Goal: Task Accomplishment & Management: Manage account settings

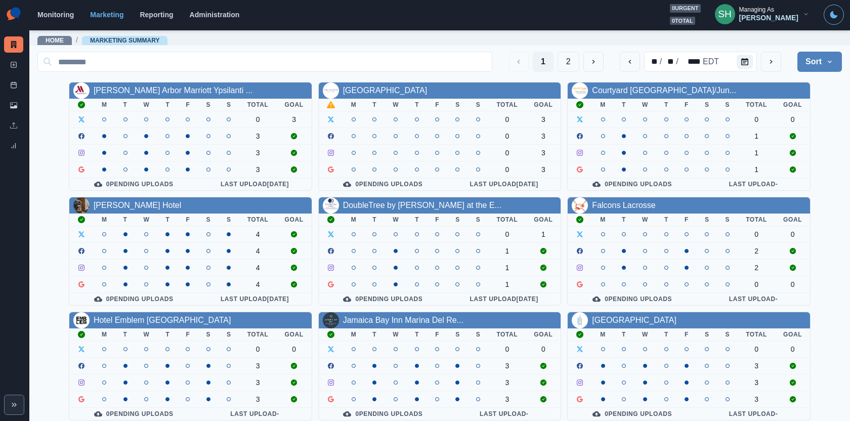
click at [773, 24] on div "SH Managing As Sara Haas" at bounding box center [762, 14] width 111 height 21
click at [782, 17] on div "Sara Haas" at bounding box center [769, 18] width 59 height 9
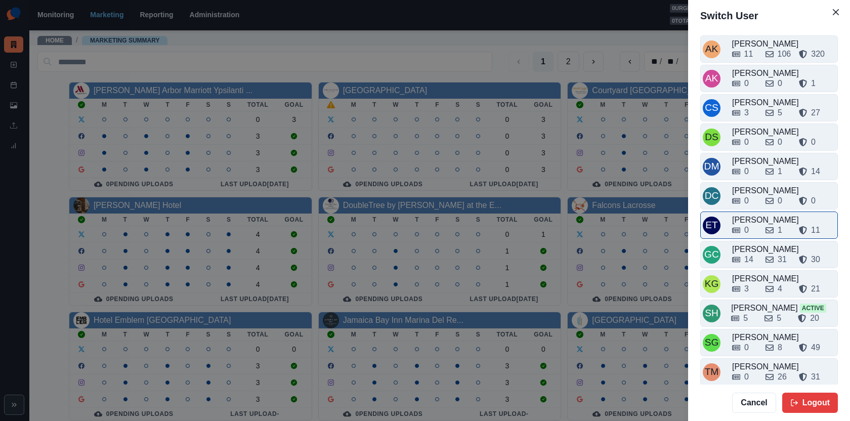
click at [758, 220] on div "0 1 11" at bounding box center [783, 228] width 103 height 16
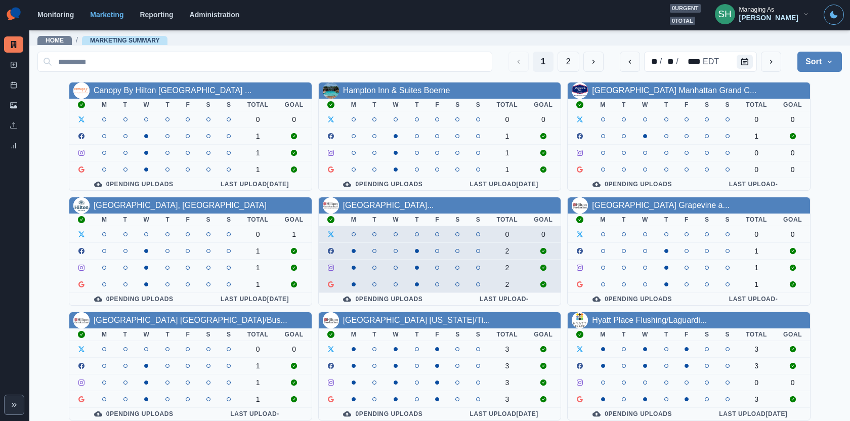
scroll to position [115, 0]
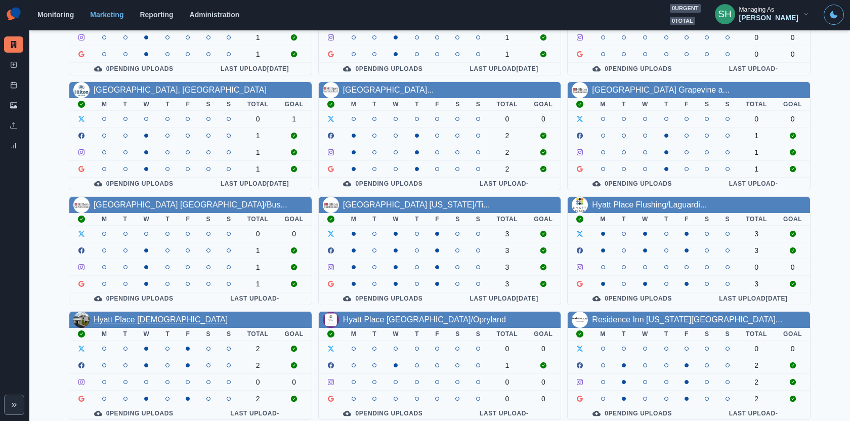
click at [149, 316] on link "Hyatt Place Mystic" at bounding box center [161, 319] width 134 height 9
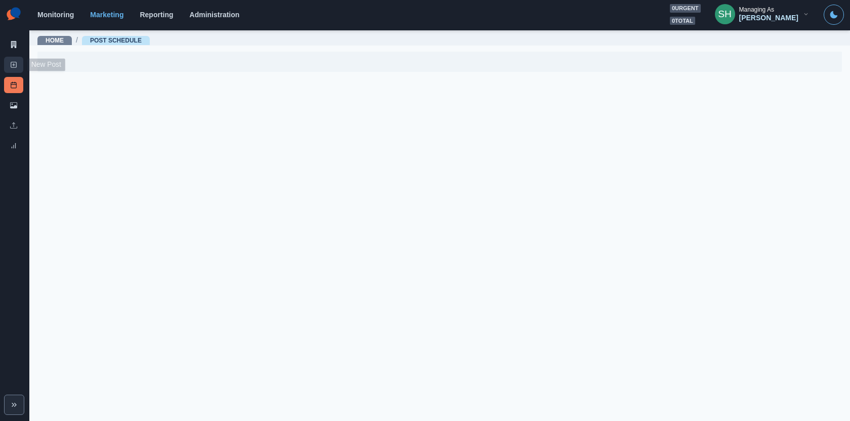
click at [16, 68] on link "New Post" at bounding box center [13, 65] width 19 height 16
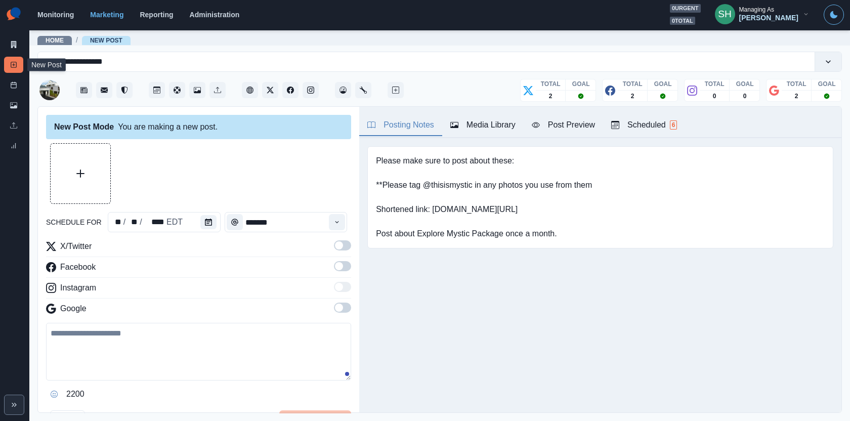
click at [170, 341] on textarea at bounding box center [198, 352] width 305 height 58
paste textarea "**********"
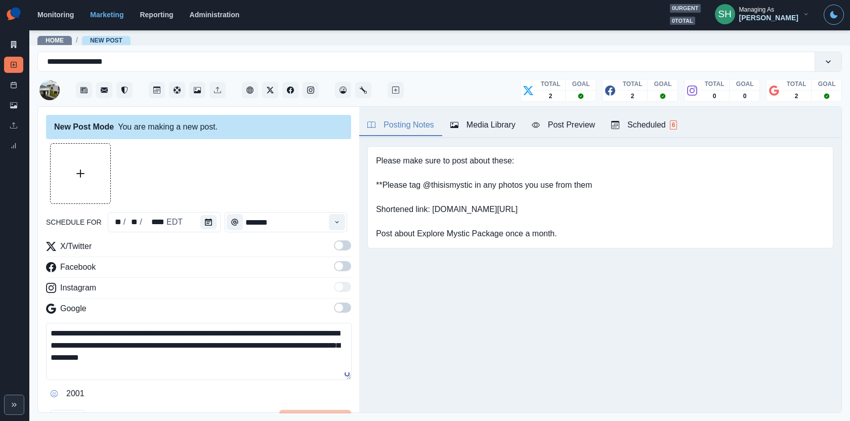
click at [344, 305] on span at bounding box center [342, 308] width 17 height 10
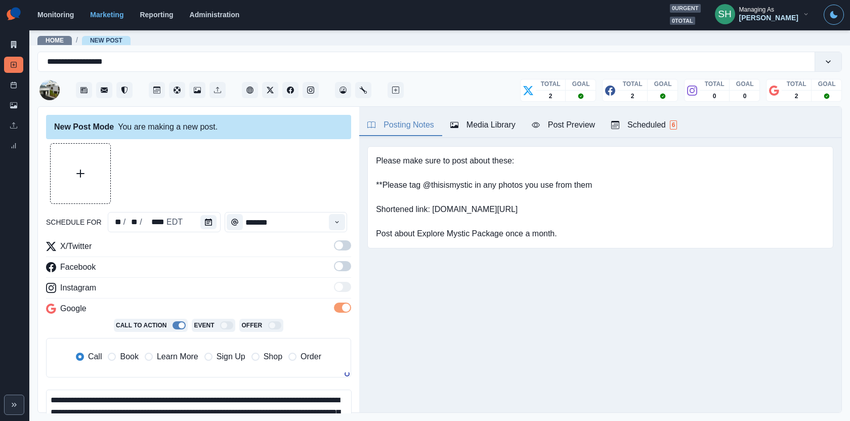
click at [340, 262] on span at bounding box center [339, 266] width 8 height 8
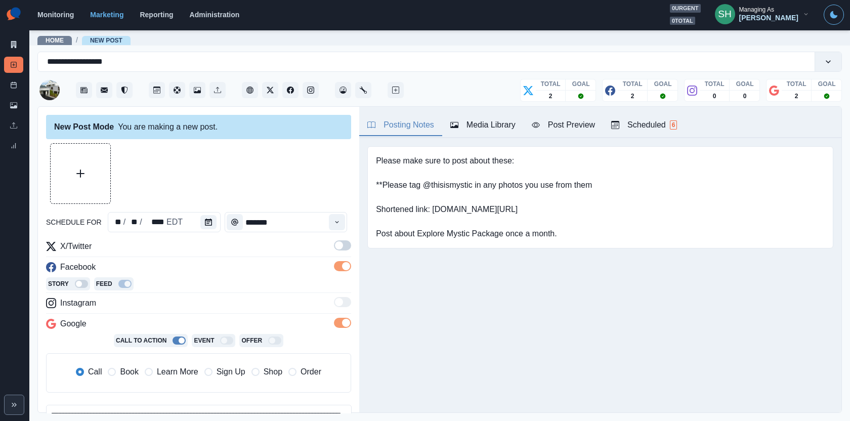
click at [340, 239] on div "**********" at bounding box center [198, 327] width 305 height 369
click at [340, 242] on span at bounding box center [339, 245] width 8 height 8
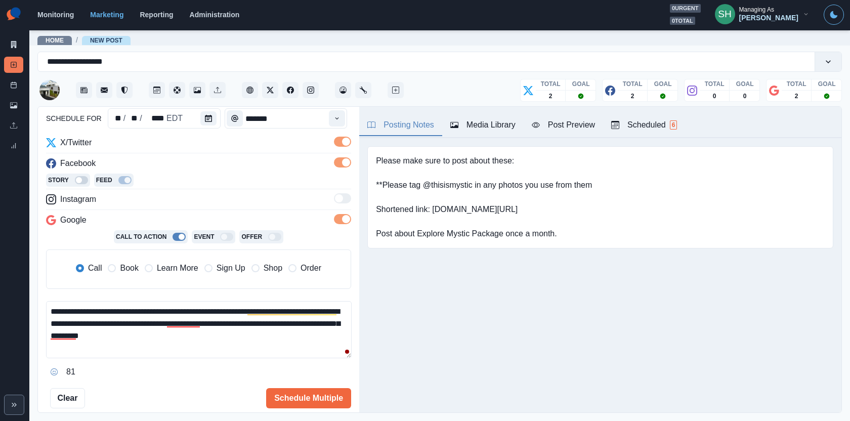
click at [126, 269] on span "Book" at bounding box center [129, 268] width 18 height 12
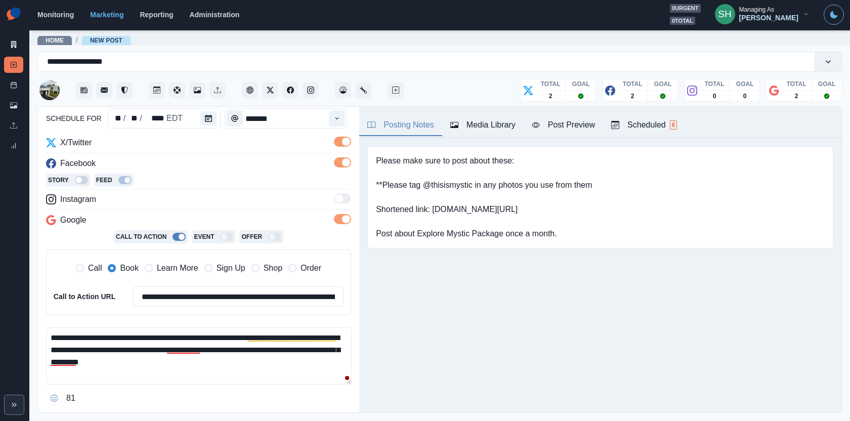
scroll to position [115, 0]
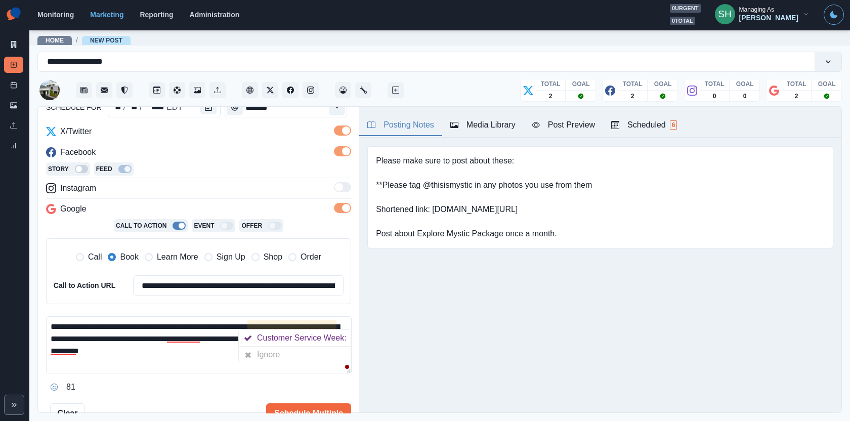
click at [248, 323] on textarea "**********" at bounding box center [199, 344] width 306 height 57
click at [294, 323] on textarea "**********" at bounding box center [199, 344] width 306 height 57
click at [321, 325] on textarea "**********" at bounding box center [199, 344] width 306 height 57
click at [341, 330] on textarea "**********" at bounding box center [199, 344] width 306 height 57
click at [203, 339] on textarea "**********" at bounding box center [199, 344] width 306 height 57
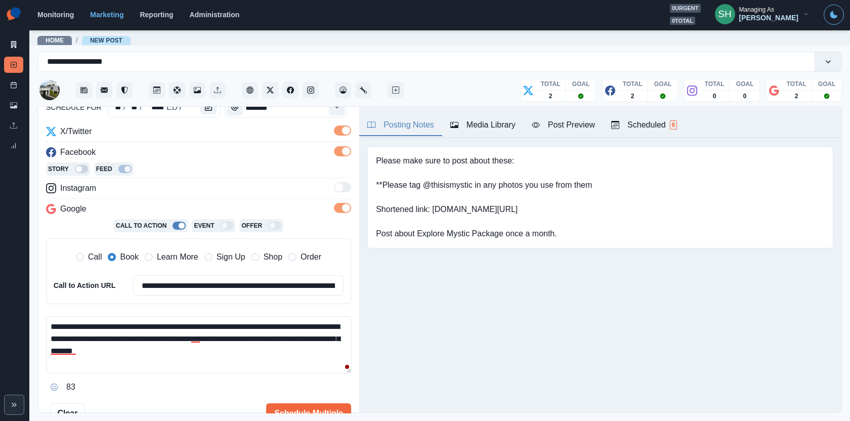
click at [199, 339] on textarea "**********" at bounding box center [199, 344] width 306 height 57
click at [190, 336] on textarea "**********" at bounding box center [199, 344] width 306 height 57
click at [198, 347] on textarea "**********" at bounding box center [199, 344] width 306 height 57
click at [50, 346] on textarea "**********" at bounding box center [199, 344] width 306 height 57
click at [199, 352] on textarea "**********" at bounding box center [199, 344] width 306 height 57
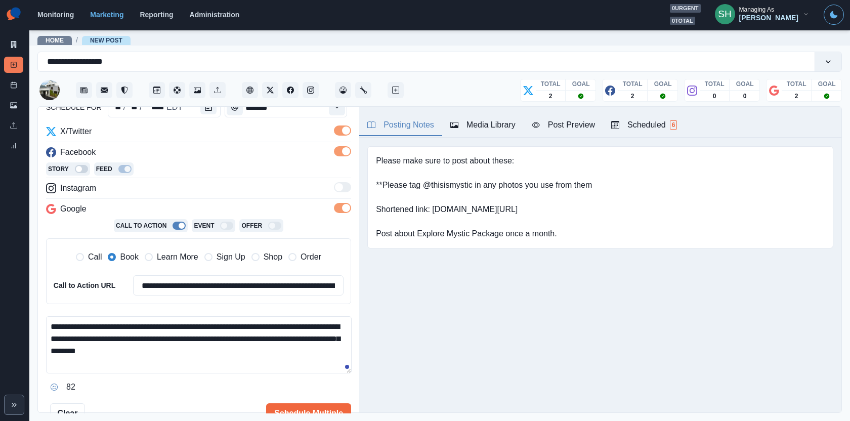
drag, startPoint x: 135, startPoint y: 325, endPoint x: 124, endPoint y: 325, distance: 11.6
click at [124, 325] on textarea "**********" at bounding box center [199, 344] width 306 height 57
type textarea "**********"
click at [562, 115] on button "Post Preview" at bounding box center [563, 125] width 79 height 21
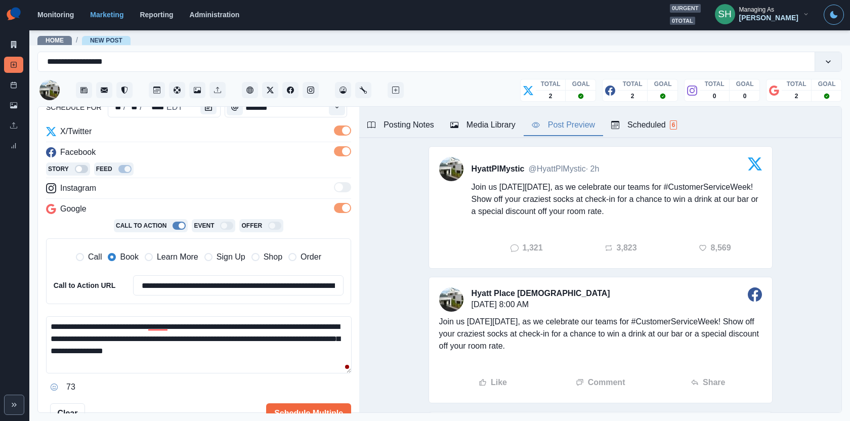
scroll to position [0, 0]
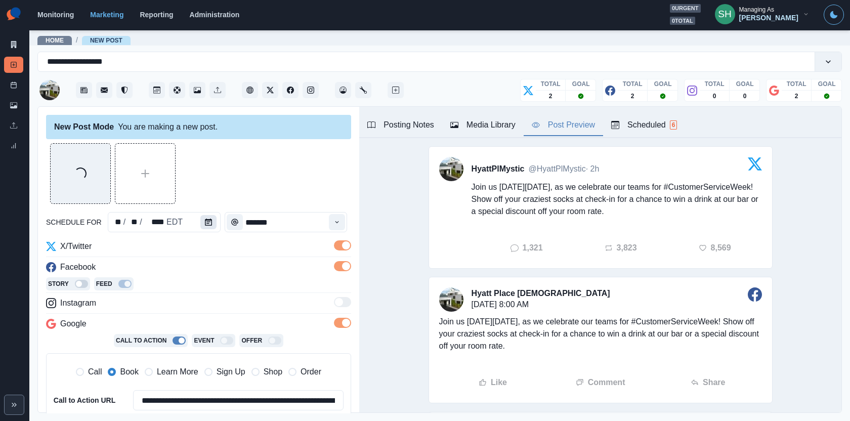
click at [207, 221] on icon "Calendar" at bounding box center [208, 222] width 7 height 7
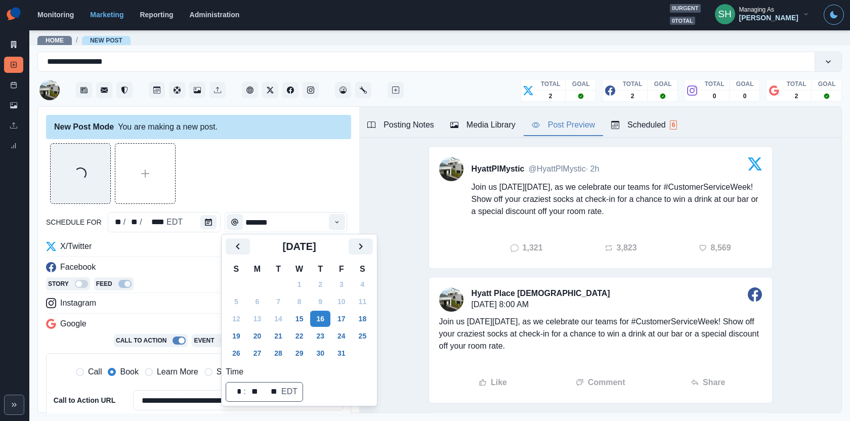
click at [311, 177] on div "Loading..." at bounding box center [198, 173] width 305 height 61
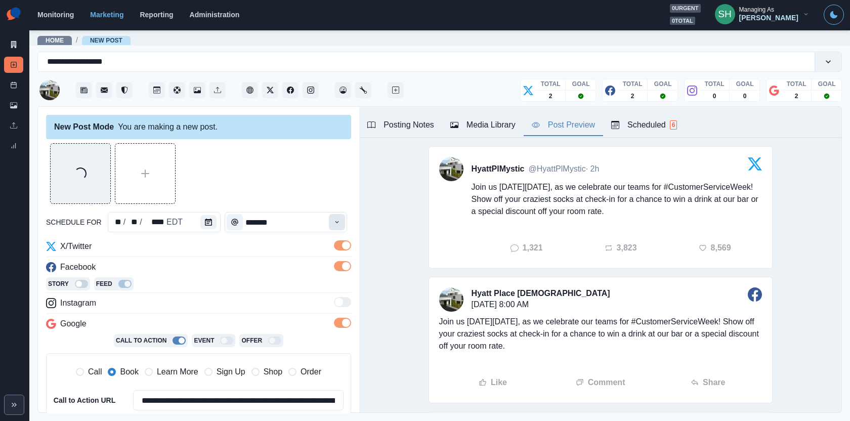
click at [336, 214] on button "Time" at bounding box center [337, 222] width 16 height 16
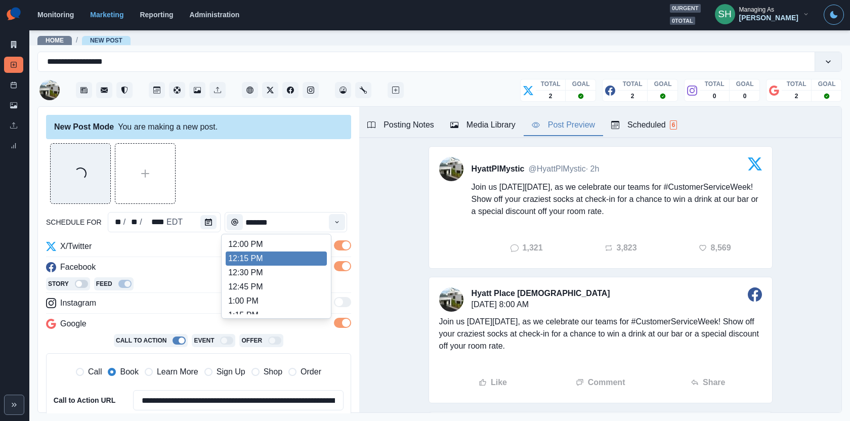
scroll to position [226, 0]
click at [273, 244] on li "12:00 PM" at bounding box center [276, 246] width 101 height 14
type input "********"
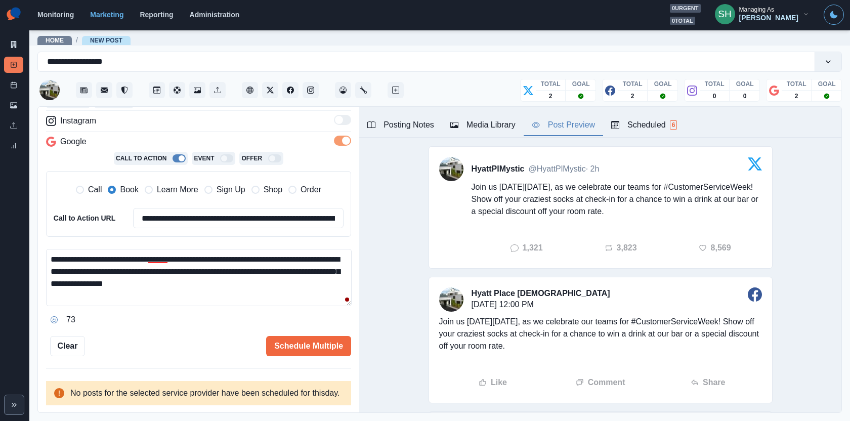
scroll to position [0, 0]
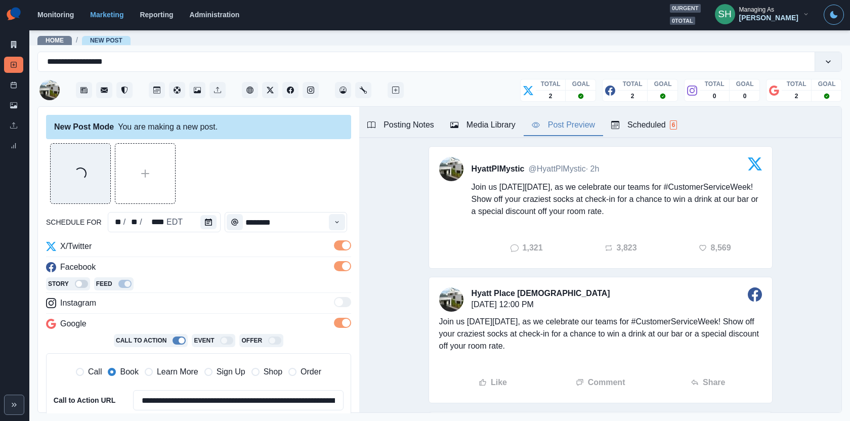
click at [620, 123] on icon "button" at bounding box center [615, 125] width 8 height 8
click at [545, 125] on div "Post Preview" at bounding box center [563, 125] width 63 height 12
click at [486, 115] on button "Media Library" at bounding box center [482, 125] width 81 height 21
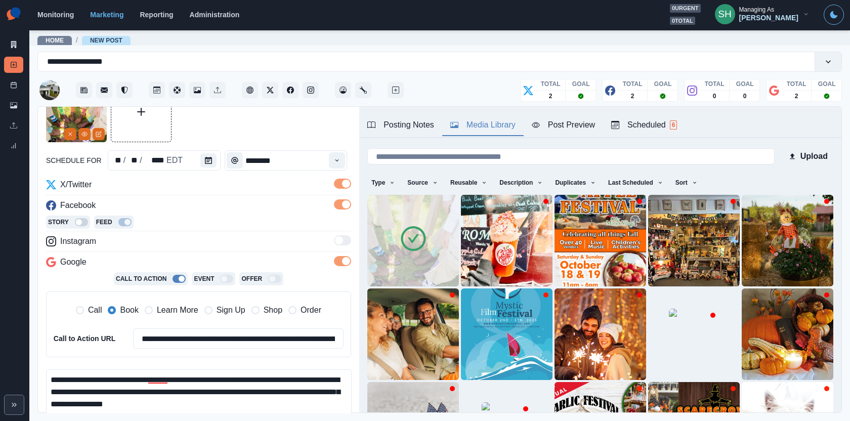
scroll to position [97, 0]
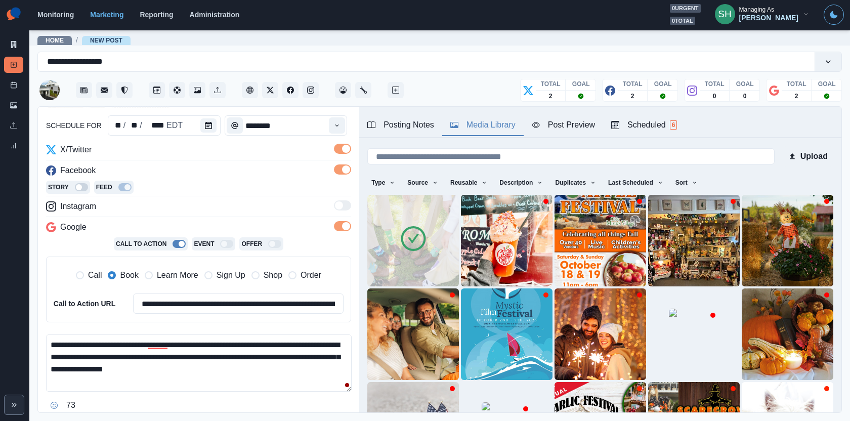
click at [541, 116] on button "Post Preview" at bounding box center [563, 125] width 79 height 21
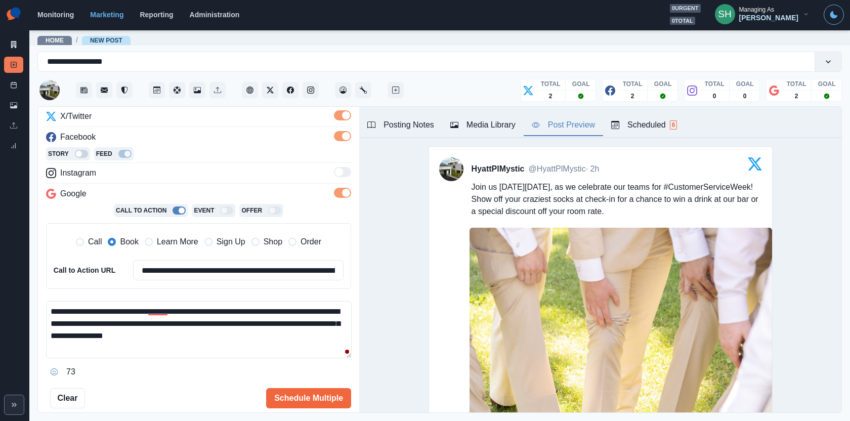
scroll to position [141, 0]
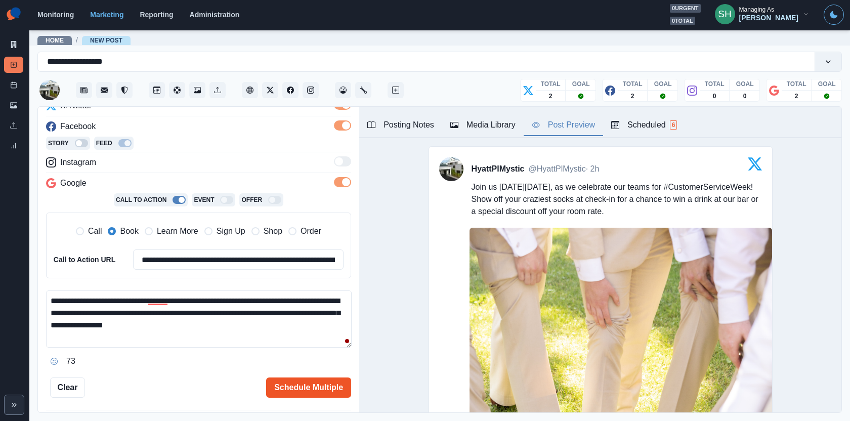
click at [306, 384] on button "Schedule Multiple" at bounding box center [308, 388] width 85 height 20
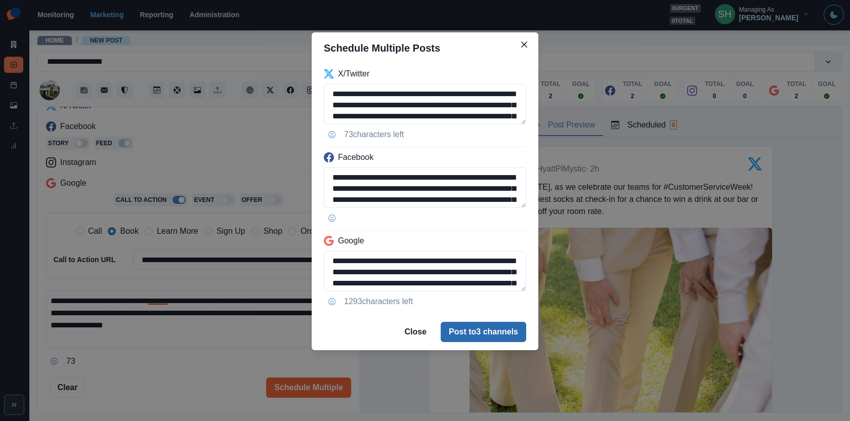
click at [482, 326] on button "Post to 3 channels" at bounding box center [484, 332] width 86 height 20
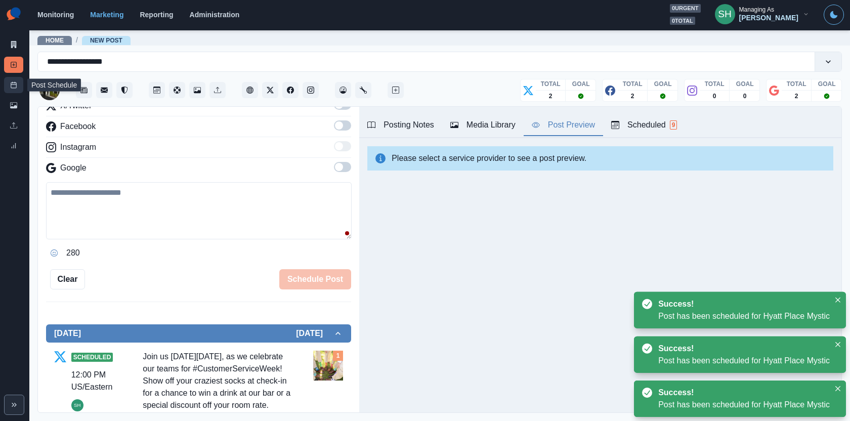
click at [9, 83] on link "Post Schedule" at bounding box center [13, 85] width 19 height 16
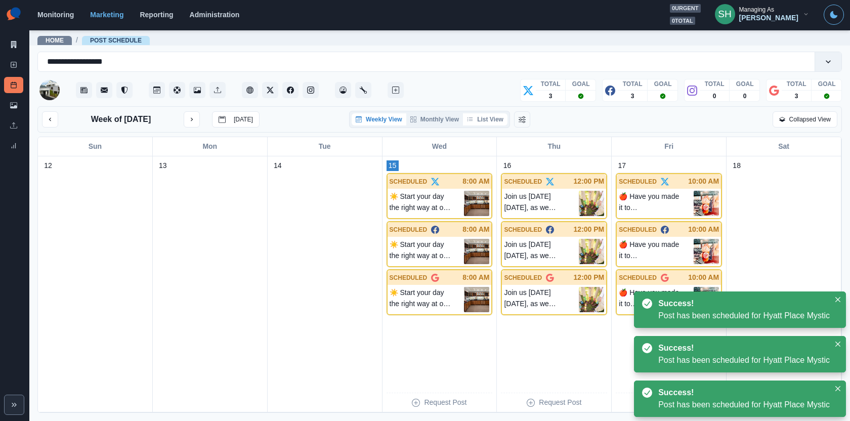
click at [507, 115] on button "List View" at bounding box center [485, 119] width 45 height 12
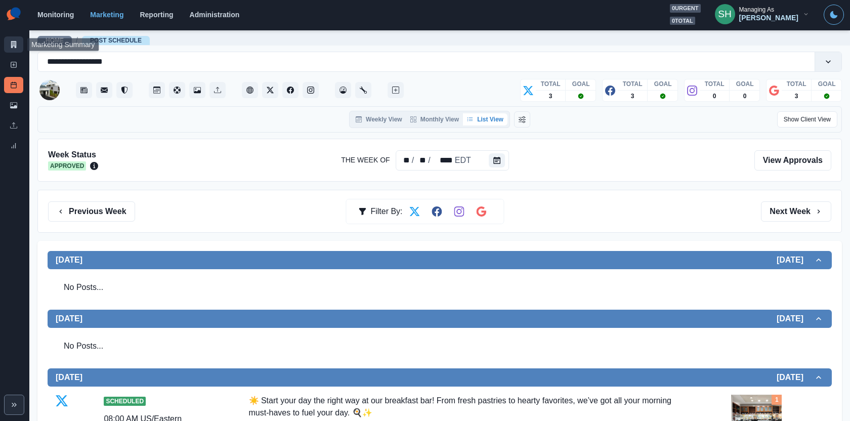
click at [14, 43] on icon at bounding box center [14, 44] width 6 height 7
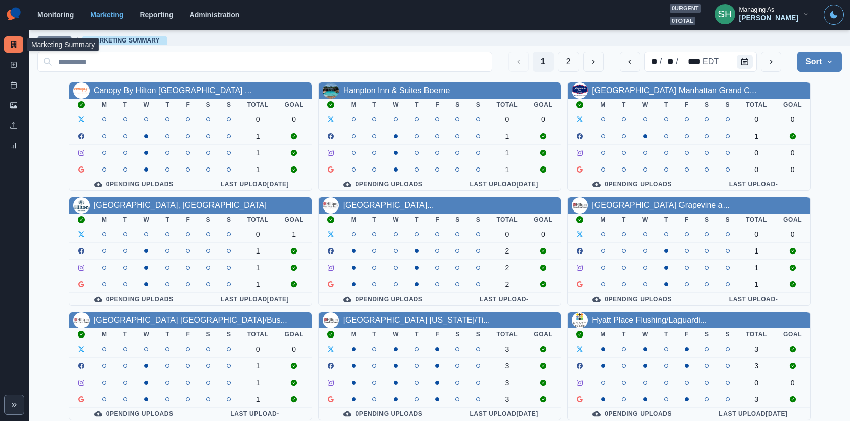
click at [759, 23] on button "SH Managing As Emily Tanedo" at bounding box center [762, 14] width 111 height 20
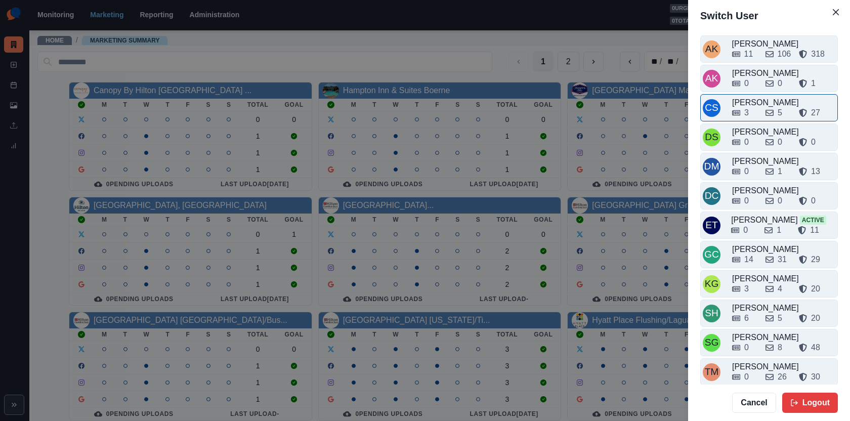
click at [758, 107] on div "3 5 27" at bounding box center [783, 113] width 103 height 12
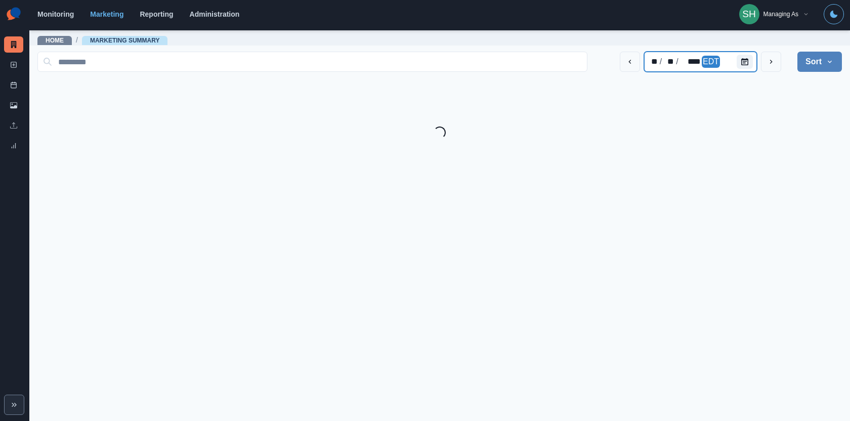
click at [715, 65] on div "EDT" at bounding box center [711, 62] width 18 height 12
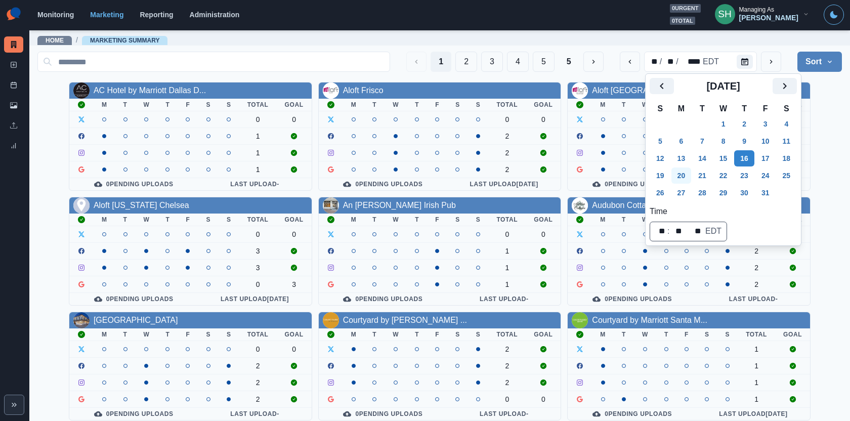
click at [682, 173] on button "20" at bounding box center [682, 176] width 20 height 16
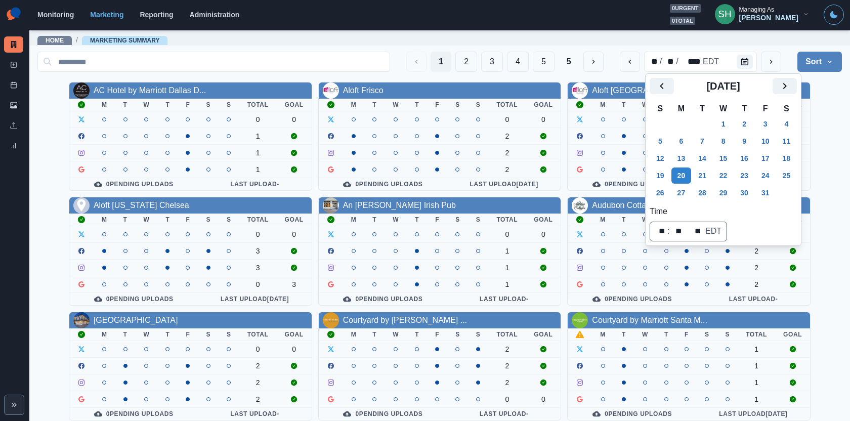
click at [822, 114] on div "AC Hotel by Marriott Dallas D... M T W T F S S Total Goal 0 0 1 1 1 0 Pending U…" at bounding box center [439, 309] width 805 height 454
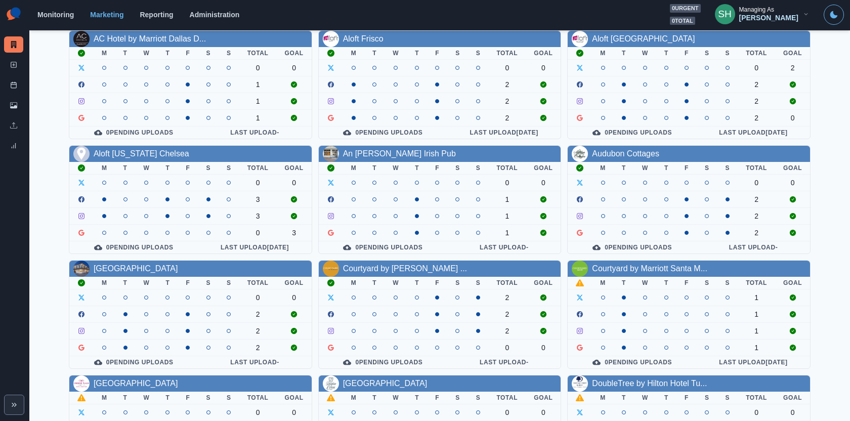
scroll to position [101, 0]
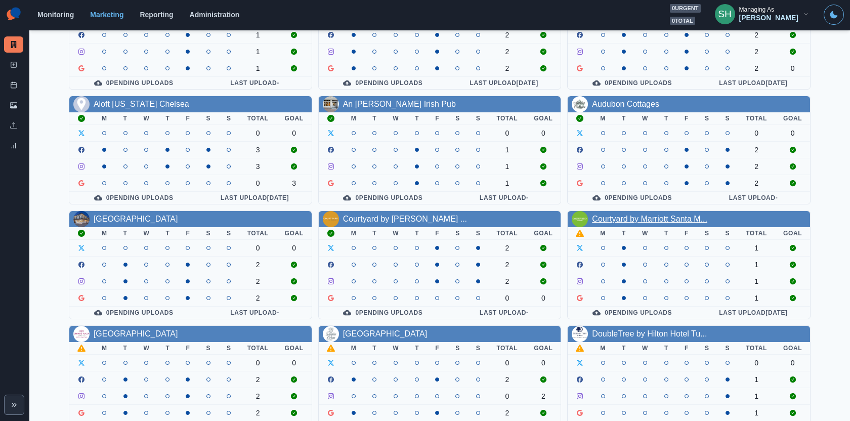
click at [628, 215] on link "Courtyard by Marriott Santa M..." at bounding box center [649, 219] width 115 height 9
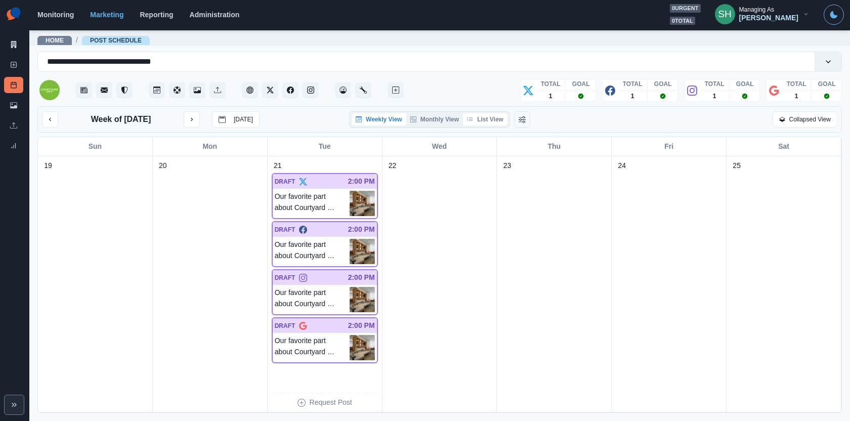
click at [477, 123] on button "List View" at bounding box center [485, 119] width 45 height 12
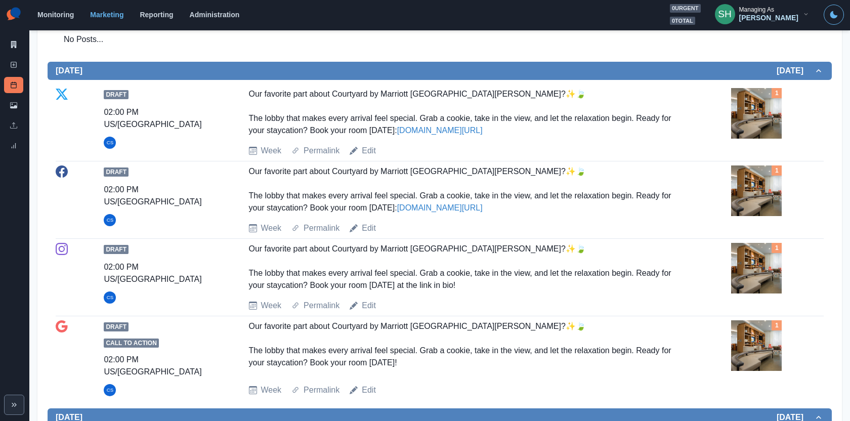
scroll to position [255, 0]
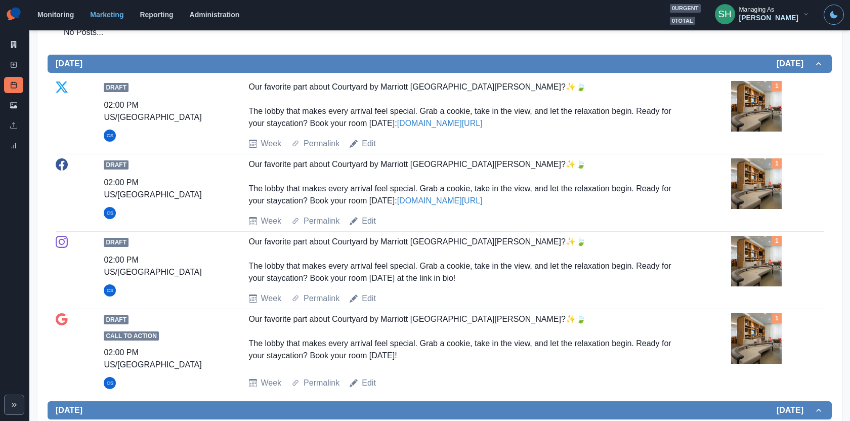
click at [737, 119] on img at bounding box center [756, 106] width 51 height 51
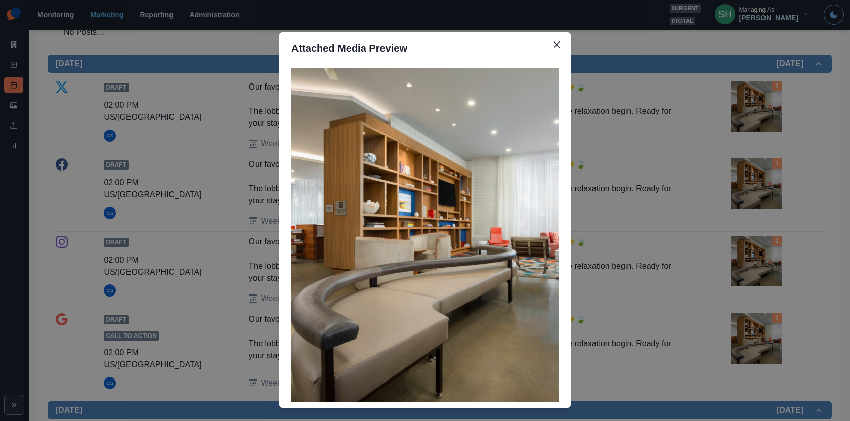
click at [717, 130] on div "Attached Media Preview" at bounding box center [425, 210] width 850 height 421
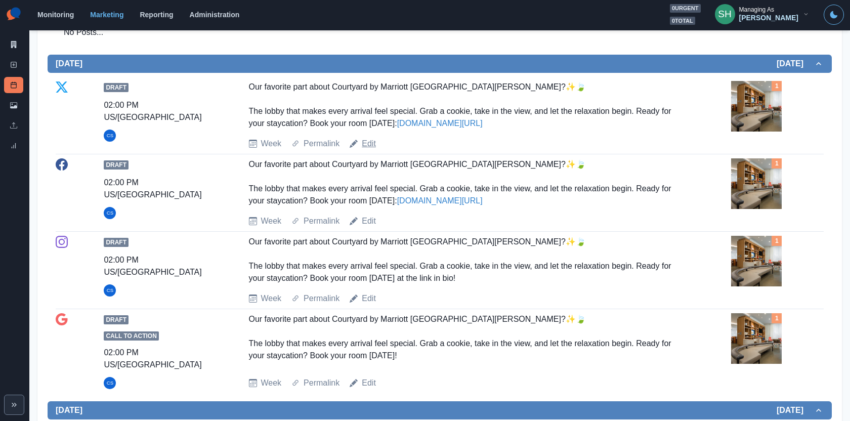
scroll to position [0, 0]
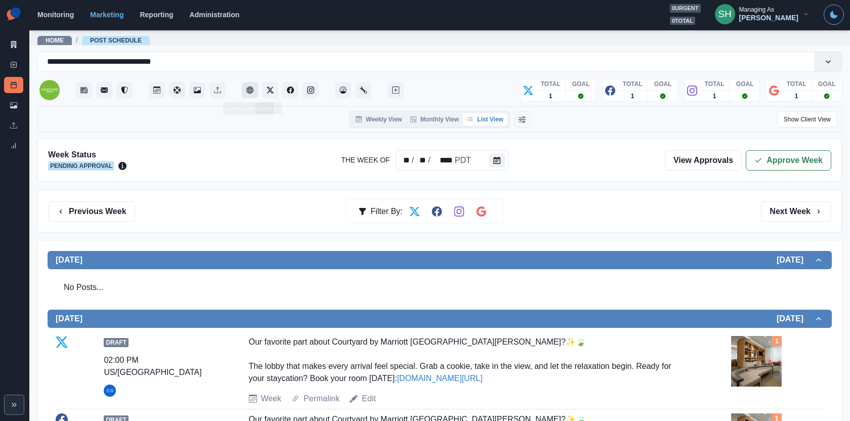
click at [254, 88] on button "Client Website" at bounding box center [250, 90] width 16 height 16
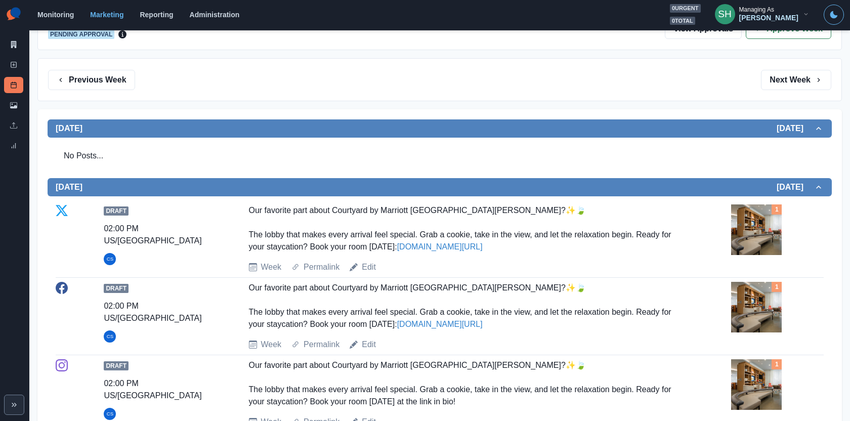
scroll to position [279, 0]
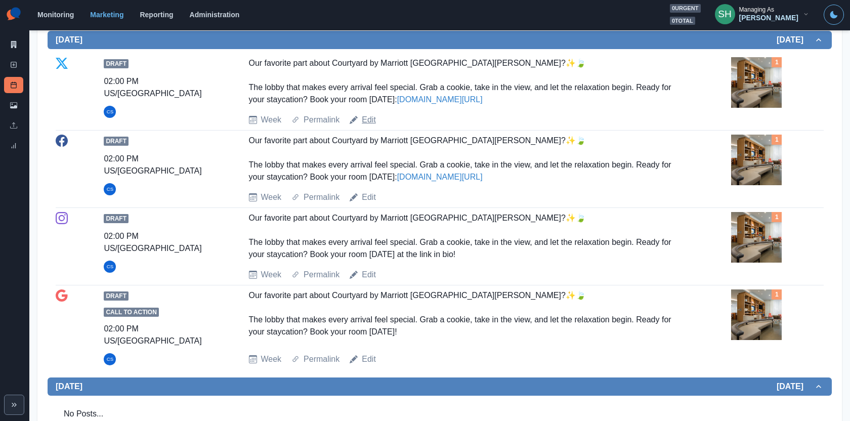
click at [371, 114] on link "Edit" at bounding box center [369, 120] width 14 height 12
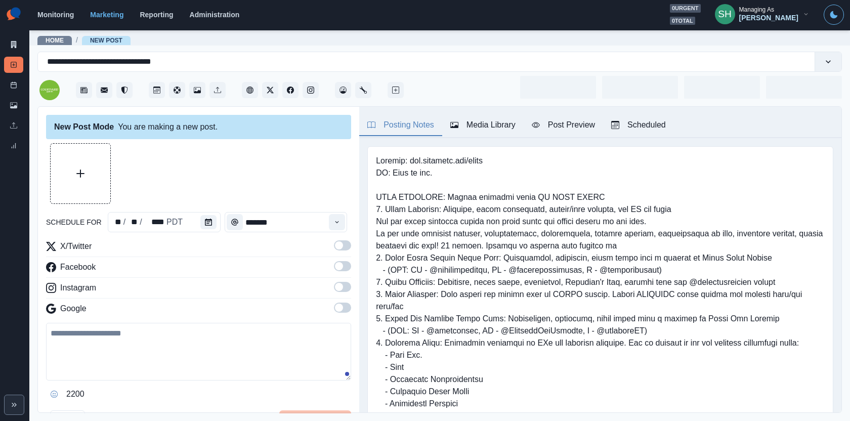
type input "*******"
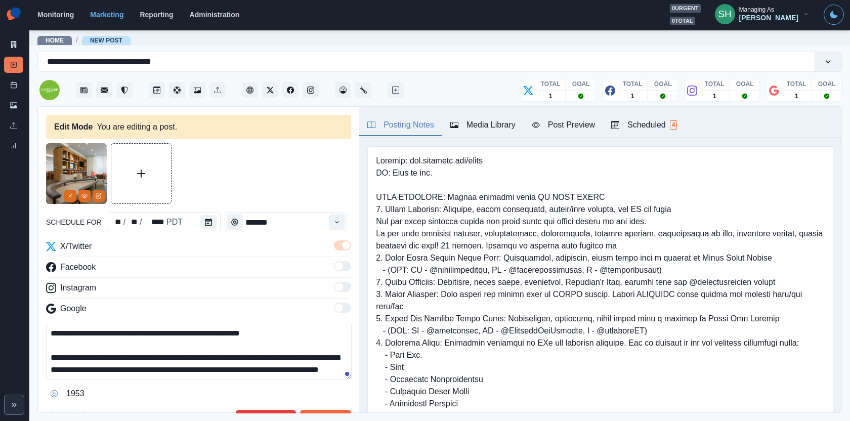
drag, startPoint x: 281, startPoint y: 355, endPoint x: 225, endPoint y: 355, distance: 56.7
click at [225, 355] on textarea "**********" at bounding box center [199, 351] width 306 height 57
click at [284, 352] on textarea "**********" at bounding box center [199, 351] width 306 height 57
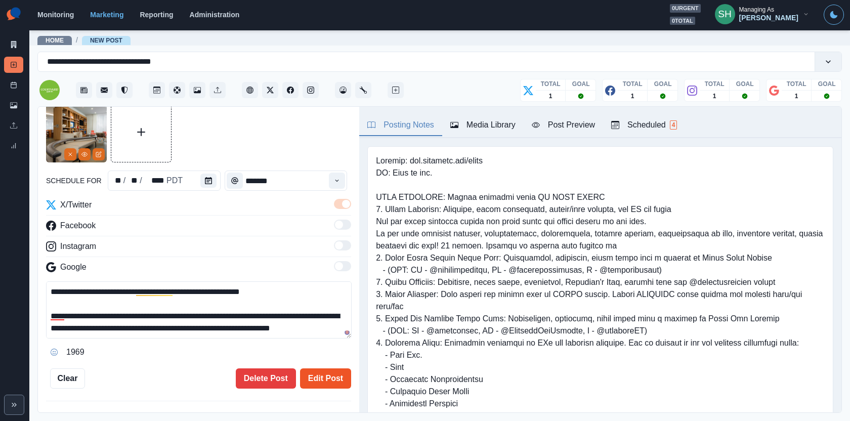
type textarea "**********"
click at [317, 375] on button "Edit Post" at bounding box center [325, 379] width 51 height 20
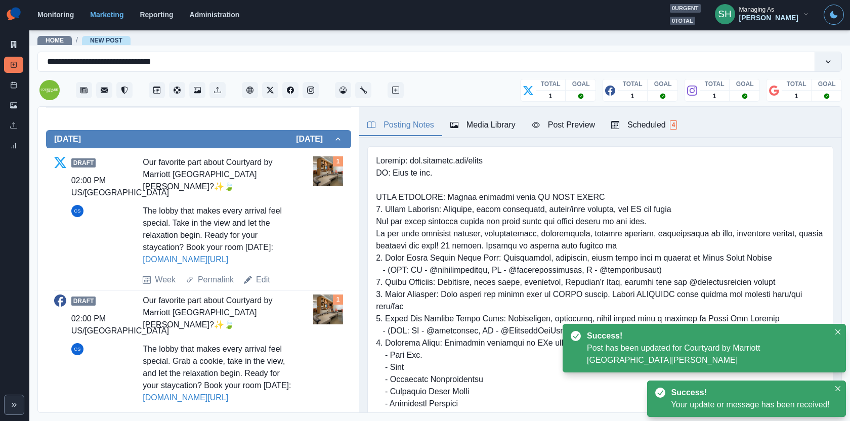
scroll to position [340, 0]
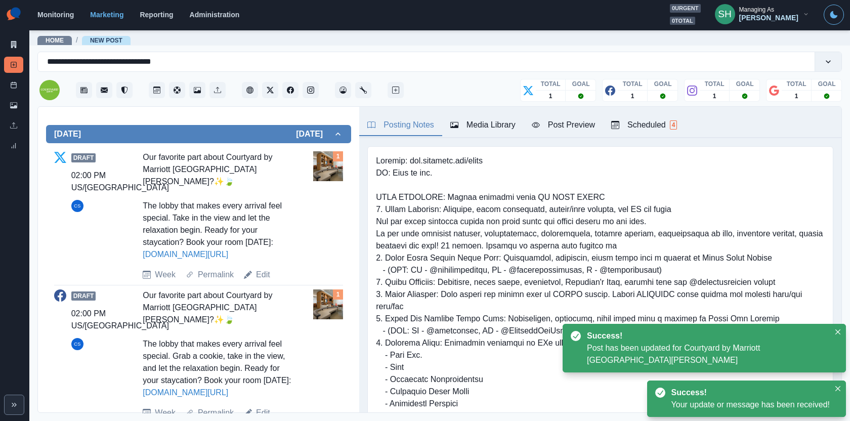
click at [262, 407] on link "Edit" at bounding box center [263, 413] width 14 height 12
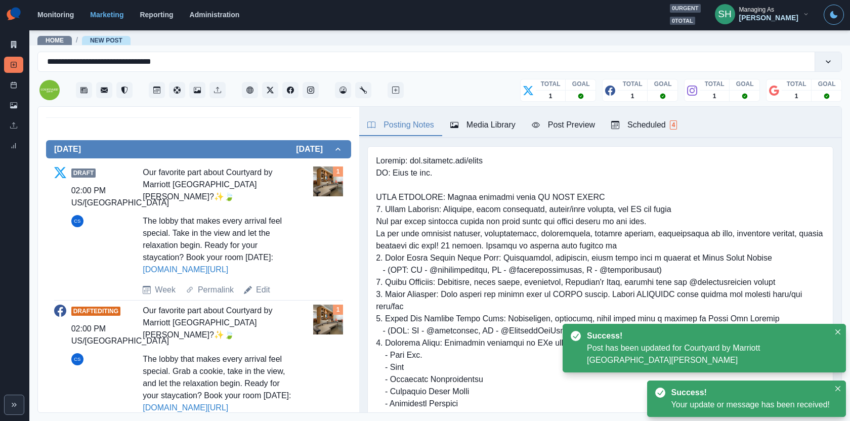
scroll to position [15, 0]
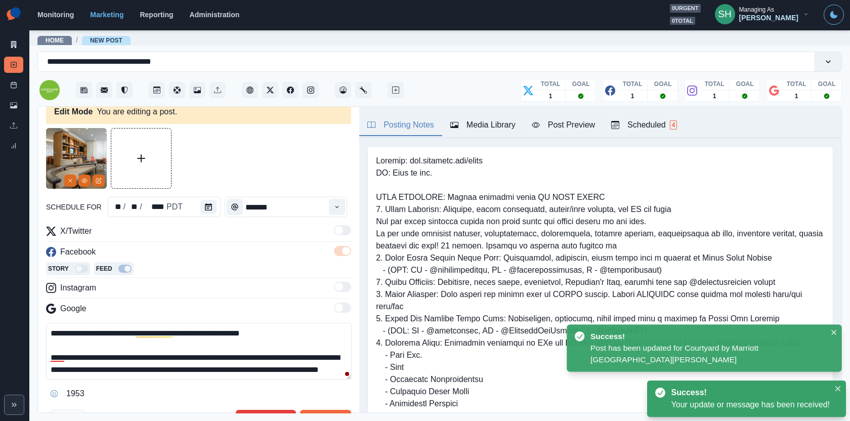
drag, startPoint x: 282, startPoint y: 354, endPoint x: 237, endPoint y: 354, distance: 44.5
click at [237, 354] on textarea "**********" at bounding box center [199, 351] width 306 height 57
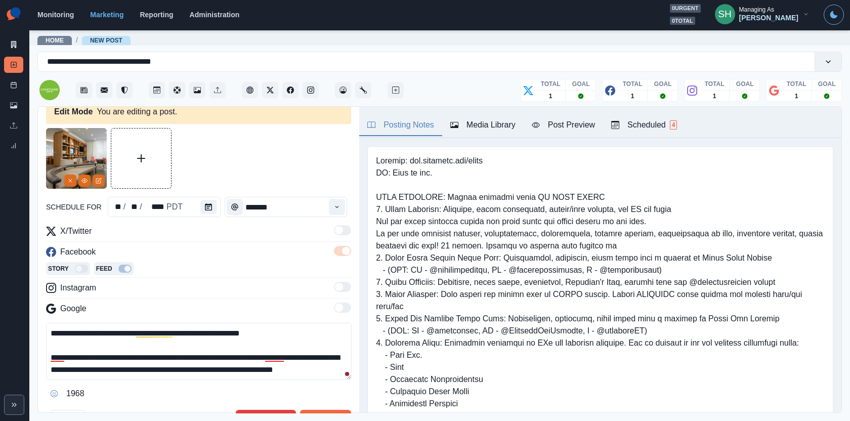
click at [285, 354] on textarea "**********" at bounding box center [199, 351] width 306 height 57
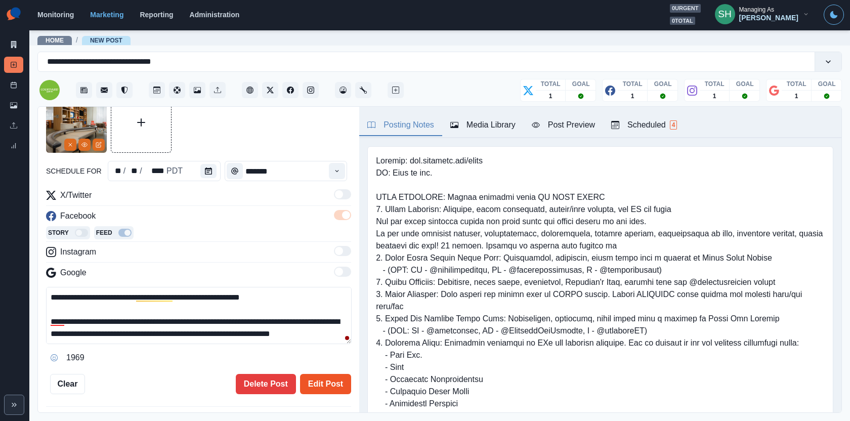
type textarea "**********"
click at [322, 374] on button "Edit Post" at bounding box center [325, 384] width 51 height 20
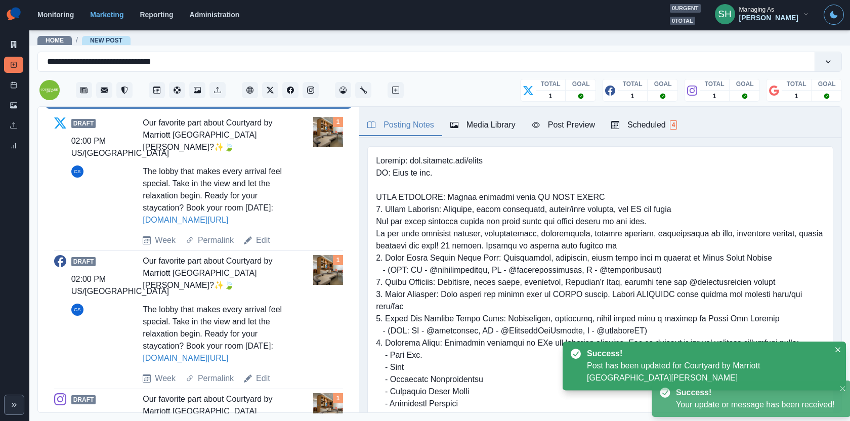
scroll to position [590, 0]
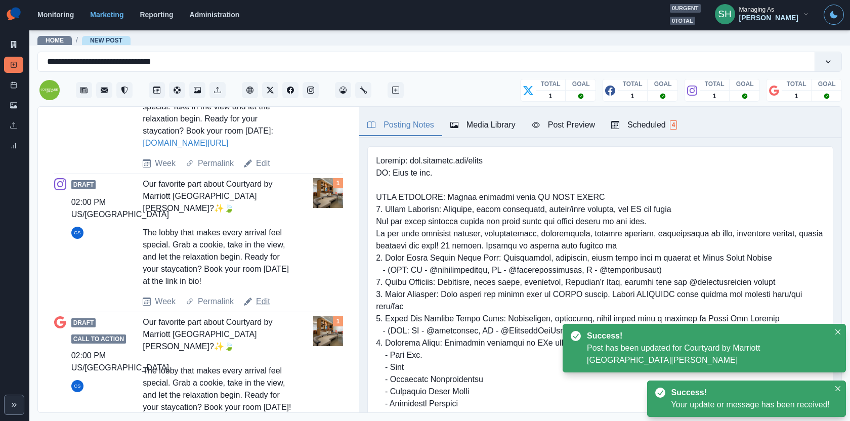
click at [264, 296] on link "Edit" at bounding box center [263, 302] width 14 height 12
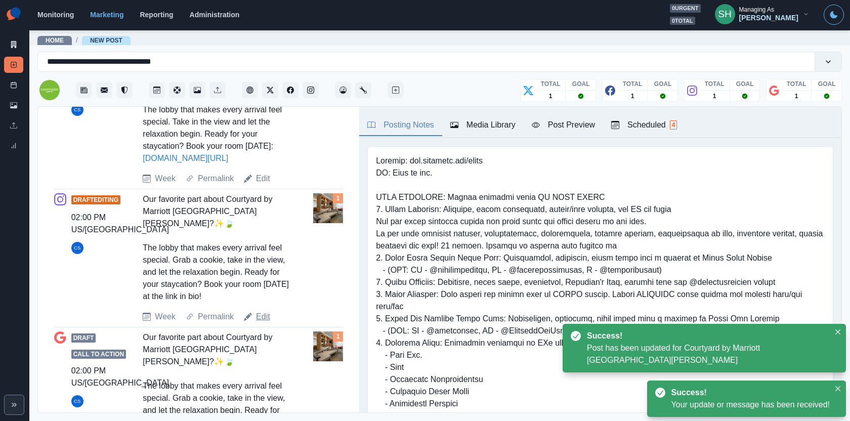
scroll to position [206, 0]
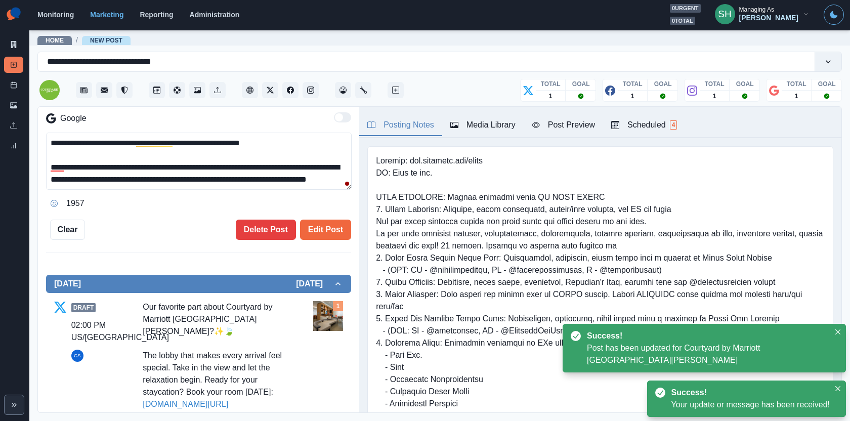
drag, startPoint x: 281, startPoint y: 162, endPoint x: 226, endPoint y: 161, distance: 55.2
click at [226, 161] on textarea "**********" at bounding box center [199, 161] width 306 height 57
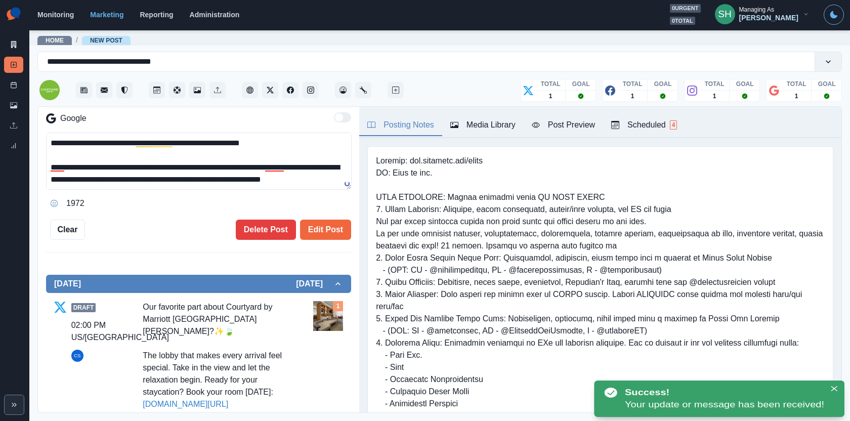
click at [282, 166] on textarea "**********" at bounding box center [199, 161] width 306 height 57
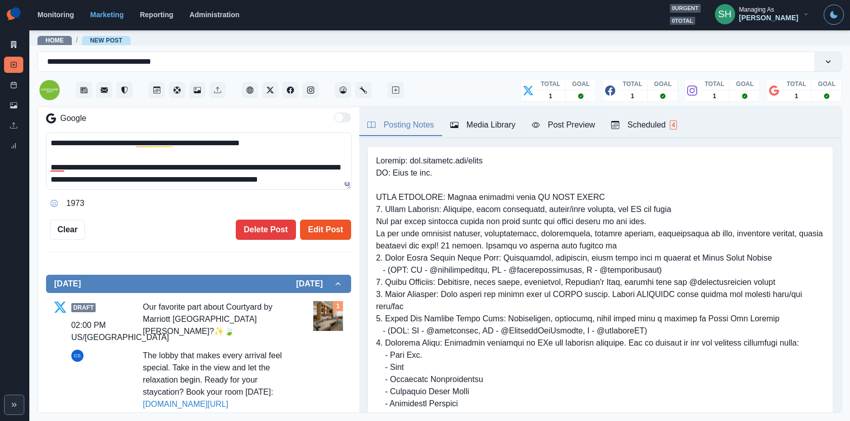
type textarea "**********"
click at [317, 220] on button "Edit Post" at bounding box center [325, 230] width 51 height 20
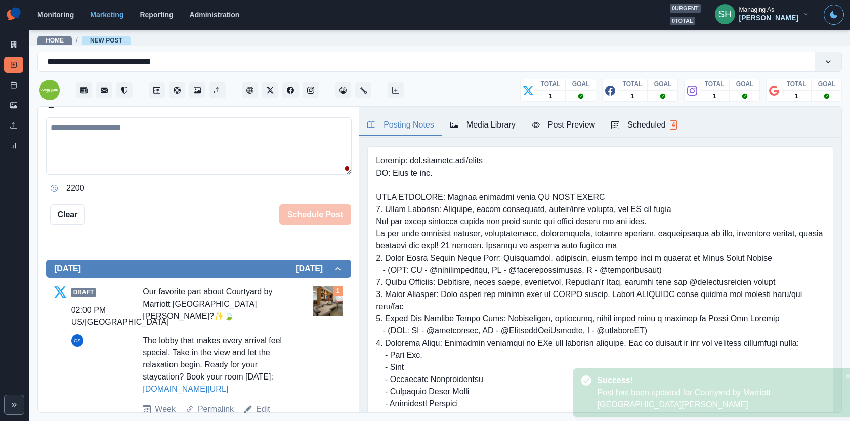
scroll to position [590, 0]
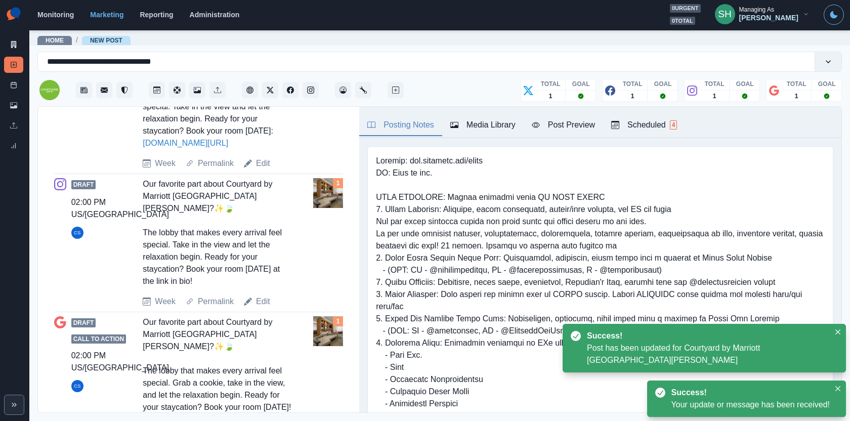
click at [265, 421] on link "Edit" at bounding box center [263, 428] width 14 height 12
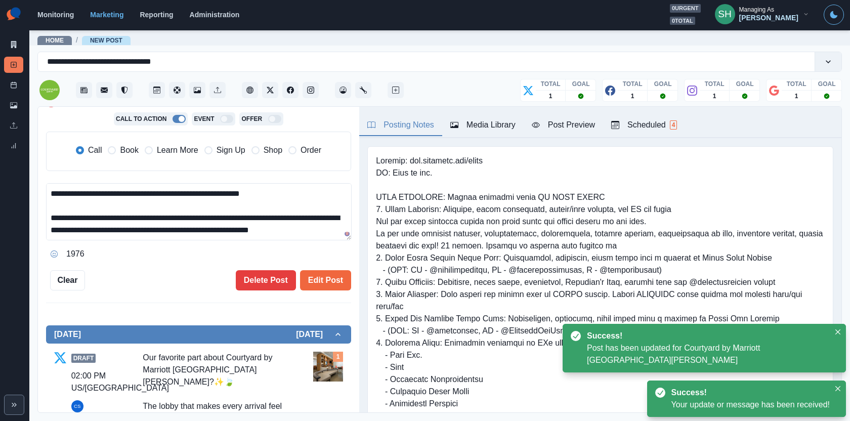
scroll to position [166, 0]
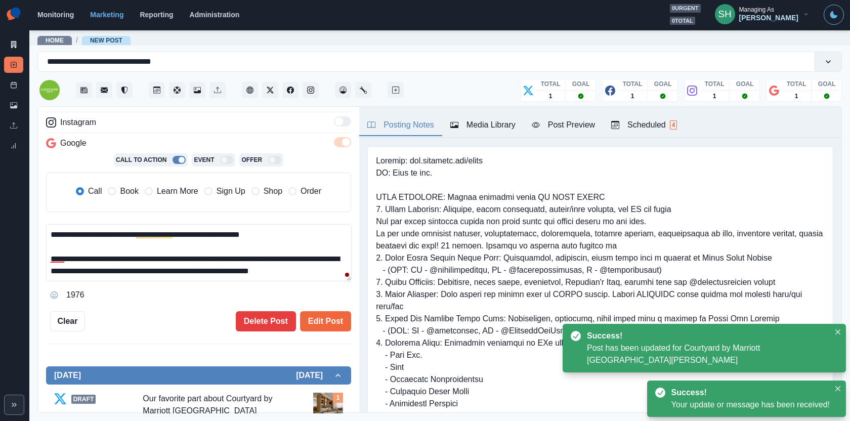
drag, startPoint x: 281, startPoint y: 254, endPoint x: 222, endPoint y: 253, distance: 59.2
click at [222, 253] on textarea "**********" at bounding box center [199, 252] width 306 height 57
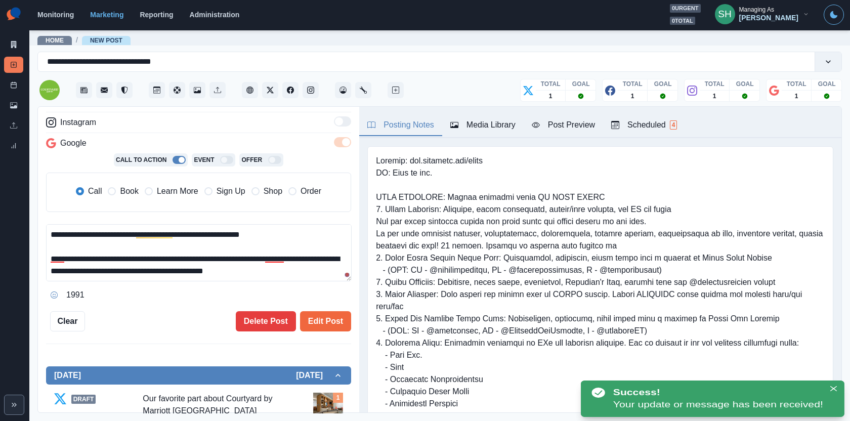
click at [284, 258] on textarea "**********" at bounding box center [199, 252] width 306 height 57
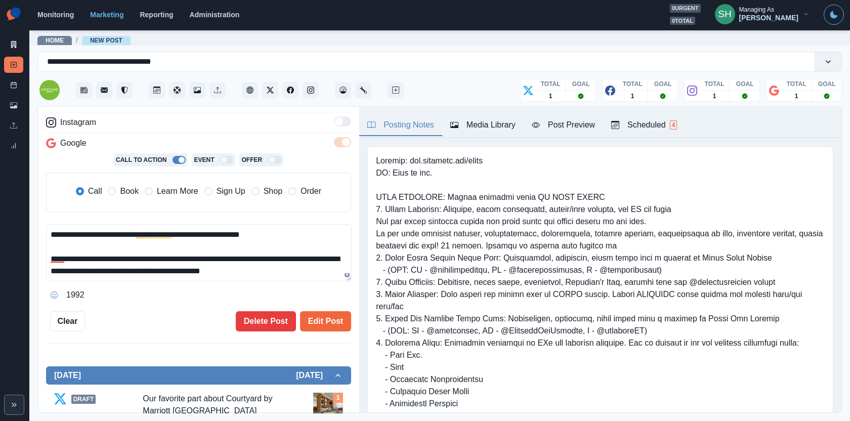
click at [124, 187] on span "Book" at bounding box center [129, 191] width 18 height 12
type textarea "**********"
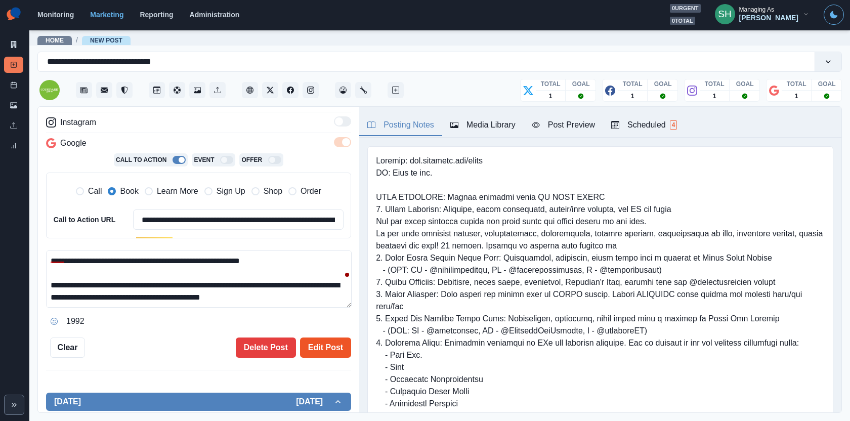
click at [336, 347] on button "Edit Post" at bounding box center [325, 348] width 51 height 20
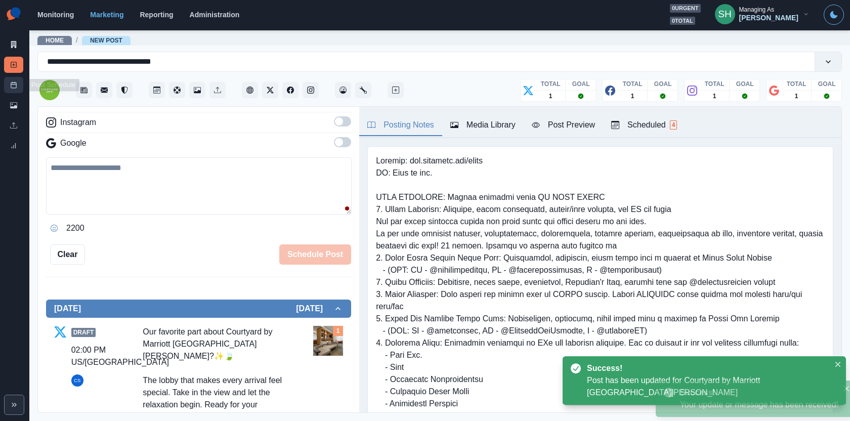
click at [7, 80] on link "Post Schedule" at bounding box center [13, 85] width 19 height 16
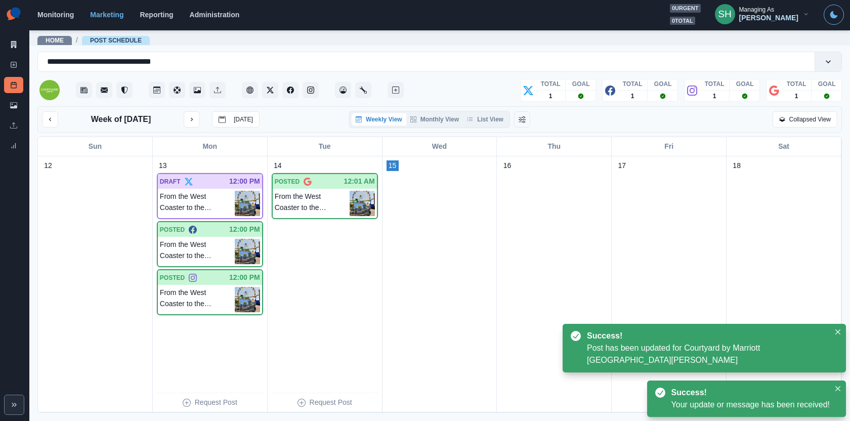
click at [489, 110] on div "Week of October 13, 2025 Today Weekly View Monthly View List View Collapsed View" at bounding box center [439, 119] width 805 height 26
click at [489, 114] on button "List View" at bounding box center [485, 119] width 45 height 12
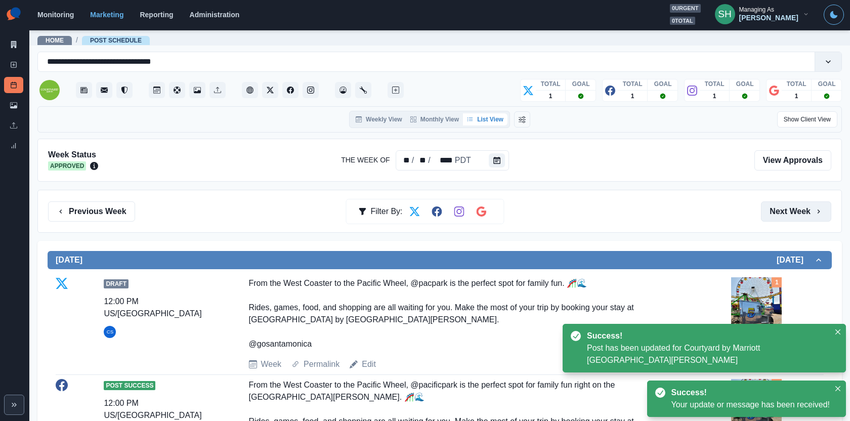
click at [786, 207] on button "Next Week" at bounding box center [796, 211] width 70 height 20
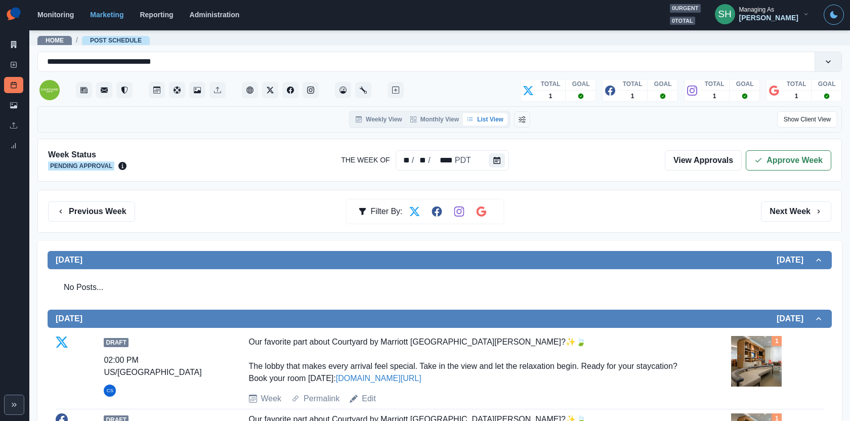
click at [761, 144] on div "Week Status Pending Approval The Week Of ** / ** / **** PDT View Approvals Appr…" at bounding box center [439, 160] width 805 height 43
click at [761, 154] on button "Approve Week" at bounding box center [789, 160] width 86 height 20
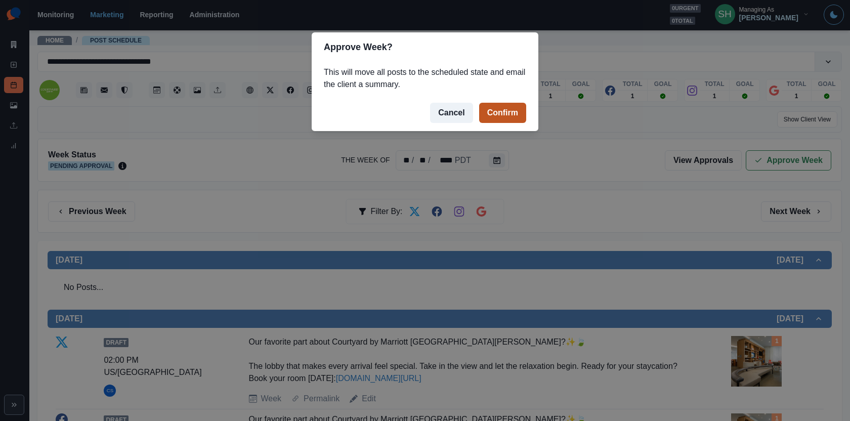
click at [513, 110] on button "Confirm" at bounding box center [502, 113] width 47 height 20
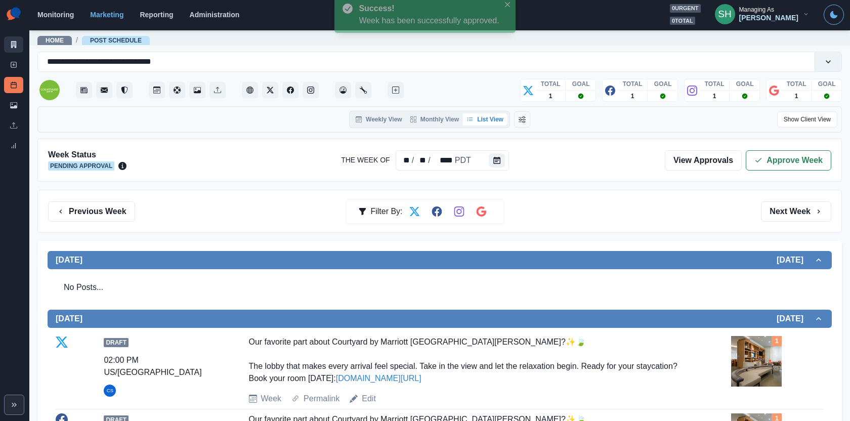
click at [11, 36] on link "Marketing Summary" at bounding box center [13, 44] width 19 height 16
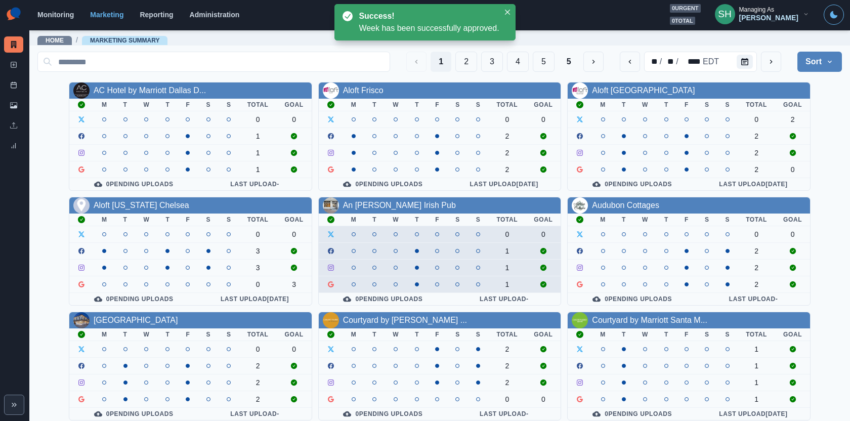
scroll to position [115, 0]
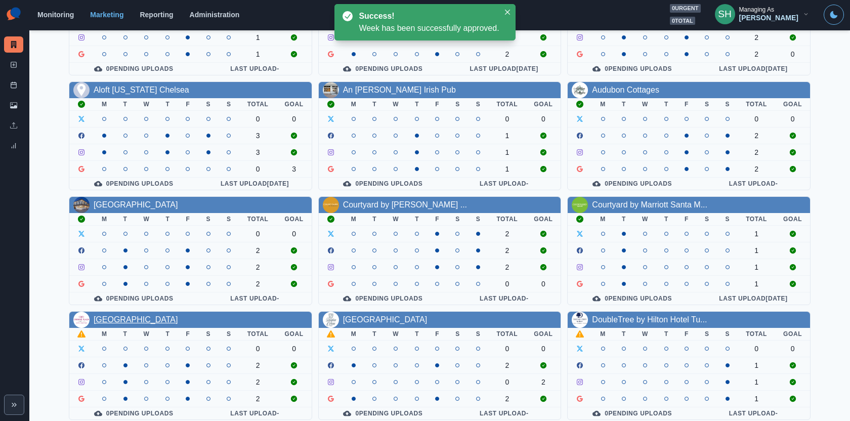
click at [178, 316] on link "[GEOGRAPHIC_DATA]" at bounding box center [136, 319] width 85 height 9
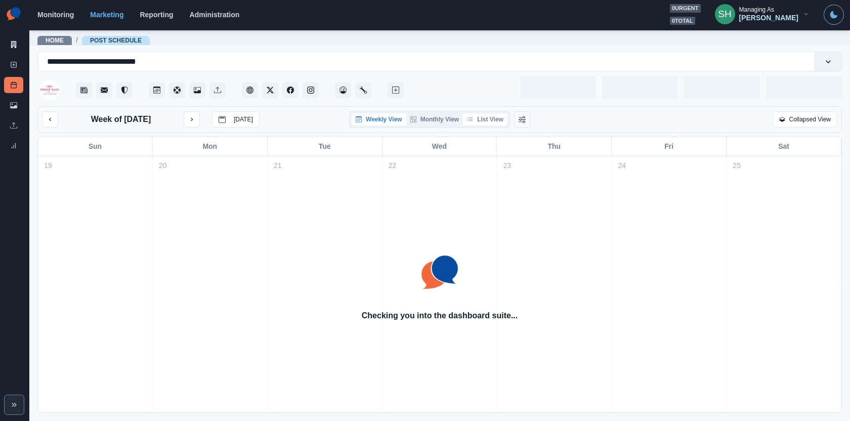
click at [478, 116] on button "List View" at bounding box center [485, 119] width 45 height 12
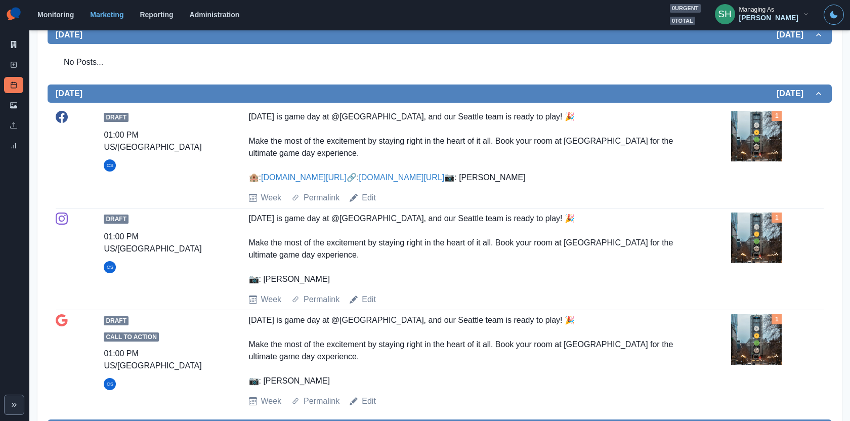
scroll to position [230, 0]
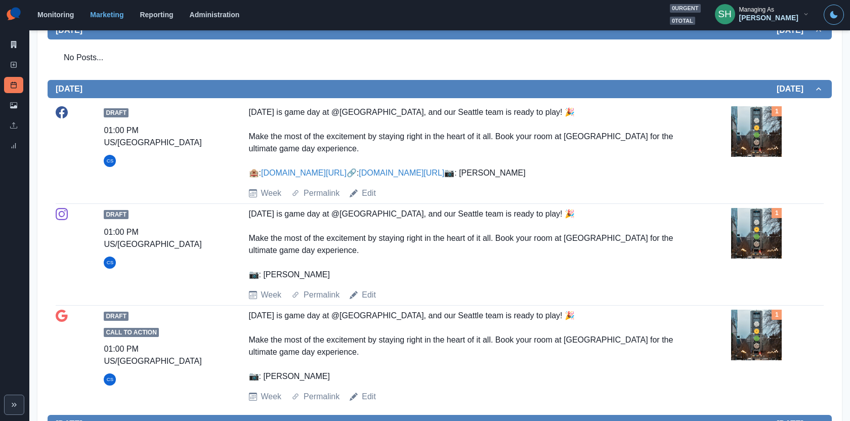
click at [361, 199] on div "Edit" at bounding box center [363, 193] width 26 height 12
click at [371, 199] on link "Edit" at bounding box center [369, 193] width 14 height 12
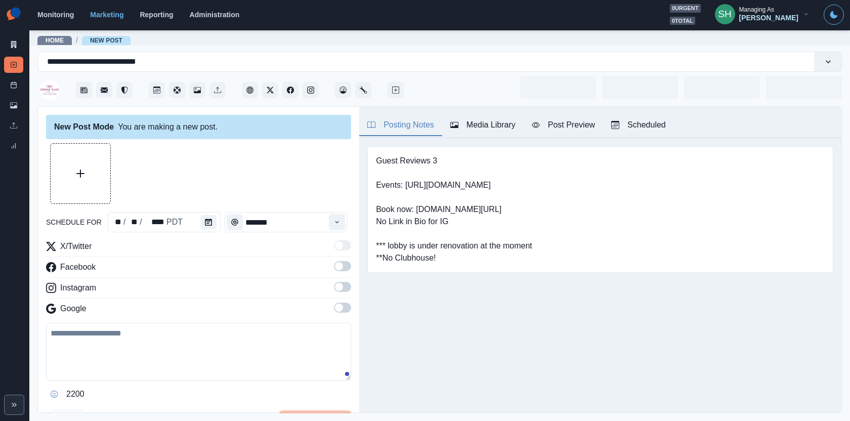
type input "*******"
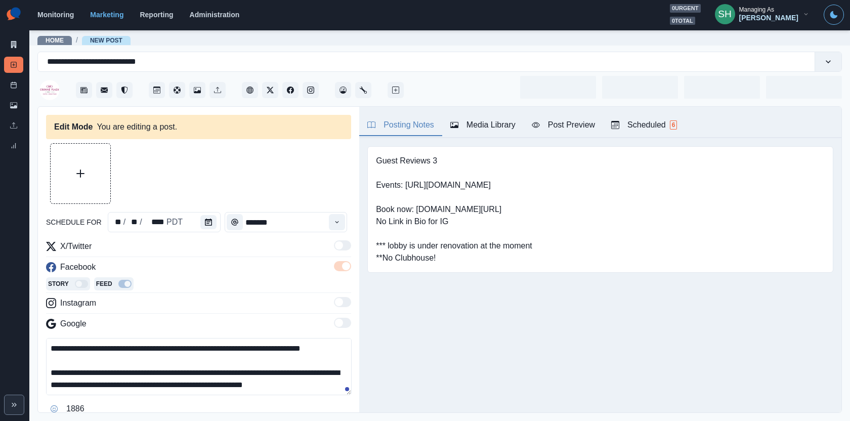
click at [543, 122] on div "Post Preview" at bounding box center [563, 125] width 63 height 12
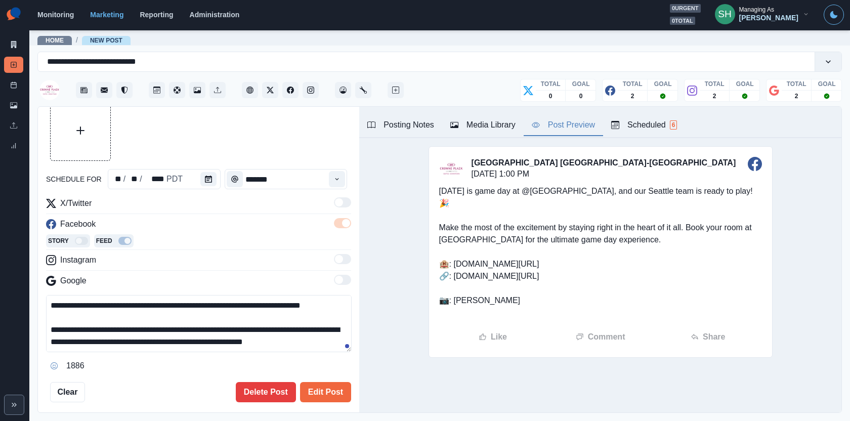
scroll to position [72, 0]
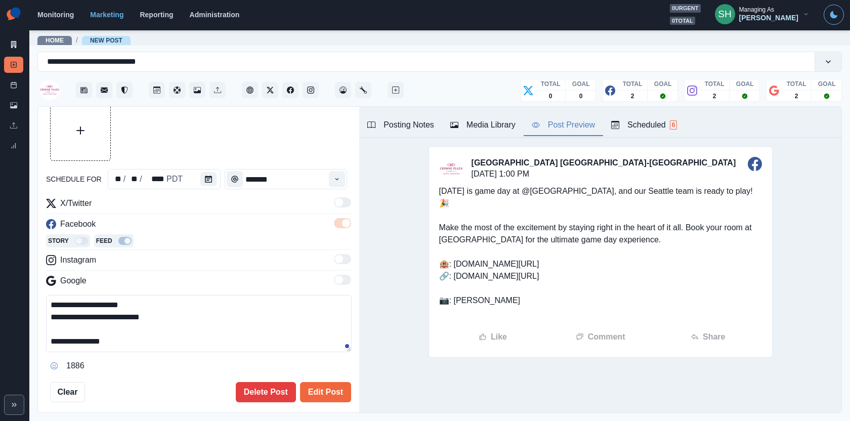
click at [162, 318] on textarea "**********" at bounding box center [199, 323] width 306 height 57
click at [162, 330] on textarea "**********" at bounding box center [199, 323] width 306 height 57
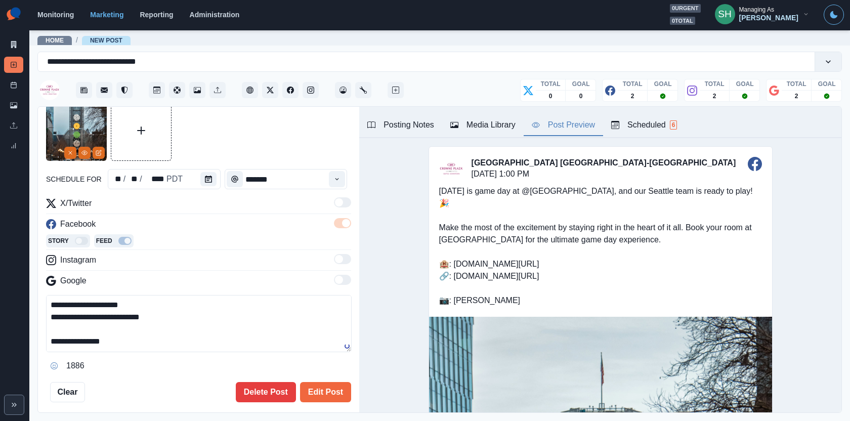
click at [143, 316] on textarea "**********" at bounding box center [199, 323] width 306 height 57
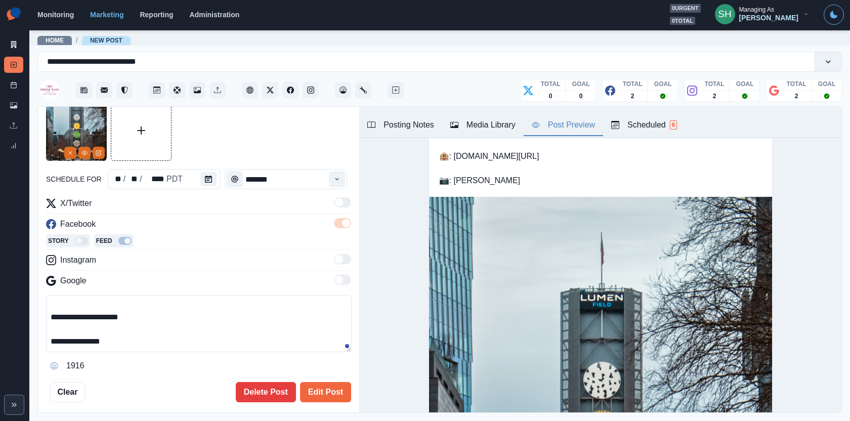
scroll to position [27, 0]
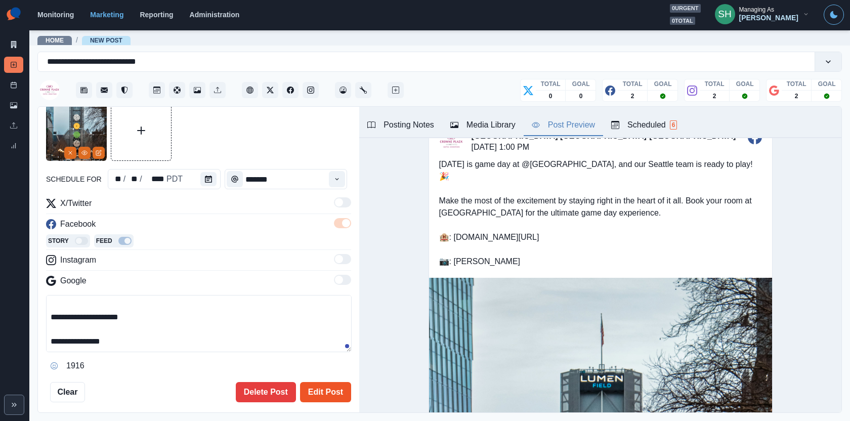
type textarea "**********"
click at [338, 388] on button "Edit Post" at bounding box center [325, 392] width 51 height 20
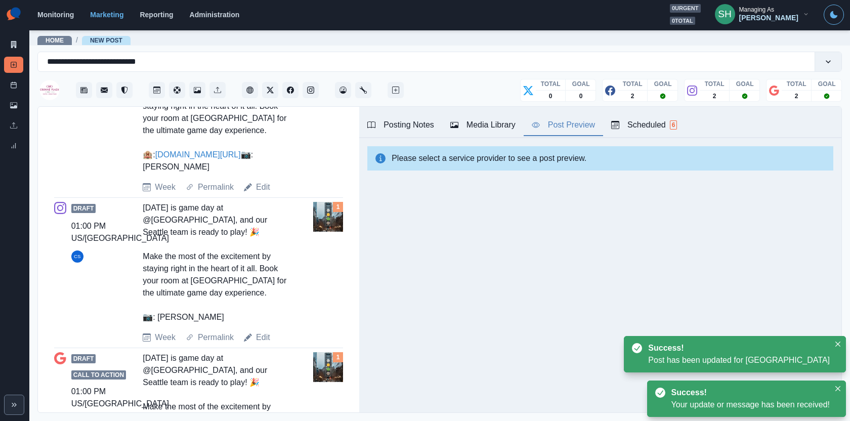
scroll to position [481, 0]
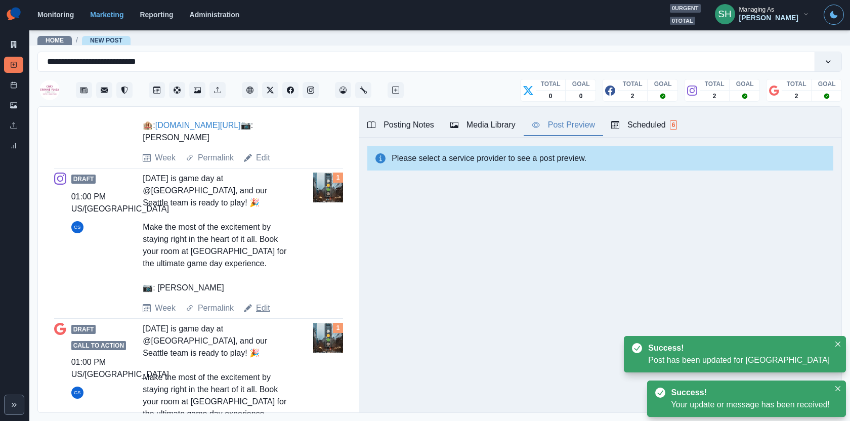
click at [269, 314] on link "Edit" at bounding box center [263, 308] width 14 height 12
type textarea "**********"
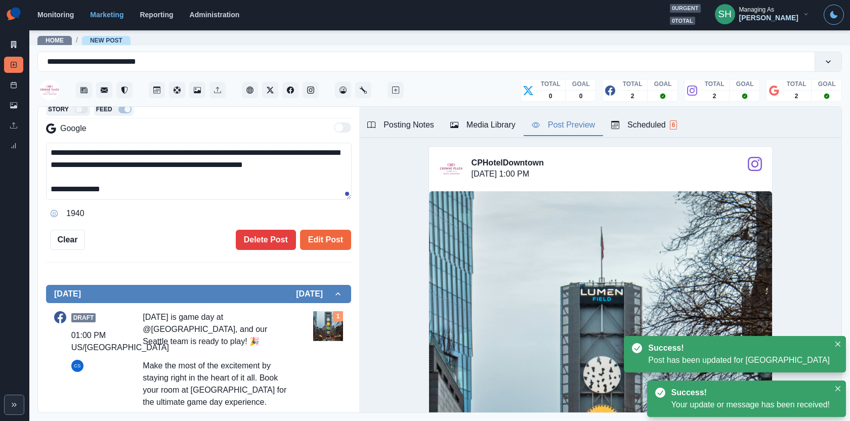
scroll to position [36, 0]
click at [312, 246] on button "Edit Post" at bounding box center [325, 240] width 51 height 20
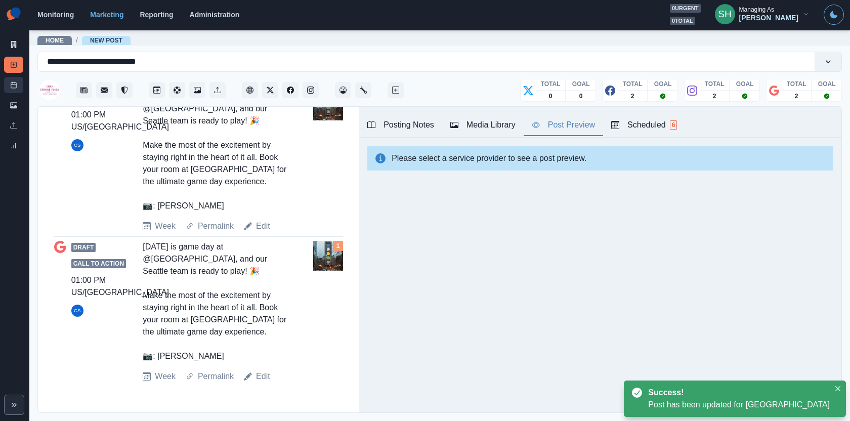
click at [15, 88] on icon at bounding box center [13, 84] width 7 height 7
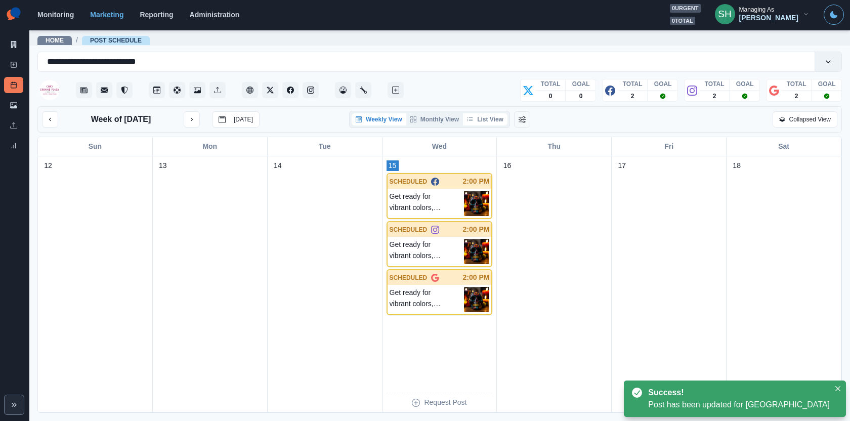
click at [478, 116] on button "List View" at bounding box center [485, 119] width 45 height 12
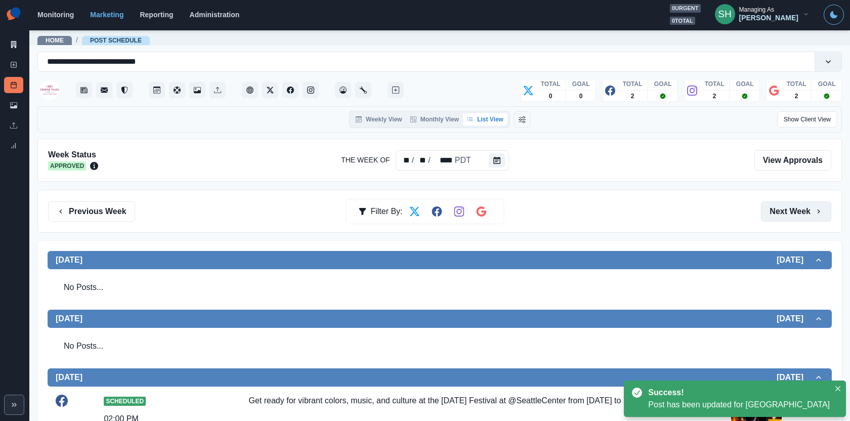
click at [828, 209] on button "Next Week" at bounding box center [796, 211] width 70 height 20
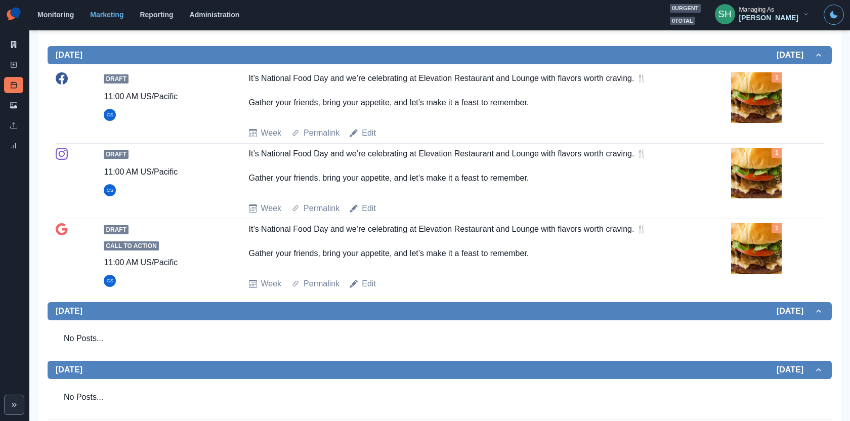
scroll to position [93, 0]
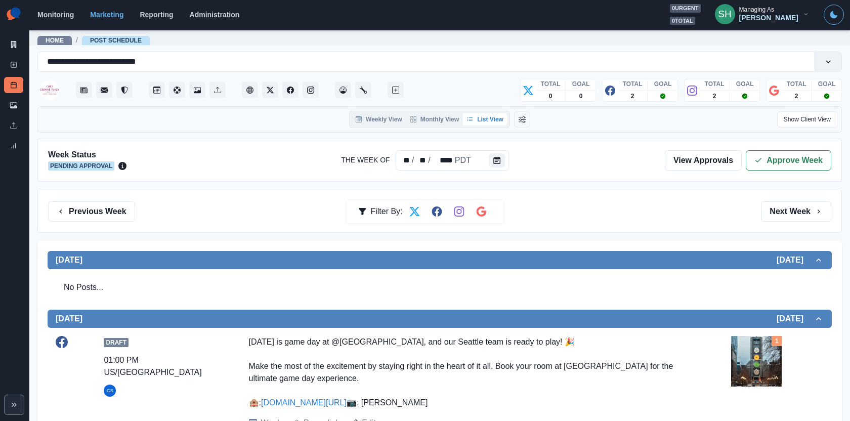
click at [778, 157] on button "Approve Week" at bounding box center [789, 160] width 86 height 20
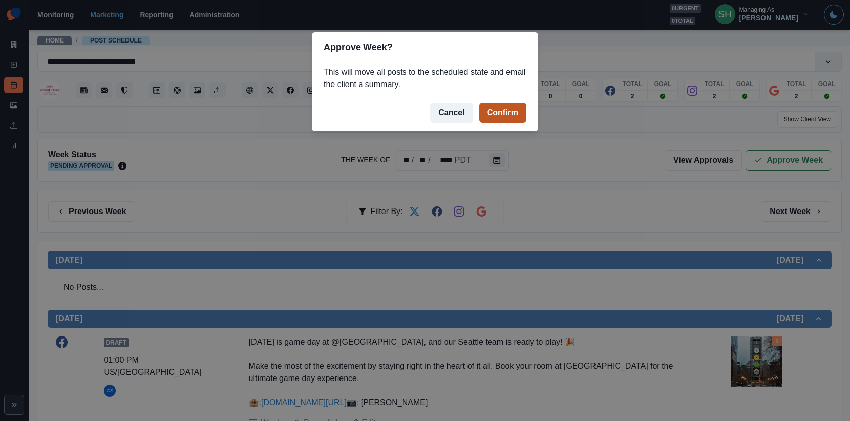
click at [503, 106] on button "Confirm" at bounding box center [502, 113] width 47 height 20
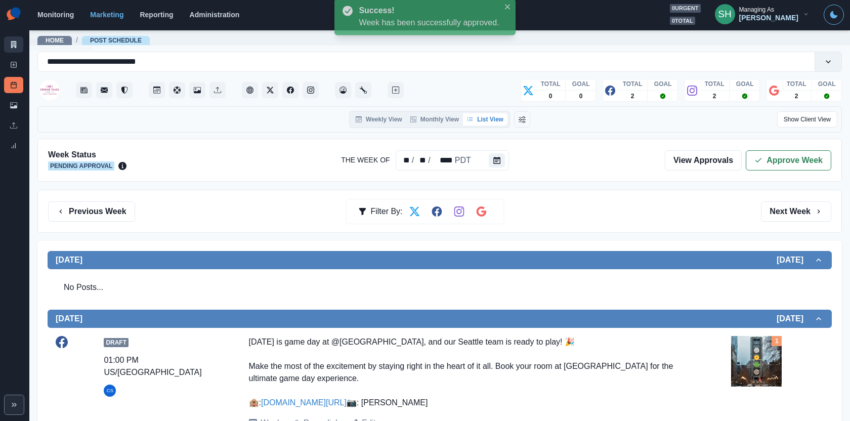
click at [13, 43] on icon at bounding box center [13, 44] width 7 height 7
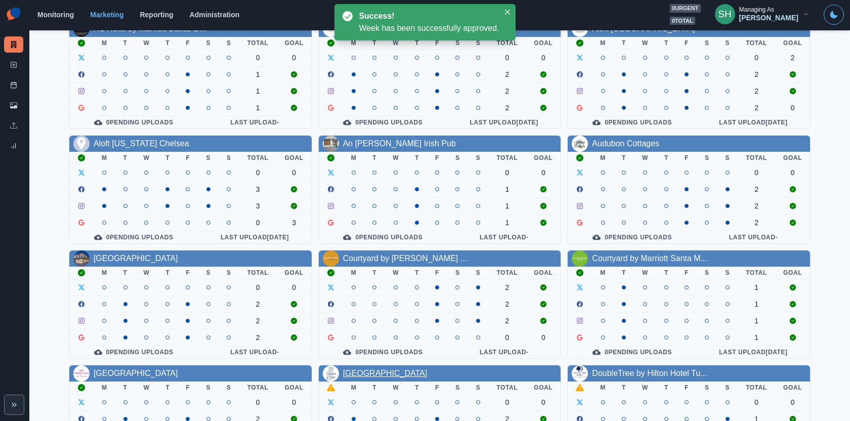
click at [387, 369] on link "[GEOGRAPHIC_DATA]" at bounding box center [385, 373] width 85 height 9
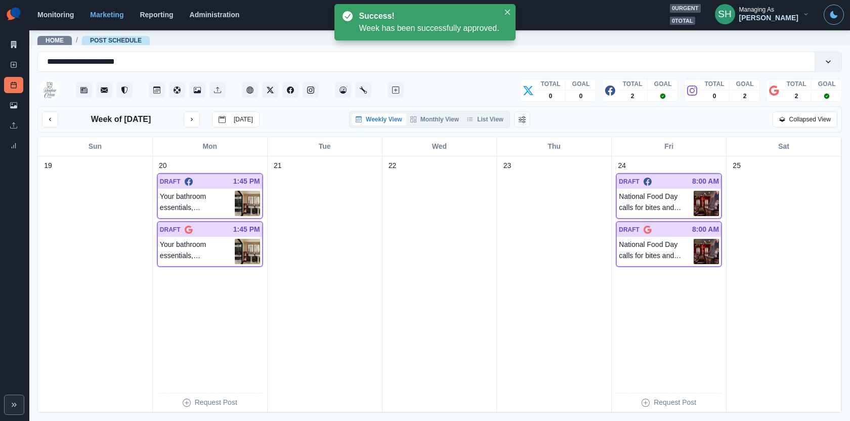
click at [486, 111] on div "Weekly View Monthly View List View" at bounding box center [429, 119] width 161 height 17
click at [486, 113] on button "List View" at bounding box center [485, 119] width 45 height 12
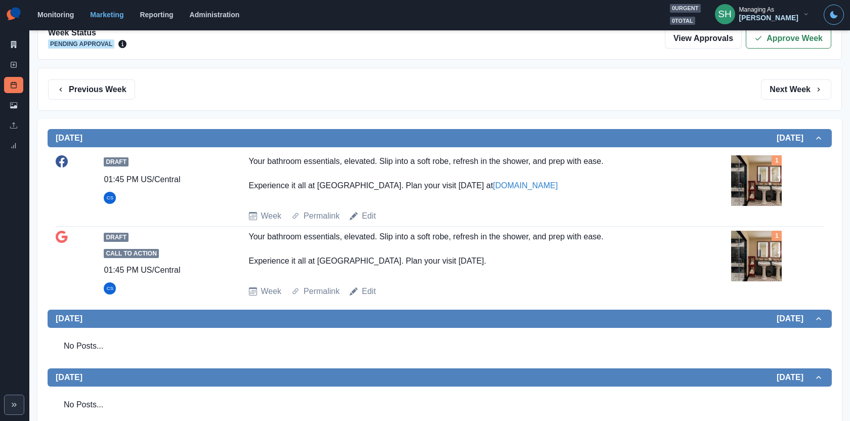
click at [742, 182] on img at bounding box center [756, 180] width 51 height 51
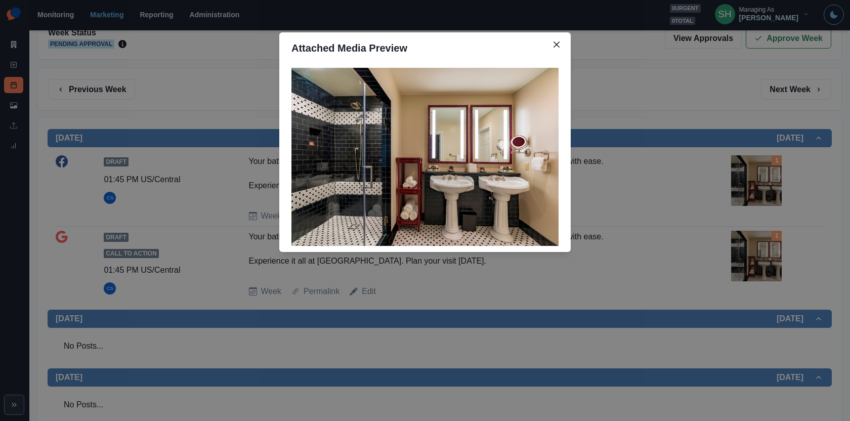
click at [742, 182] on div "Attached Media Preview" at bounding box center [425, 210] width 850 height 421
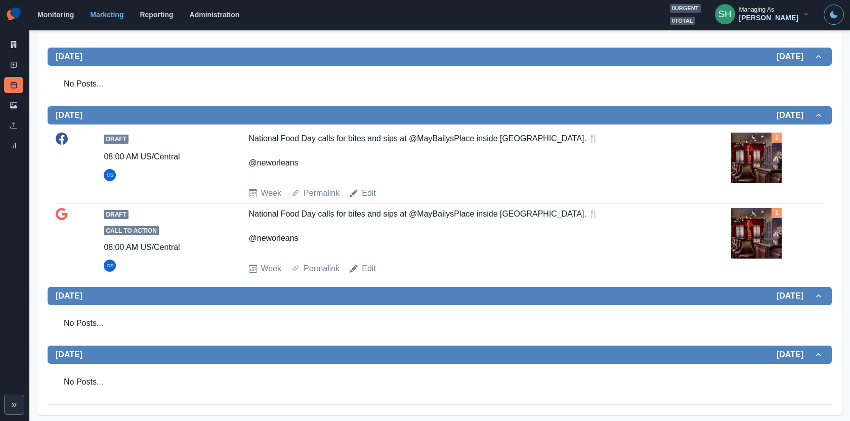
click at [747, 152] on img at bounding box center [756, 158] width 51 height 51
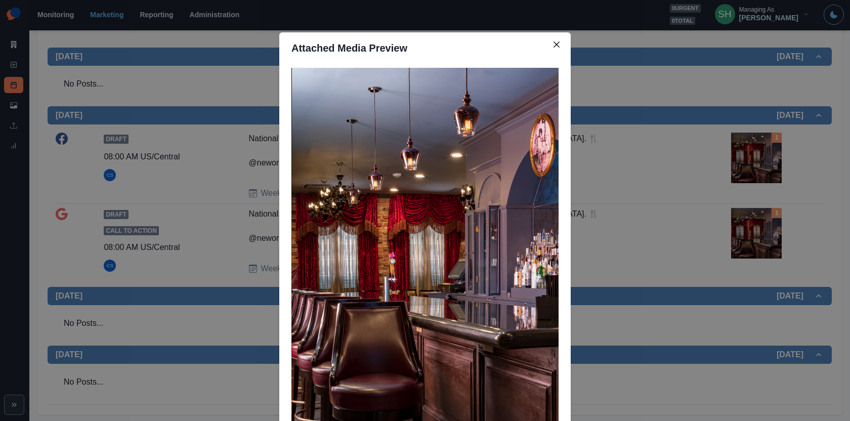
click at [747, 152] on div "Attached Media Preview" at bounding box center [425, 210] width 850 height 421
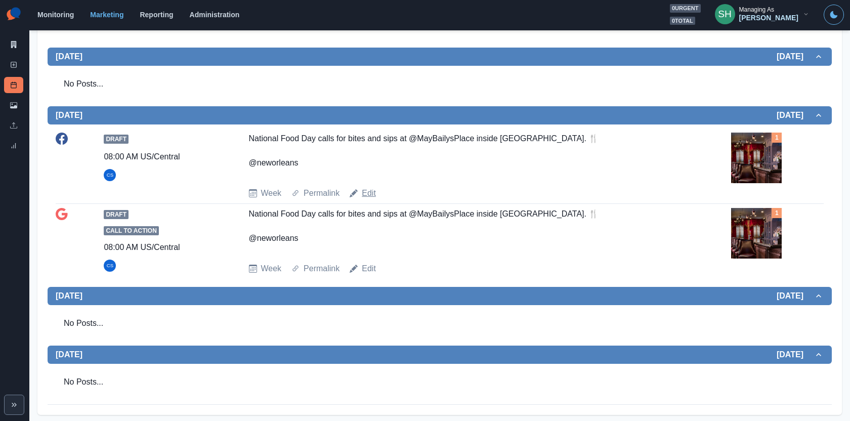
click at [371, 191] on link "Edit" at bounding box center [369, 193] width 14 height 12
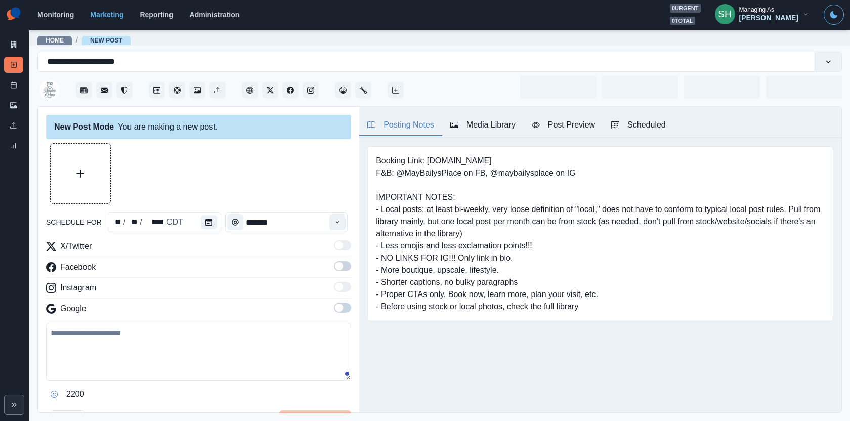
type input "*******"
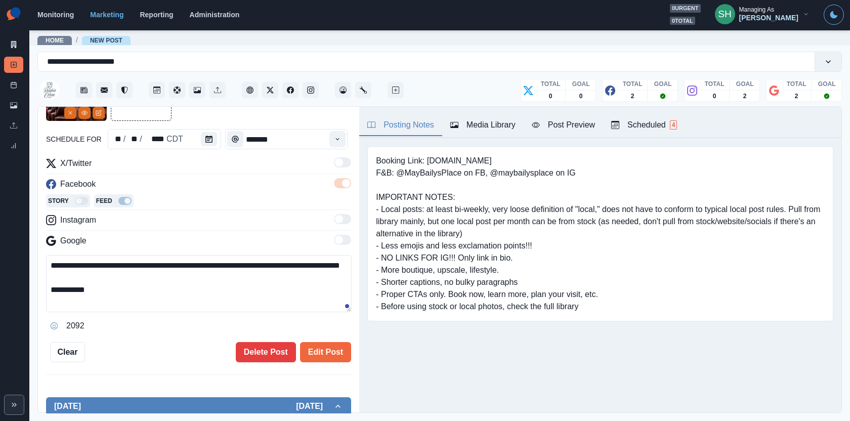
click at [166, 301] on textarea "**********" at bounding box center [199, 283] width 306 height 57
type textarea "**********"
click at [313, 348] on button "Edit Post" at bounding box center [325, 352] width 51 height 20
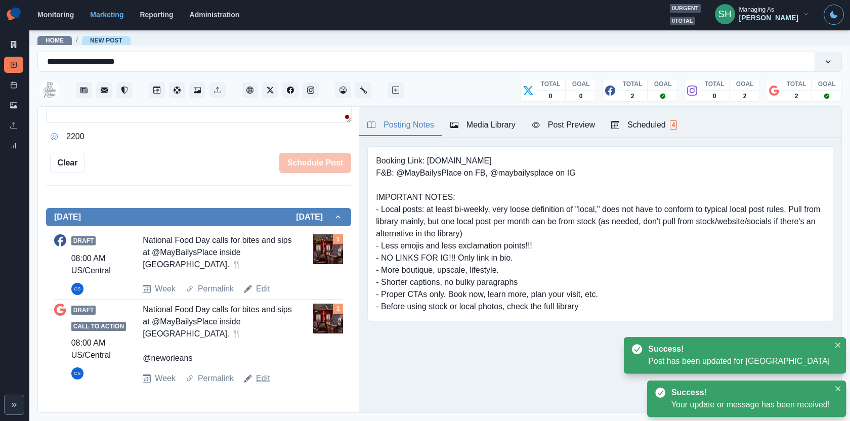
click at [263, 378] on link "Edit" at bounding box center [263, 379] width 14 height 12
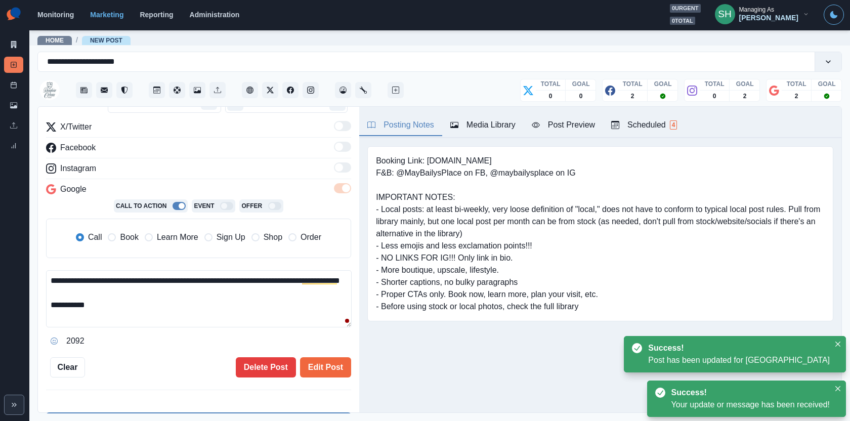
click at [137, 312] on textarea "**********" at bounding box center [199, 298] width 306 height 57
click at [127, 236] on span "Book" at bounding box center [129, 237] width 18 height 12
type textarea "**********"
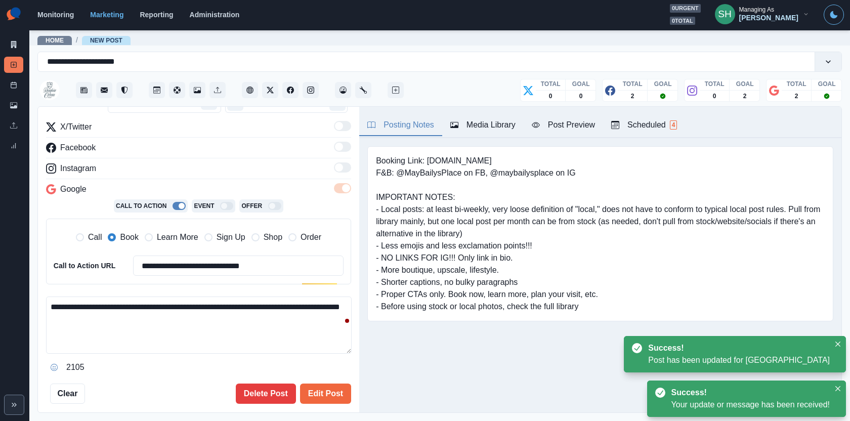
click at [166, 236] on span "Learn More" at bounding box center [178, 237] width 42 height 12
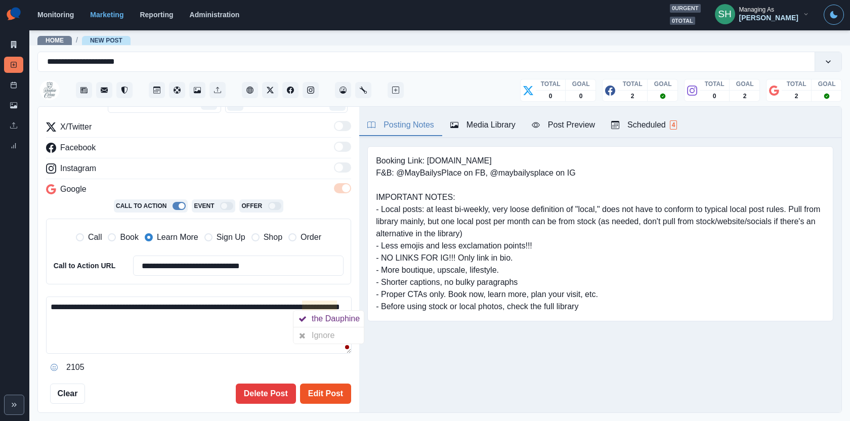
click at [320, 388] on button "Edit Post" at bounding box center [325, 394] width 51 height 20
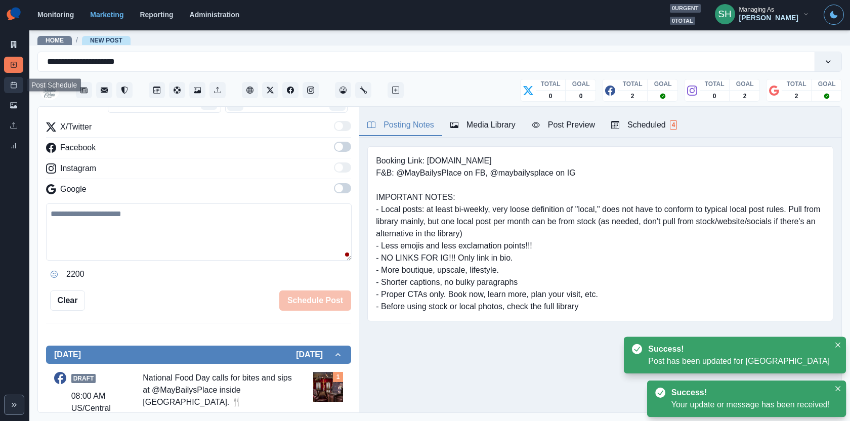
click at [14, 86] on icon at bounding box center [13, 84] width 7 height 7
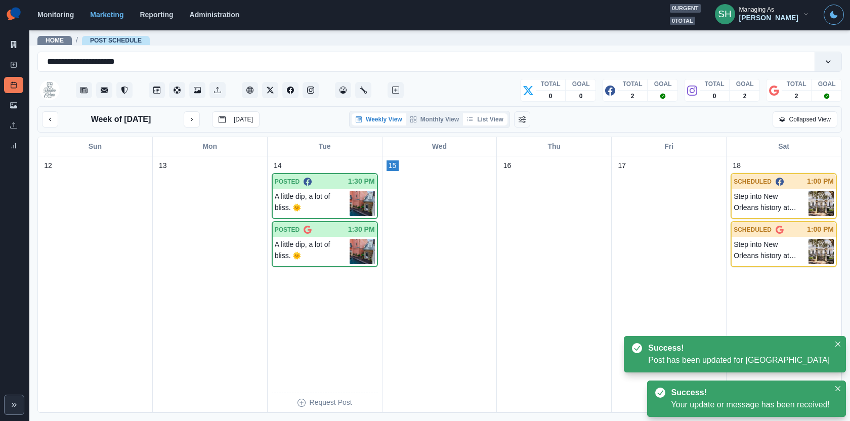
click at [492, 116] on button "List View" at bounding box center [485, 119] width 45 height 12
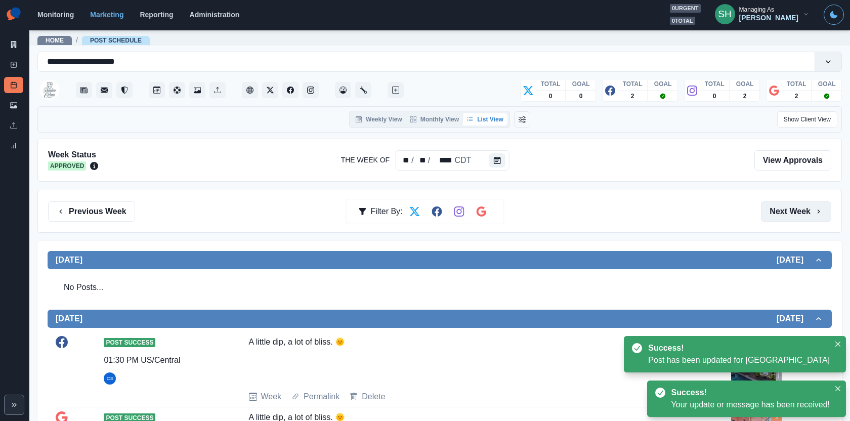
click at [779, 205] on button "Next Week" at bounding box center [796, 211] width 70 height 20
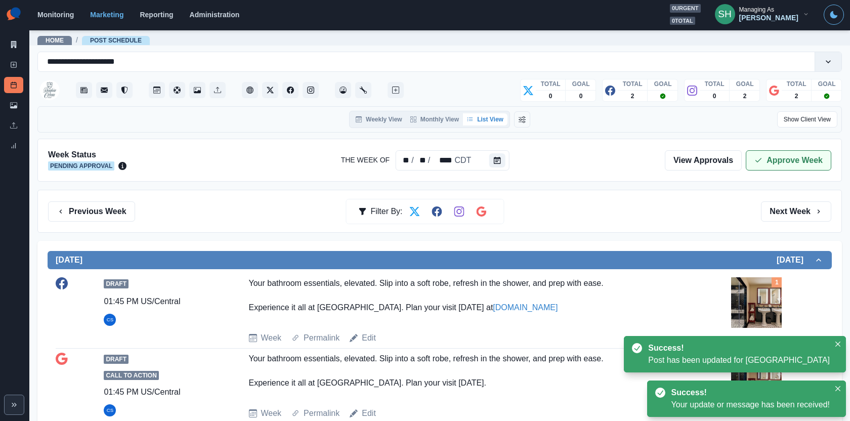
click at [769, 159] on button "Approve Week" at bounding box center [789, 160] width 86 height 20
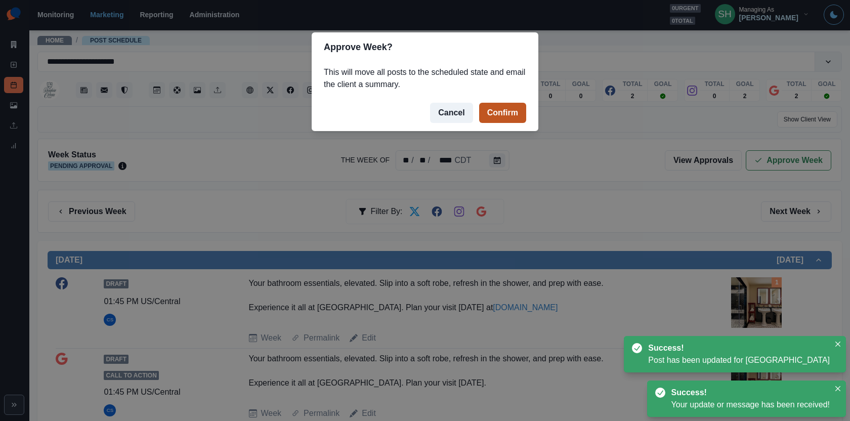
click at [488, 116] on button "Confirm" at bounding box center [502, 113] width 47 height 20
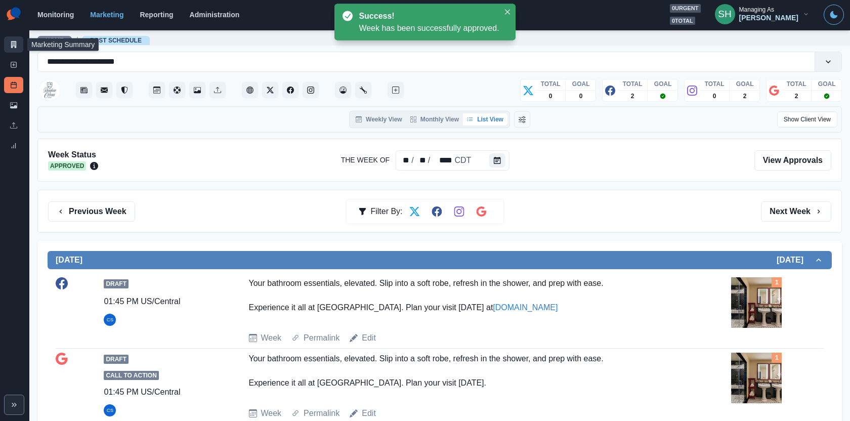
click at [8, 43] on link "Marketing Summary" at bounding box center [13, 44] width 19 height 16
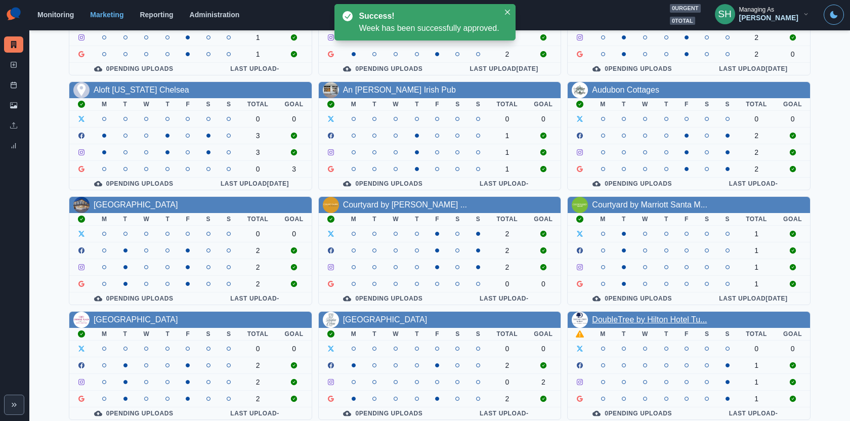
click at [612, 317] on link "DoubleTree by Hilton Hotel Tu..." at bounding box center [649, 319] width 115 height 9
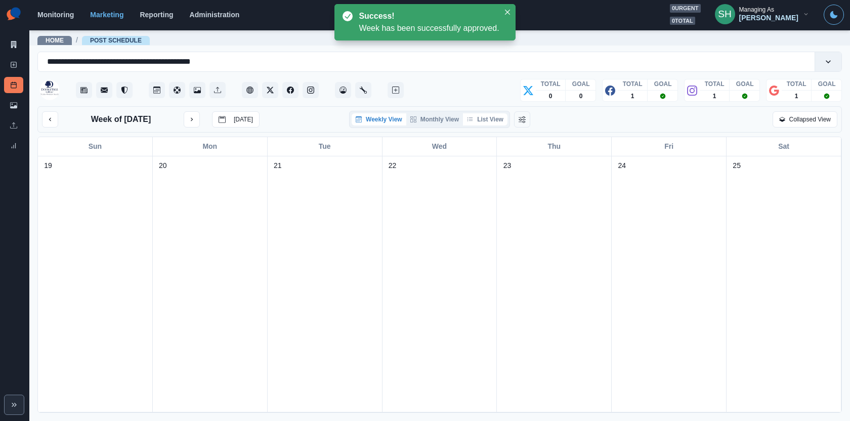
click at [488, 122] on button "List View" at bounding box center [485, 119] width 45 height 12
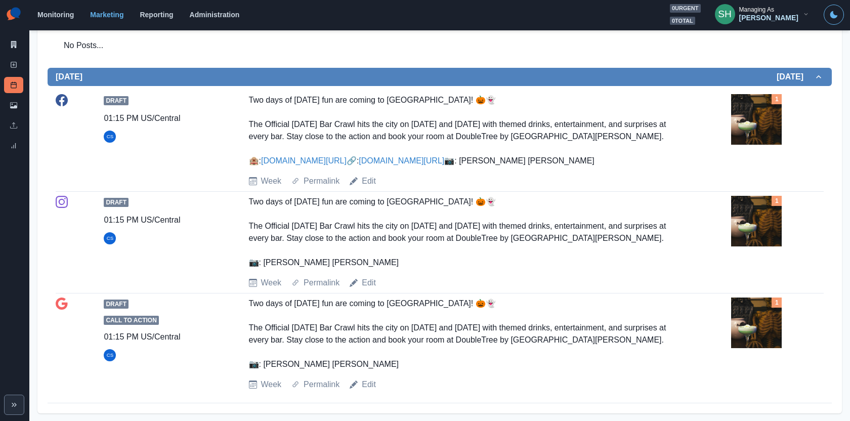
scroll to position [539, 0]
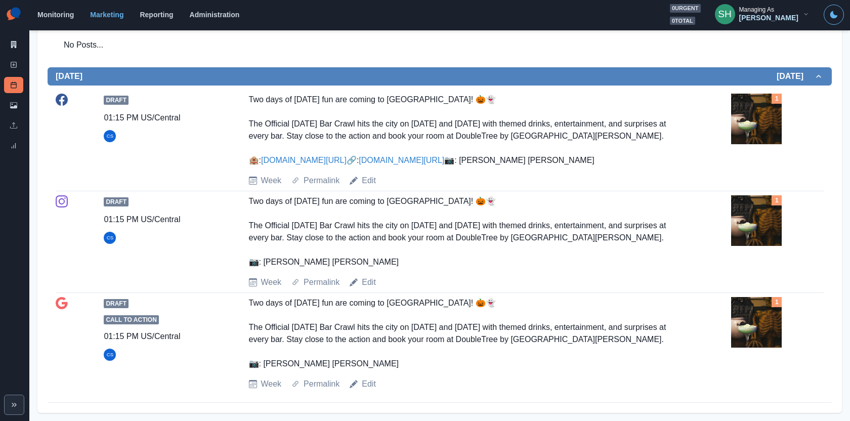
click at [747, 123] on img at bounding box center [756, 119] width 51 height 51
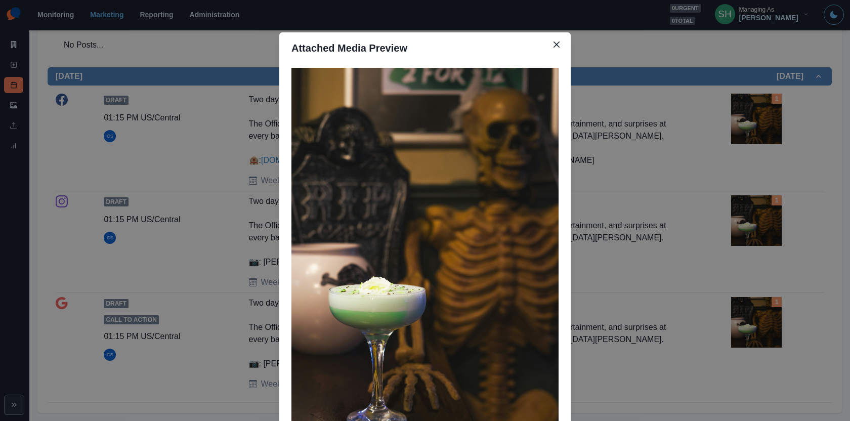
click at [679, 128] on div "Attached Media Preview" at bounding box center [425, 210] width 850 height 421
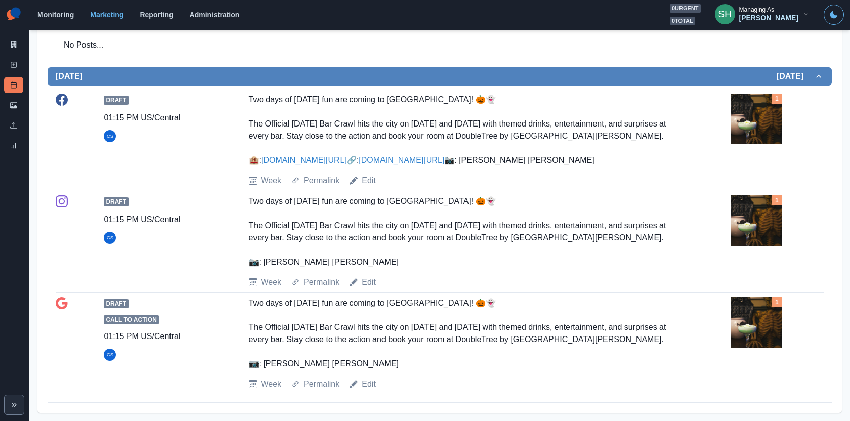
scroll to position [0, 0]
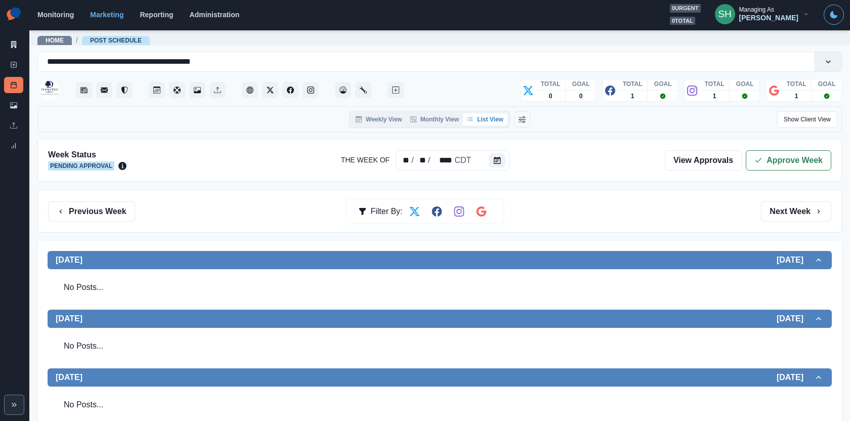
click at [801, 140] on div "Week Status Pending Approval The Week Of ** / ** / **** CDT View Approvals Appr…" at bounding box center [439, 160] width 805 height 43
click at [784, 151] on button "Approve Week" at bounding box center [789, 160] width 86 height 20
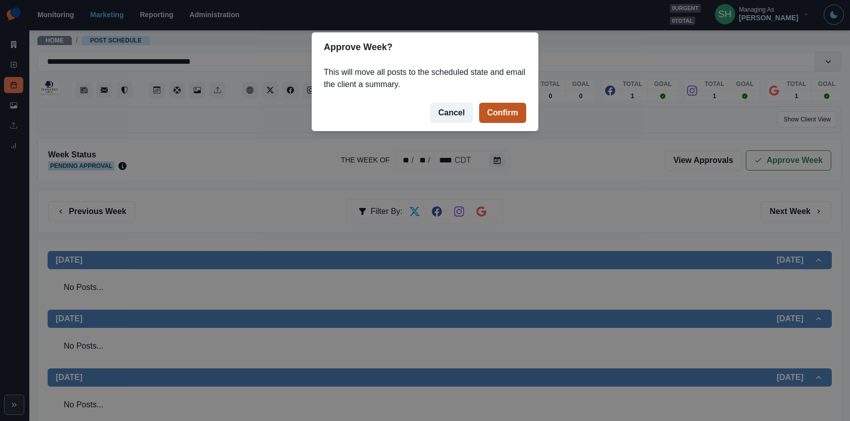
click at [497, 108] on button "Confirm" at bounding box center [502, 113] width 47 height 20
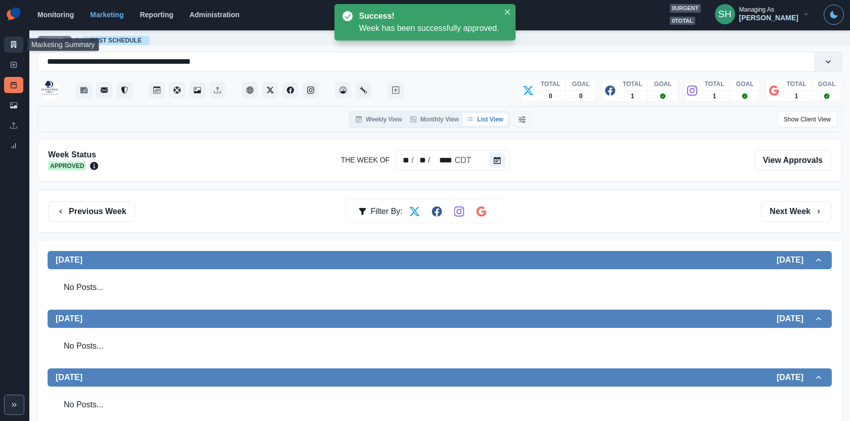
click at [10, 43] on icon at bounding box center [13, 44] width 7 height 7
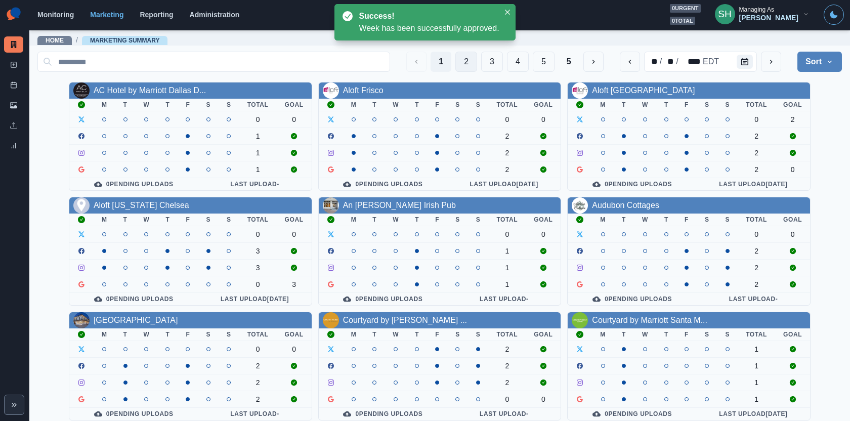
click at [470, 64] on button "2" at bounding box center [467, 62] width 22 height 20
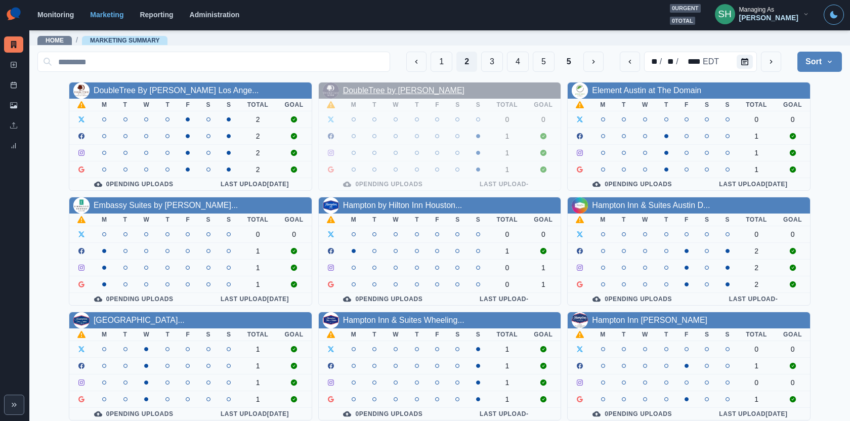
click at [414, 93] on link "DoubleTree by Hilton Tigard" at bounding box center [403, 90] width 121 height 9
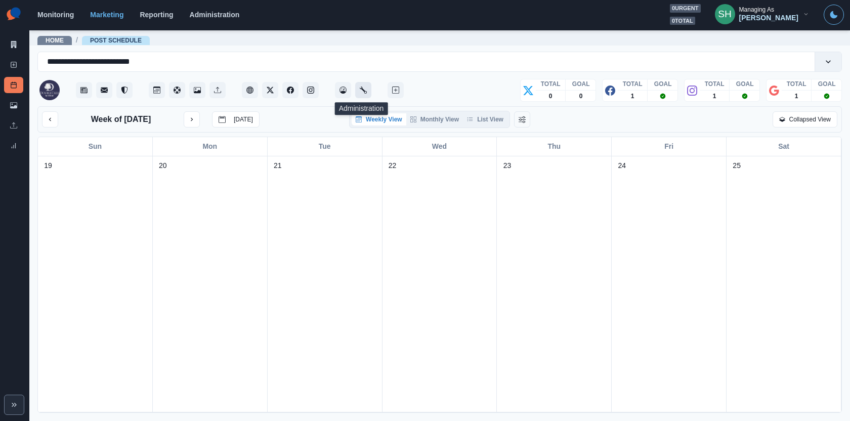
click at [360, 93] on icon "Administration" at bounding box center [363, 90] width 7 height 7
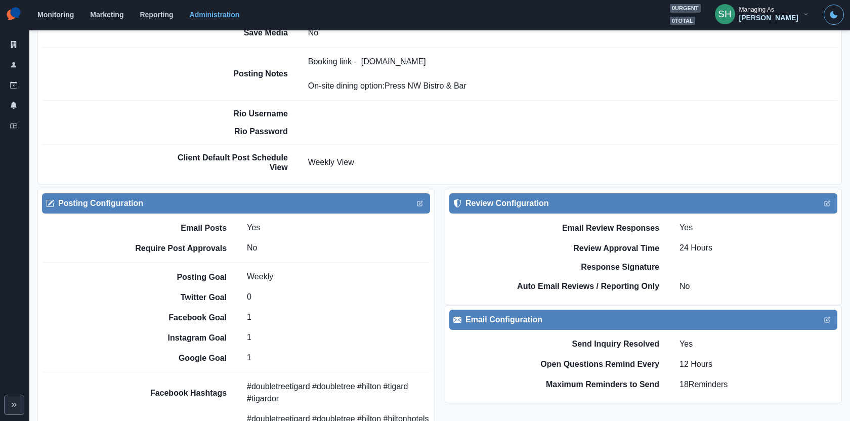
scroll to position [923, 0]
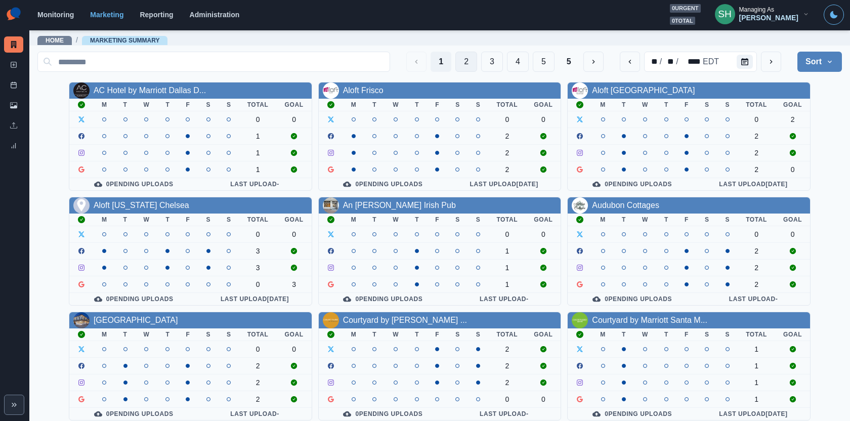
click at [467, 70] on button "2" at bounding box center [467, 62] width 22 height 20
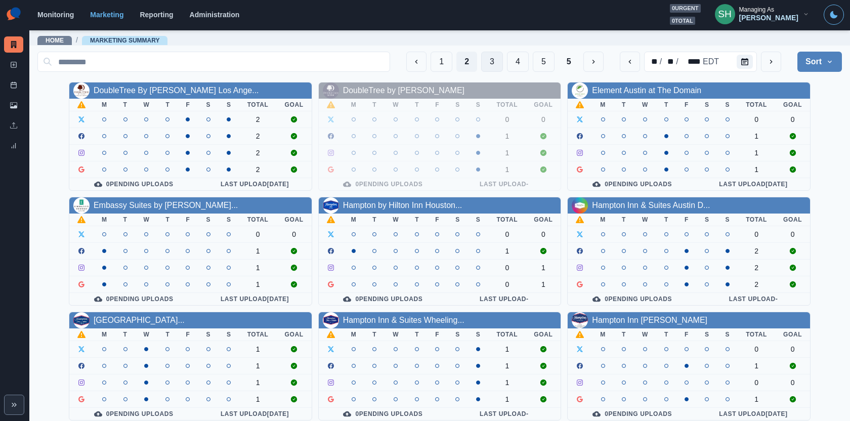
type button "1"
click at [157, 89] on link "DoubleTree By Hilton Los Ange..." at bounding box center [177, 90] width 166 height 9
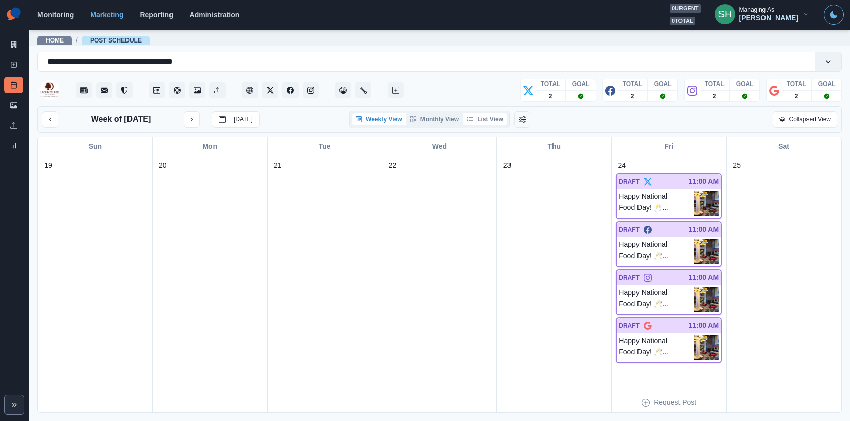
click at [483, 121] on button "List View" at bounding box center [485, 119] width 45 height 12
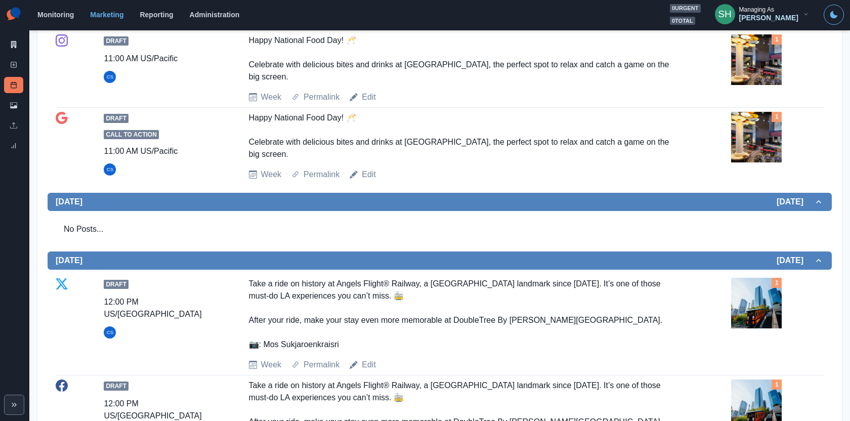
scroll to position [851, 0]
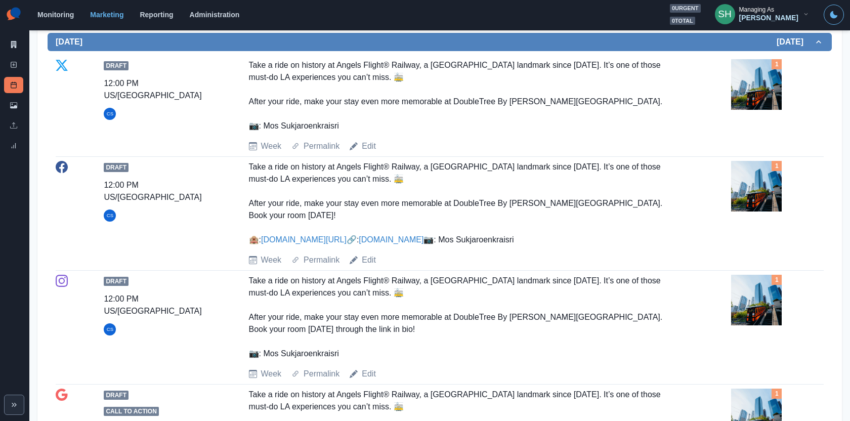
click at [741, 89] on img at bounding box center [756, 84] width 51 height 51
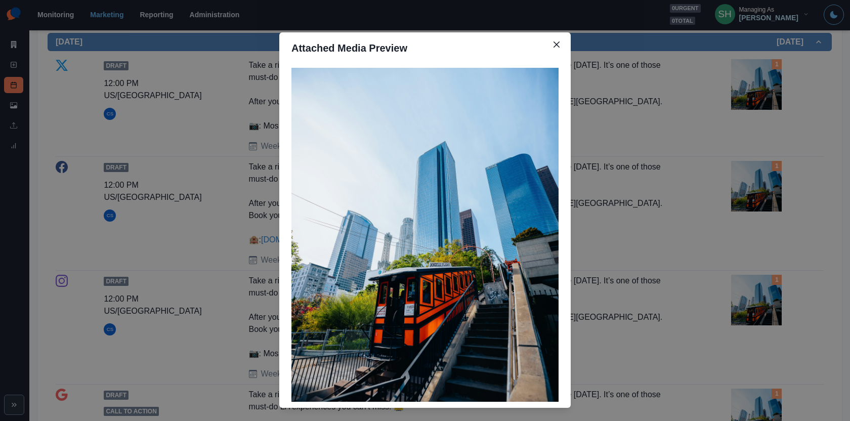
click at [698, 118] on div "Attached Media Preview" at bounding box center [425, 210] width 850 height 421
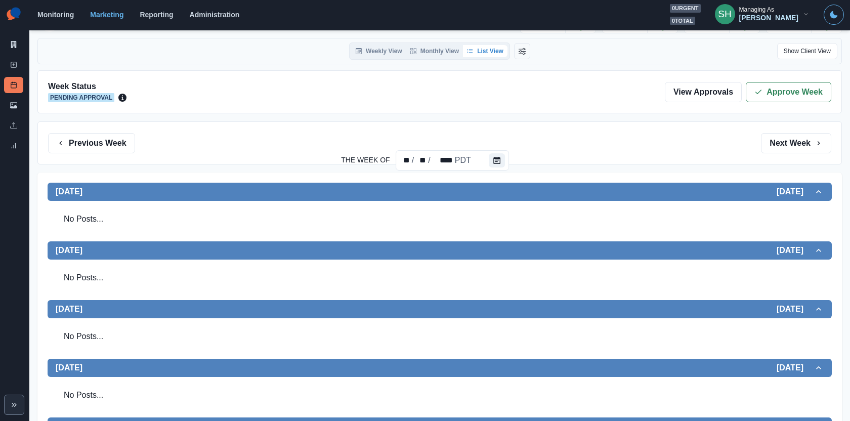
scroll to position [0, 0]
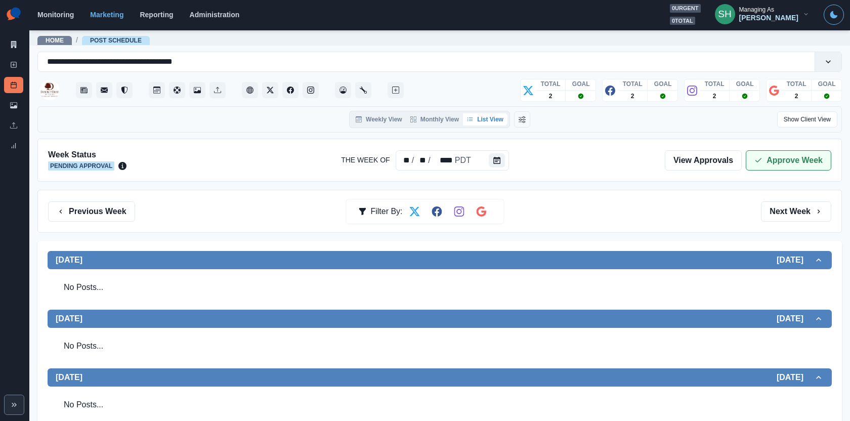
click at [784, 157] on button "Approve Week" at bounding box center [789, 160] width 86 height 20
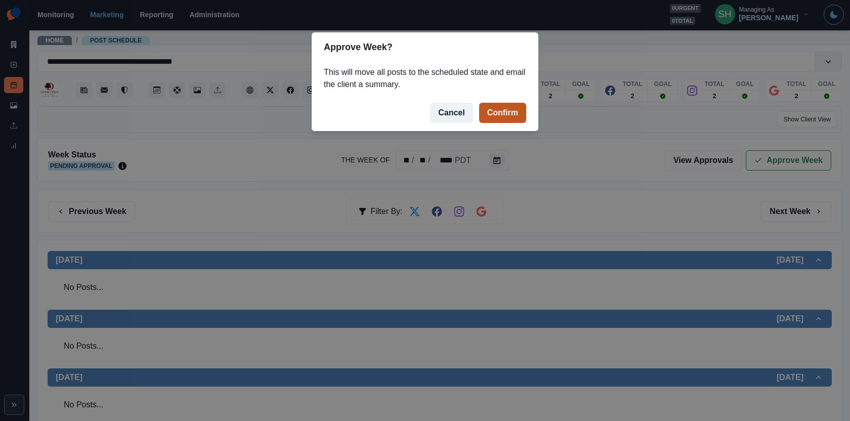
click at [507, 107] on button "Confirm" at bounding box center [502, 113] width 47 height 20
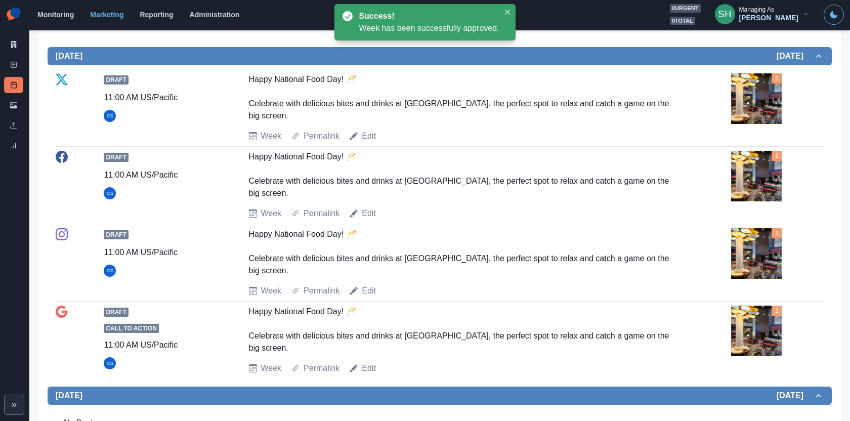
scroll to position [440, 0]
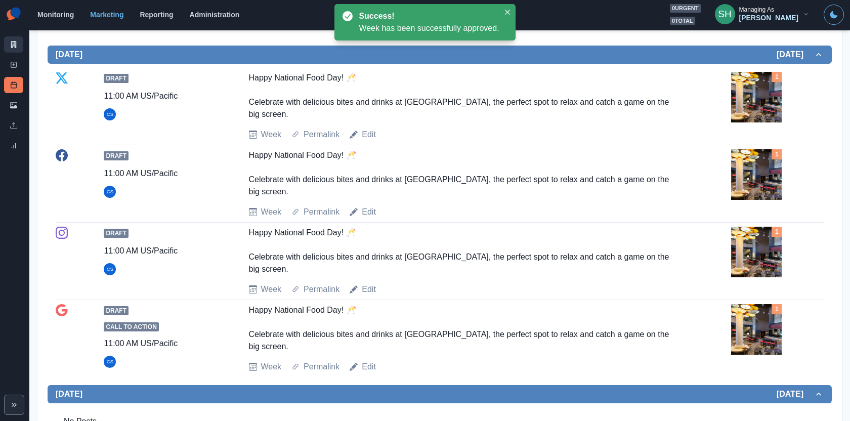
click at [8, 42] on link "Marketing Summary" at bounding box center [13, 44] width 19 height 16
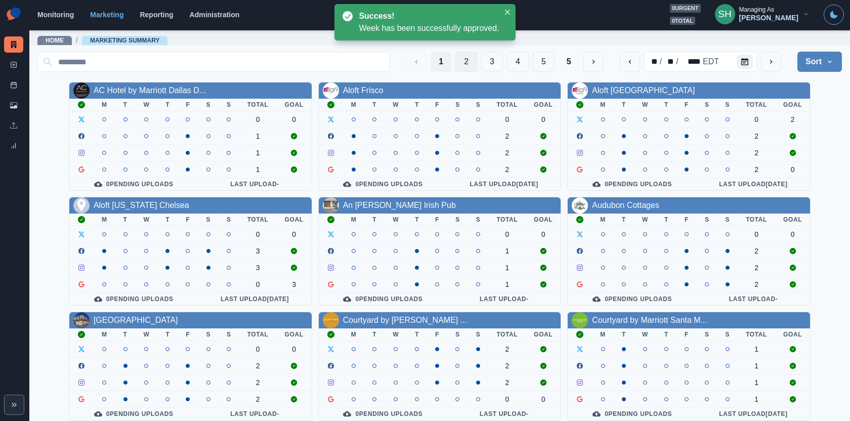
click at [466, 55] on button "2" at bounding box center [467, 62] width 22 height 20
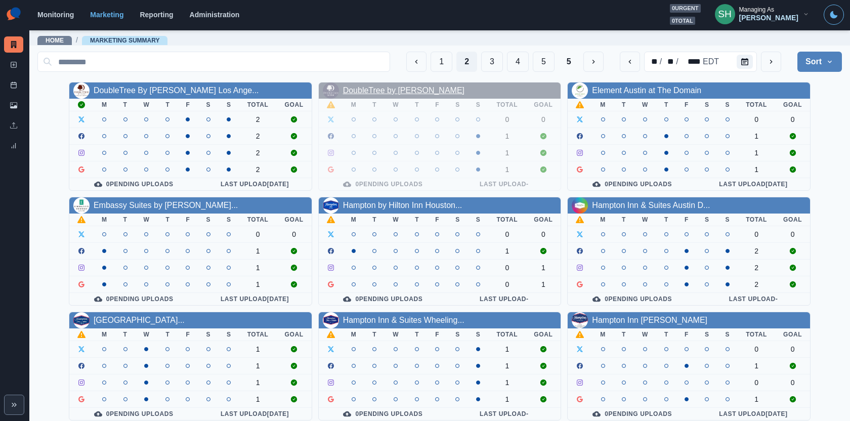
click at [417, 91] on link "DoubleTree by Hilton Tigard" at bounding box center [403, 90] width 121 height 9
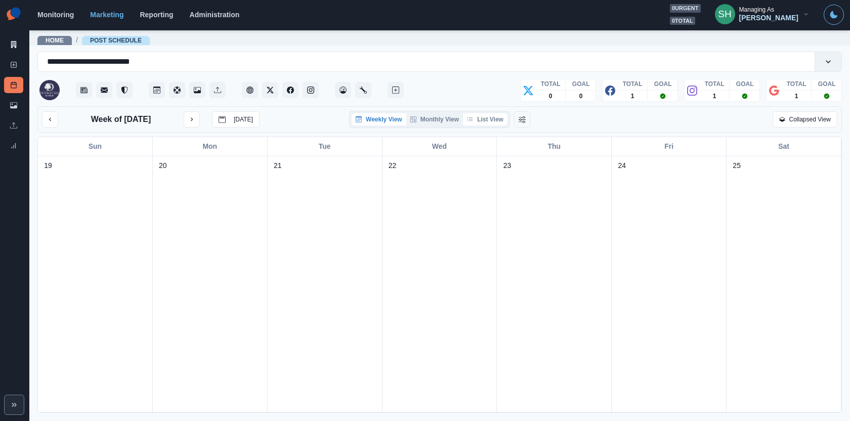
click at [496, 119] on button "List View" at bounding box center [485, 119] width 45 height 12
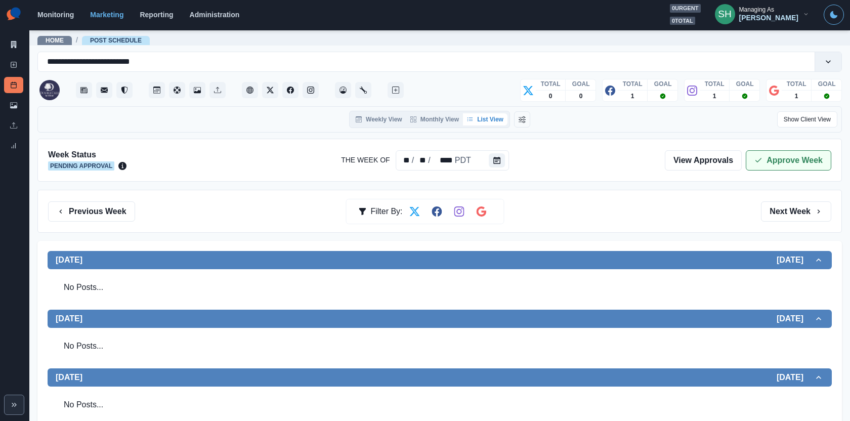
click at [773, 163] on button "Approve Week" at bounding box center [789, 160] width 86 height 20
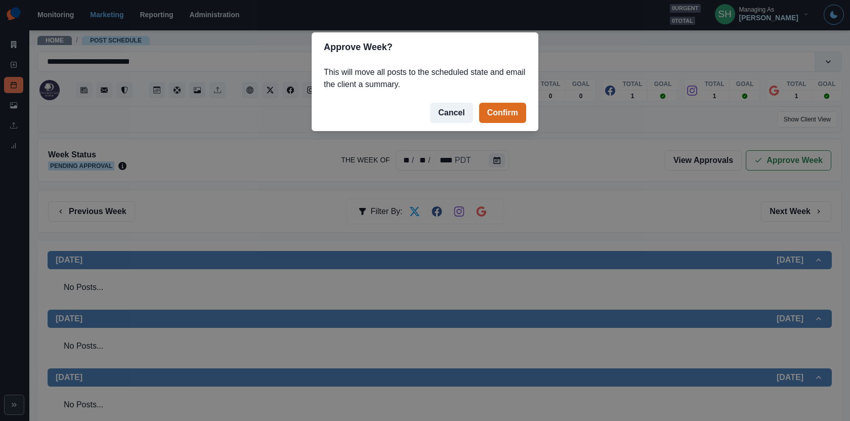
click at [583, 205] on div "Approve Week? This will move all posts to the scheduled state and email the cli…" at bounding box center [425, 210] width 850 height 421
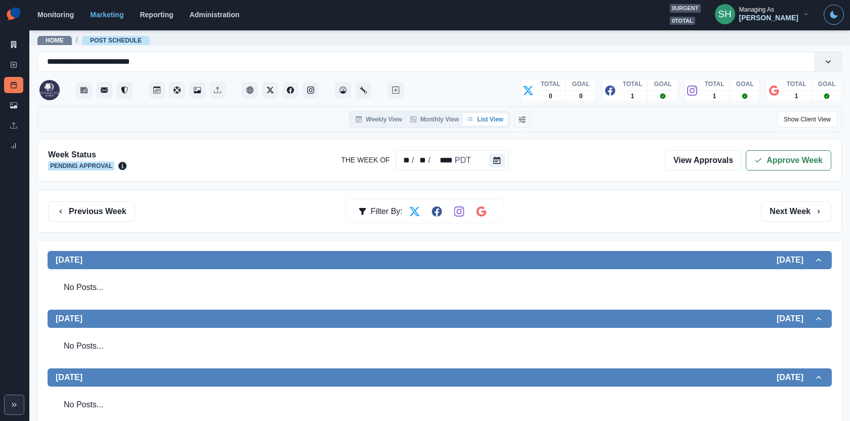
scroll to position [606, 0]
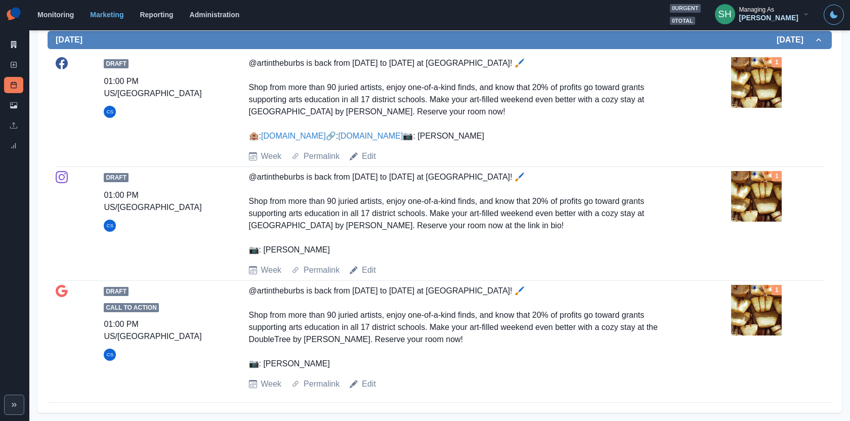
click at [730, 215] on div "Draft 01:00 PM US/Pacific CS @artintheburbs is back from November 8th to 9th at…" at bounding box center [440, 223] width 768 height 105
click at [751, 210] on img at bounding box center [756, 196] width 51 height 51
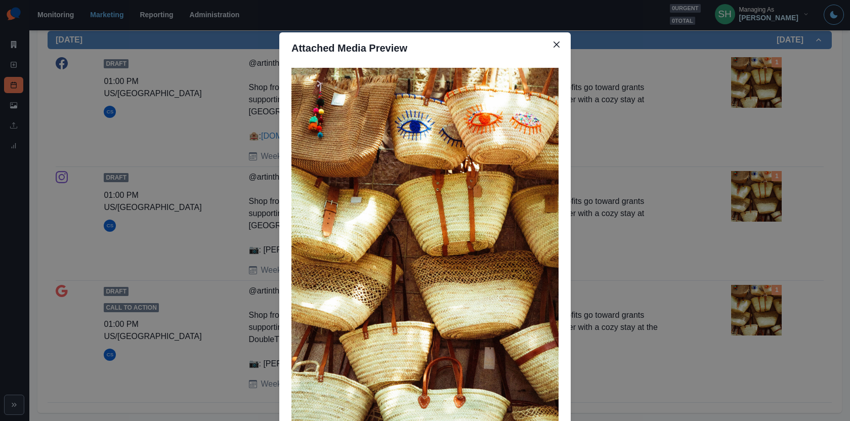
click at [751, 210] on div "Attached Media Preview" at bounding box center [425, 210] width 850 height 421
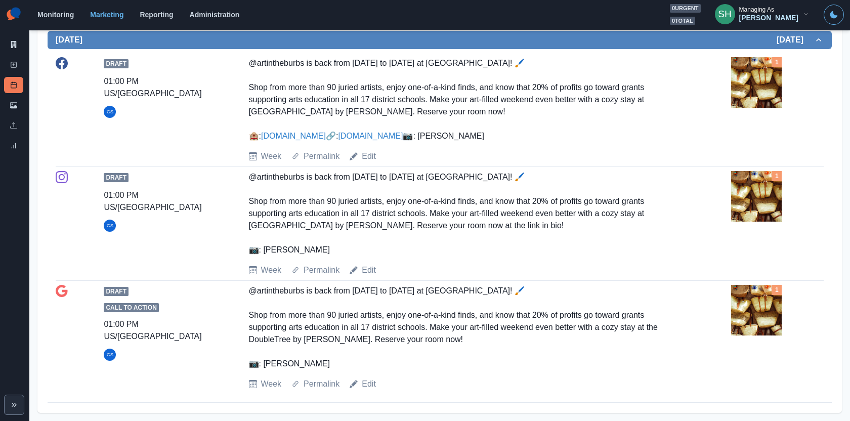
scroll to position [0, 0]
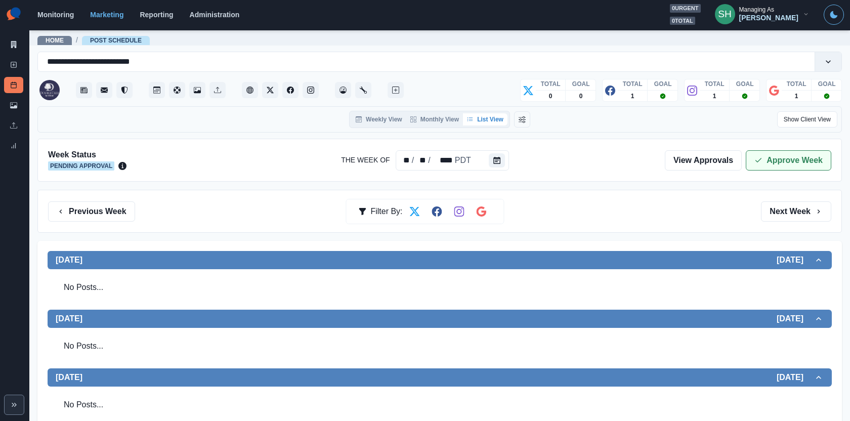
click at [755, 167] on button "Approve Week" at bounding box center [789, 160] width 86 height 20
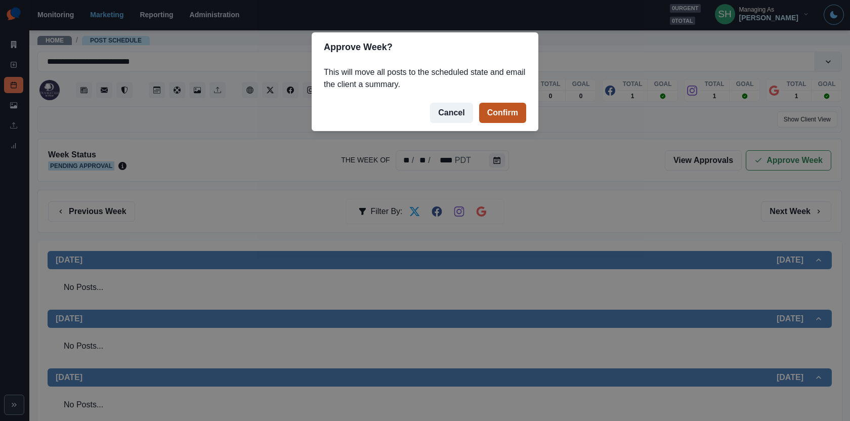
click at [504, 113] on button "Confirm" at bounding box center [502, 113] width 47 height 20
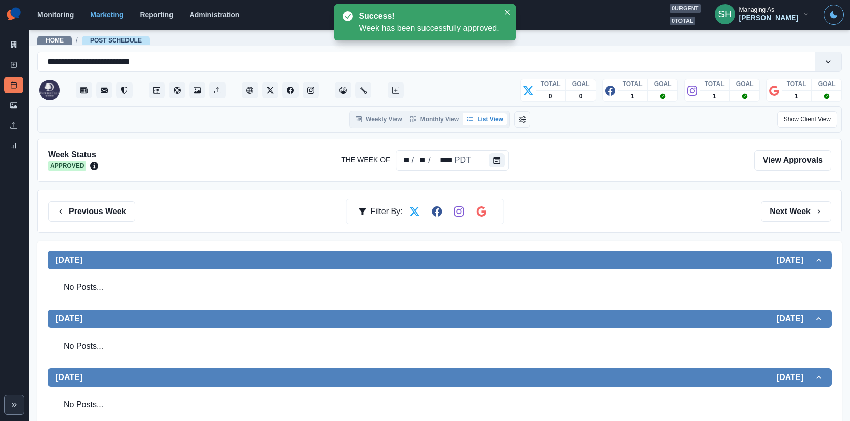
click at [21, 34] on div "Marketing Summary New Post Post Schedule Media Library Uploads Review Summary" at bounding box center [14, 79] width 29 height 158
click at [14, 39] on link "Marketing Summary" at bounding box center [13, 44] width 19 height 16
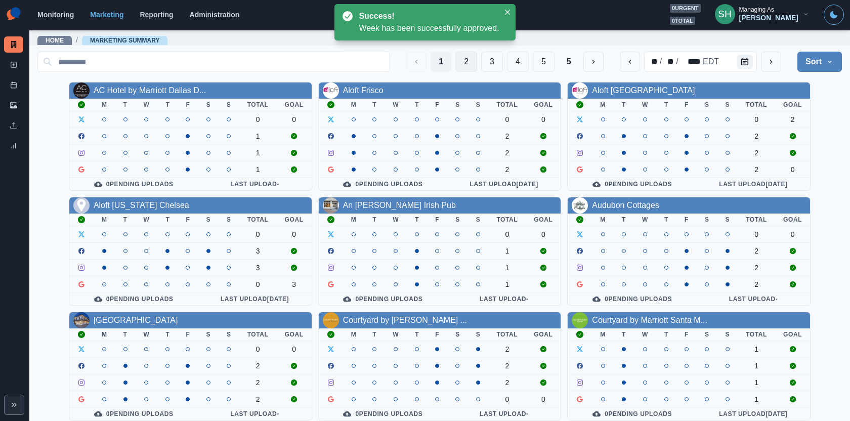
click at [463, 66] on button "2" at bounding box center [467, 62] width 22 height 20
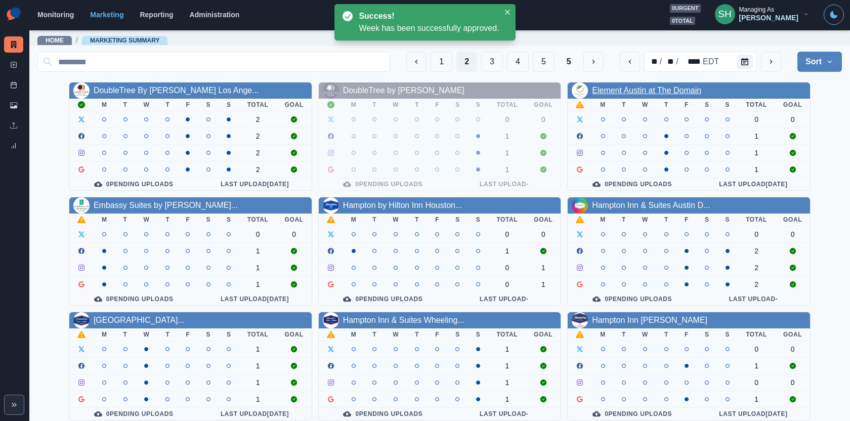
click at [632, 88] on link "Element Austin at The Domain" at bounding box center [646, 90] width 109 height 9
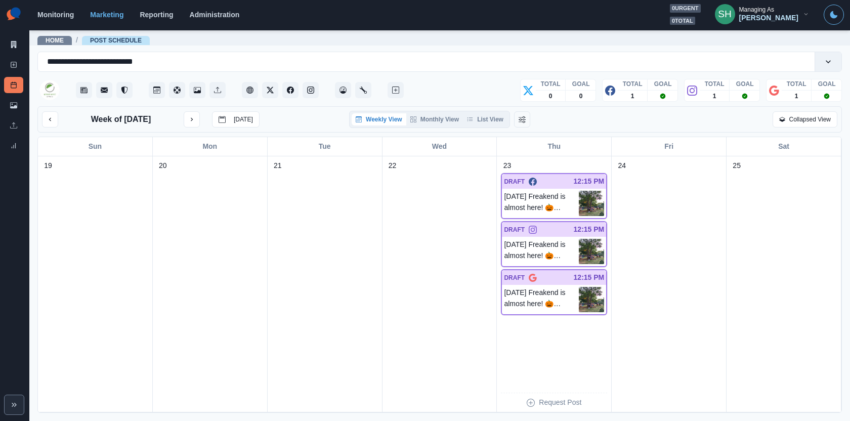
click at [496, 130] on div "Week of October 20, 2025 Today Weekly View Monthly View List View Collapsed View" at bounding box center [439, 119] width 805 height 26
click at [490, 114] on button "List View" at bounding box center [485, 119] width 45 height 12
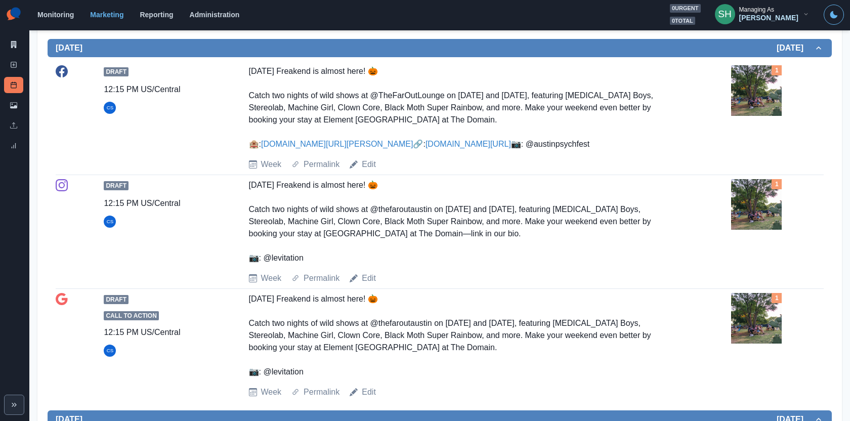
scroll to position [390, 0]
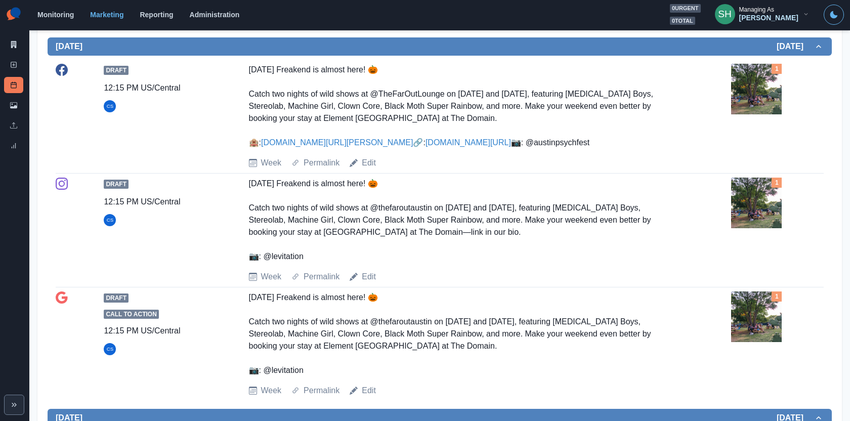
click at [744, 101] on img at bounding box center [756, 89] width 51 height 51
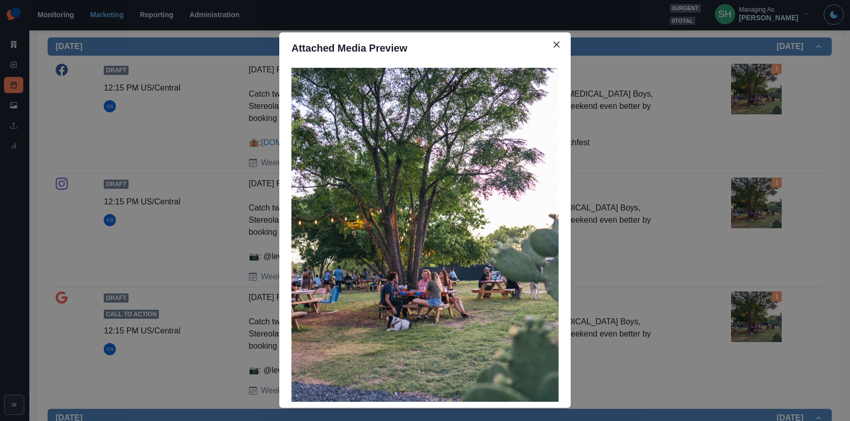
click at [783, 29] on div "Attached Media Preview" at bounding box center [425, 210] width 850 height 421
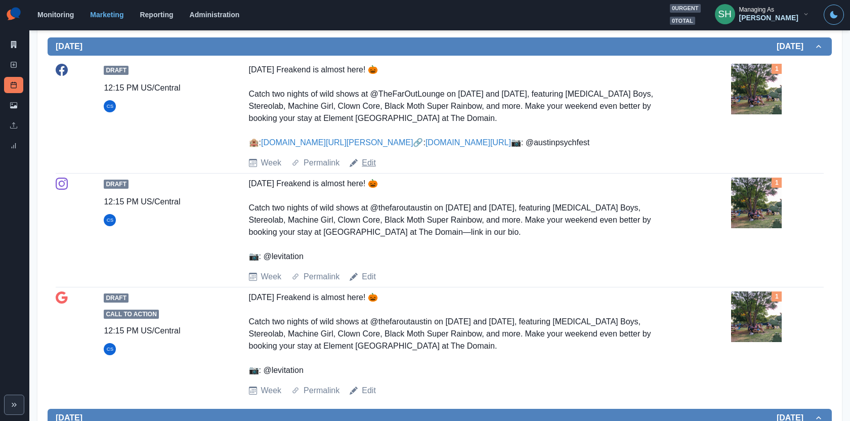
click at [373, 169] on link "Edit" at bounding box center [369, 163] width 14 height 12
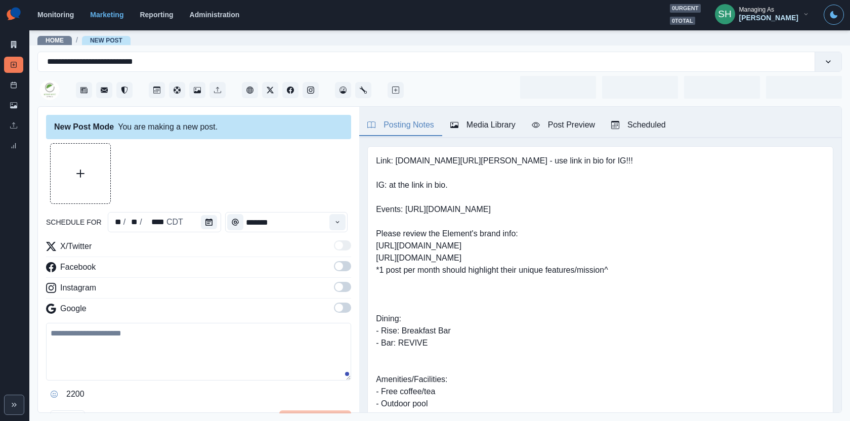
type input "********"
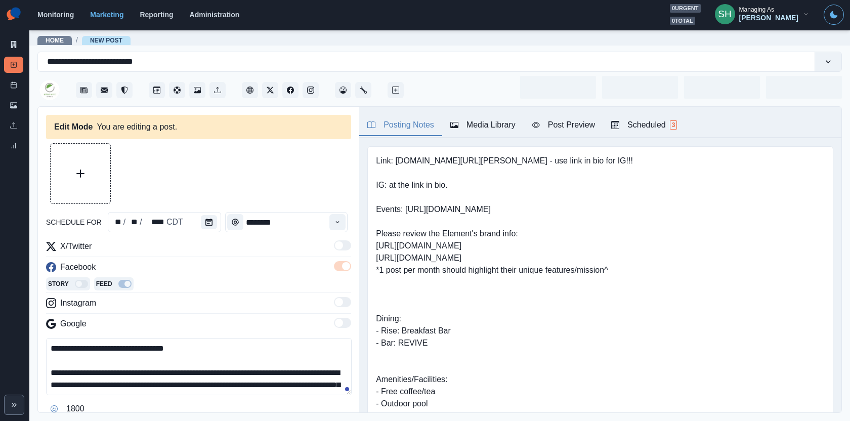
click at [485, 128] on div "Media Library" at bounding box center [483, 125] width 65 height 12
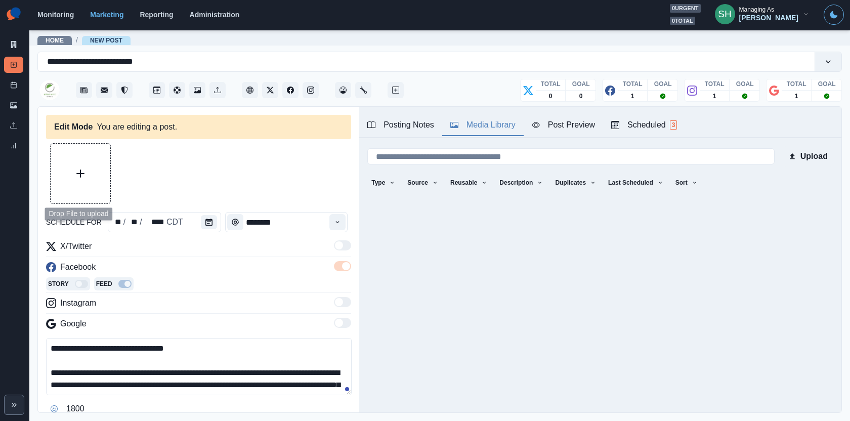
click at [74, 186] on button "Upload Media" at bounding box center [81, 174] width 60 height 60
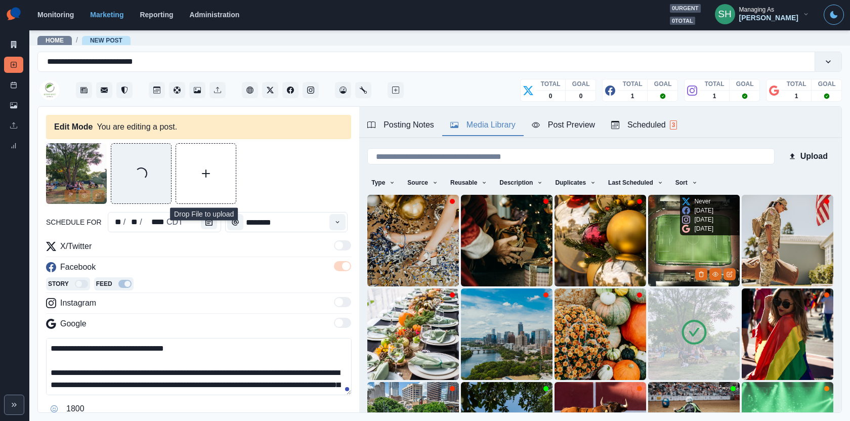
click at [679, 324] on img at bounding box center [694, 335] width 92 height 92
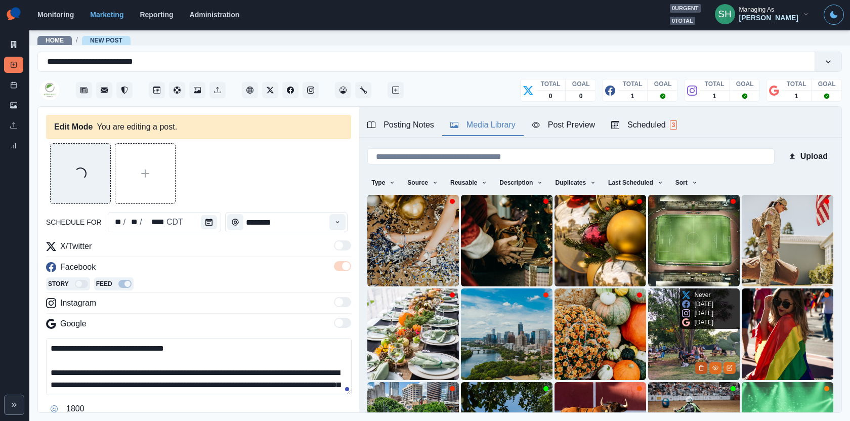
click at [700, 367] on icon "Delete Media" at bounding box center [702, 368] width 6 height 6
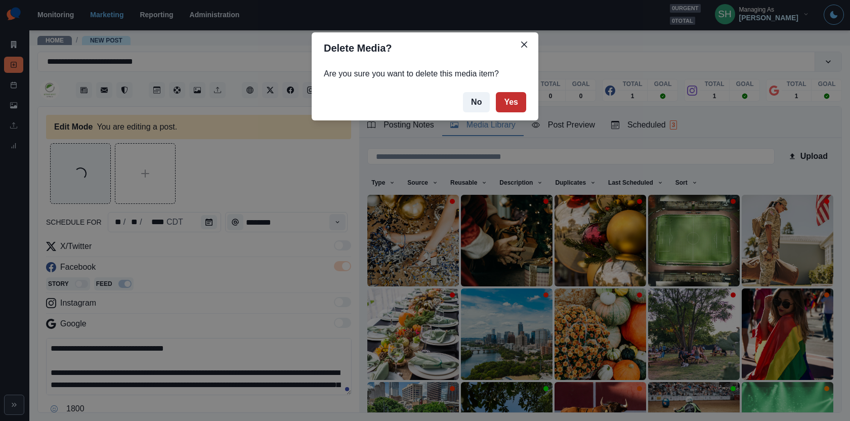
click at [513, 107] on button "Yes" at bounding box center [511, 102] width 30 height 20
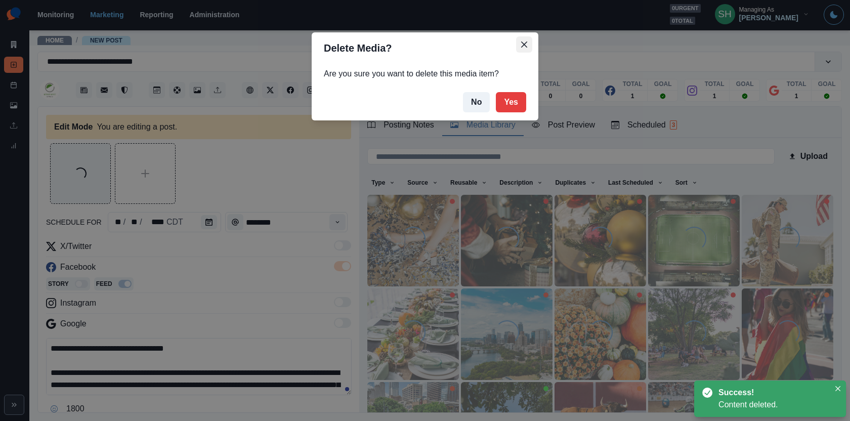
click at [521, 44] on icon "Close" at bounding box center [524, 45] width 6 height 6
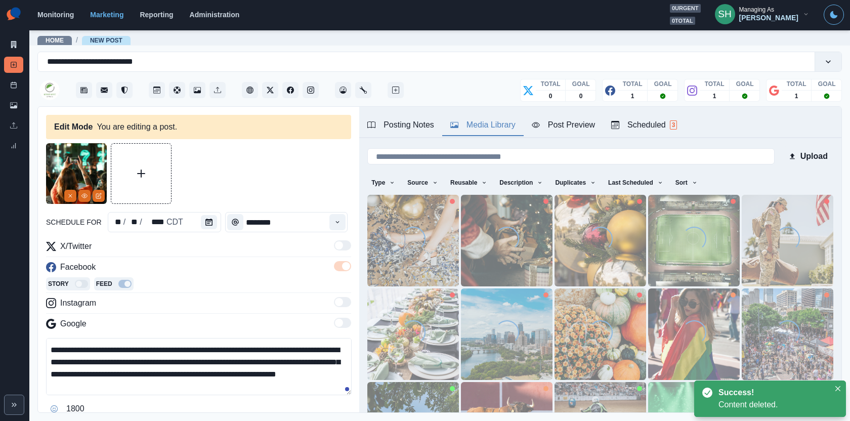
scroll to position [24, 0]
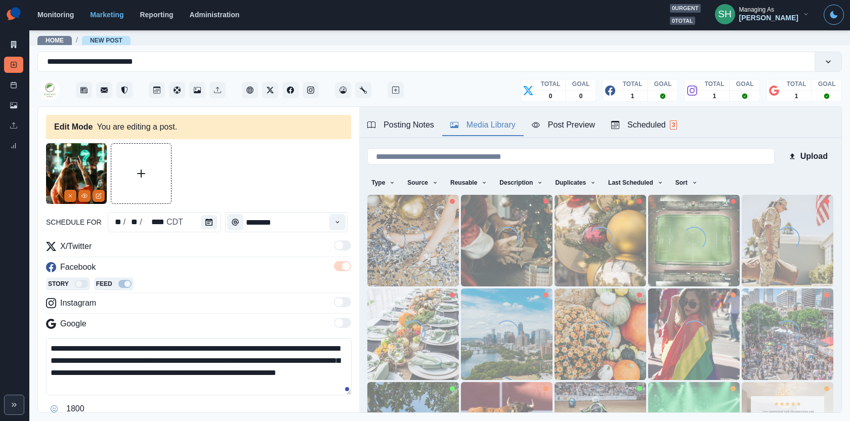
click at [186, 356] on textarea "**********" at bounding box center [199, 366] width 306 height 57
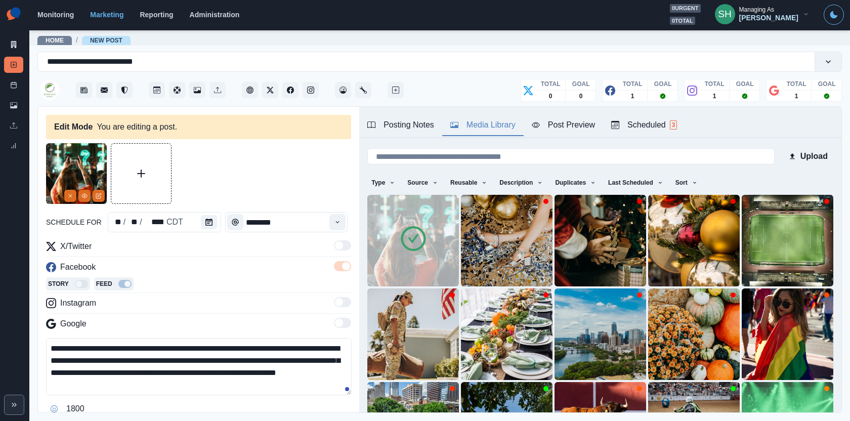
drag, startPoint x: 229, startPoint y: 361, endPoint x: 140, endPoint y: 361, distance: 88.6
click at [140, 361] on textarea "**********" at bounding box center [199, 366] width 306 height 57
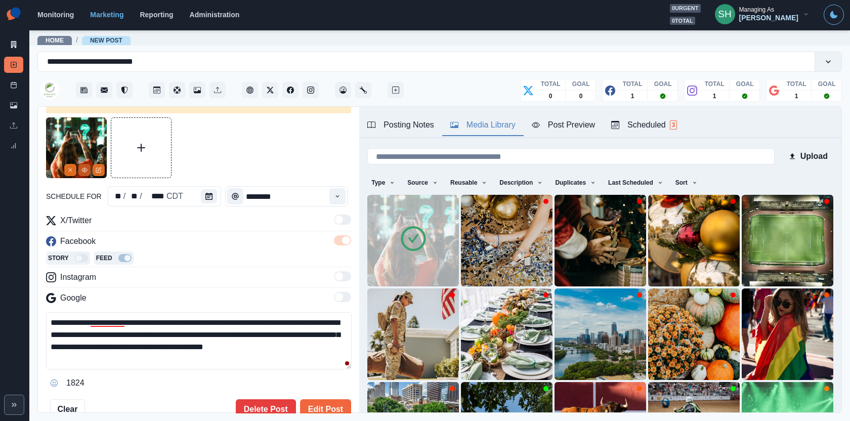
click at [82, 169] on icon "View Media" at bounding box center [85, 170] width 6 height 4
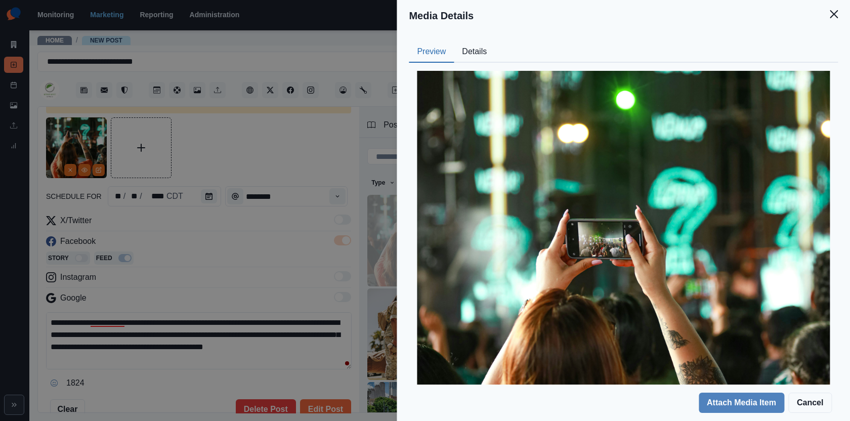
click at [463, 54] on button "Details" at bounding box center [474, 52] width 41 height 21
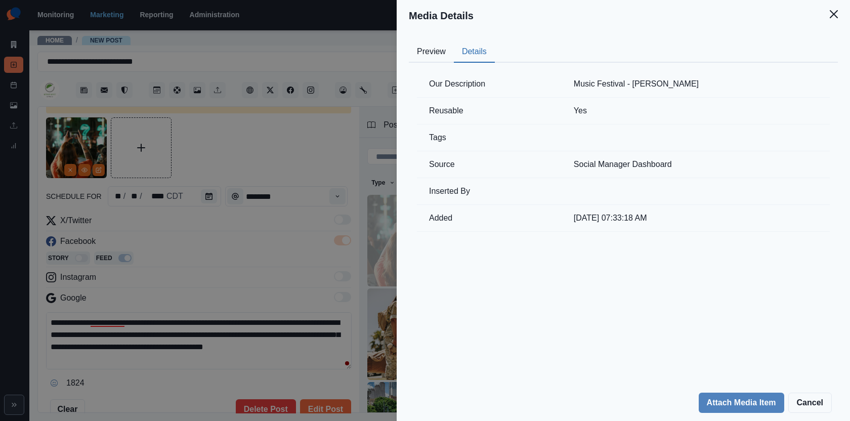
drag, startPoint x: 698, startPoint y: 83, endPoint x: 639, endPoint y: 83, distance: 58.2
click at [639, 83] on td "Music Festival - eldhose kuriyan" at bounding box center [696, 84] width 268 height 27
copy td "eldhose kuriyan"
click at [193, 252] on div "Media Details Preview Details Our Description Music Festival - eldhose kuriyan …" at bounding box center [425, 210] width 850 height 421
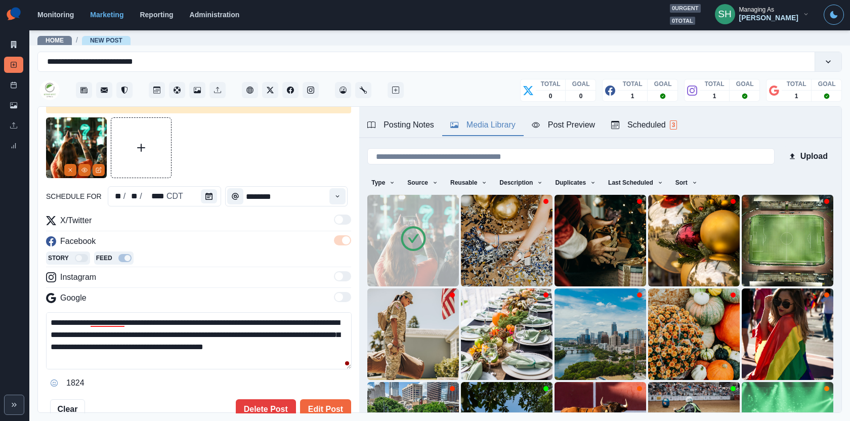
scroll to position [85, 0]
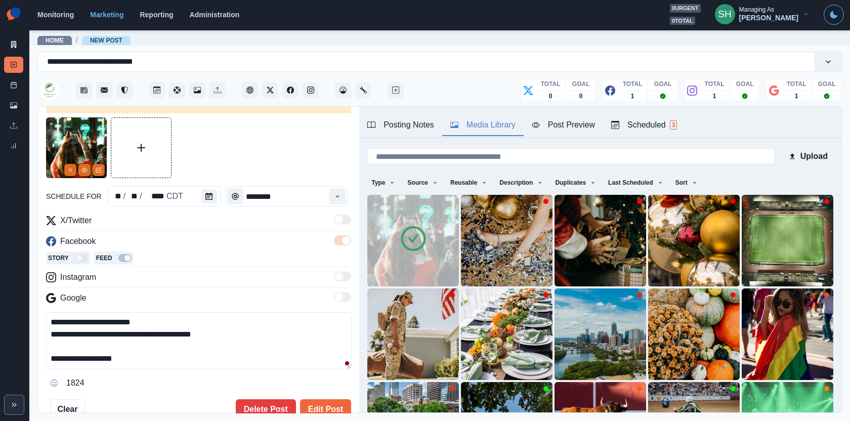
click at [139, 365] on textarea "**********" at bounding box center [199, 340] width 306 height 57
paste textarea "**********"
drag, startPoint x: 128, startPoint y: 357, endPoint x: 64, endPoint y: 355, distance: 63.3
click at [64, 355] on textarea "**********" at bounding box center [199, 340] width 306 height 57
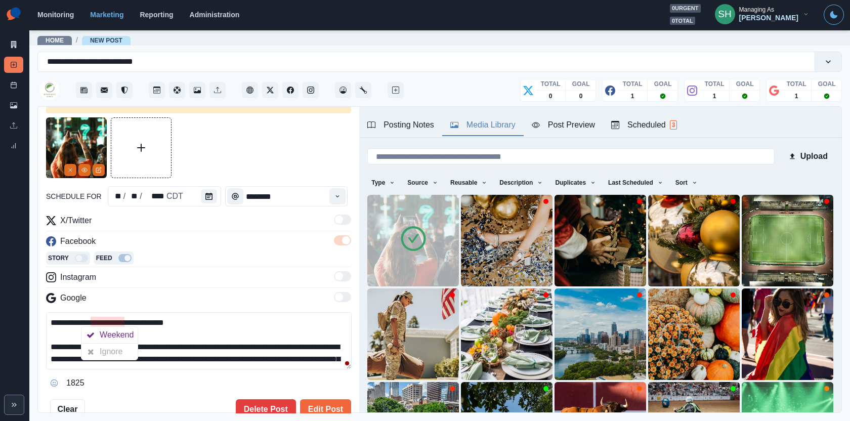
drag, startPoint x: 122, startPoint y: 323, endPoint x: 0, endPoint y: 323, distance: 122.0
click at [0, 323] on div "**********" at bounding box center [425, 210] width 850 height 421
paste textarea "**********"
drag, startPoint x: 171, startPoint y: 359, endPoint x: 153, endPoint y: 267, distance: 93.7
click at [153, 267] on div "**********" at bounding box center [198, 303] width 305 height 177
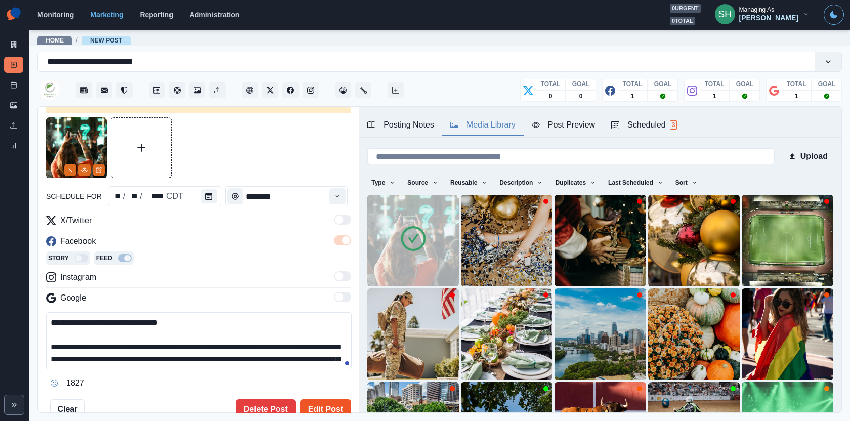
scroll to position [145, 0]
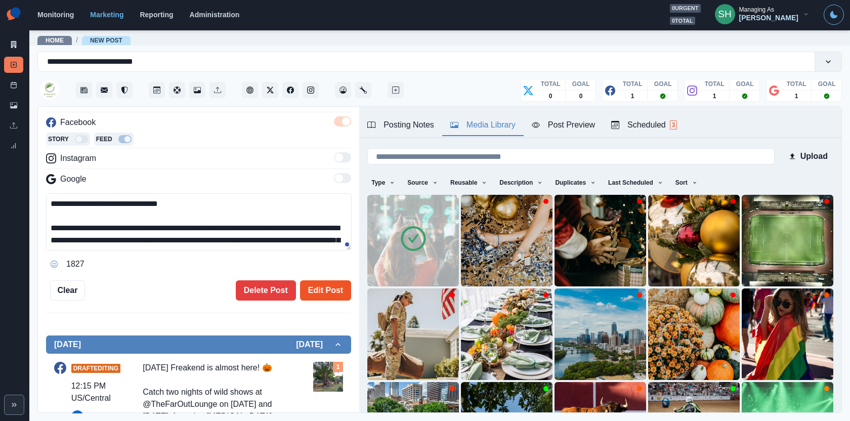
type textarea "**********"
click at [321, 290] on button "Edit Post" at bounding box center [325, 290] width 51 height 20
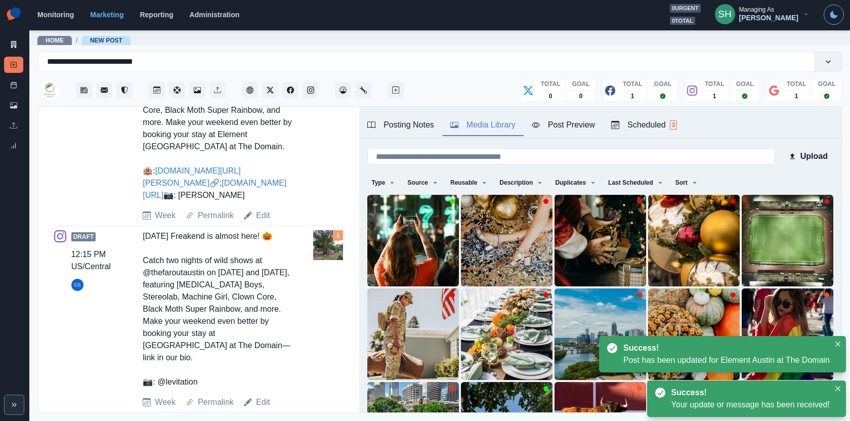
scroll to position [493, 0]
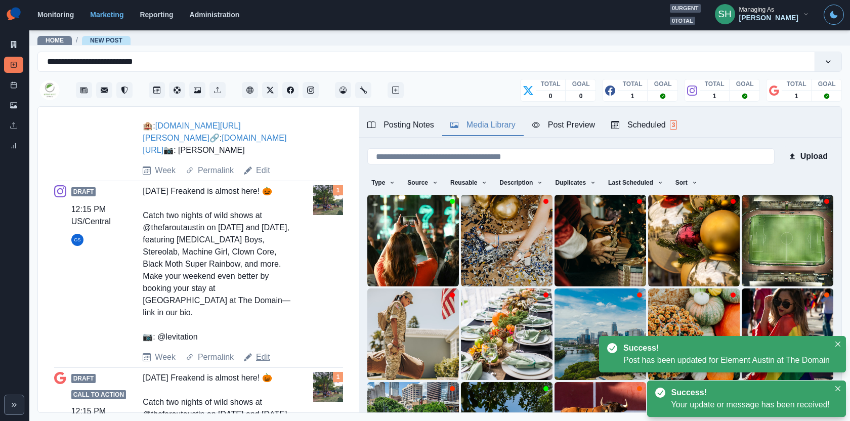
click at [263, 363] on link "Edit" at bounding box center [263, 357] width 14 height 12
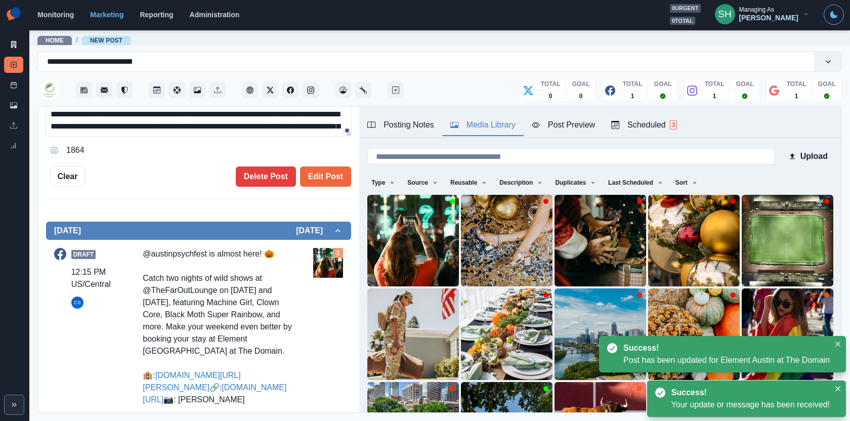
scroll to position [15, 0]
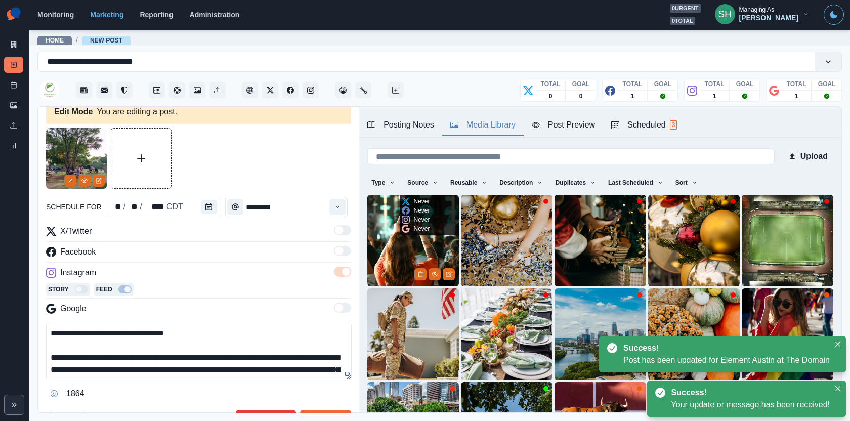
click at [392, 253] on img at bounding box center [413, 241] width 92 height 92
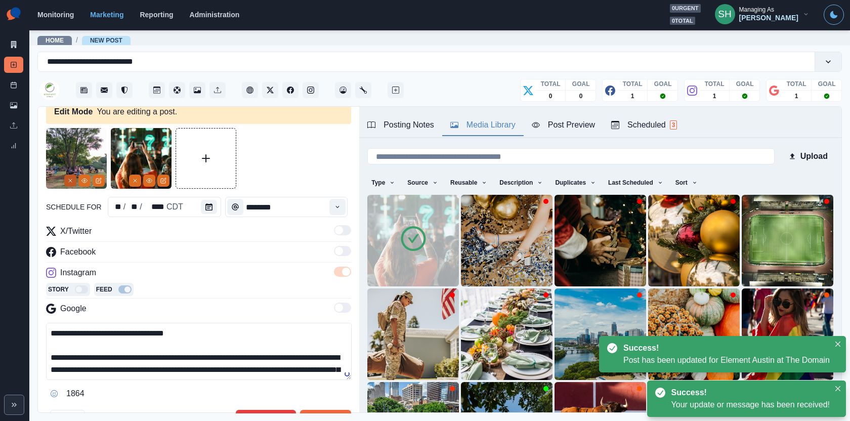
click at [68, 179] on icon "Remove" at bounding box center [70, 181] width 6 height 6
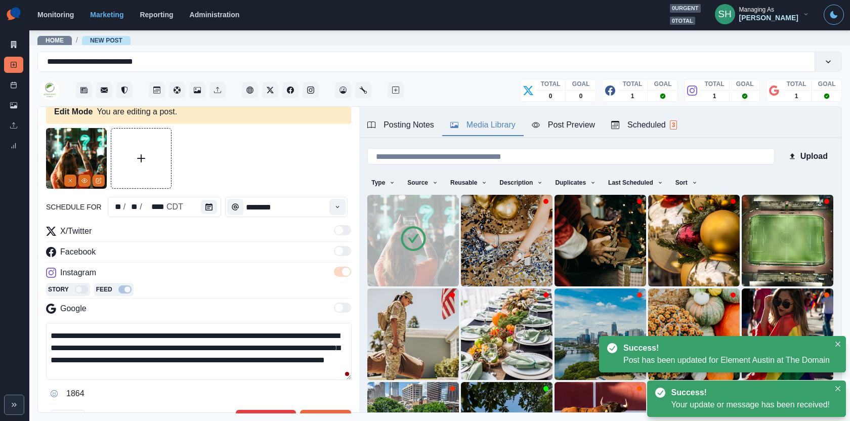
scroll to position [48, 0]
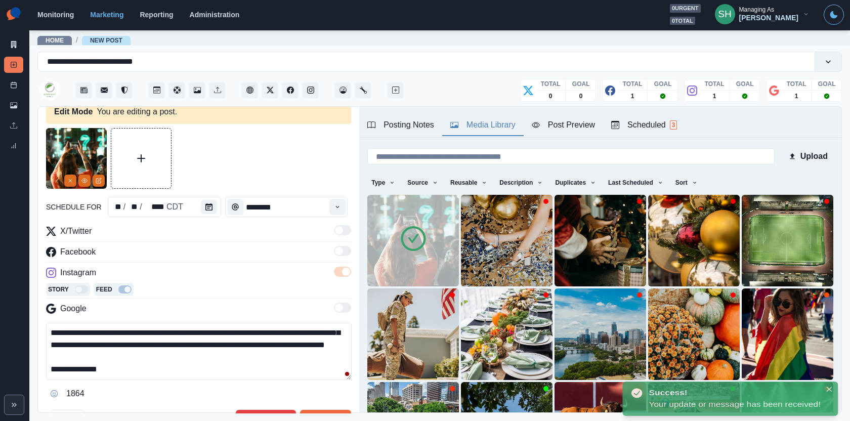
drag, startPoint x: 136, startPoint y: 376, endPoint x: 131, endPoint y: 274, distance: 101.9
click at [131, 277] on div "**********" at bounding box center [198, 313] width 305 height 177
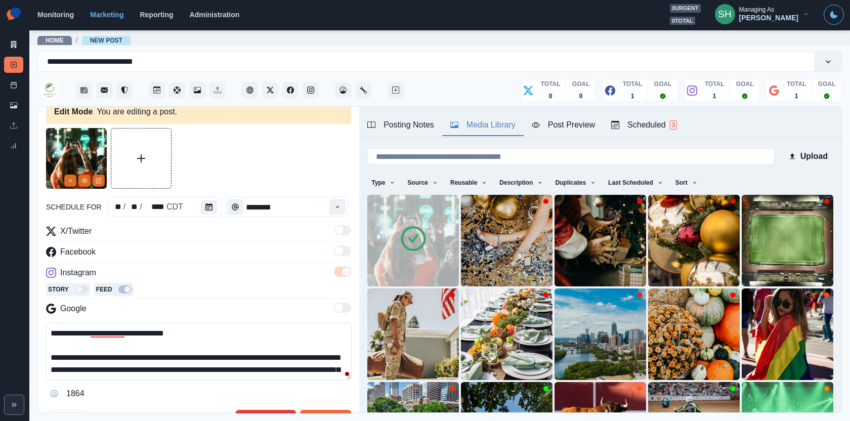
paste textarea "**********"
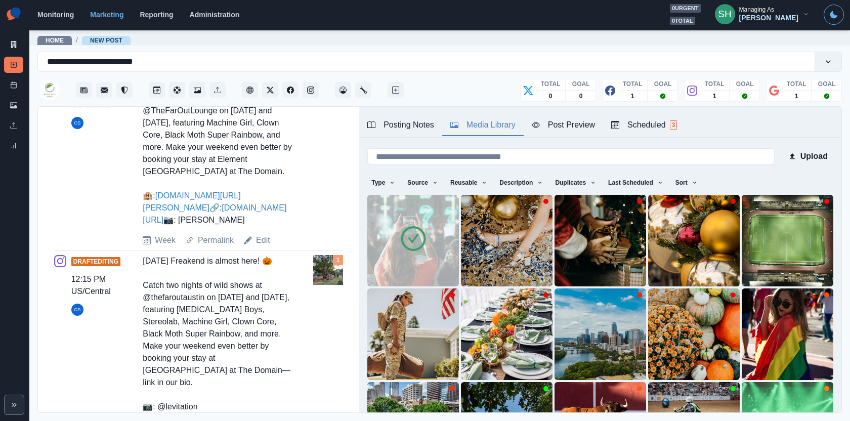
scroll to position [537, 0]
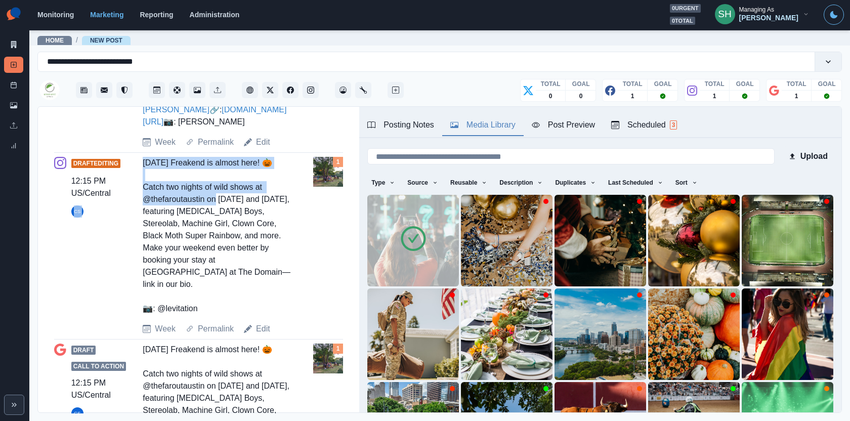
drag, startPoint x: 205, startPoint y: 223, endPoint x: 129, endPoint y: 223, distance: 75.4
click at [129, 223] on div "Draft Editing 12:15 PM US/Central CS Halloween Freakend is almost here! 🎃 Catch…" at bounding box center [198, 246] width 289 height 178
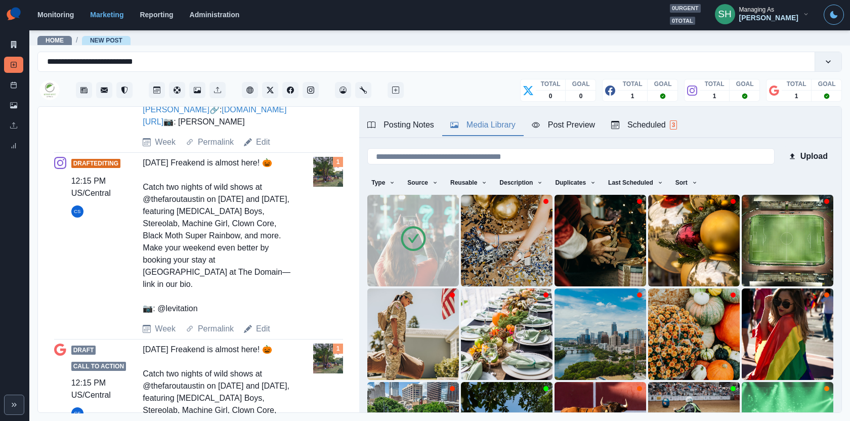
click at [158, 232] on div "Halloween Freakend is almost here! 🎃 Catch two nights of wild shows at @thefaro…" at bounding box center [217, 236] width 149 height 158
drag, startPoint x: 205, startPoint y: 223, endPoint x: 140, endPoint y: 225, distance: 64.8
click at [140, 225] on div "Draft Editing 12:15 PM US/Central CS Halloween Freakend is almost here! 🎃 Catch…" at bounding box center [198, 246] width 289 height 178
copy div "thefaroutaustin"
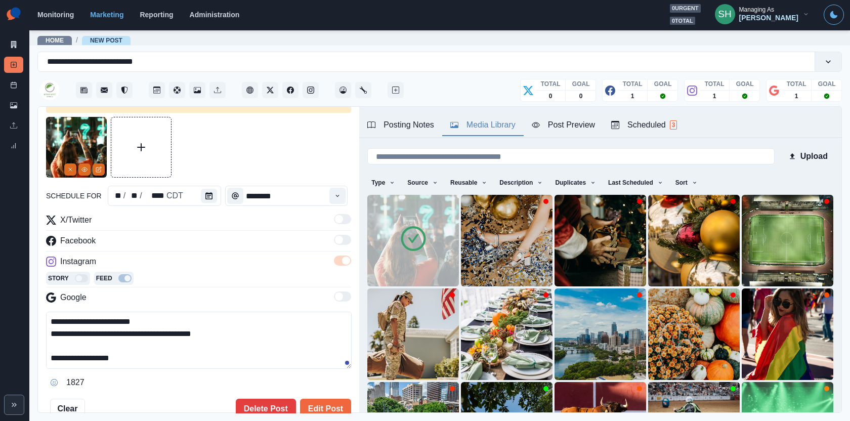
scroll to position [0, 0]
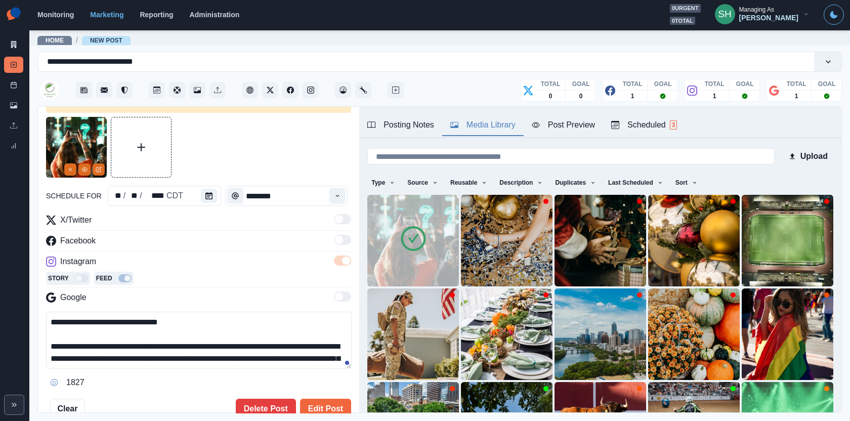
drag, startPoint x: 248, startPoint y: 344, endPoint x: 177, endPoint y: 343, distance: 70.9
click at [177, 343] on textarea "**********" at bounding box center [199, 340] width 306 height 57
paste textarea
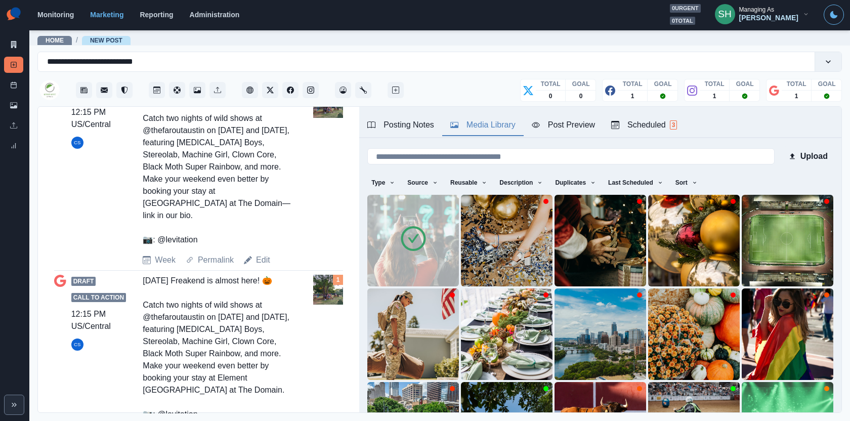
drag, startPoint x: 196, startPoint y: 247, endPoint x: 157, endPoint y: 247, distance: 39.0
click at [157, 246] on div "Halloween Freakend is almost here! 🎃 Catch two nights of wild shows at @thefaro…" at bounding box center [217, 167] width 149 height 158
copy div "evitation"
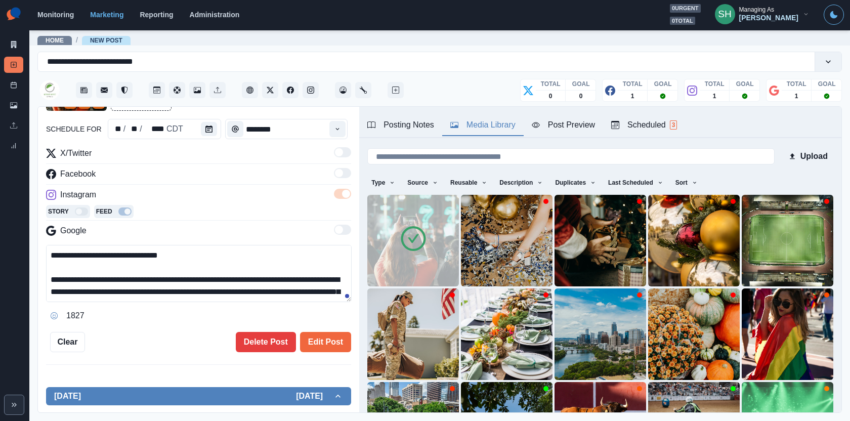
drag, startPoint x: 116, startPoint y: 251, endPoint x: 0, endPoint y: 251, distance: 115.9
click at [0, 251] on div "**********" at bounding box center [425, 210] width 850 height 421
paste textarea
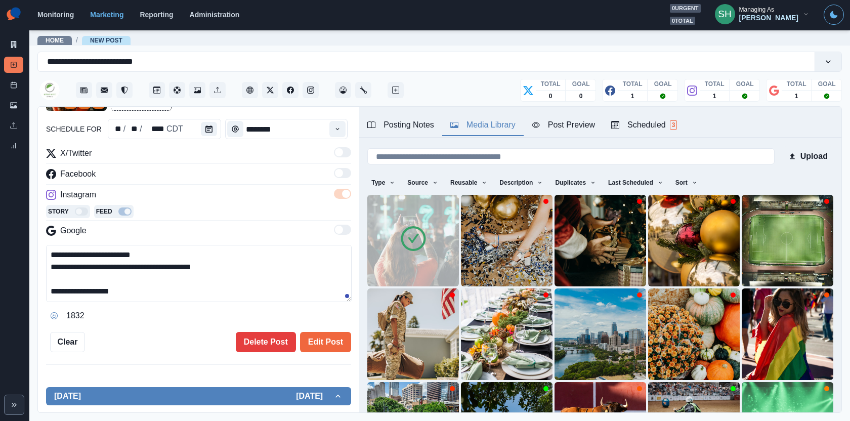
drag, startPoint x: 236, startPoint y: 272, endPoint x: 46, endPoint y: 258, distance: 191.4
click at [46, 258] on textarea "**********" at bounding box center [199, 273] width 306 height 57
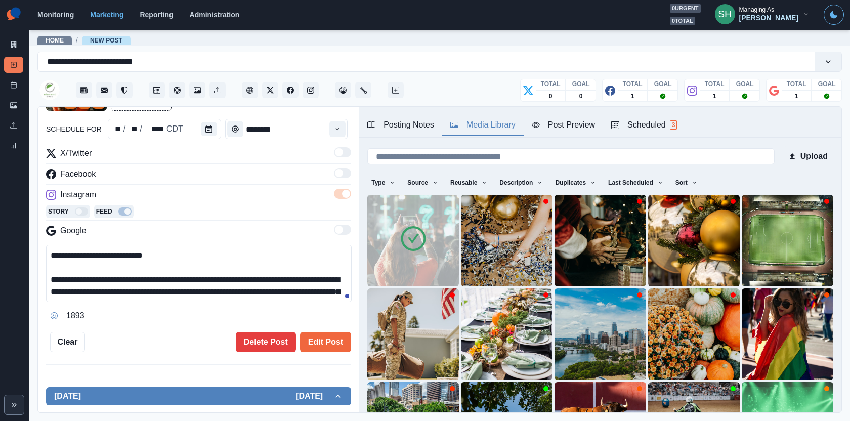
drag, startPoint x: 189, startPoint y: 295, endPoint x: 183, endPoint y: 170, distance: 125.2
click at [183, 170] on div "**********" at bounding box center [198, 235] width 305 height 177
type textarea "**********"
click at [324, 354] on div "**********" at bounding box center [198, 260] width 321 height 307
click at [314, 342] on button "Edit Post" at bounding box center [325, 342] width 51 height 20
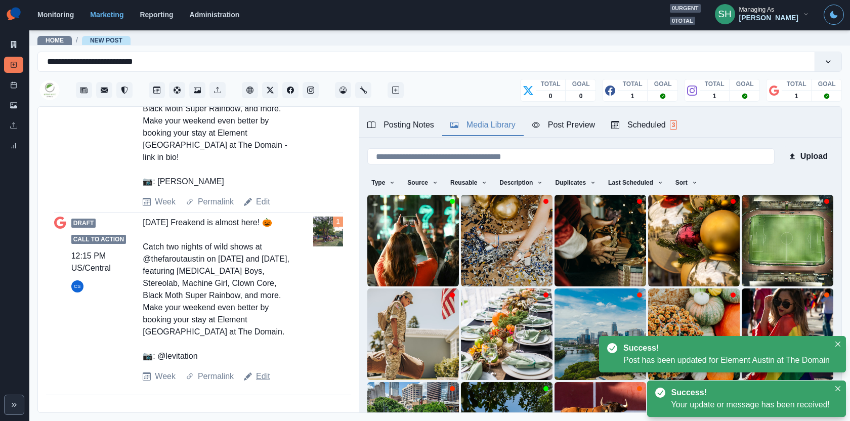
click at [261, 371] on link "Edit" at bounding box center [263, 377] width 14 height 12
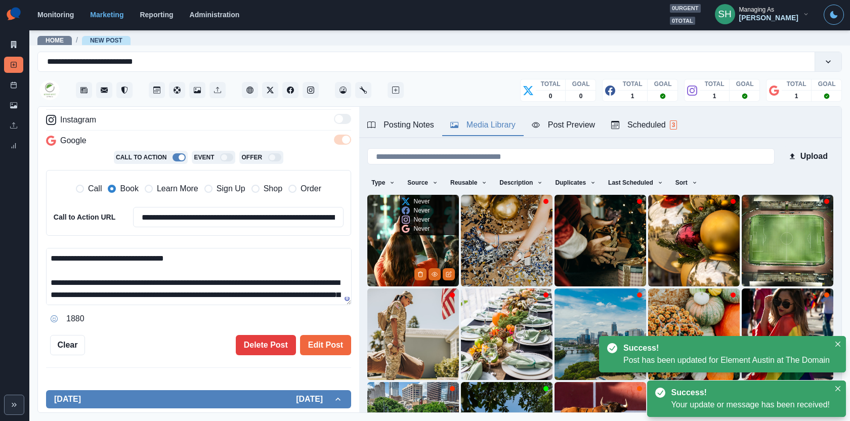
click at [377, 247] on img at bounding box center [413, 241] width 92 height 92
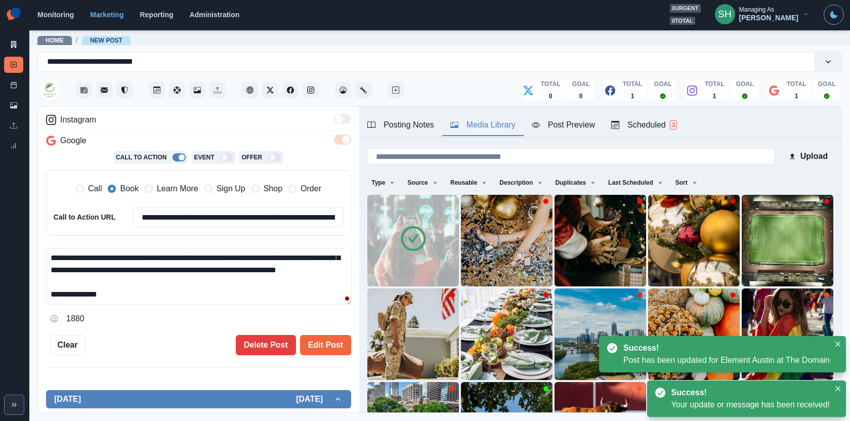
drag, startPoint x: 160, startPoint y: 298, endPoint x: 153, endPoint y: 149, distance: 149.0
click at [153, 151] on div "**********" at bounding box center [198, 199] width 305 height 255
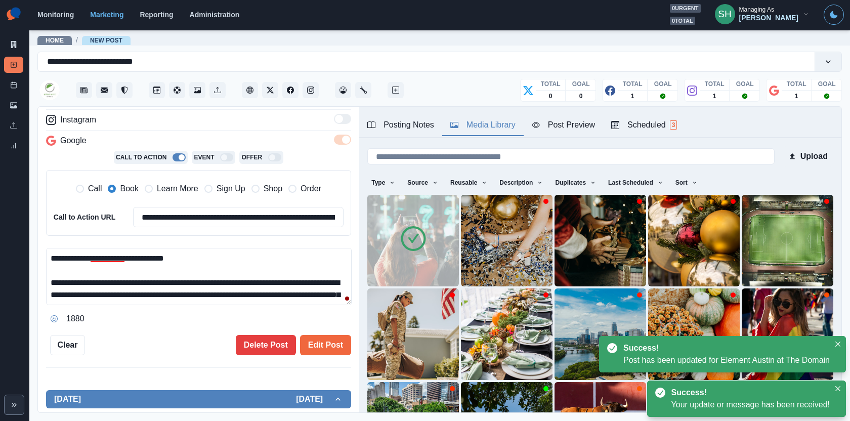
paste textarea "**********"
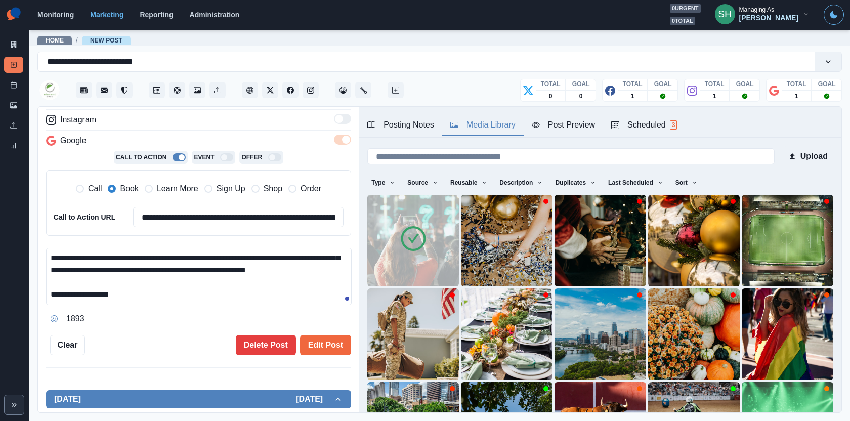
drag, startPoint x: 170, startPoint y: 272, endPoint x: 128, endPoint y: 269, distance: 42.7
click at [128, 269] on textarea "**********" at bounding box center [199, 276] width 306 height 57
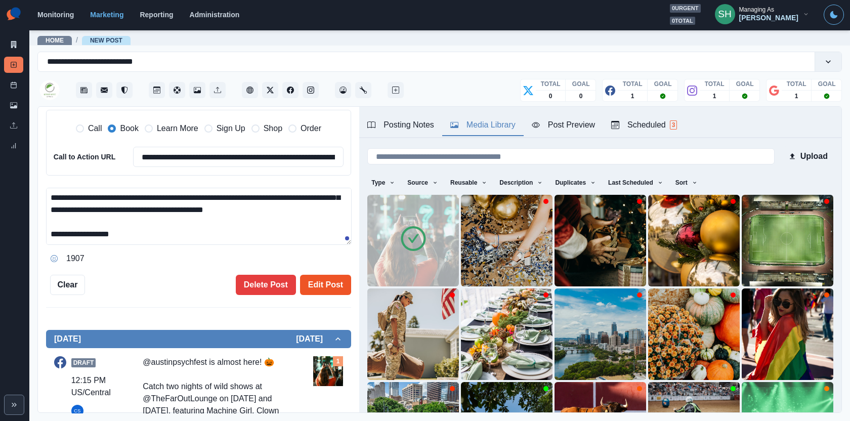
type textarea "**********"
click at [317, 291] on button "Edit Post" at bounding box center [325, 285] width 51 height 20
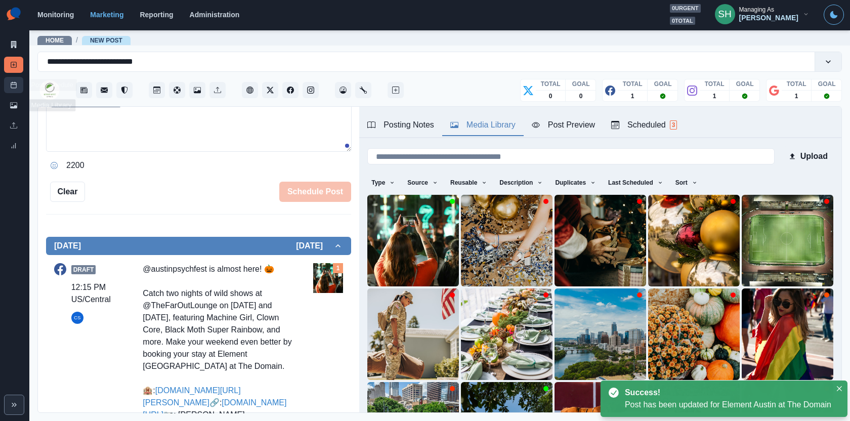
click at [14, 87] on icon at bounding box center [13, 84] width 7 height 7
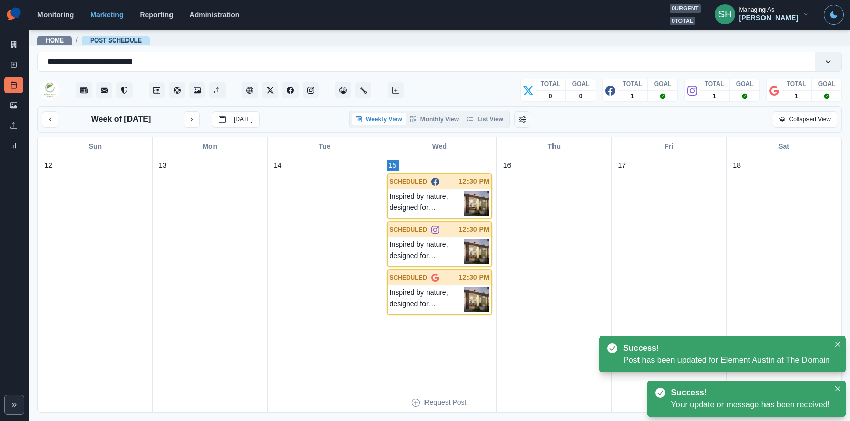
click at [493, 128] on div "Week of October 13, 2025 Today Weekly View Monthly View List View Collapsed View" at bounding box center [439, 119] width 805 height 26
click at [488, 116] on button "List View" at bounding box center [485, 119] width 45 height 12
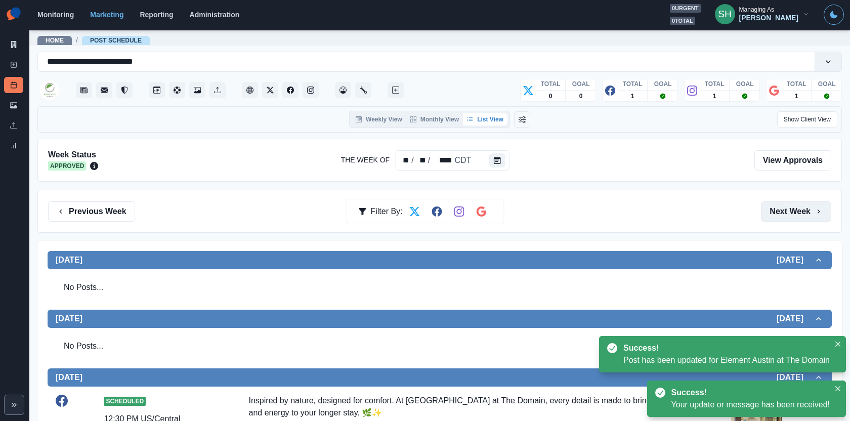
click at [771, 213] on button "Next Week" at bounding box center [796, 211] width 70 height 20
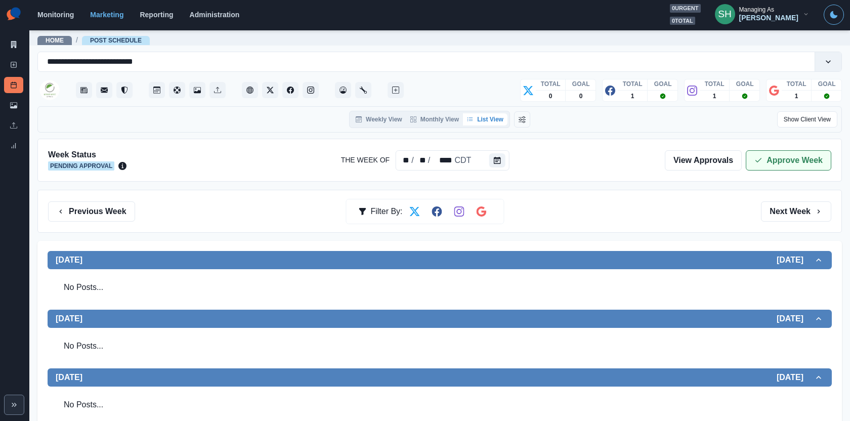
click at [776, 158] on button "Approve Week" at bounding box center [789, 160] width 86 height 20
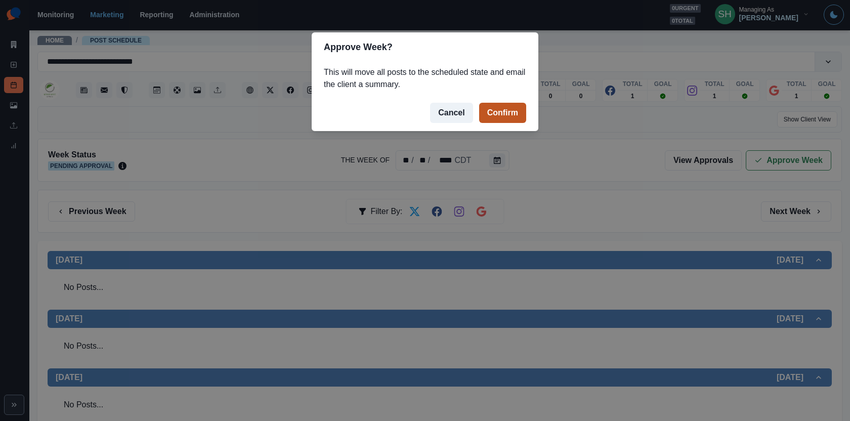
click at [506, 110] on button "Confirm" at bounding box center [502, 113] width 47 height 20
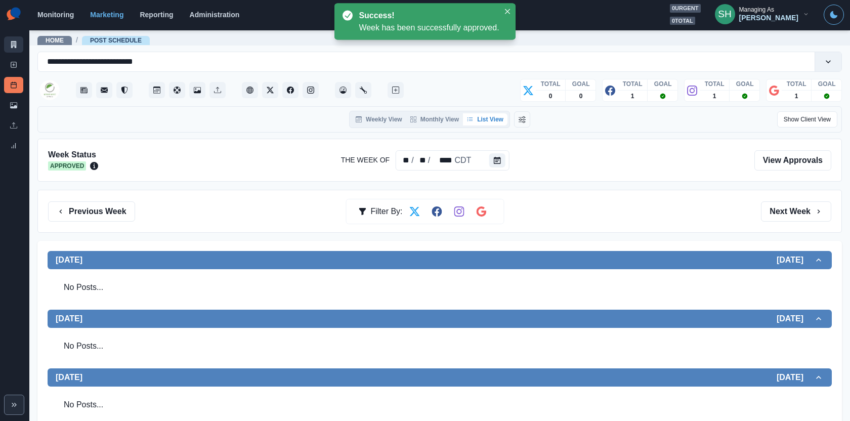
click at [16, 46] on icon at bounding box center [13, 44] width 7 height 7
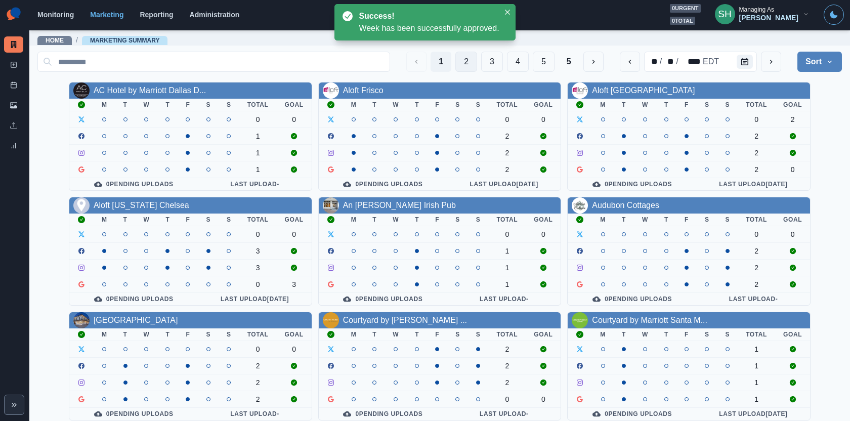
click at [465, 66] on button "2" at bounding box center [467, 62] width 22 height 20
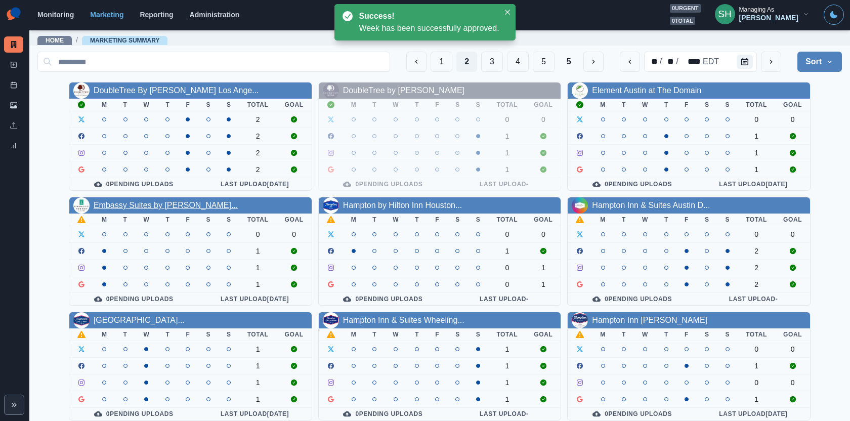
click at [193, 201] on link "Embassy Suites by Hilton Amar..." at bounding box center [166, 205] width 144 height 9
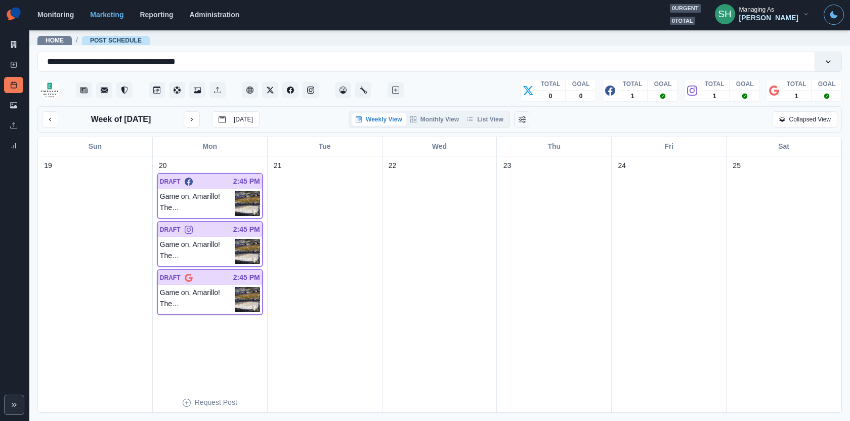
click at [489, 109] on div "Week of October 20, 2025 Today Weekly View Monthly View List View Collapsed View" at bounding box center [439, 119] width 805 height 26
click at [489, 119] on button "List View" at bounding box center [485, 119] width 45 height 12
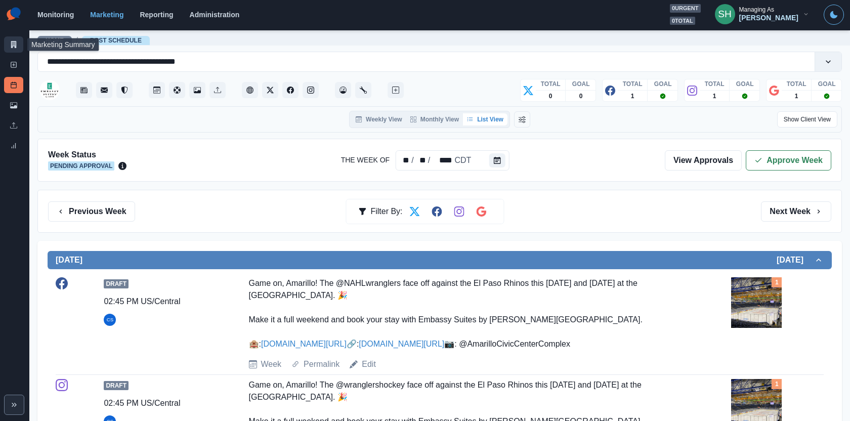
click at [17, 39] on link "Marketing Summary" at bounding box center [13, 44] width 19 height 16
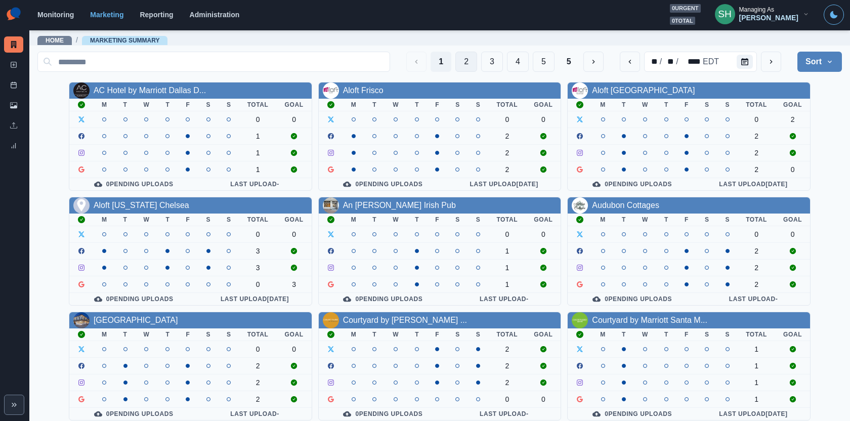
click at [469, 67] on button "2" at bounding box center [467, 62] width 22 height 20
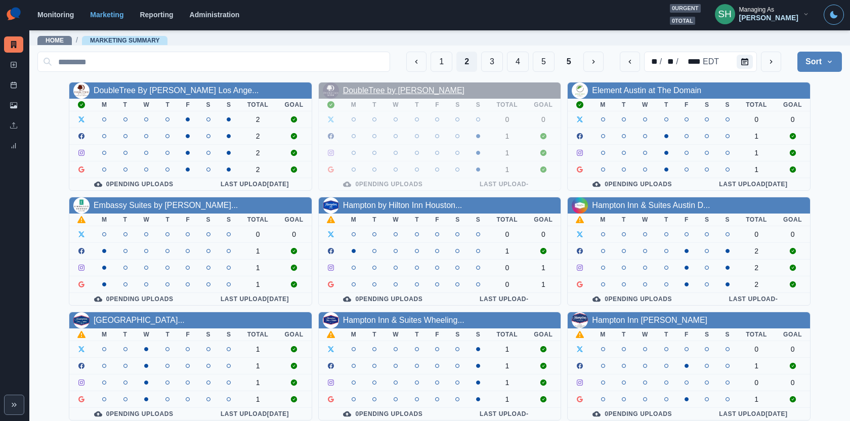
click at [408, 86] on link "DoubleTree by Hilton Tigard" at bounding box center [403, 90] width 121 height 9
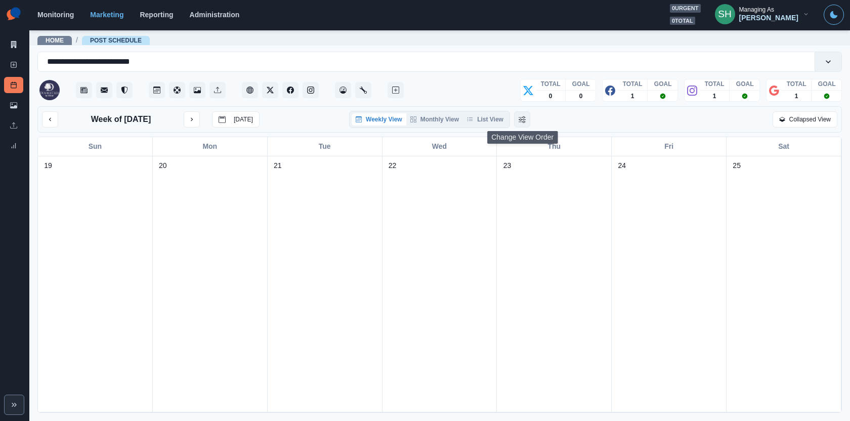
click at [517, 118] on button "Change View Order" at bounding box center [522, 119] width 16 height 16
click at [541, 121] on icon "Change View Order" at bounding box center [537, 119] width 7 height 7
click at [486, 120] on button "List View" at bounding box center [485, 119] width 45 height 12
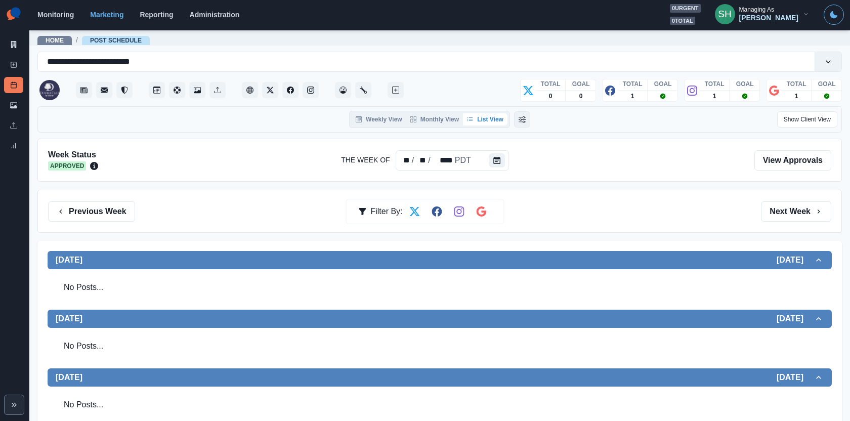
scroll to position [467, 0]
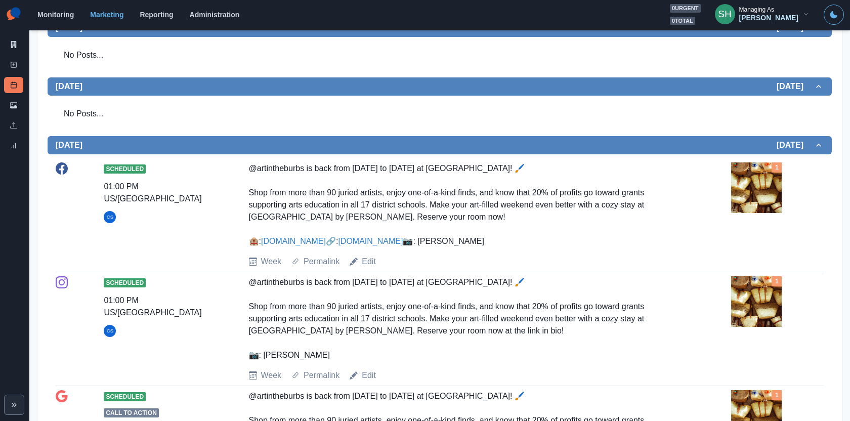
click at [379, 268] on div "Week Permalink Edit" at bounding box center [488, 262] width 479 height 12
click at [371, 268] on link "Edit" at bounding box center [369, 262] width 14 height 12
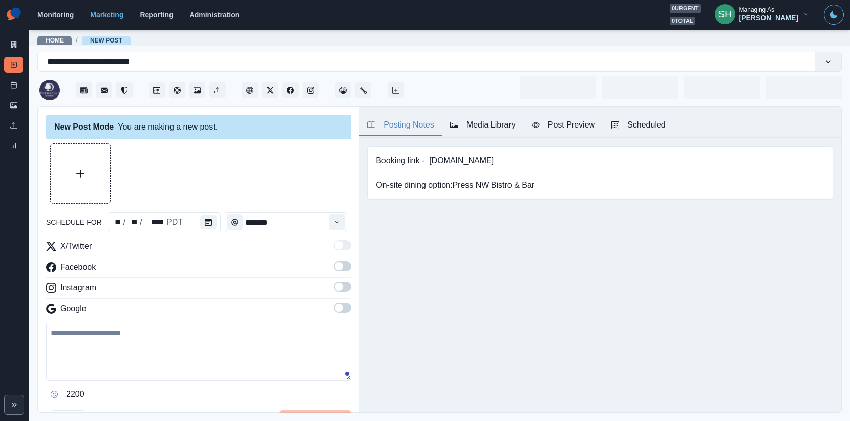
type input "*******"
type textarea "**********"
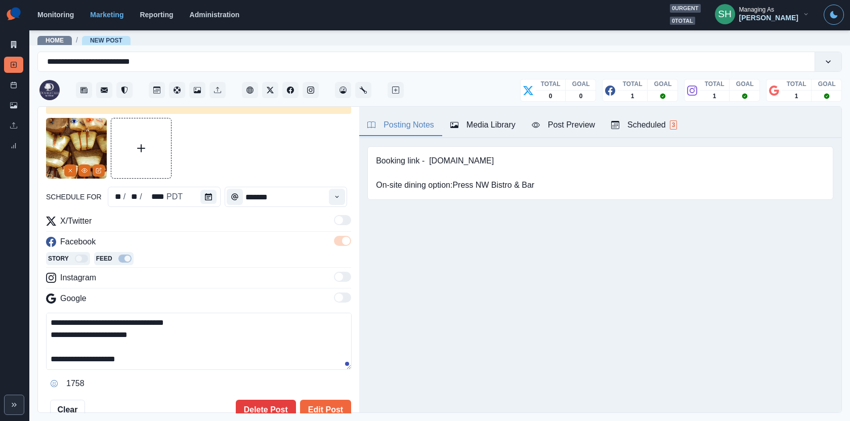
scroll to position [207, 0]
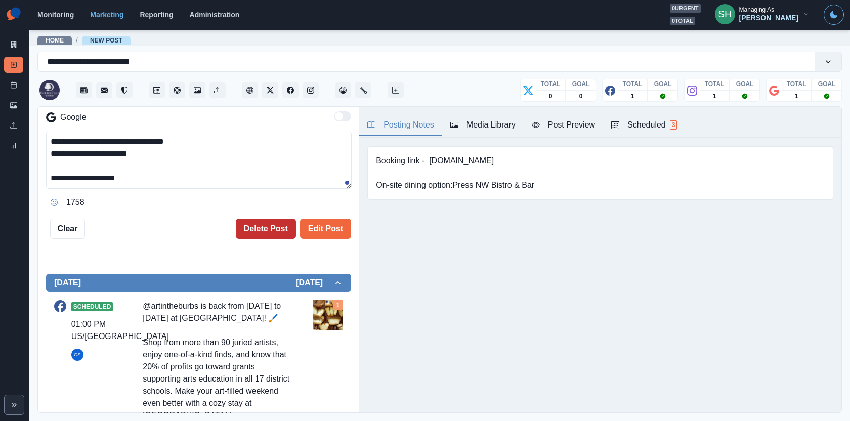
click at [261, 219] on button "Delete Post" at bounding box center [266, 229] width 60 height 20
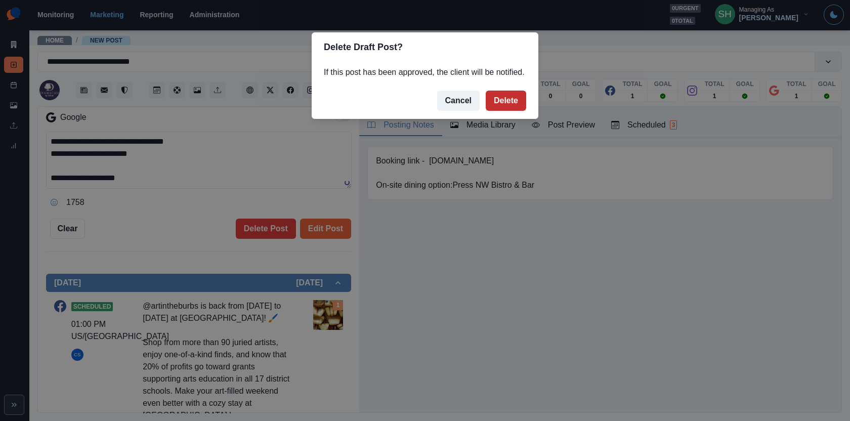
click at [504, 111] on button "Delete" at bounding box center [506, 101] width 40 height 20
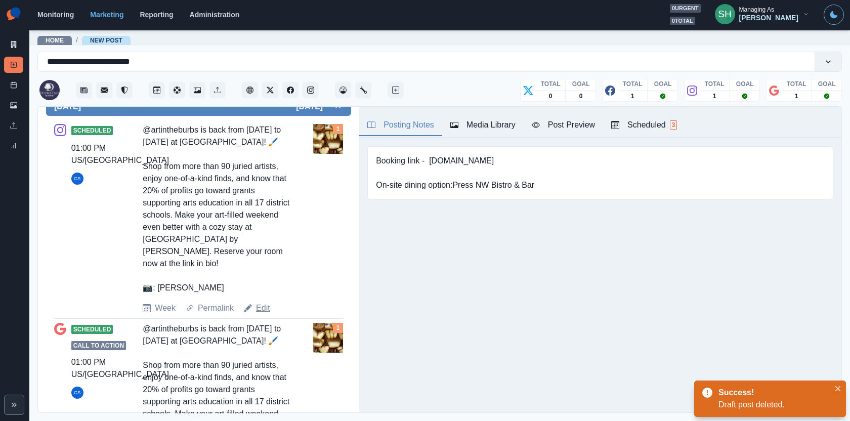
click at [265, 302] on link "Edit" at bounding box center [263, 308] width 14 height 12
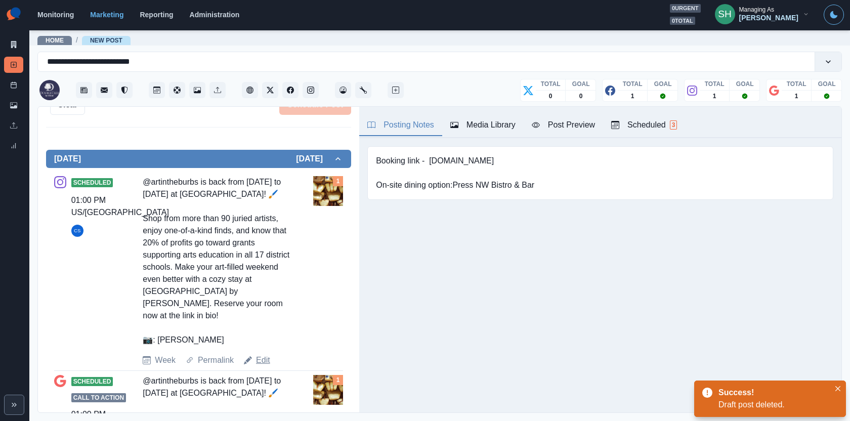
type textarea "**********"
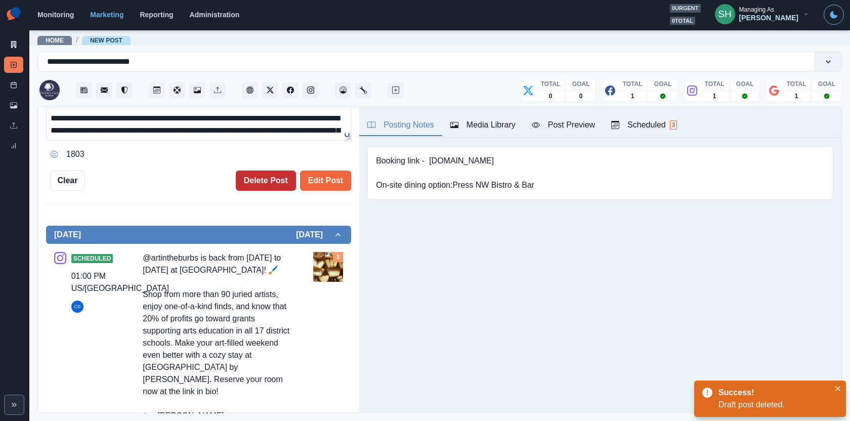
click at [269, 176] on button "Delete Post" at bounding box center [266, 181] width 60 height 20
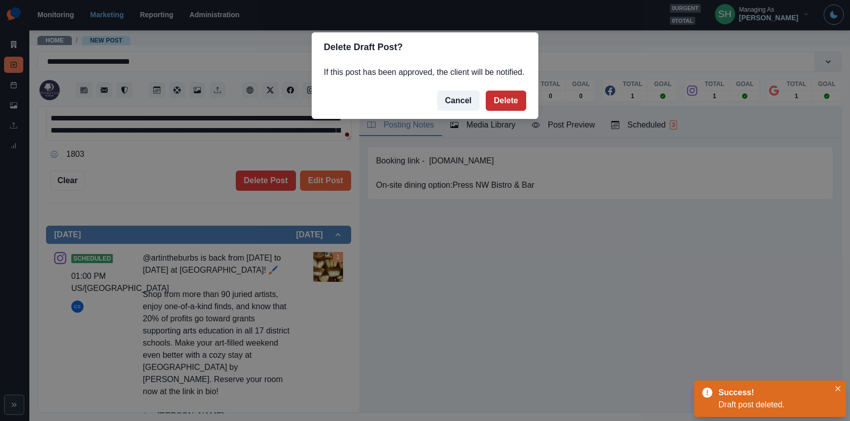
click at [496, 107] on button "Delete" at bounding box center [506, 101] width 40 height 20
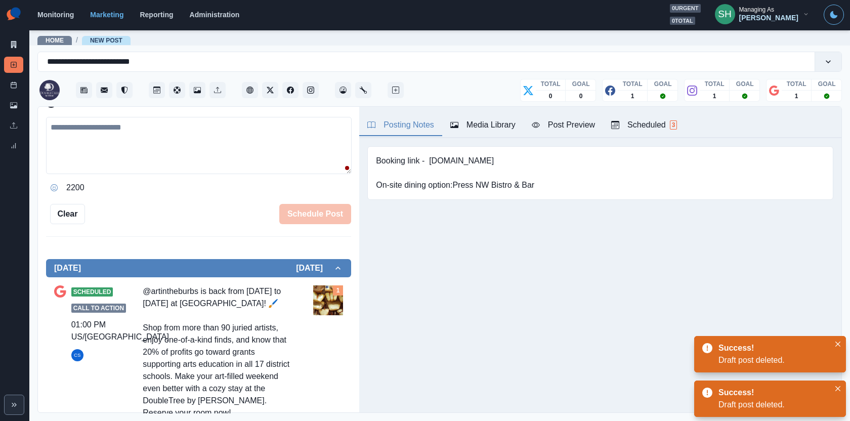
scroll to position [285, 0]
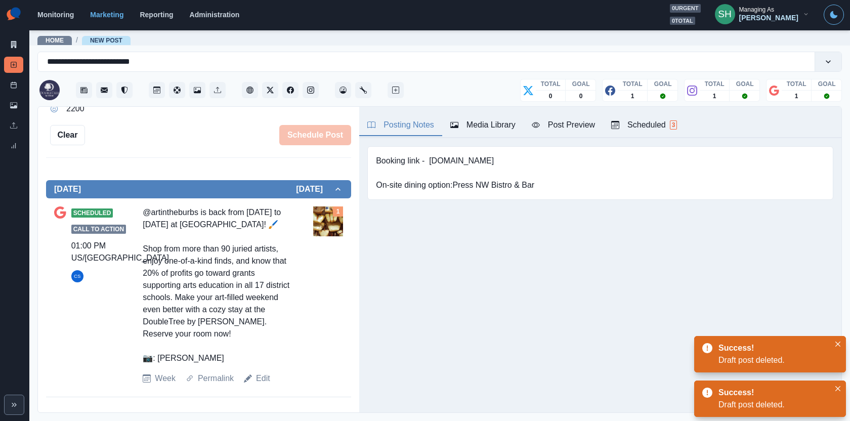
click at [272, 373] on div "Week Permalink Edit" at bounding box center [226, 379] width 167 height 12
click at [265, 373] on link "Edit" at bounding box center [263, 379] width 14 height 12
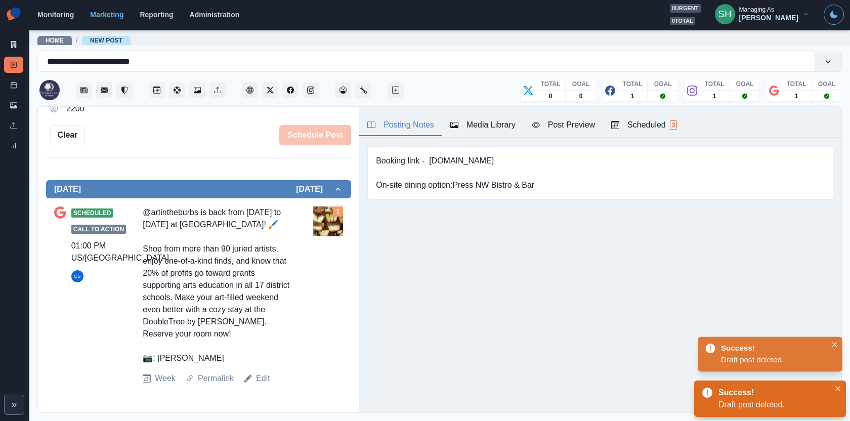
type textarea "**********"
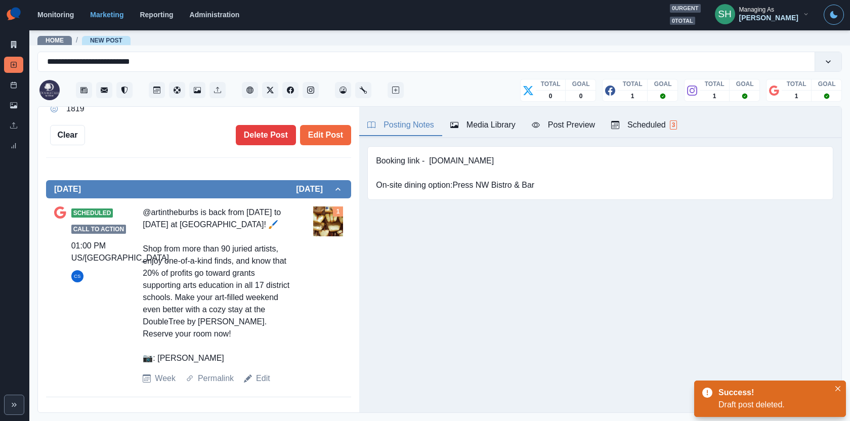
click at [266, 144] on div "**********" at bounding box center [198, 260] width 321 height 307
click at [263, 131] on button "Delete Post" at bounding box center [266, 135] width 60 height 20
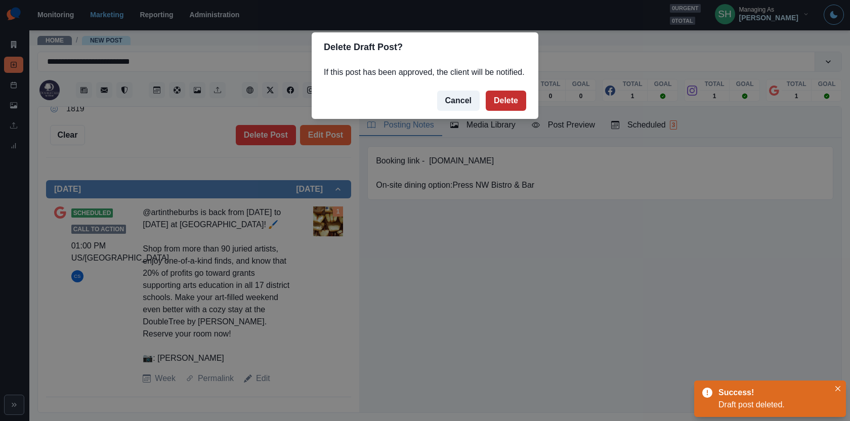
click at [509, 110] on button "Delete" at bounding box center [506, 101] width 40 height 20
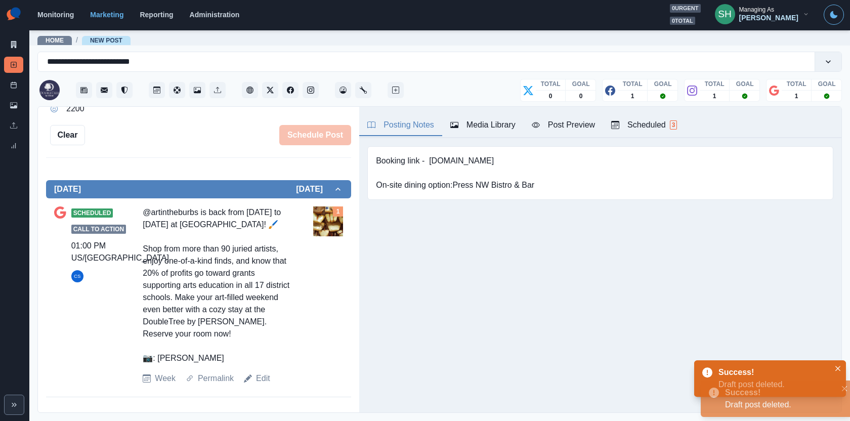
scroll to position [85, 0]
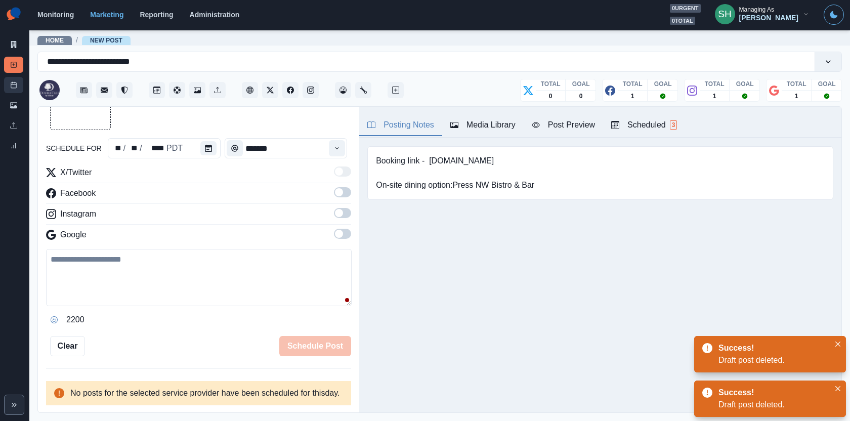
click at [19, 87] on link "Post Schedule" at bounding box center [13, 85] width 19 height 16
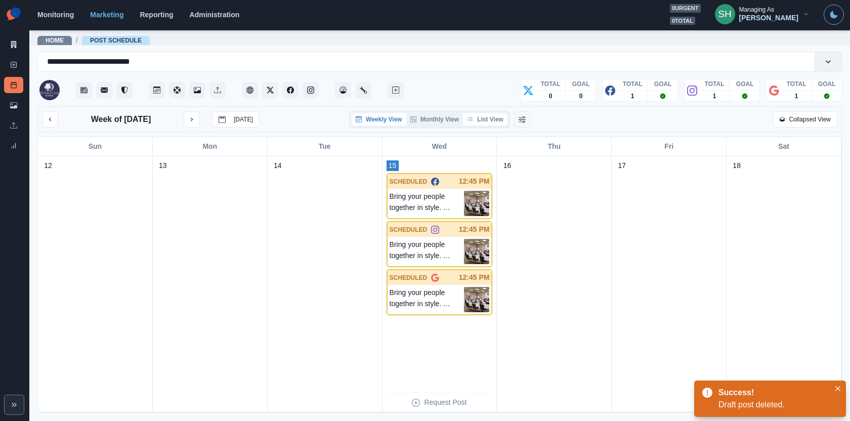
click at [494, 115] on button "List View" at bounding box center [485, 119] width 45 height 12
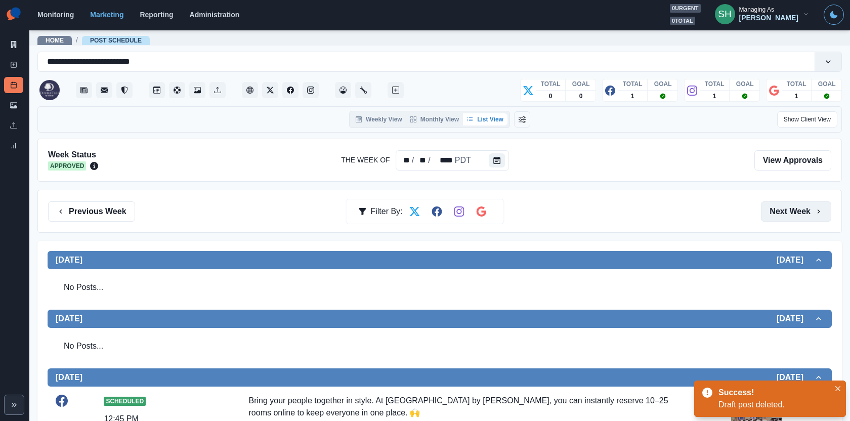
click at [778, 209] on button "Next Week" at bounding box center [796, 211] width 70 height 20
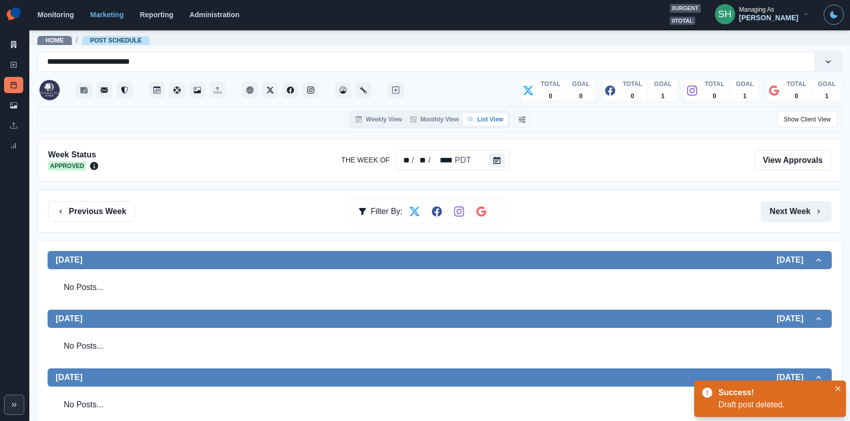
click at [796, 220] on button "Next Week" at bounding box center [796, 211] width 70 height 20
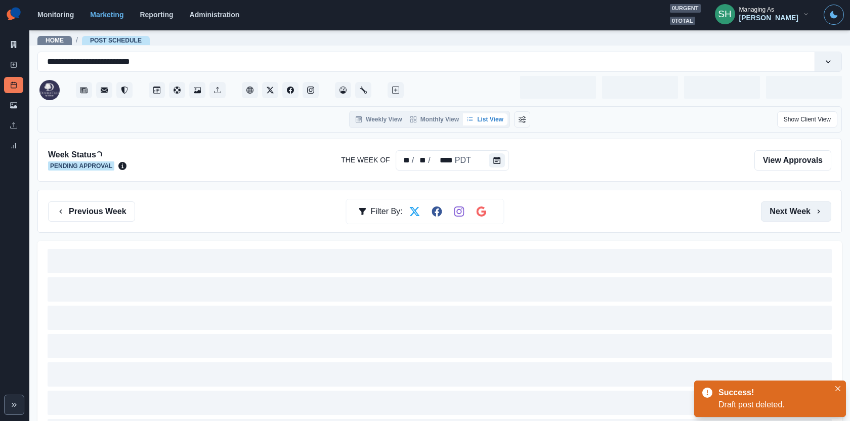
click at [795, 219] on button "Next Week" at bounding box center [796, 211] width 70 height 20
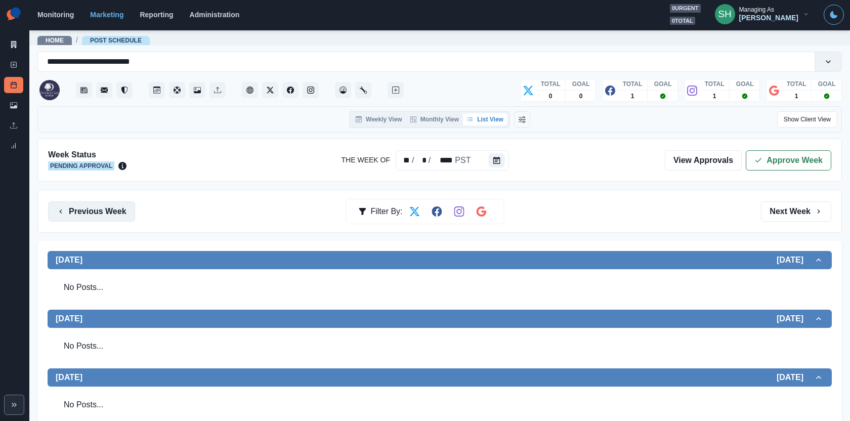
click at [99, 212] on button "Previous Week" at bounding box center [91, 211] width 87 height 20
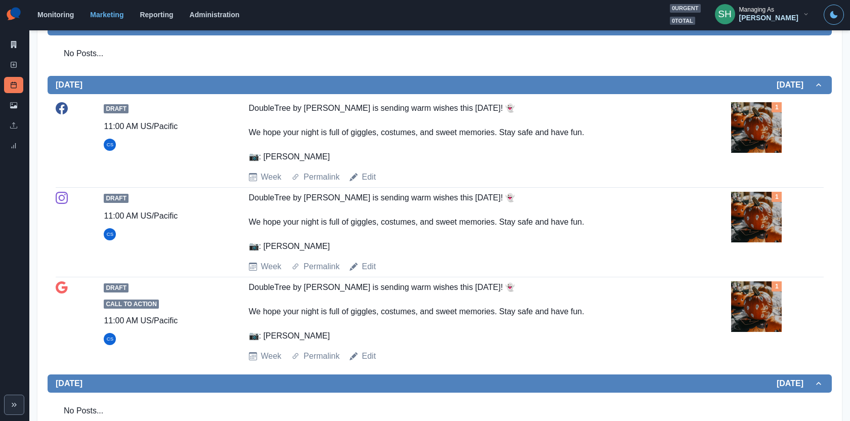
scroll to position [431, 0]
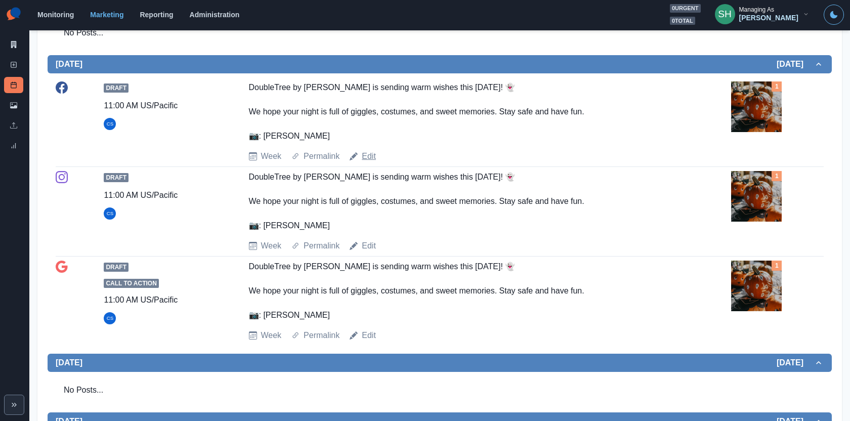
click at [363, 155] on link "Edit" at bounding box center [369, 156] width 14 height 12
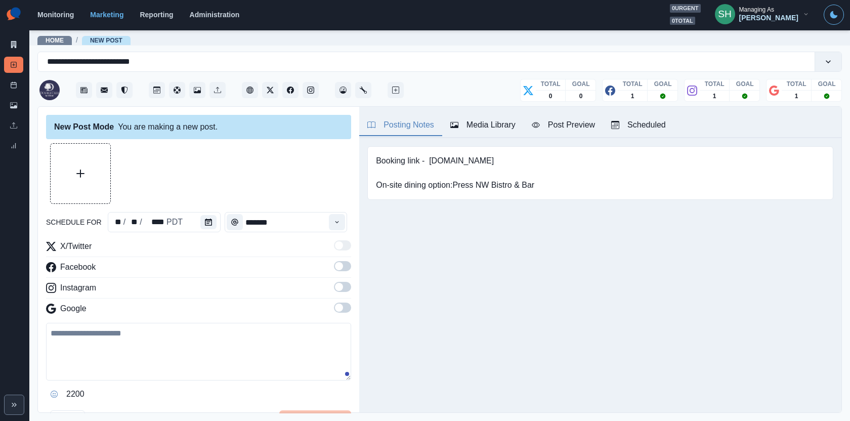
type input "********"
type textarea "**********"
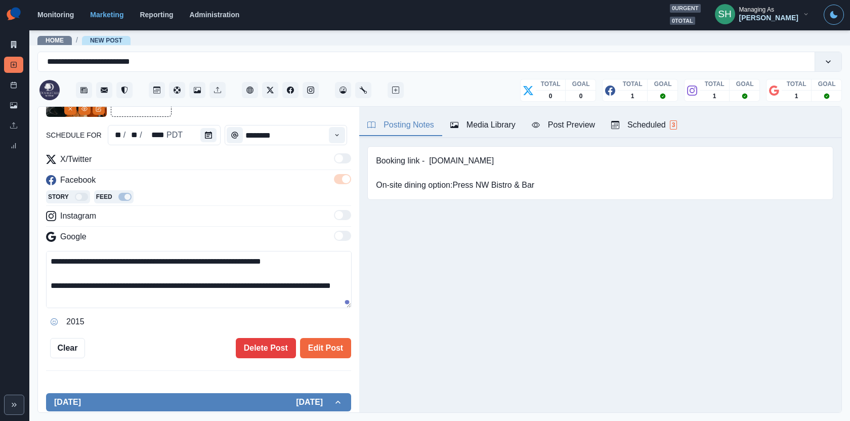
scroll to position [168, 0]
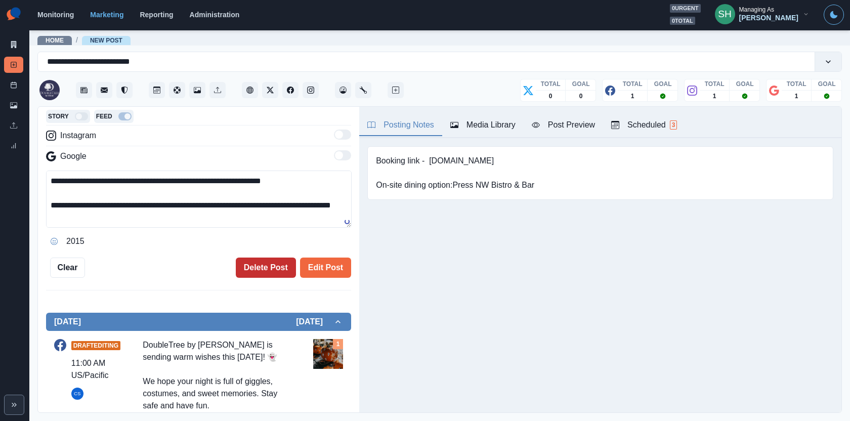
click at [278, 264] on button "Delete Post" at bounding box center [266, 268] width 60 height 20
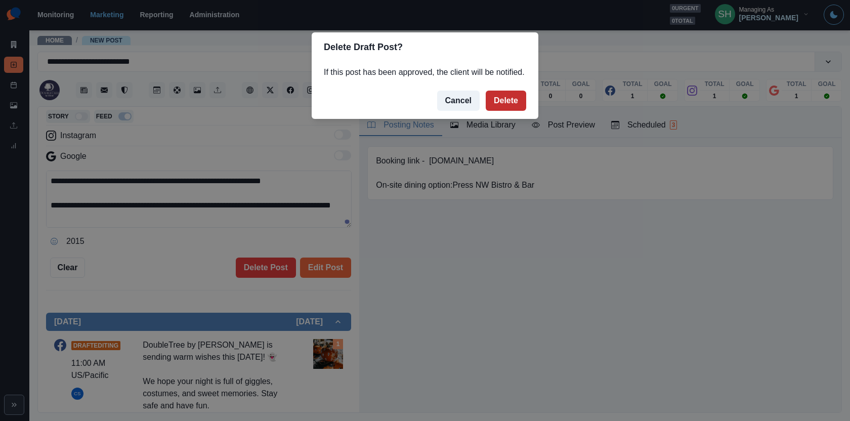
click at [489, 109] on button "Delete" at bounding box center [506, 101] width 40 height 20
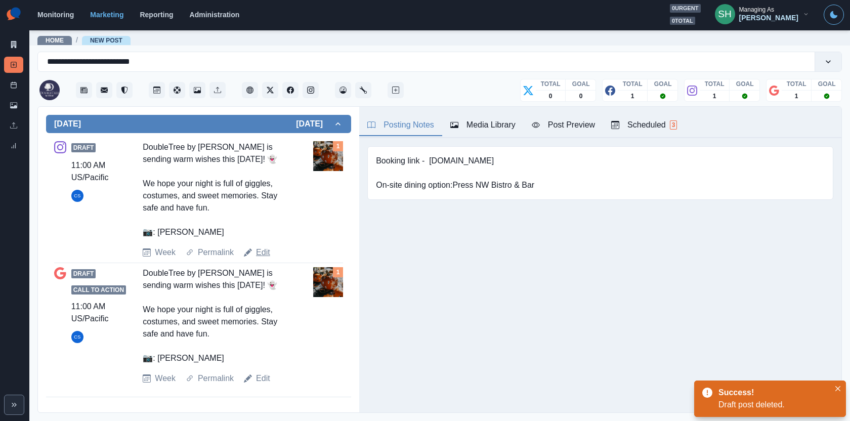
click at [267, 252] on link "Edit" at bounding box center [263, 253] width 14 height 12
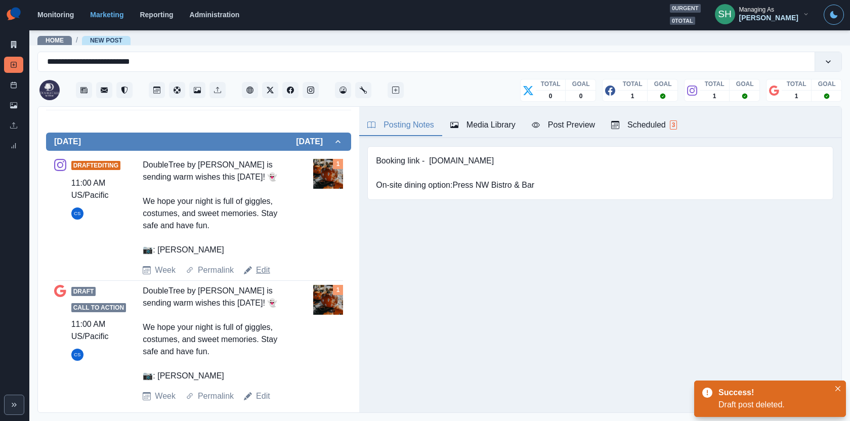
type textarea "**********"
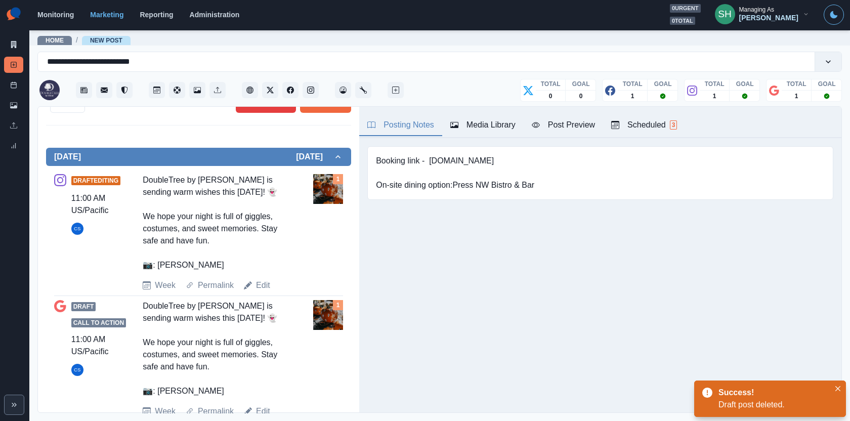
scroll to position [291, 0]
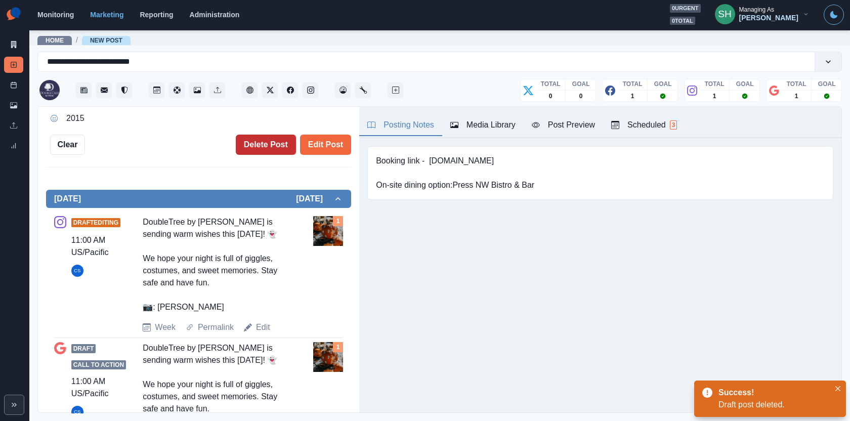
click at [271, 143] on button "Delete Post" at bounding box center [266, 145] width 60 height 20
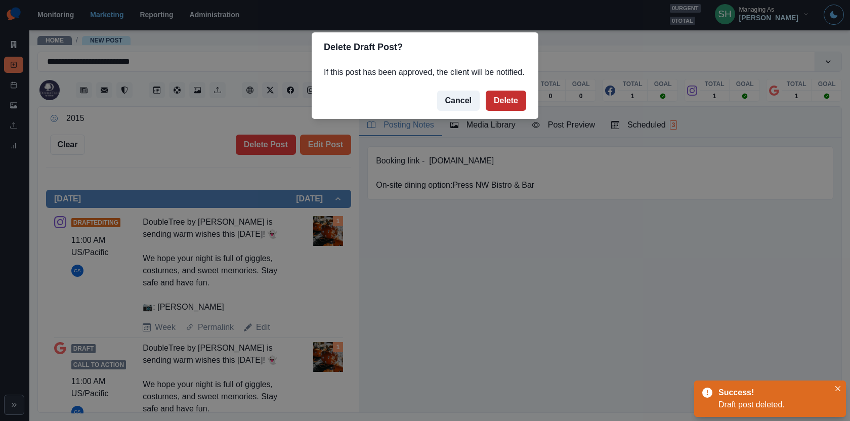
click at [493, 111] on button "Delete" at bounding box center [506, 101] width 40 height 20
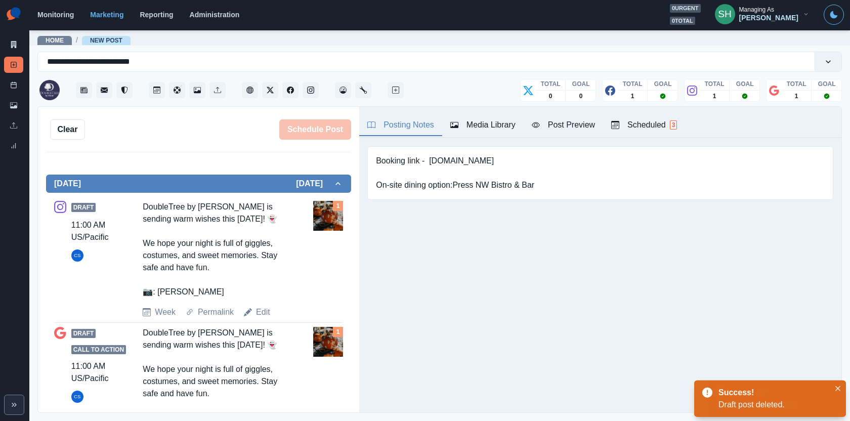
scroll to position [224, 0]
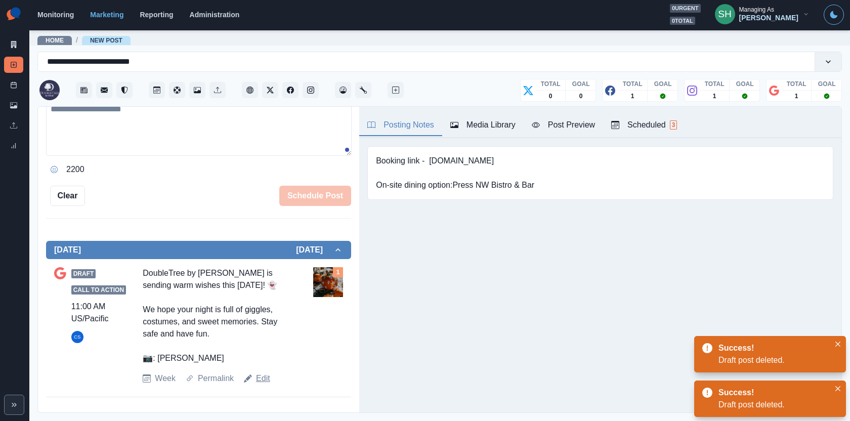
click at [261, 373] on link "Edit" at bounding box center [263, 379] width 14 height 12
type textarea "**********"
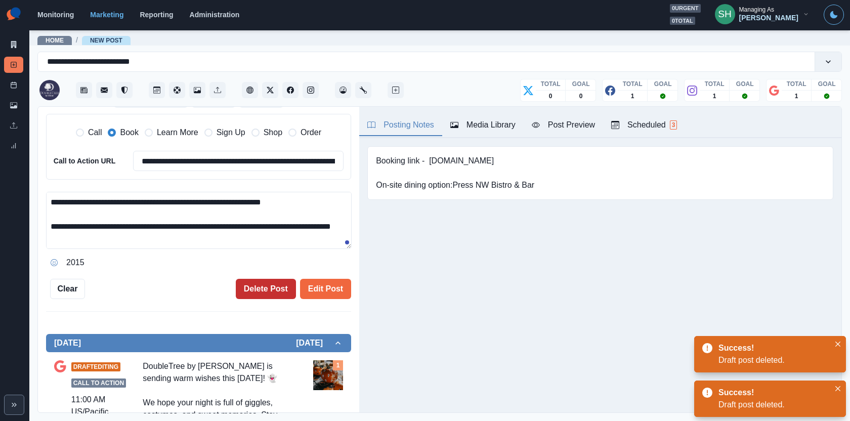
scroll to position [317, 0]
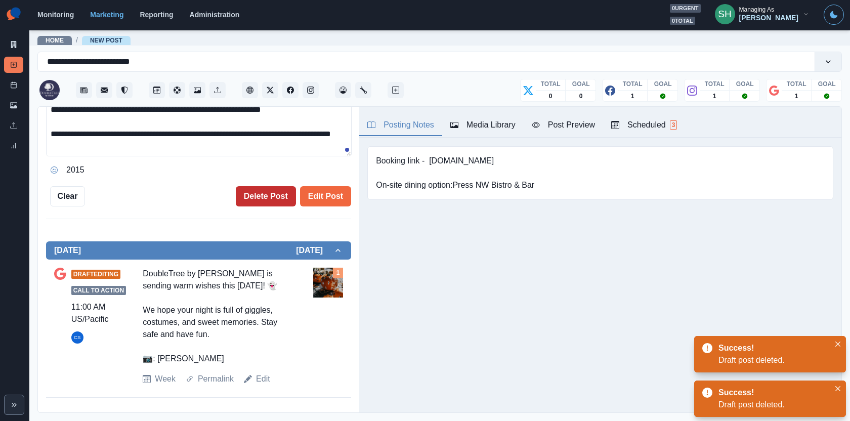
click at [263, 186] on button "Delete Post" at bounding box center [266, 196] width 60 height 20
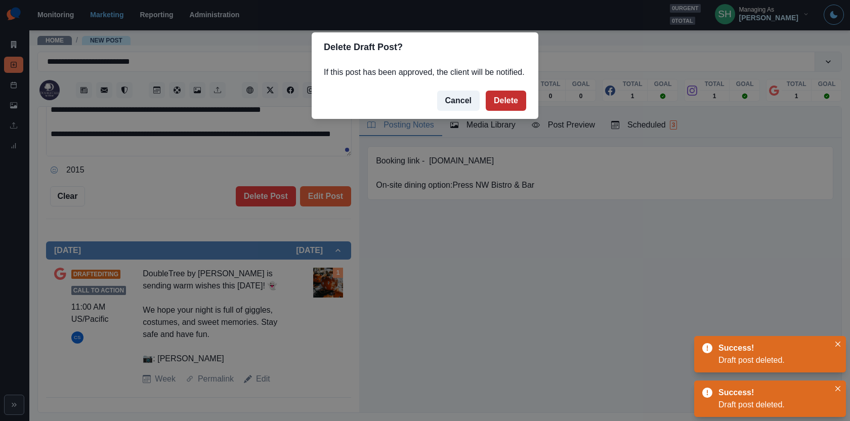
click at [504, 110] on button "Delete" at bounding box center [506, 101] width 40 height 20
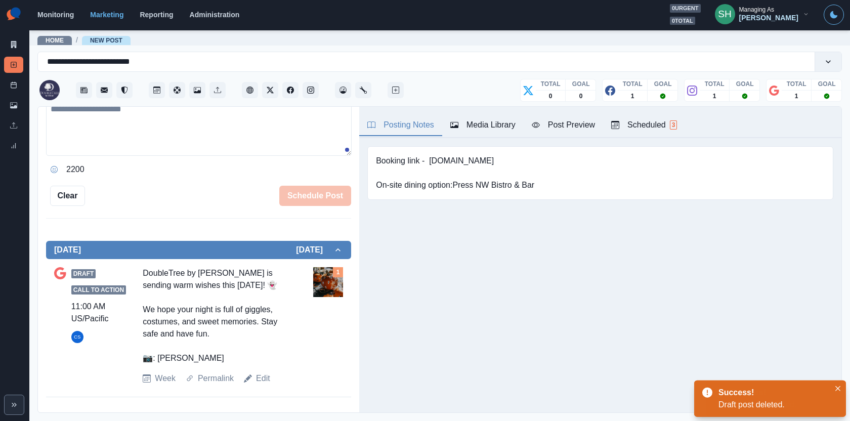
click at [673, 123] on span "3" at bounding box center [674, 124] width 8 height 9
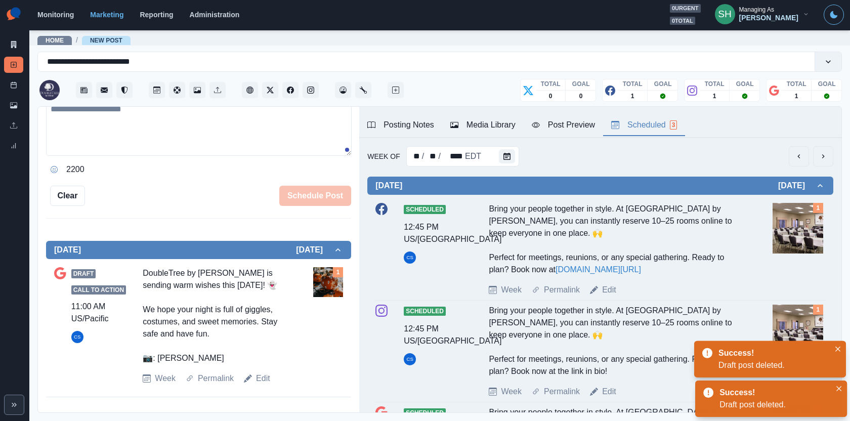
scroll to position [85, 0]
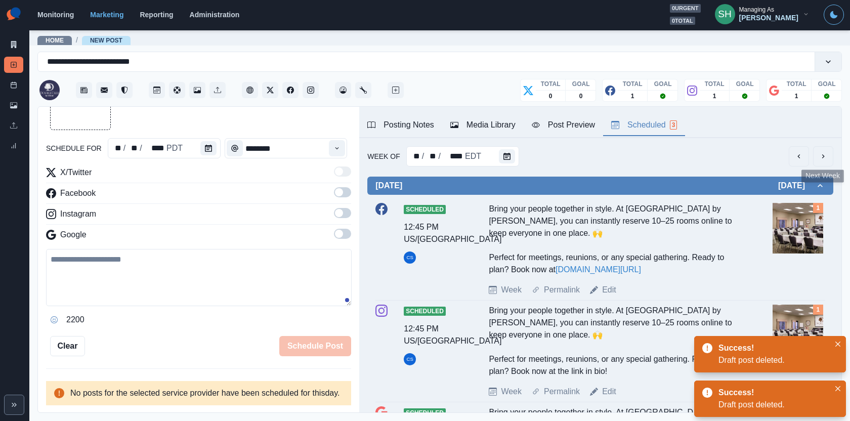
click at [829, 154] on button "next" at bounding box center [823, 156] width 20 height 20
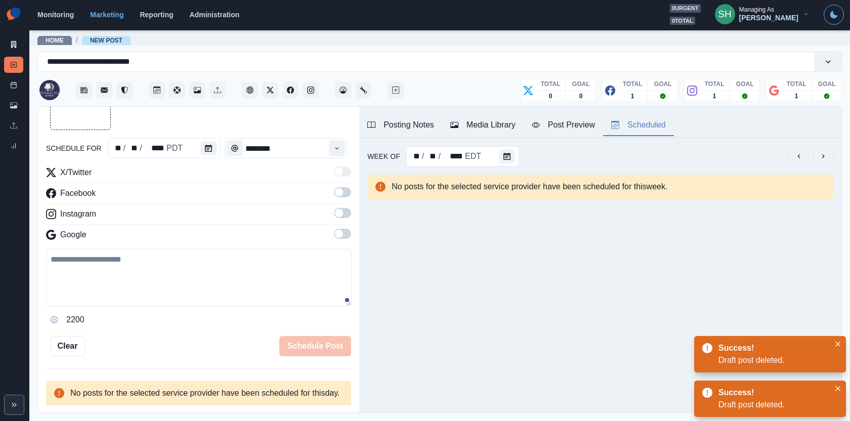
click at [829, 154] on button "next" at bounding box center [823, 156] width 20 height 20
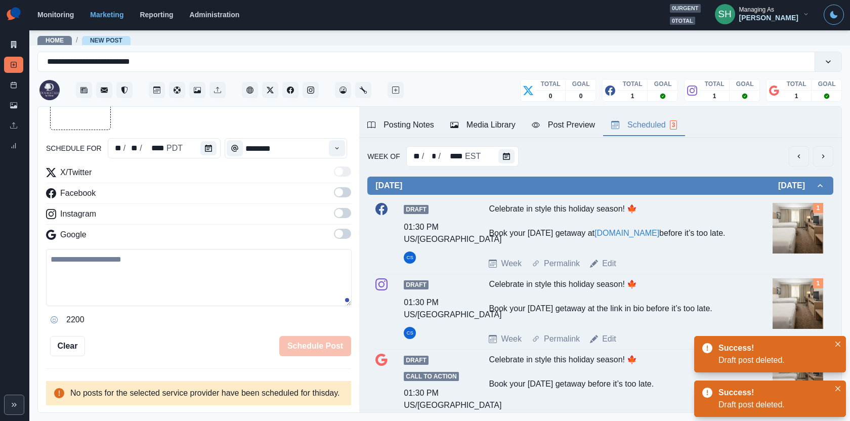
click at [829, 154] on button "next" at bounding box center [823, 156] width 20 height 20
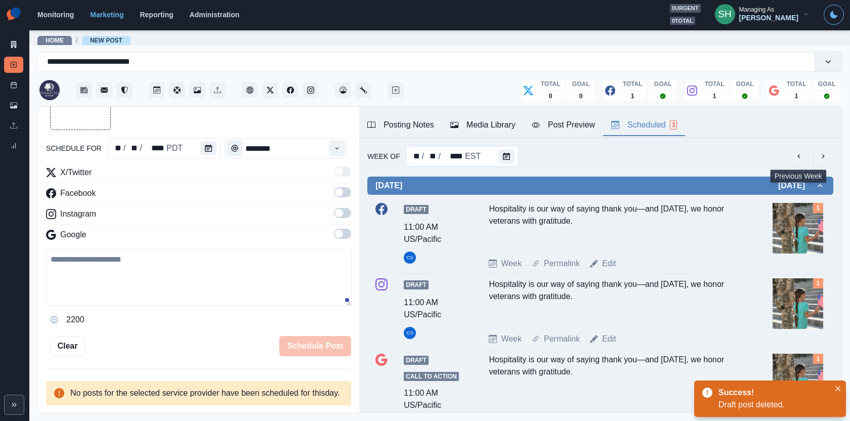
click at [797, 155] on icon "previous" at bounding box center [799, 156] width 8 height 8
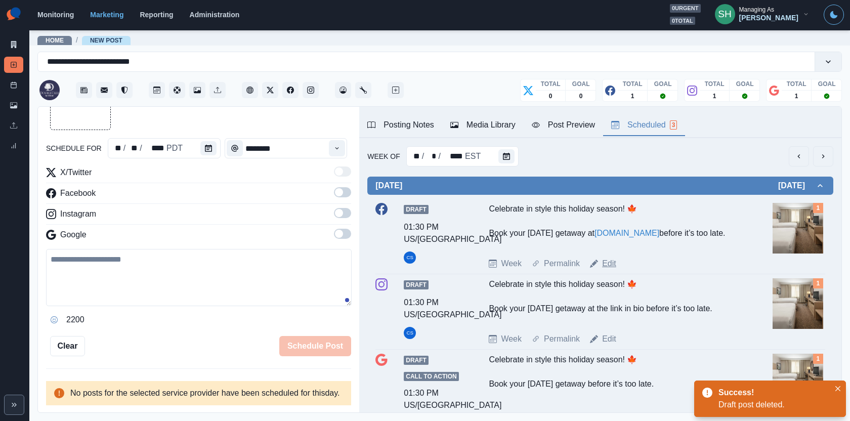
click at [612, 269] on link "Edit" at bounding box center [609, 264] width 14 height 12
type input "*******"
type textarea "**********"
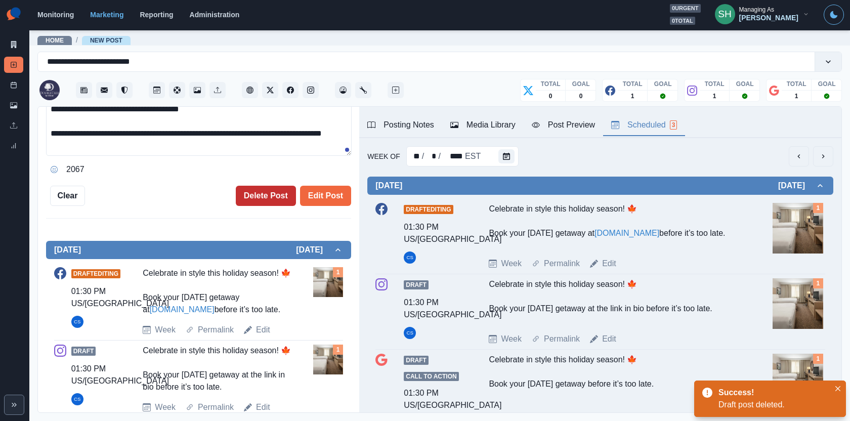
scroll to position [239, 0]
click at [264, 196] on button "Delete Post" at bounding box center [266, 196] width 60 height 20
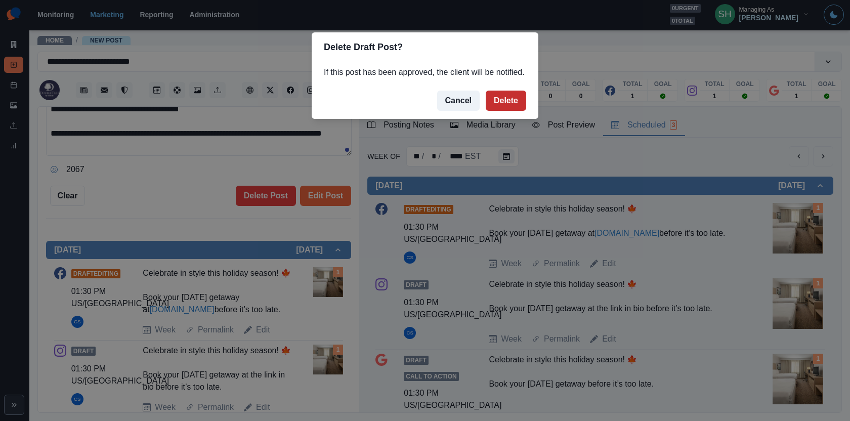
click at [517, 108] on button "Delete" at bounding box center [506, 101] width 40 height 20
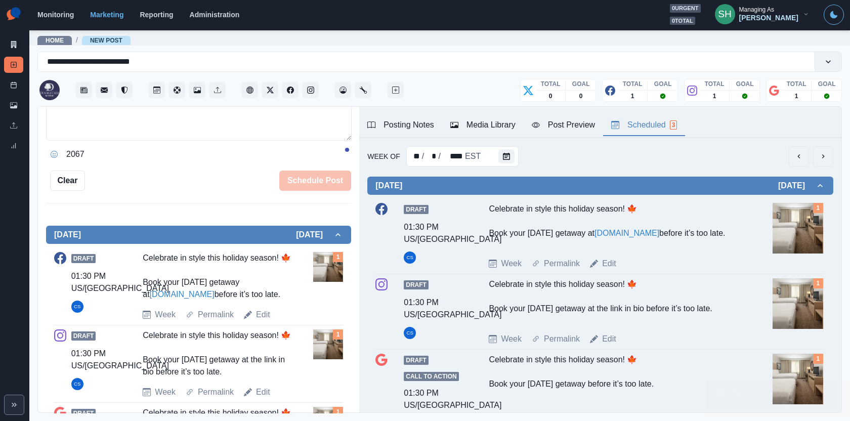
scroll to position [224, 0]
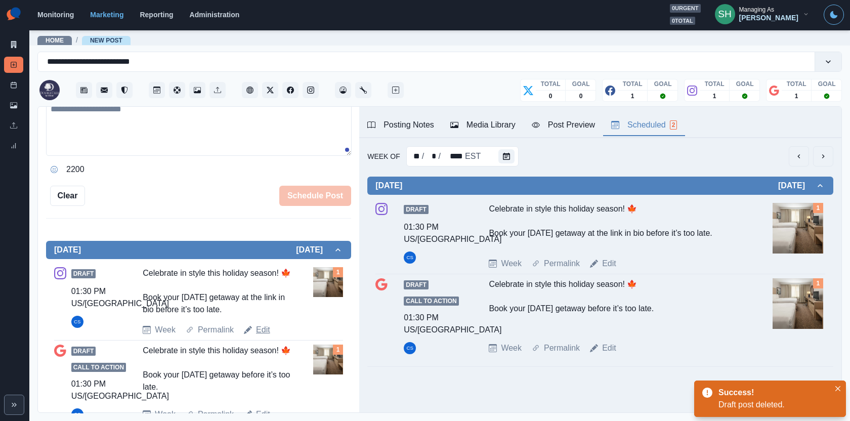
click at [258, 329] on link "Edit" at bounding box center [263, 330] width 14 height 12
type textarea "**********"
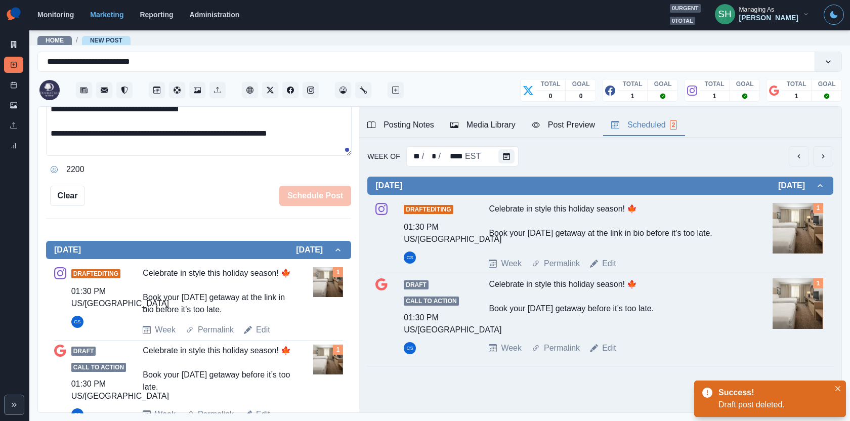
scroll to position [239, 0]
click at [251, 190] on button "Delete Post" at bounding box center [266, 196] width 60 height 20
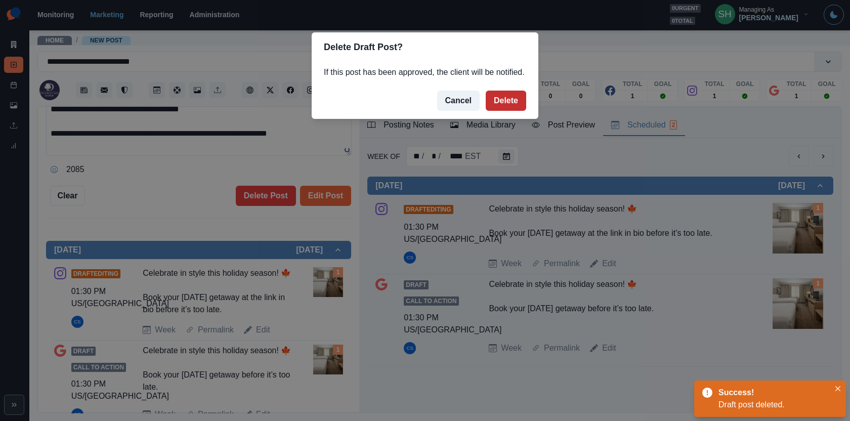
click at [504, 111] on button "Delete" at bounding box center [506, 101] width 40 height 20
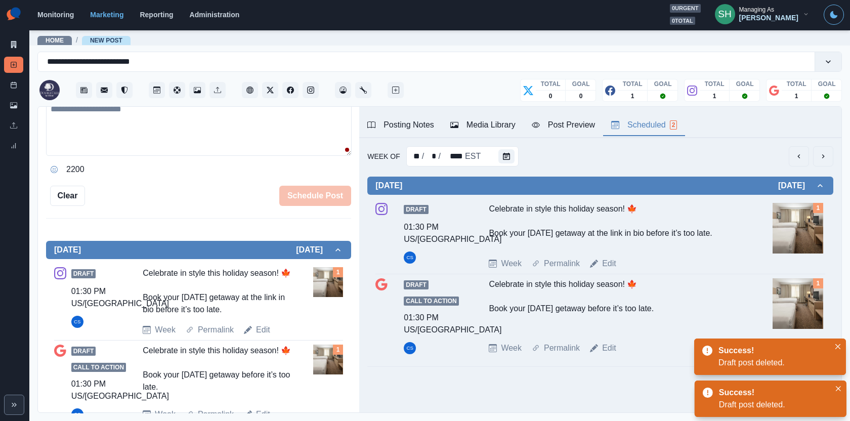
scroll to position [183, 0]
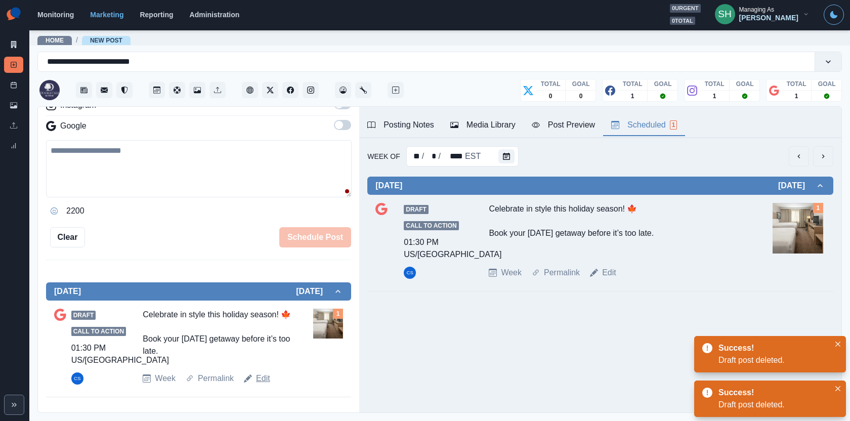
click at [262, 378] on link "Edit" at bounding box center [263, 379] width 14 height 12
type textarea "**********"
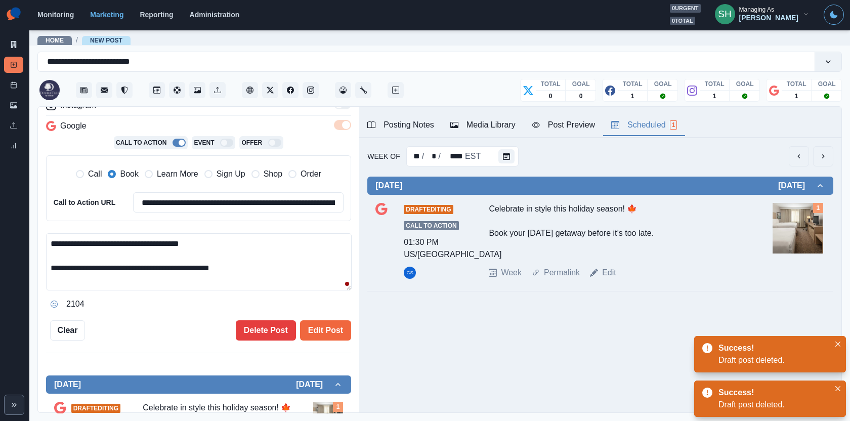
scroll to position [276, 0]
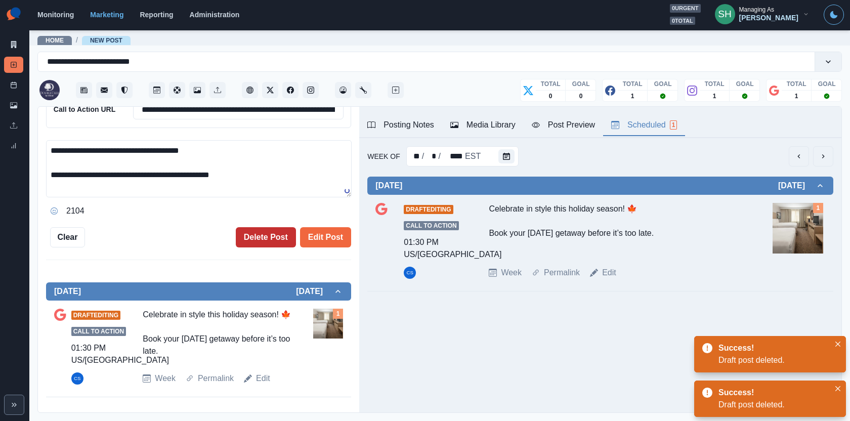
click at [264, 234] on button "Delete Post" at bounding box center [266, 237] width 60 height 20
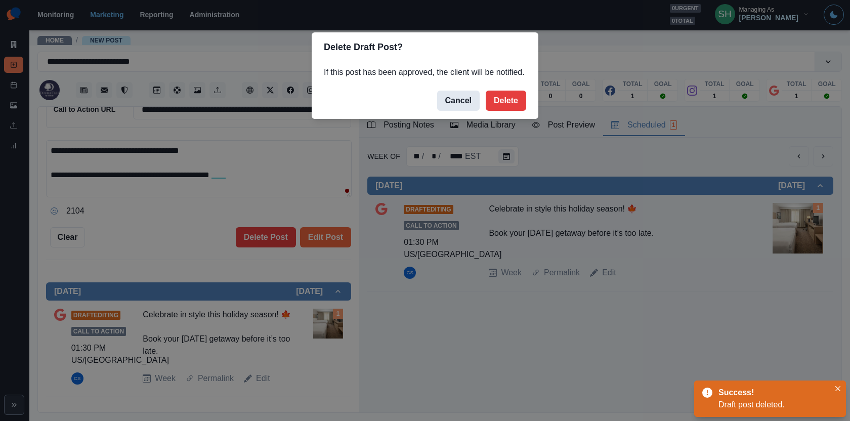
click at [445, 111] on button "Cancel" at bounding box center [458, 101] width 43 height 20
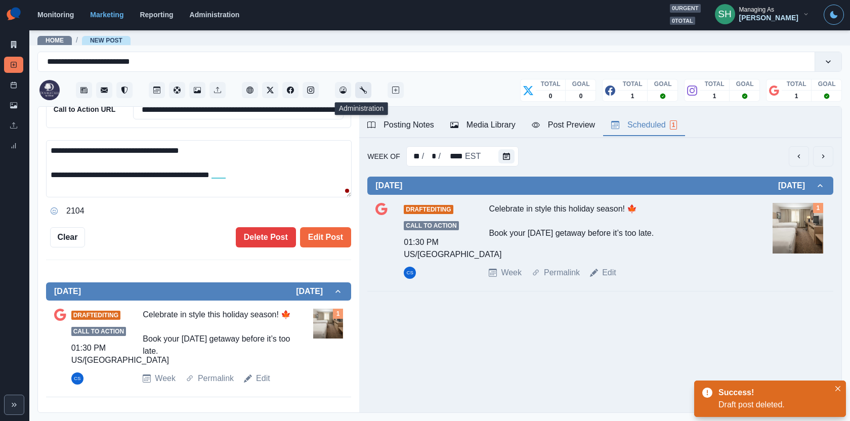
click at [362, 88] on icon "Administration" at bounding box center [363, 90] width 7 height 7
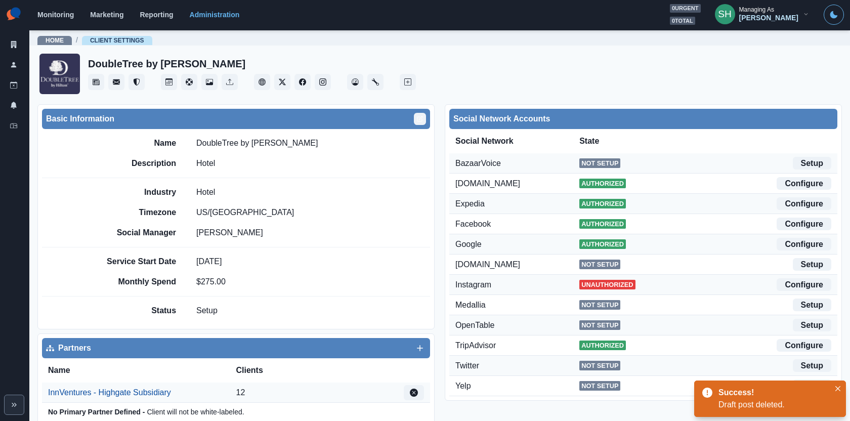
click at [419, 116] on icon "Edit" at bounding box center [420, 119] width 6 height 6
select select "**"
select select "**********"
select select "*****"
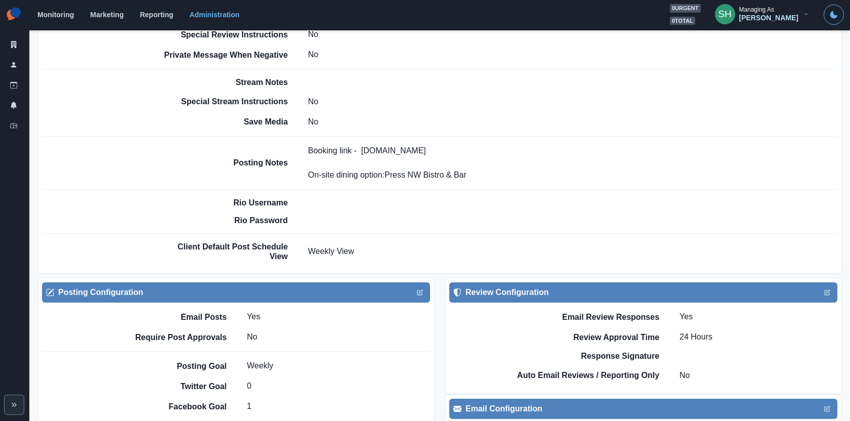
scroll to position [917, 0]
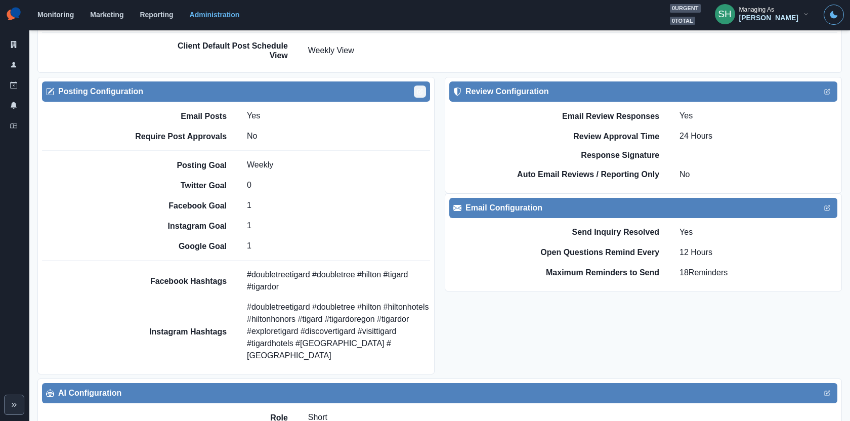
click at [424, 86] on button "Edit" at bounding box center [420, 92] width 12 height 12
select select "****"
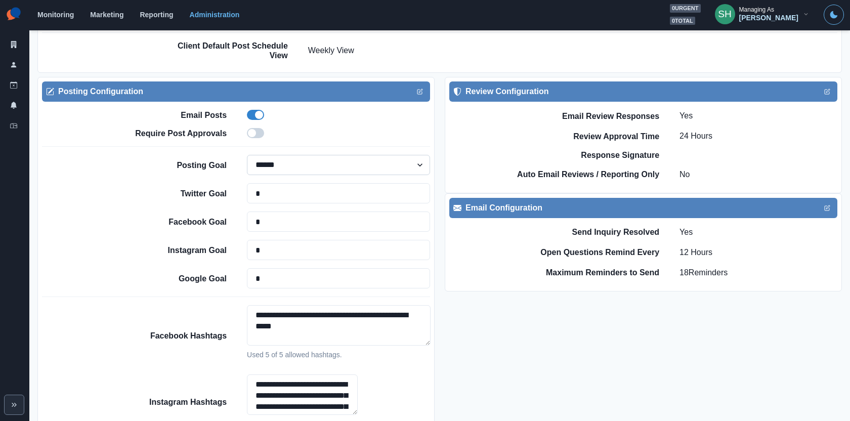
click at [342, 155] on select "******** ****** *****" at bounding box center [338, 165] width 183 height 20
select select
click at [247, 155] on select "******** ****** *****" at bounding box center [338, 165] width 183 height 20
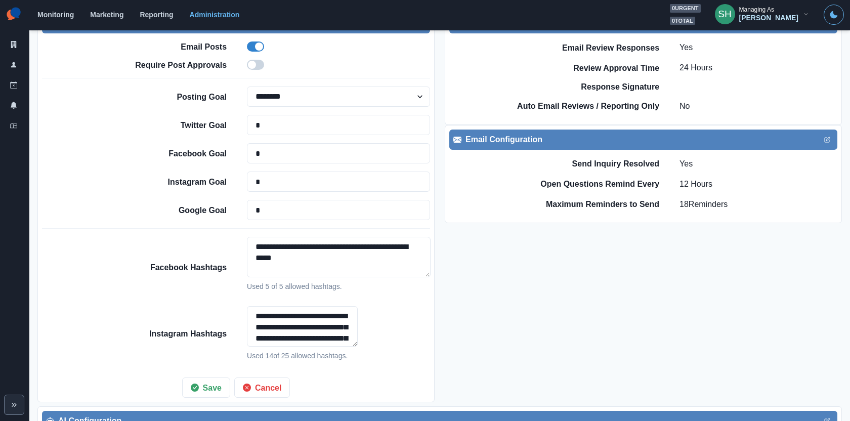
scroll to position [1026, 0]
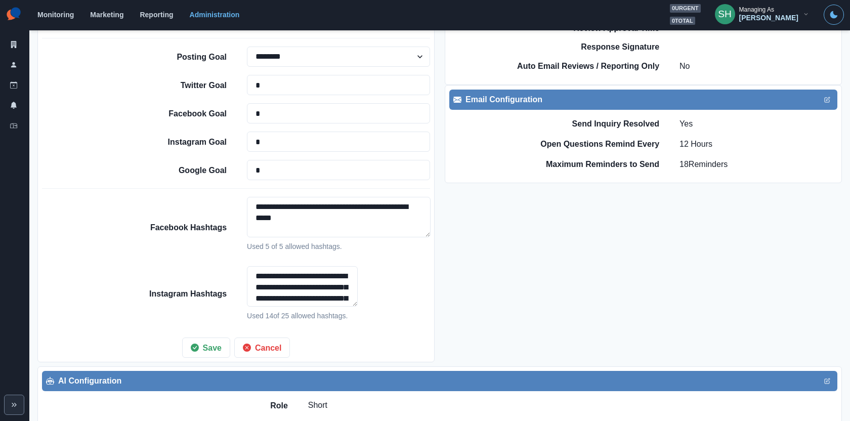
click at [208, 331] on div "**********" at bounding box center [235, 166] width 397 height 394
click at [208, 338] on button "Save" at bounding box center [206, 348] width 48 height 20
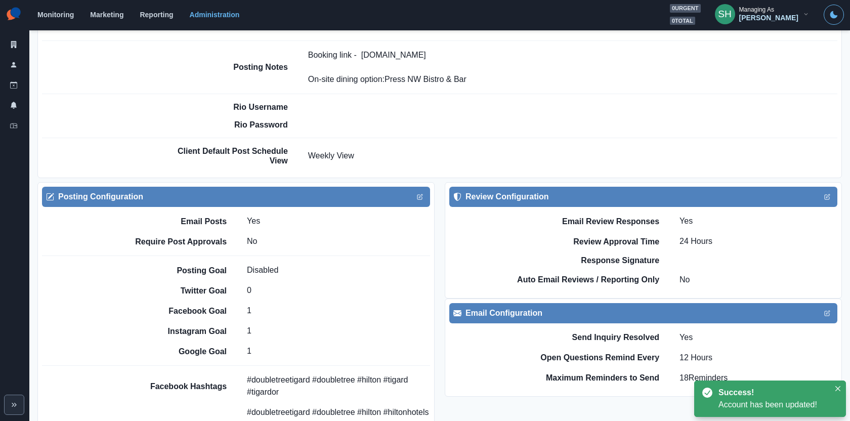
scroll to position [0, 0]
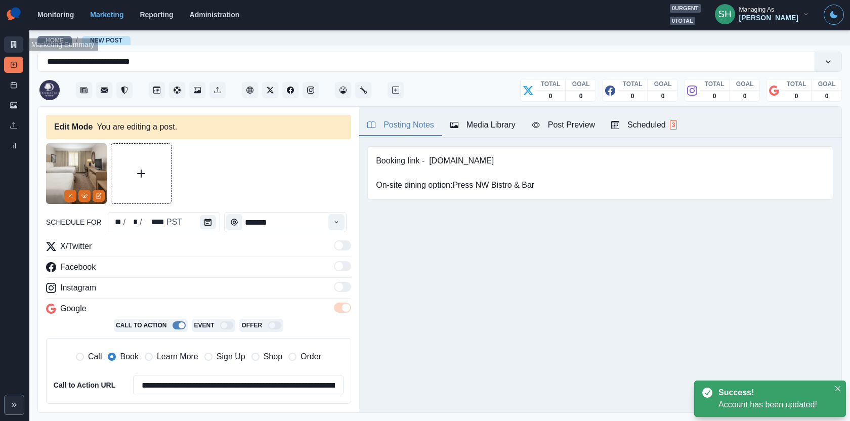
click at [10, 40] on link "Marketing Summary" at bounding box center [13, 44] width 19 height 16
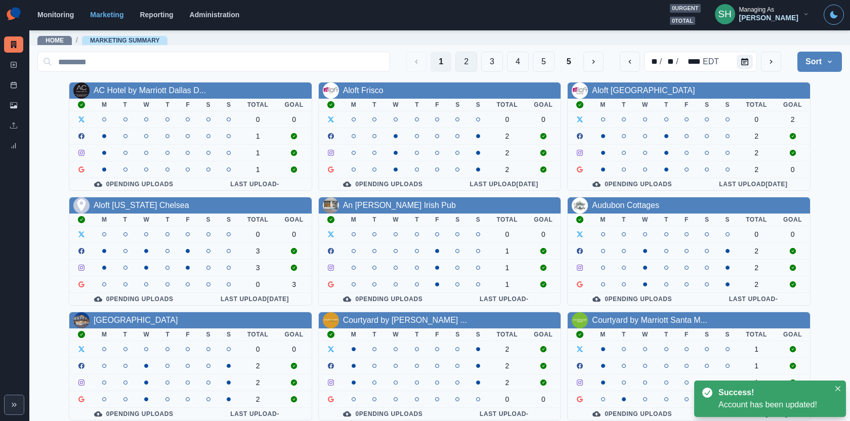
click at [464, 64] on button "2" at bounding box center [467, 62] width 22 height 20
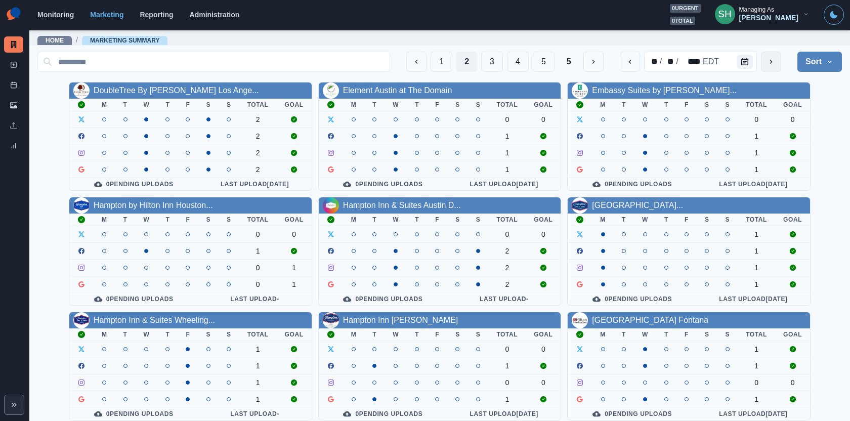
click at [778, 56] on button "next" at bounding box center [771, 62] width 20 height 20
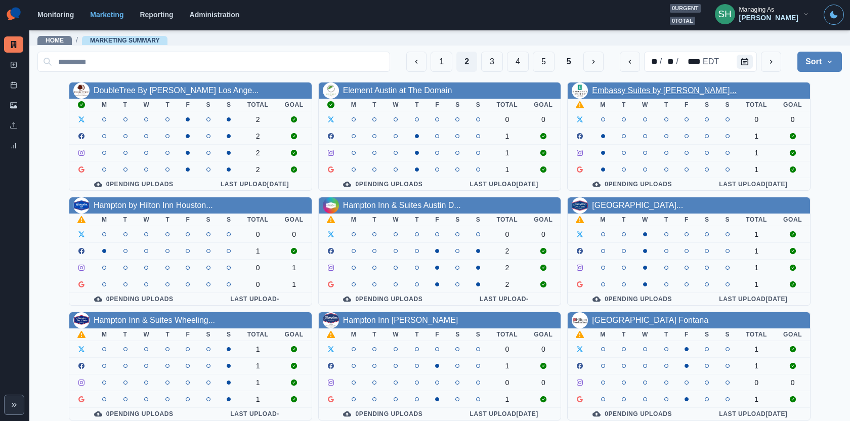
click at [628, 92] on link "Embassy Suites by Hilton Amar..." at bounding box center [664, 90] width 144 height 9
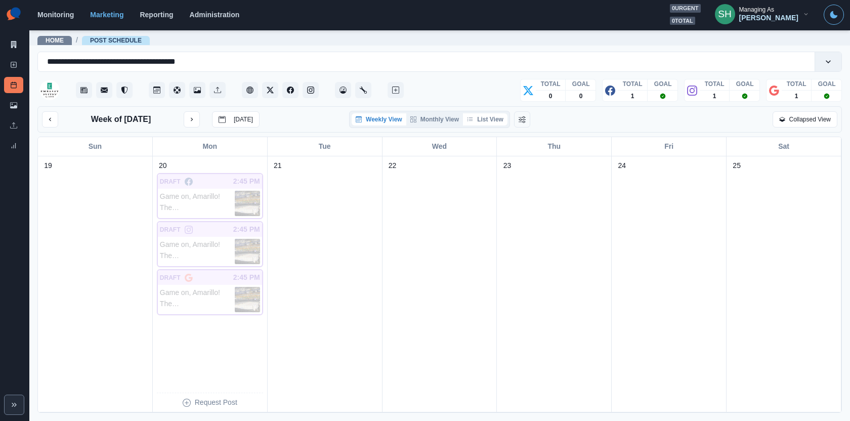
click at [502, 113] on button "List View" at bounding box center [485, 119] width 45 height 12
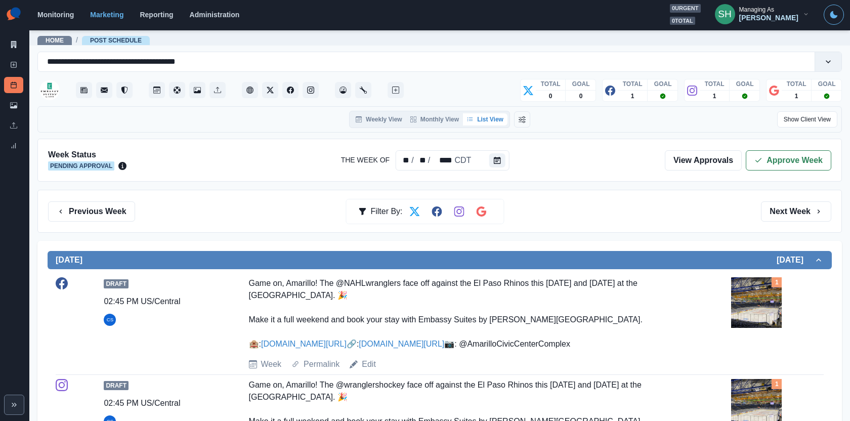
scroll to position [226, 0]
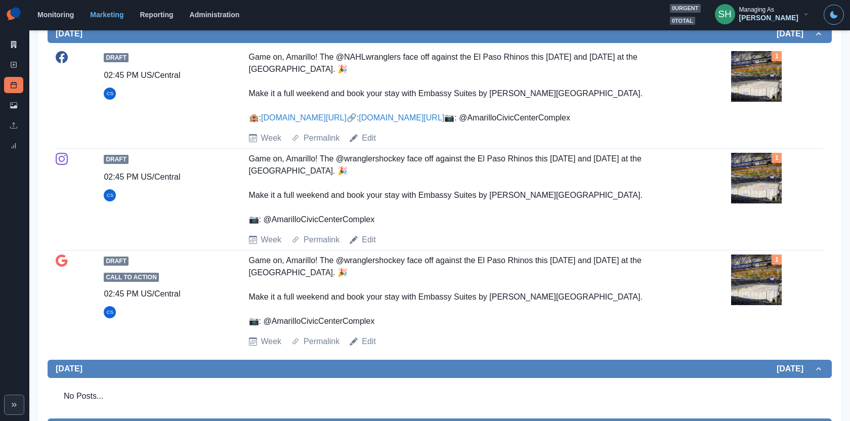
click at [769, 81] on img at bounding box center [756, 76] width 51 height 51
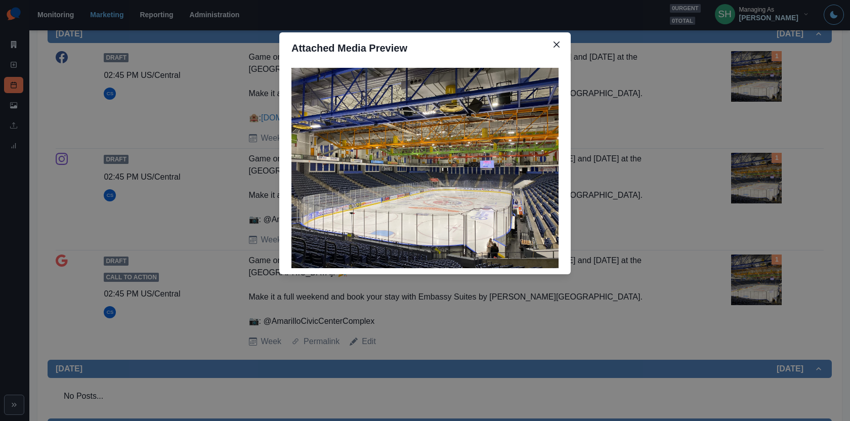
click at [626, 99] on div "Attached Media Preview" at bounding box center [425, 210] width 850 height 421
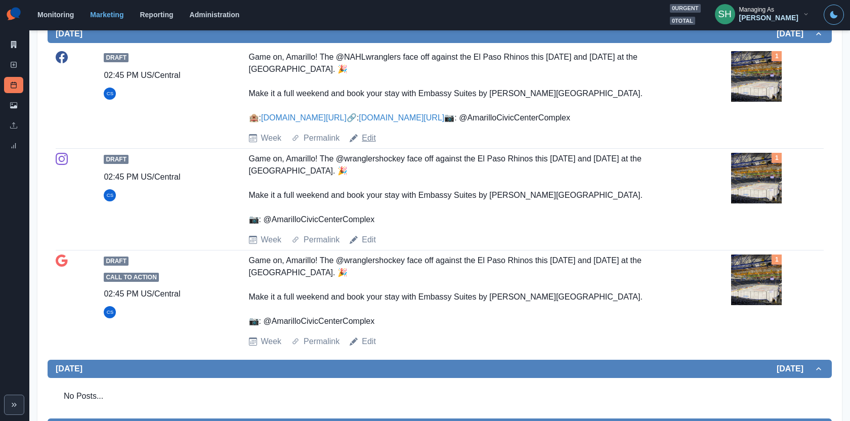
click at [371, 144] on link "Edit" at bounding box center [369, 138] width 14 height 12
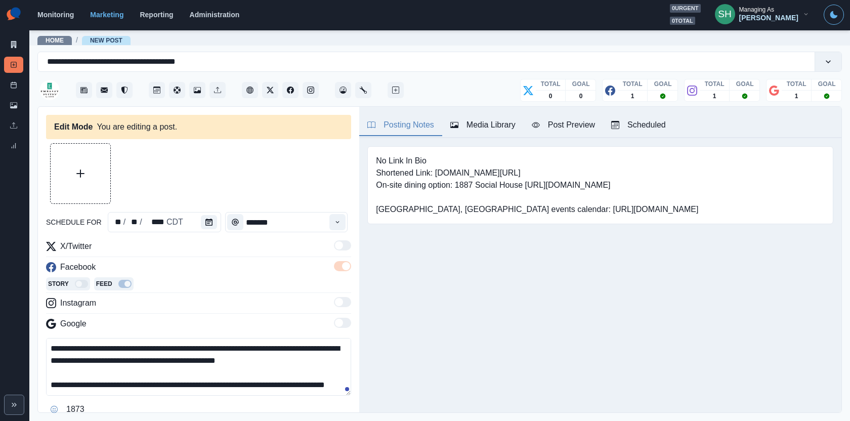
type input "*******"
click at [511, 121] on div "Media Library" at bounding box center [483, 125] width 65 height 12
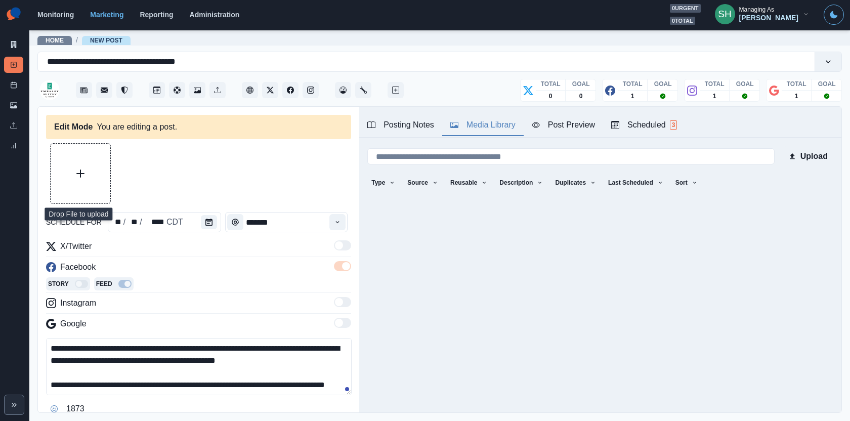
click at [92, 171] on button "Upload Media" at bounding box center [81, 174] width 60 height 60
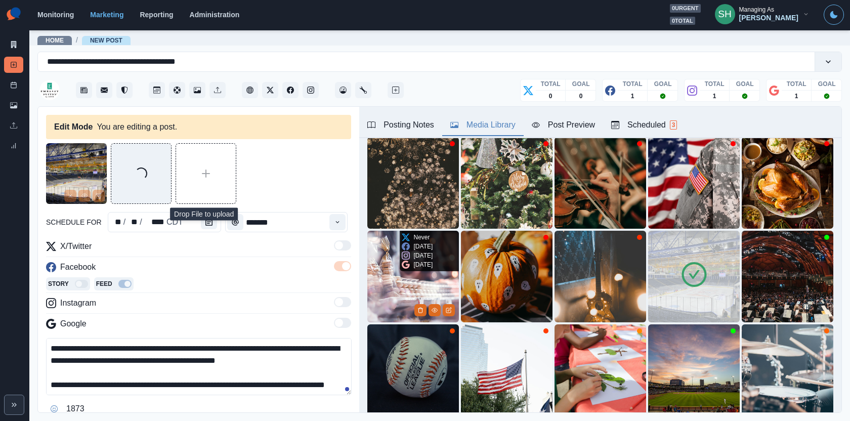
scroll to position [77, 0]
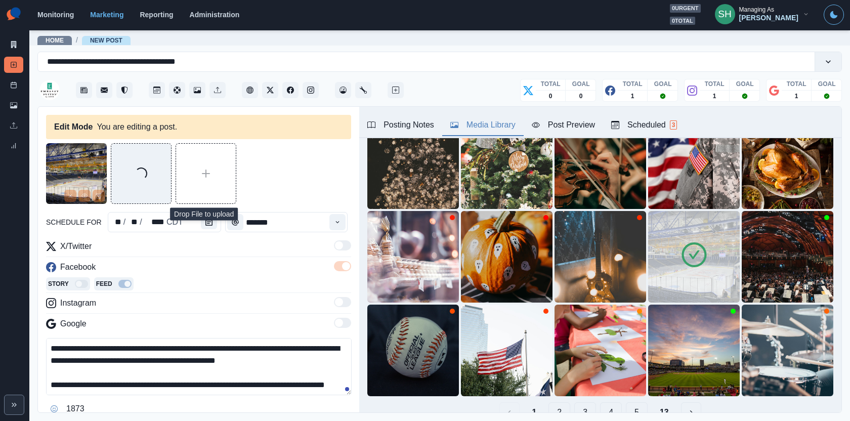
click at [678, 245] on img at bounding box center [694, 257] width 92 height 92
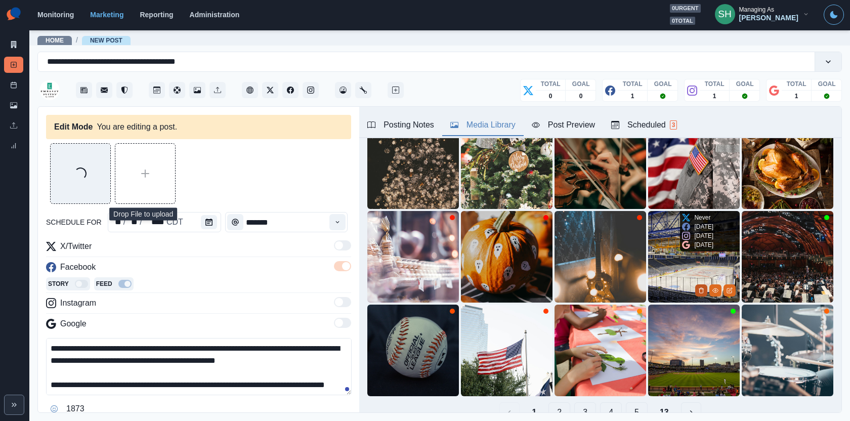
click at [701, 291] on icon "Delete Media" at bounding box center [702, 291] width 6 height 6
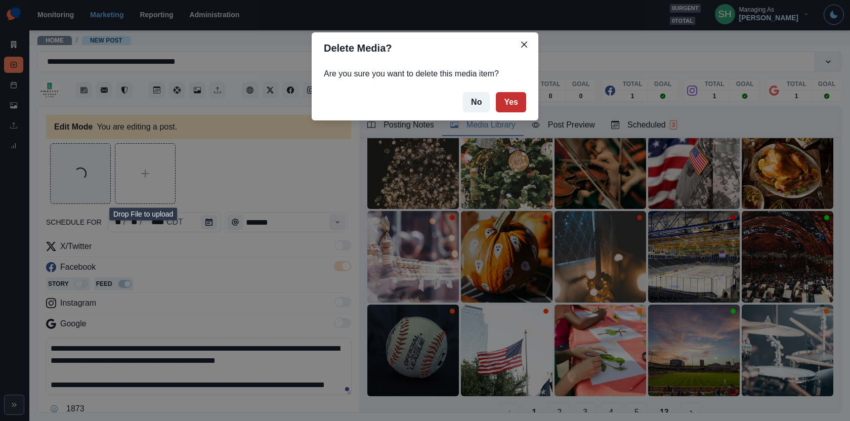
click at [512, 110] on button "Yes" at bounding box center [511, 102] width 30 height 20
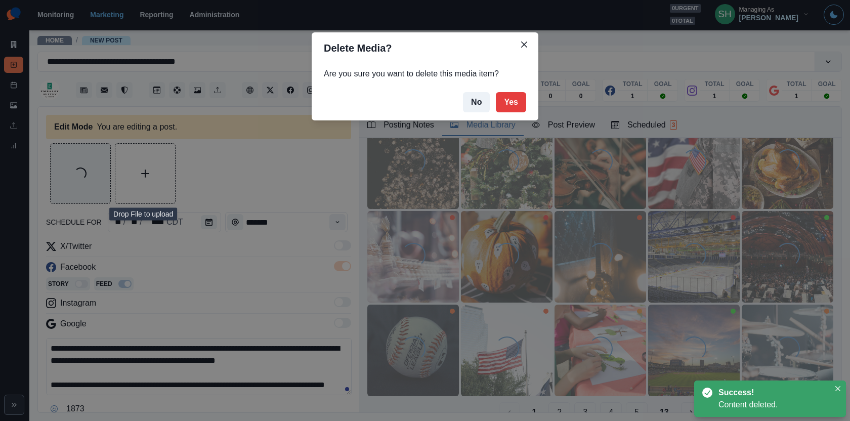
click at [197, 279] on div "Delete Media? Are you sure you want to delete this media item? No Yes" at bounding box center [425, 210] width 850 height 421
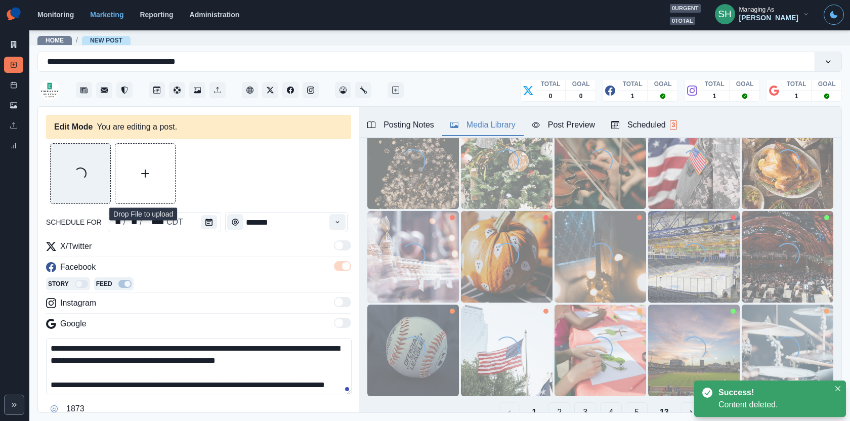
drag, startPoint x: 202, startPoint y: 347, endPoint x: 145, endPoint y: 352, distance: 57.5
click at [145, 352] on textarea "**********" at bounding box center [199, 366] width 306 height 57
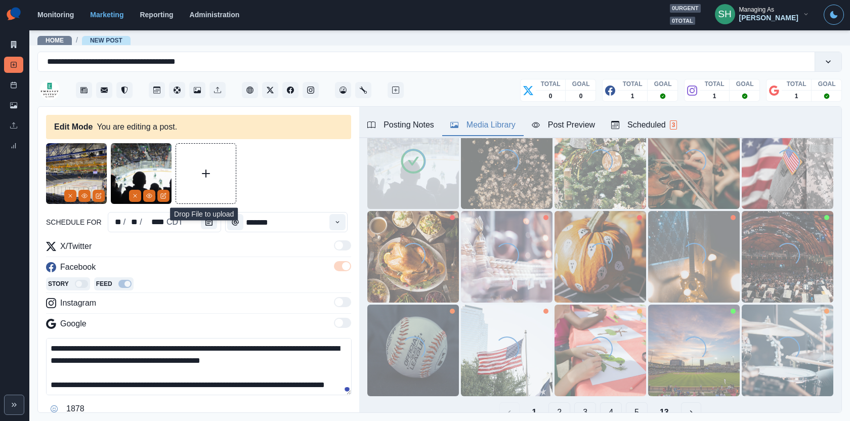
click at [197, 343] on textarea "**********" at bounding box center [199, 366] width 306 height 57
click at [66, 200] on button "Remove" at bounding box center [70, 196] width 12 height 12
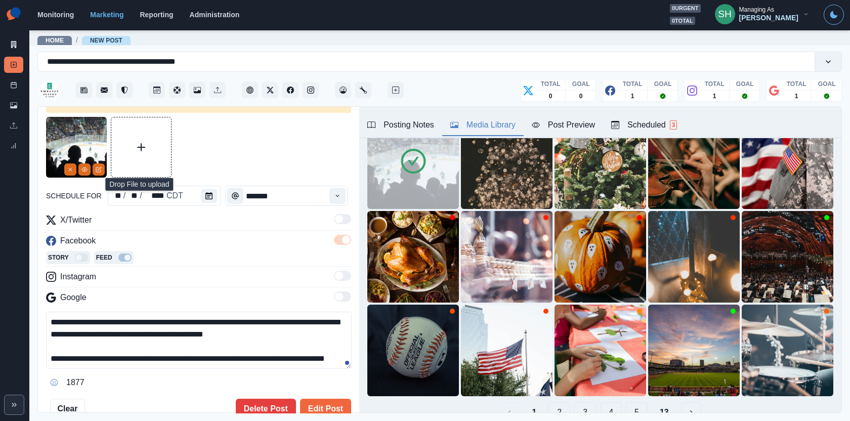
scroll to position [29, 0]
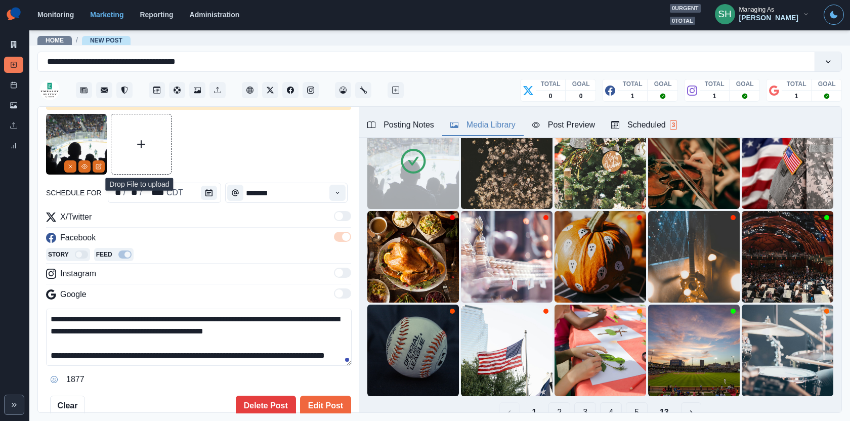
drag, startPoint x: 310, startPoint y: 315, endPoint x: 246, endPoint y: 314, distance: 64.3
click at [246, 314] on textarea "**********" at bounding box center [199, 337] width 306 height 57
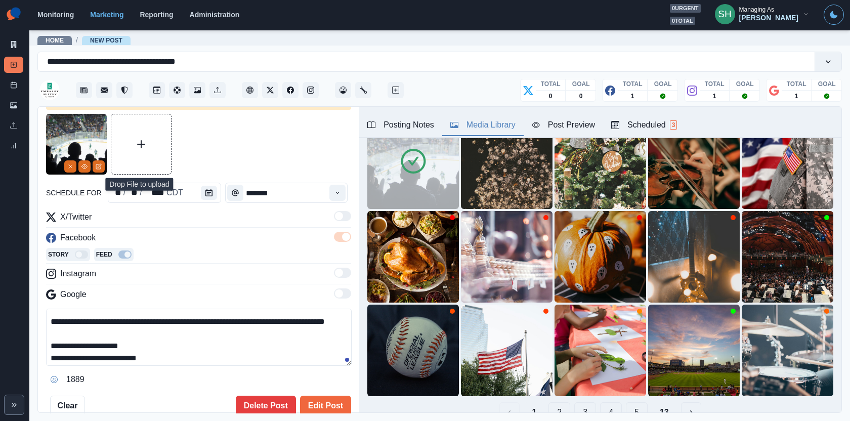
scroll to position [72, 0]
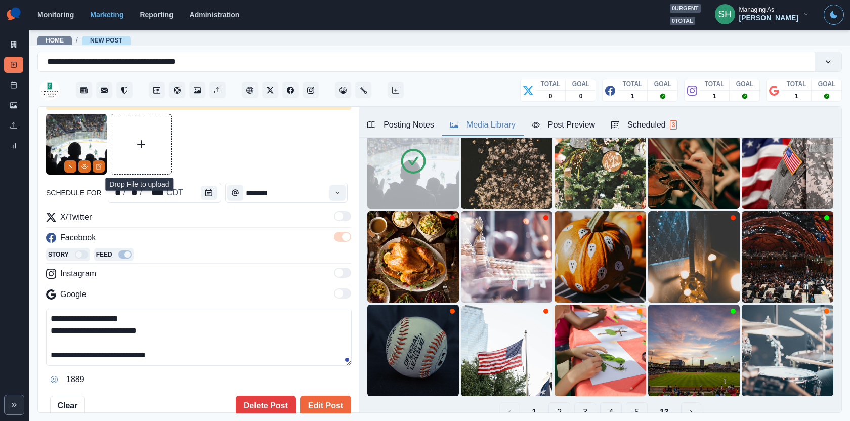
drag, startPoint x: 187, startPoint y: 350, endPoint x: 64, endPoint y: 352, distance: 123.0
click at [64, 352] on textarea "**********" at bounding box center [199, 337] width 306 height 57
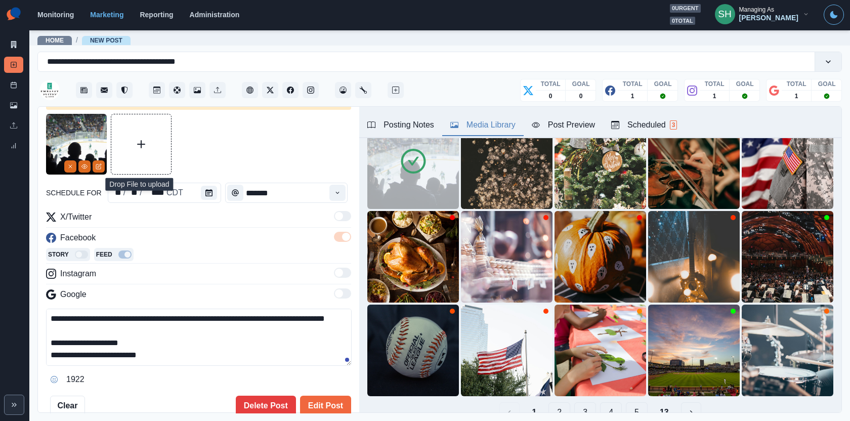
scroll to position [48, 0]
drag, startPoint x: 172, startPoint y: 351, endPoint x: 40, endPoint y: 352, distance: 131.1
click at [40, 352] on div "**********" at bounding box center [198, 260] width 321 height 307
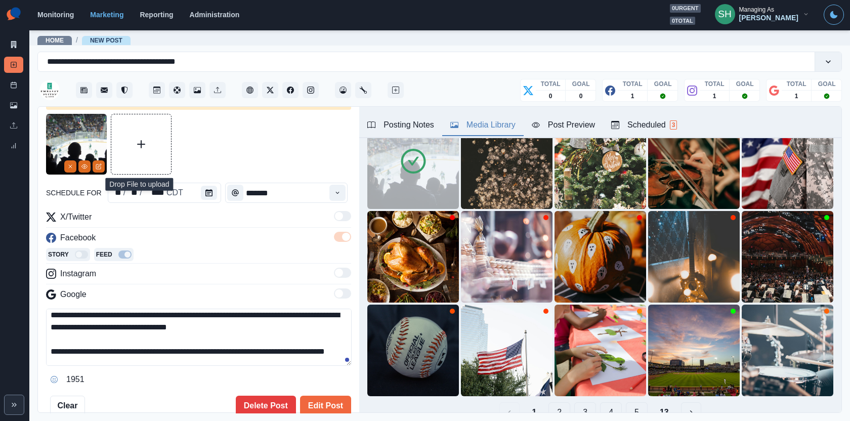
scroll to position [0, 0]
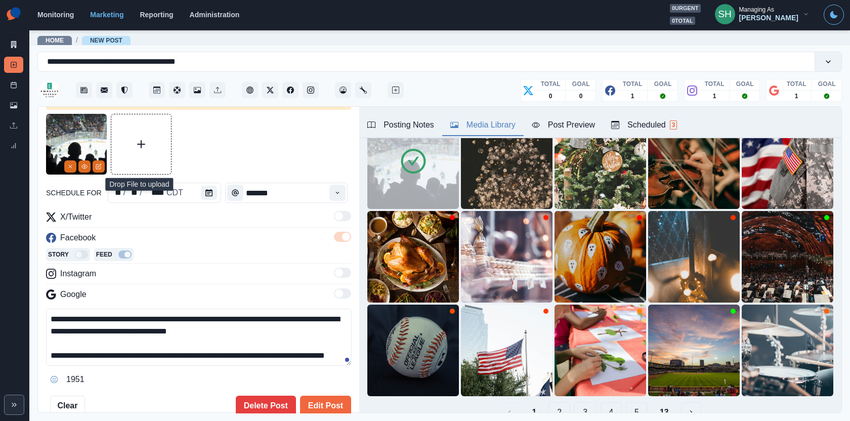
drag, startPoint x: 235, startPoint y: 327, endPoint x: 128, endPoint y: 328, distance: 107.3
click at [128, 328] on textarea "**********" at bounding box center [199, 337] width 306 height 57
paste textarea
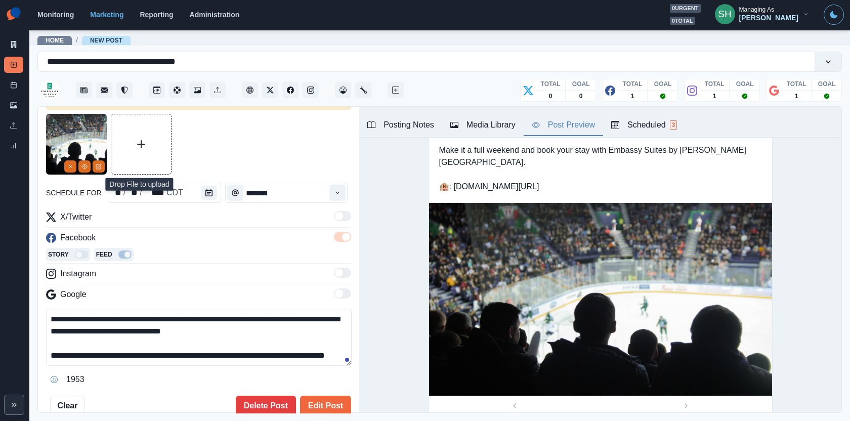
click at [568, 121] on div "Post Preview" at bounding box center [563, 125] width 63 height 12
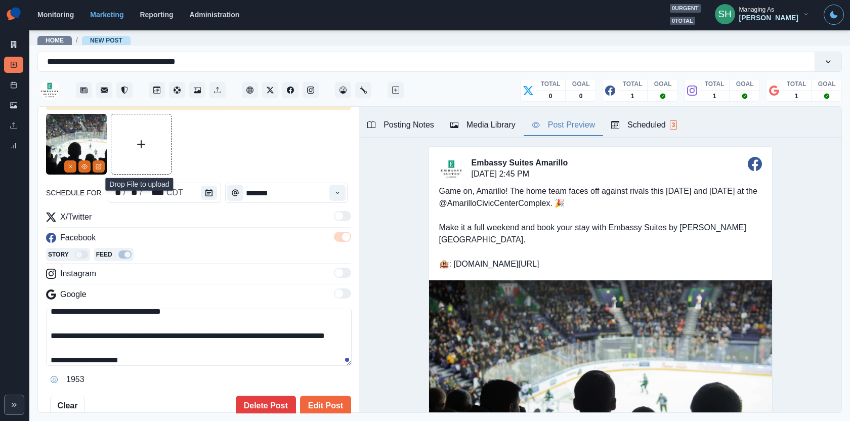
scroll to position [36, 0]
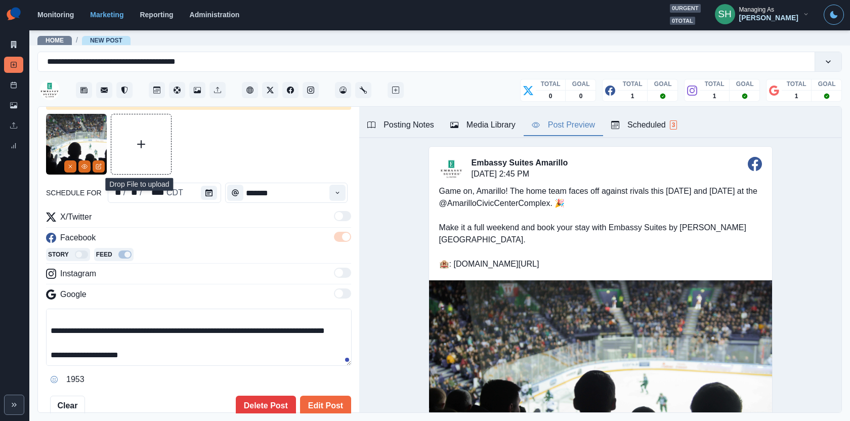
drag, startPoint x: 63, startPoint y: 352, endPoint x: 14, endPoint y: 352, distance: 48.6
click at [21, 352] on div "**********" at bounding box center [425, 210] width 850 height 421
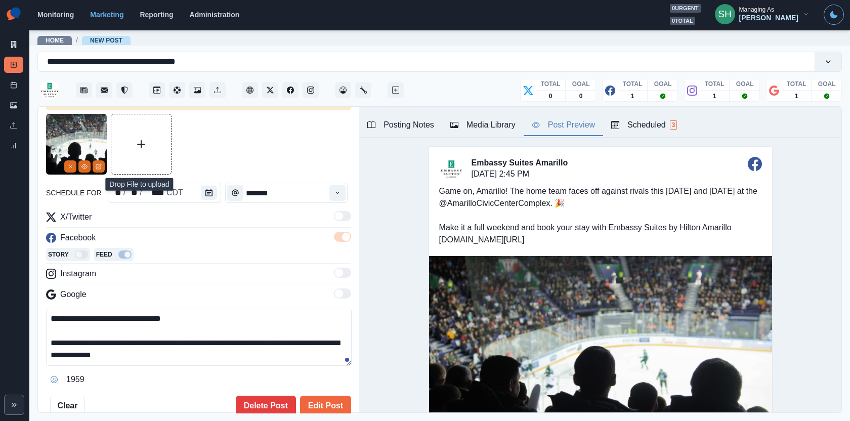
scroll to position [12, 0]
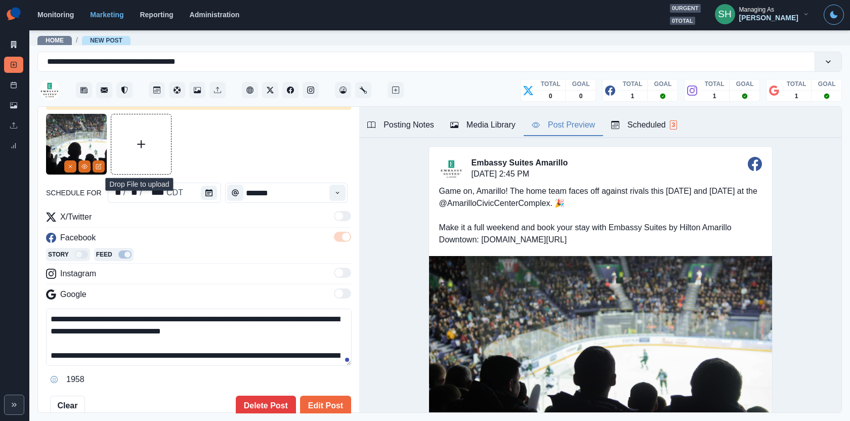
drag, startPoint x: 177, startPoint y: 353, endPoint x: 159, endPoint y: 265, distance: 89.3
click at [159, 265] on div "**********" at bounding box center [198, 299] width 305 height 177
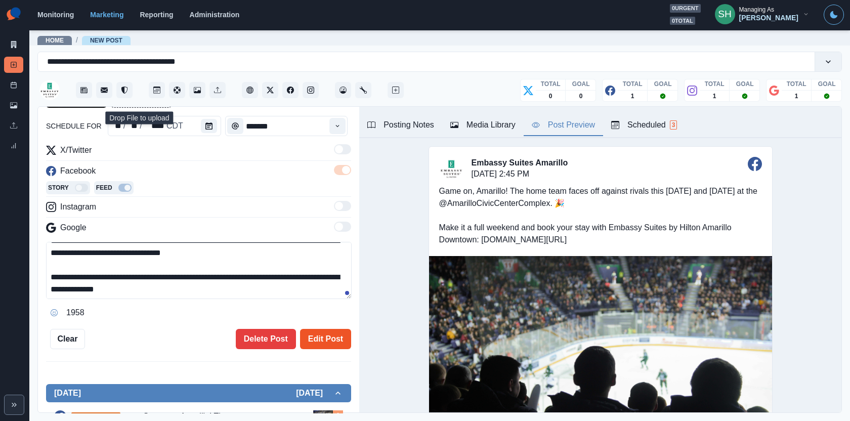
type textarea "**********"
click at [321, 335] on button "Edit Post" at bounding box center [325, 339] width 51 height 20
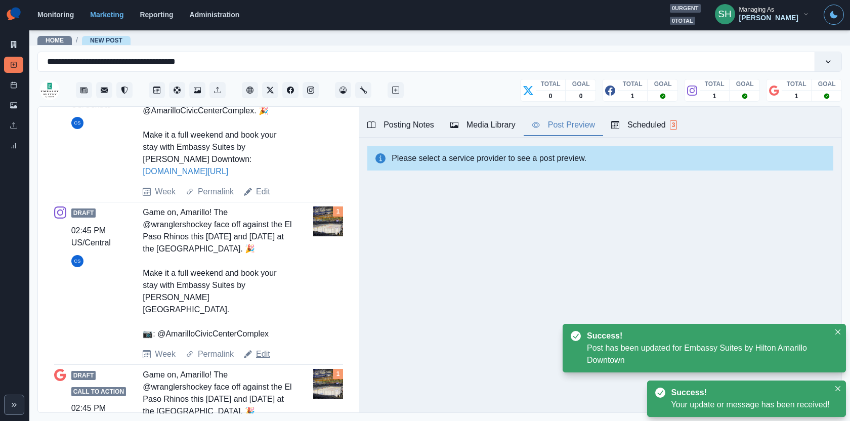
click at [259, 348] on link "Edit" at bounding box center [263, 354] width 14 height 12
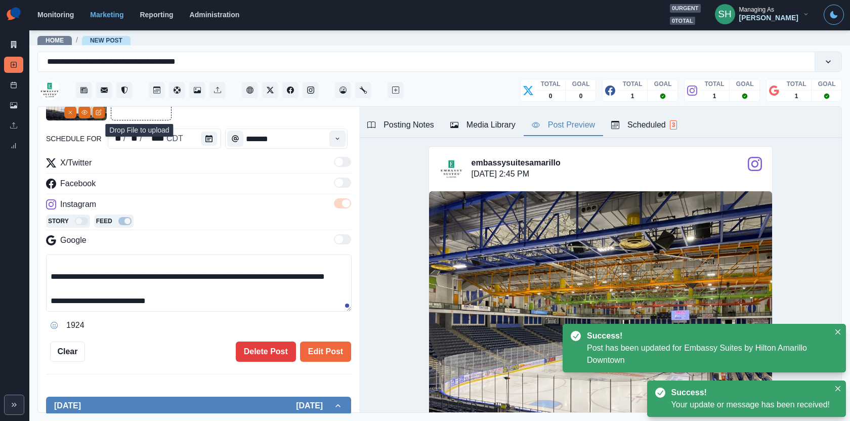
drag, startPoint x: 221, startPoint y: 300, endPoint x: 210, endPoint y: 202, distance: 98.8
click at [210, 204] on div "**********" at bounding box center [198, 245] width 305 height 177
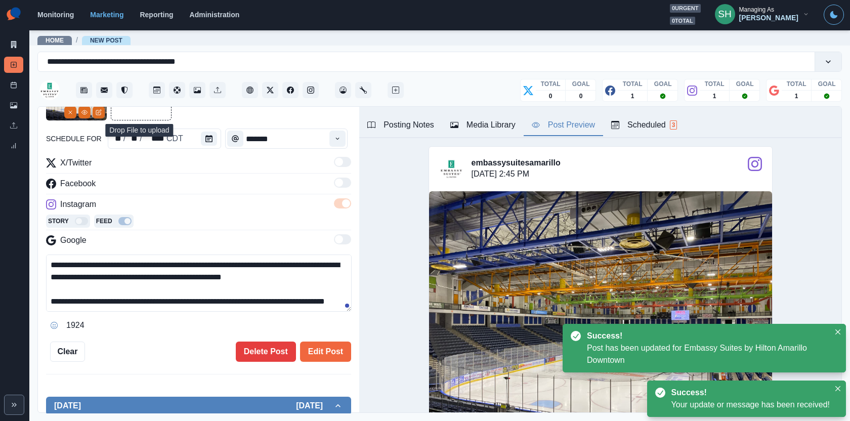
paste textarea "**********"
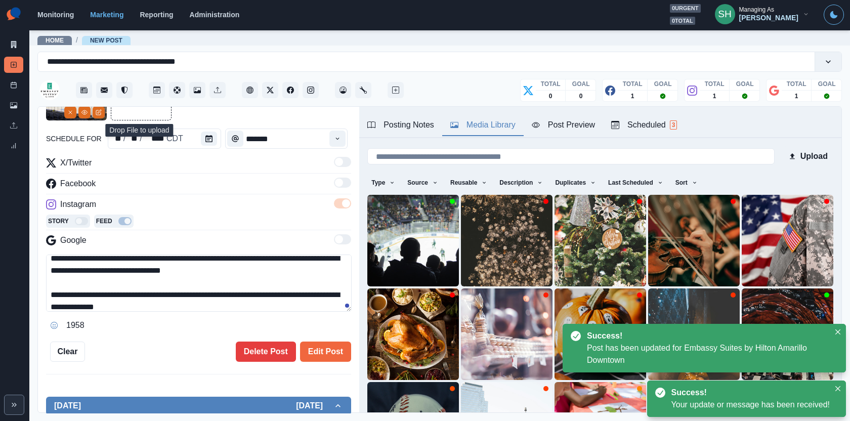
click at [476, 126] on div "Media Library" at bounding box center [483, 125] width 65 height 12
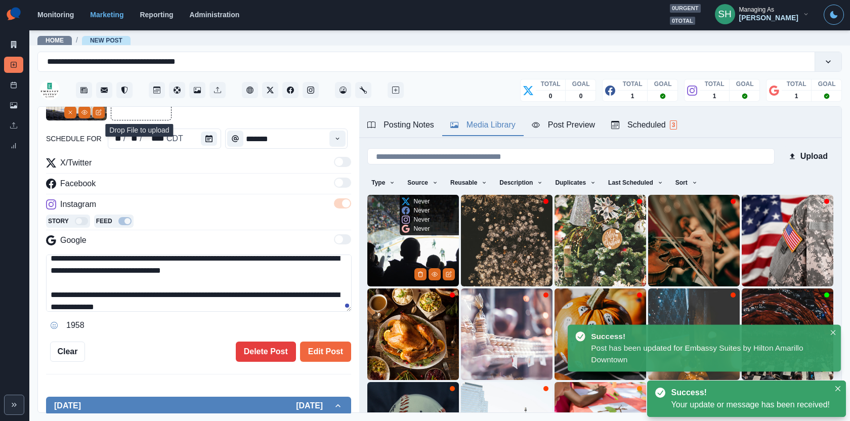
click at [403, 243] on img at bounding box center [413, 241] width 92 height 92
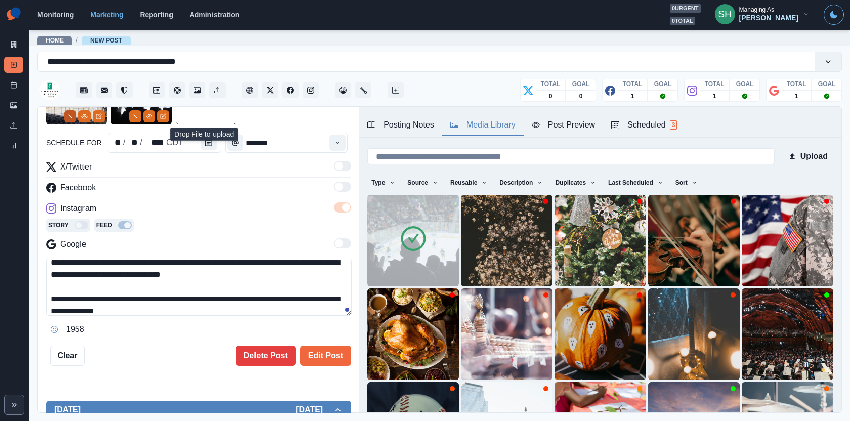
click at [70, 117] on icon "Remove" at bounding box center [70, 116] width 6 height 6
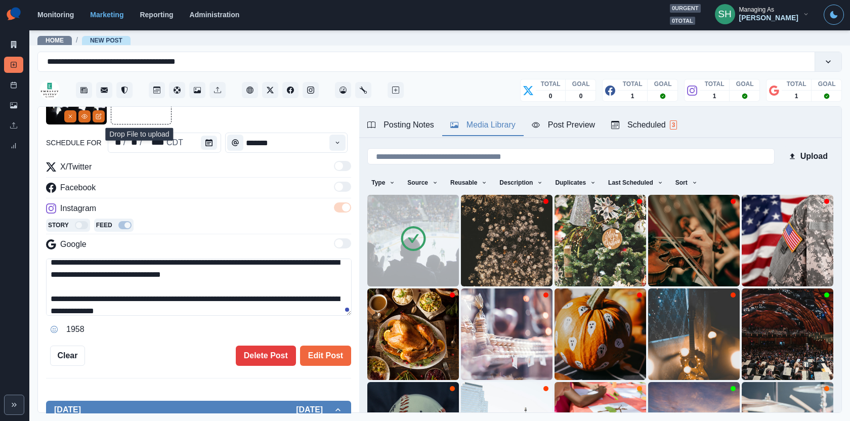
drag, startPoint x: 162, startPoint y: 308, endPoint x: 91, endPoint y: 308, distance: 71.9
click at [91, 308] on textarea "**********" at bounding box center [199, 287] width 306 height 57
drag, startPoint x: 174, startPoint y: 311, endPoint x: 165, endPoint y: 202, distance: 109.2
click at [165, 202] on div "**********" at bounding box center [198, 249] width 305 height 177
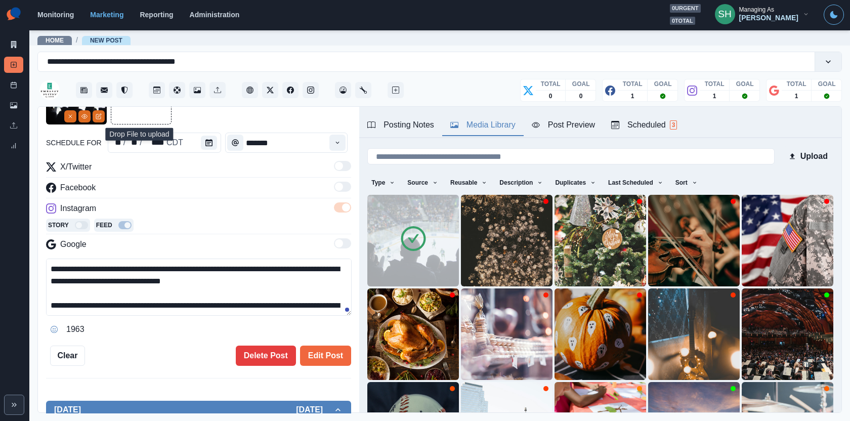
type textarea "**********"
click at [322, 337] on div "**********" at bounding box center [198, 215] width 305 height 302
click at [322, 341] on div "**********" at bounding box center [198, 215] width 305 height 302
click at [322, 351] on button "Edit Post" at bounding box center [325, 356] width 51 height 20
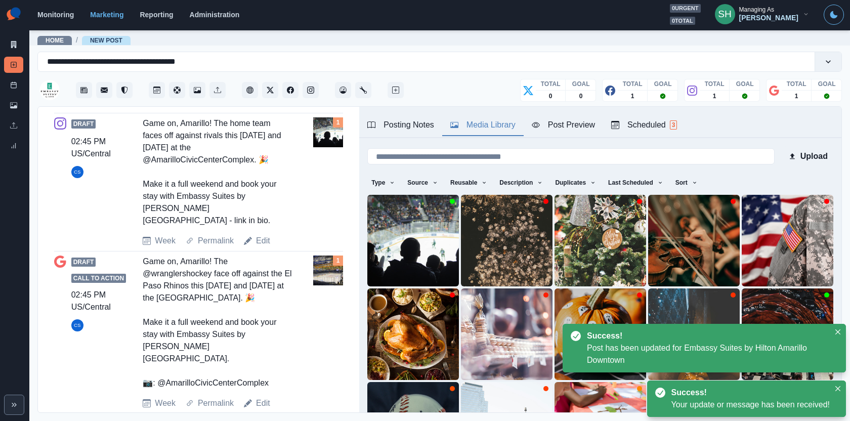
click at [264, 383] on div "Draft Call to Action 02:45 PM US/Central CS Game on, Amarillo! The @wranglersho…" at bounding box center [198, 333] width 289 height 162
click at [262, 397] on link "Edit" at bounding box center [263, 403] width 14 height 12
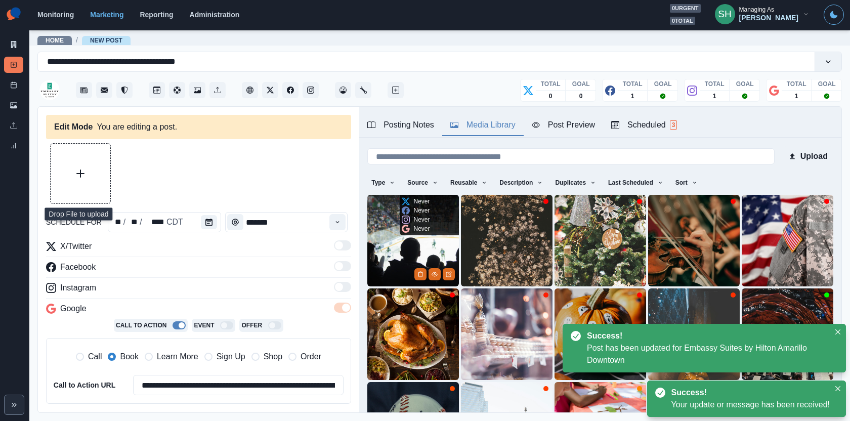
click at [399, 257] on img at bounding box center [413, 241] width 92 height 92
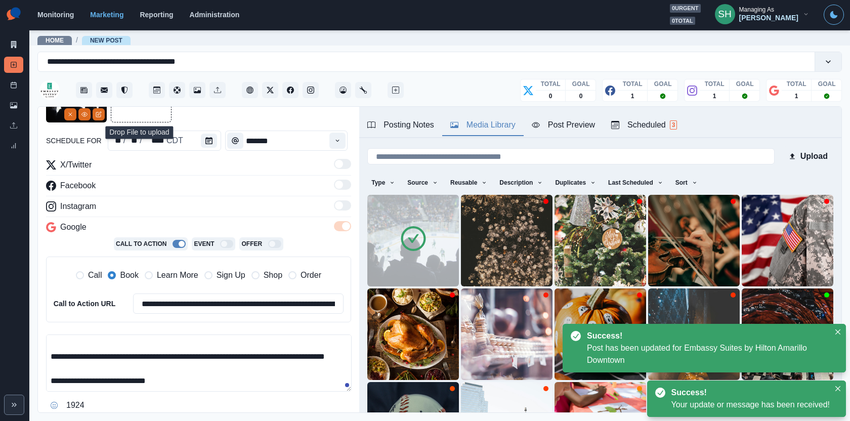
drag, startPoint x: 187, startPoint y: 381, endPoint x: 167, endPoint y: 258, distance: 124.1
click at [167, 258] on div "**********" at bounding box center [198, 286] width 305 height 255
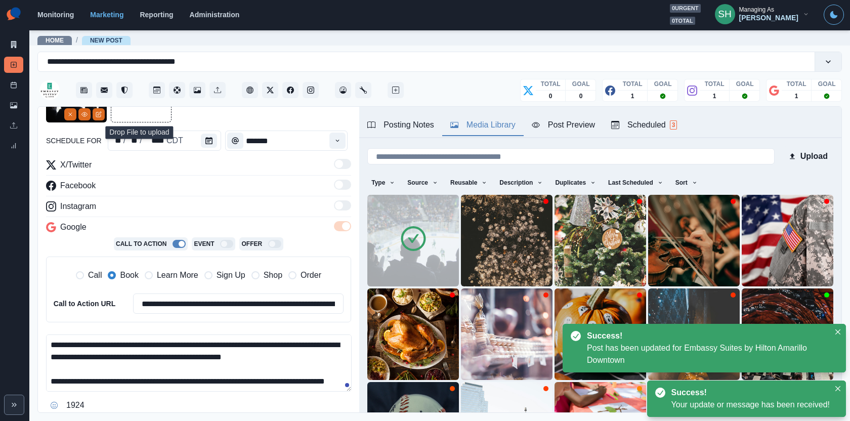
paste textarea "**********"
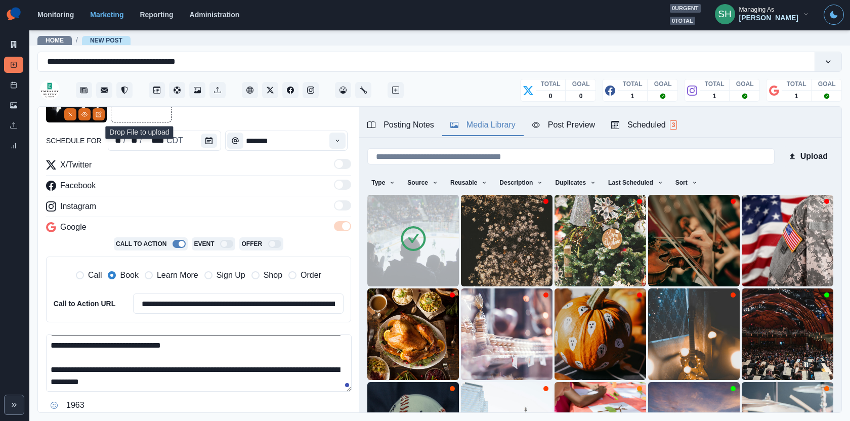
drag, startPoint x: 161, startPoint y: 385, endPoint x: 92, endPoint y: 383, distance: 68.9
click at [92, 383] on textarea "**********" at bounding box center [199, 363] width 306 height 57
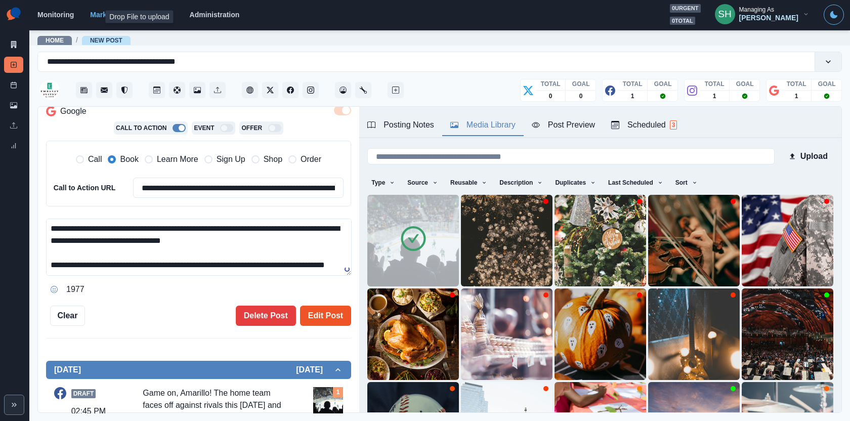
type textarea "**********"
click at [310, 314] on button "Edit Post" at bounding box center [325, 316] width 51 height 20
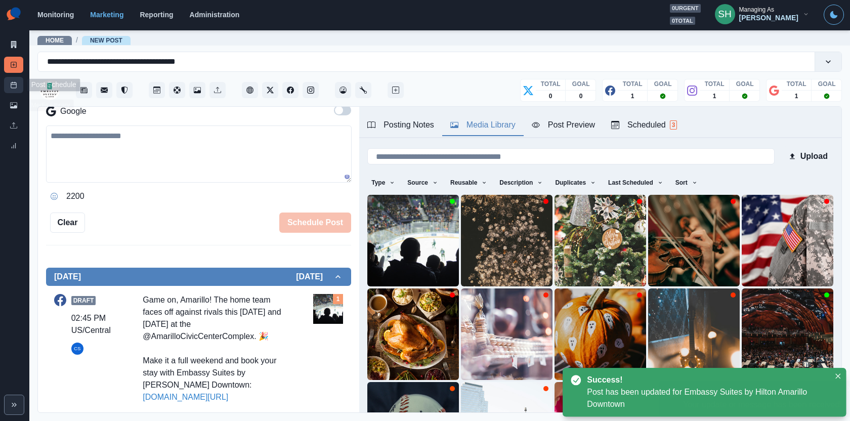
click at [11, 85] on icon at bounding box center [13, 84] width 7 height 7
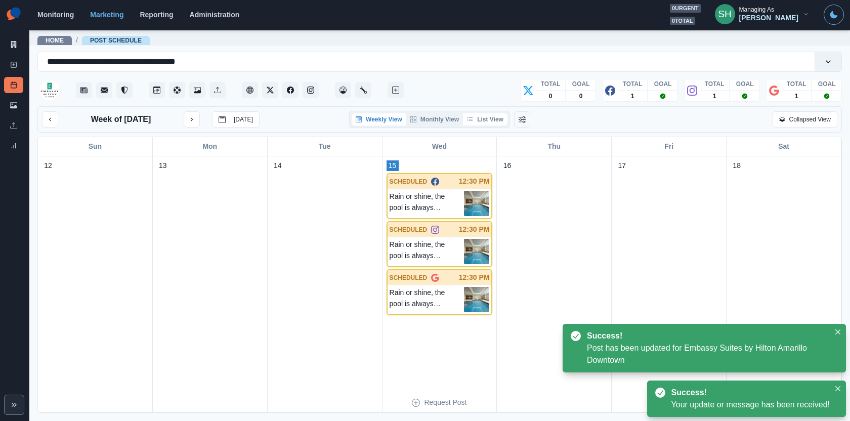
click at [472, 116] on icon "button" at bounding box center [470, 119] width 6 height 6
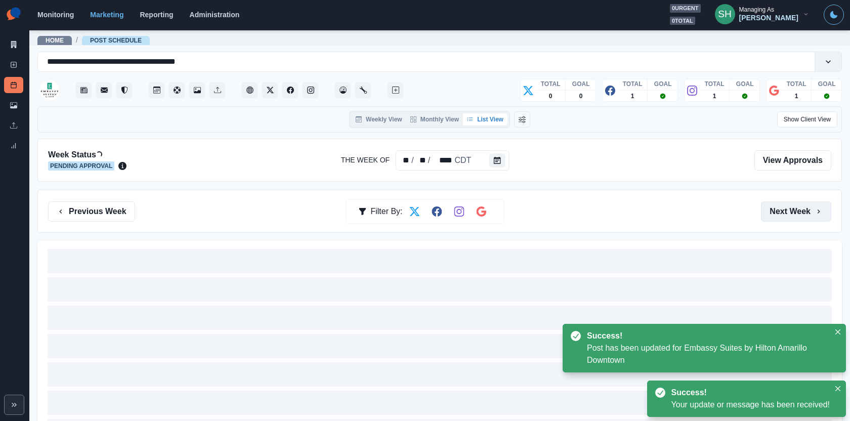
click at [808, 214] on button "Next Week" at bounding box center [796, 211] width 70 height 20
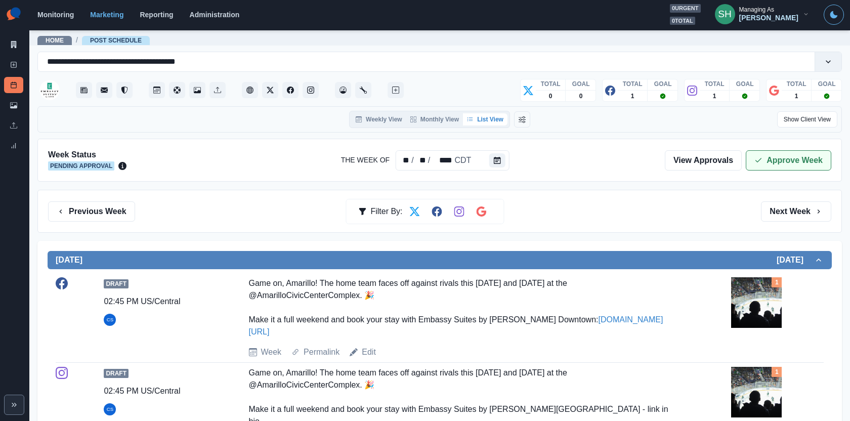
click at [792, 168] on button "Approve Week" at bounding box center [789, 160] width 86 height 20
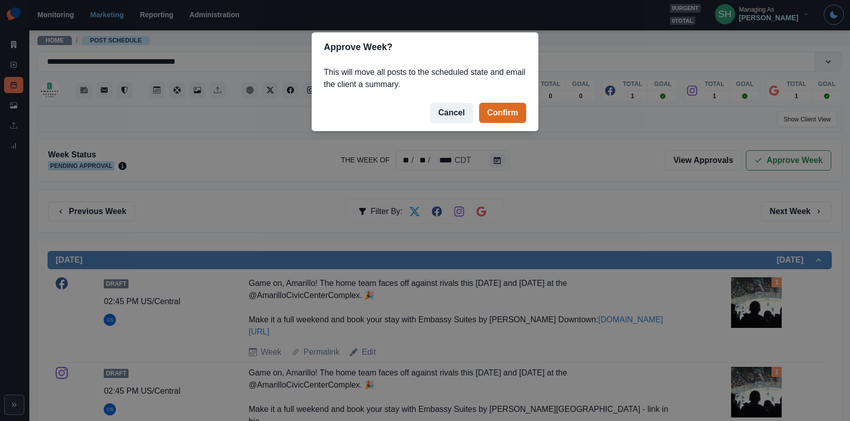
click at [475, 107] on footer "Cancel Confirm" at bounding box center [425, 113] width 227 height 36
click at [490, 108] on button "Confirm" at bounding box center [502, 113] width 47 height 20
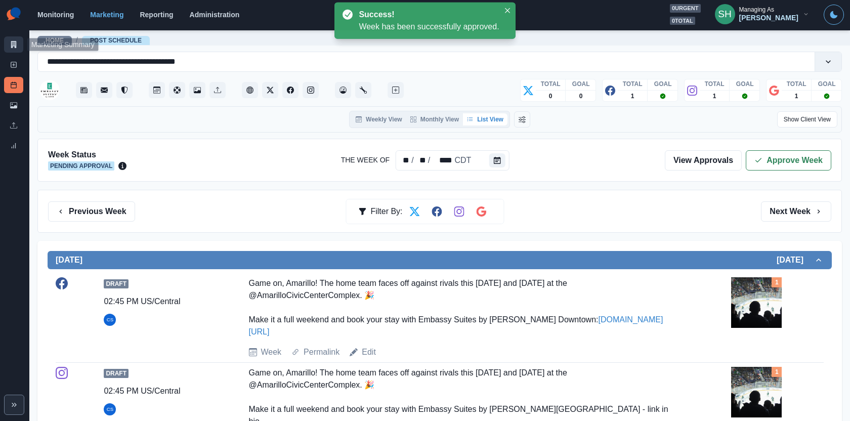
click at [10, 43] on icon at bounding box center [13, 44] width 7 height 7
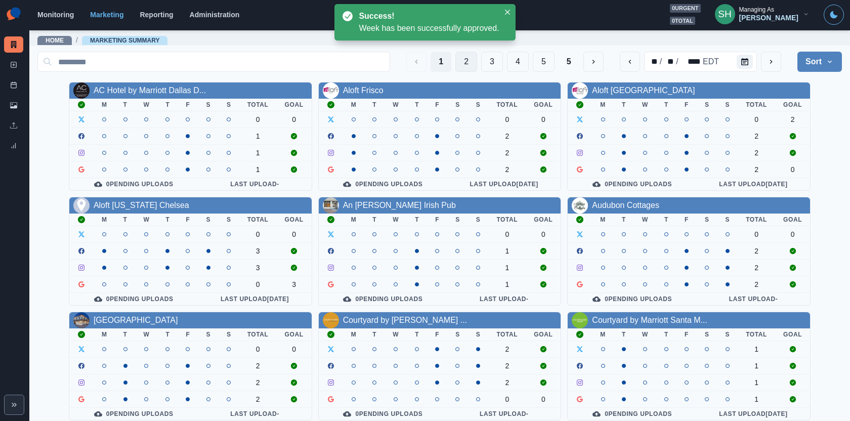
click at [462, 64] on button "2" at bounding box center [467, 62] width 22 height 20
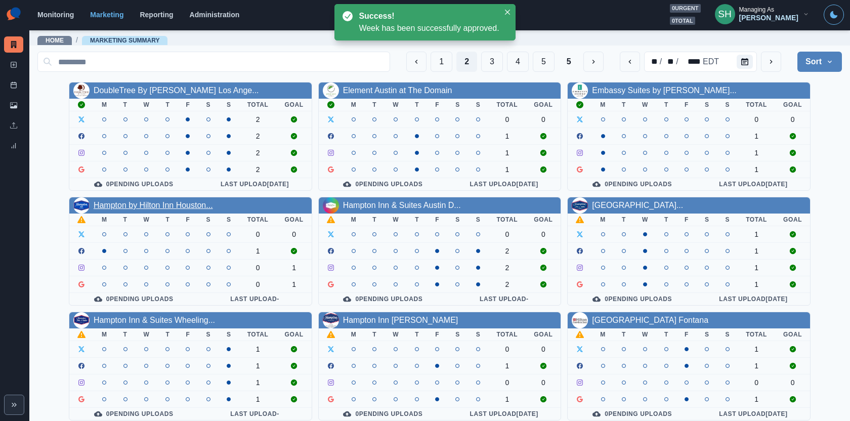
click at [172, 201] on link "Hampton by Hilton Inn Houston..." at bounding box center [153, 205] width 119 height 9
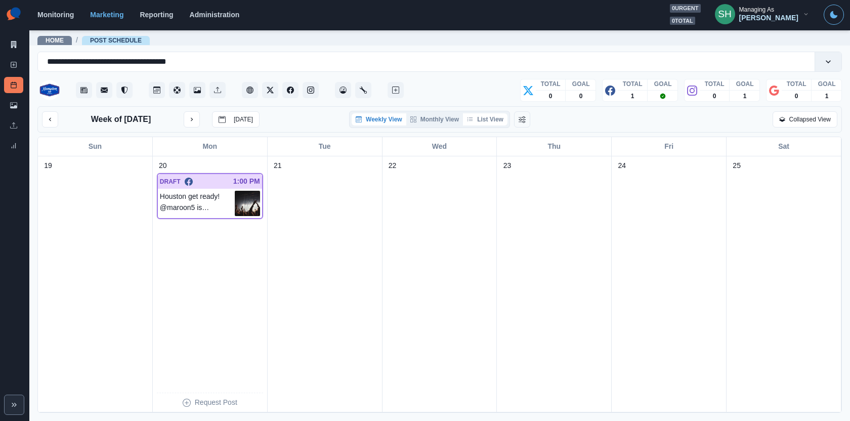
click at [477, 122] on button "List View" at bounding box center [485, 119] width 45 height 12
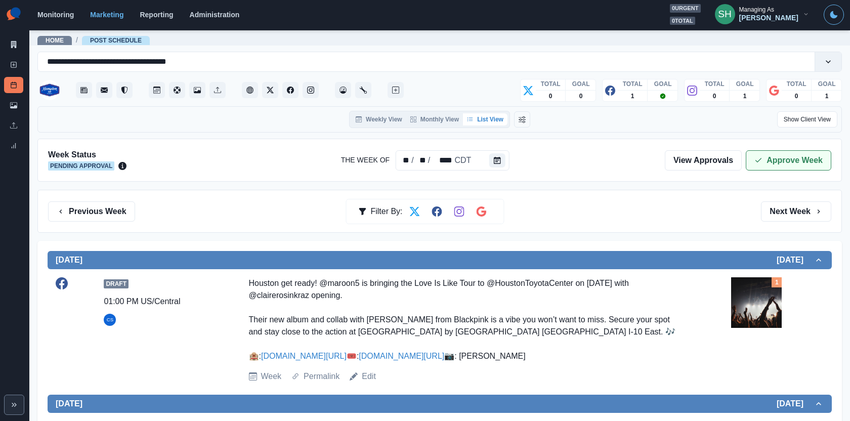
click at [783, 157] on button "Approve Week" at bounding box center [789, 160] width 86 height 20
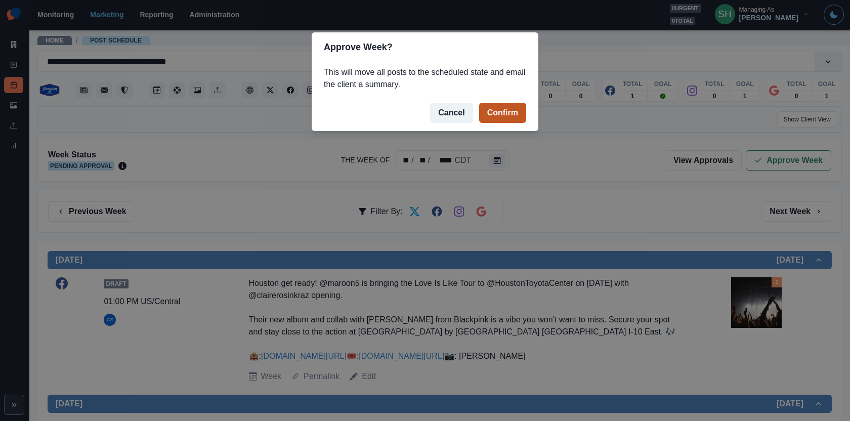
click at [501, 118] on button "Confirm" at bounding box center [502, 113] width 47 height 20
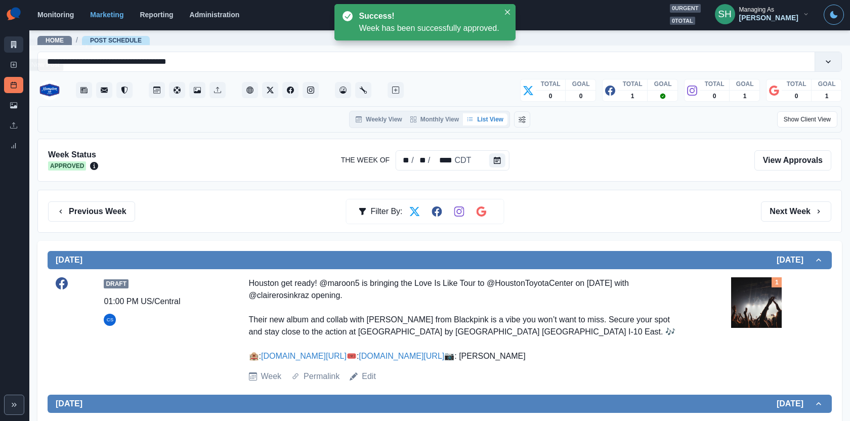
click at [6, 40] on link "Marketing Summary" at bounding box center [13, 44] width 19 height 16
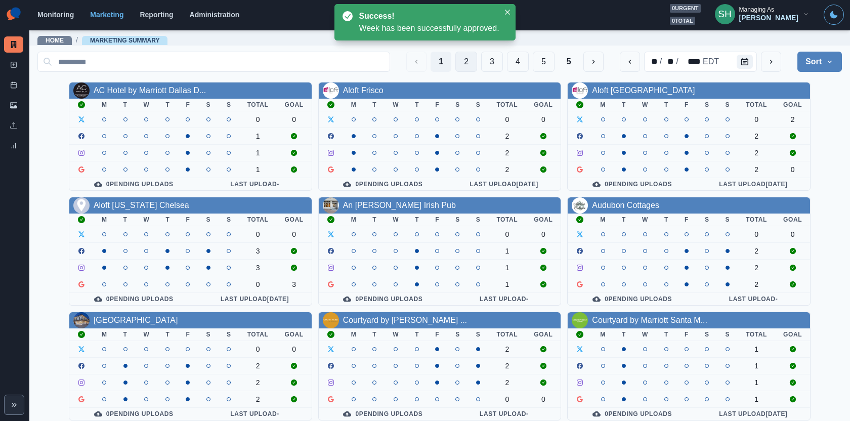
click at [460, 58] on button "2" at bounding box center [467, 62] width 22 height 20
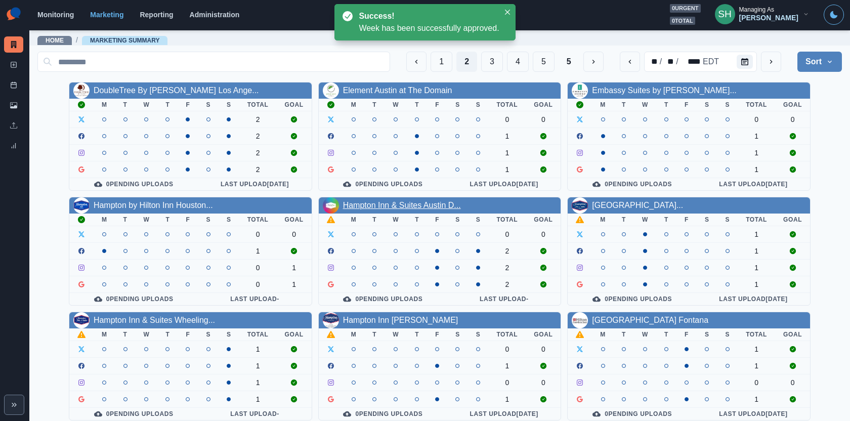
click at [400, 201] on link "Hampton Inn & Suites Austin D..." at bounding box center [402, 205] width 118 height 9
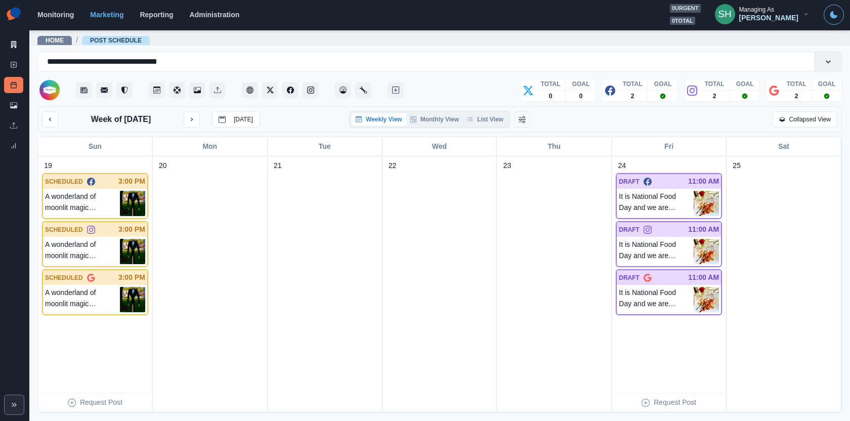
click at [492, 126] on div "Weekly View Monthly View List View" at bounding box center [429, 119] width 161 height 17
click at [488, 117] on button "List View" at bounding box center [485, 119] width 45 height 12
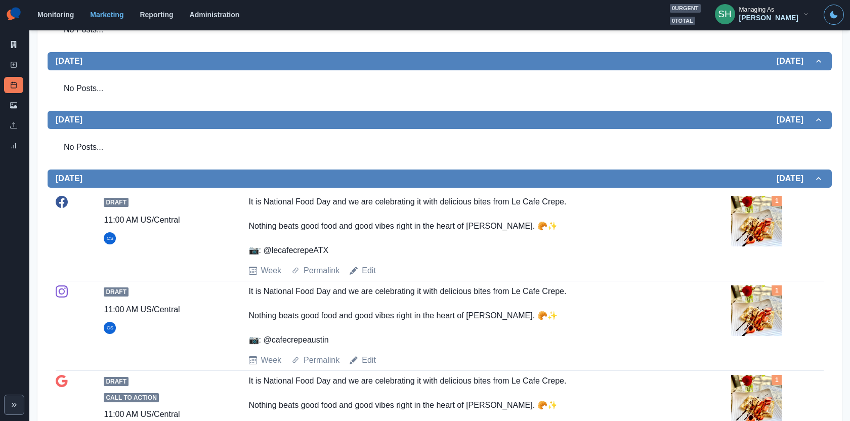
scroll to position [370, 0]
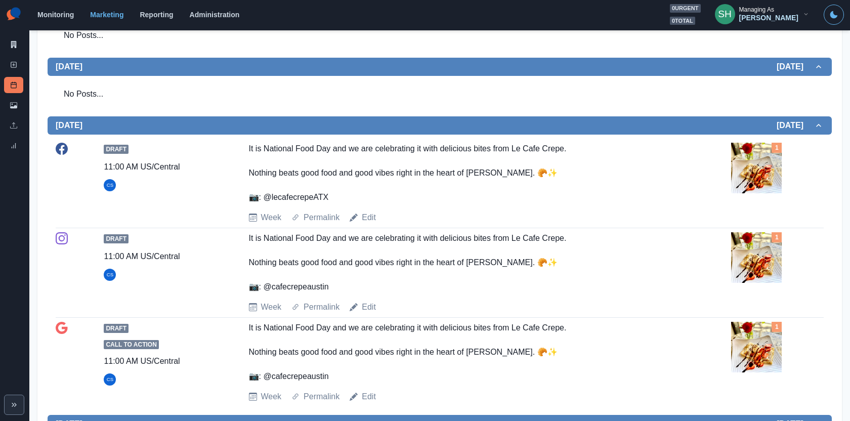
click at [760, 159] on img at bounding box center [756, 168] width 51 height 51
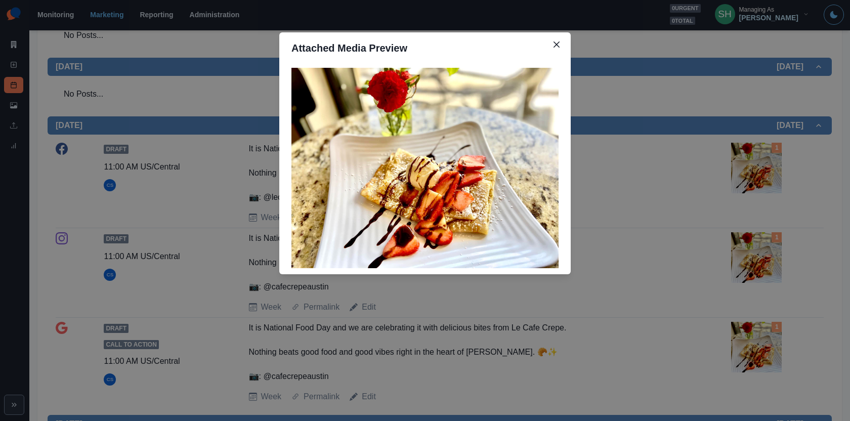
click at [740, 142] on div "Attached Media Preview" at bounding box center [425, 210] width 850 height 421
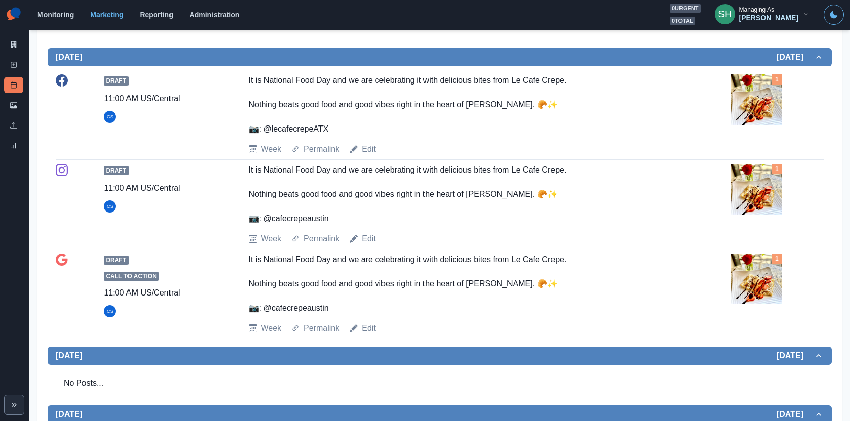
scroll to position [448, 0]
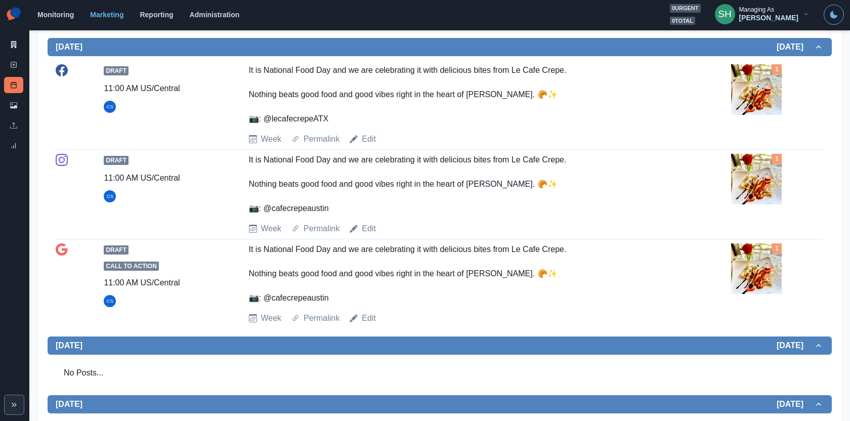
click at [777, 167] on img at bounding box center [756, 179] width 51 height 51
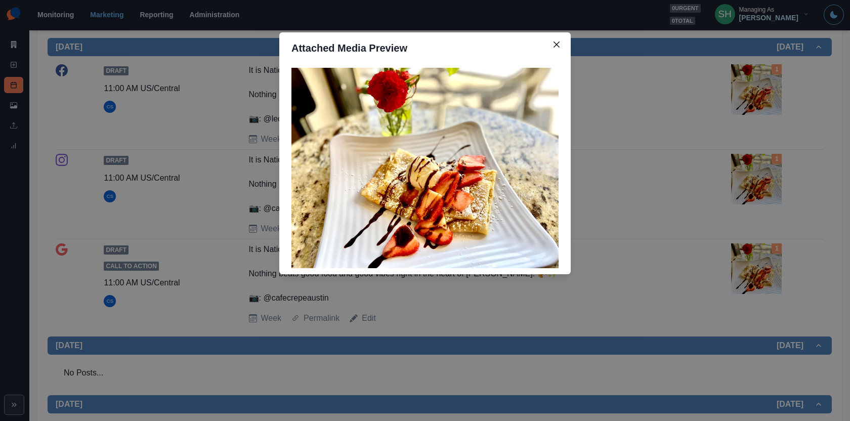
click at [777, 167] on div "Attached Media Preview" at bounding box center [425, 210] width 850 height 421
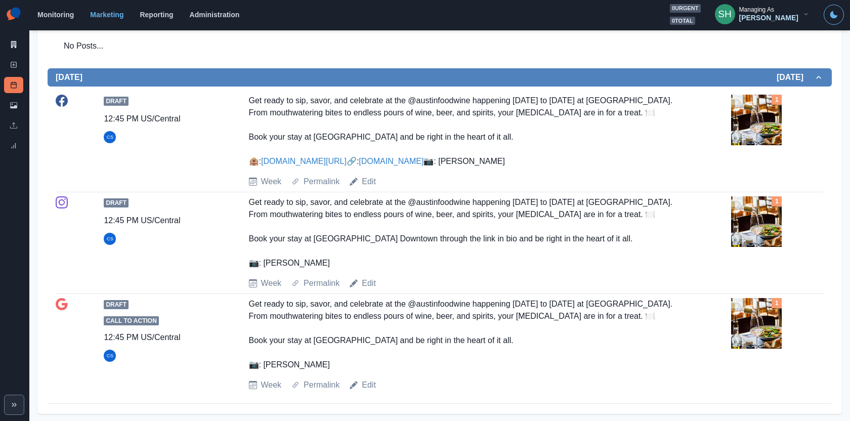
scroll to position [778, 0]
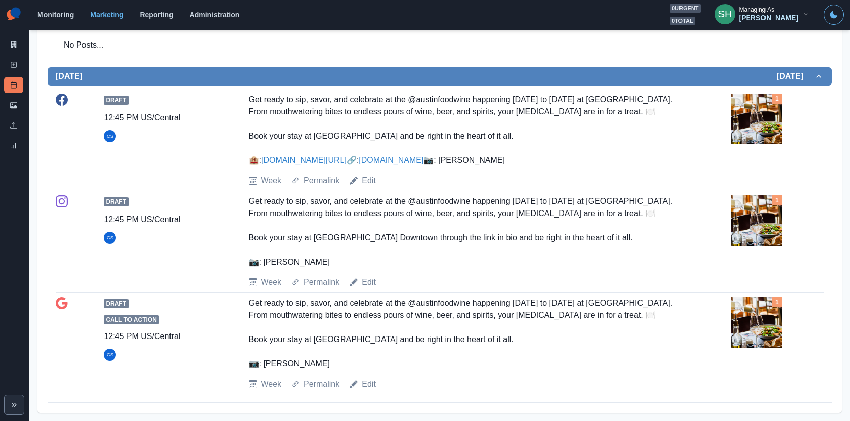
click at [747, 113] on img at bounding box center [756, 119] width 51 height 51
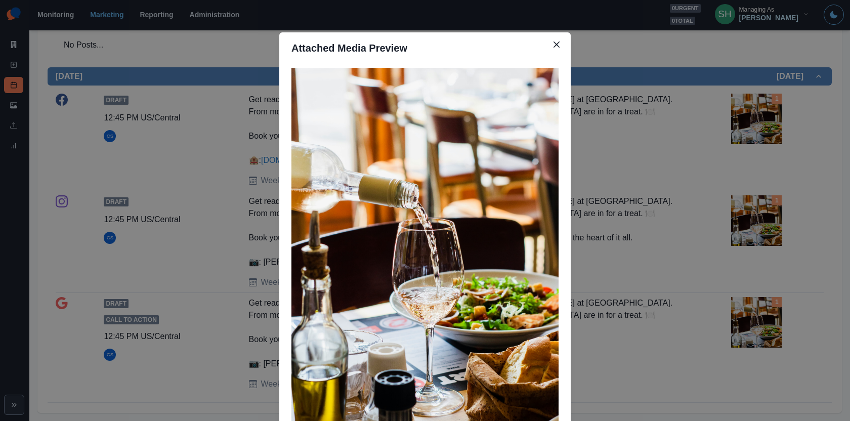
click at [747, 113] on div "Attached Media Preview" at bounding box center [425, 210] width 850 height 421
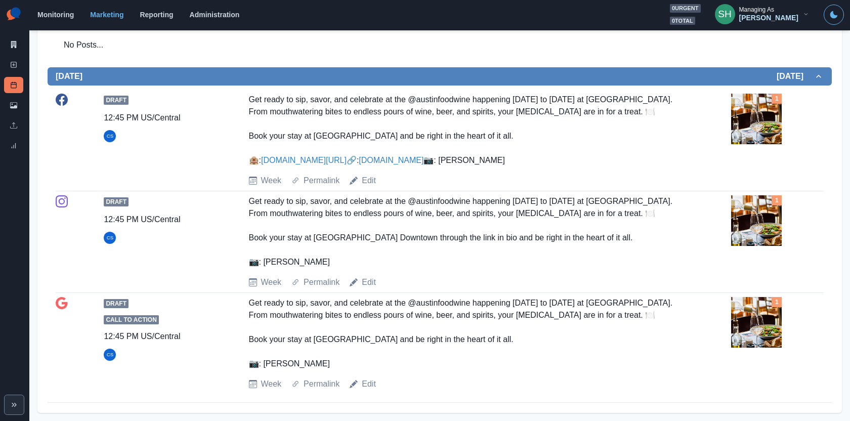
scroll to position [0, 0]
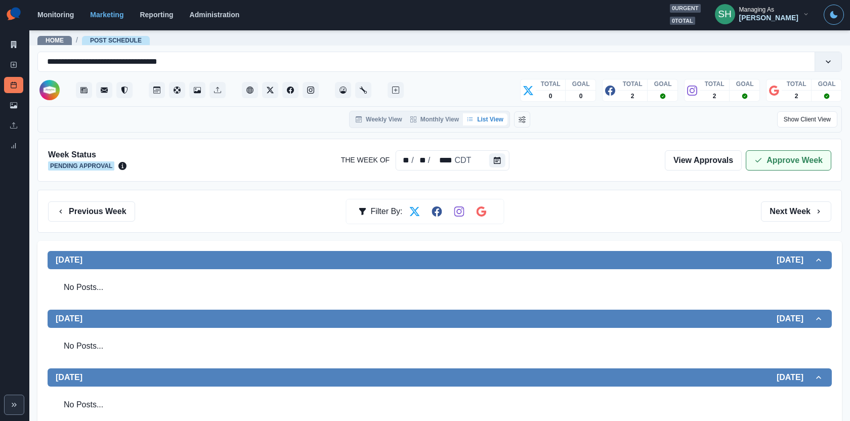
click at [769, 153] on button "Approve Week" at bounding box center [789, 160] width 86 height 20
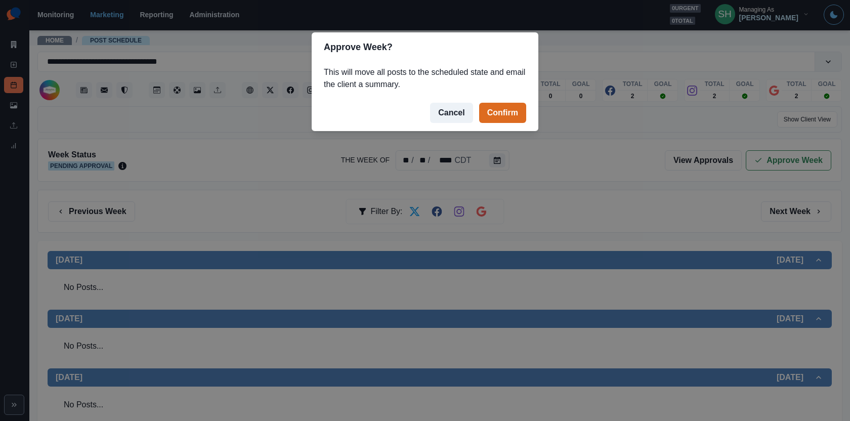
click at [499, 99] on footer "Cancel Confirm" at bounding box center [425, 113] width 227 height 36
click at [499, 108] on button "Confirm" at bounding box center [502, 113] width 47 height 20
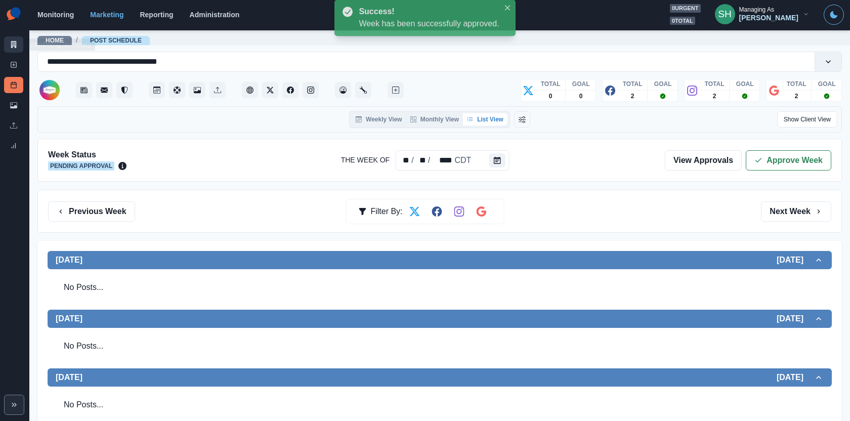
click at [13, 46] on icon at bounding box center [14, 44] width 6 height 7
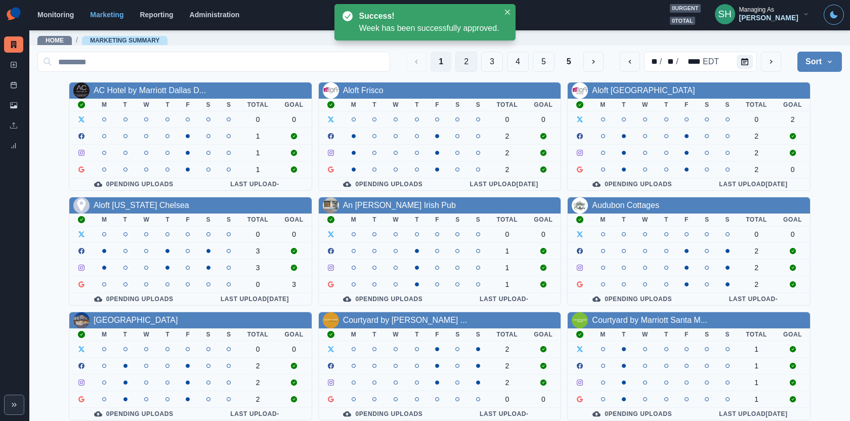
click at [469, 56] on button "2" at bounding box center [467, 62] width 22 height 20
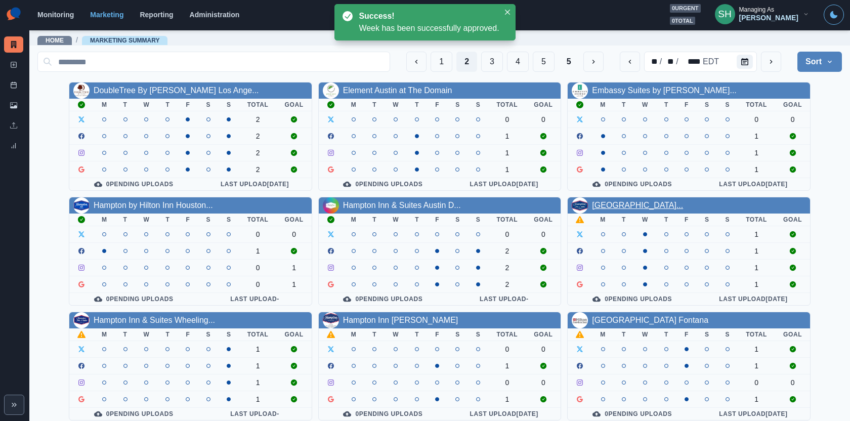
click at [633, 204] on link "Hampton Inn & Suites Santa Mo..." at bounding box center [637, 205] width 91 height 9
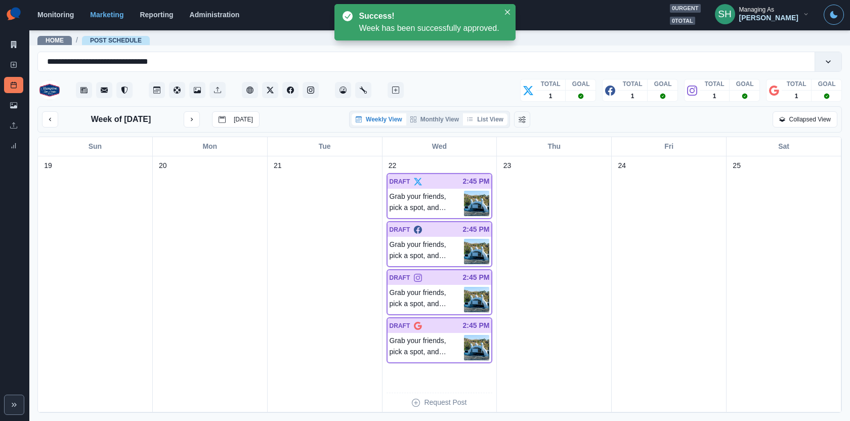
click at [501, 120] on button "List View" at bounding box center [485, 119] width 45 height 12
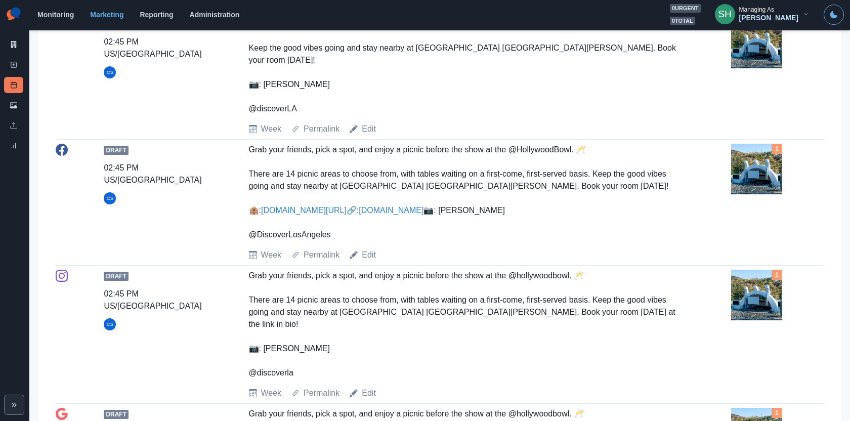
scroll to position [378, 0]
click at [761, 174] on img at bounding box center [756, 168] width 51 height 51
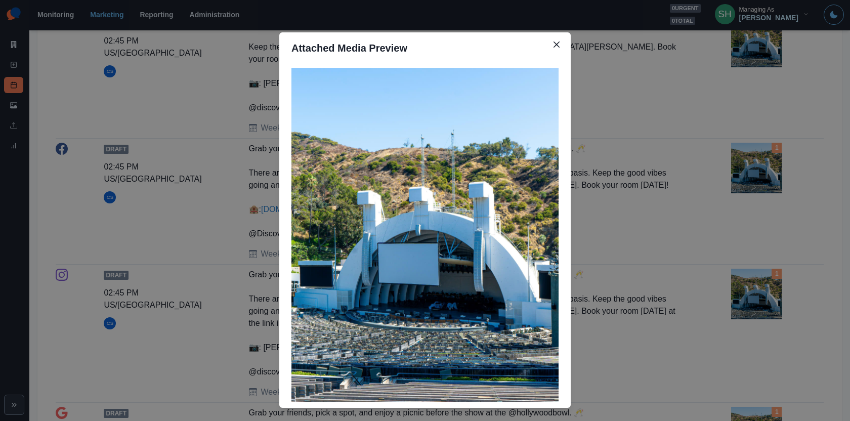
click at [630, 174] on div "Attached Media Preview" at bounding box center [425, 210] width 850 height 421
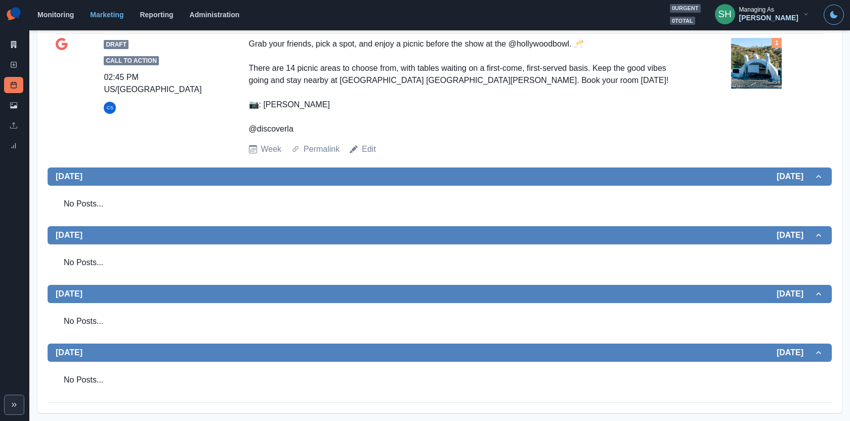
scroll to position [0, 0]
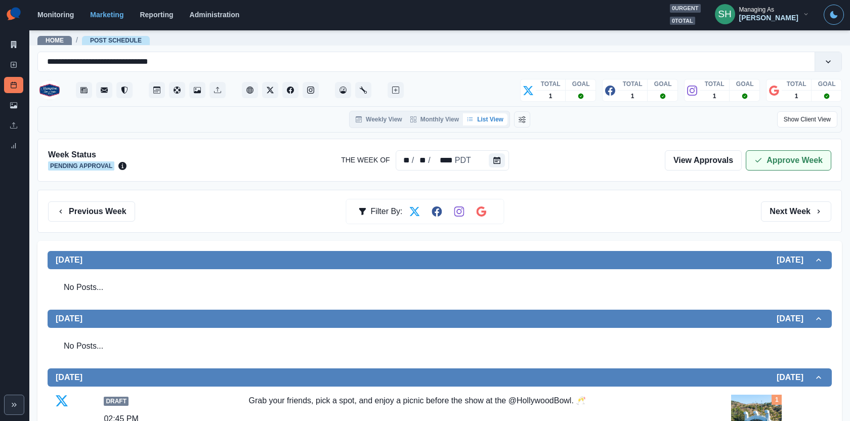
click at [755, 163] on button "Approve Week" at bounding box center [789, 160] width 86 height 20
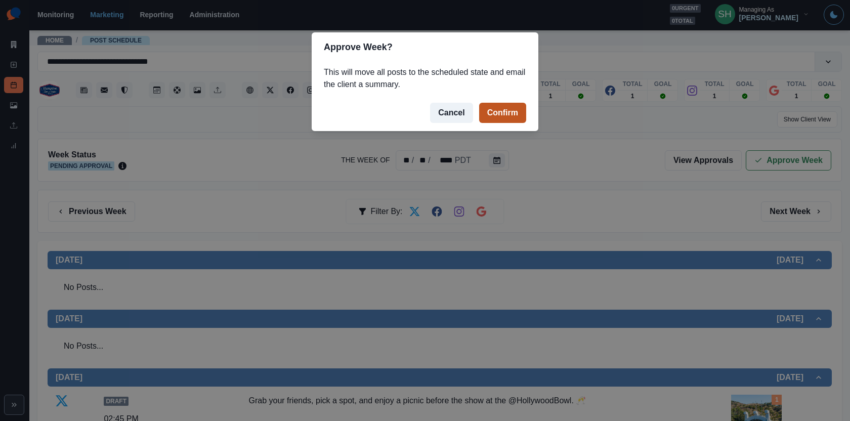
click at [506, 105] on button "Confirm" at bounding box center [502, 113] width 47 height 20
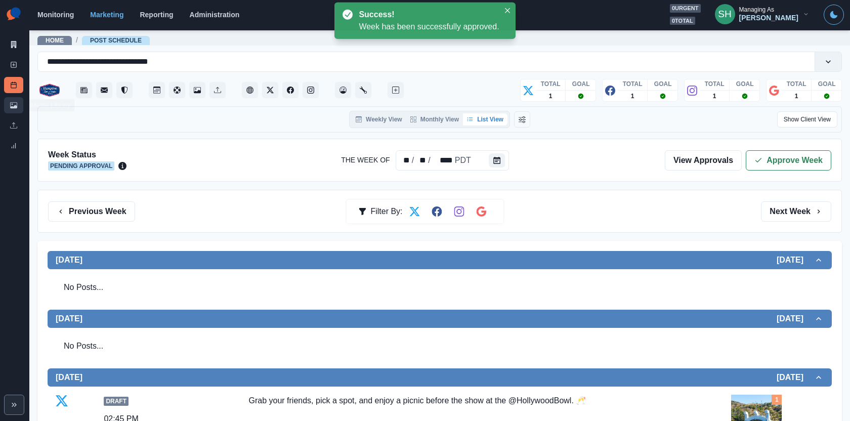
click at [7, 107] on link "Media Library" at bounding box center [13, 105] width 19 height 16
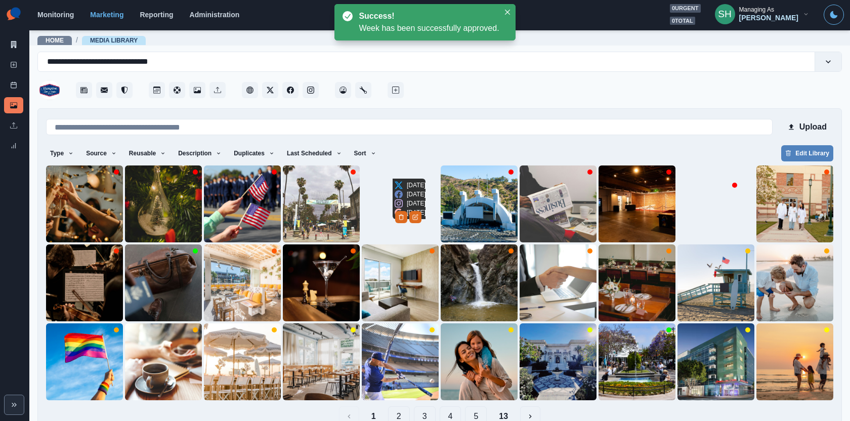
click at [426, 214] on img at bounding box center [400, 204] width 51 height 51
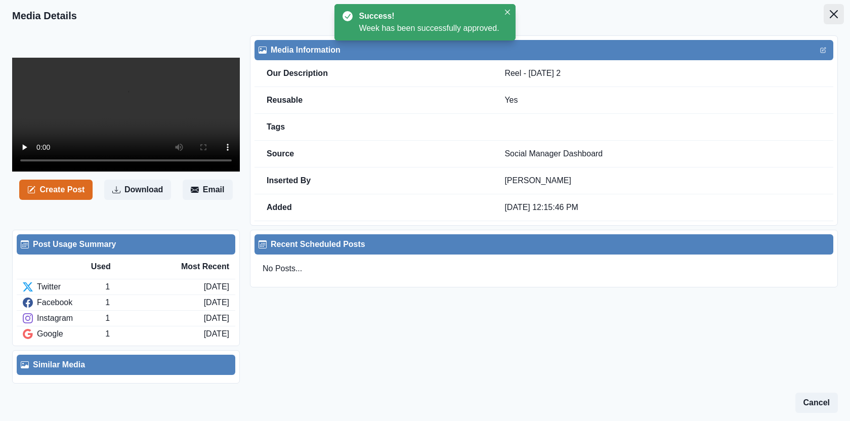
click at [834, 13] on icon "Close" at bounding box center [834, 14] width 8 height 8
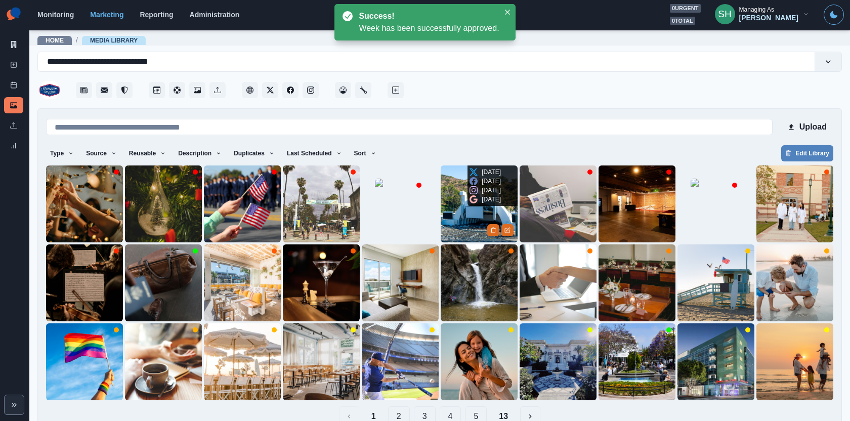
click at [463, 222] on img at bounding box center [479, 204] width 77 height 77
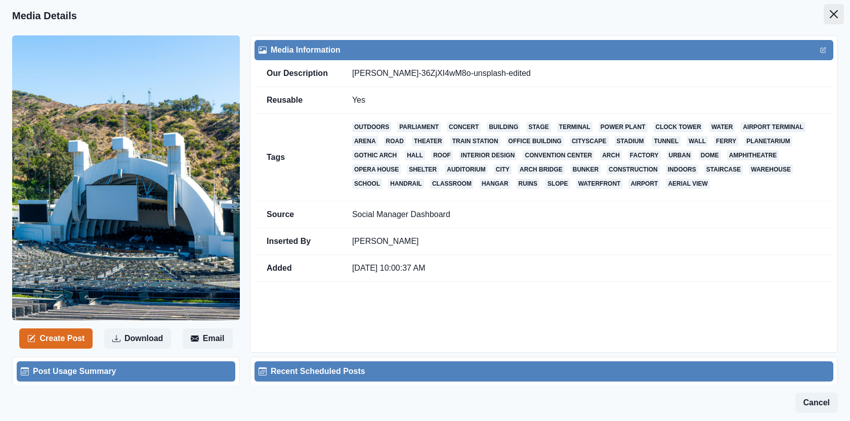
click at [835, 13] on icon "Close" at bounding box center [834, 14] width 8 height 8
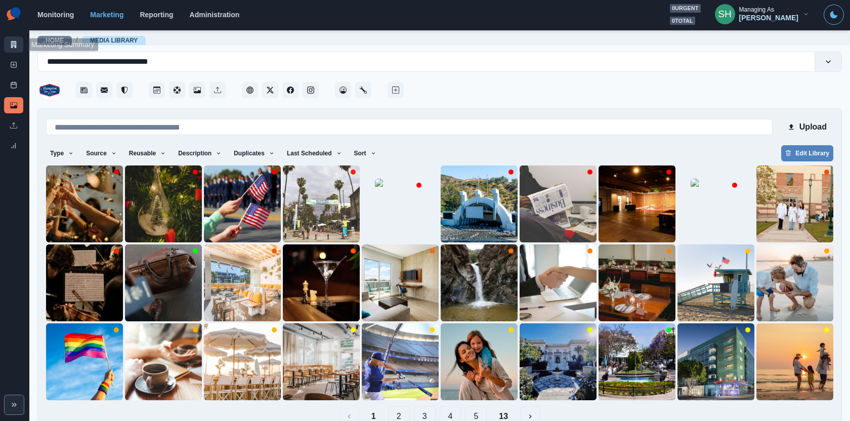
click at [12, 38] on link "Marketing Summary" at bounding box center [13, 44] width 19 height 16
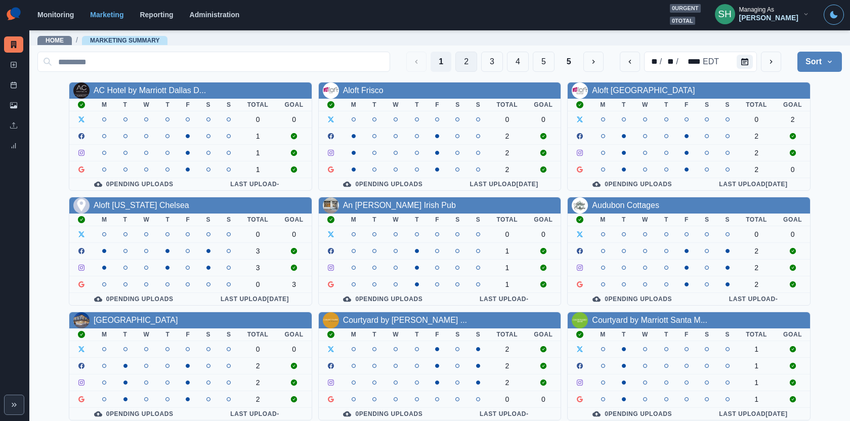
click at [466, 52] on button "2" at bounding box center [467, 62] width 22 height 20
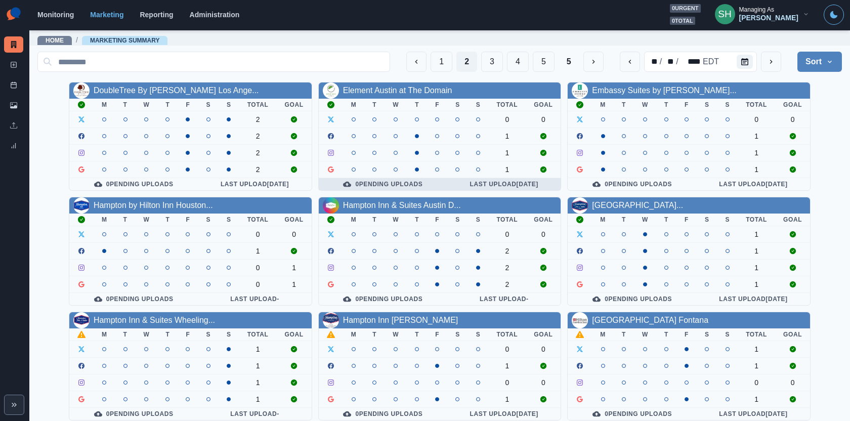
scroll to position [115, 0]
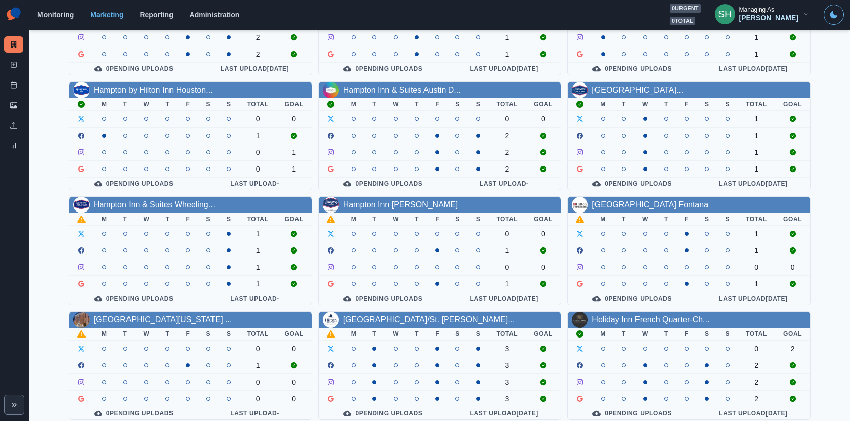
click at [199, 202] on link "Hampton Inn & Suites Wheeling..." at bounding box center [154, 204] width 121 height 9
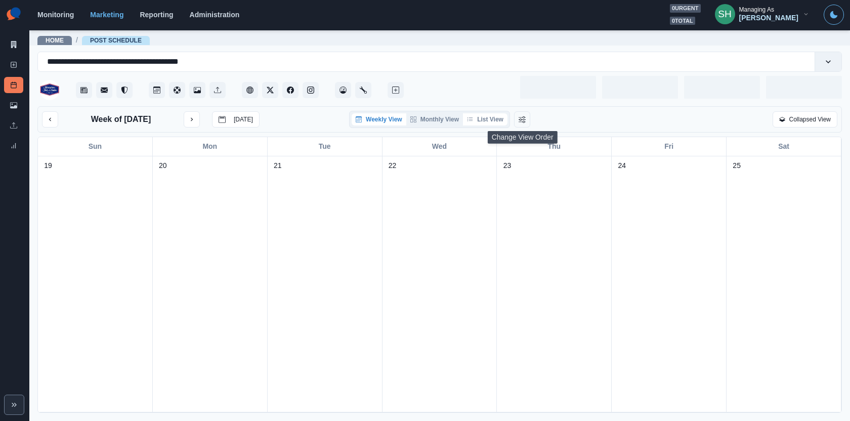
click at [496, 120] on button "List View" at bounding box center [485, 119] width 45 height 12
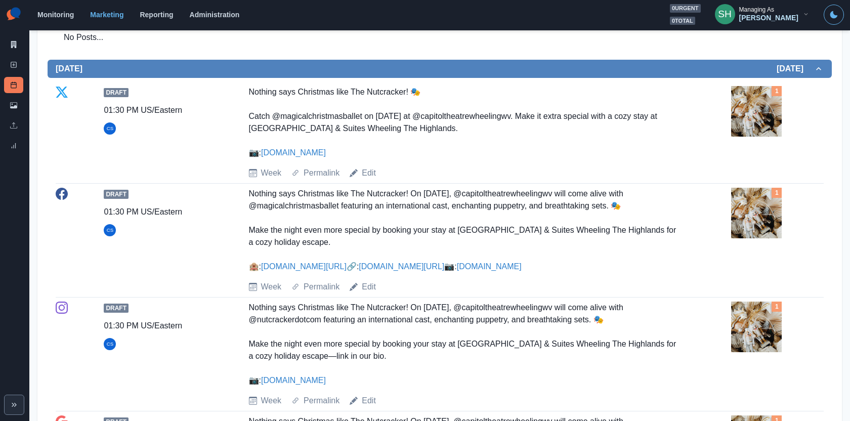
scroll to position [548, 0]
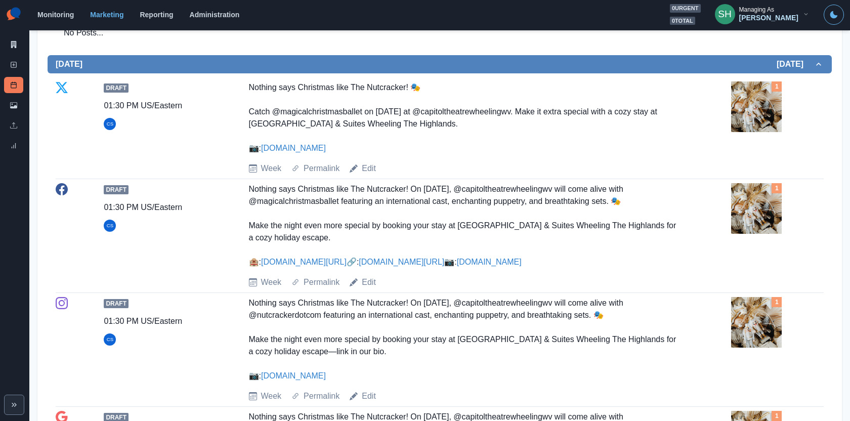
click at [749, 115] on img at bounding box center [756, 106] width 51 height 51
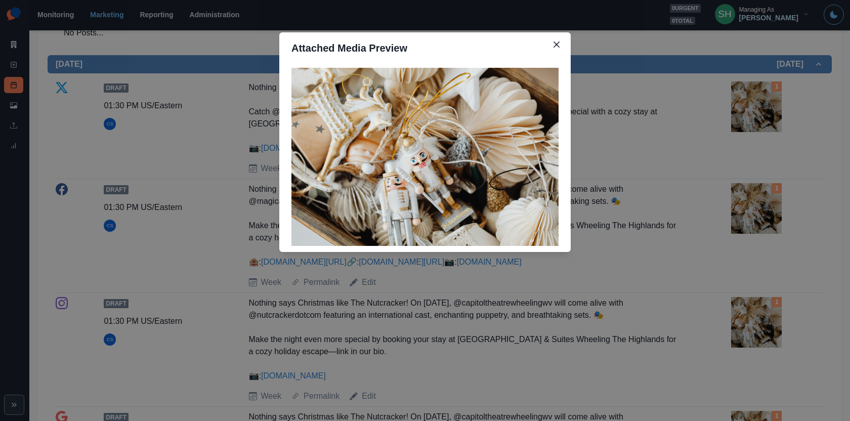
click at [723, 136] on div "Attached Media Preview" at bounding box center [425, 210] width 850 height 421
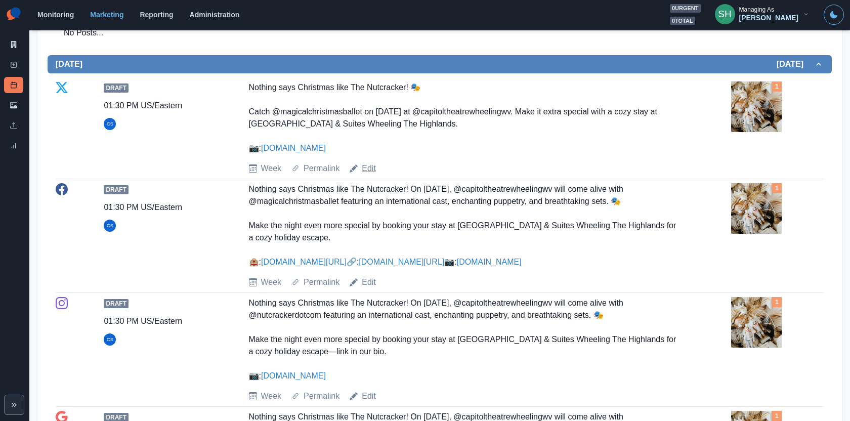
click at [371, 164] on link "Edit" at bounding box center [369, 168] width 14 height 12
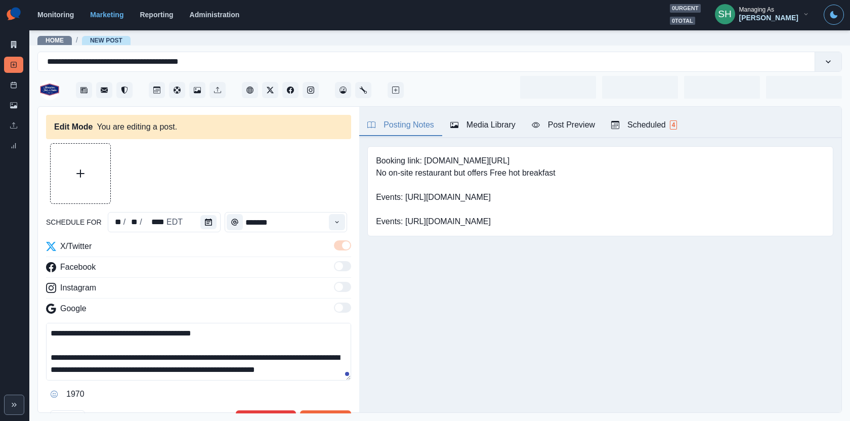
type input "*******"
click at [467, 127] on div "Media Library" at bounding box center [483, 125] width 65 height 12
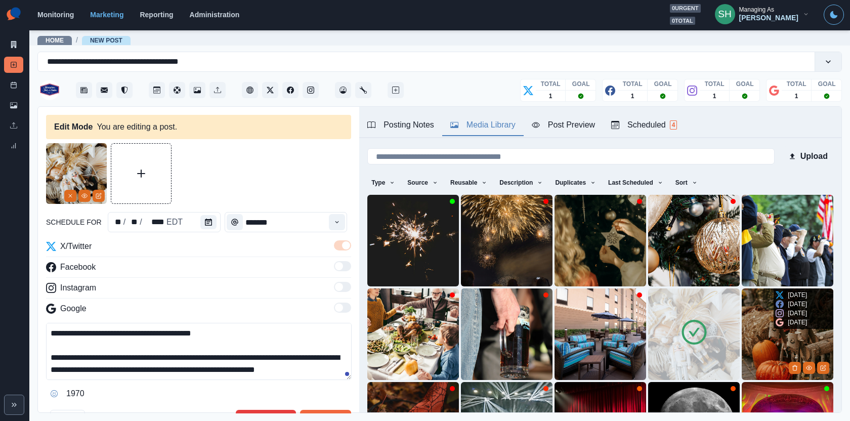
click at [709, 326] on img at bounding box center [694, 335] width 92 height 92
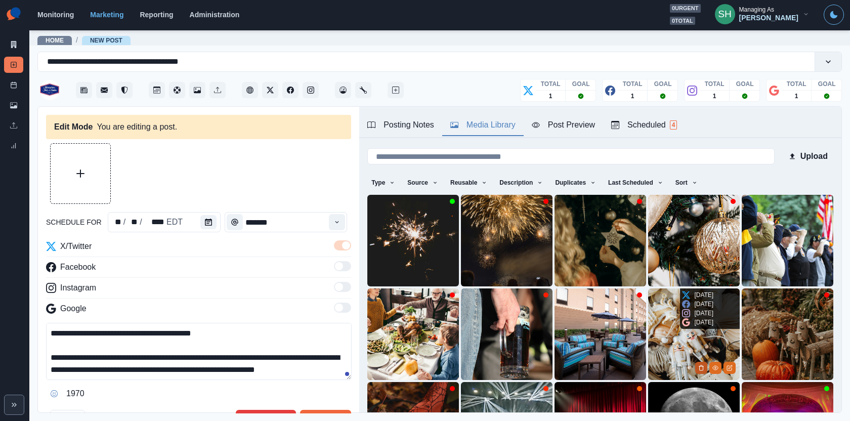
click at [704, 368] on icon "Delete Media" at bounding box center [702, 368] width 6 height 6
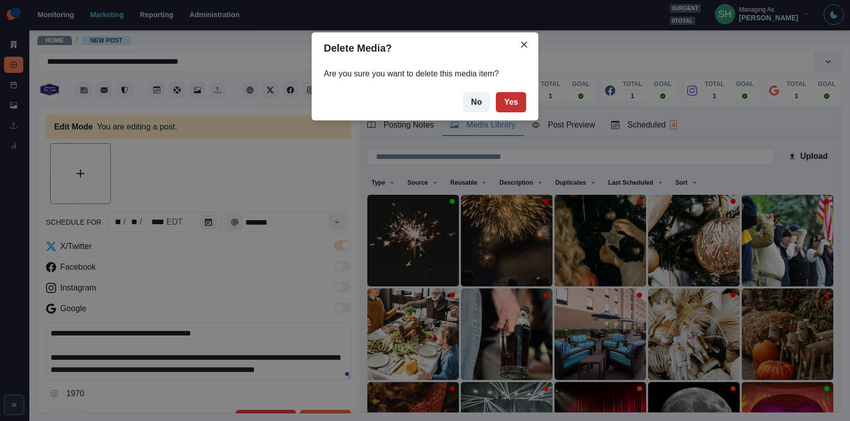
click at [510, 109] on button "Yes" at bounding box center [511, 102] width 30 height 20
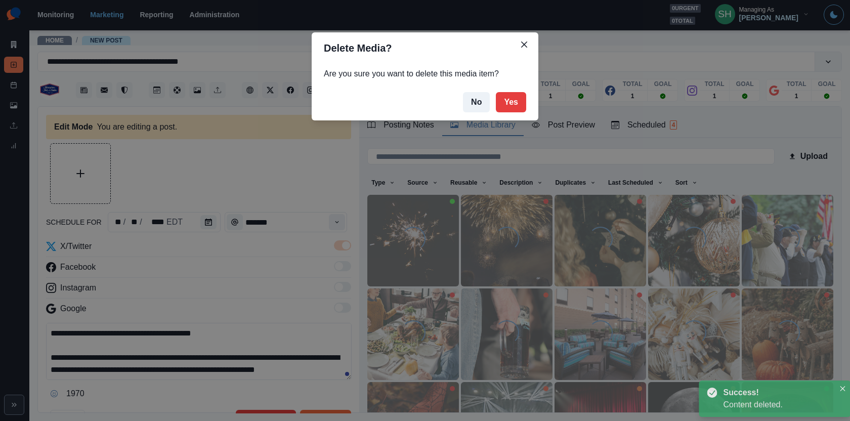
click at [522, 43] on div "Home / New Post" at bounding box center [439, 37] width 821 height 16
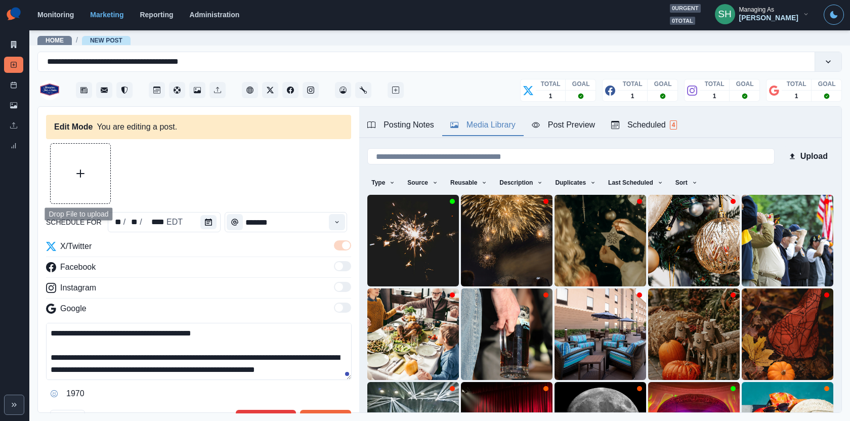
click at [72, 184] on button "Upload Media" at bounding box center [81, 174] width 60 height 60
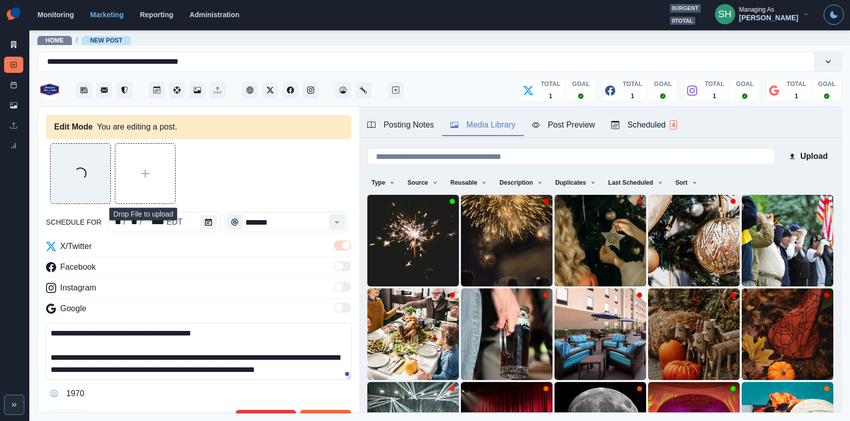
scroll to position [36, 0]
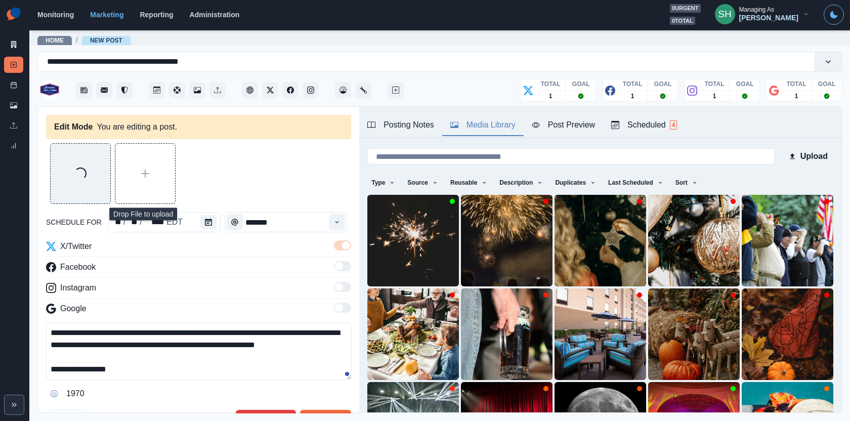
drag, startPoint x: 193, startPoint y: 371, endPoint x: 63, endPoint y: 372, distance: 130.1
click at [63, 372] on textarea "**********" at bounding box center [199, 351] width 306 height 57
paste textarea
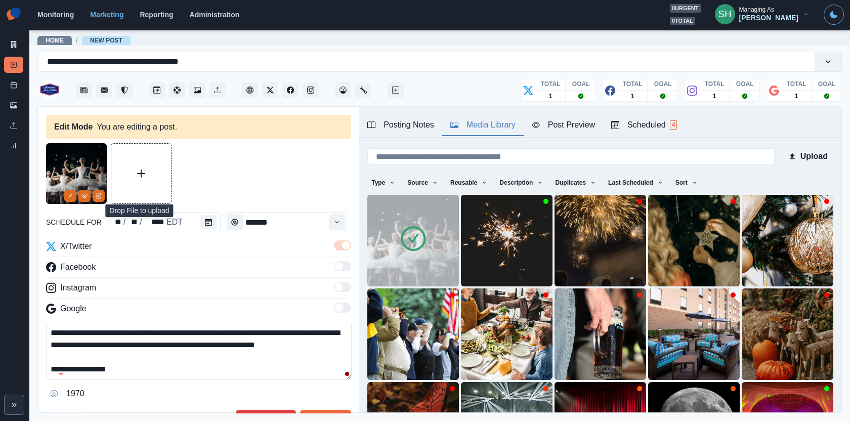
scroll to position [44, 0]
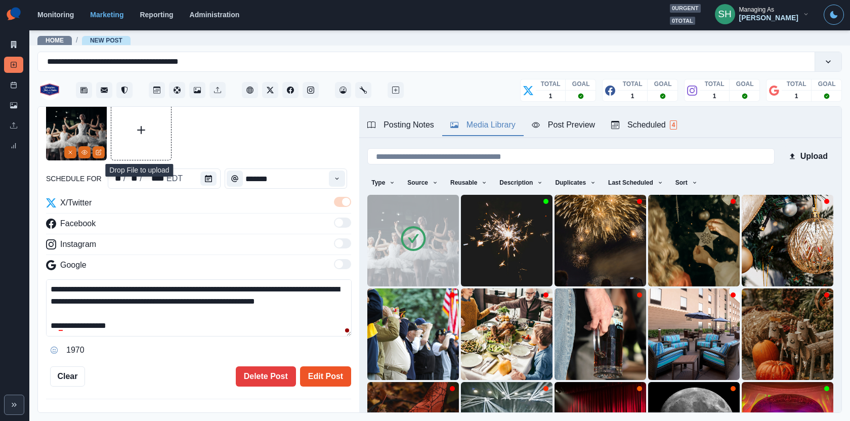
type textarea "**********"
click at [327, 378] on button "Edit Post" at bounding box center [325, 376] width 51 height 20
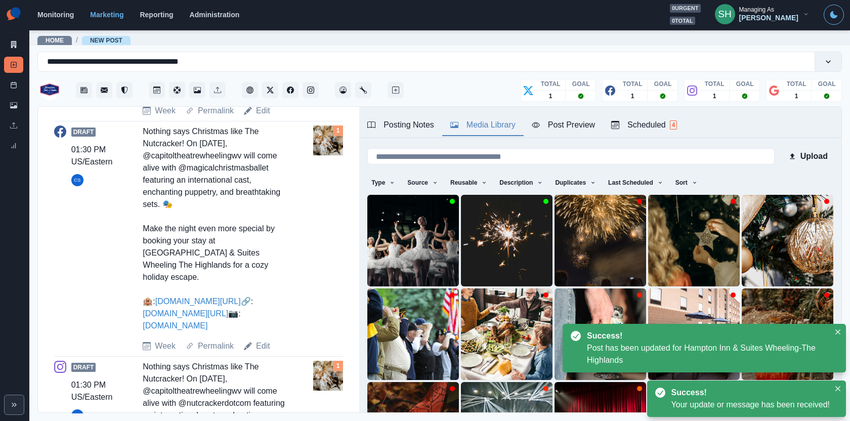
scroll to position [550, 0]
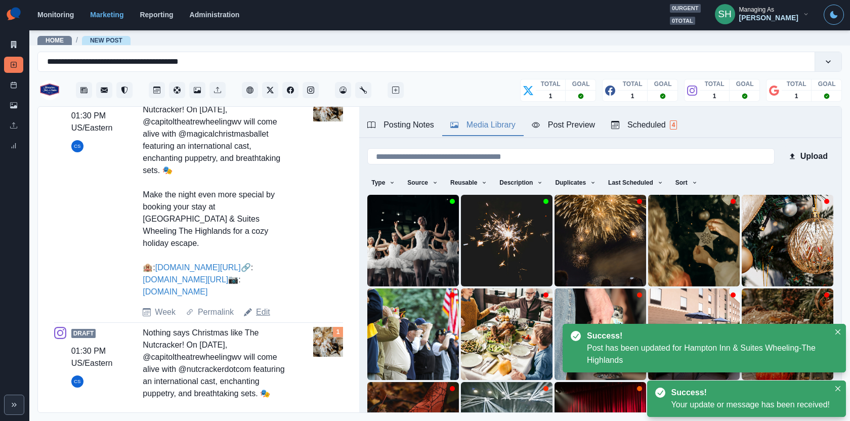
click at [264, 318] on link "Edit" at bounding box center [263, 312] width 14 height 12
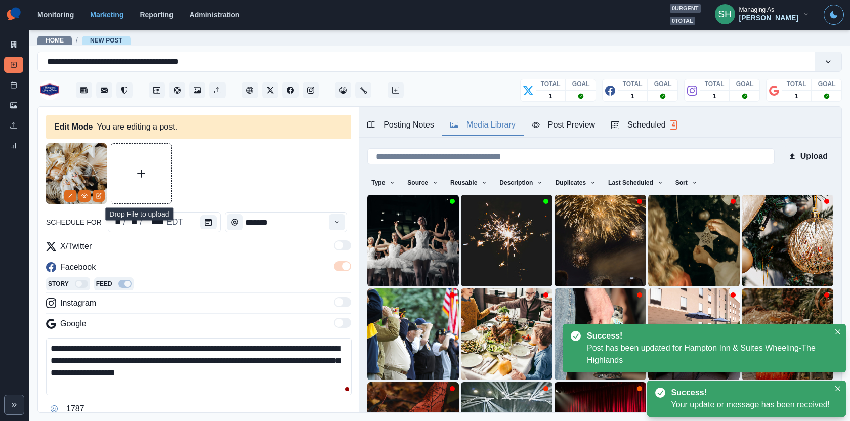
click at [391, 241] on img at bounding box center [413, 241] width 92 height 92
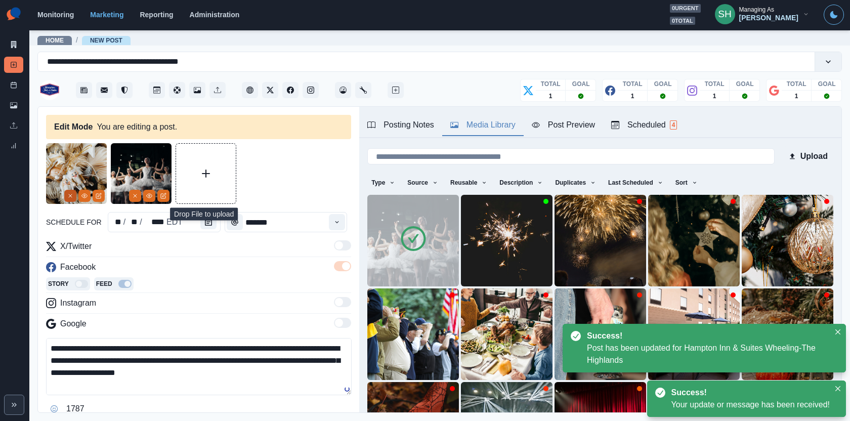
click at [66, 197] on button "Remove" at bounding box center [70, 196] width 12 height 12
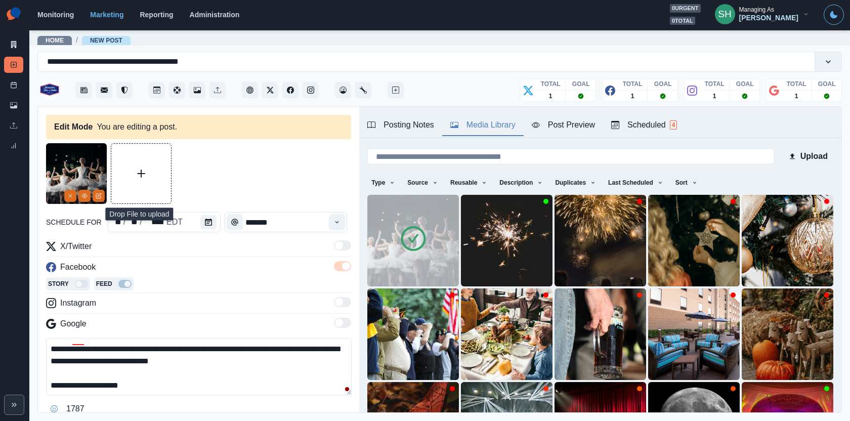
scroll to position [85, 0]
drag, startPoint x: 160, startPoint y: 386, endPoint x: 62, endPoint y: 390, distance: 97.8
click at [62, 390] on textarea "**********" at bounding box center [199, 366] width 306 height 57
drag, startPoint x: 64, startPoint y: 385, endPoint x: 184, endPoint y: 384, distance: 120.0
click at [184, 384] on textarea "**********" at bounding box center [199, 366] width 306 height 57
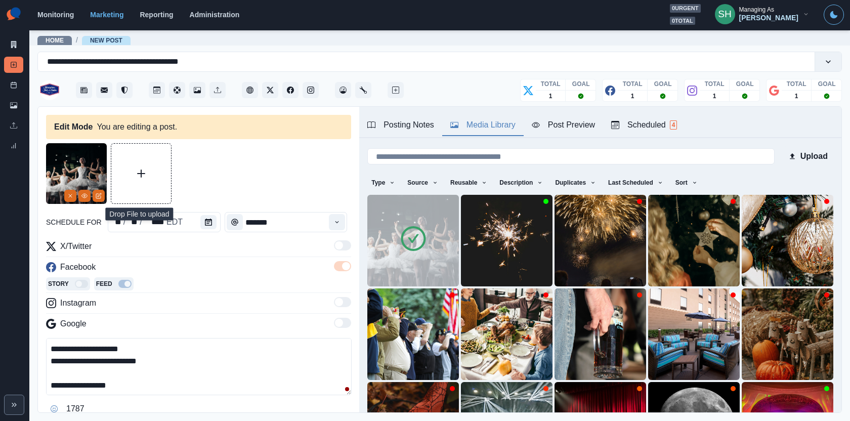
paste textarea
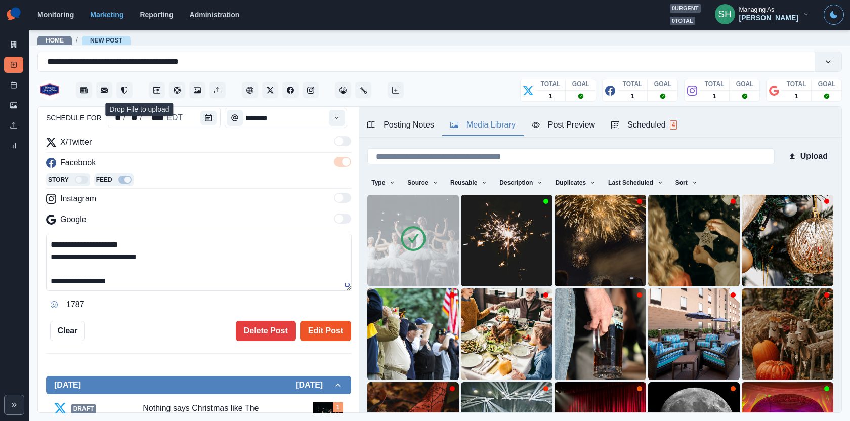
type textarea "**********"
click at [325, 334] on button "Edit Post" at bounding box center [325, 331] width 51 height 20
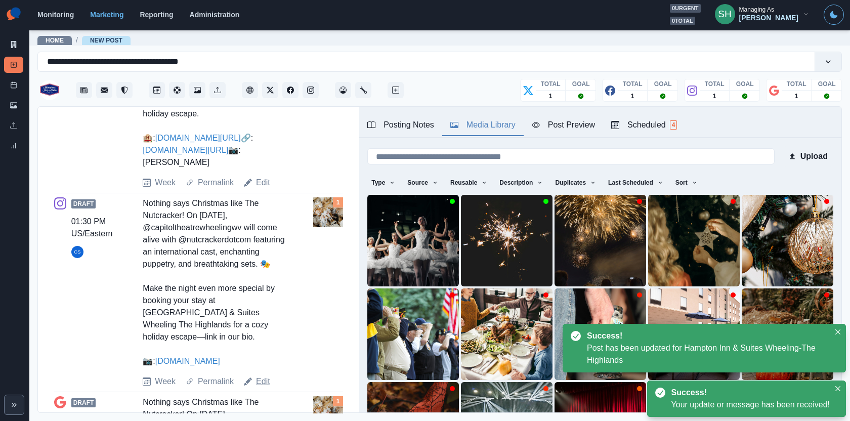
click at [259, 373] on div "Draft 01:30 PM US/Eastern CS Nothing says Christmas like The Nutcracker! On Nov…" at bounding box center [198, 292] width 289 height 190
click at [261, 376] on link "Edit" at bounding box center [263, 382] width 14 height 12
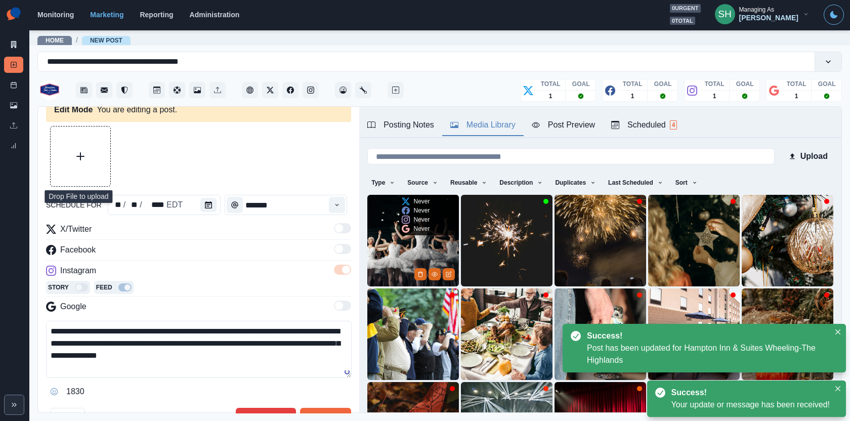
click at [393, 241] on img at bounding box center [413, 241] width 92 height 92
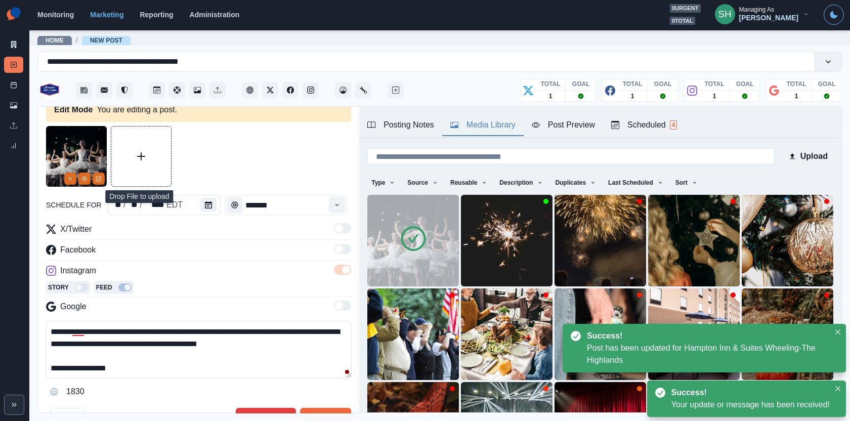
drag, startPoint x: 194, startPoint y: 369, endPoint x: 65, endPoint y: 371, distance: 129.6
click at [65, 371] on textarea "**********" at bounding box center [199, 349] width 306 height 57
paste textarea
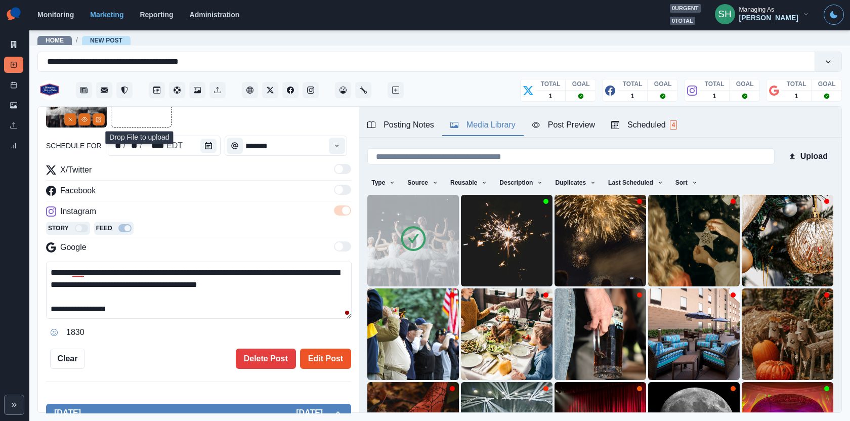
type textarea "**********"
click at [316, 354] on button "Edit Post" at bounding box center [325, 359] width 51 height 20
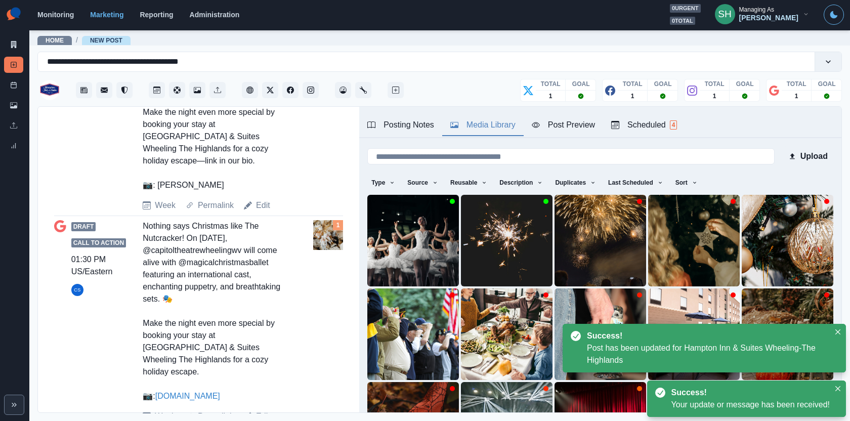
click at [261, 394] on div "Draft Call to Action 01:30 PM US/Eastern CS Nothing says Christmas like The Nut…" at bounding box center [198, 321] width 289 height 202
click at [261, 411] on link "Edit" at bounding box center [263, 417] width 14 height 12
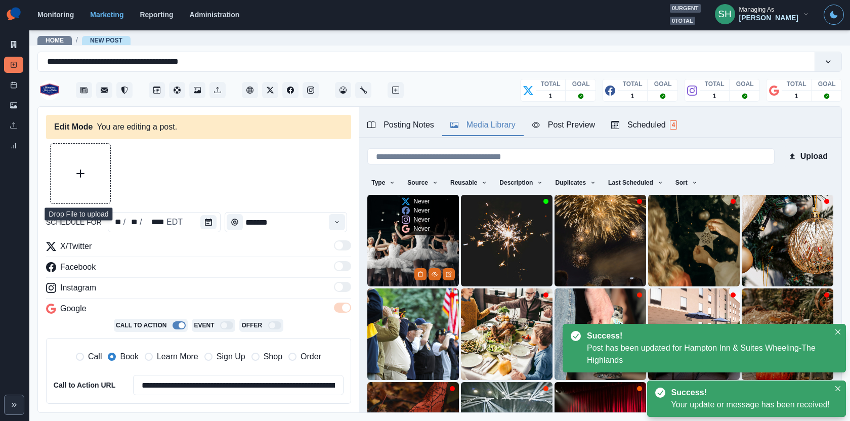
click at [382, 270] on img at bounding box center [413, 241] width 92 height 92
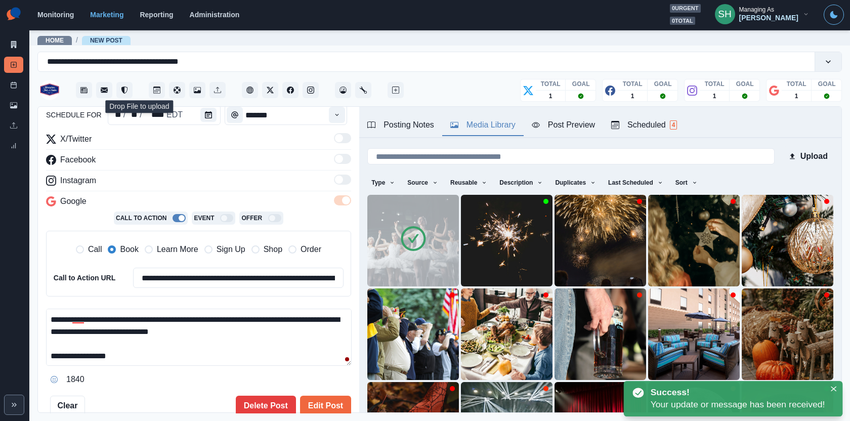
drag, startPoint x: 193, startPoint y: 363, endPoint x: 64, endPoint y: 357, distance: 129.2
click at [64, 357] on textarea "**********" at bounding box center [199, 337] width 306 height 57
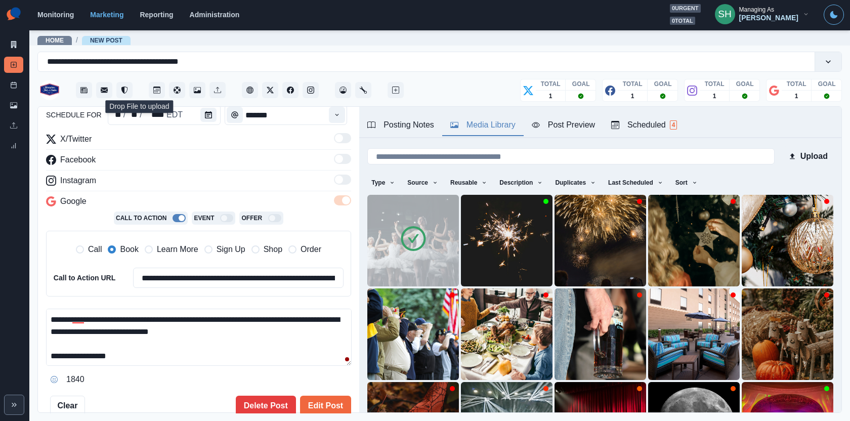
paste textarea
type textarea "**********"
click at [336, 403] on button "Edit Post" at bounding box center [325, 406] width 51 height 20
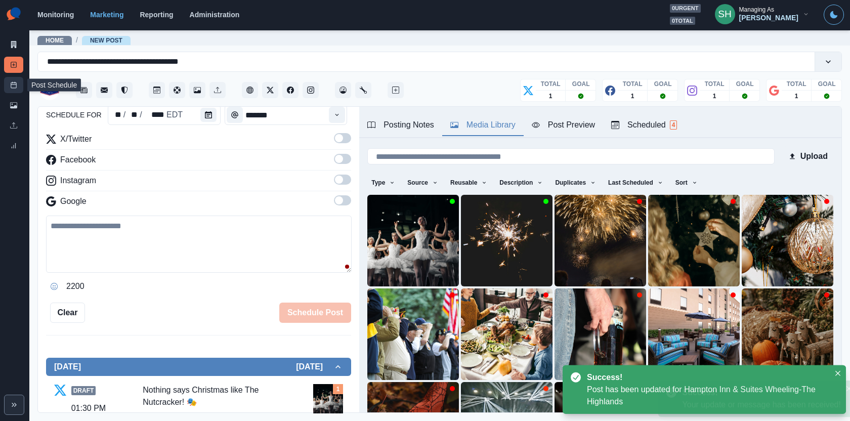
click at [12, 85] on line at bounding box center [14, 85] width 6 height 0
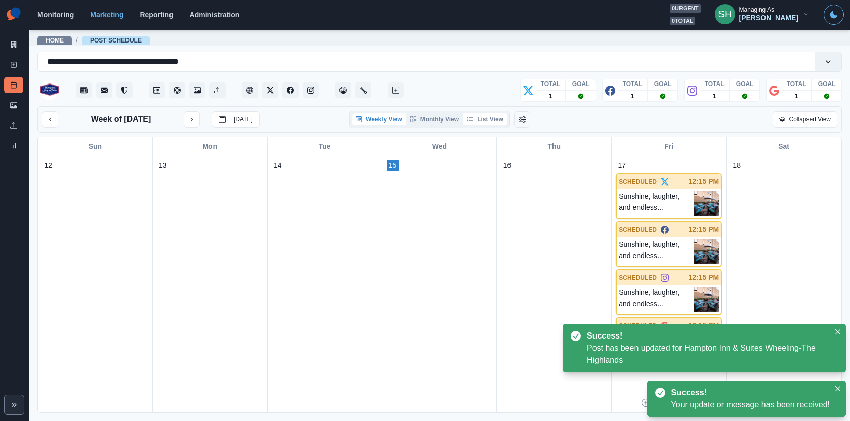
click at [491, 122] on button "List View" at bounding box center [485, 119] width 45 height 12
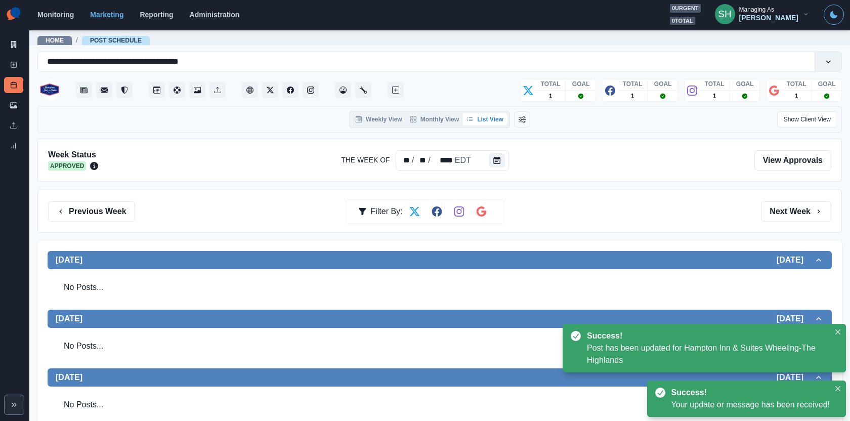
click at [798, 222] on div "Previous Week Filter By: Next Week" at bounding box center [439, 211] width 805 height 43
click at [787, 210] on button "Next Week" at bounding box center [796, 211] width 70 height 20
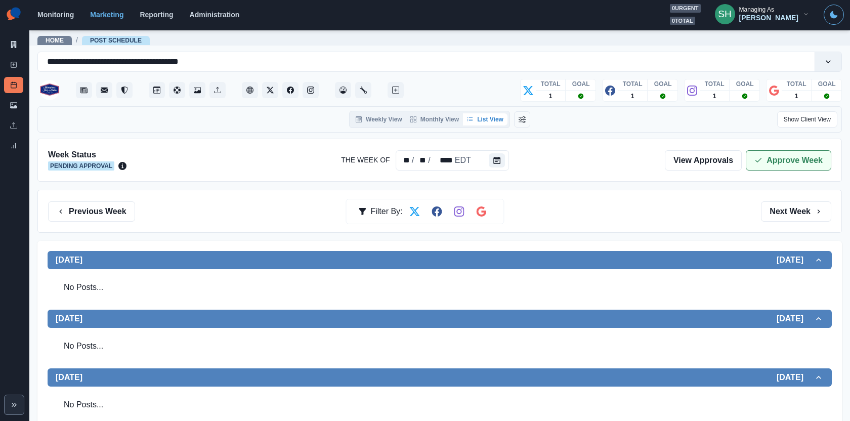
click at [756, 168] on button "Approve Week" at bounding box center [789, 160] width 86 height 20
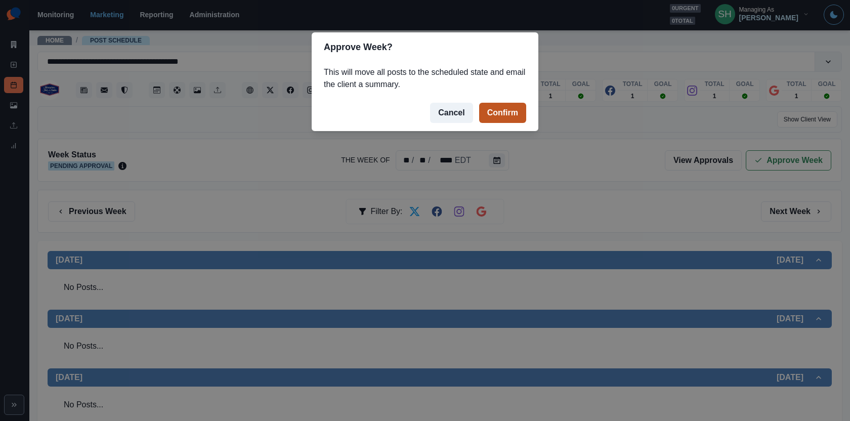
click at [507, 120] on button "Confirm" at bounding box center [502, 113] width 47 height 20
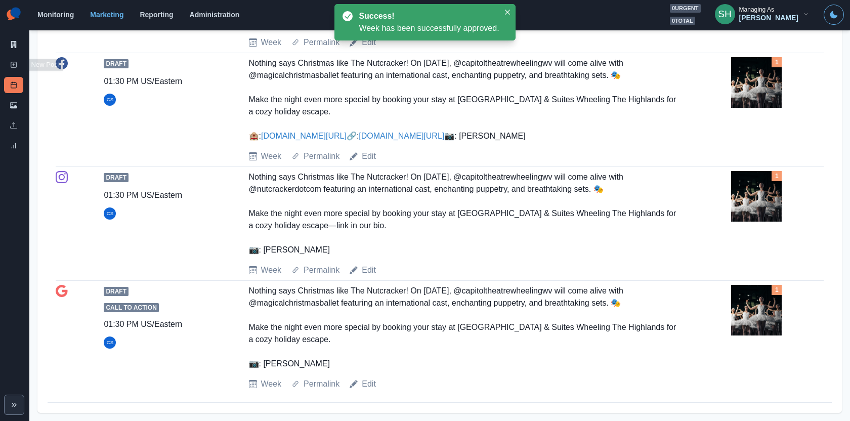
click at [17, 54] on div "Marketing Summary" at bounding box center [13, 46] width 19 height 20
click at [12, 37] on link "Marketing Summary" at bounding box center [13, 44] width 19 height 16
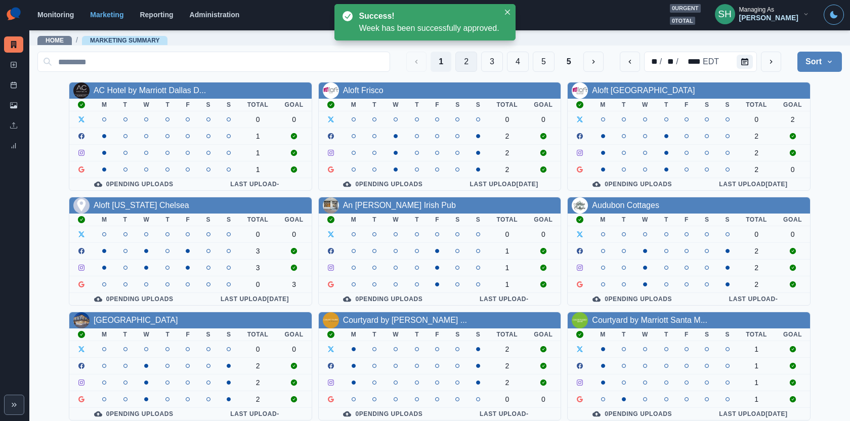
click at [476, 61] on button "2" at bounding box center [467, 62] width 22 height 20
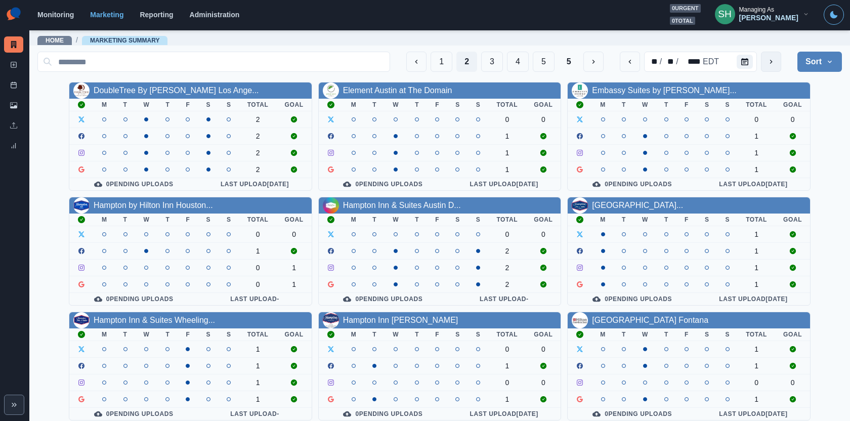
click at [764, 67] on button "next" at bounding box center [771, 62] width 20 height 20
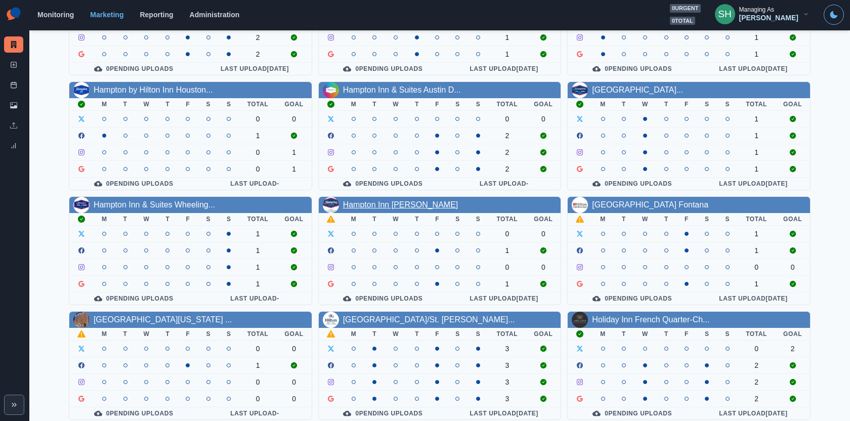
click at [388, 204] on link "Hampton Inn Frederick" at bounding box center [400, 204] width 115 height 9
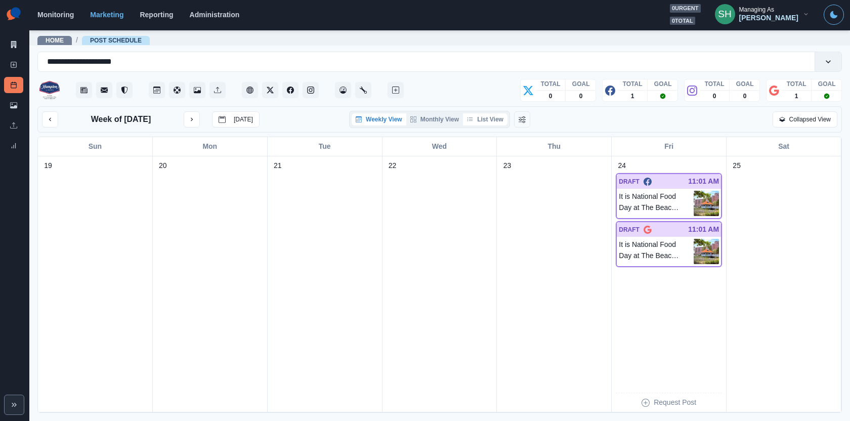
click at [496, 119] on button "List View" at bounding box center [485, 119] width 45 height 12
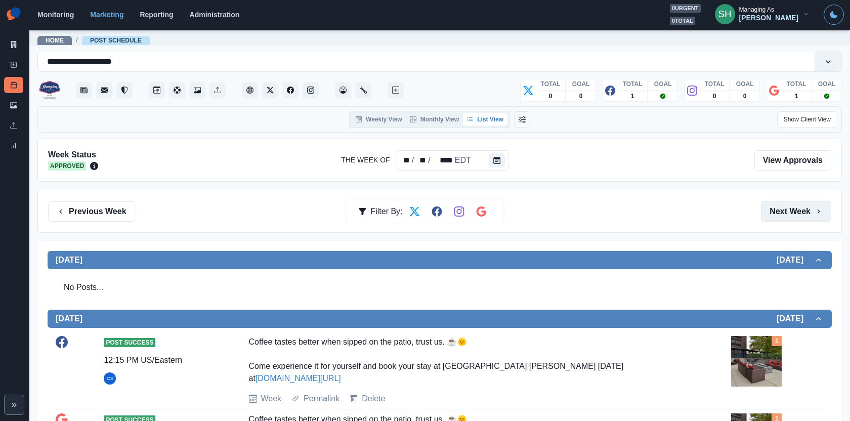
click at [781, 215] on button "Next Week" at bounding box center [796, 211] width 70 height 20
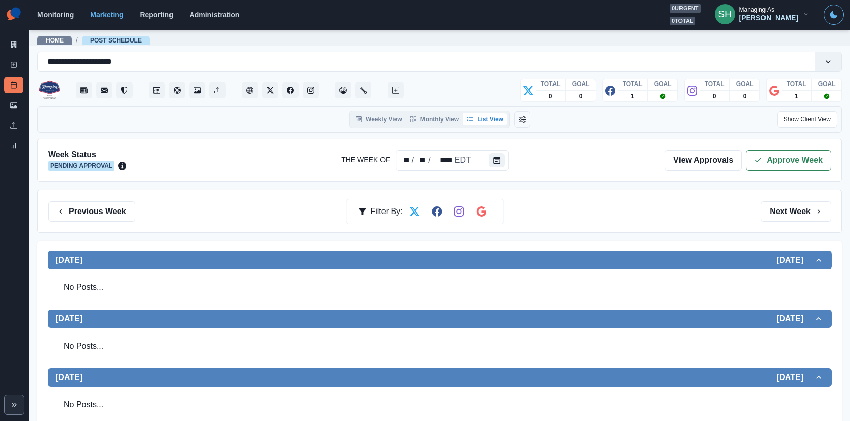
click at [767, 171] on div "Week Status Pending Approval The Week Of ** / ** / **** EDT View Approvals Appr…" at bounding box center [439, 160] width 805 height 43
click at [761, 158] on icon "button" at bounding box center [759, 160] width 8 height 8
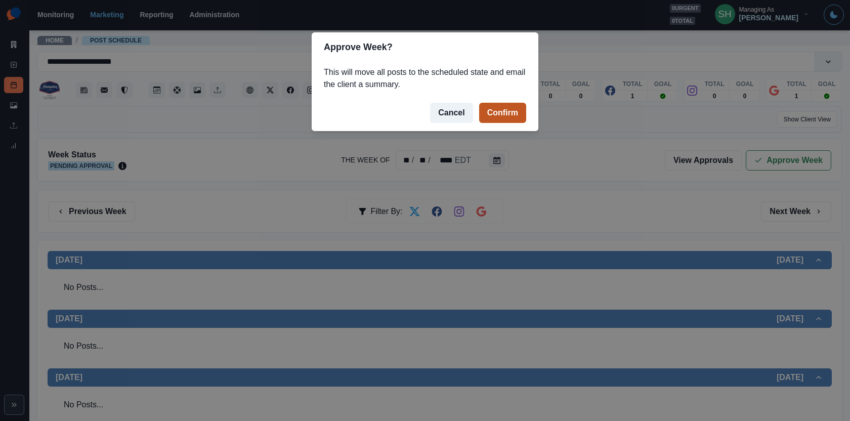
click at [504, 109] on button "Confirm" at bounding box center [502, 113] width 47 height 20
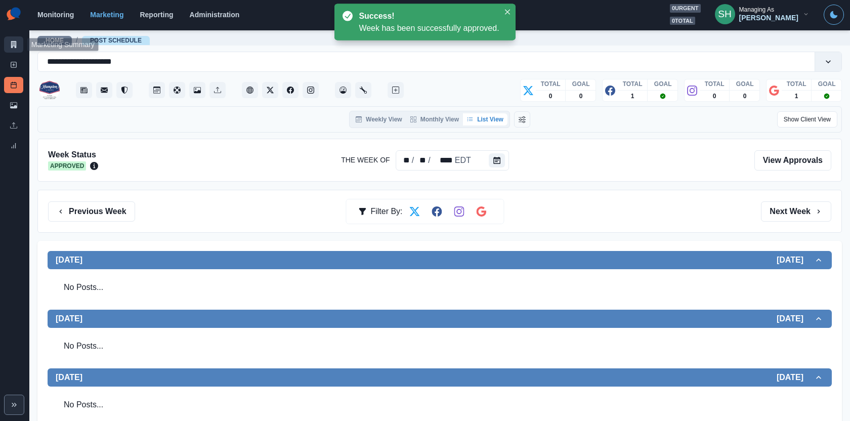
click at [14, 43] on icon at bounding box center [14, 44] width 6 height 7
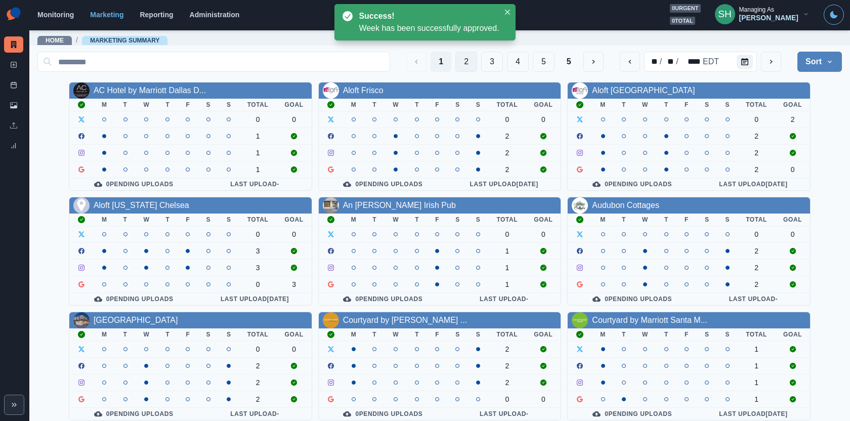
click at [460, 52] on button "2" at bounding box center [467, 62] width 22 height 20
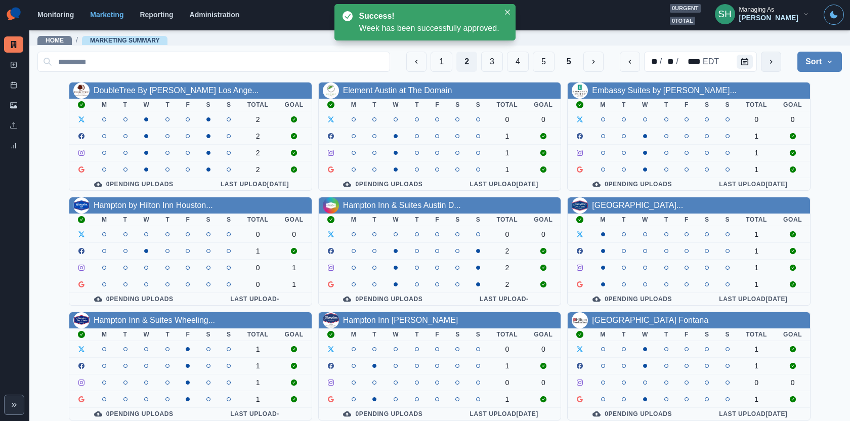
click at [776, 57] on button "next" at bounding box center [771, 62] width 20 height 20
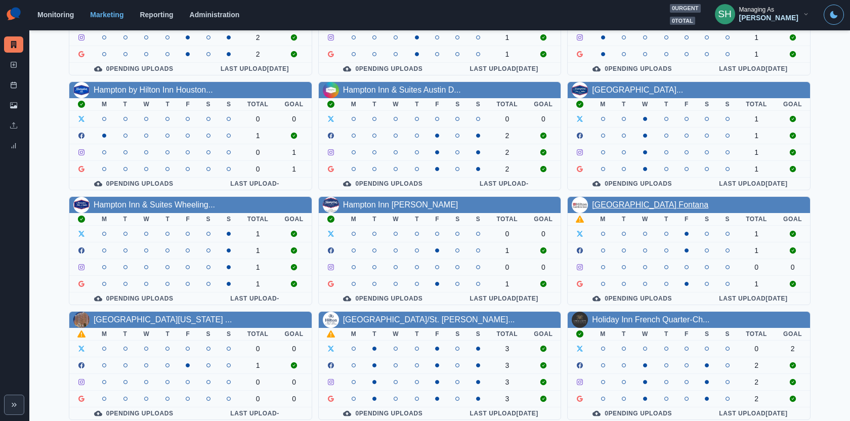
click at [642, 201] on link "Hilton Garden Inn Fontana" at bounding box center [650, 204] width 116 height 9
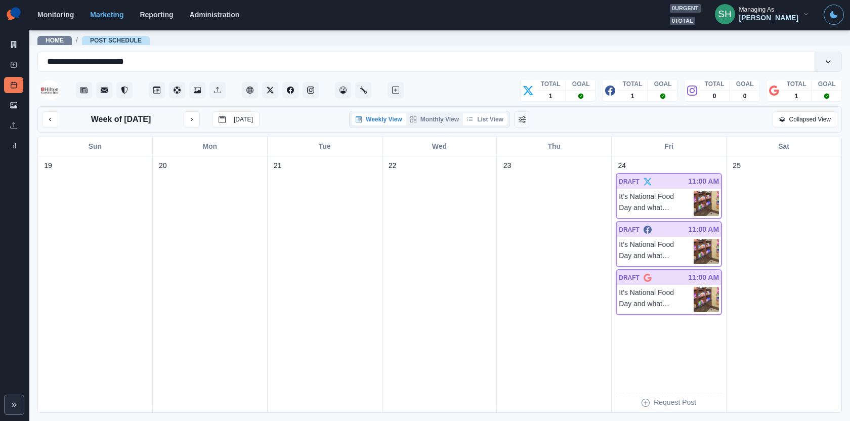
click at [486, 121] on button "List View" at bounding box center [485, 119] width 45 height 12
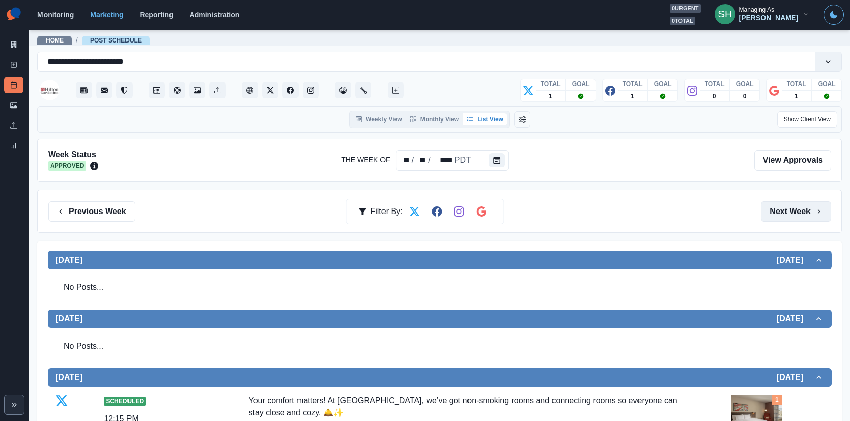
click at [798, 206] on button "Next Week" at bounding box center [796, 211] width 70 height 20
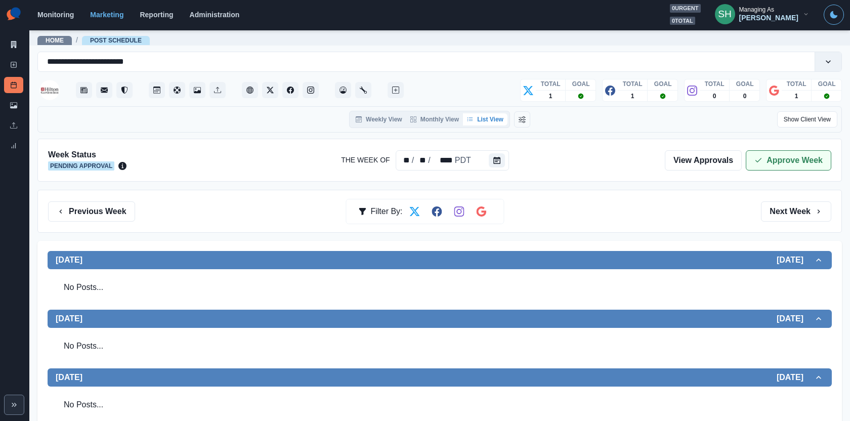
click at [767, 152] on button "Approve Week" at bounding box center [789, 160] width 86 height 20
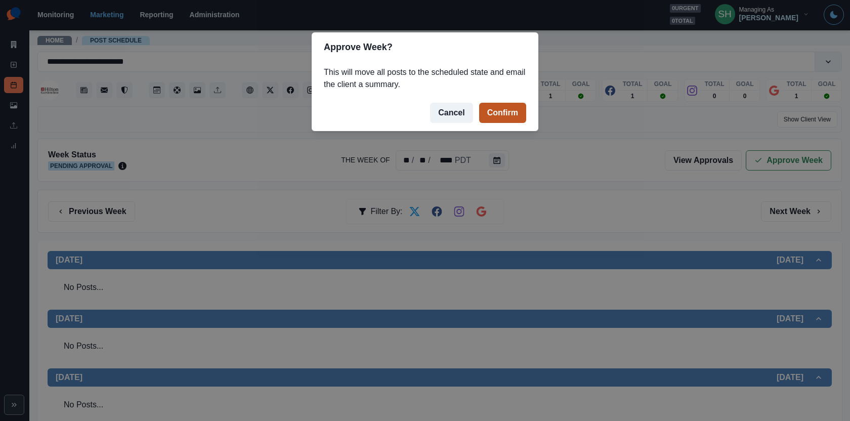
click at [496, 106] on button "Confirm" at bounding box center [502, 113] width 47 height 20
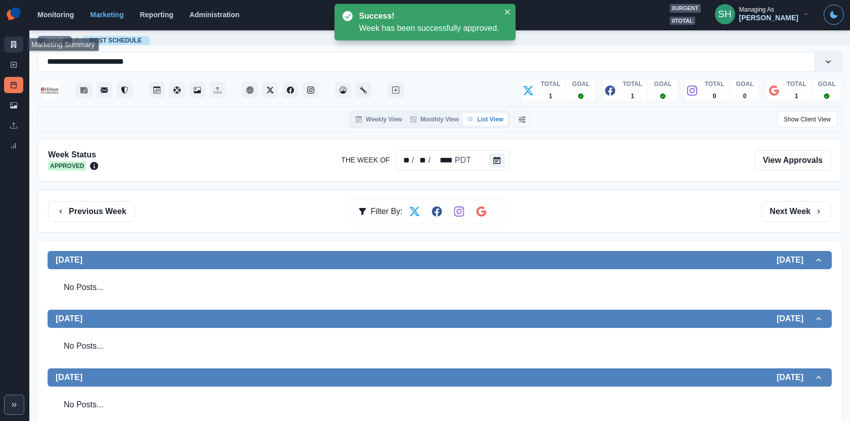
click at [7, 46] on link "Marketing Summary" at bounding box center [13, 44] width 19 height 16
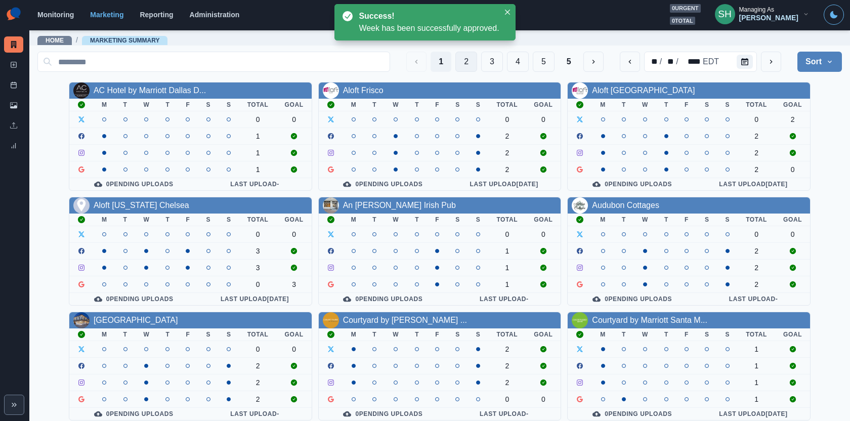
click at [470, 62] on button "2" at bounding box center [467, 62] width 22 height 20
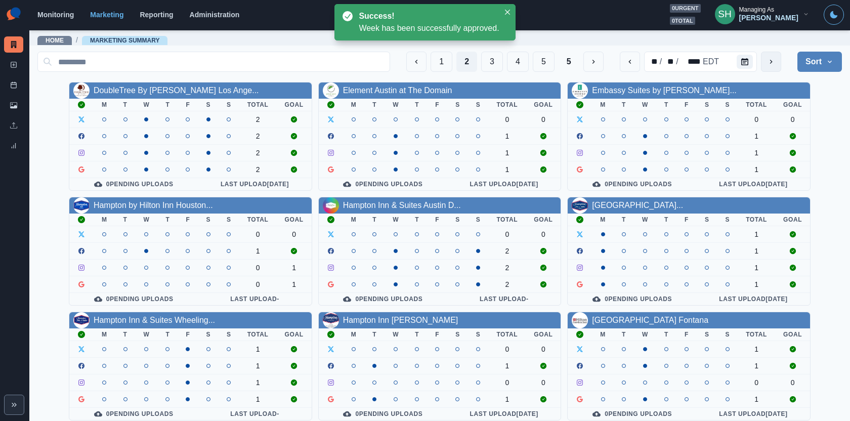
click at [767, 61] on icon "next" at bounding box center [771, 62] width 8 height 8
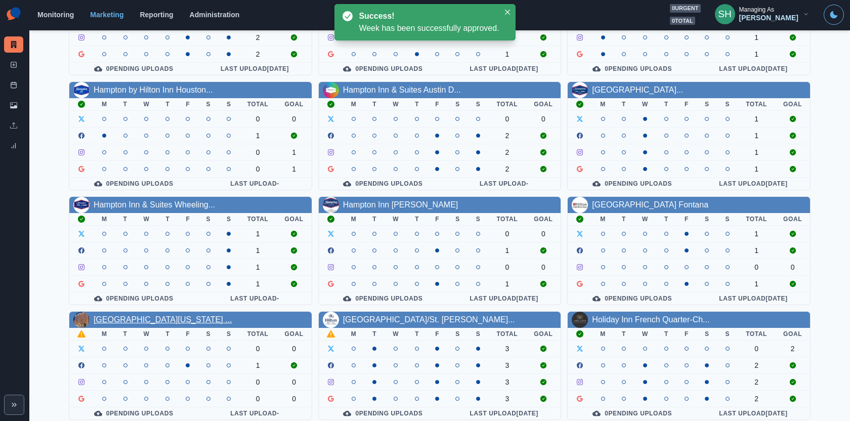
click at [130, 315] on link "Hilton Garden Inn Washington ..." at bounding box center [163, 319] width 139 height 9
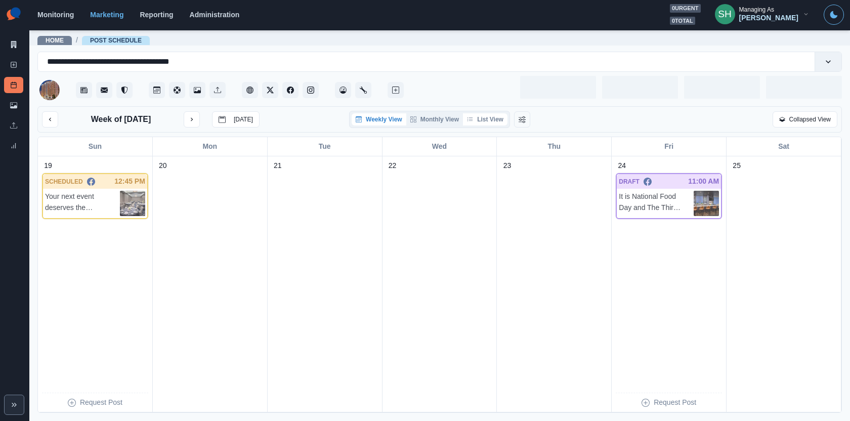
click at [494, 117] on button "List View" at bounding box center [485, 119] width 45 height 12
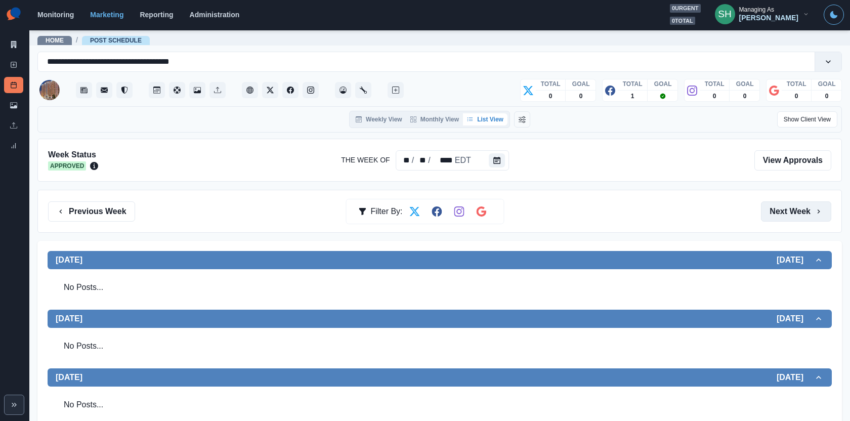
click at [809, 212] on button "Next Week" at bounding box center [796, 211] width 70 height 20
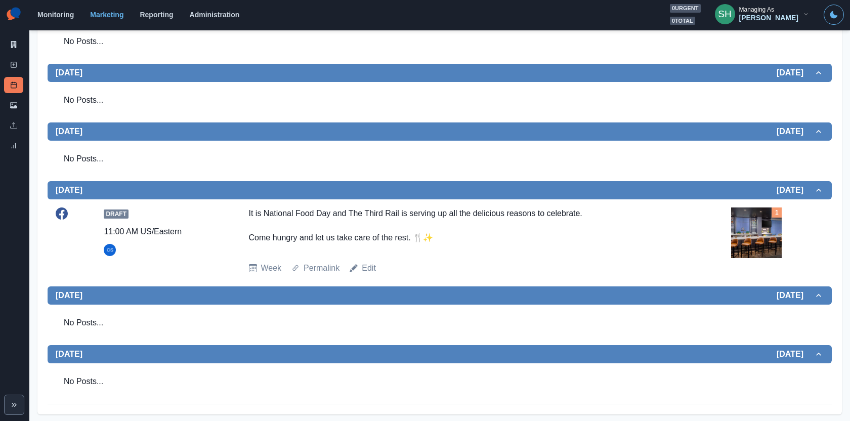
click at [753, 221] on img at bounding box center [756, 233] width 51 height 51
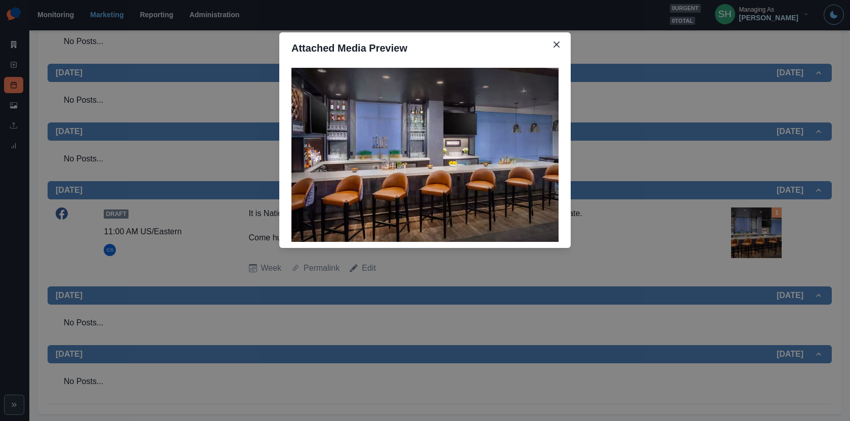
click at [753, 221] on div "Attached Media Preview" at bounding box center [425, 210] width 850 height 421
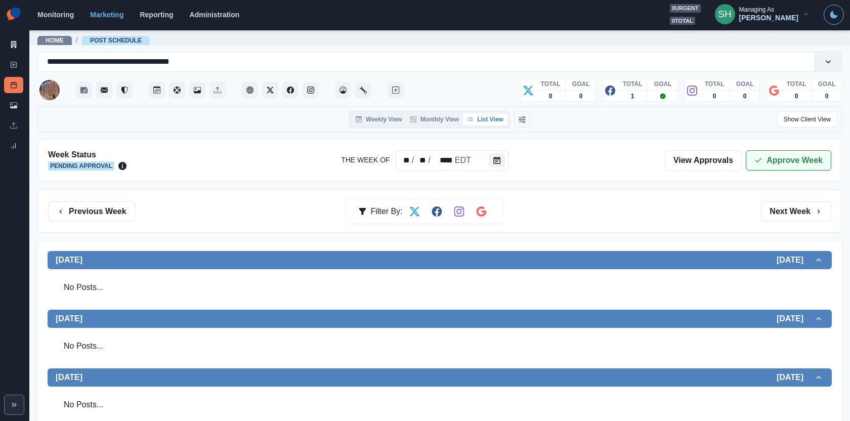
click at [770, 168] on button "Approve Week" at bounding box center [789, 160] width 86 height 20
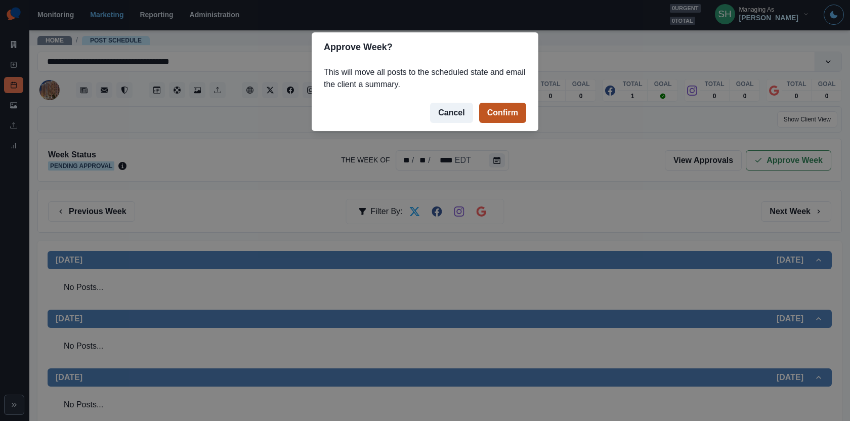
click at [505, 111] on button "Confirm" at bounding box center [502, 113] width 47 height 20
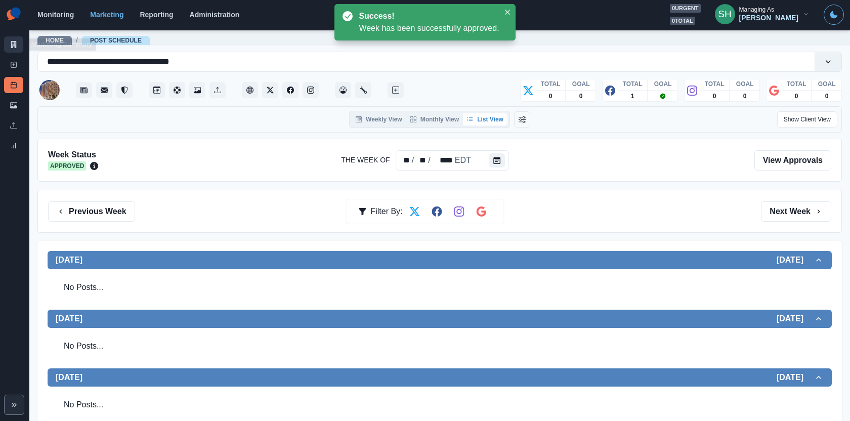
click at [19, 37] on link "Marketing Summary" at bounding box center [13, 44] width 19 height 16
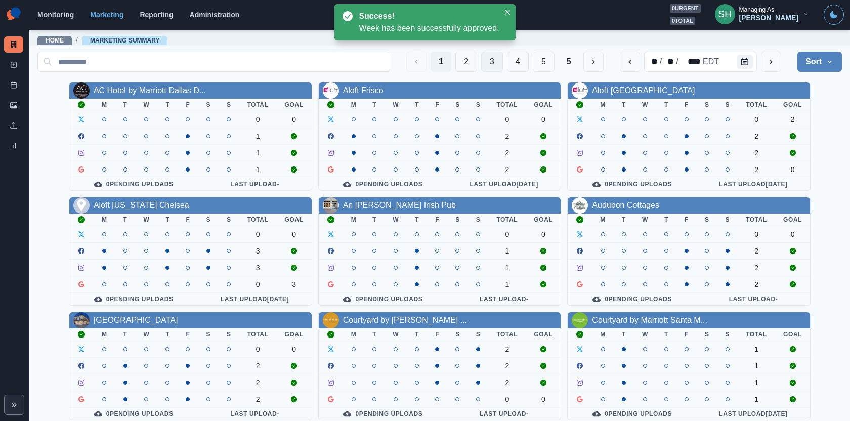
click at [483, 55] on button "3" at bounding box center [492, 62] width 22 height 20
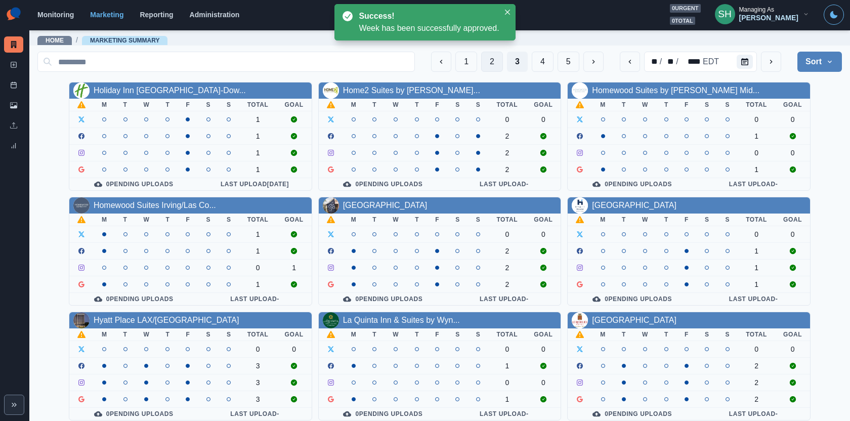
click at [492, 67] on button "2" at bounding box center [492, 62] width 22 height 20
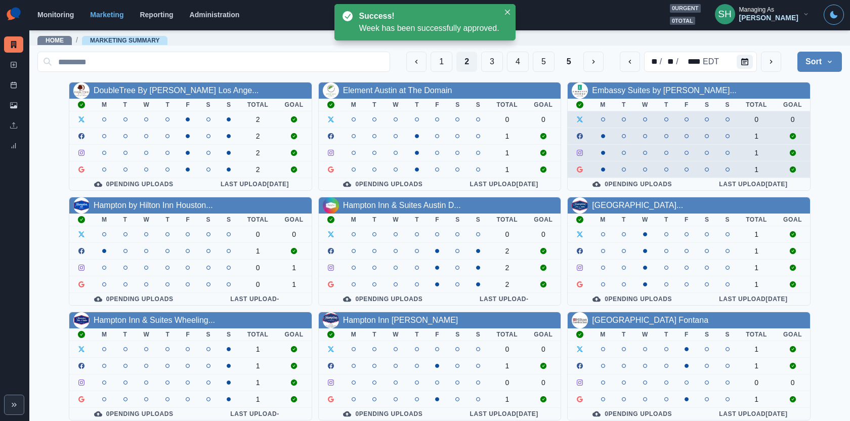
scroll to position [115, 0]
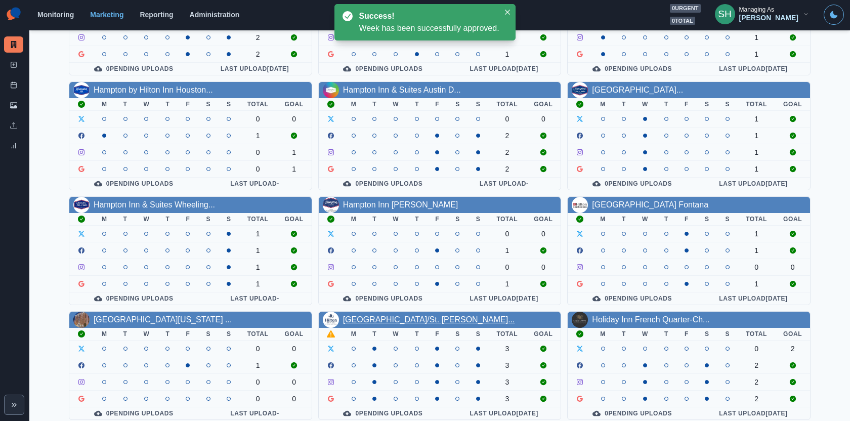
click at [424, 316] on link "Hilton New Orleans/St. Charle..." at bounding box center [429, 319] width 172 height 9
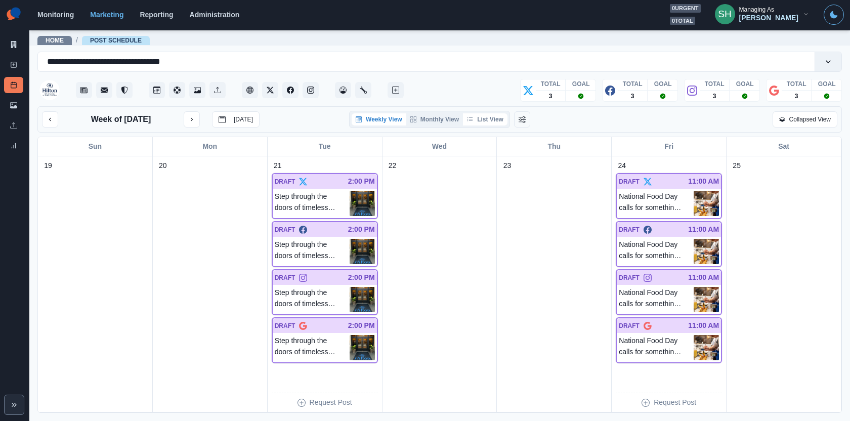
click at [497, 114] on button "List View" at bounding box center [485, 119] width 45 height 12
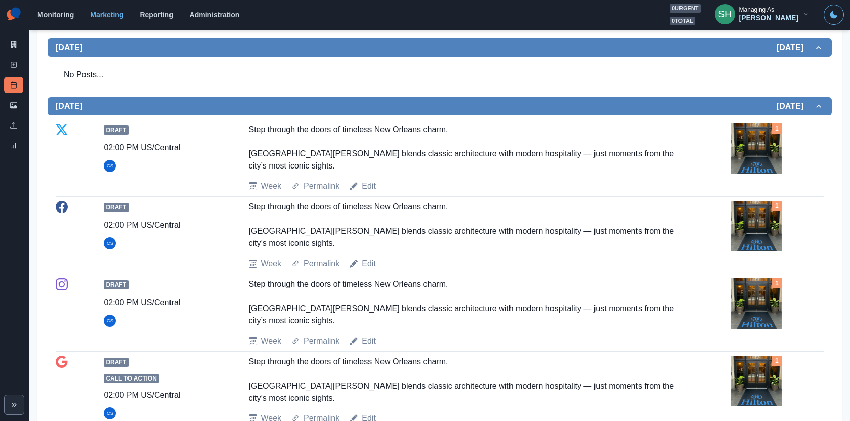
scroll to position [220, 0]
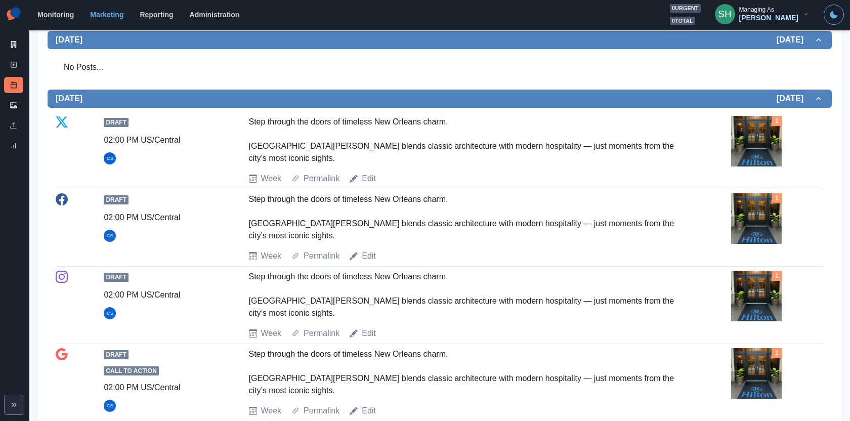
click at [750, 140] on img at bounding box center [756, 141] width 51 height 51
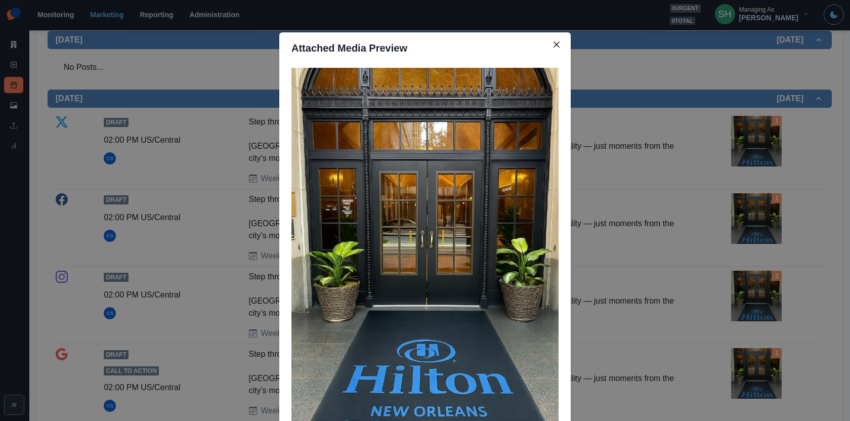
click at [690, 177] on div "Attached Media Preview" at bounding box center [425, 210] width 850 height 421
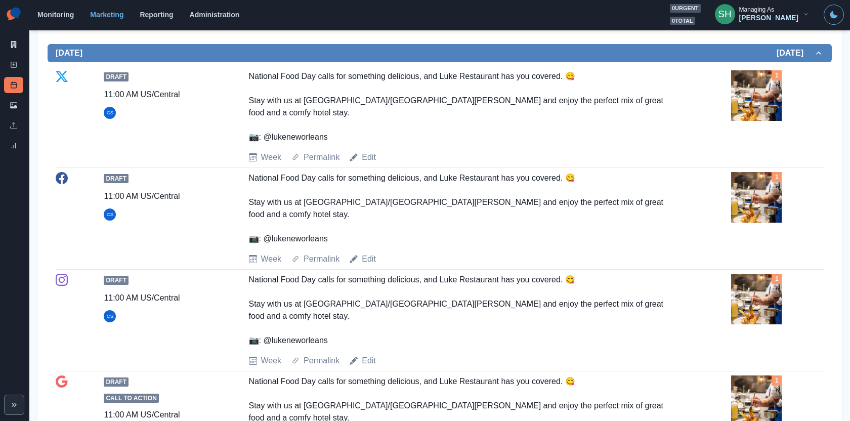
scroll to position [717, 0]
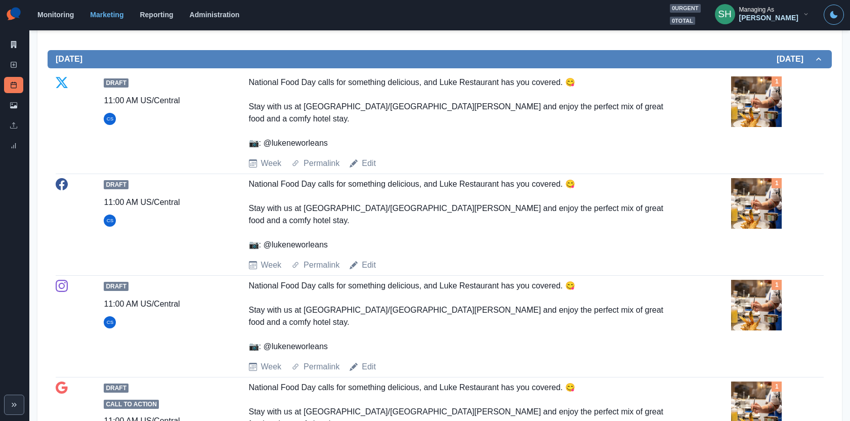
click at [770, 96] on img at bounding box center [756, 101] width 51 height 51
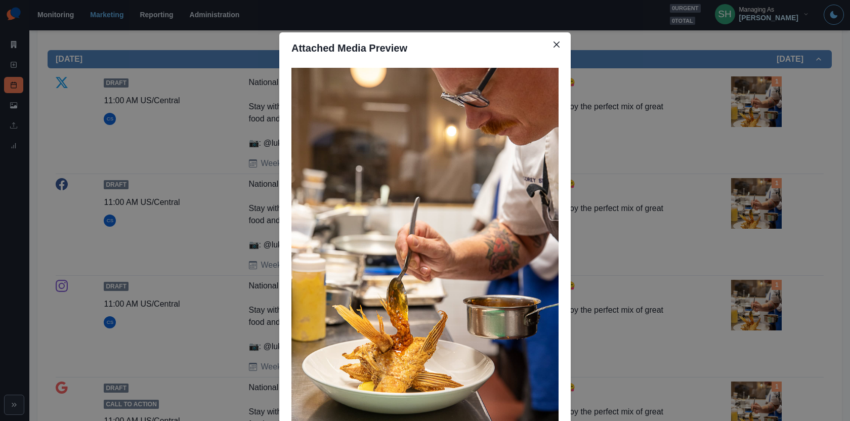
click at [770, 96] on div "Attached Media Preview" at bounding box center [425, 210] width 850 height 421
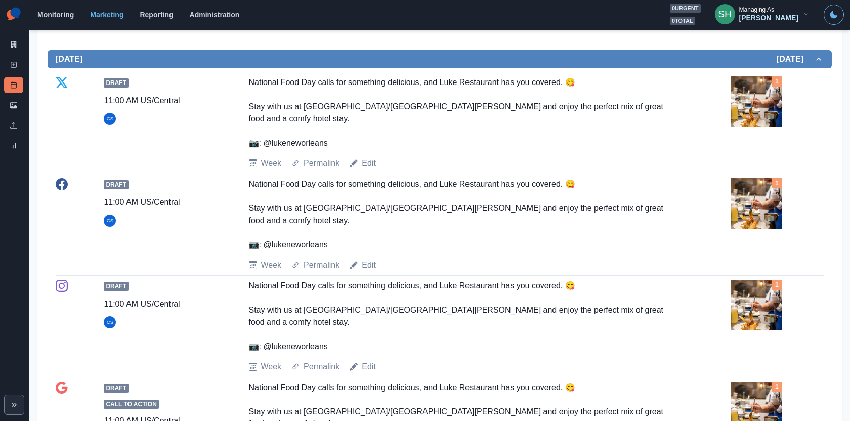
click at [758, 88] on img at bounding box center [756, 101] width 51 height 51
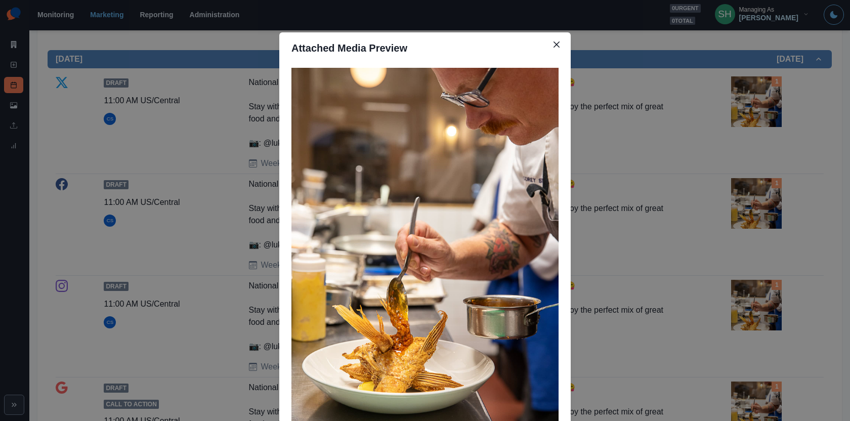
click at [758, 88] on div "Attached Media Preview" at bounding box center [425, 210] width 850 height 421
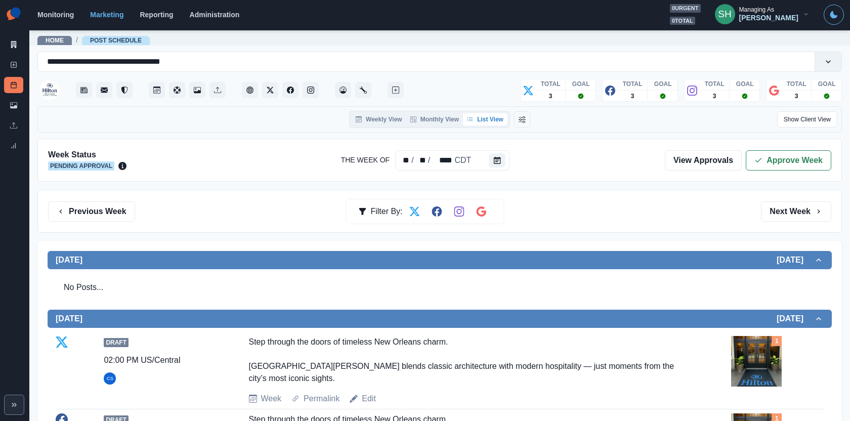
scroll to position [190, 0]
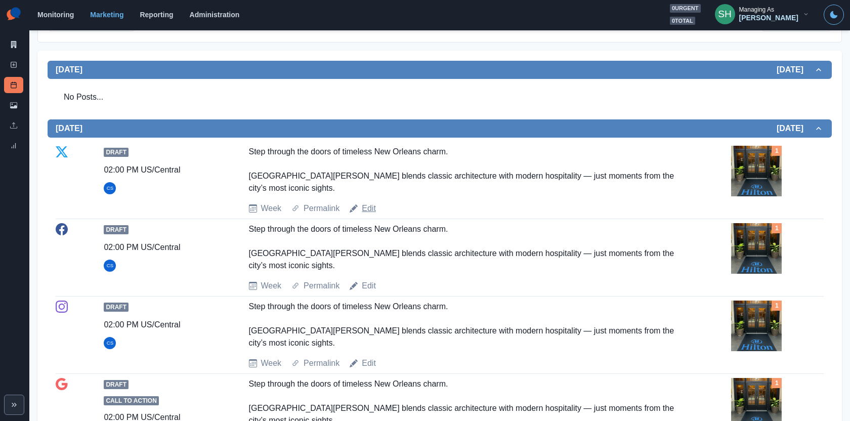
click at [364, 208] on link "Edit" at bounding box center [369, 208] width 14 height 12
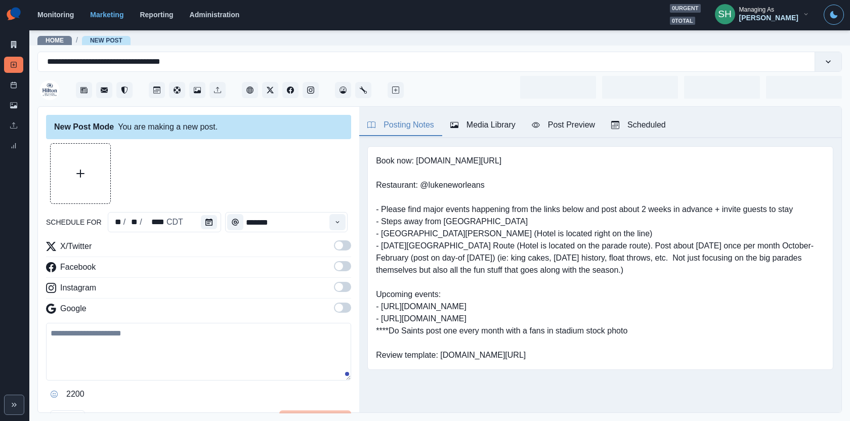
type input "*******"
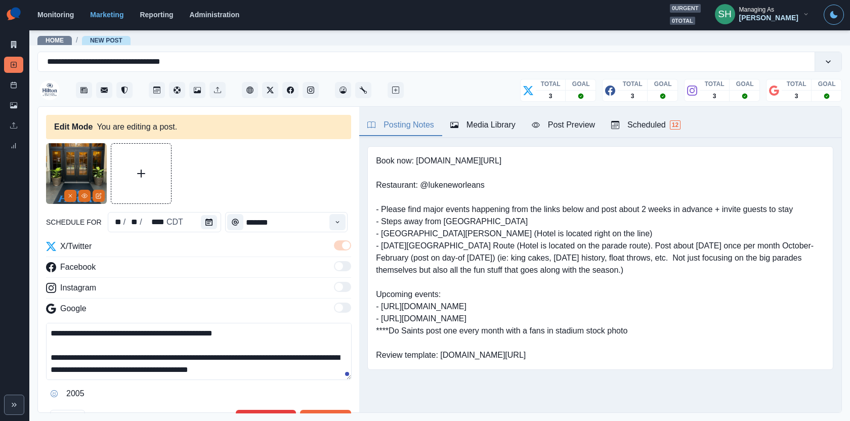
click at [117, 354] on textarea "**********" at bounding box center [199, 351] width 306 height 57
click at [119, 354] on textarea "**********" at bounding box center [199, 351] width 306 height 57
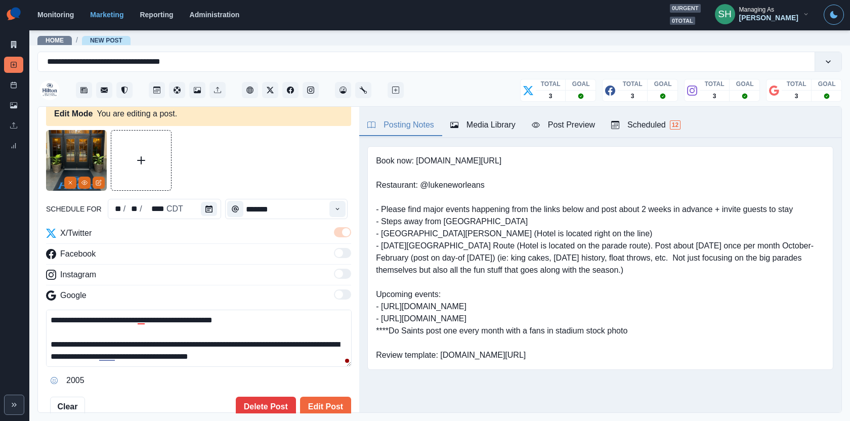
scroll to position [21, 0]
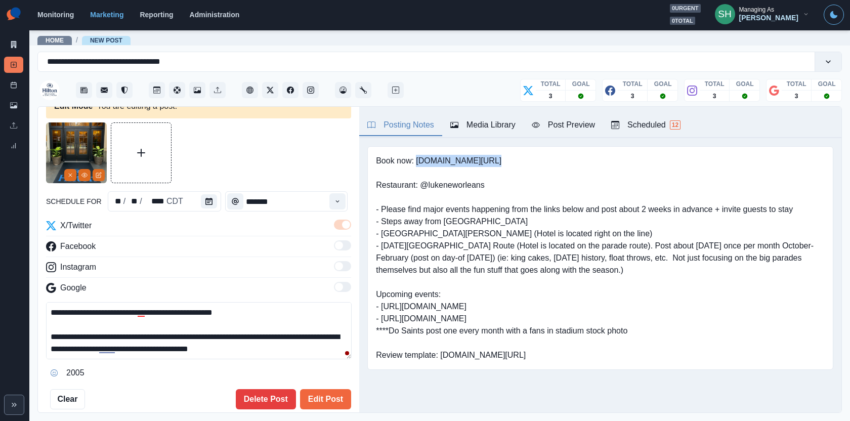
drag, startPoint x: 487, startPoint y: 164, endPoint x: 416, endPoint y: 163, distance: 71.4
click at [416, 163] on pre "Book now: www.bit.ly/3HLahe7 Restaurant: @lukeneworleans - Please find major ev…" at bounding box center [600, 258] width 449 height 207
copy pre "www.bit.ly/3HLahe7"
click at [289, 345] on textarea "**********" at bounding box center [199, 330] width 306 height 57
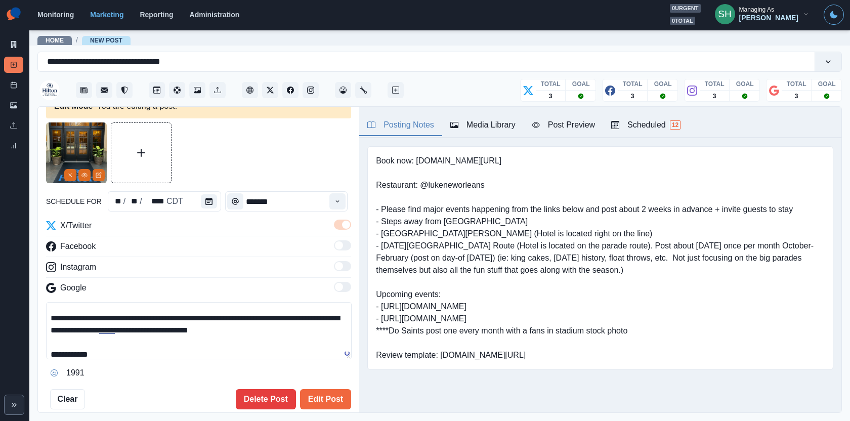
paste textarea "**********"
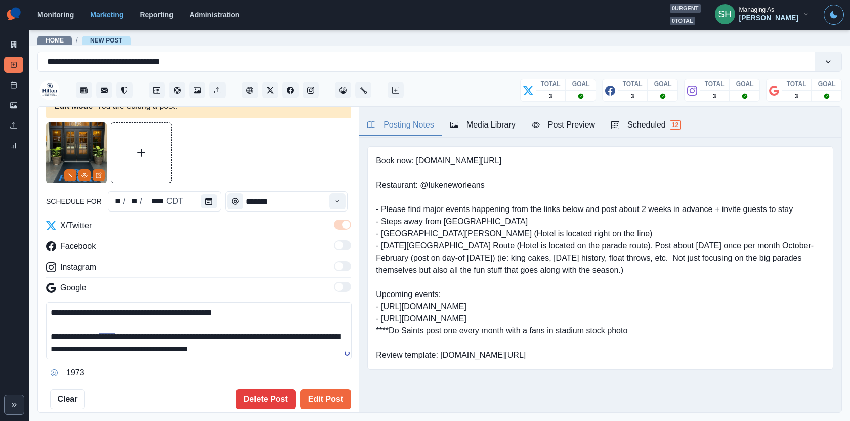
drag, startPoint x: 258, startPoint y: 351, endPoint x: 252, endPoint y: 246, distance: 105.4
click at [252, 248] on div "**********" at bounding box center [198, 300] width 305 height 161
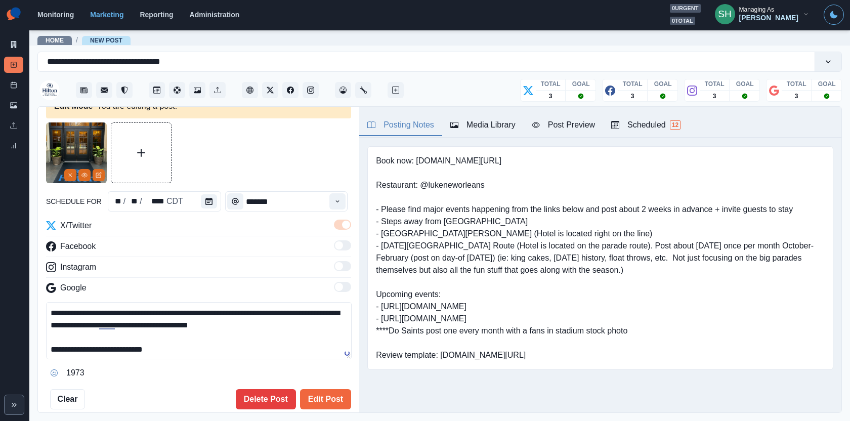
type textarea "**********"
click at [322, 375] on div "1973" at bounding box center [198, 373] width 305 height 16
click at [321, 382] on div "**********" at bounding box center [198, 265] width 305 height 287
click at [320, 389] on button "Edit Post" at bounding box center [325, 399] width 51 height 20
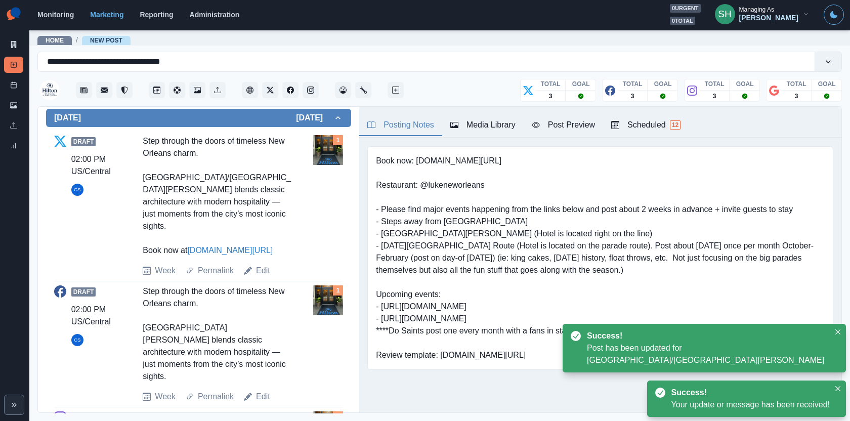
click at [258, 362] on div "Draft 02:00 PM US/Central CS Step through the doors of timeless New Orleans cha…" at bounding box center [198, 343] width 289 height 117
click at [258, 391] on link "Edit" at bounding box center [263, 397] width 14 height 12
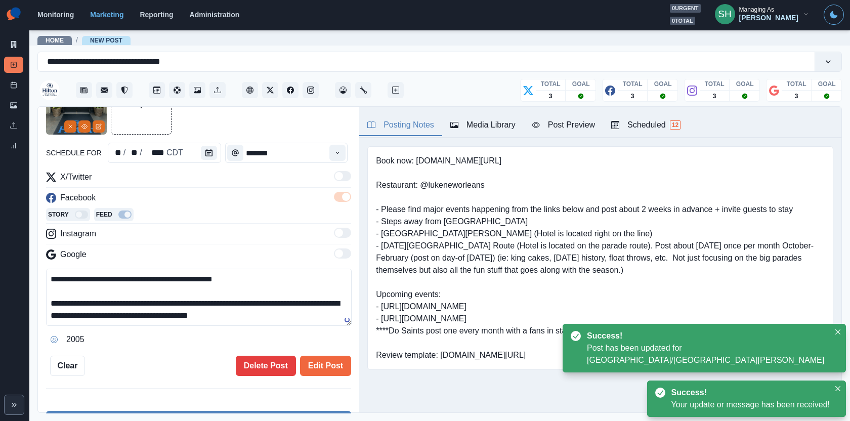
scroll to position [93, 0]
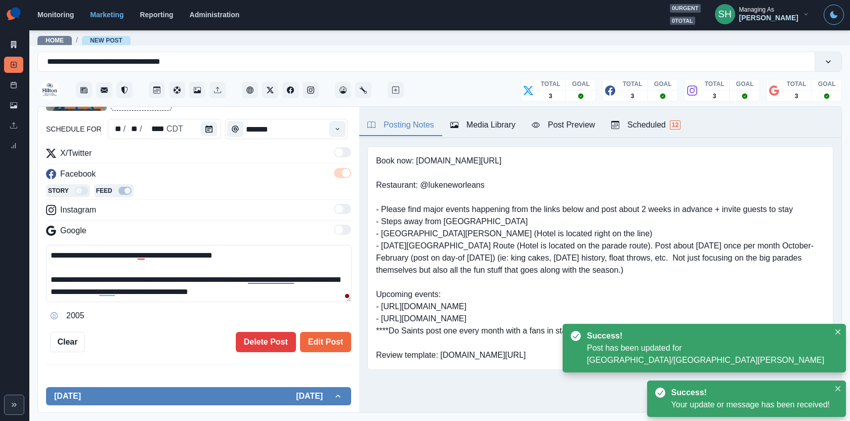
drag, startPoint x: 287, startPoint y: 290, endPoint x: 282, endPoint y: 212, distance: 78.1
click at [282, 212] on div "**********" at bounding box center [198, 235] width 305 height 177
paste textarea "**********"
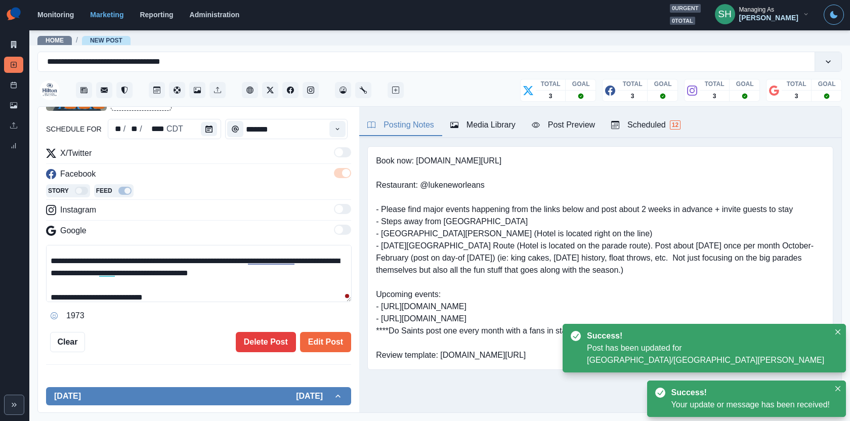
type textarea "**********"
click at [330, 352] on div "**********" at bounding box center [198, 260] width 321 height 307
click at [323, 342] on button "Edit Post" at bounding box center [325, 342] width 51 height 20
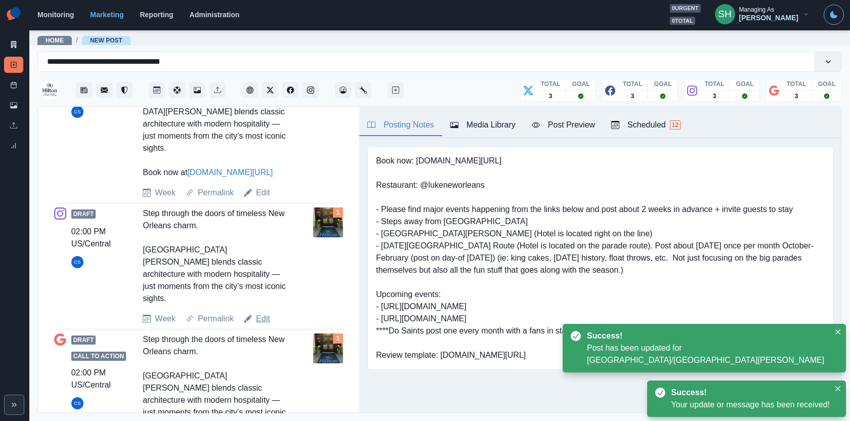
click at [263, 313] on link "Edit" at bounding box center [263, 319] width 14 height 12
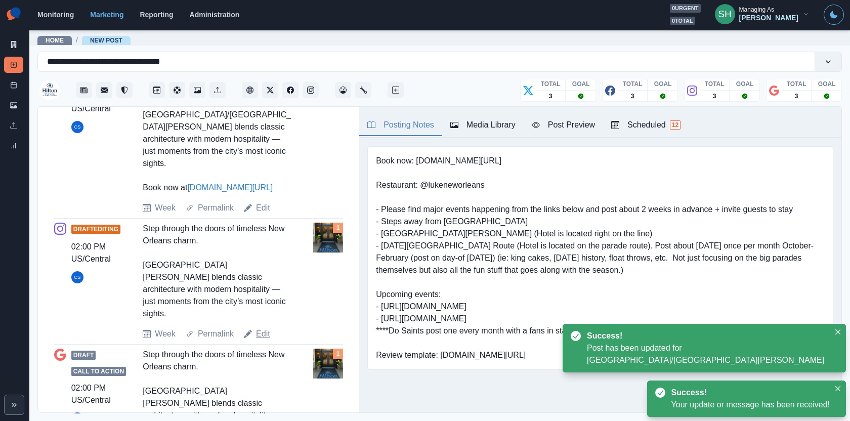
type textarea "**********"
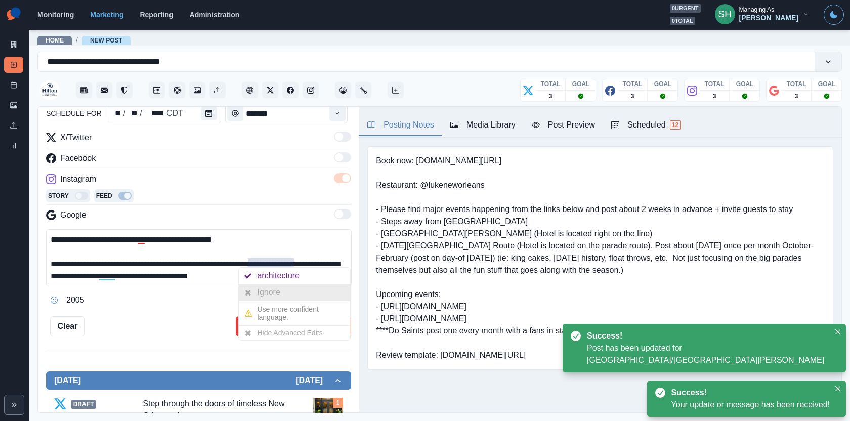
click at [289, 289] on div "Ignore" at bounding box center [294, 292] width 111 height 16
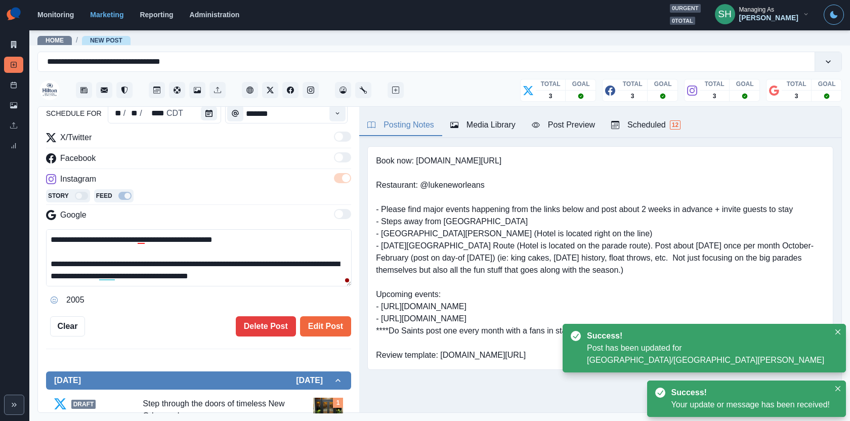
drag, startPoint x: 299, startPoint y: 278, endPoint x: 279, endPoint y: 192, distance: 88.4
click at [279, 192] on div "**********" at bounding box center [198, 220] width 305 height 177
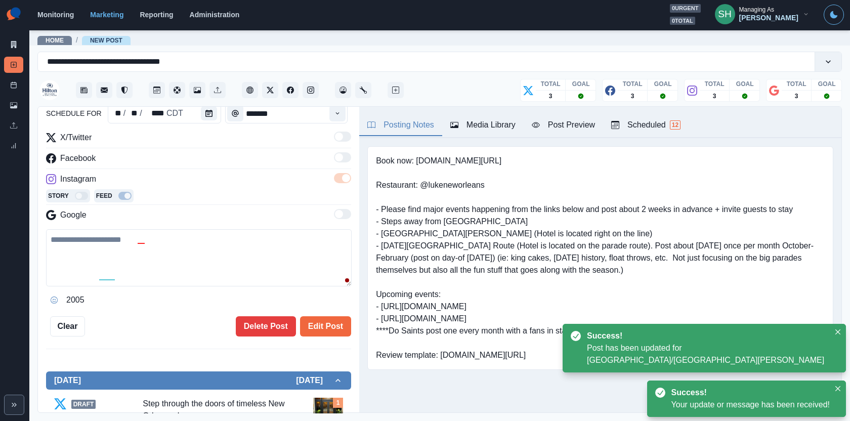
paste textarea "**********"
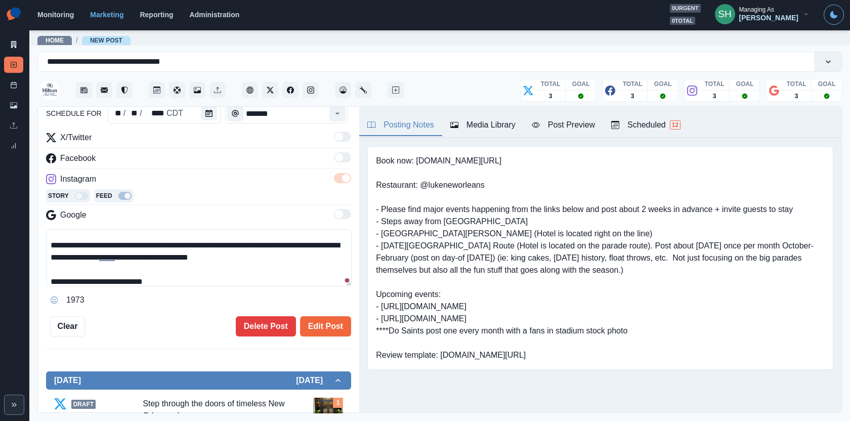
drag, startPoint x: 183, startPoint y: 279, endPoint x: 106, endPoint y: 279, distance: 76.9
click at [106, 279] on textarea "**********" at bounding box center [199, 257] width 306 height 57
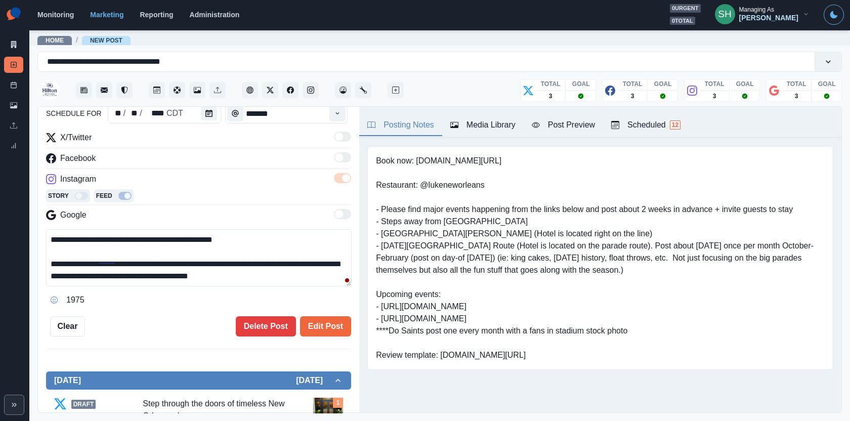
drag, startPoint x: 284, startPoint y: 254, endPoint x: 205, endPoint y: 141, distance: 137.8
click at [205, 141] on div "**********" at bounding box center [198, 220] width 305 height 177
type textarea "**********"
click at [321, 321] on button "Edit Post" at bounding box center [325, 326] width 51 height 20
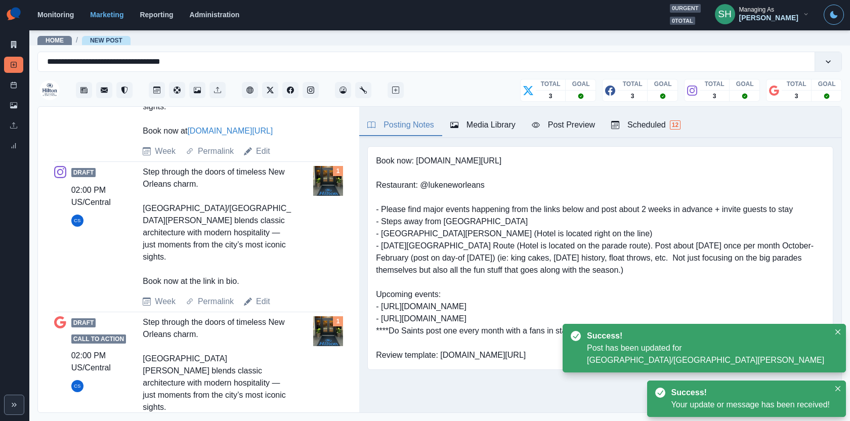
click at [267, 421] on link "Edit" at bounding box center [263, 428] width 14 height 12
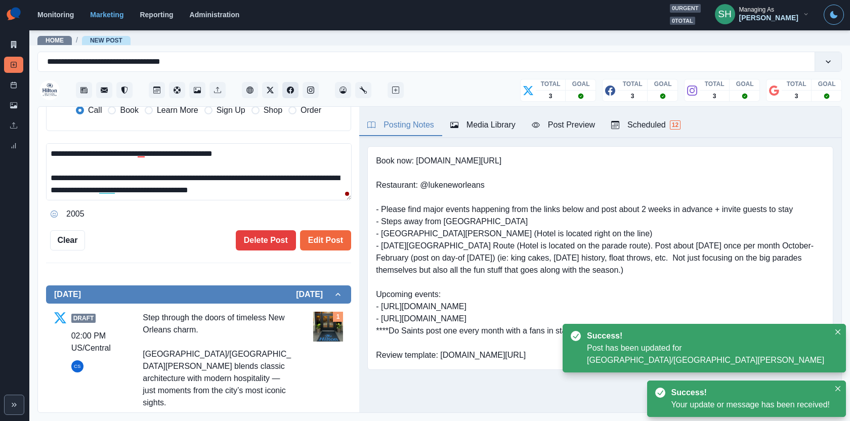
drag, startPoint x: 288, startPoint y: 195, endPoint x: 287, endPoint y: 94, distance: 101.2
click at [287, 94] on div "**********" at bounding box center [439, 230] width 805 height 365
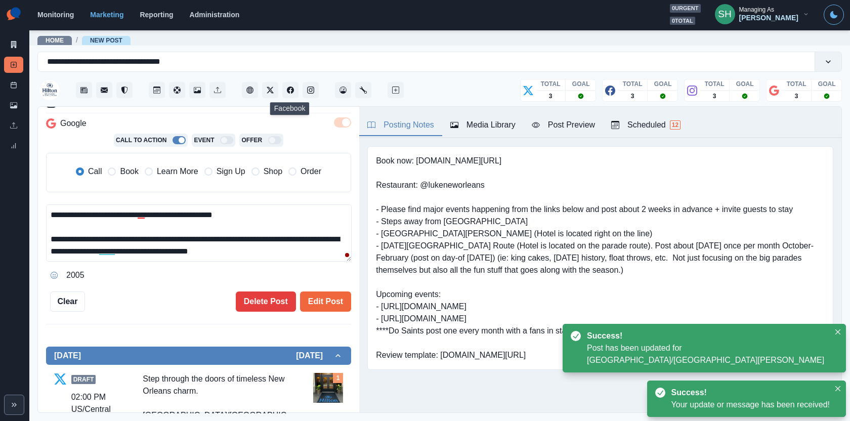
paste textarea
click at [133, 167] on span "Book" at bounding box center [129, 172] width 18 height 12
type textarea "**********"
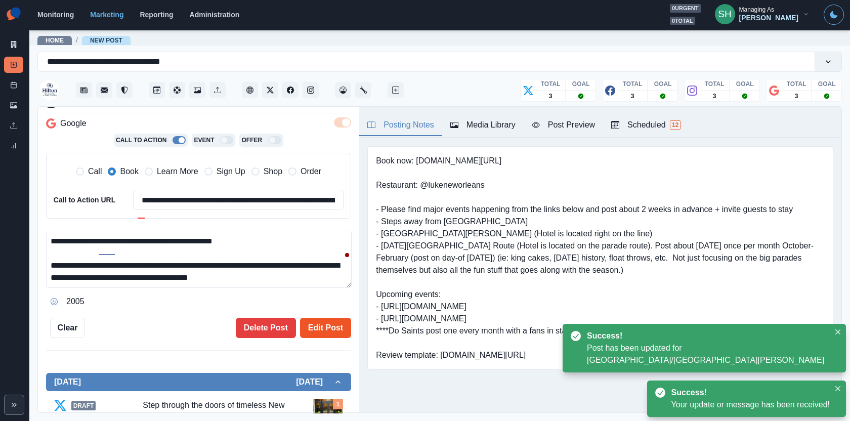
click at [311, 320] on button "Edit Post" at bounding box center [325, 328] width 51 height 20
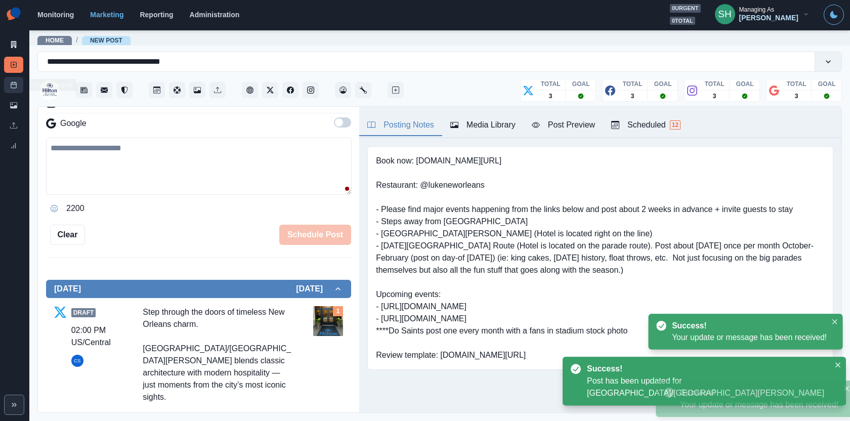
click at [14, 83] on rect at bounding box center [14, 86] width 6 height 6
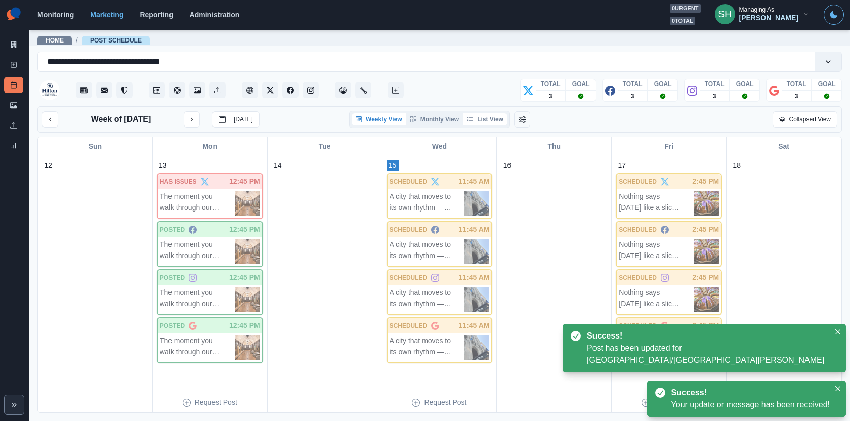
click at [484, 113] on button "List View" at bounding box center [485, 119] width 45 height 12
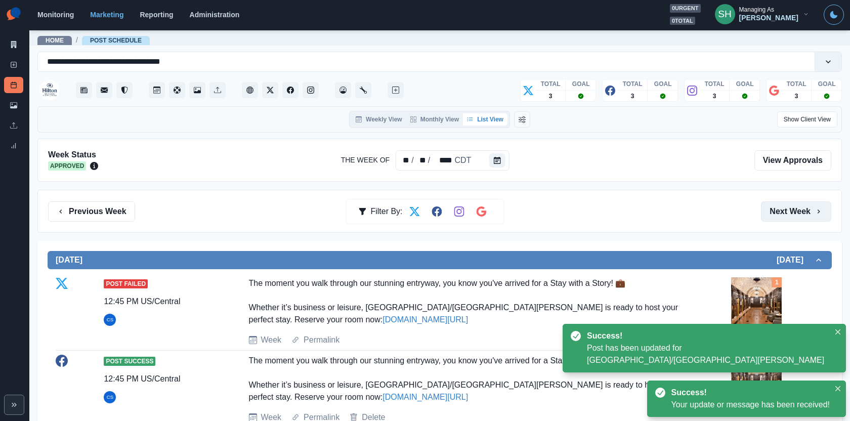
click at [780, 218] on button "Next Week" at bounding box center [796, 211] width 70 height 20
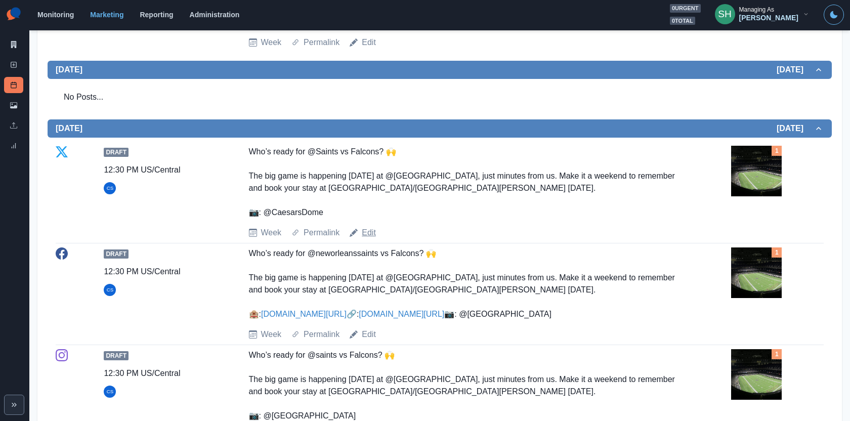
click at [365, 227] on link "Edit" at bounding box center [369, 233] width 14 height 12
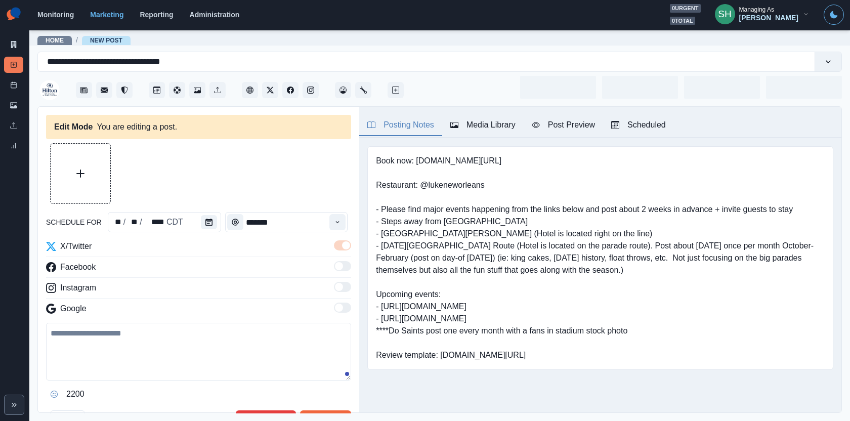
type input "********"
type textarea "**********"
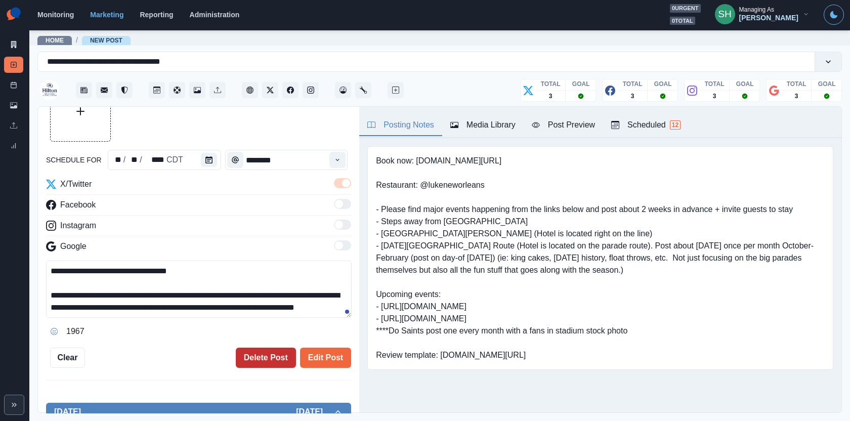
click at [257, 353] on button "Delete Post" at bounding box center [266, 358] width 60 height 20
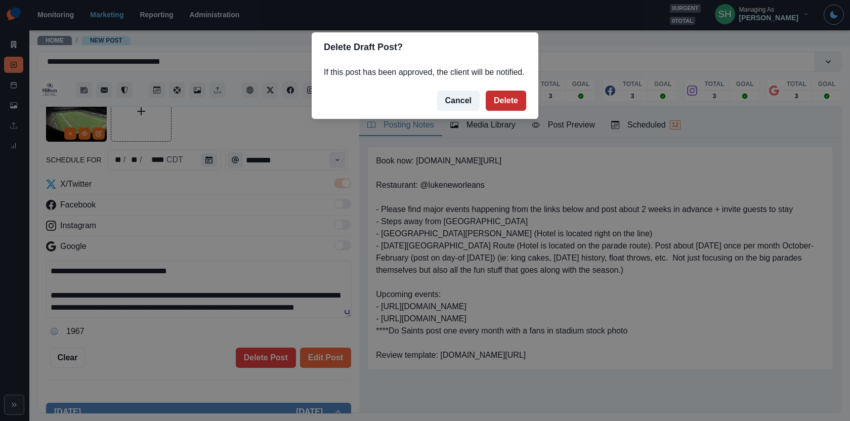
click at [496, 111] on button "Delete" at bounding box center [506, 101] width 40 height 20
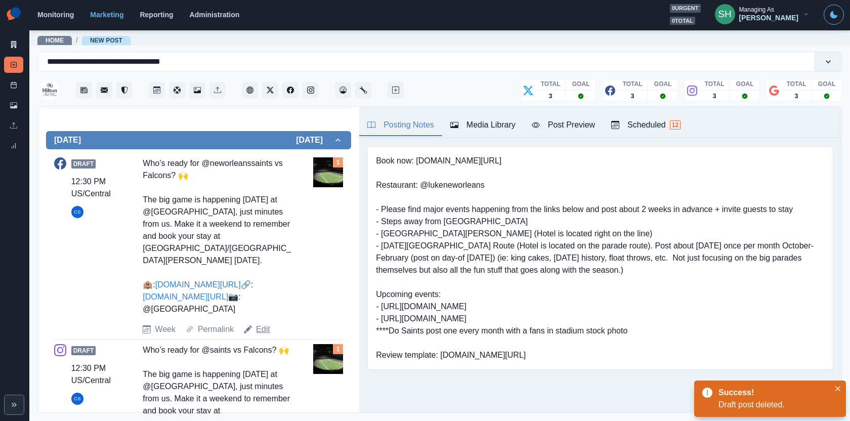
click at [267, 335] on link "Edit" at bounding box center [263, 329] width 14 height 12
type textarea "**********"
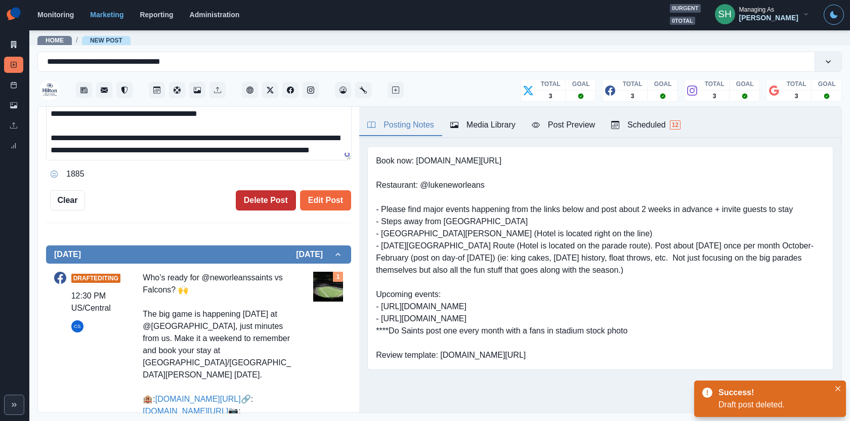
click at [283, 205] on button "Delete Post" at bounding box center [266, 200] width 60 height 20
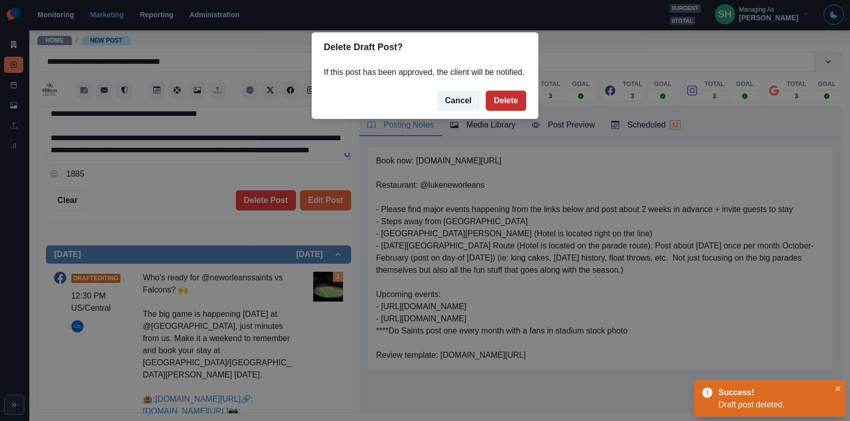
click at [501, 103] on button "Delete" at bounding box center [506, 101] width 40 height 20
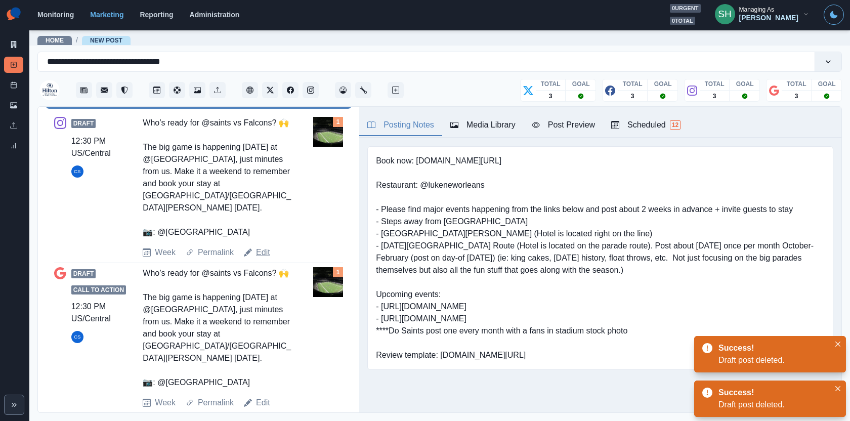
click at [261, 247] on link "Edit" at bounding box center [263, 253] width 14 height 12
type textarea "**********"
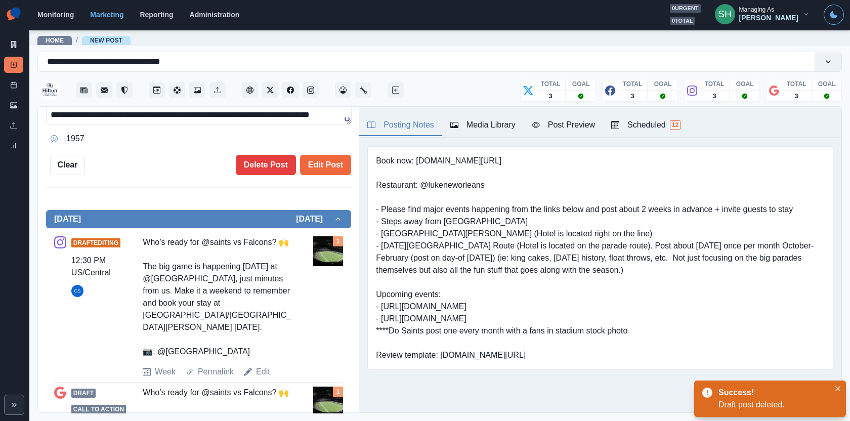
click at [284, 149] on div "**********" at bounding box center [198, 24] width 305 height 302
click at [285, 175] on div "**********" at bounding box center [198, 260] width 321 height 307
click at [285, 170] on button "Delete Post" at bounding box center [266, 165] width 60 height 20
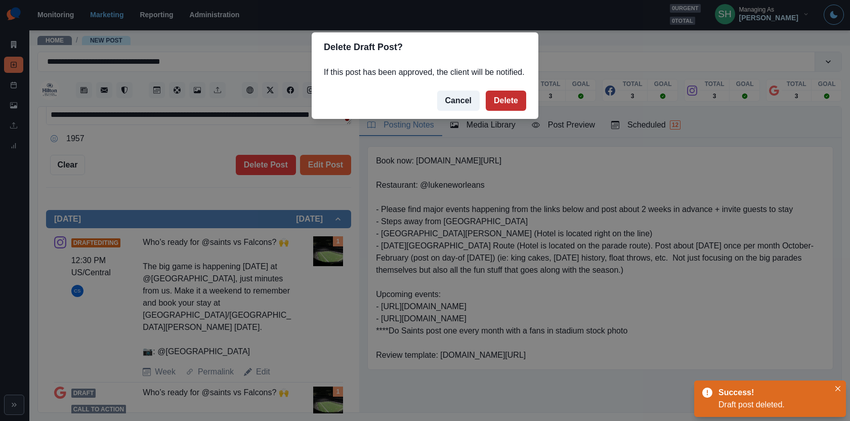
click at [511, 108] on button "Delete" at bounding box center [506, 101] width 40 height 20
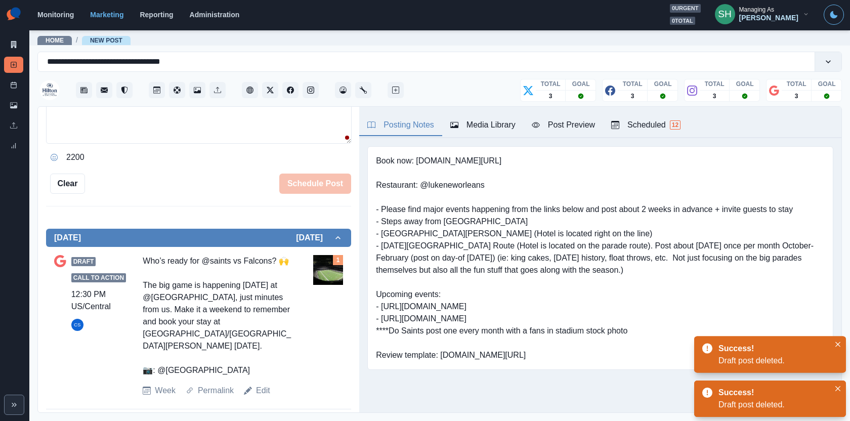
click at [260, 386] on div "Draft Call to Action 12:30 PM US/Central CS Who’s ready for @saints vs Falcons?…" at bounding box center [198, 326] width 289 height 150
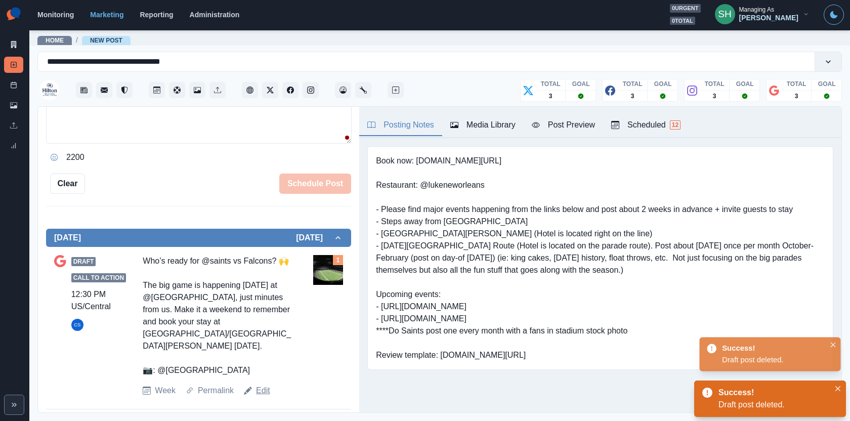
click at [260, 385] on link "Edit" at bounding box center [263, 391] width 14 height 12
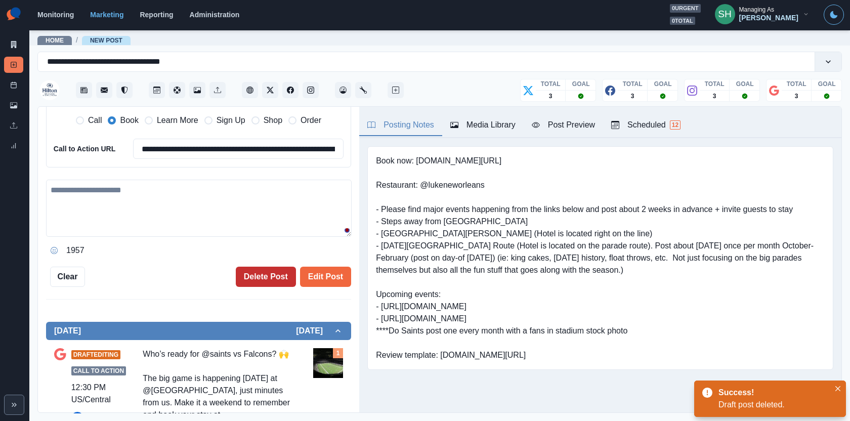
type textarea "**********"
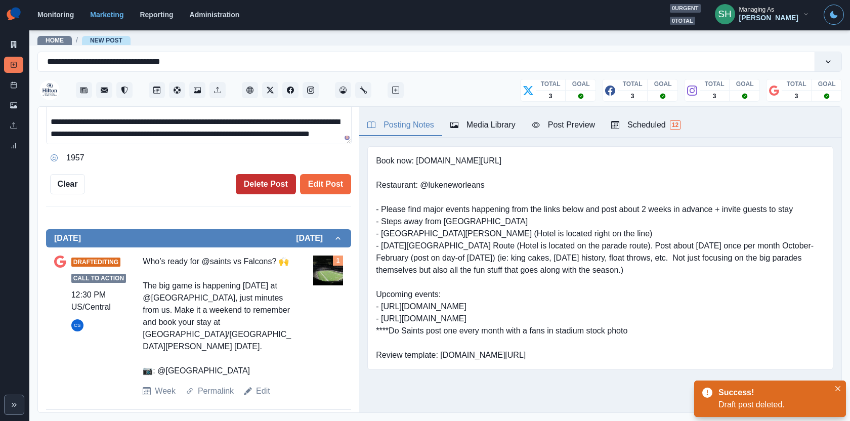
click at [261, 184] on button "Delete Post" at bounding box center [266, 184] width 60 height 20
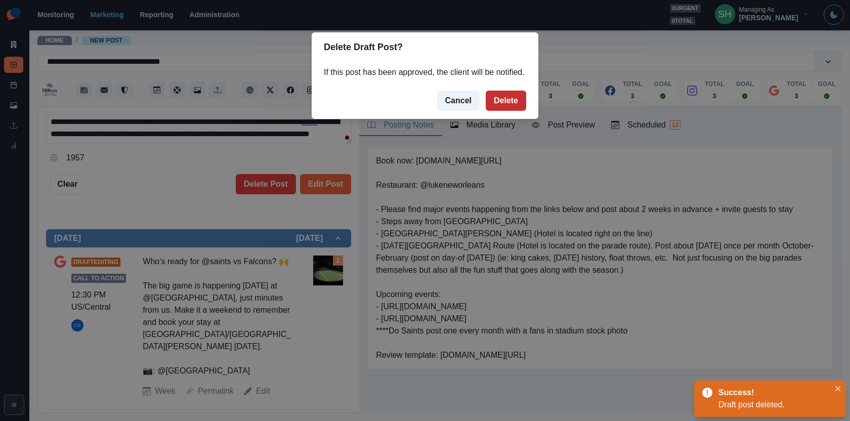
click at [520, 111] on button "Delete" at bounding box center [506, 101] width 40 height 20
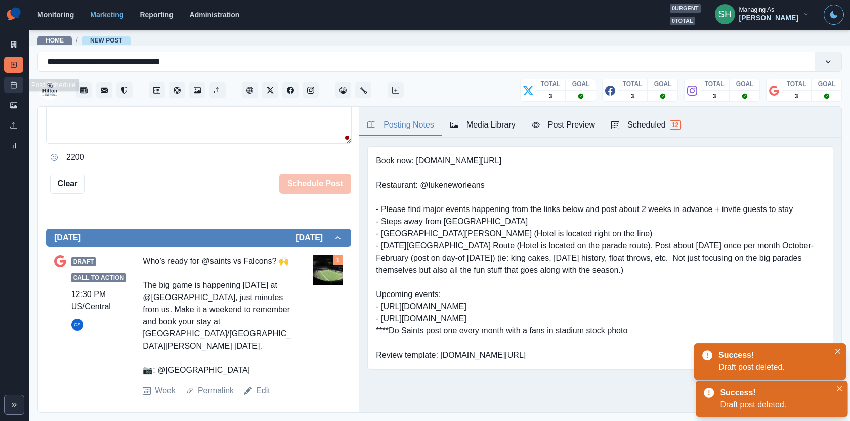
click at [11, 87] on rect at bounding box center [14, 86] width 6 height 6
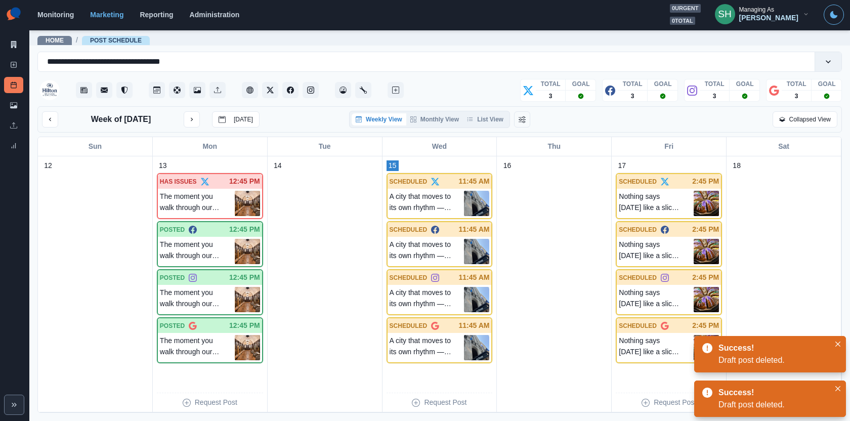
click at [484, 112] on div "Weekly View Monthly View List View" at bounding box center [429, 119] width 161 height 17
click at [484, 117] on button "List View" at bounding box center [485, 119] width 45 height 12
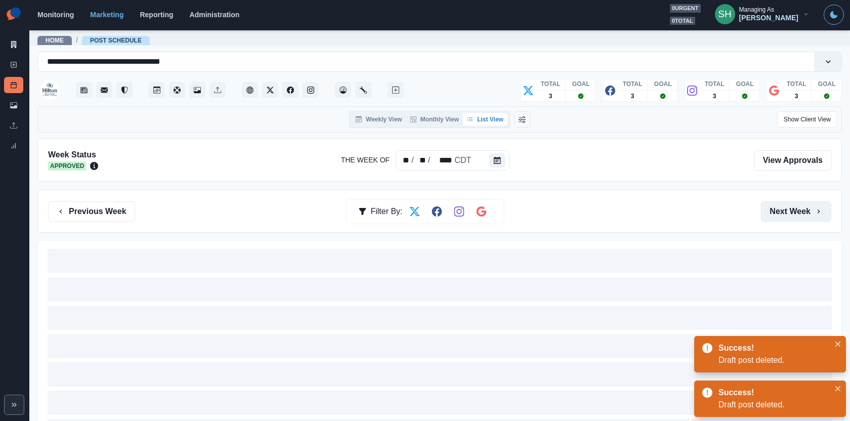
click at [798, 209] on button "Next Week" at bounding box center [796, 211] width 70 height 20
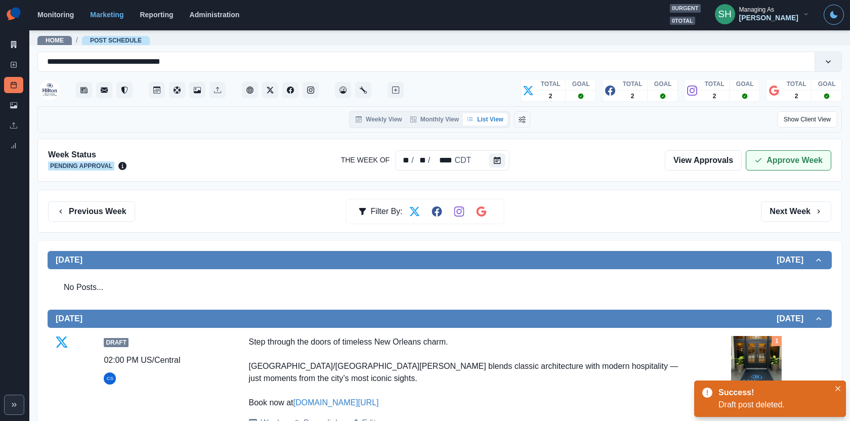
click at [779, 156] on button "Approve Week" at bounding box center [789, 160] width 86 height 20
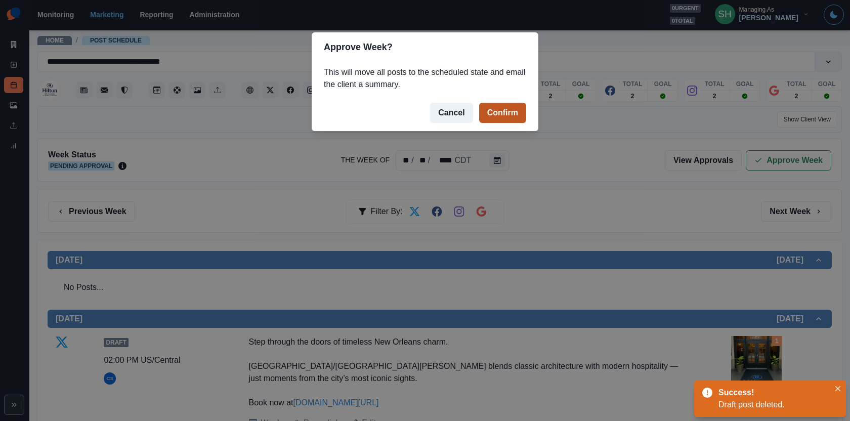
click at [487, 107] on button "Confirm" at bounding box center [502, 113] width 47 height 20
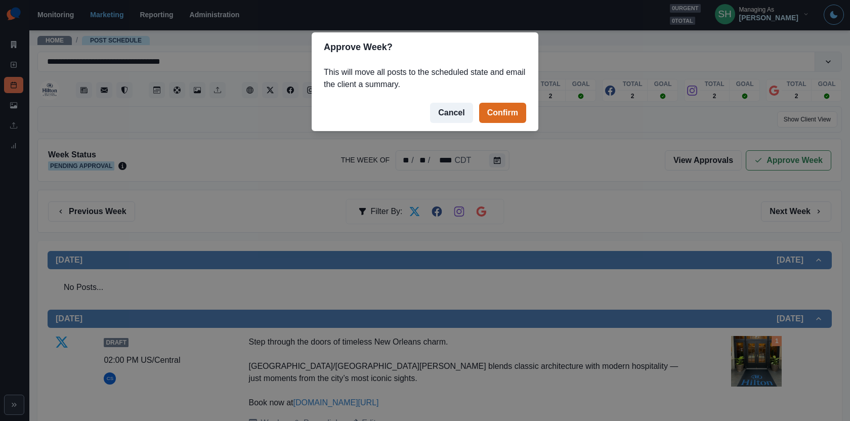
click at [12, 43] on div "Approve Week? This will move all posts to the scheduled state and email the cli…" at bounding box center [425, 210] width 850 height 421
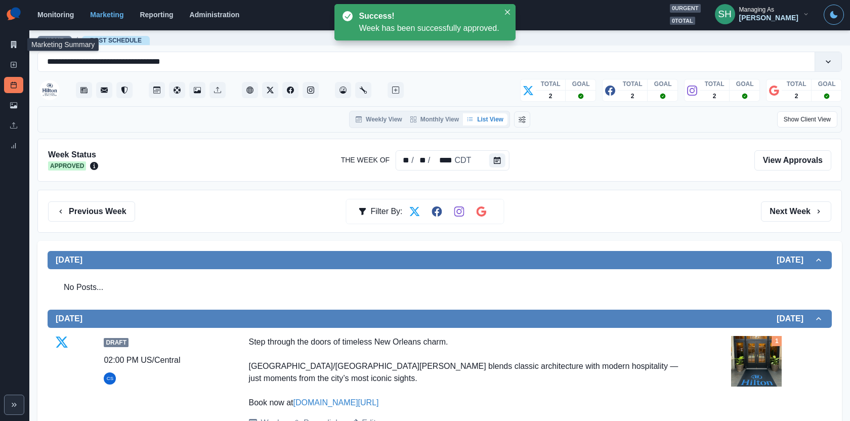
click at [12, 43] on icon at bounding box center [14, 44] width 6 height 7
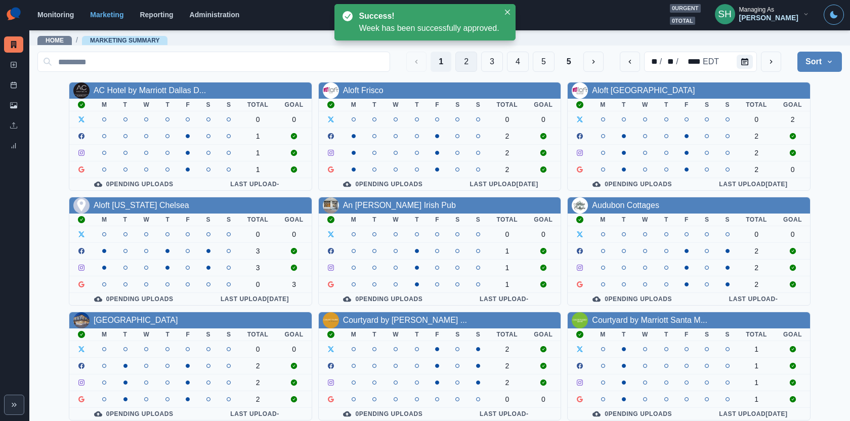
click at [461, 64] on button "2" at bounding box center [467, 62] width 22 height 20
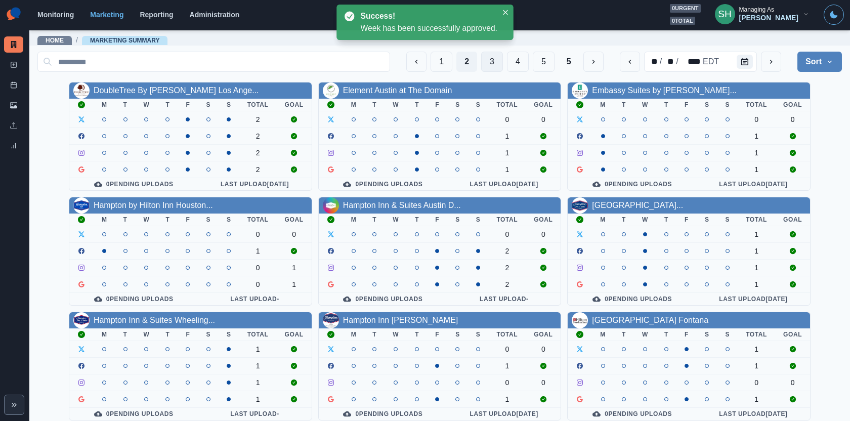
click at [502, 62] on button "3" at bounding box center [492, 62] width 22 height 20
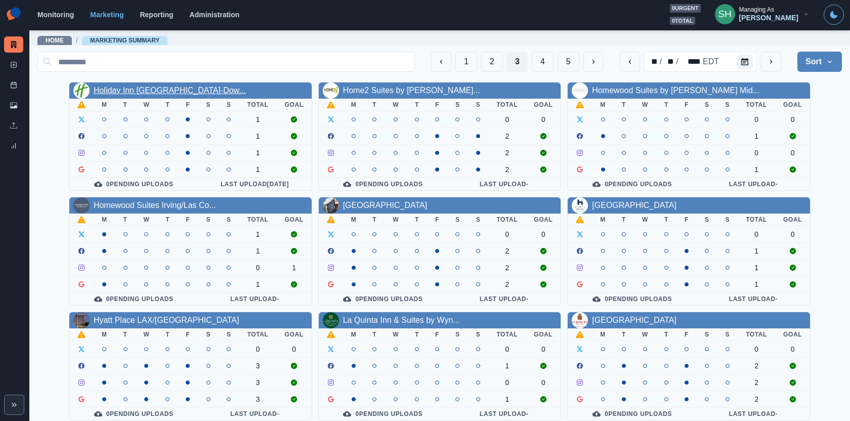
click at [159, 93] on link "Holiday Inn Port Of Miami-Dow..." at bounding box center [170, 90] width 152 height 9
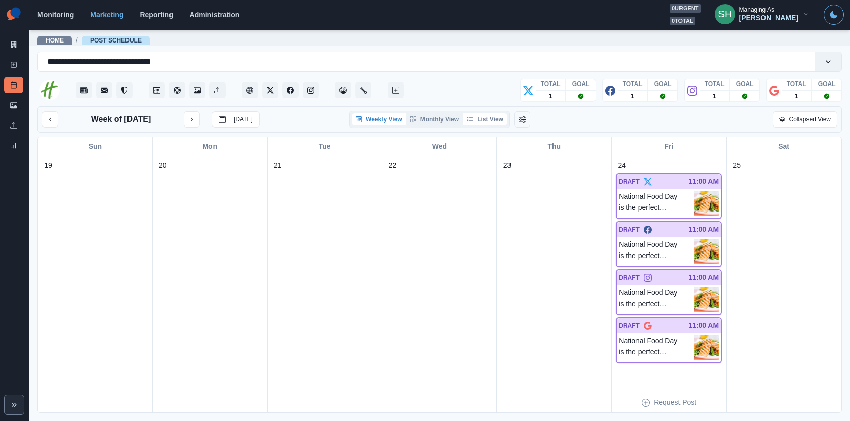
click at [488, 117] on button "List View" at bounding box center [485, 119] width 45 height 12
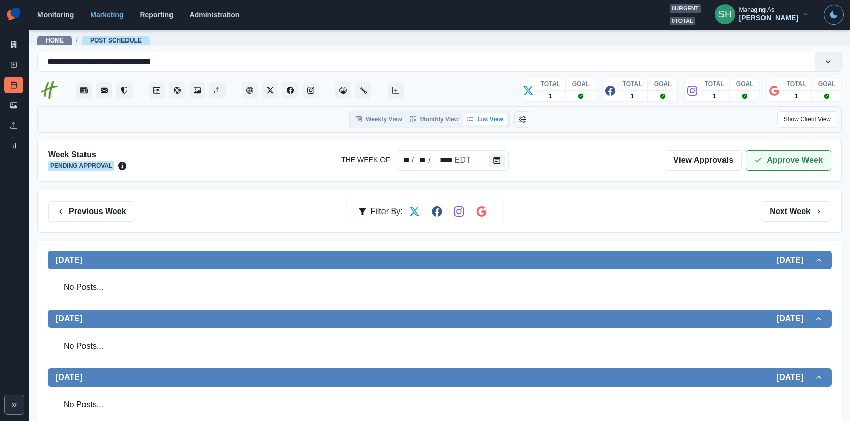
click at [777, 160] on button "Approve Week" at bounding box center [789, 160] width 86 height 20
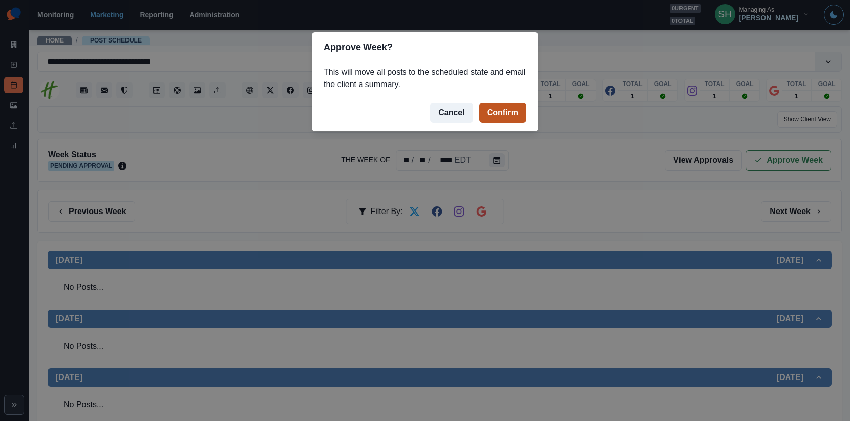
click at [487, 107] on button "Confirm" at bounding box center [502, 113] width 47 height 20
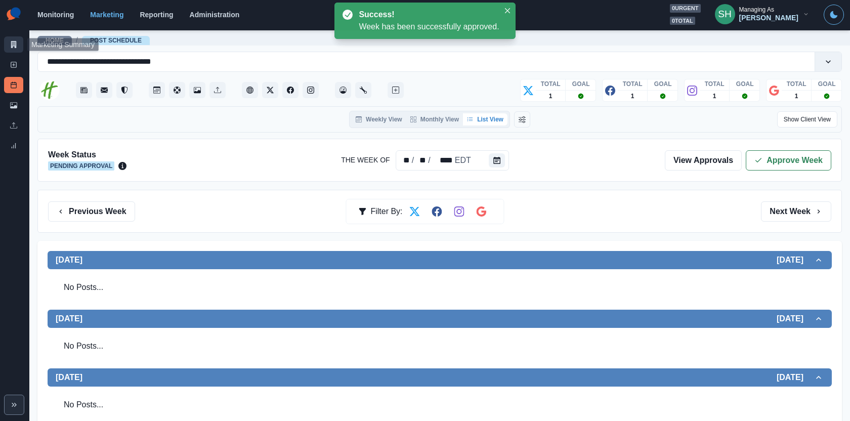
click at [8, 50] on link "Marketing Summary" at bounding box center [13, 44] width 19 height 16
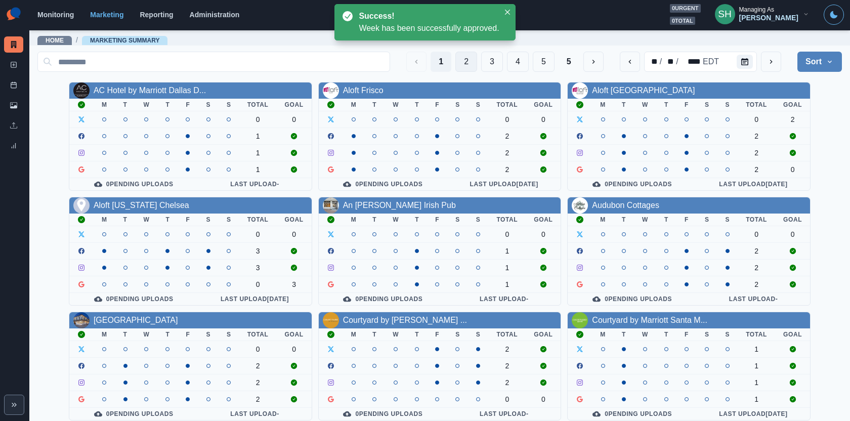
click at [466, 63] on button "2" at bounding box center [467, 62] width 22 height 20
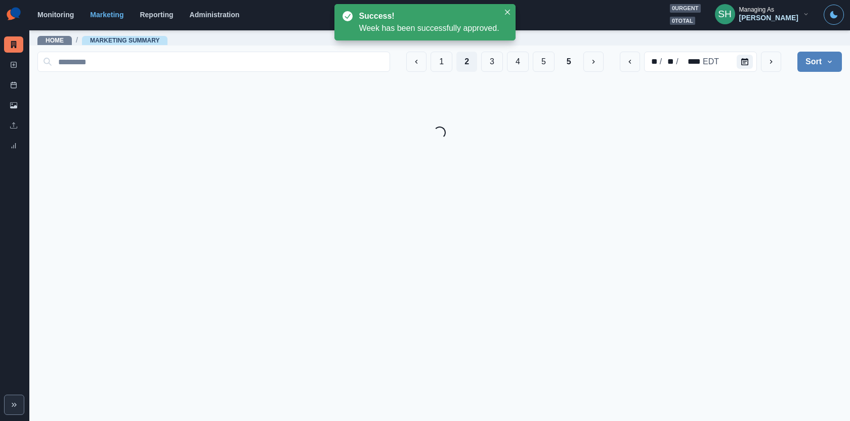
click at [505, 63] on div "1 2 3 4 5 5" at bounding box center [504, 62] width 197 height 20
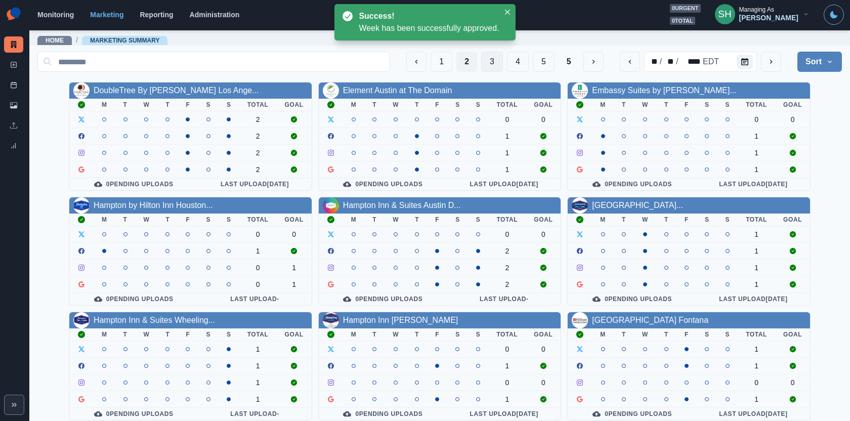
click at [496, 61] on button "3" at bounding box center [492, 62] width 22 height 20
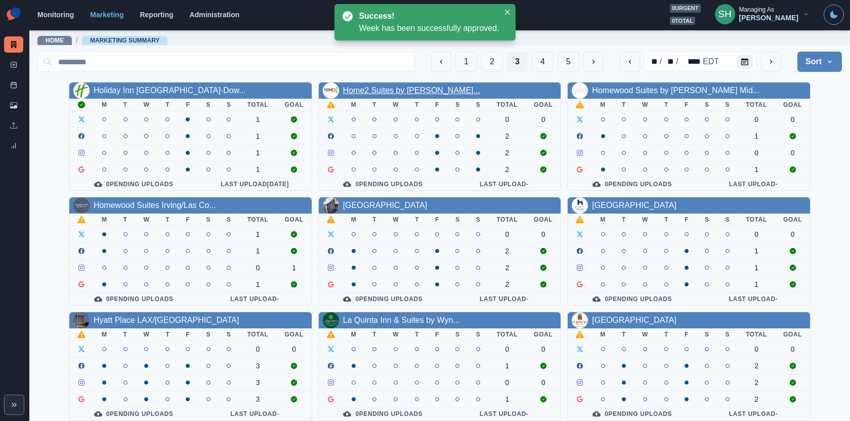
click at [423, 90] on link "Home2 Suites by Hilton Petalu..." at bounding box center [411, 90] width 137 height 9
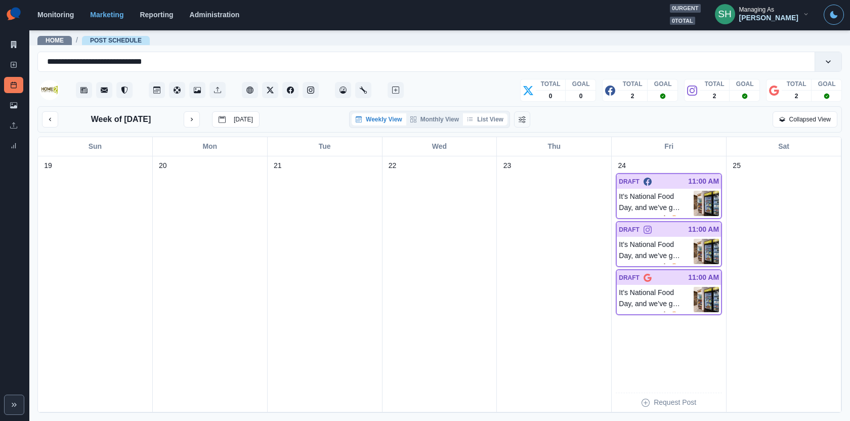
click at [480, 120] on button "List View" at bounding box center [485, 119] width 45 height 12
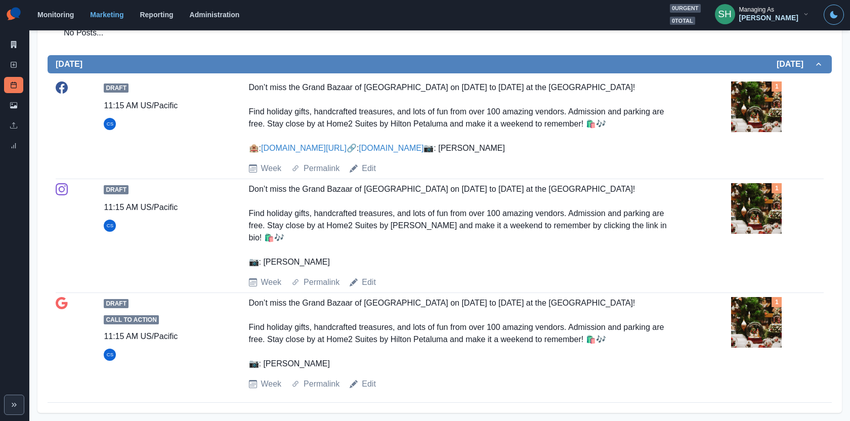
scroll to position [766, 0]
click at [756, 94] on img at bounding box center [756, 106] width 51 height 51
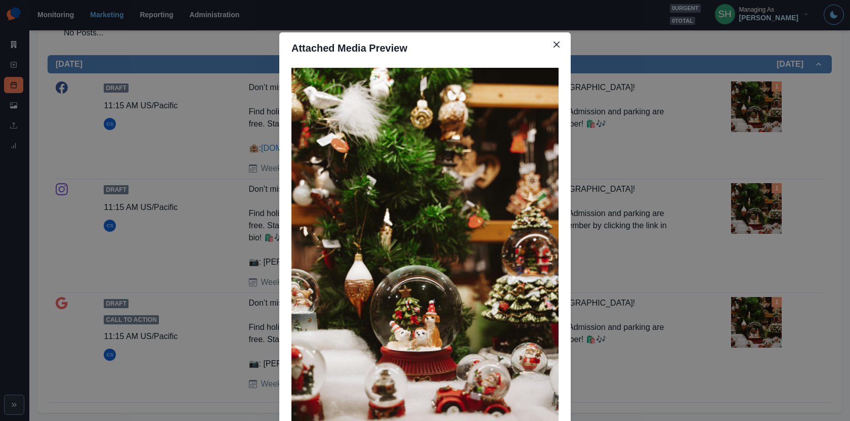
click at [728, 115] on div "Attached Media Preview" at bounding box center [425, 210] width 850 height 421
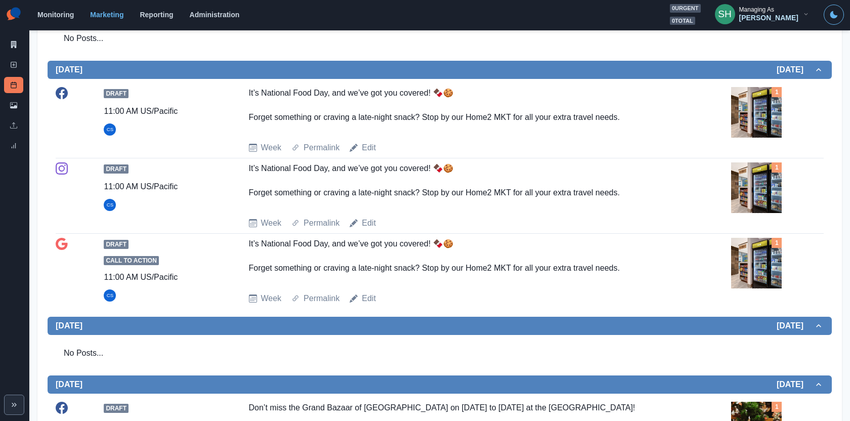
scroll to position [0, 0]
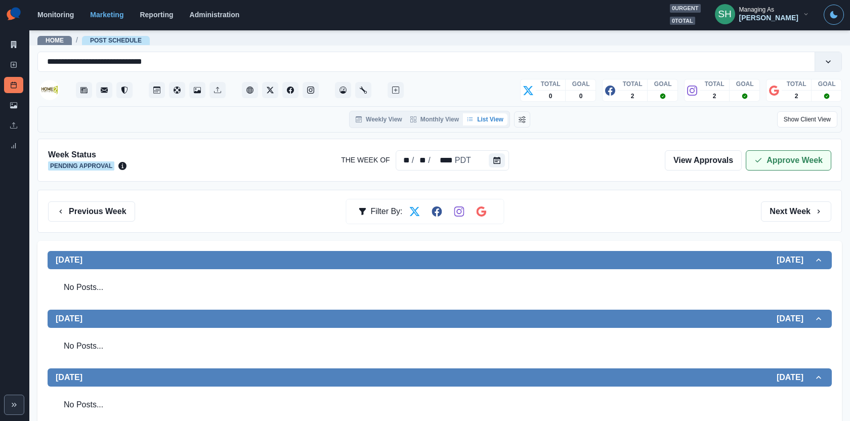
click at [774, 168] on button "Approve Week" at bounding box center [789, 160] width 86 height 20
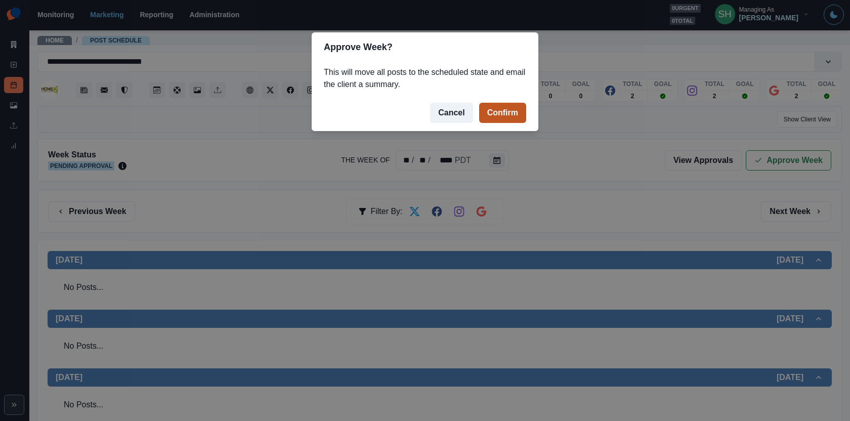
click at [519, 111] on button "Confirm" at bounding box center [502, 113] width 47 height 20
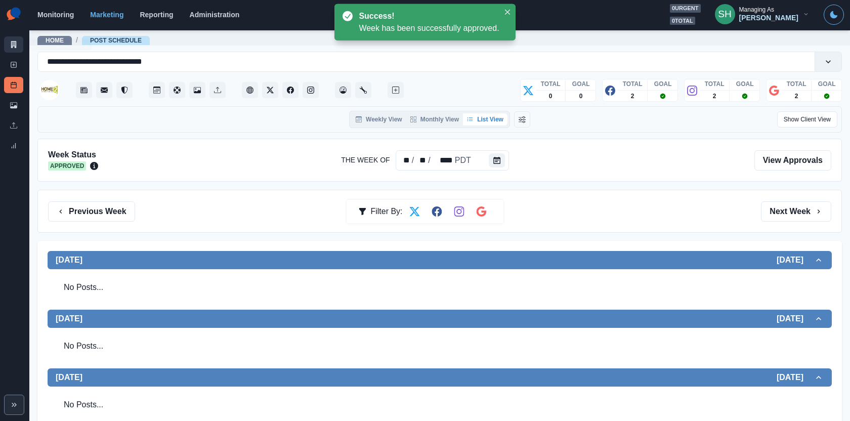
click at [8, 42] on link "Marketing Summary" at bounding box center [13, 44] width 19 height 16
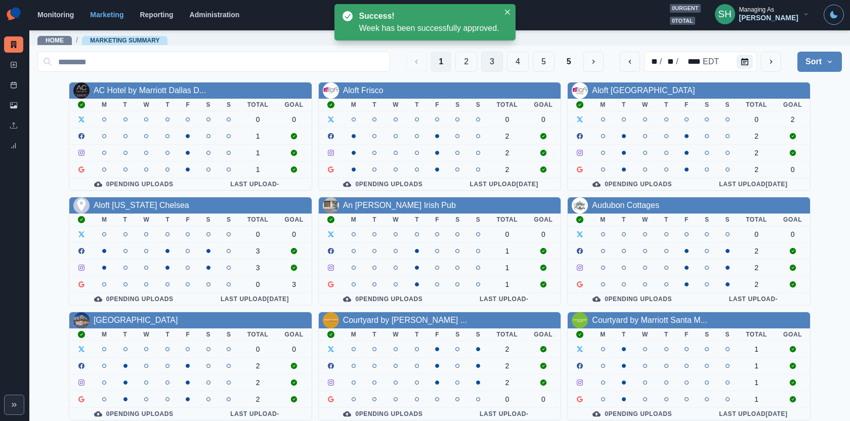
click at [489, 59] on button "3" at bounding box center [492, 62] width 22 height 20
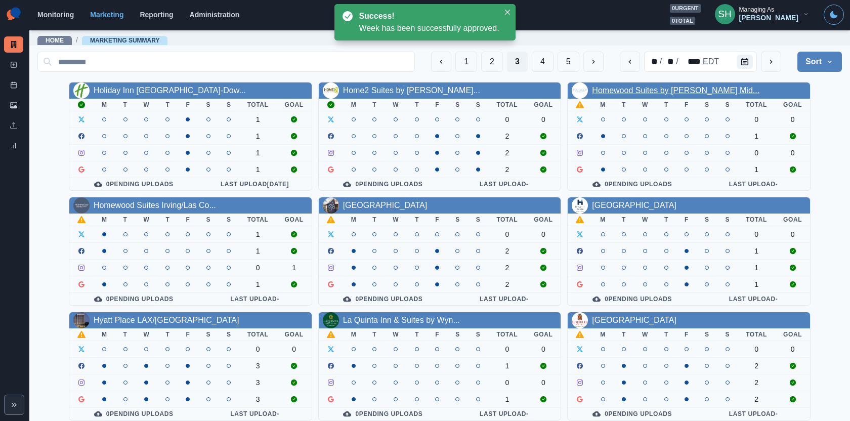
click at [675, 86] on link "Homewood Suites by Hilton Mid..." at bounding box center [676, 90] width 168 height 9
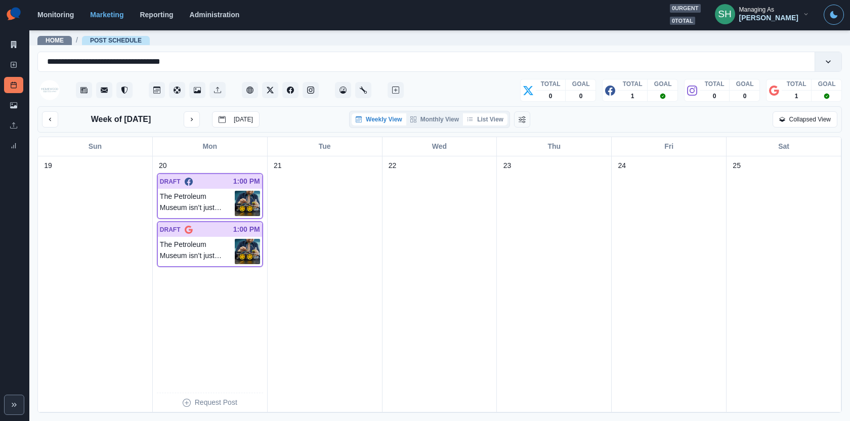
click at [476, 120] on button "List View" at bounding box center [485, 119] width 45 height 12
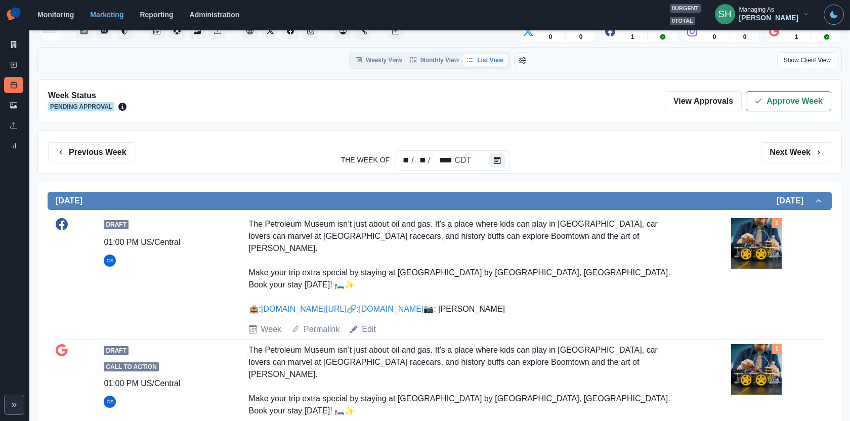
scroll to position [162, 0]
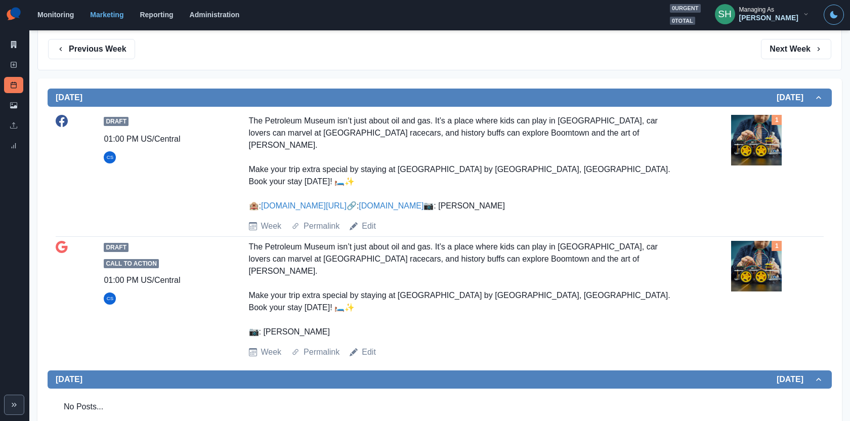
click at [743, 137] on img at bounding box center [756, 140] width 51 height 51
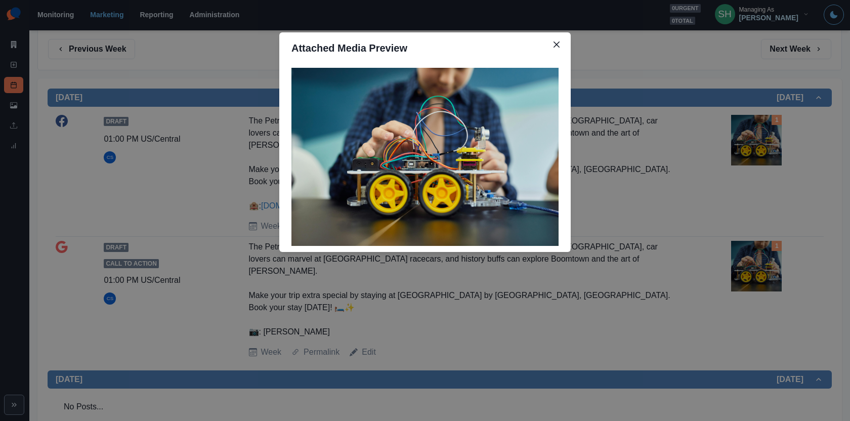
click at [743, 137] on div "Attached Media Preview" at bounding box center [425, 210] width 850 height 421
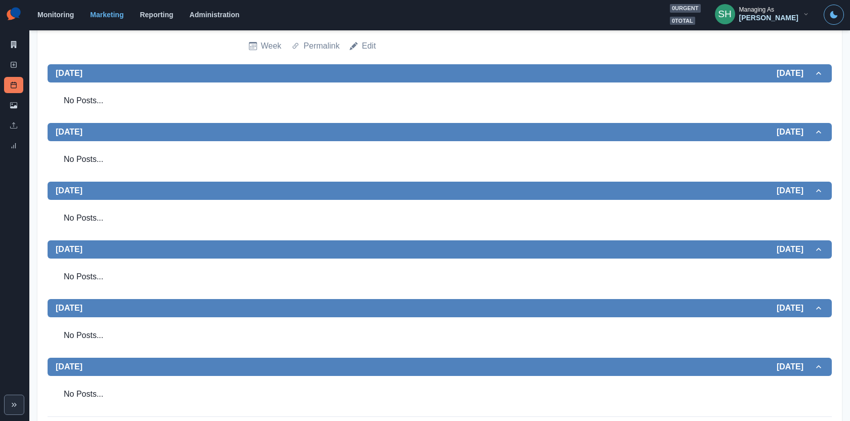
scroll to position [0, 0]
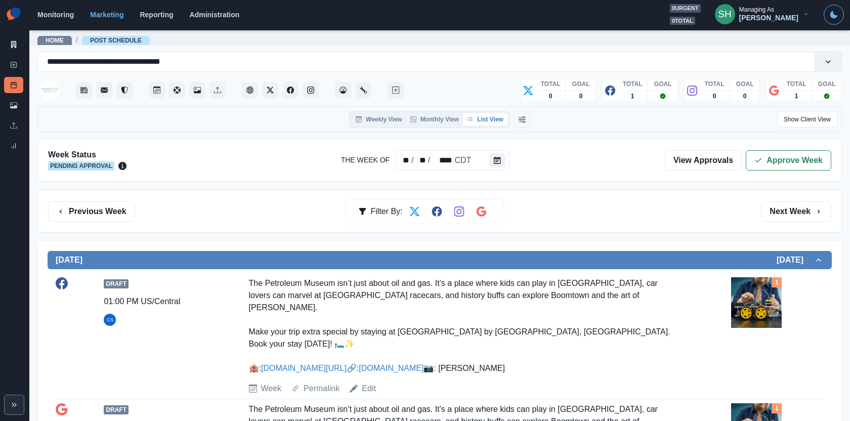
click at [761, 171] on div "Week Status Pending Approval The Week Of ** / ** / **** CDT View Approvals Appr…" at bounding box center [439, 160] width 805 height 43
click at [759, 160] on polyline "button" at bounding box center [759, 160] width 6 height 4
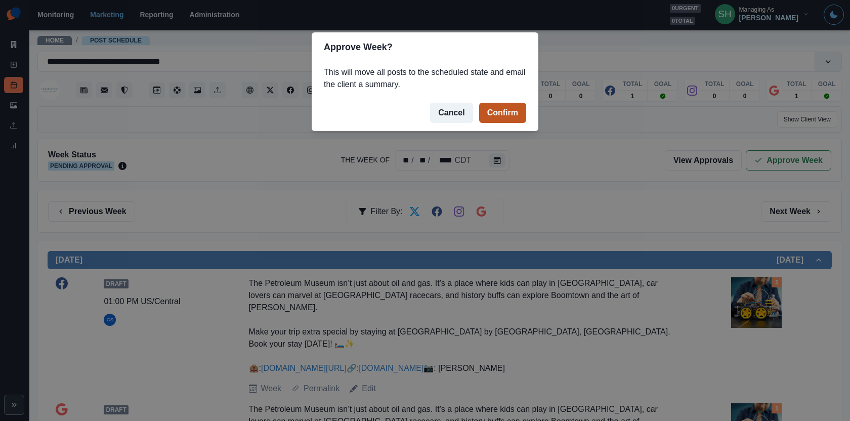
click at [499, 119] on button "Confirm" at bounding box center [502, 113] width 47 height 20
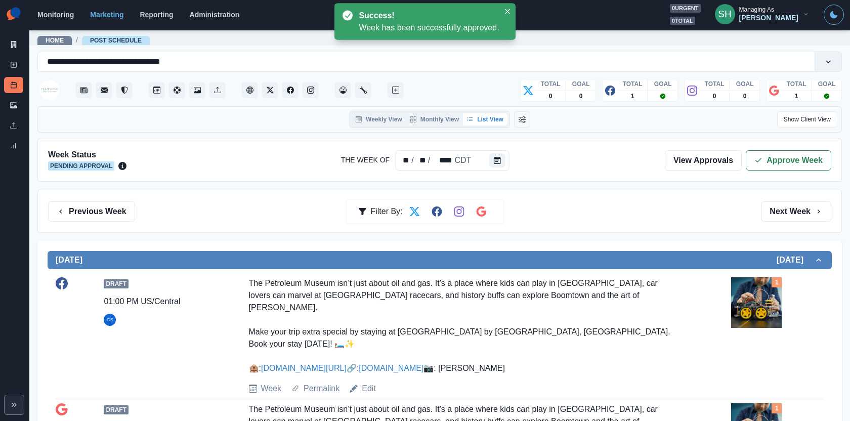
scroll to position [469, 0]
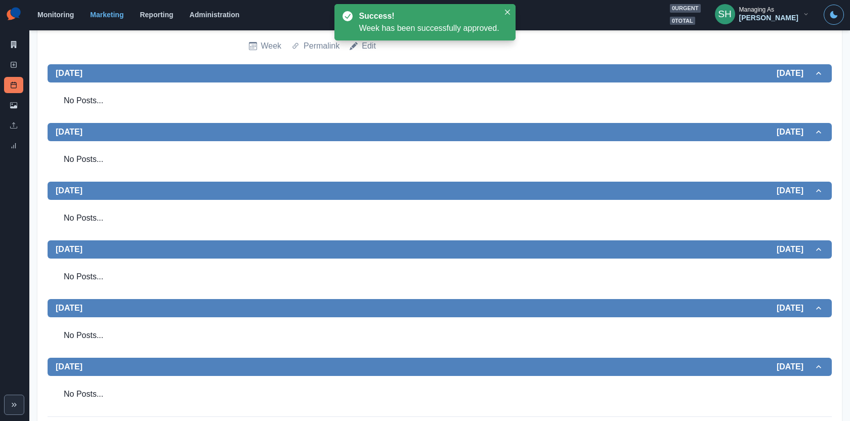
click at [11, 36] on div "Marketing Summary New Post Post Schedule Media Library Uploads Review Summary" at bounding box center [14, 79] width 29 height 158
click at [12, 46] on icon at bounding box center [14, 44] width 6 height 7
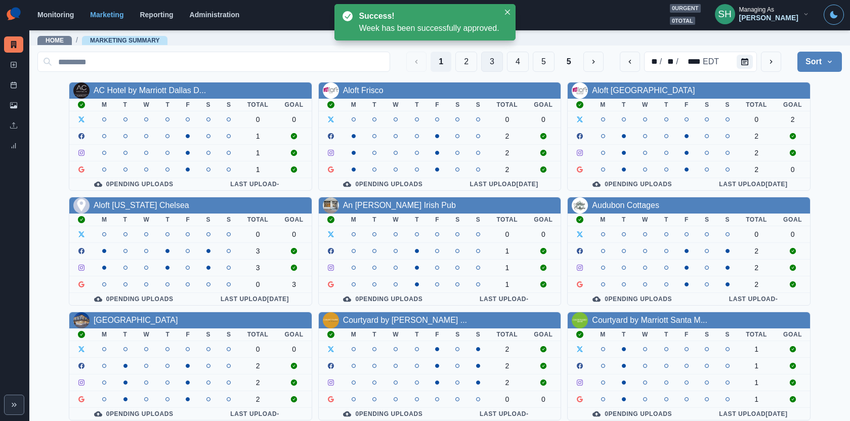
click at [494, 60] on button "3" at bounding box center [492, 62] width 22 height 20
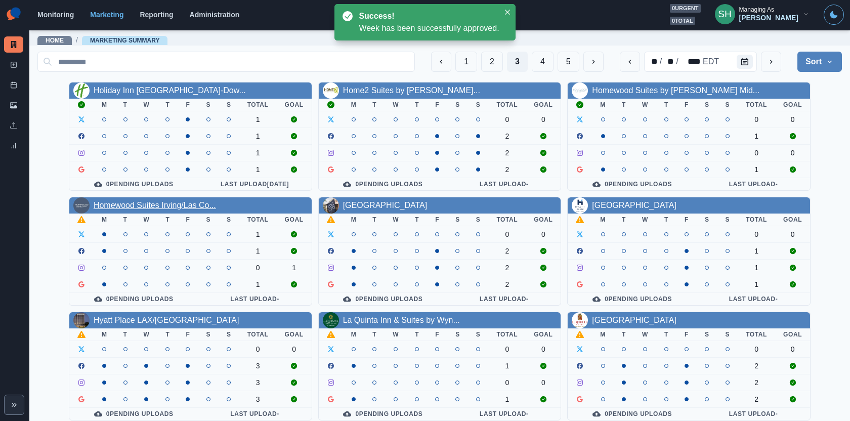
click at [165, 201] on link "Homewood Suites Irving/Las Co..." at bounding box center [155, 205] width 122 height 9
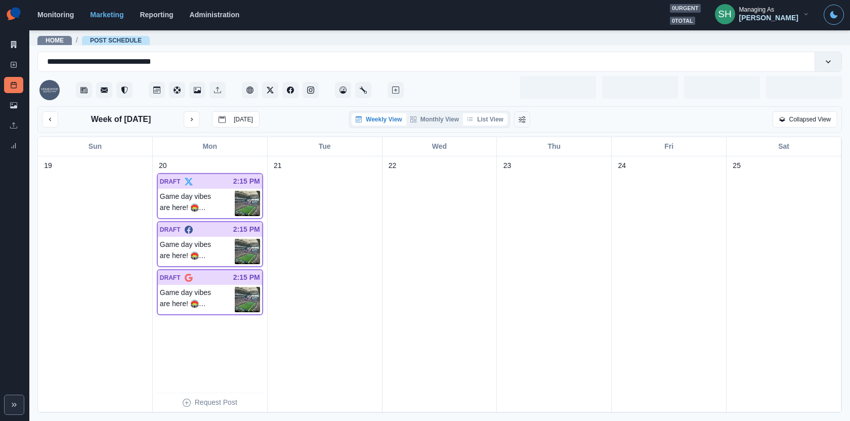
click at [485, 118] on button "List View" at bounding box center [485, 119] width 45 height 12
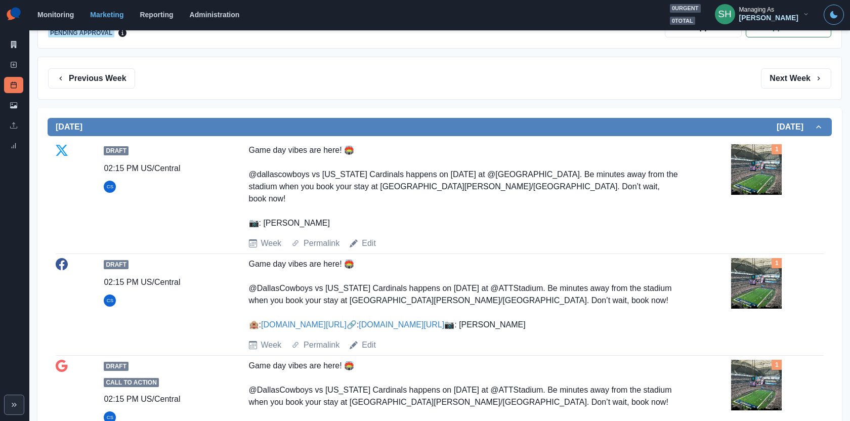
scroll to position [137, 0]
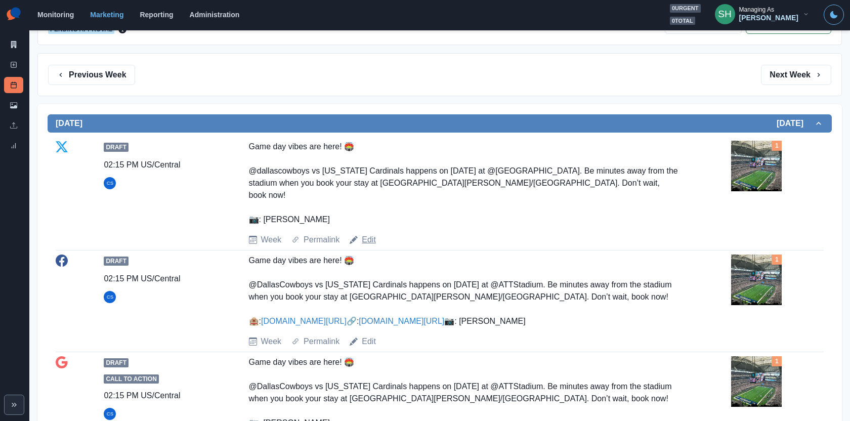
click at [370, 234] on link "Edit" at bounding box center [369, 240] width 14 height 12
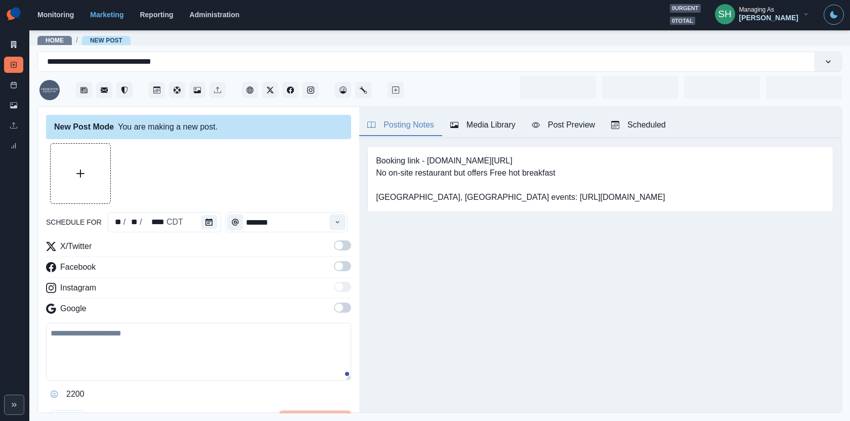
type input "*******"
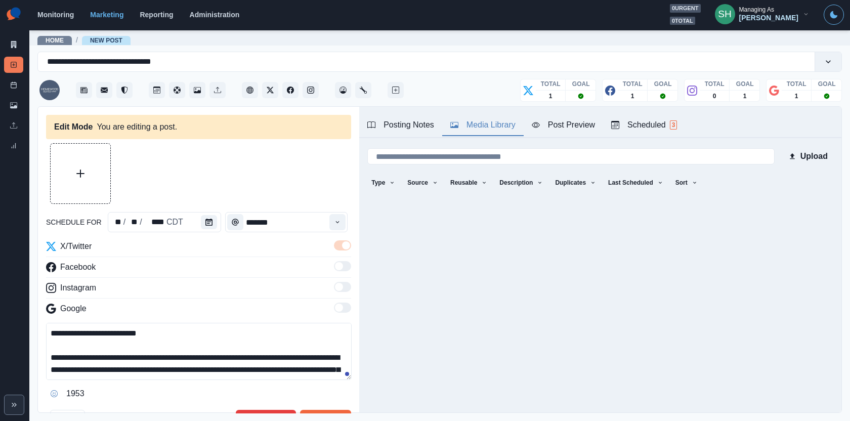
click at [490, 116] on button "Media Library" at bounding box center [482, 125] width 81 height 21
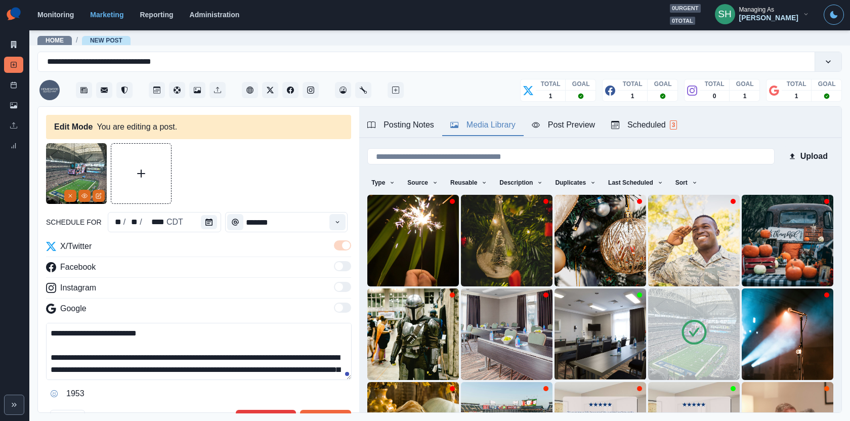
click at [682, 317] on img at bounding box center [694, 335] width 92 height 92
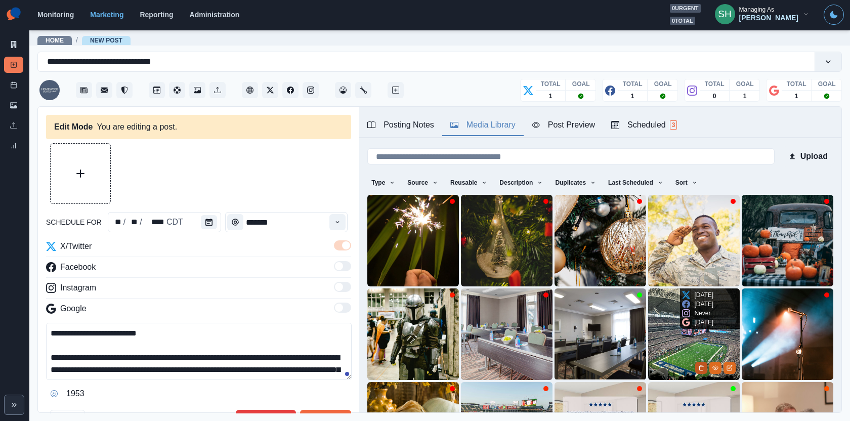
click at [701, 366] on icon "Delete Media" at bounding box center [702, 368] width 6 height 6
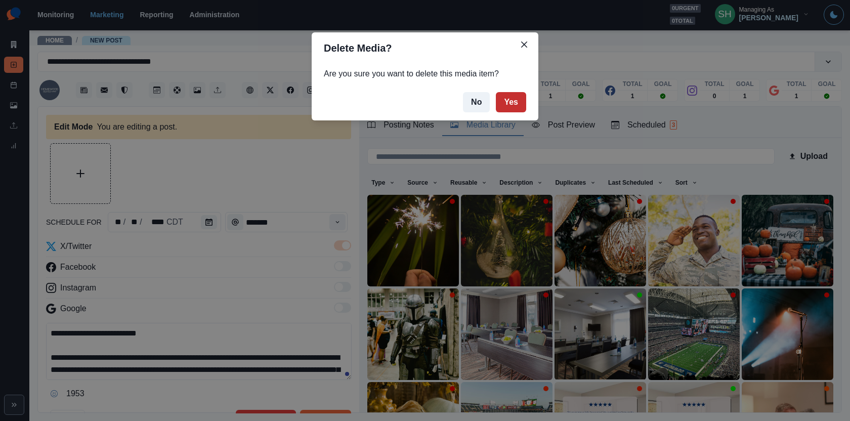
click at [520, 102] on button "Yes" at bounding box center [511, 102] width 30 height 20
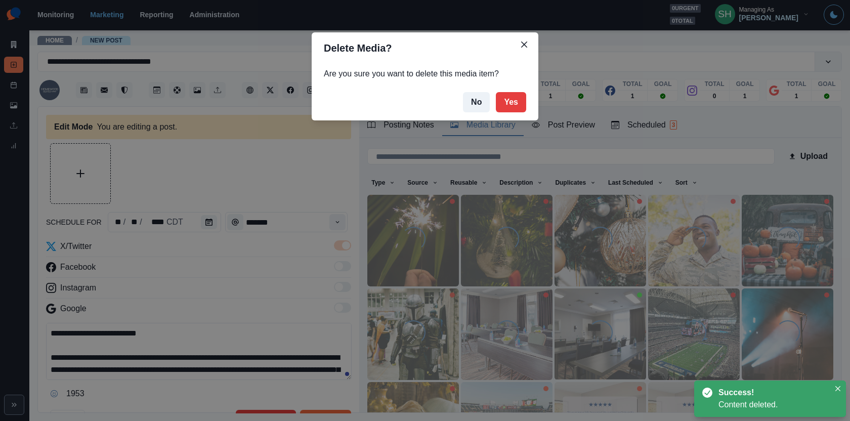
click at [93, 178] on button "Upload Media" at bounding box center [81, 174] width 60 height 60
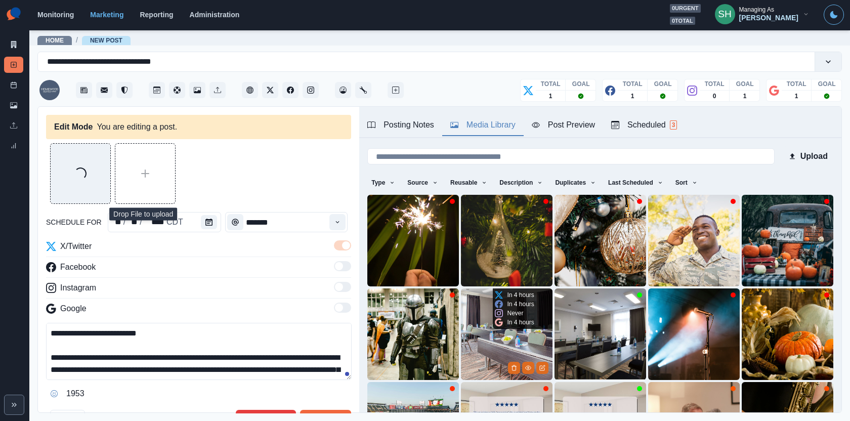
scroll to position [126, 0]
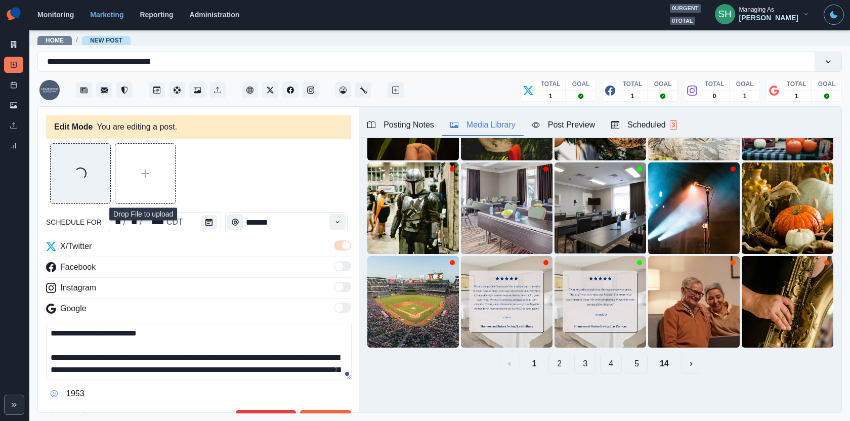
click at [565, 359] on button "2" at bounding box center [560, 364] width 22 height 20
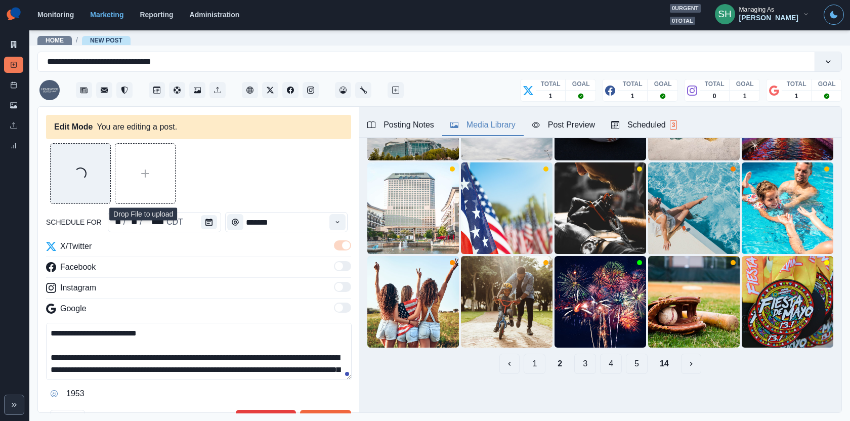
click at [536, 367] on button "1" at bounding box center [535, 364] width 22 height 20
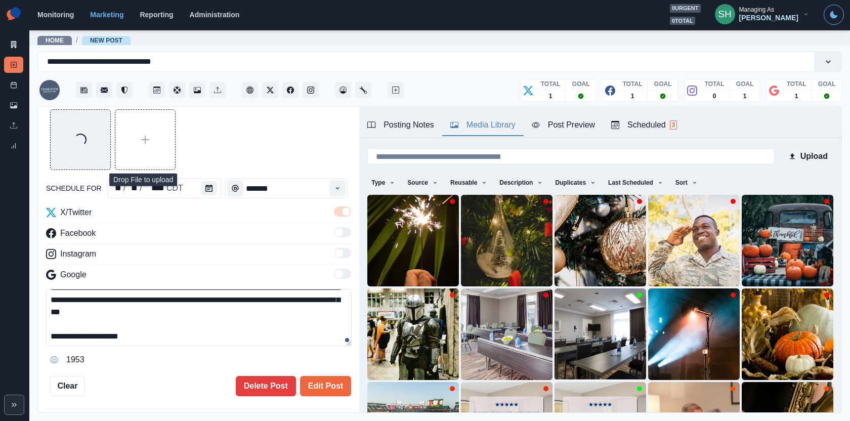
scroll to position [0, 0]
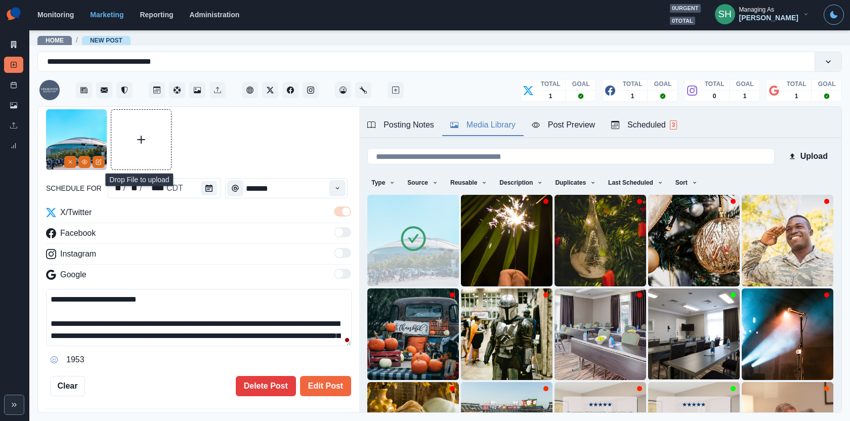
drag, startPoint x: 186, startPoint y: 319, endPoint x: 33, endPoint y: 327, distance: 153.6
click at [33, 327] on main "**********" at bounding box center [439, 225] width 821 height 392
drag, startPoint x: 138, startPoint y: 319, endPoint x: 109, endPoint y: 320, distance: 28.9
click at [109, 320] on textarea "**********" at bounding box center [199, 317] width 306 height 57
click at [67, 318] on textarea "**********" at bounding box center [199, 317] width 306 height 57
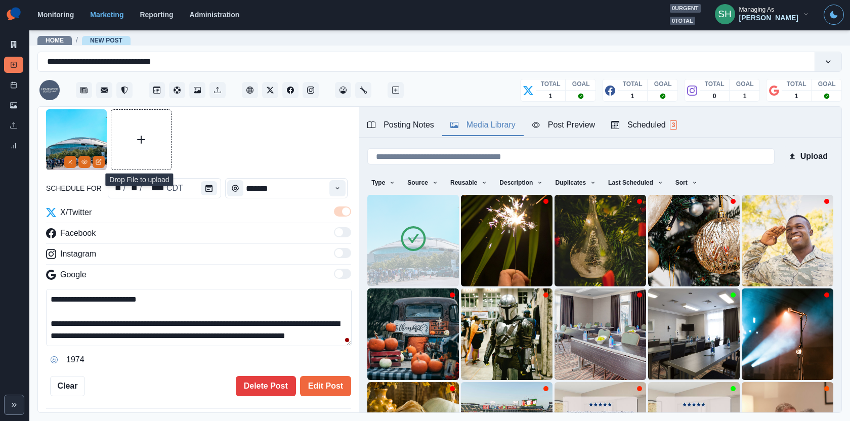
scroll to position [20, 0]
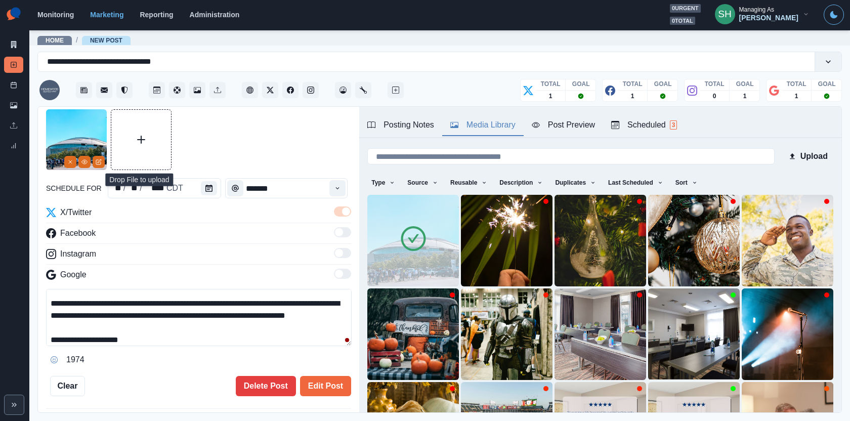
drag, startPoint x: 109, startPoint y: 314, endPoint x: 91, endPoint y: 314, distance: 18.2
click at [91, 314] on textarea "**********" at bounding box center [199, 317] width 306 height 57
click at [162, 326] on textarea "**********" at bounding box center [199, 317] width 306 height 57
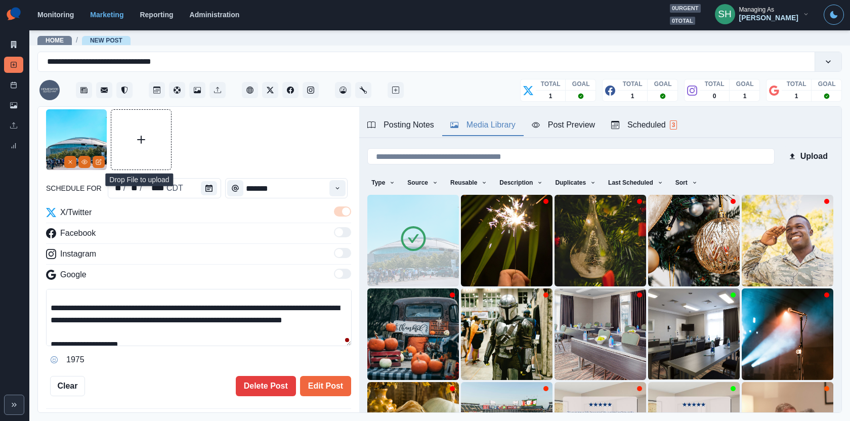
scroll to position [0, 0]
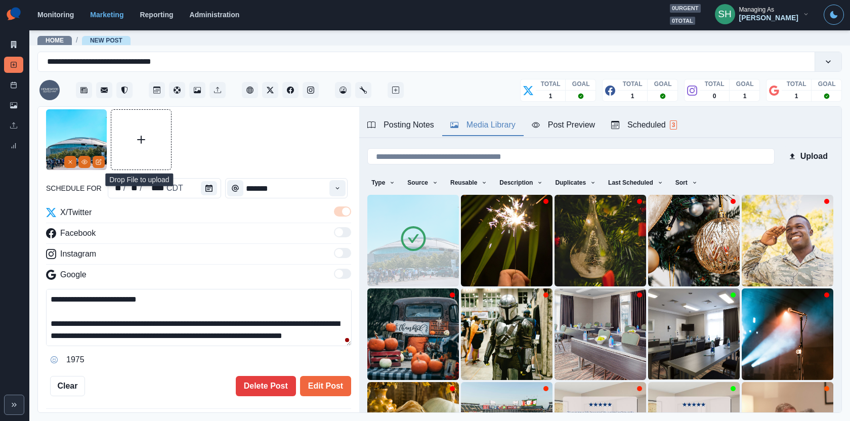
click at [409, 125] on div "Posting Notes" at bounding box center [400, 125] width 67 height 12
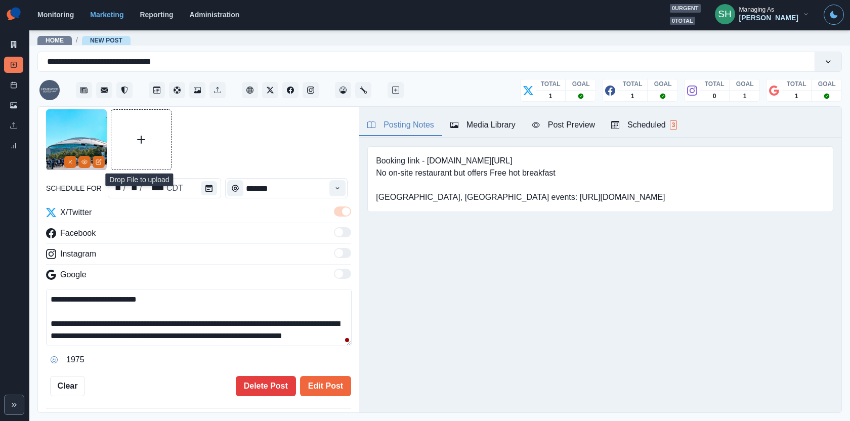
click at [493, 151] on div "Booking link - www.bit.ly/44lnKUz No on-site restaurant but offers Free hot bre…" at bounding box center [600, 179] width 466 height 66
drag, startPoint x: 501, startPoint y: 158, endPoint x: 427, endPoint y: 158, distance: 73.4
click at [427, 158] on pre "Booking link - www.bit.ly/44lnKUz No on-site restaurant but offers Free hot bre…" at bounding box center [520, 179] width 289 height 49
copy pre "www.bit.ly/44lnKUz"
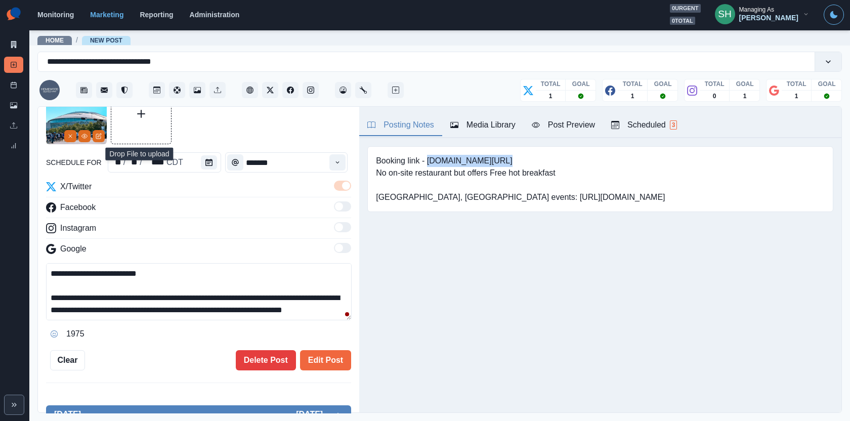
scroll to position [34, 0]
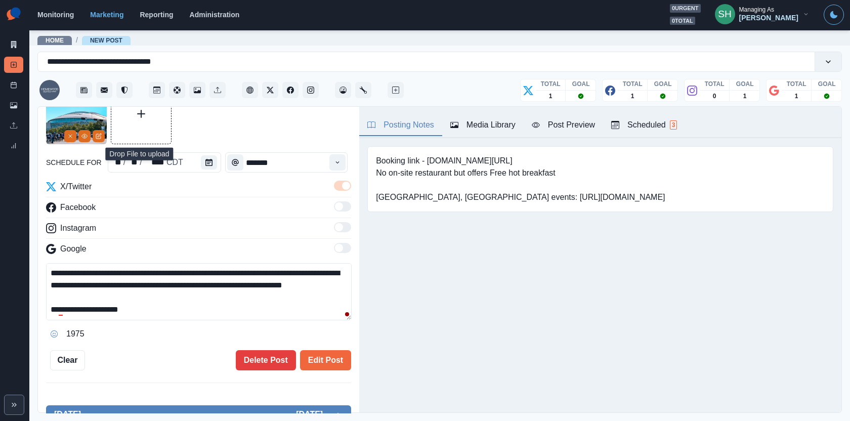
click at [157, 290] on textarea "**********" at bounding box center [199, 291] width 306 height 57
paste textarea "**********"
type textarea "**********"
click at [545, 135] on button "Post Preview" at bounding box center [563, 125] width 79 height 21
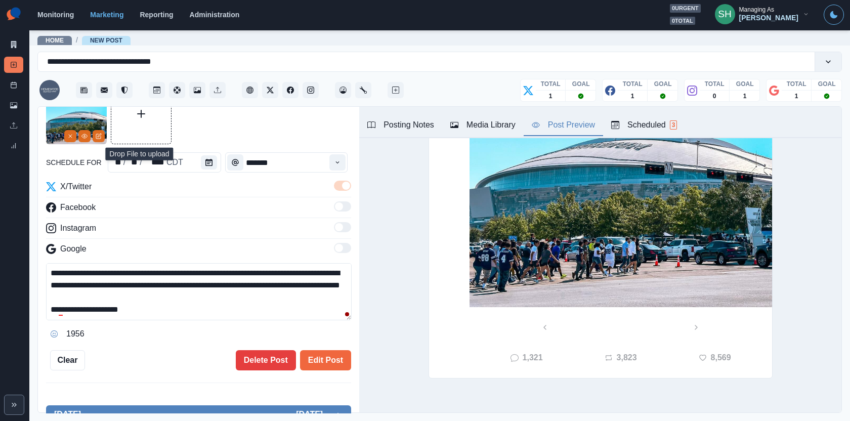
scroll to position [0, 0]
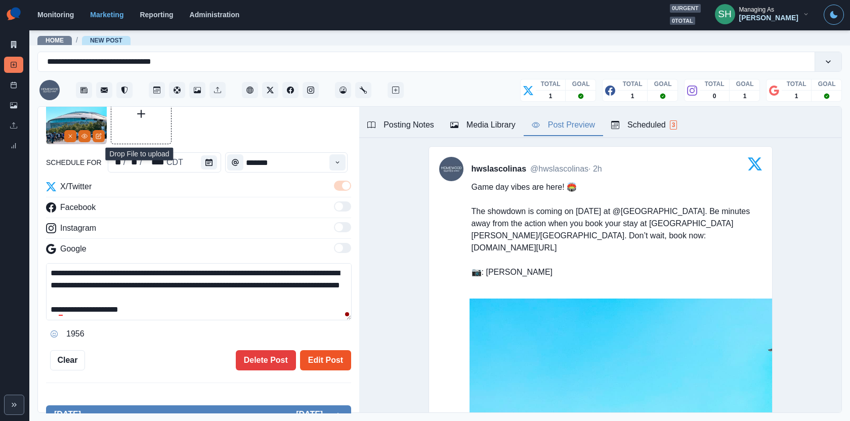
click at [312, 359] on button "Edit Post" at bounding box center [325, 360] width 51 height 20
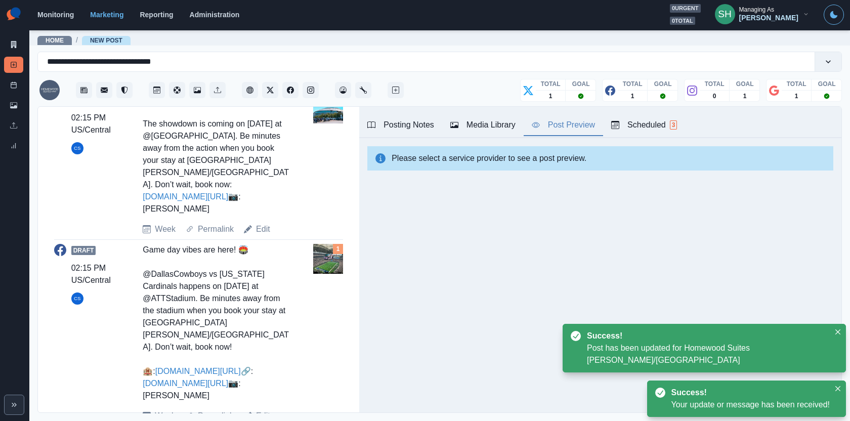
scroll to position [272, 0]
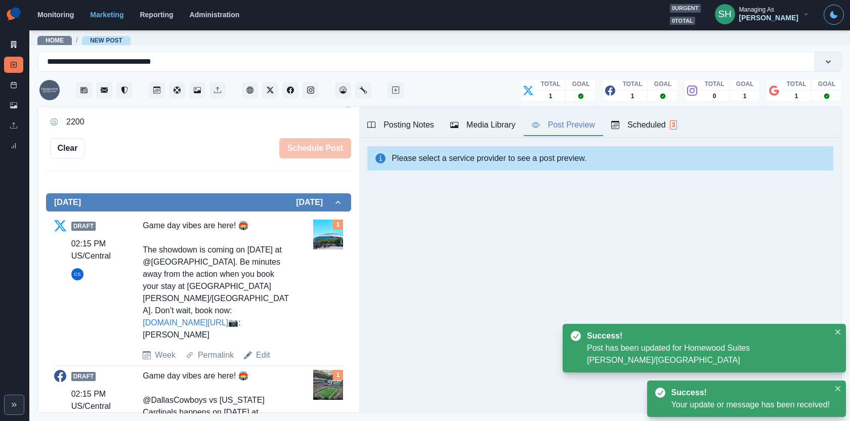
drag, startPoint x: 234, startPoint y: 334, endPoint x: 134, endPoint y: 227, distance: 146.8
click at [134, 227] on div "Draft 02:15 PM US/Central CS Game day vibes are here! 🏟️ The showdown is coming…" at bounding box center [198, 291] width 289 height 142
copy div "Game day vibes are here! 🏟️ The showdown is coming on November 3rd at @ATTStadi…"
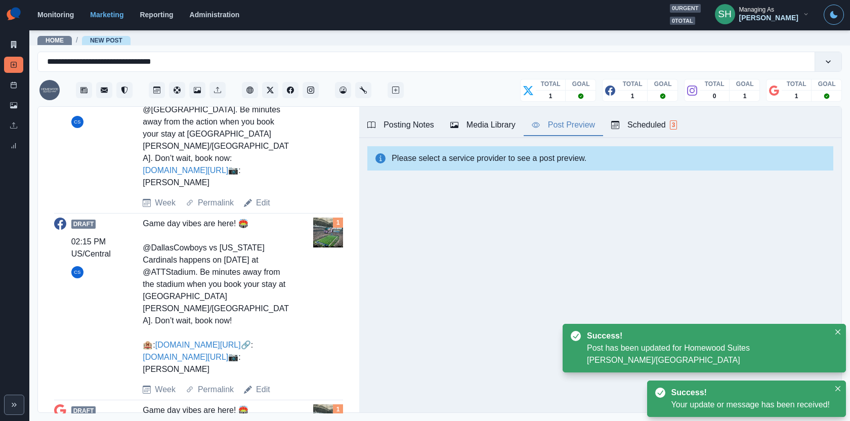
click at [260, 380] on div "Draft 02:15 PM US/Central CS Game day vibes are here! 🏟️ @DallasCowboys vs Ariz…" at bounding box center [198, 307] width 289 height 178
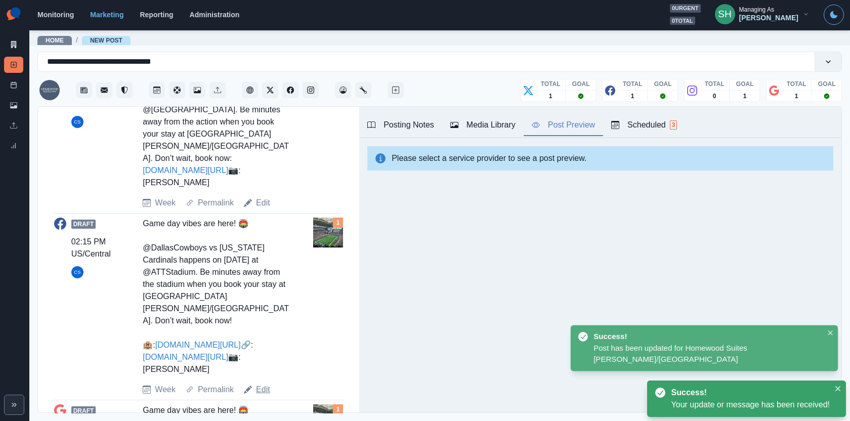
click at [265, 384] on link "Edit" at bounding box center [263, 390] width 14 height 12
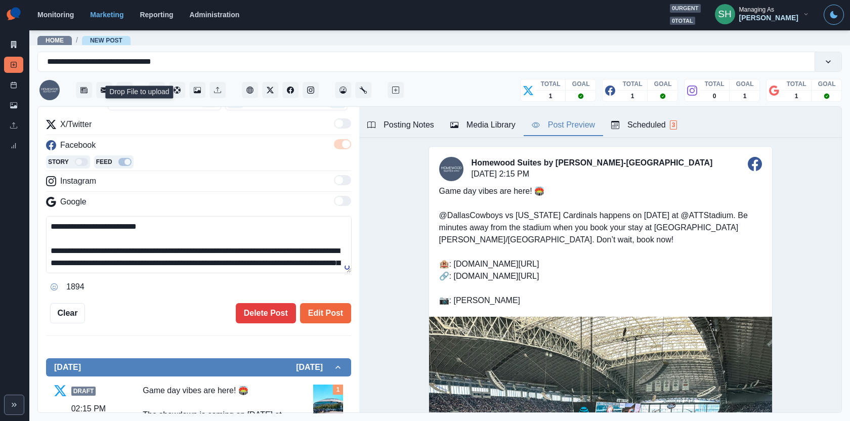
click at [468, 126] on div "Media Library" at bounding box center [483, 125] width 65 height 12
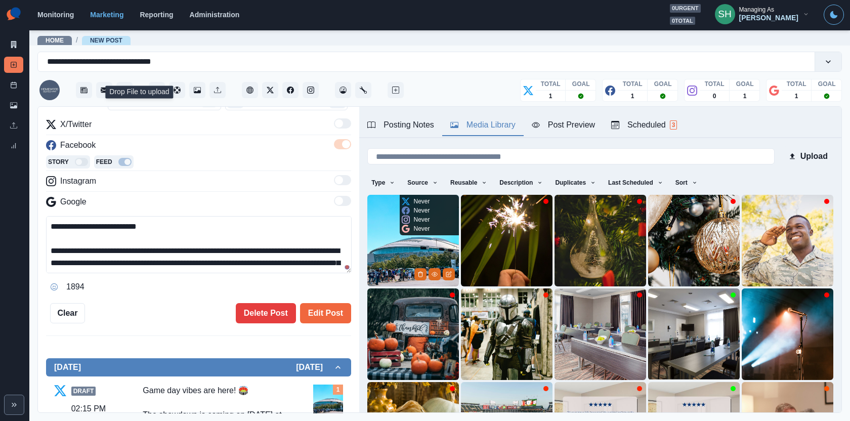
click at [410, 236] on img at bounding box center [413, 241] width 92 height 92
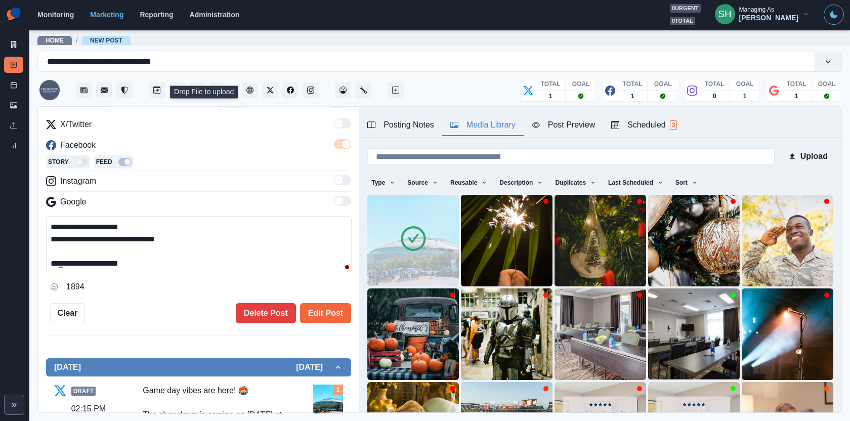
drag, startPoint x: 199, startPoint y: 268, endPoint x: 192, endPoint y: 133, distance: 134.8
click at [192, 133] on div "**********" at bounding box center [198, 206] width 305 height 177
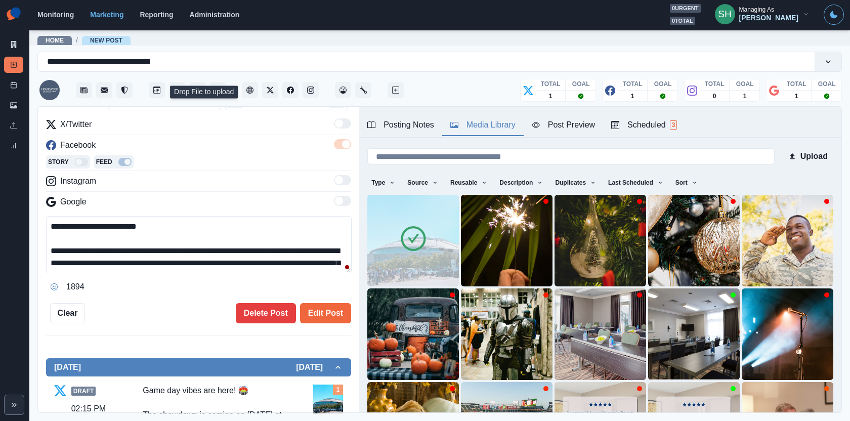
paste textarea
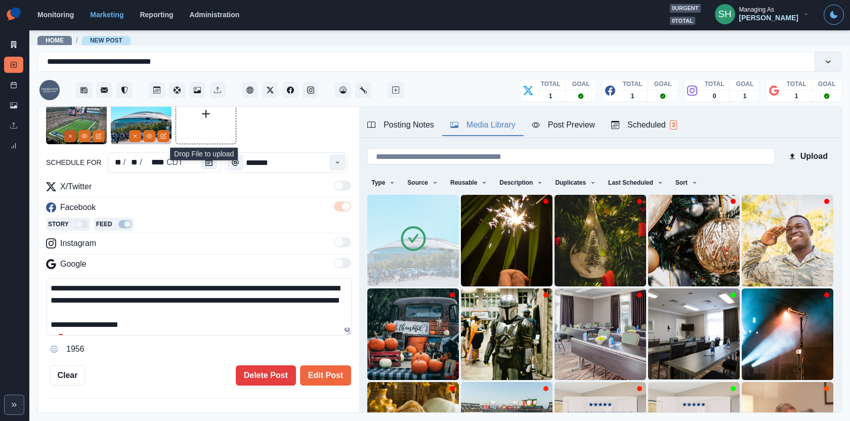
type textarea "**********"
click at [66, 134] on button "Remove" at bounding box center [70, 136] width 12 height 12
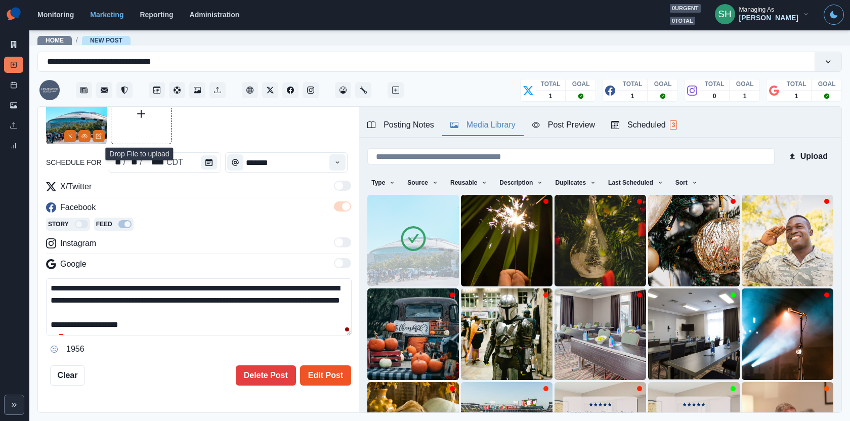
click at [334, 377] on button "Edit Post" at bounding box center [325, 375] width 51 height 20
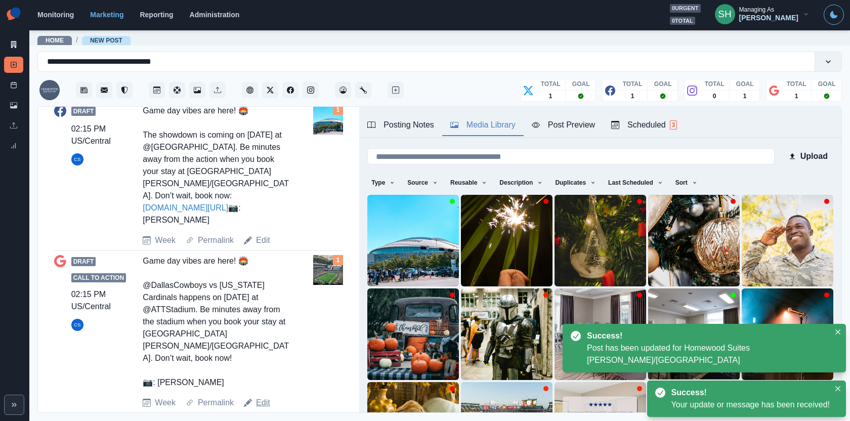
click at [264, 397] on link "Edit" at bounding box center [263, 403] width 14 height 12
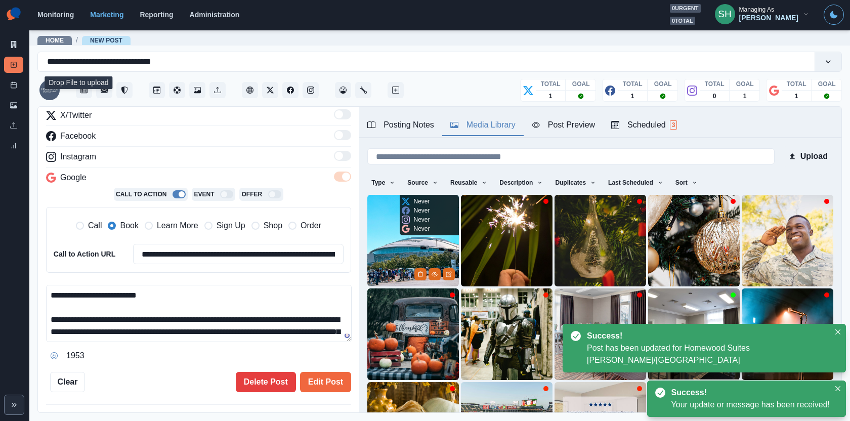
click at [379, 266] on img at bounding box center [413, 241] width 92 height 92
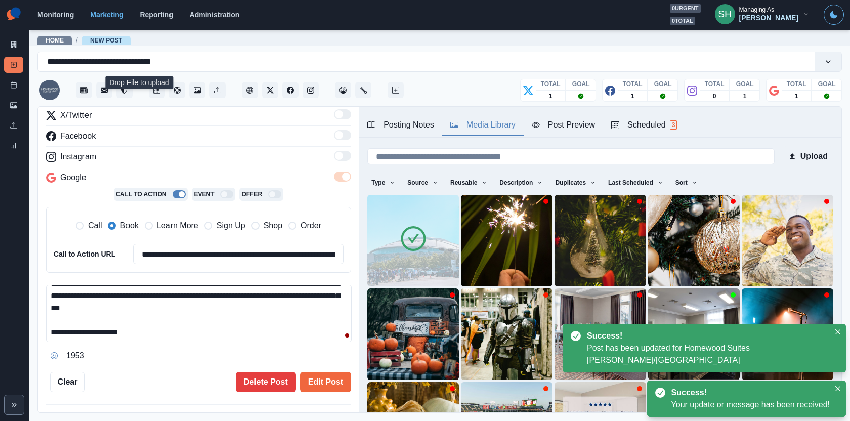
drag, startPoint x: 203, startPoint y: 331, endPoint x: 197, endPoint y: 202, distance: 128.7
click at [197, 203] on div "**********" at bounding box center [198, 236] width 305 height 255
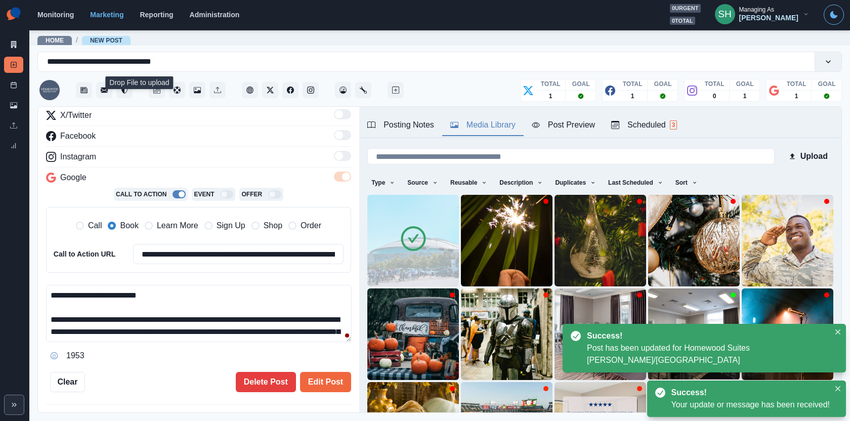
paste textarea
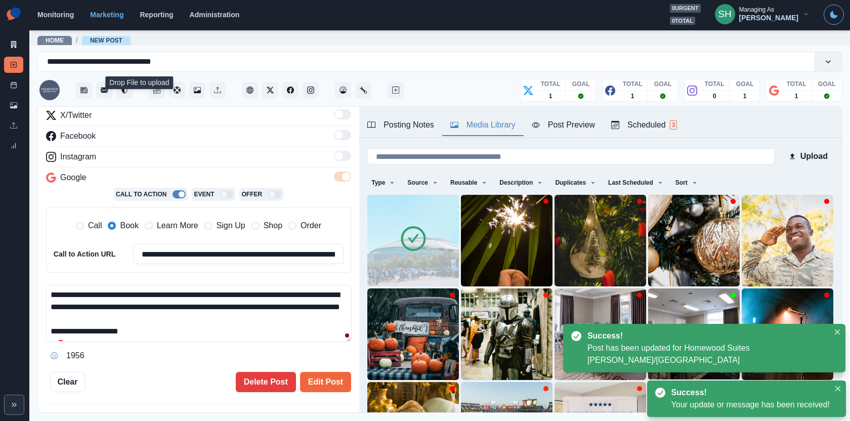
drag, startPoint x: 216, startPoint y: 312, endPoint x: 130, endPoint y: 310, distance: 86.1
click at [130, 310] on textarea "**********" at bounding box center [199, 313] width 306 height 57
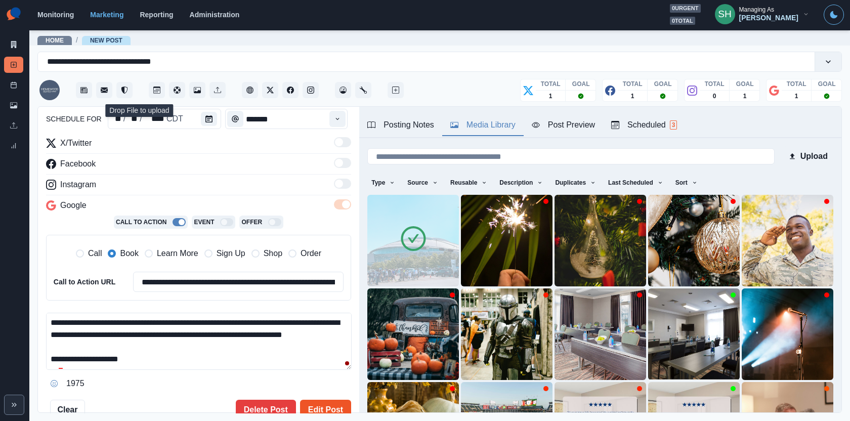
type textarea "**********"
click at [312, 402] on button "Edit Post" at bounding box center [325, 410] width 51 height 20
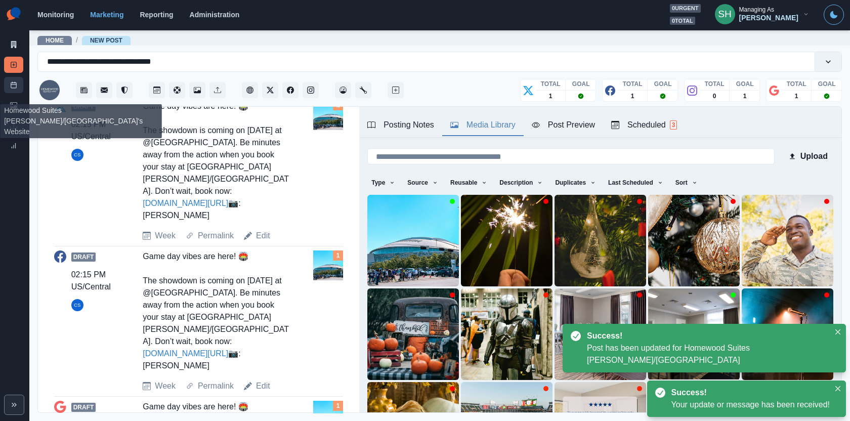
click at [11, 85] on line at bounding box center [14, 85] width 6 height 0
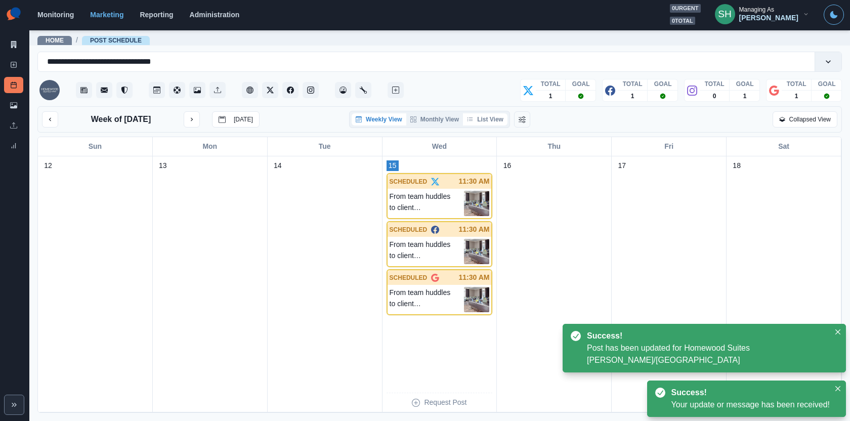
click at [479, 119] on button "List View" at bounding box center [485, 119] width 45 height 12
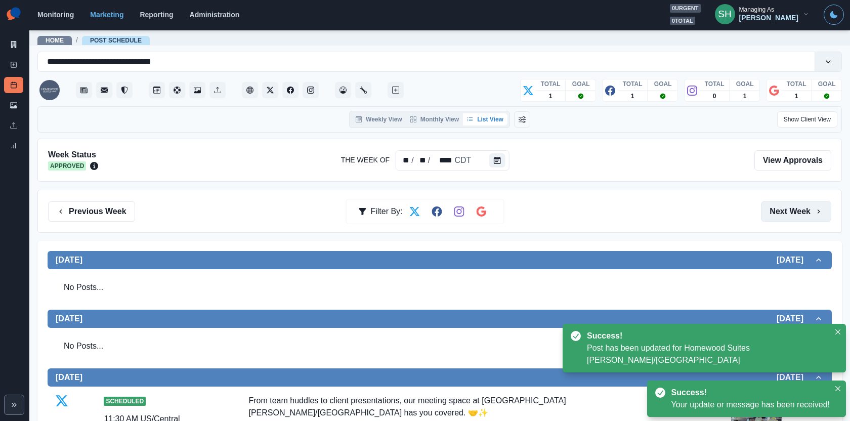
click at [801, 212] on button "Next Week" at bounding box center [796, 211] width 70 height 20
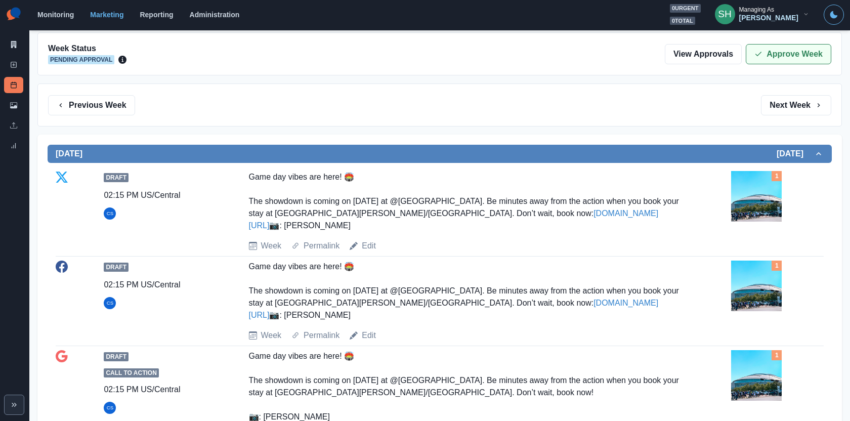
click at [771, 58] on button "Approve Week" at bounding box center [789, 54] width 86 height 20
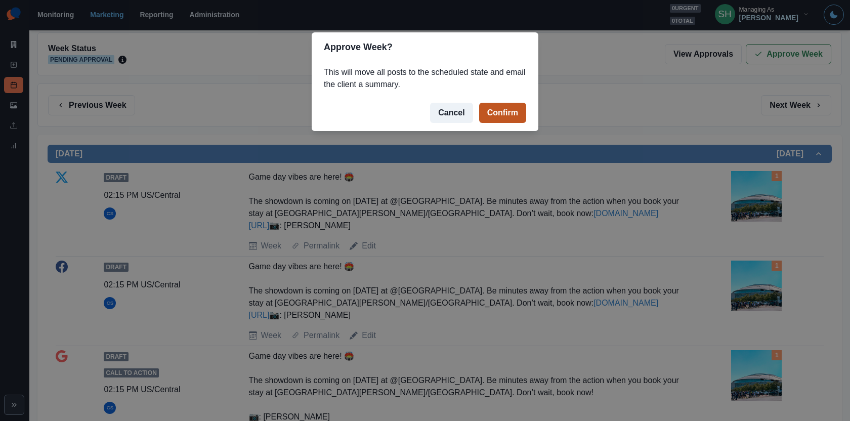
click at [485, 114] on button "Confirm" at bounding box center [502, 113] width 47 height 20
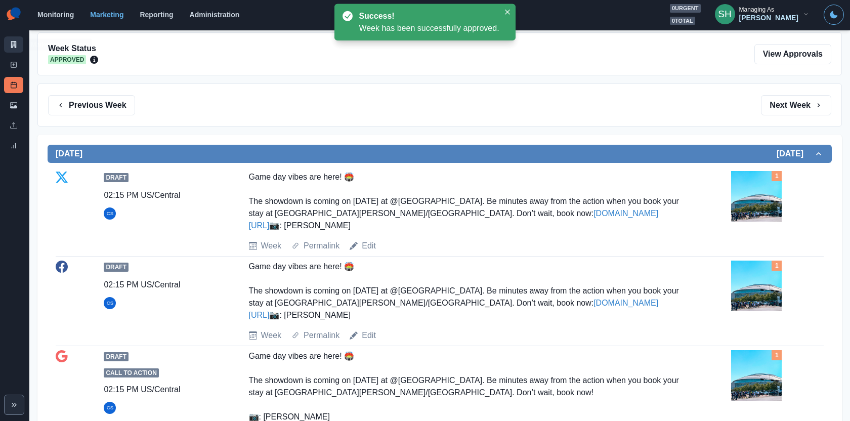
click at [13, 38] on link "Marketing Summary" at bounding box center [13, 44] width 19 height 16
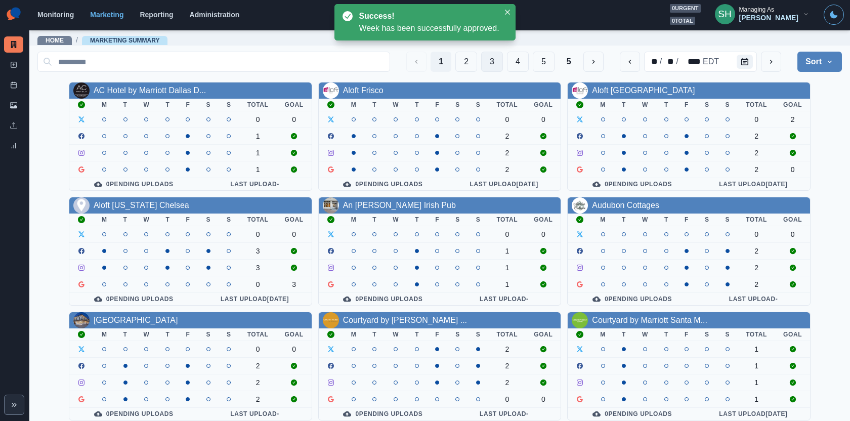
click at [493, 65] on button "3" at bounding box center [492, 62] width 22 height 20
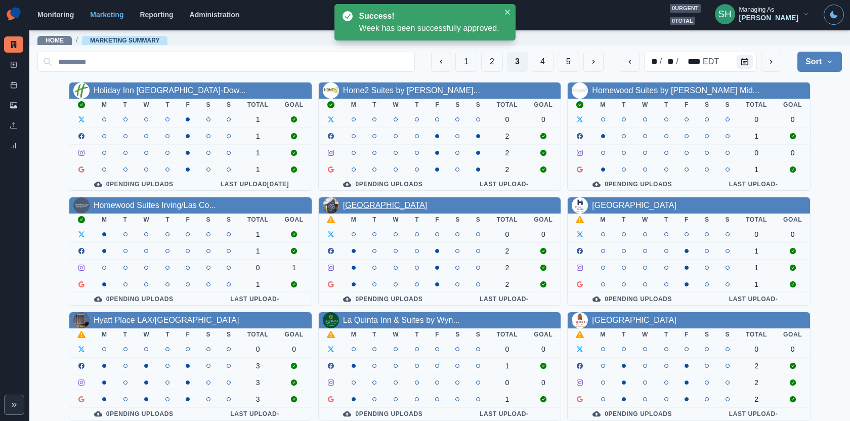
click at [362, 205] on link "Hotel Royal" at bounding box center [385, 205] width 85 height 9
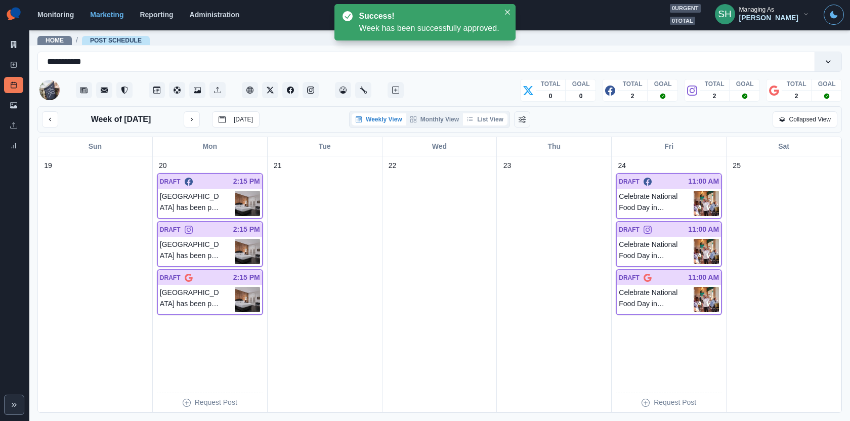
click at [480, 120] on button "List View" at bounding box center [485, 119] width 45 height 12
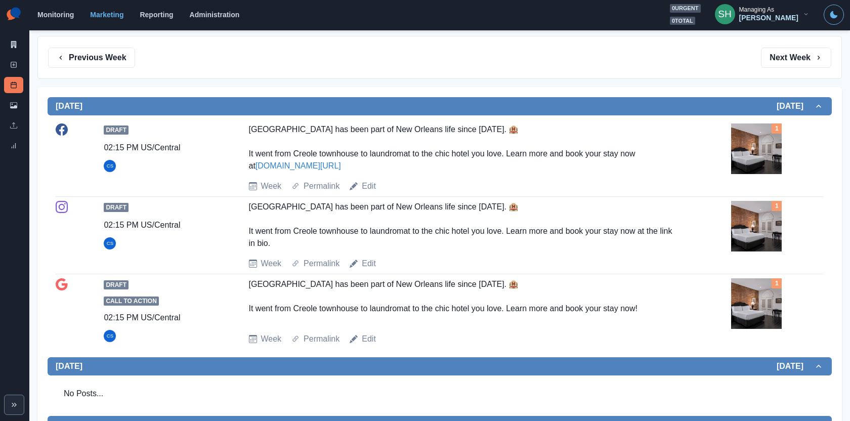
click at [774, 156] on img at bounding box center [756, 149] width 51 height 51
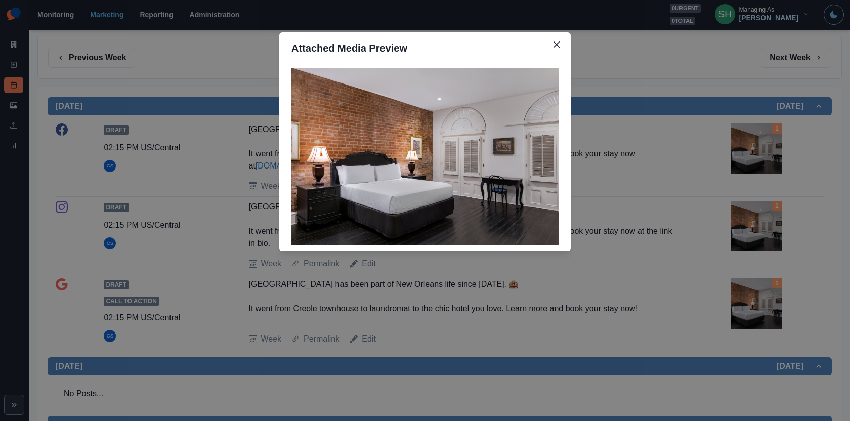
click at [774, 156] on div "Attached Media Preview" at bounding box center [425, 210] width 850 height 421
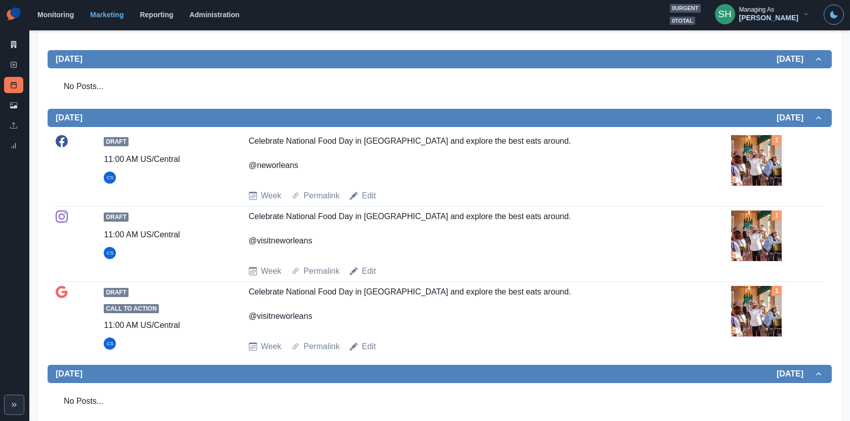
click at [758, 155] on img at bounding box center [756, 160] width 51 height 51
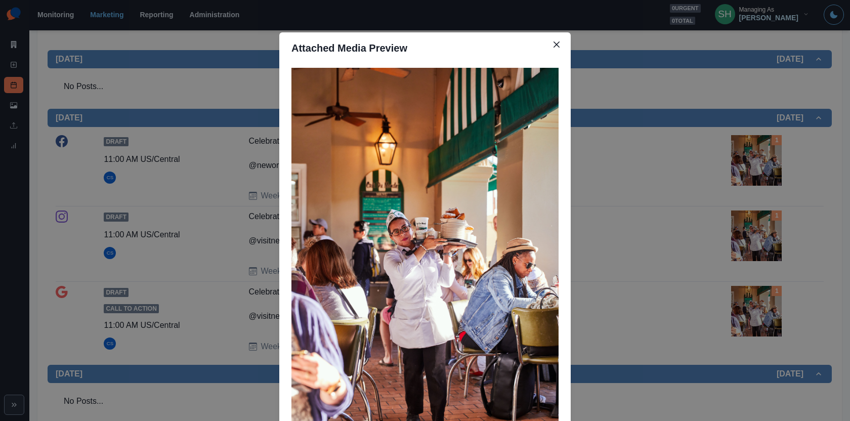
click at [758, 155] on div "Attached Media Preview" at bounding box center [425, 210] width 850 height 421
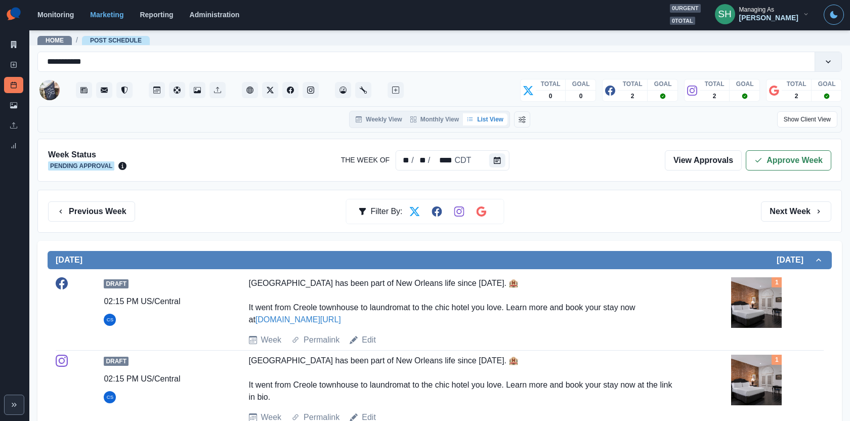
click at [758, 158] on icon "button" at bounding box center [759, 160] width 8 height 8
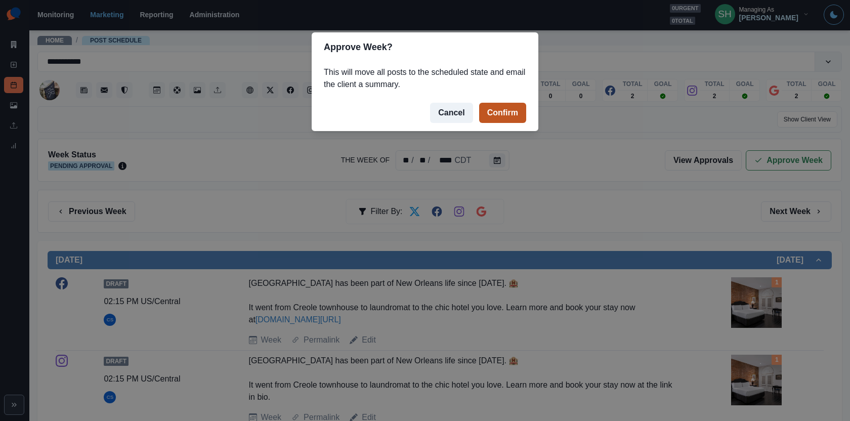
click at [486, 109] on button "Confirm" at bounding box center [502, 113] width 47 height 20
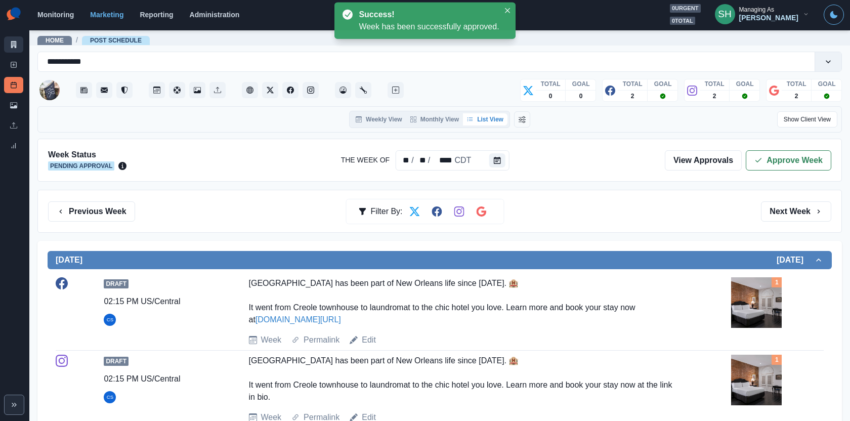
click at [14, 46] on icon at bounding box center [14, 44] width 6 height 7
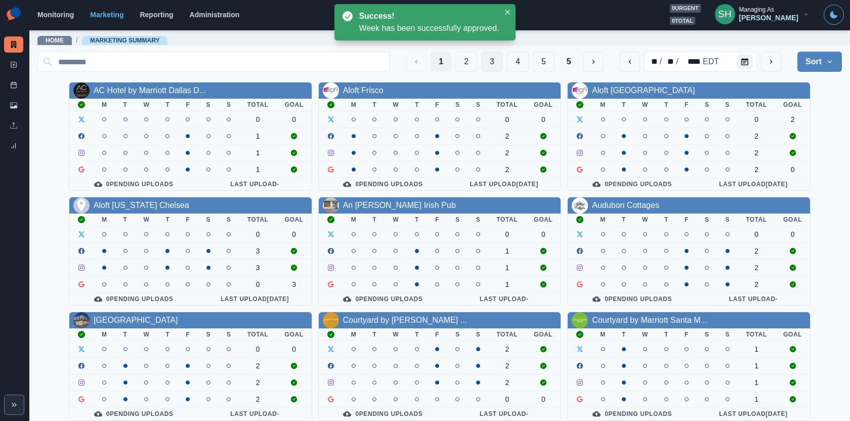
click at [498, 60] on button "3" at bounding box center [492, 62] width 22 height 20
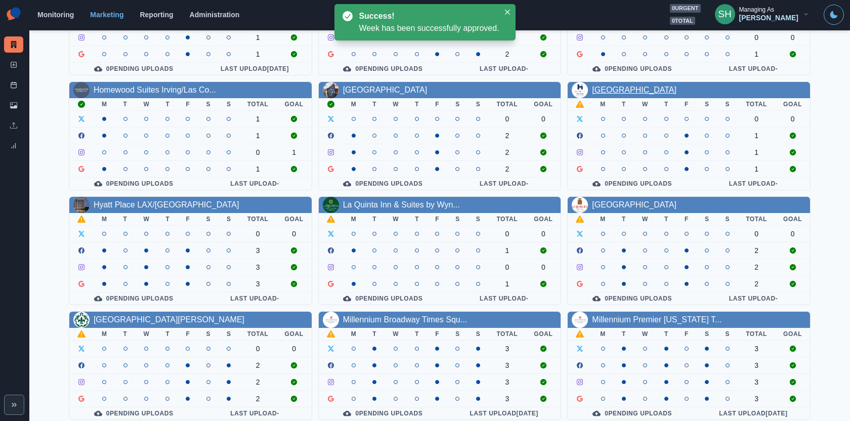
click at [623, 91] on link "Hyatt House Miami Airport" at bounding box center [634, 90] width 85 height 9
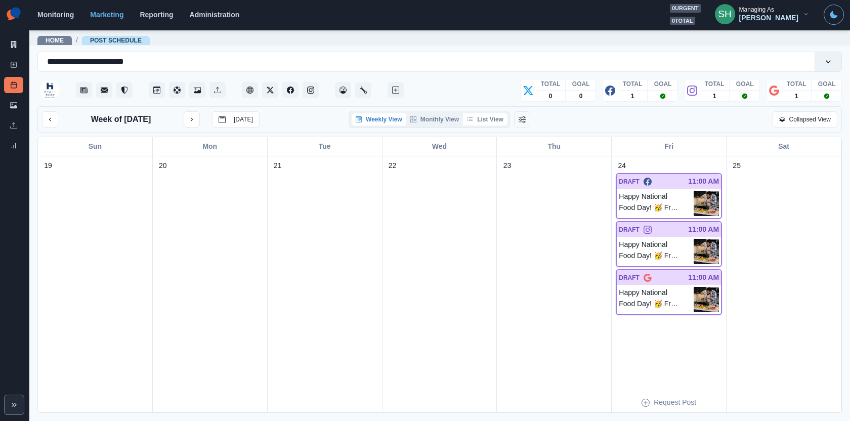
click at [493, 115] on button "List View" at bounding box center [485, 119] width 45 height 12
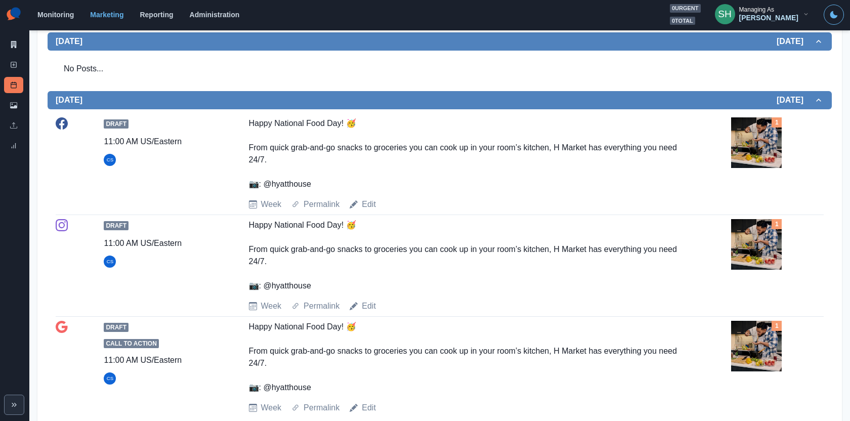
scroll to position [393, 0]
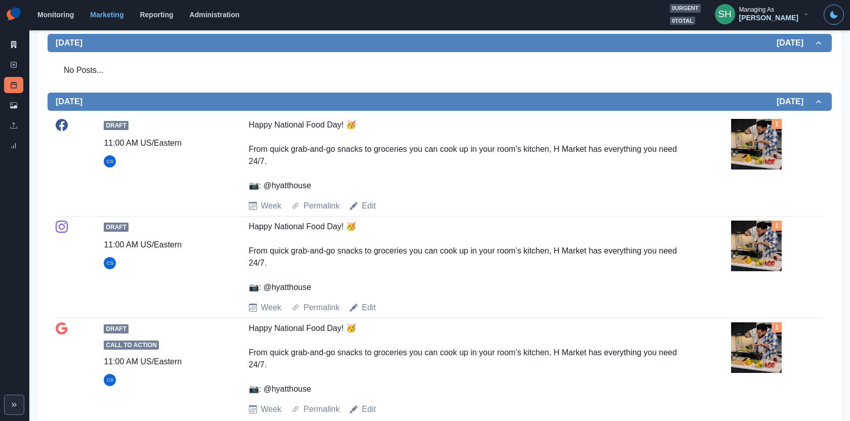
click at [740, 148] on img at bounding box center [756, 144] width 51 height 51
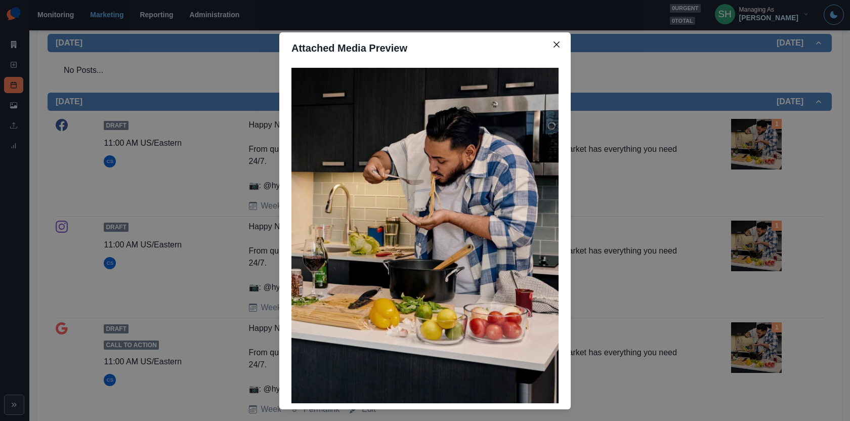
click at [701, 158] on div "Attached Media Preview" at bounding box center [425, 210] width 850 height 421
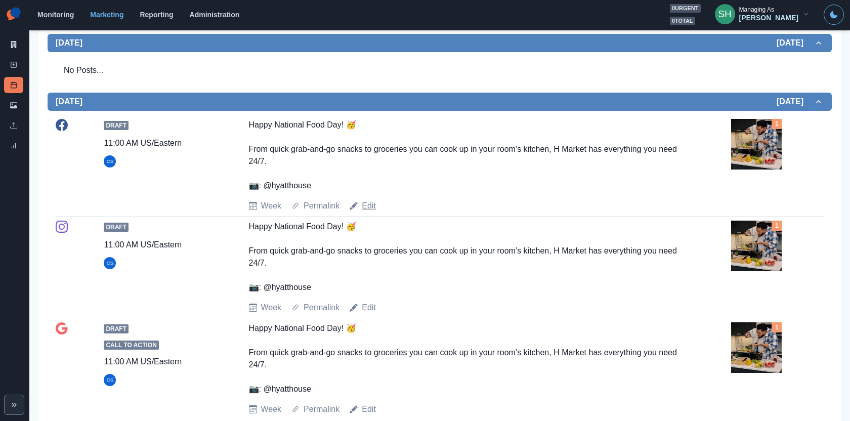
click at [368, 201] on link "Edit" at bounding box center [369, 206] width 14 height 12
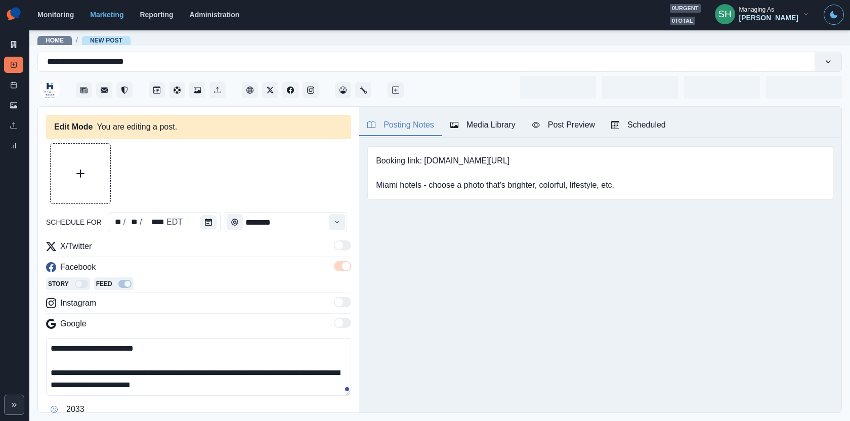
type input "********"
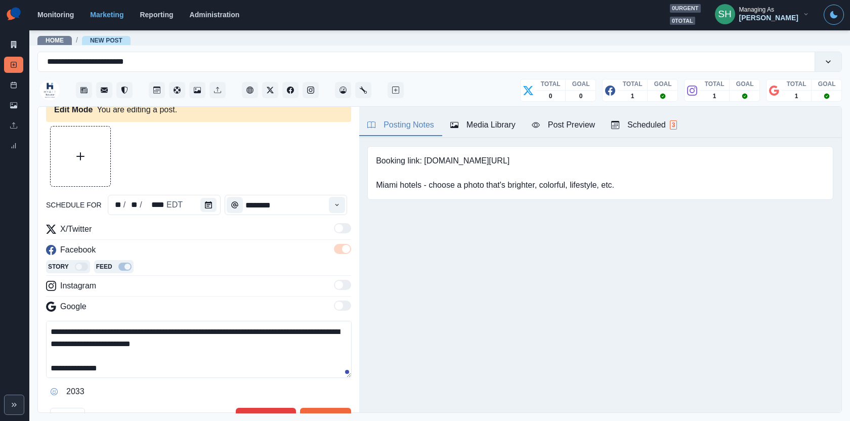
scroll to position [20, 0]
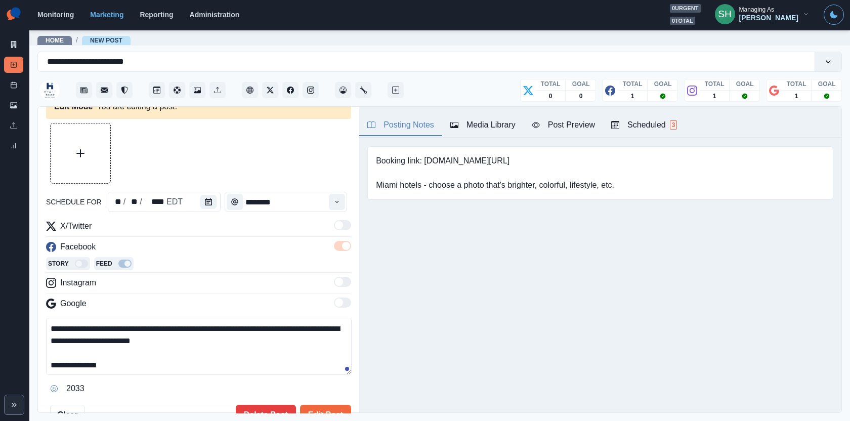
drag, startPoint x: 120, startPoint y: 341, endPoint x: 28, endPoint y: 324, distance: 93.1
click at [28, 324] on div "**********" at bounding box center [425, 210] width 850 height 421
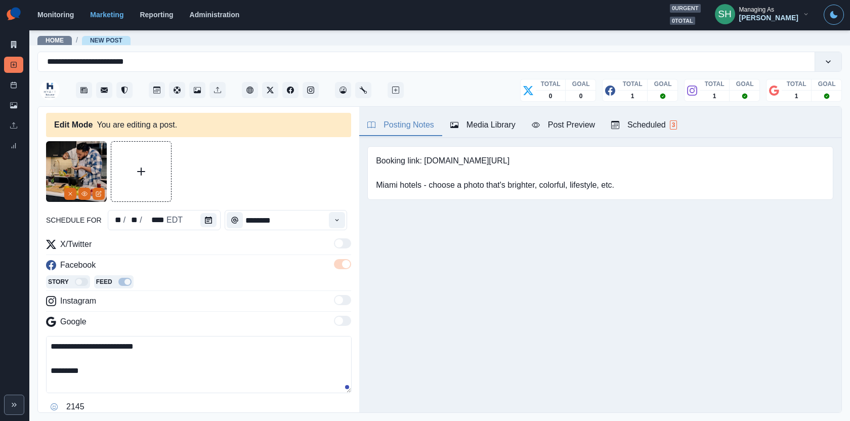
scroll to position [64, 0]
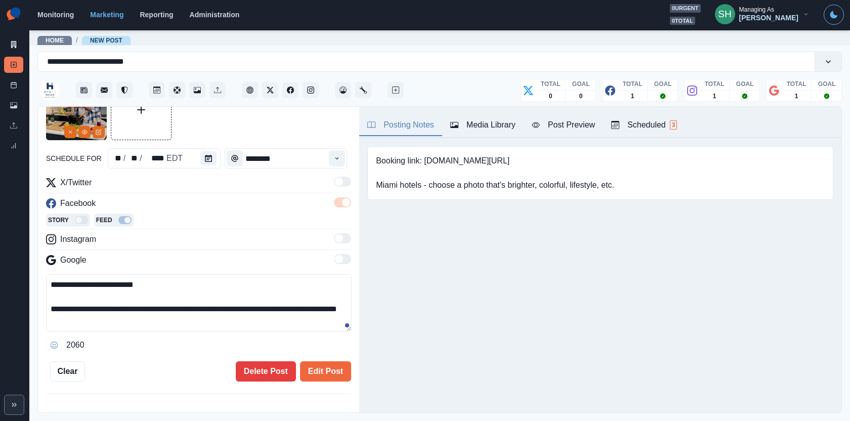
drag, startPoint x: 115, startPoint y: 320, endPoint x: 15, endPoint y: 306, distance: 101.7
click at [15, 306] on div "**********" at bounding box center [425, 210] width 850 height 421
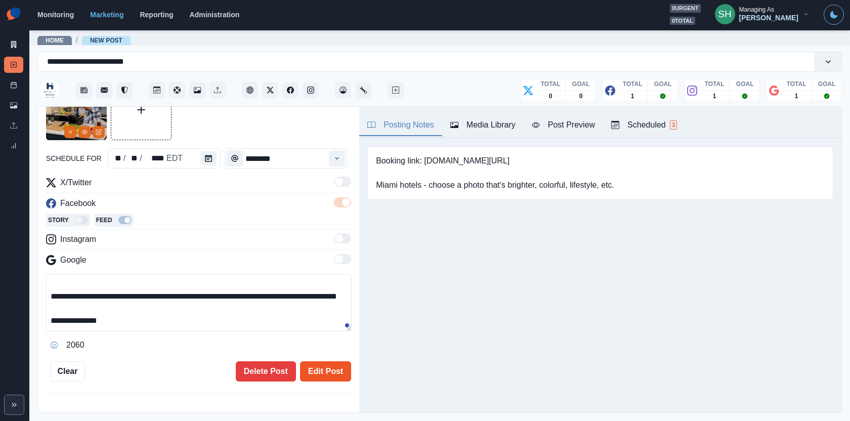
type textarea "**********"
click at [315, 365] on button "Edit Post" at bounding box center [325, 371] width 51 height 20
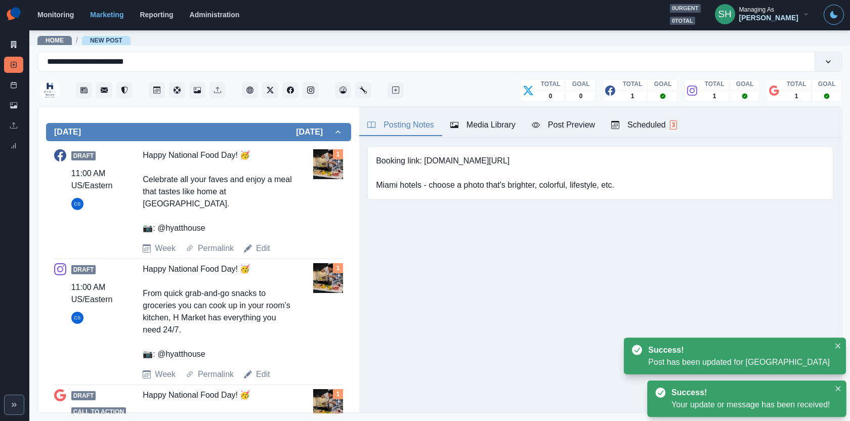
scroll to position [392, 0]
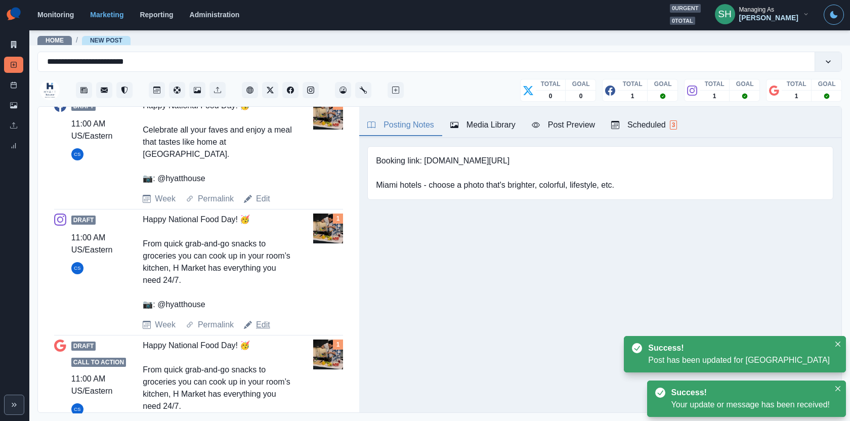
click at [264, 323] on link "Edit" at bounding box center [263, 325] width 14 height 12
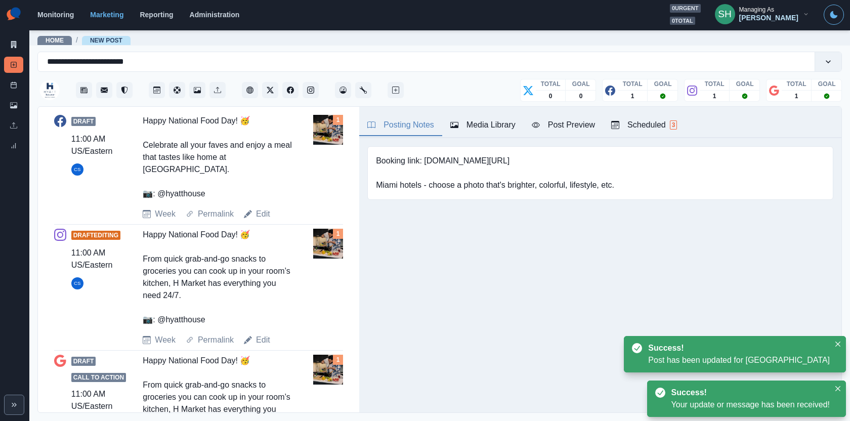
scroll to position [112, 0]
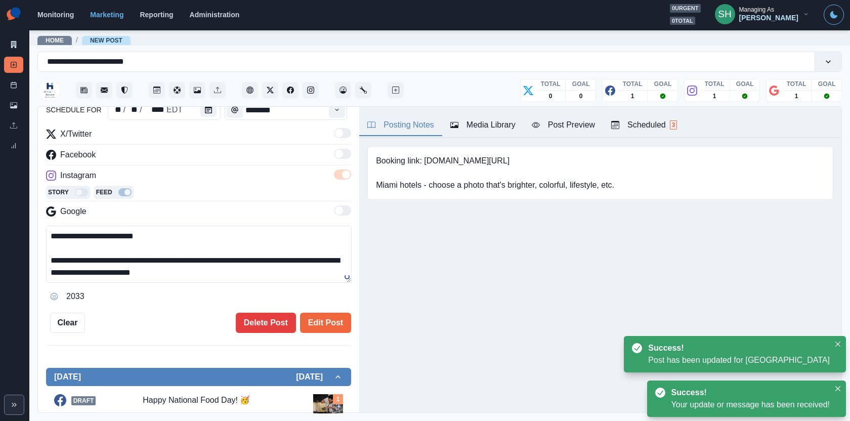
drag, startPoint x: 237, startPoint y: 267, endPoint x: 9, endPoint y: 267, distance: 228.3
click at [9, 267] on div "**********" at bounding box center [425, 210] width 850 height 421
click at [66, 260] on textarea "**********" at bounding box center [199, 254] width 306 height 57
drag, startPoint x: 49, startPoint y: 260, endPoint x: 289, endPoint y: 269, distance: 240.1
click at [289, 269] on textarea "**********" at bounding box center [199, 254] width 306 height 57
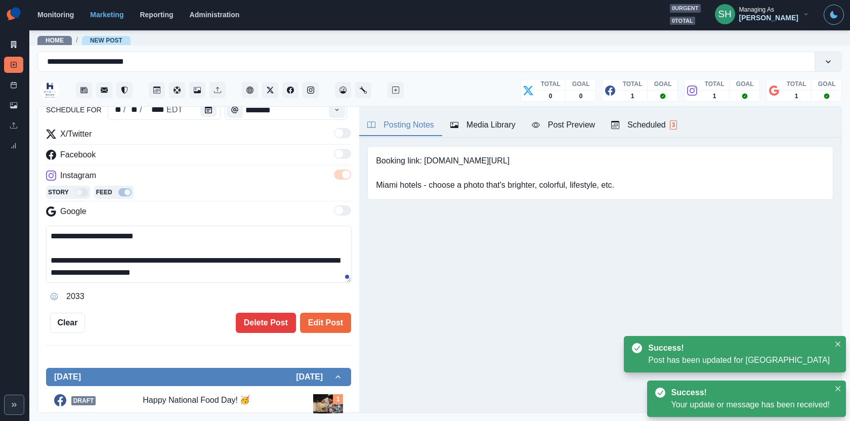
paste textarea
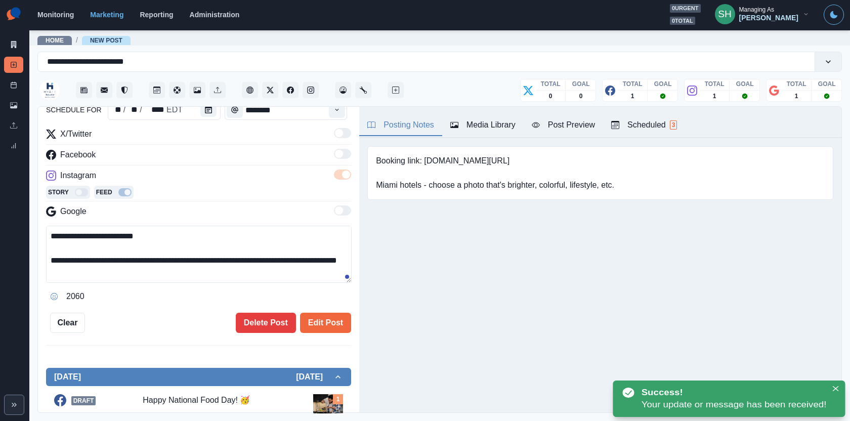
scroll to position [24, 0]
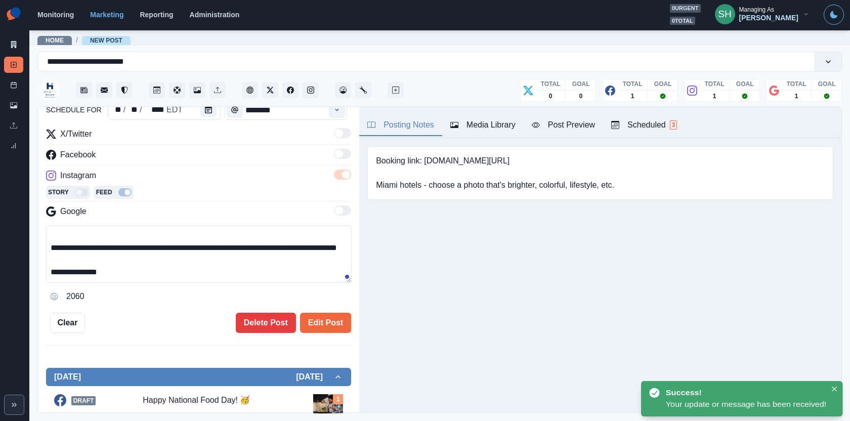
type textarea "**********"
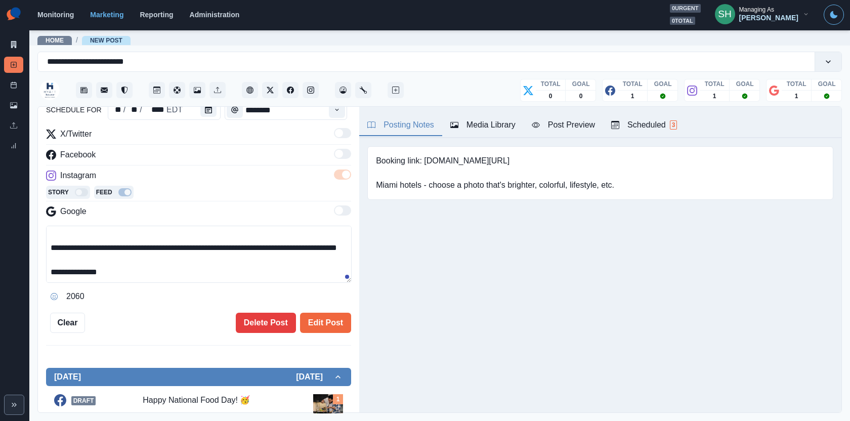
click at [319, 299] on div "2060" at bounding box center [198, 297] width 305 height 16
click at [318, 314] on button "Edit Post" at bounding box center [325, 323] width 51 height 20
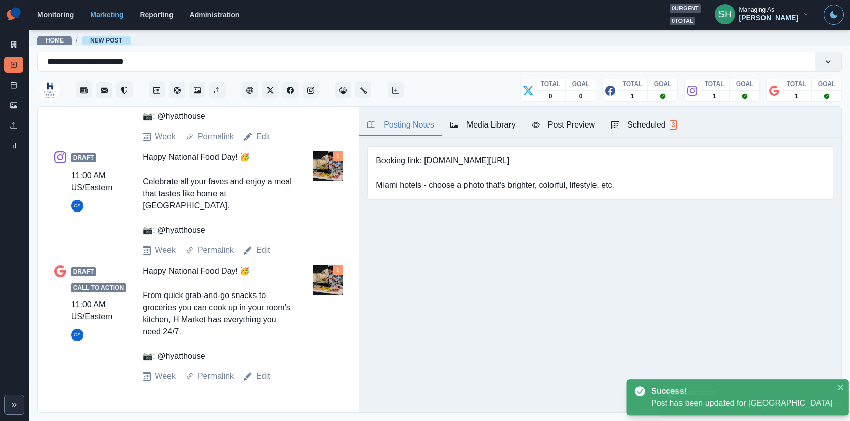
scroll to position [452, 0]
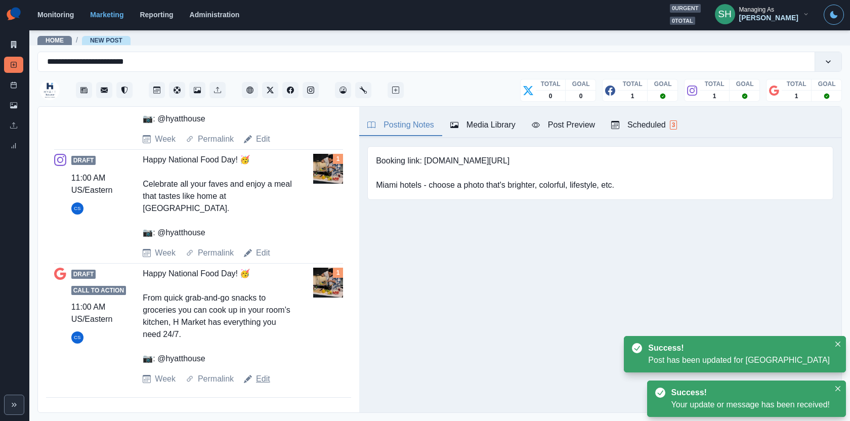
click at [265, 375] on link "Edit" at bounding box center [263, 379] width 14 height 12
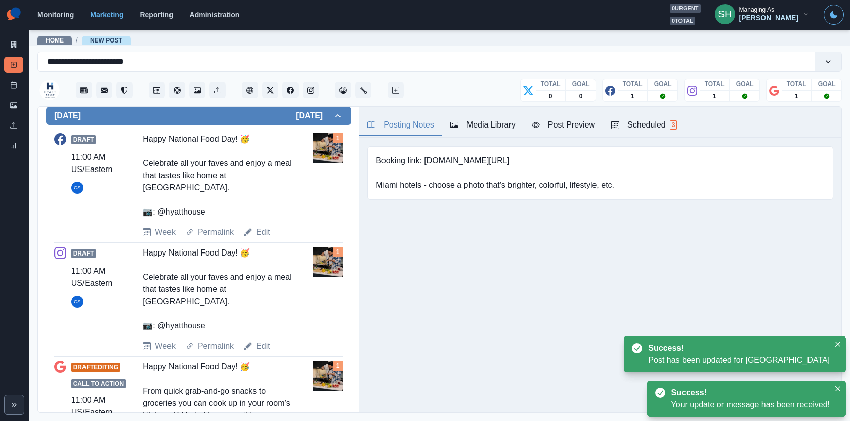
scroll to position [219, 0]
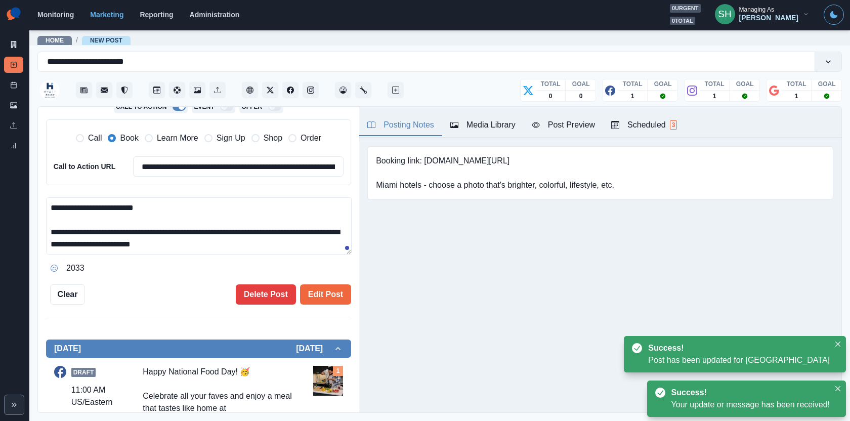
drag, startPoint x: 232, startPoint y: 240, endPoint x: 36, endPoint y: 224, distance: 196.0
click at [36, 224] on main "**********" at bounding box center [439, 225] width 821 height 392
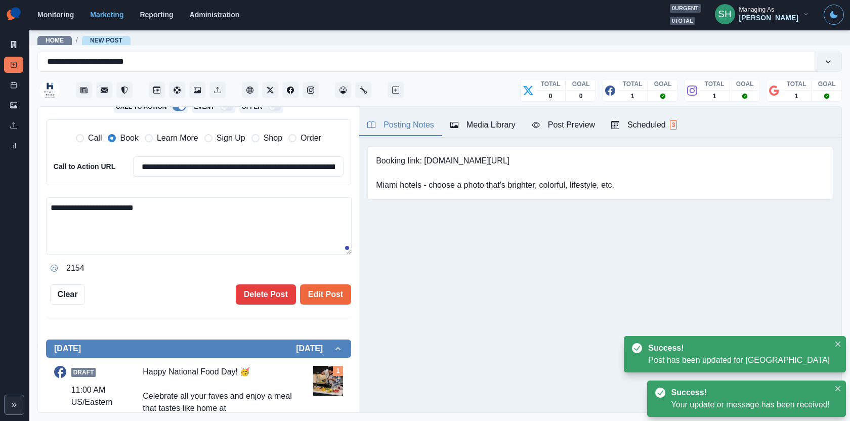
paste textarea "**********"
type textarea "**********"
click at [343, 279] on div "**********" at bounding box center [198, 115] width 305 height 380
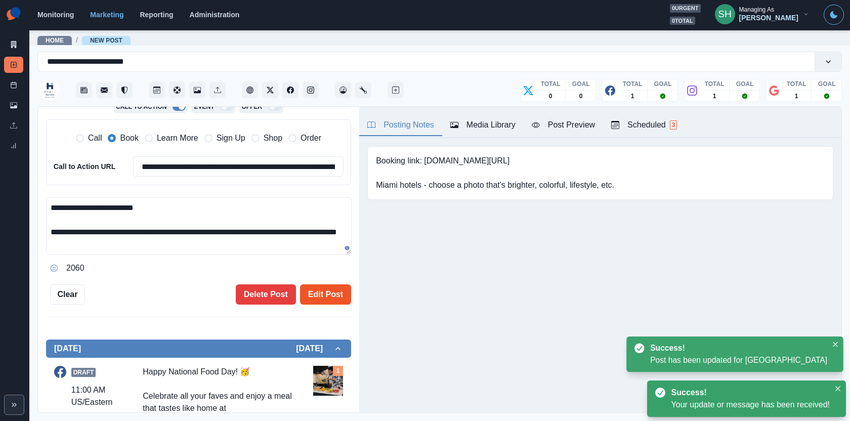
click at [337, 292] on button "Edit Post" at bounding box center [325, 294] width 51 height 20
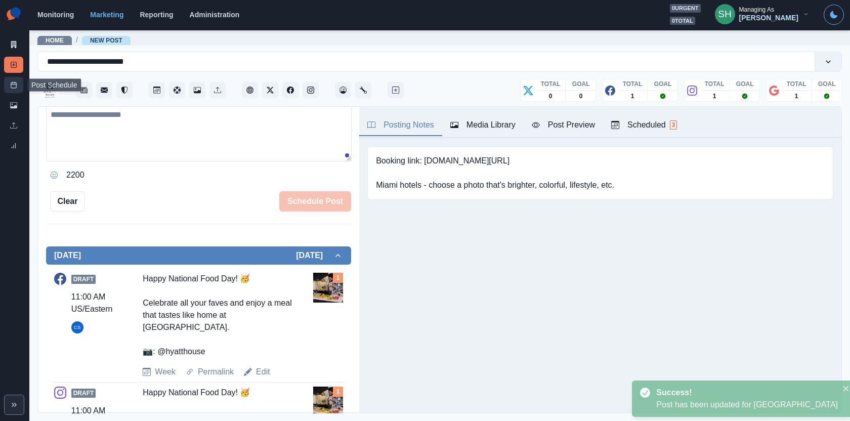
click at [9, 84] on link "Post Schedule" at bounding box center [13, 85] width 19 height 16
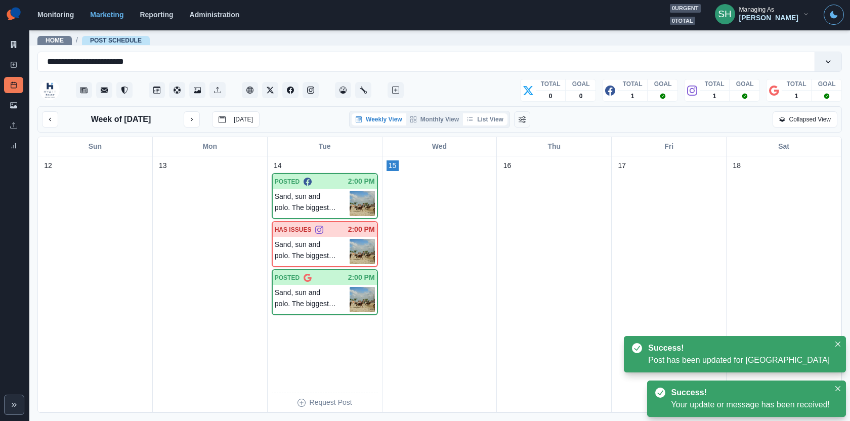
click at [492, 121] on button "List View" at bounding box center [485, 119] width 45 height 12
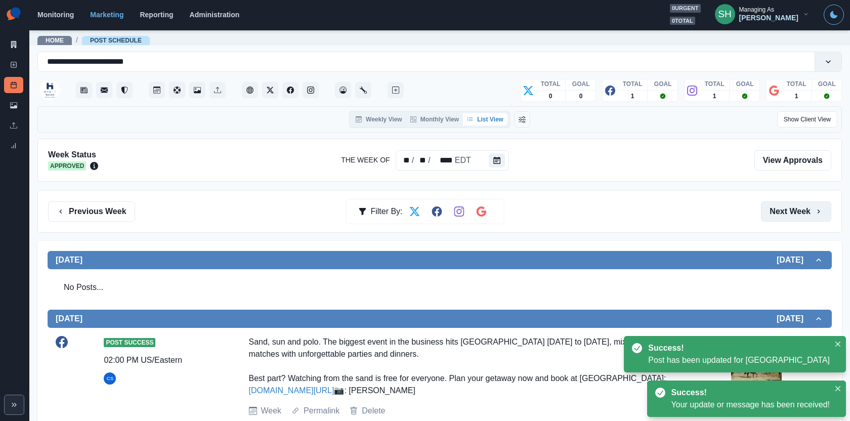
click at [781, 203] on button "Next Week" at bounding box center [796, 211] width 70 height 20
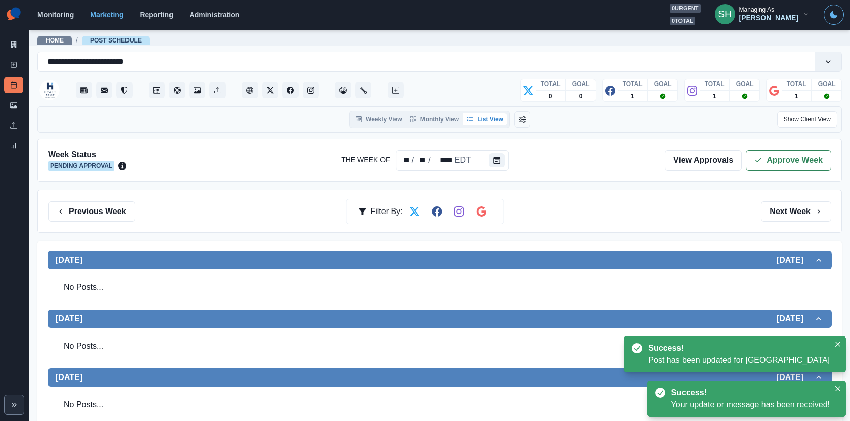
click at [773, 170] on div "Week Status Pending Approval The Week Of ** / ** / **** EDT View Approvals Appr…" at bounding box center [439, 160] width 805 height 43
click at [761, 162] on icon "button" at bounding box center [759, 160] width 8 height 8
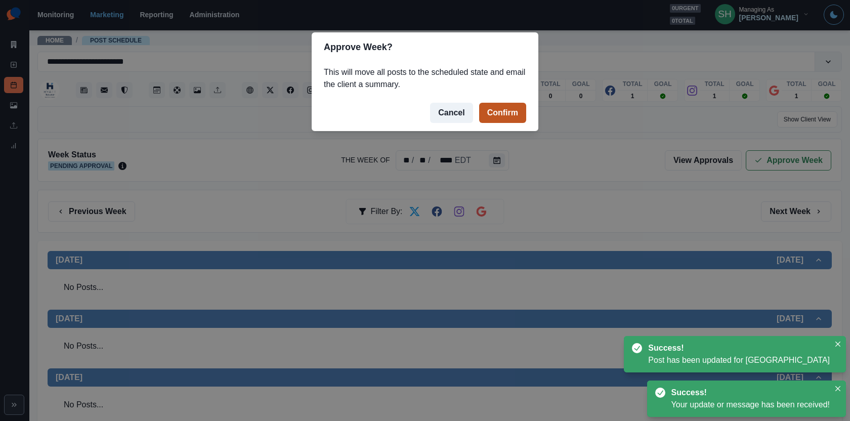
click at [496, 111] on button "Confirm" at bounding box center [502, 113] width 47 height 20
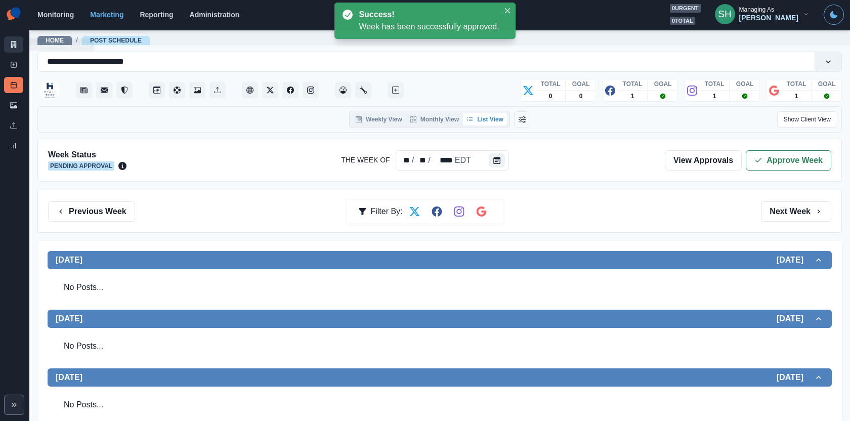
click at [12, 42] on icon at bounding box center [14, 44] width 6 height 7
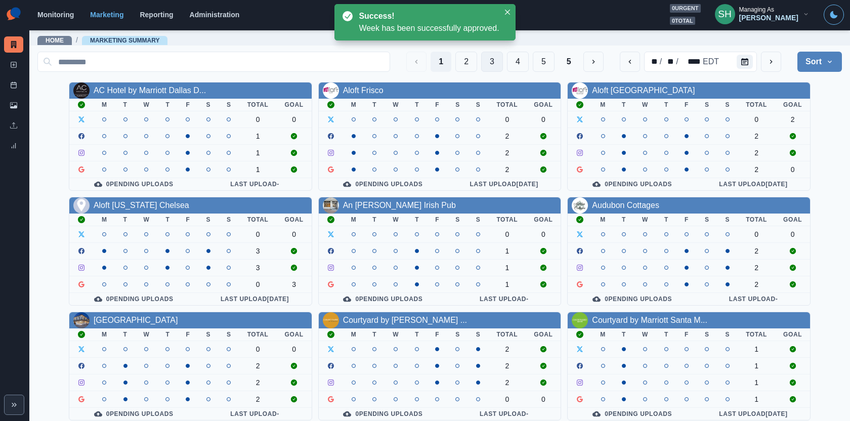
click at [499, 64] on button "3" at bounding box center [492, 62] width 22 height 20
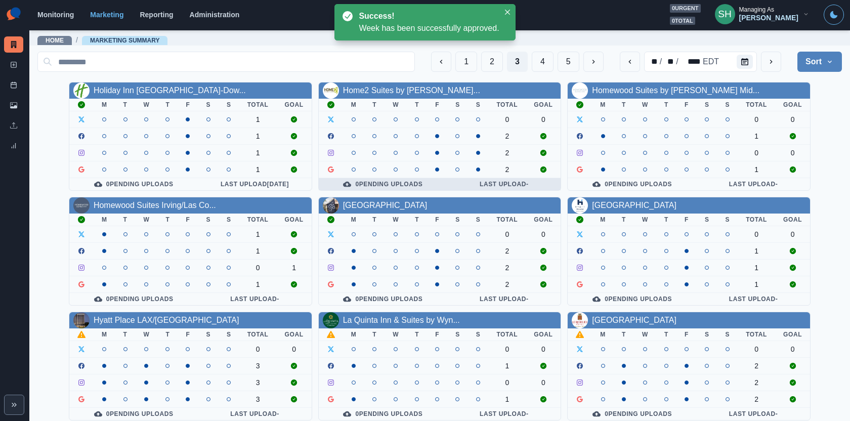
scroll to position [115, 0]
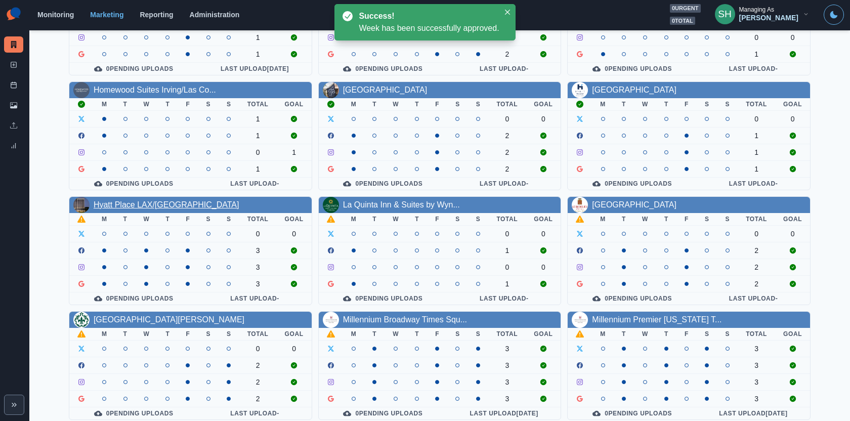
click at [184, 200] on link "Hyatt Place LAX/Century Blvd" at bounding box center [167, 204] width 146 height 9
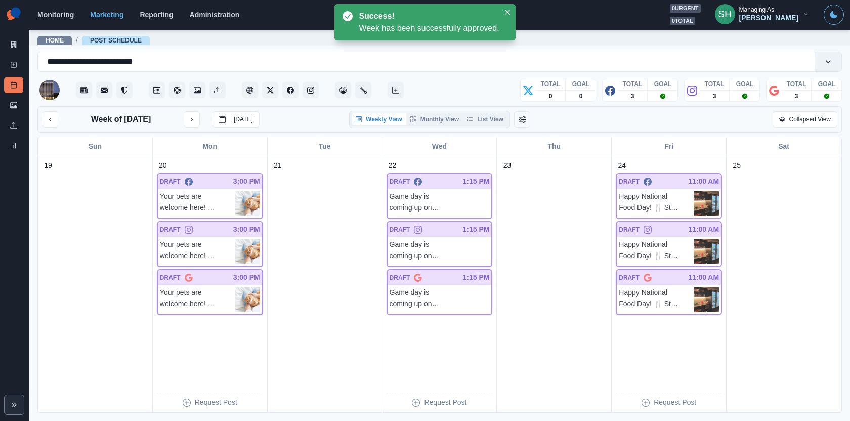
click at [481, 111] on div "Weekly View Monthly View List View" at bounding box center [429, 119] width 161 height 17
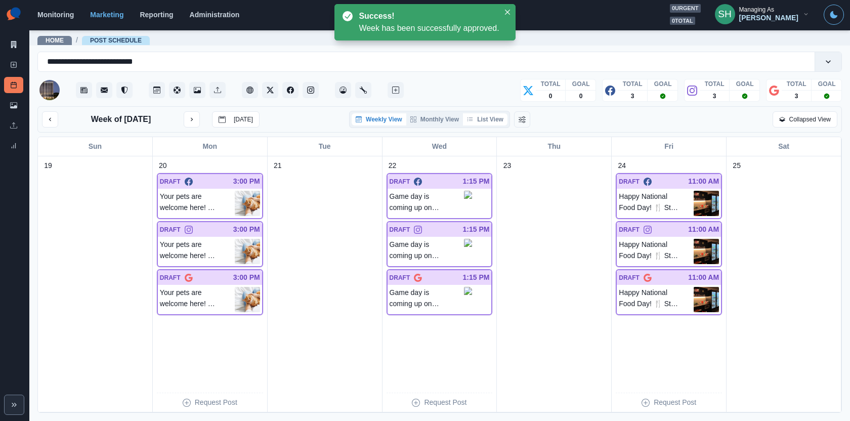
click at [482, 124] on button "List View" at bounding box center [485, 119] width 45 height 12
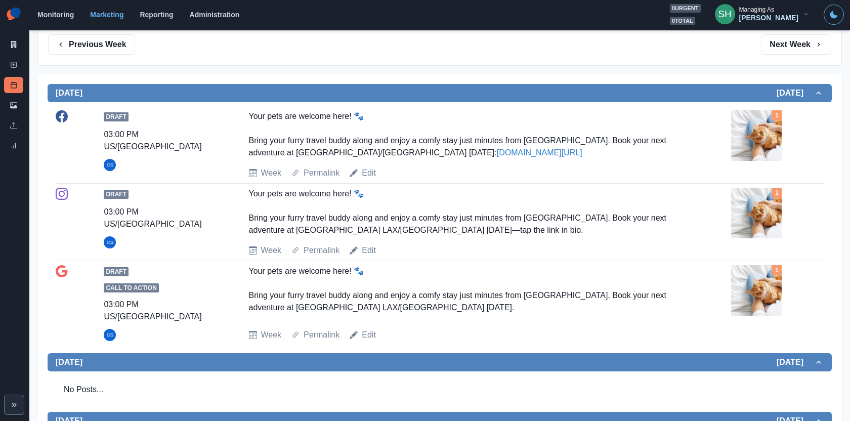
click at [764, 228] on img at bounding box center [756, 213] width 51 height 51
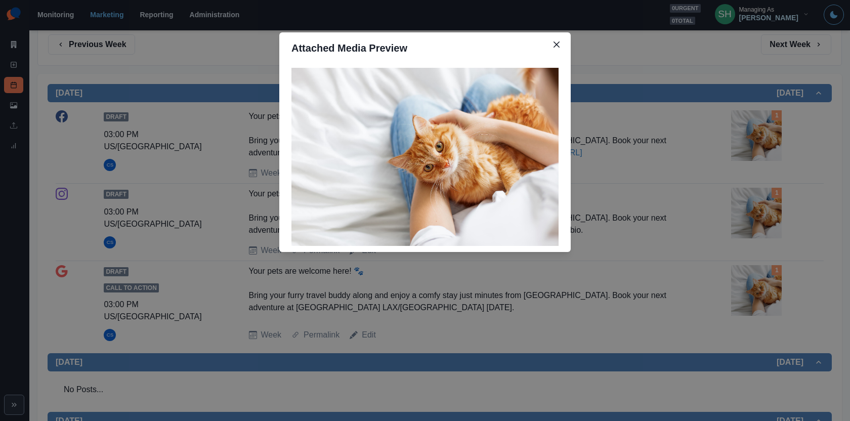
click at [764, 228] on div "Attached Media Preview" at bounding box center [425, 210] width 850 height 421
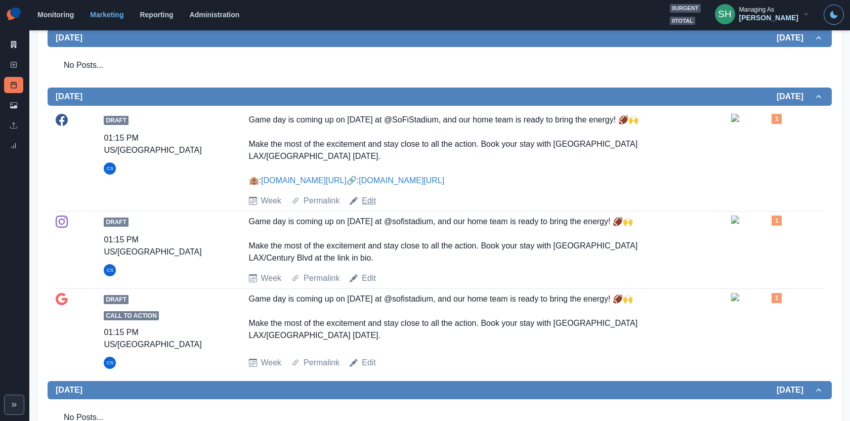
click at [369, 204] on link "Edit" at bounding box center [369, 201] width 14 height 12
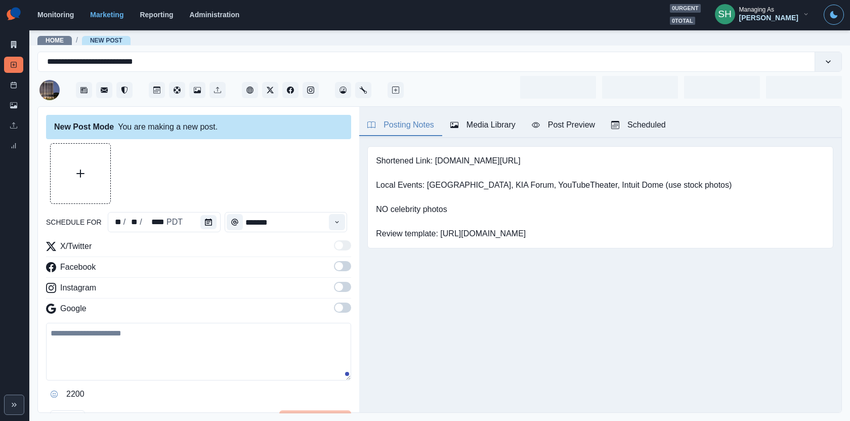
type input "*******"
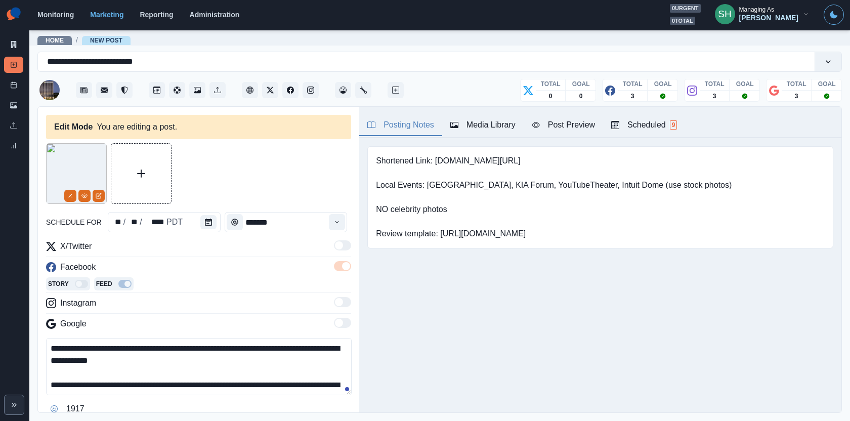
scroll to position [48, 0]
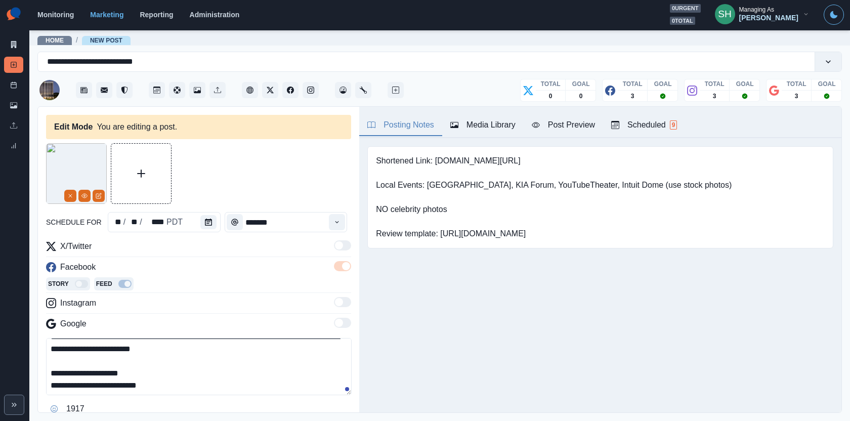
drag, startPoint x: 174, startPoint y: 380, endPoint x: 34, endPoint y: 380, distance: 139.7
click at [35, 380] on main "**********" at bounding box center [439, 225] width 821 height 392
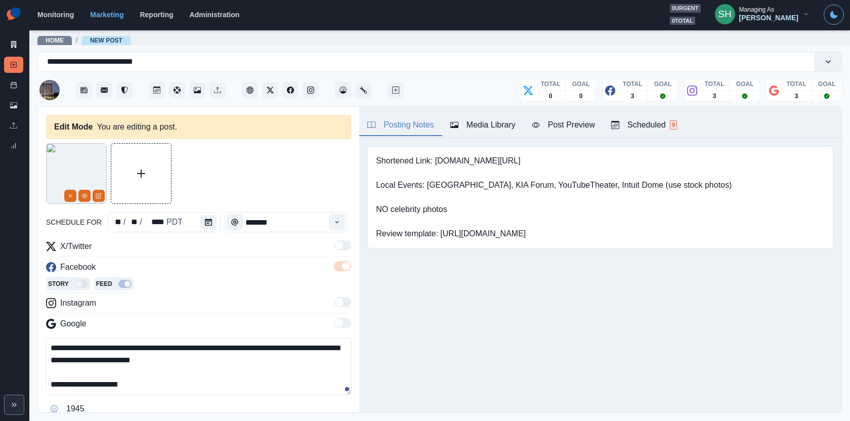
scroll to position [36, 0]
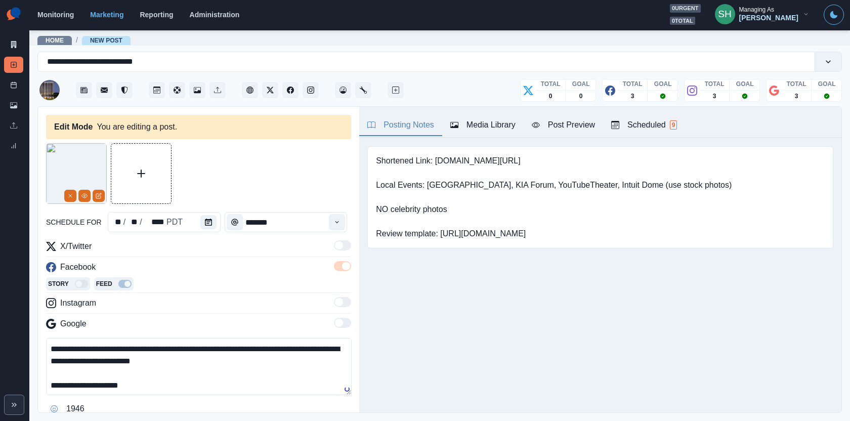
drag, startPoint x: 61, startPoint y: 380, endPoint x: 18, endPoint y: 375, distance: 42.9
click at [21, 375] on div "**********" at bounding box center [425, 210] width 850 height 421
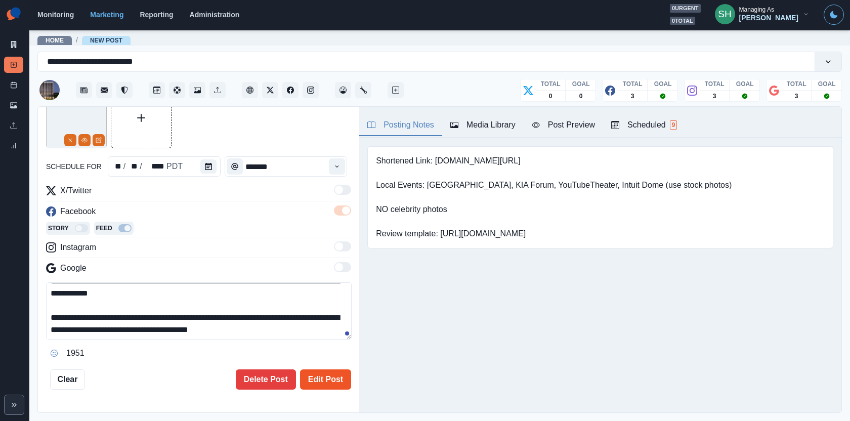
type textarea "**********"
click at [312, 388] on button "Edit Post" at bounding box center [325, 380] width 51 height 20
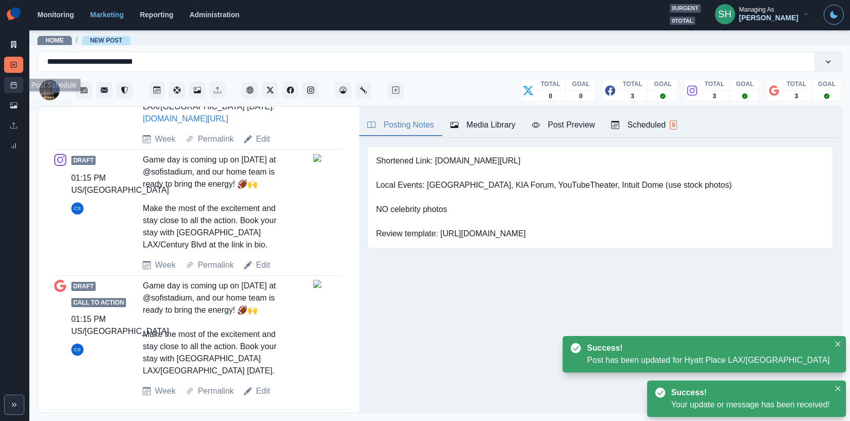
click at [13, 89] on link "Post Schedule" at bounding box center [13, 85] width 19 height 16
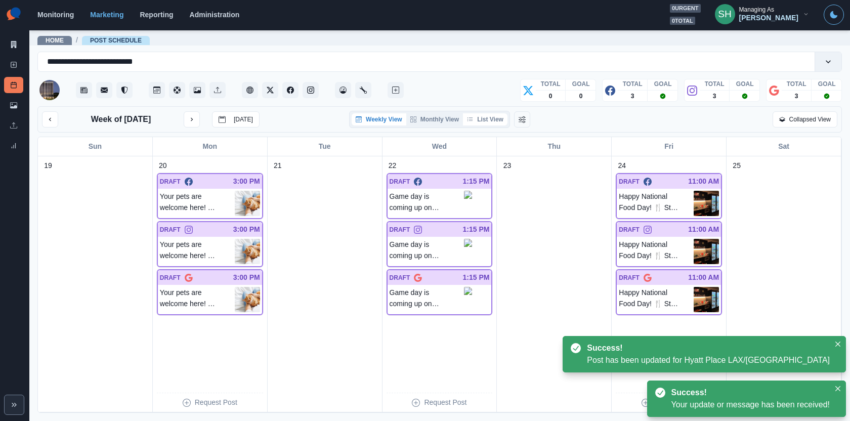
click at [484, 119] on button "List View" at bounding box center [485, 119] width 45 height 12
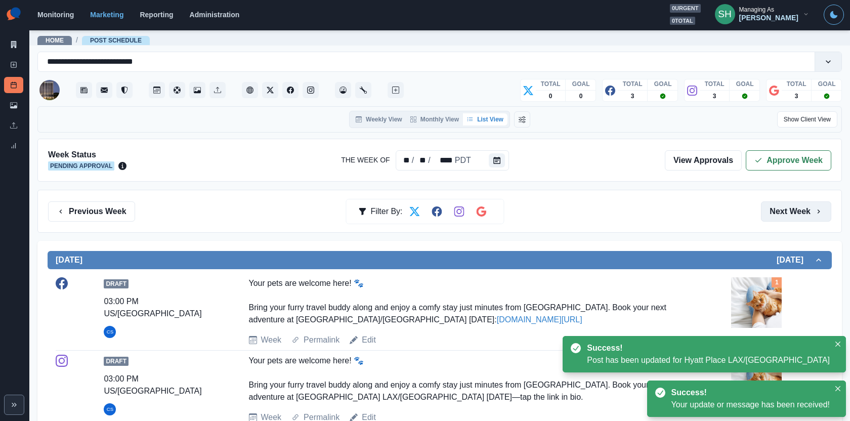
click at [794, 212] on button "Next Week" at bounding box center [796, 211] width 70 height 20
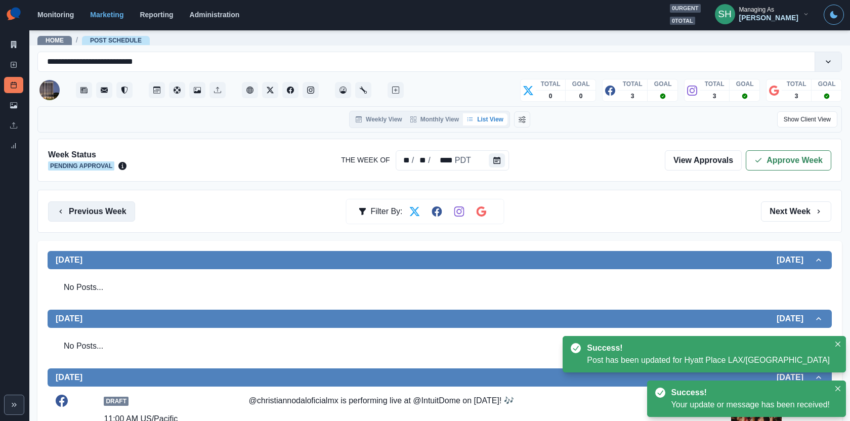
click at [123, 213] on button "Previous Week" at bounding box center [91, 211] width 87 height 20
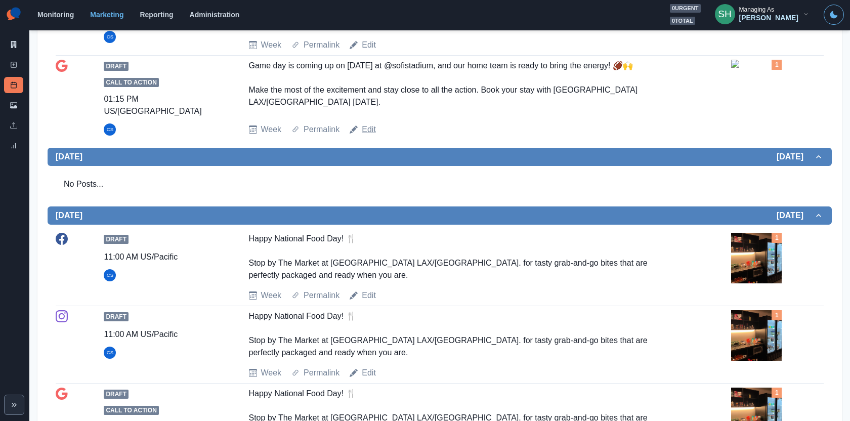
click at [369, 124] on link "Edit" at bounding box center [369, 130] width 14 height 12
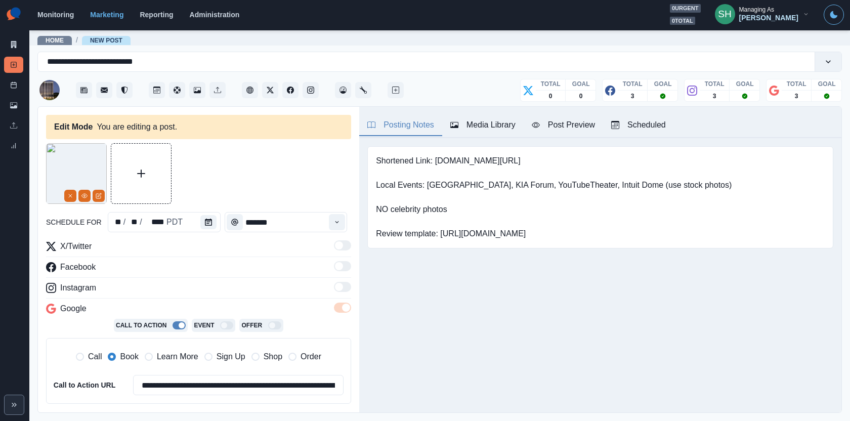
type input "*******"
type textarea "**********"
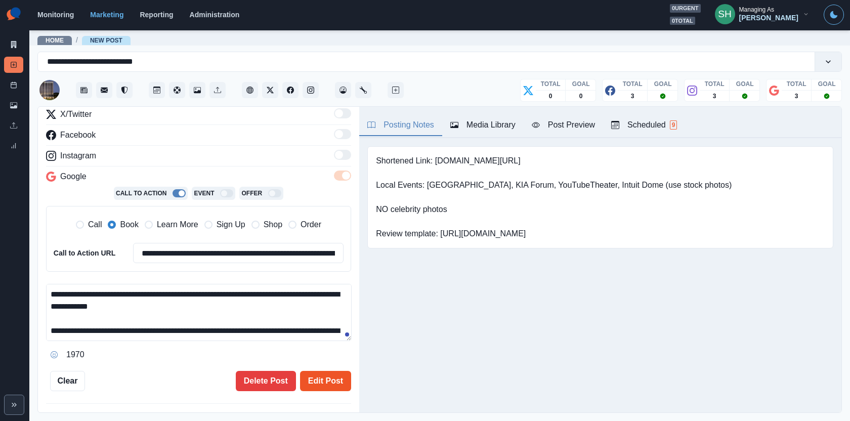
click at [331, 372] on button "Edit Post" at bounding box center [325, 381] width 51 height 20
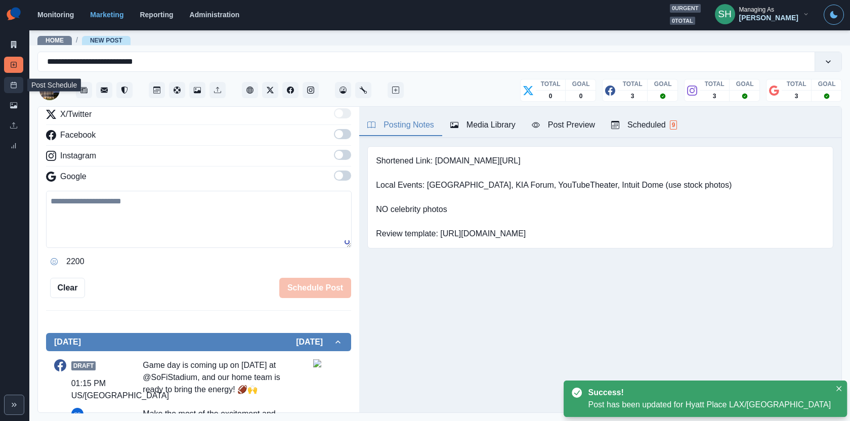
click at [16, 80] on link "Post Schedule" at bounding box center [13, 85] width 19 height 16
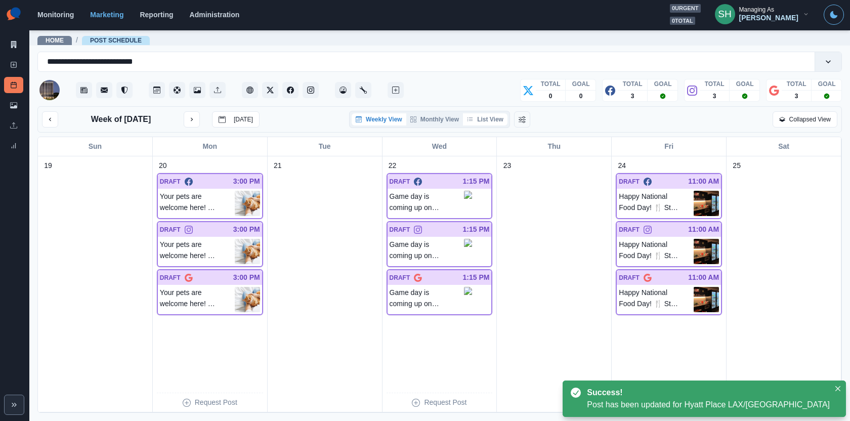
click at [491, 118] on button "List View" at bounding box center [485, 119] width 45 height 12
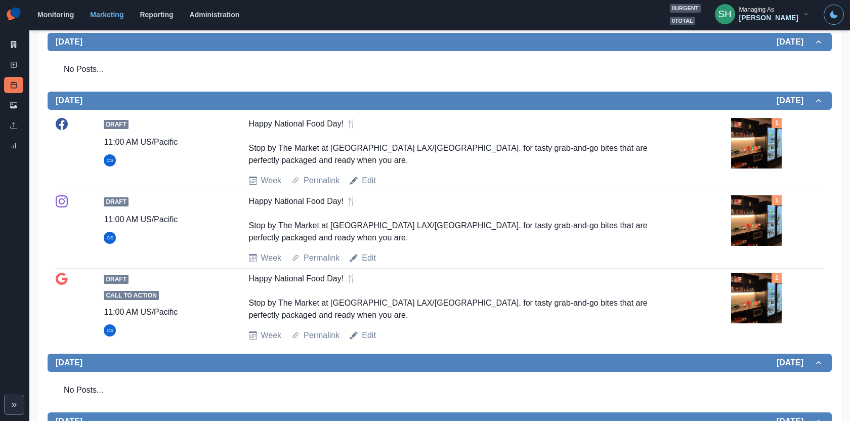
click at [765, 118] on img at bounding box center [756, 143] width 51 height 51
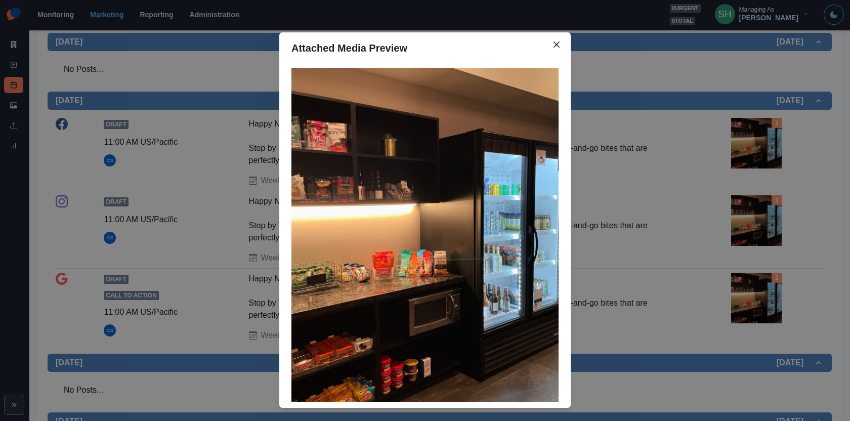
click at [765, 116] on div "Attached Media Preview" at bounding box center [425, 210] width 850 height 421
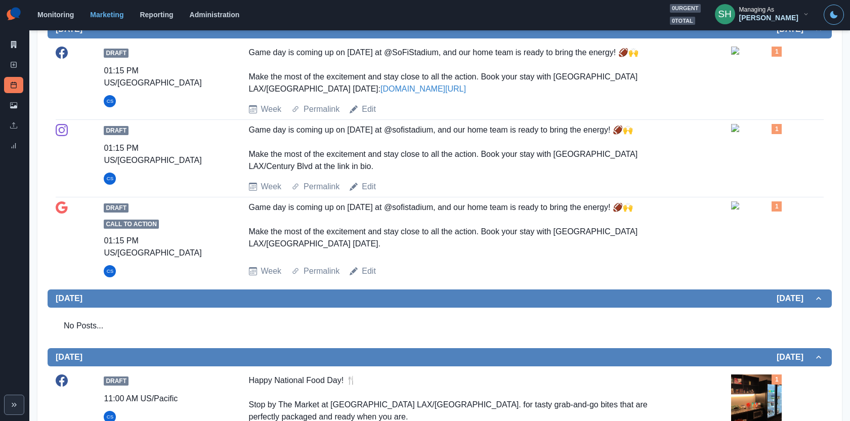
scroll to position [836, 0]
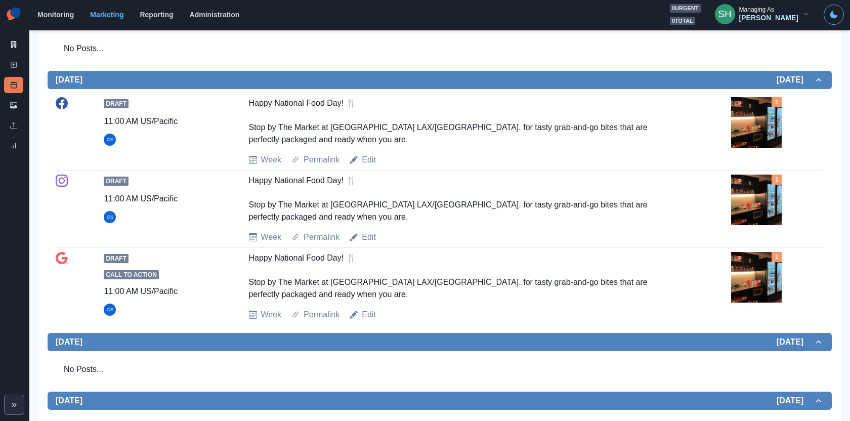
click at [367, 309] on link "Edit" at bounding box center [369, 315] width 14 height 12
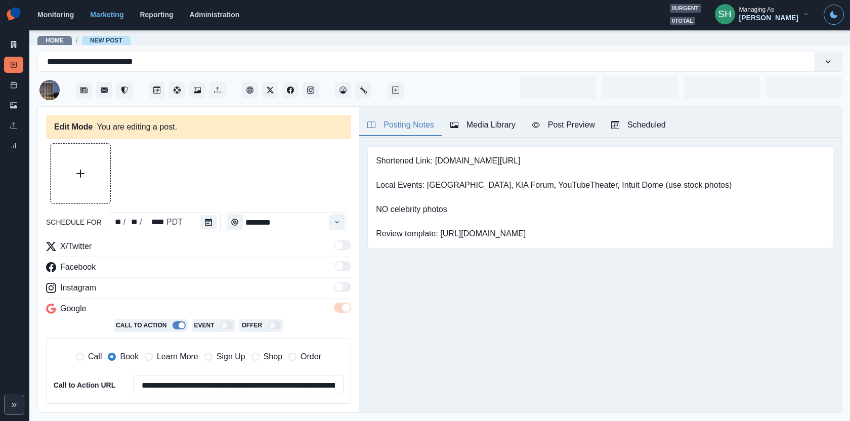
type input "********"
type textarea "**********"
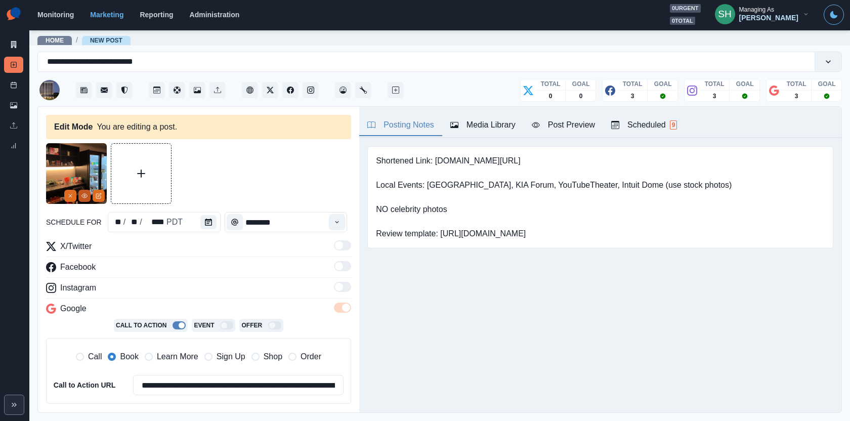
click at [87, 197] on icon "View Media" at bounding box center [84, 196] width 6 height 6
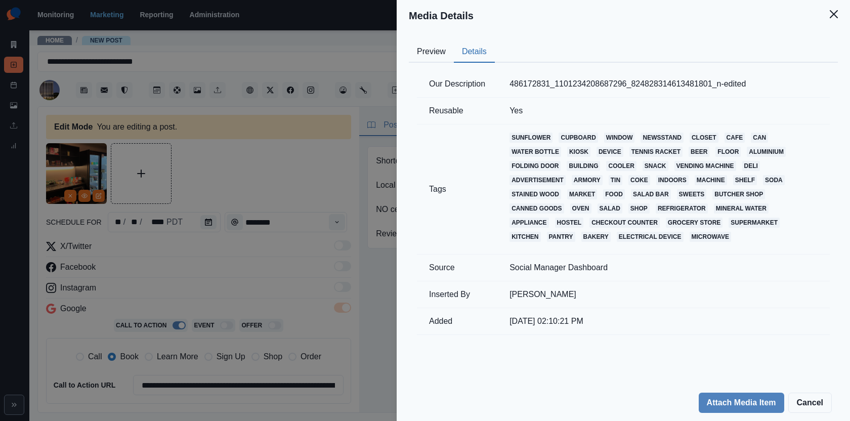
click at [459, 54] on button "Details" at bounding box center [474, 52] width 41 height 21
click at [337, 164] on div "Media Details Preview Details Our Description 486172831_1101234208687296_824828…" at bounding box center [425, 210] width 850 height 421
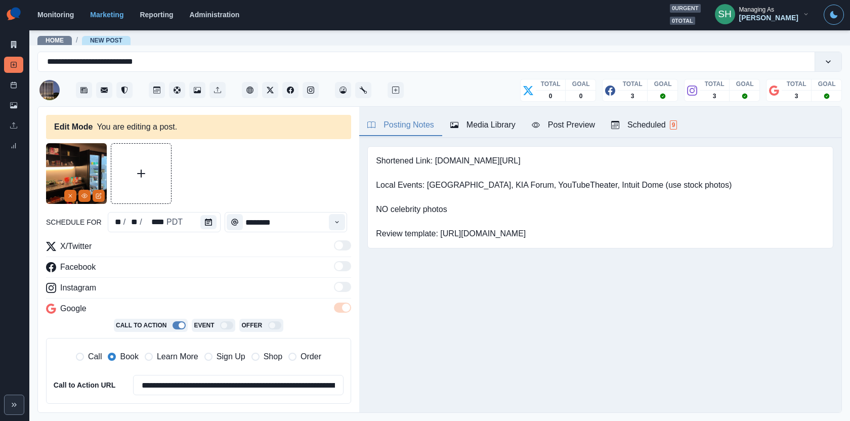
scroll to position [197, 0]
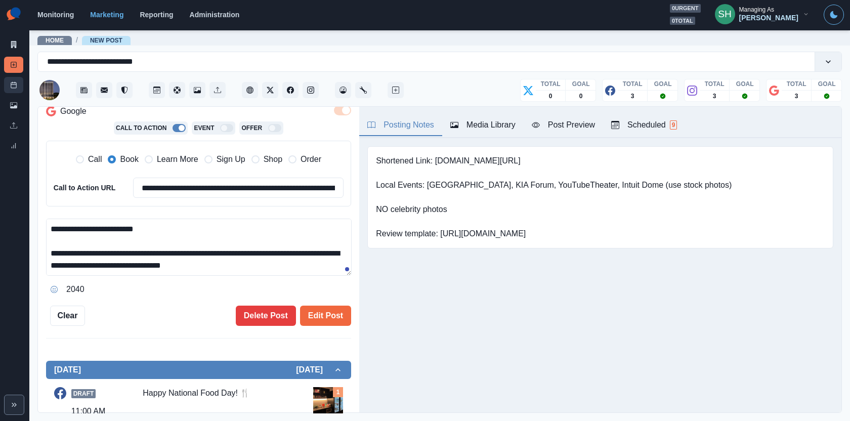
click at [14, 88] on link "Post Schedule" at bounding box center [13, 85] width 19 height 16
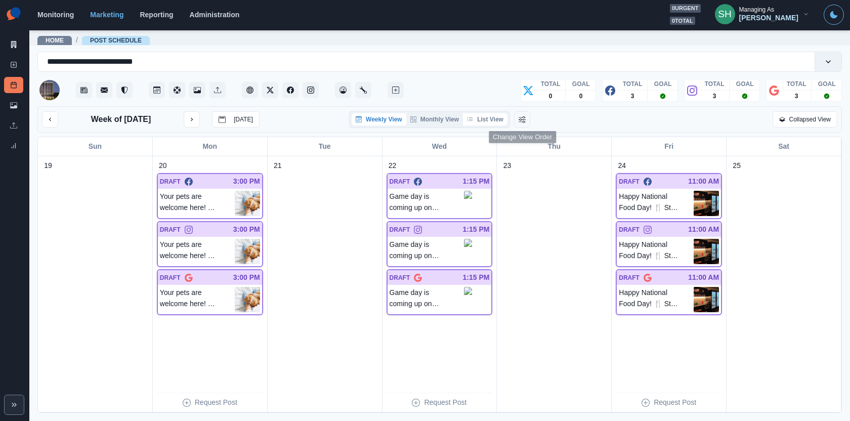
click at [484, 116] on button "List View" at bounding box center [485, 119] width 45 height 12
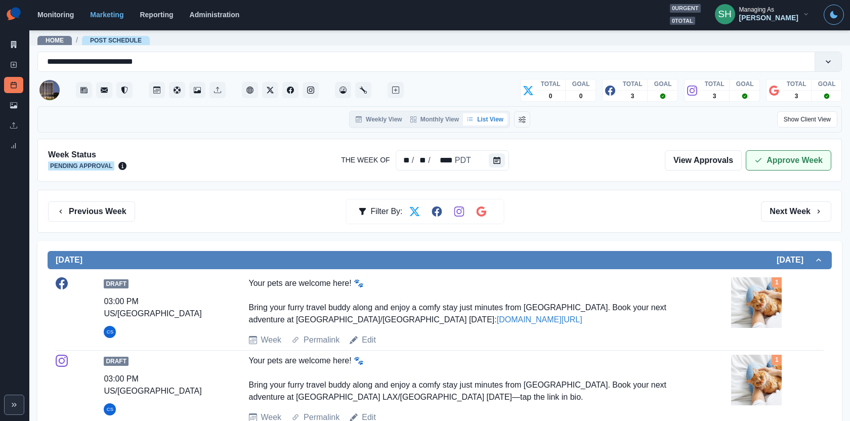
click at [787, 165] on button "Approve Week" at bounding box center [789, 160] width 86 height 20
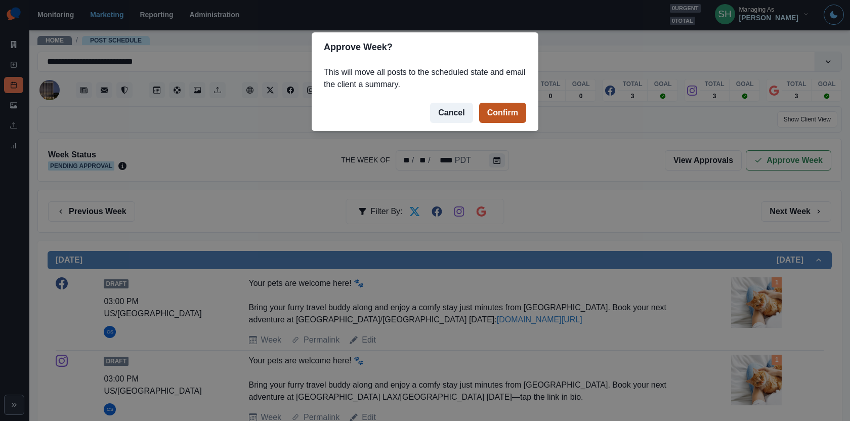
click at [508, 107] on button "Confirm" at bounding box center [502, 113] width 47 height 20
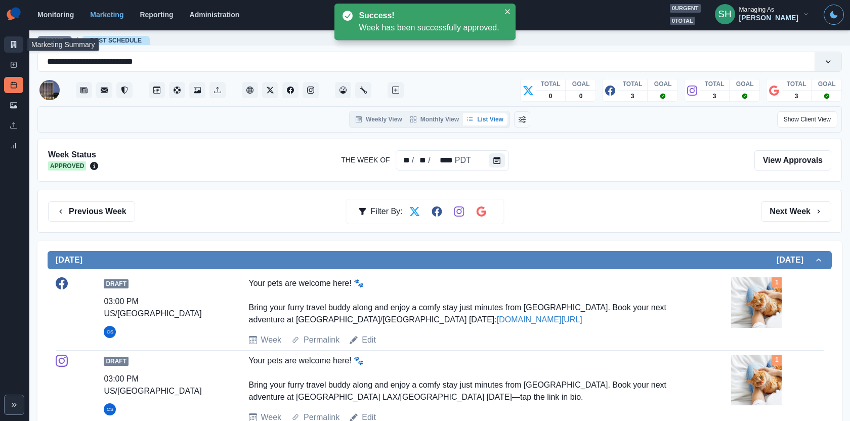
click at [6, 44] on link "Marketing Summary" at bounding box center [13, 44] width 19 height 16
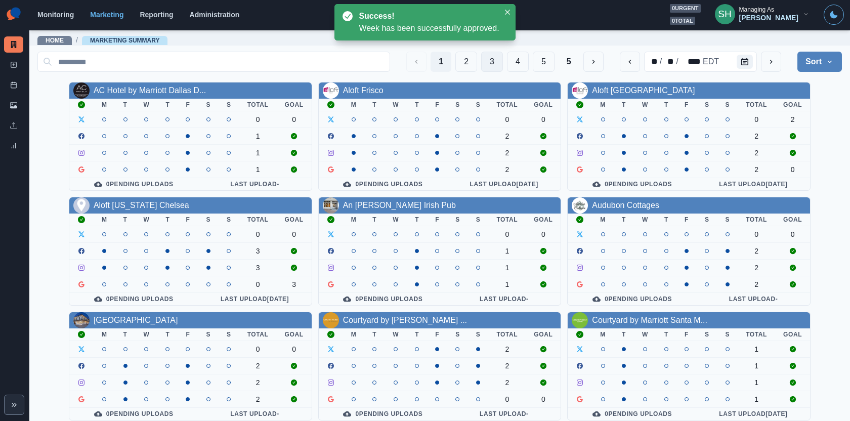
click at [503, 65] on button "3" at bounding box center [492, 62] width 22 height 20
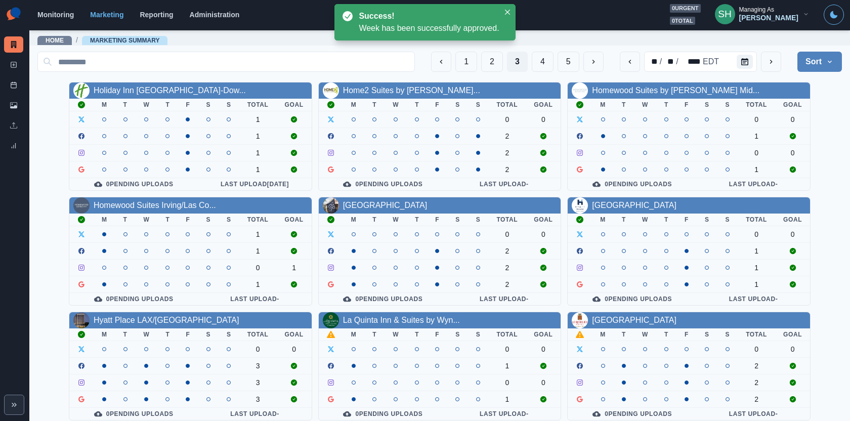
scroll to position [115, 0]
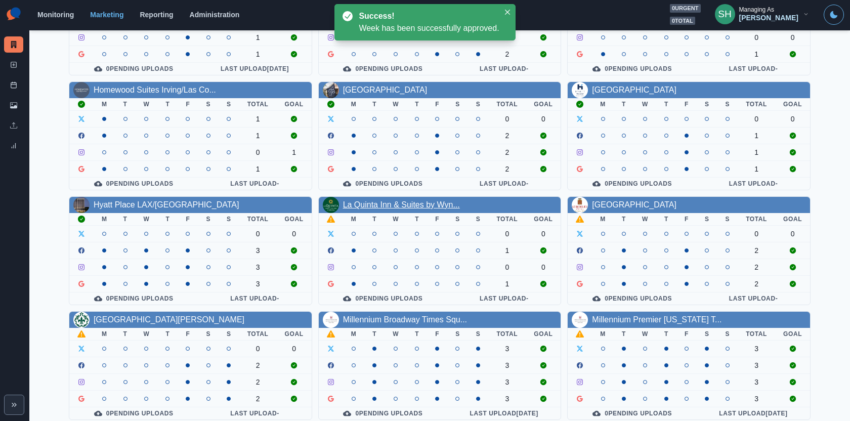
click at [421, 201] on link "La Quinta Inn & Suites by Wyn..." at bounding box center [401, 204] width 117 height 9
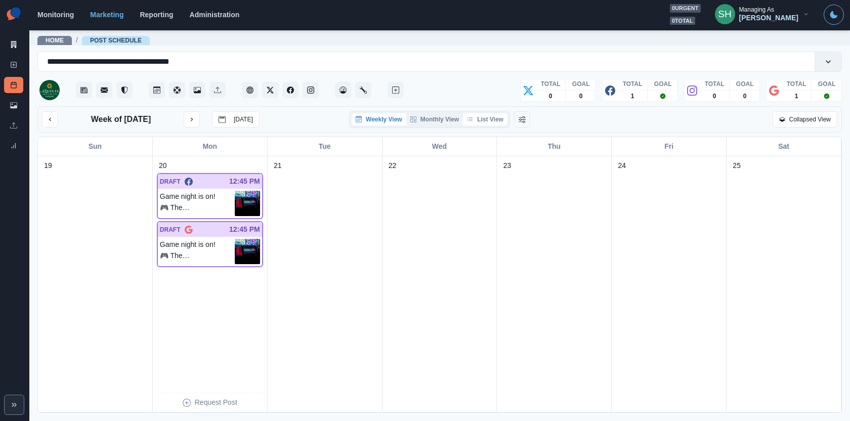
click at [496, 118] on button "List View" at bounding box center [485, 119] width 45 height 12
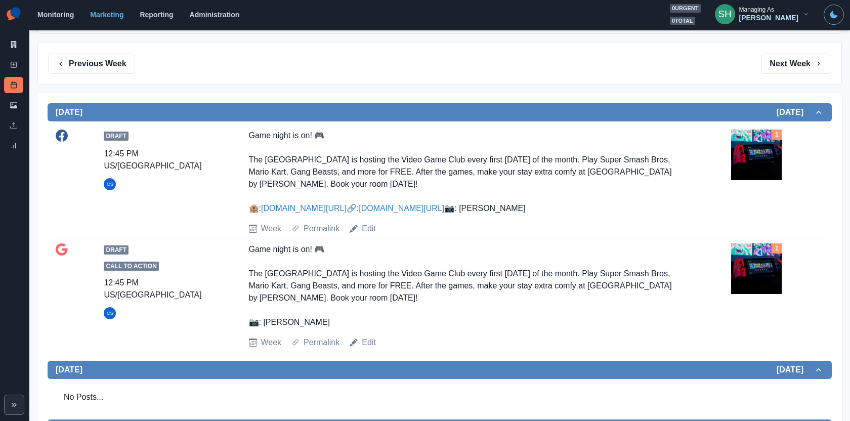
scroll to position [154, 0]
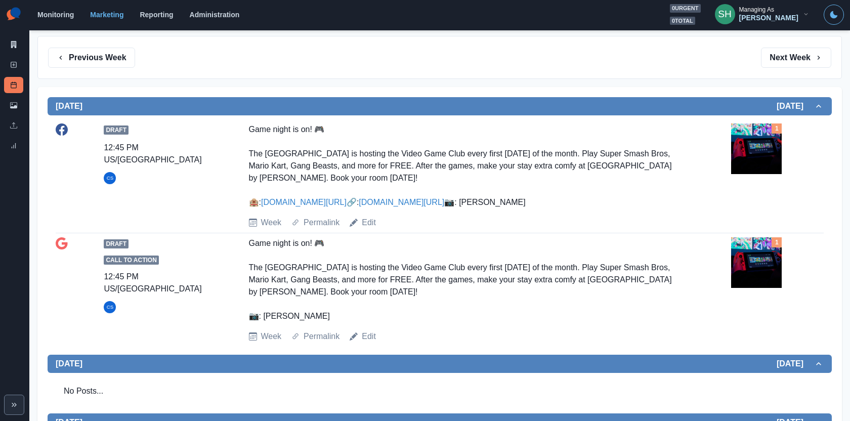
click at [776, 145] on img at bounding box center [756, 149] width 51 height 51
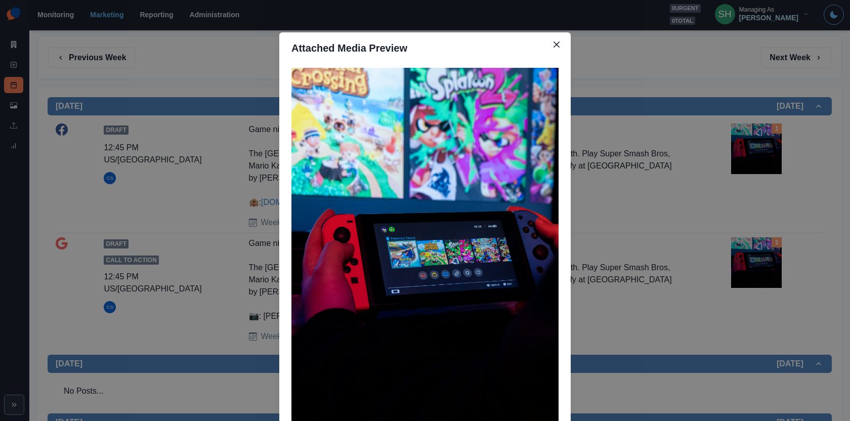
click at [776, 145] on div "Attached Media Preview" at bounding box center [425, 210] width 850 height 421
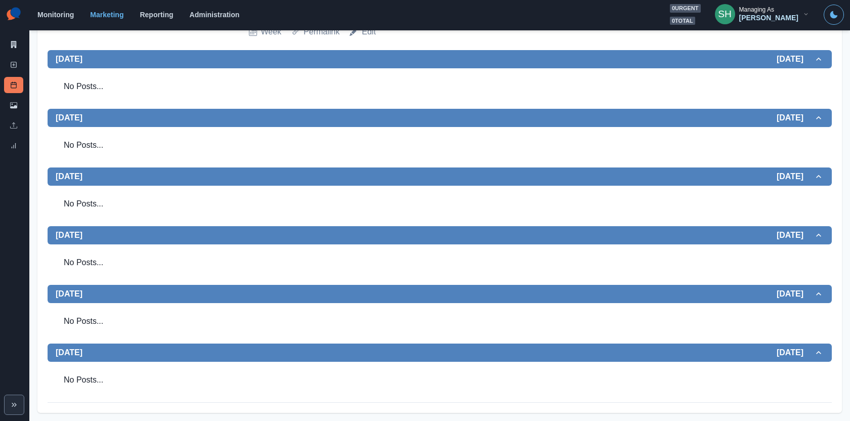
scroll to position [0, 0]
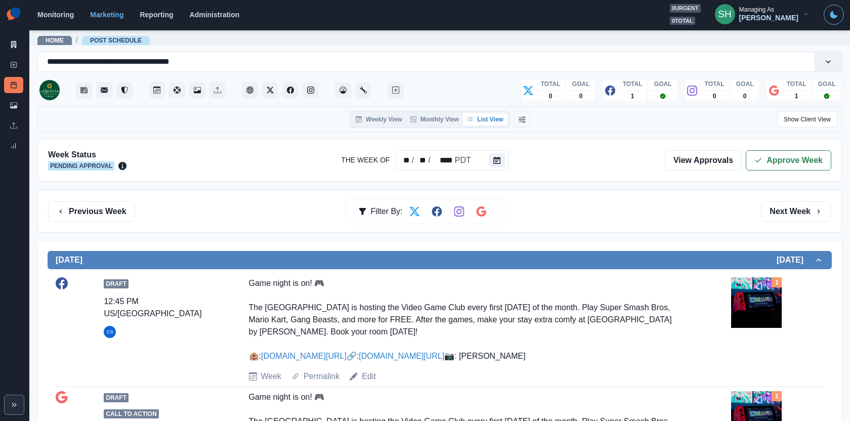
click at [776, 145] on div "Week Status Pending Approval The Week Of ** / ** / **** PDT View Approvals Appr…" at bounding box center [439, 160] width 805 height 43
click at [762, 167] on button "Approve Week" at bounding box center [789, 160] width 86 height 20
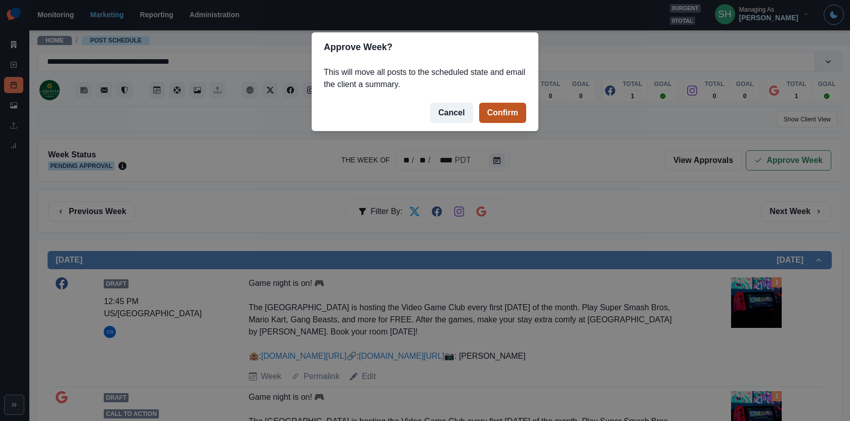
click at [501, 114] on button "Confirm" at bounding box center [502, 113] width 47 height 20
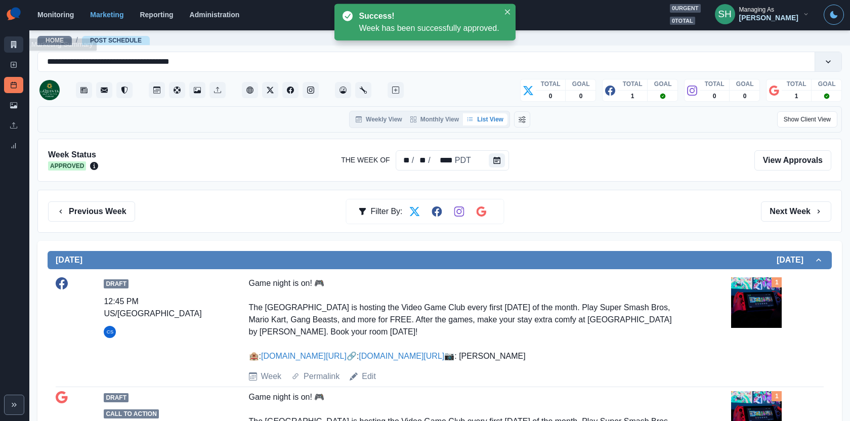
click at [7, 44] on link "Marketing Summary" at bounding box center [13, 44] width 19 height 16
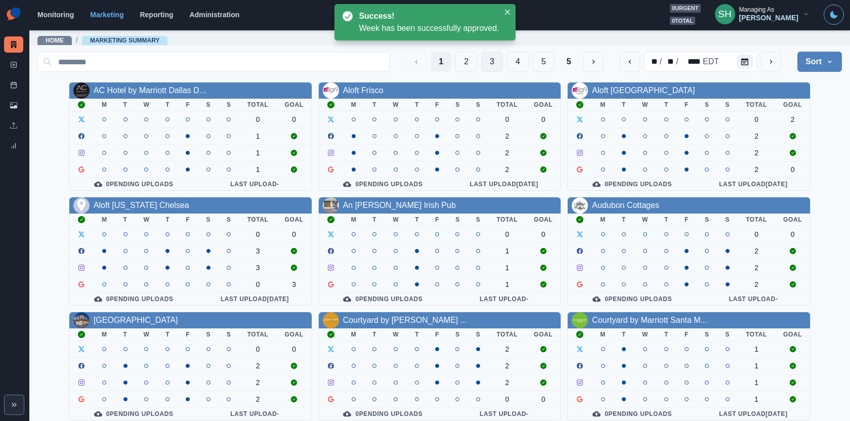
click at [496, 62] on button "3" at bounding box center [492, 62] width 22 height 20
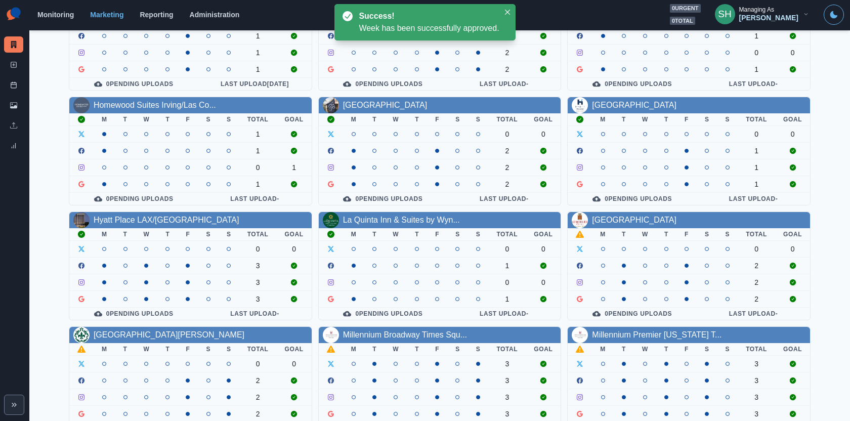
scroll to position [115, 0]
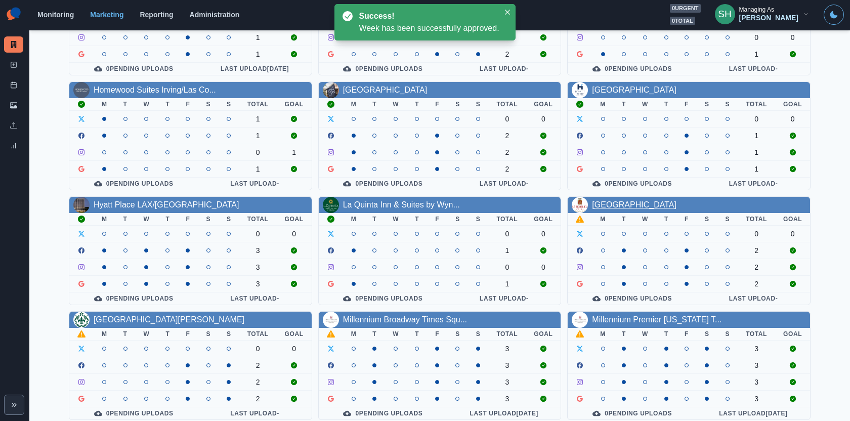
click at [642, 203] on link "Le Richelieu Hotel" at bounding box center [634, 204] width 85 height 9
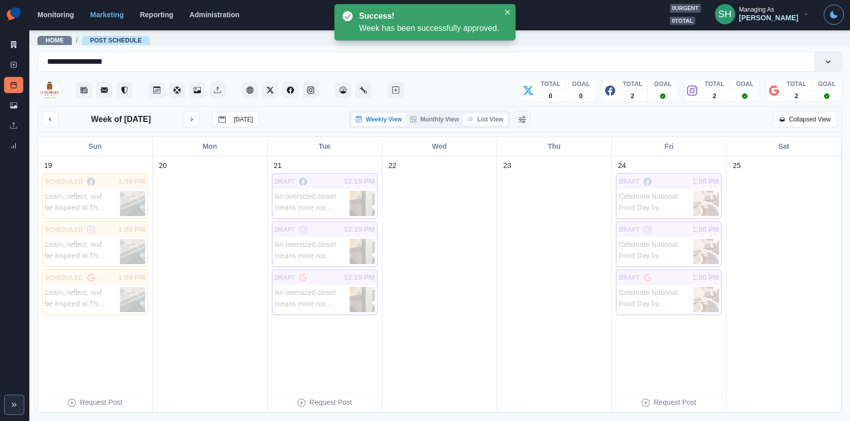
click at [493, 116] on button "List View" at bounding box center [485, 119] width 45 height 12
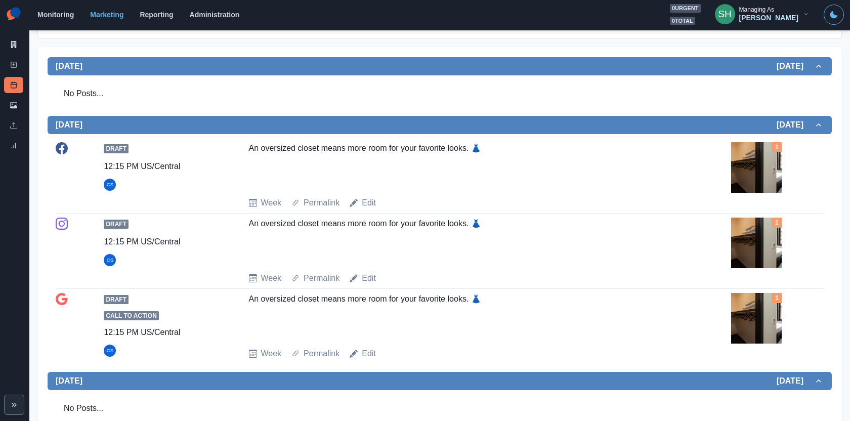
scroll to position [196, 0]
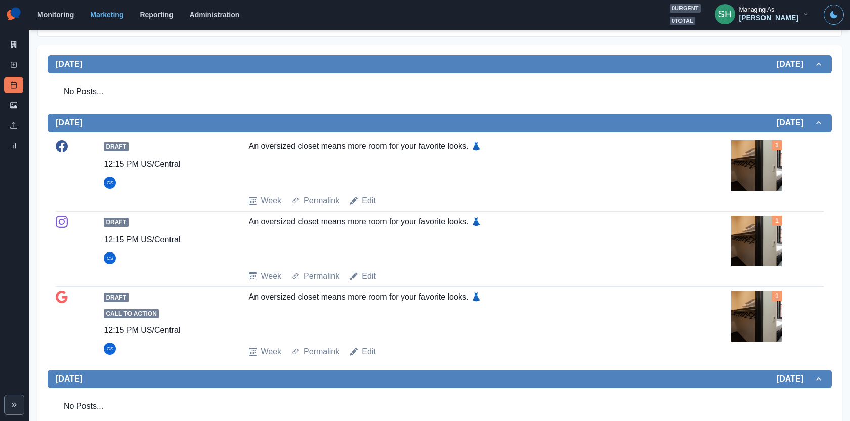
click at [756, 168] on img at bounding box center [756, 165] width 51 height 51
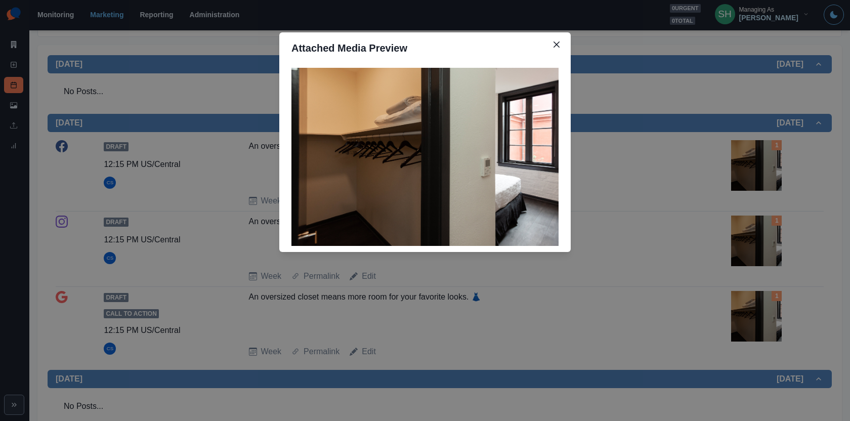
click at [756, 168] on div "Attached Media Preview" at bounding box center [425, 210] width 850 height 421
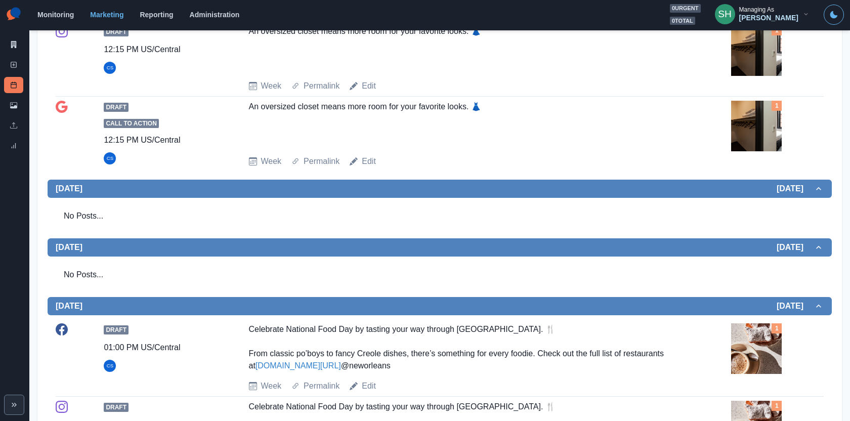
scroll to position [0, 0]
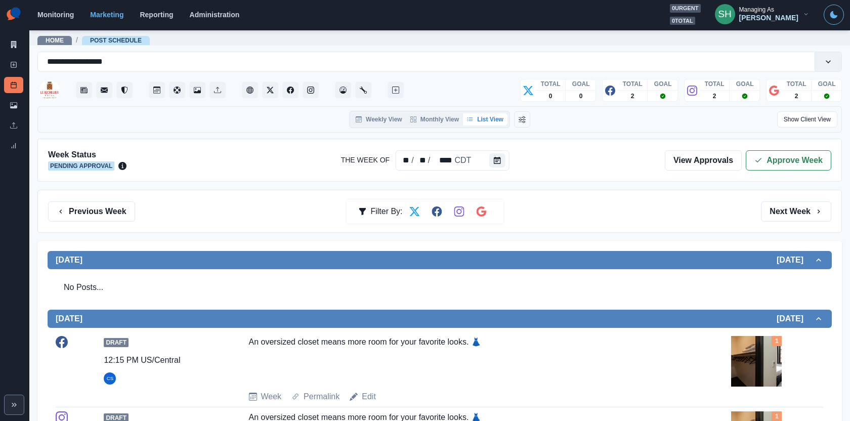
click at [756, 168] on button "Approve Week" at bounding box center [789, 160] width 86 height 20
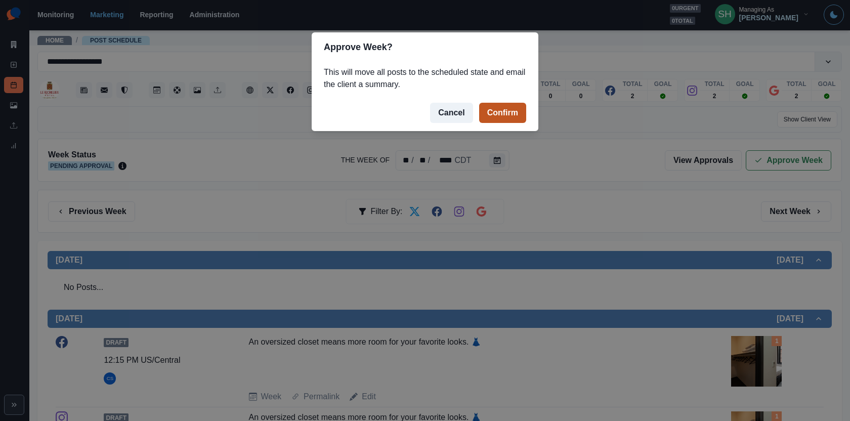
click at [522, 111] on button "Confirm" at bounding box center [502, 113] width 47 height 20
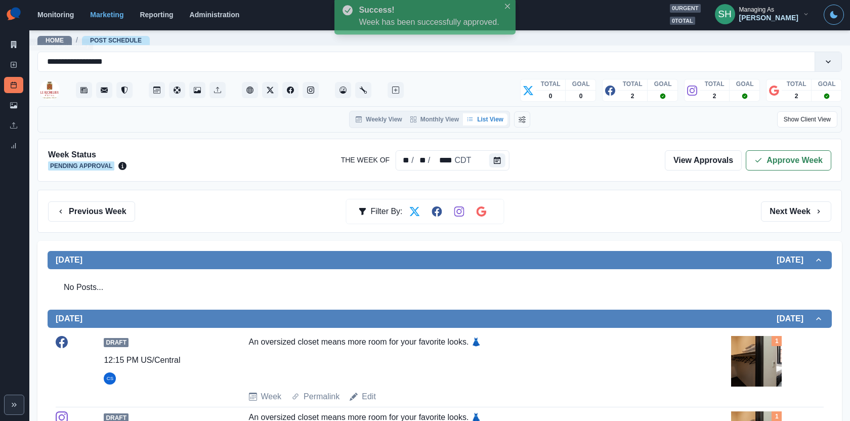
click at [13, 45] on icon at bounding box center [14, 44] width 6 height 7
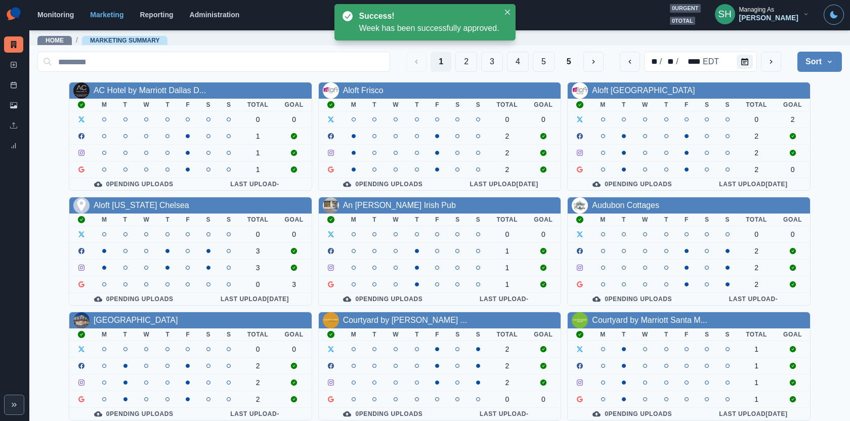
click at [504, 60] on div "1 2 3 4 5 5" at bounding box center [504, 62] width 197 height 20
click at [510, 60] on button "4" at bounding box center [518, 62] width 22 height 20
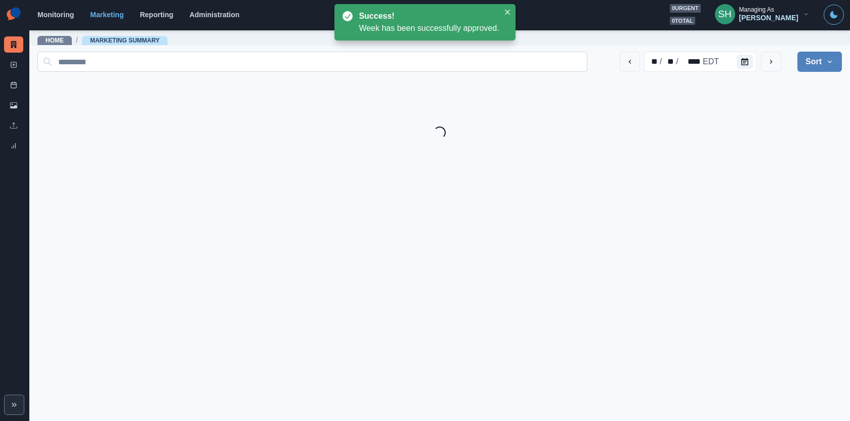
click at [512, 65] on input at bounding box center [312, 62] width 550 height 20
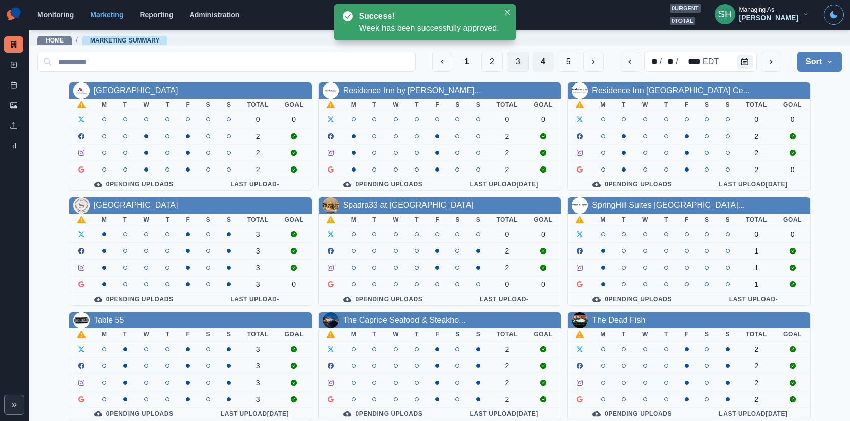
click at [512, 63] on button "3" at bounding box center [518, 62] width 22 height 20
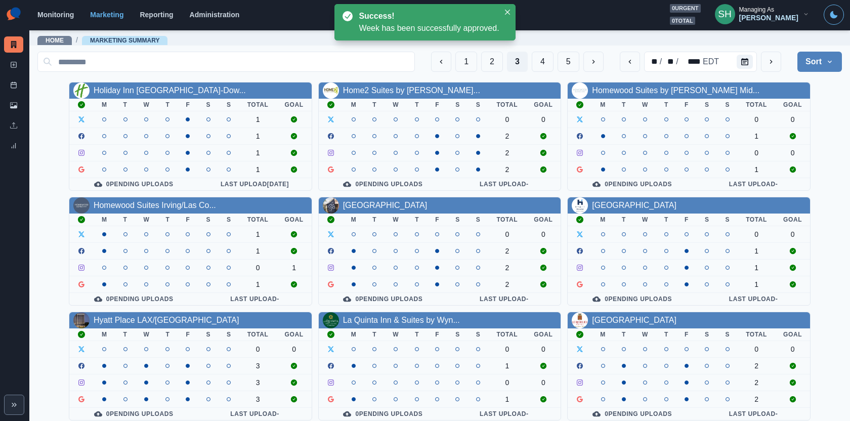
scroll to position [115, 0]
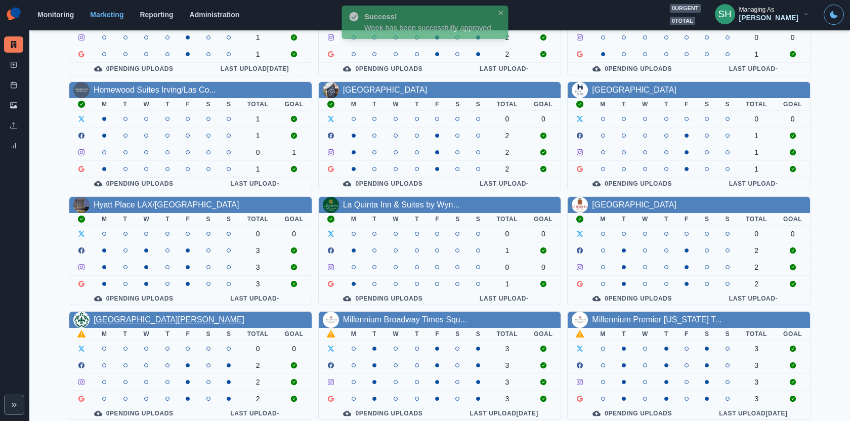
click at [156, 315] on link "Maison Dupuy Hotel" at bounding box center [169, 319] width 151 height 9
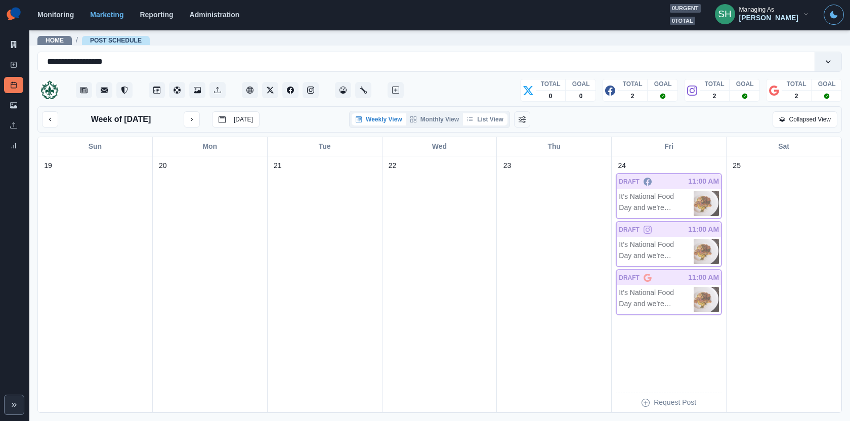
click at [490, 121] on button "List View" at bounding box center [485, 119] width 45 height 12
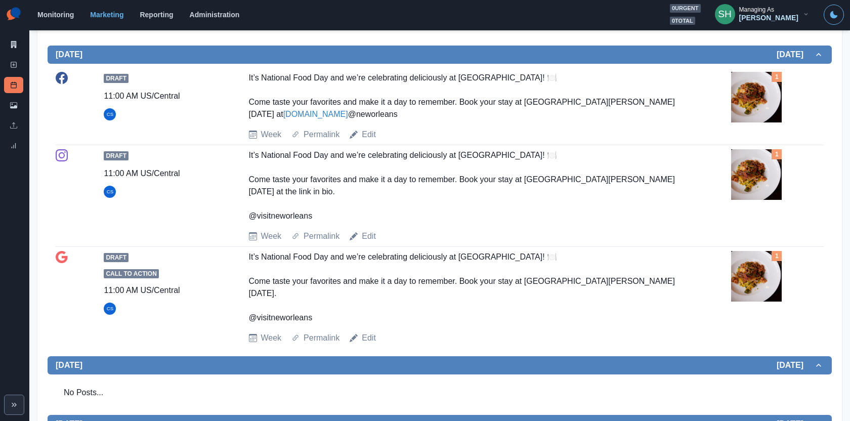
scroll to position [441, 0]
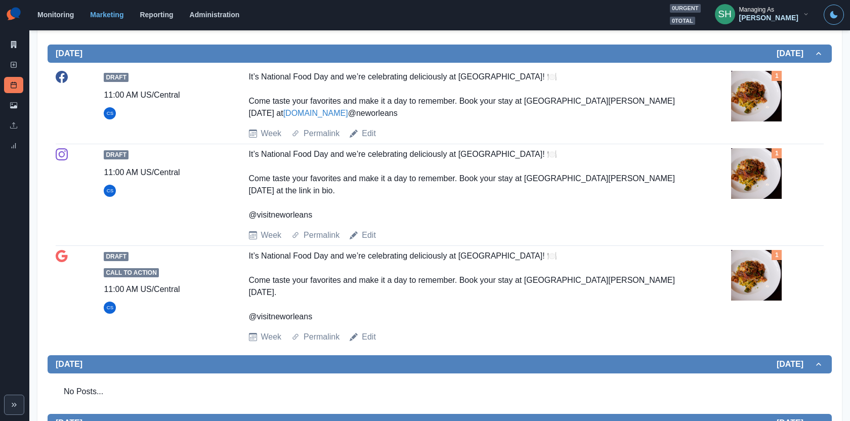
click at [741, 124] on div "1" at bounding box center [777, 97] width 93 height 53
click at [745, 109] on img at bounding box center [756, 96] width 51 height 51
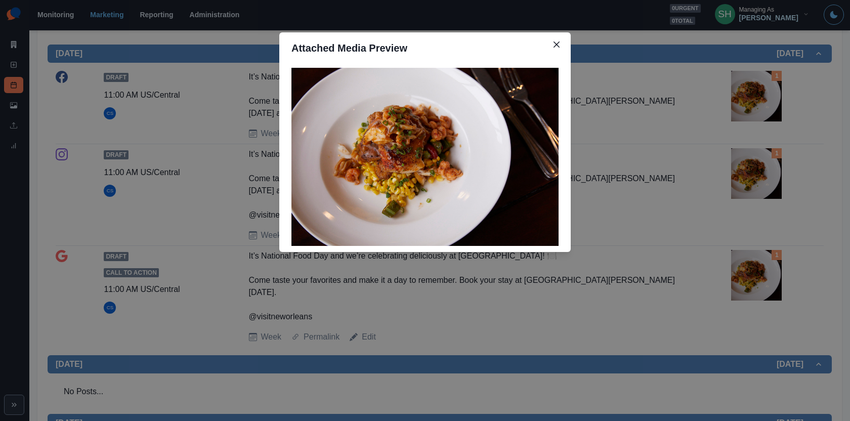
click at [678, 132] on div "Attached Media Preview" at bounding box center [425, 210] width 850 height 421
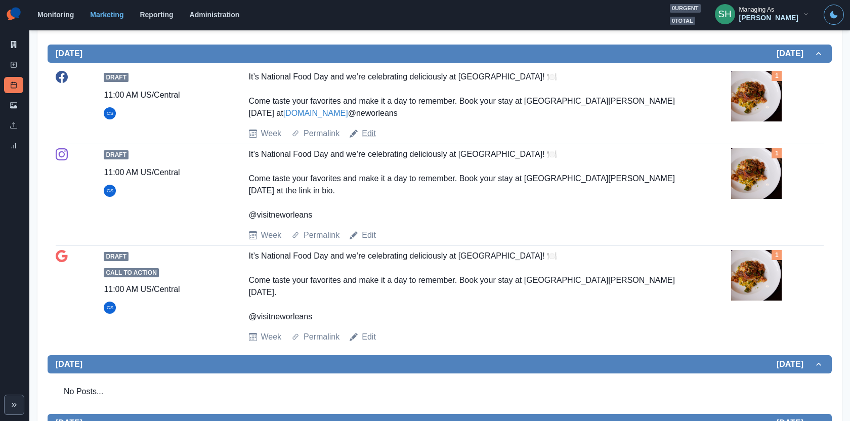
click at [376, 140] on link "Edit" at bounding box center [369, 134] width 14 height 12
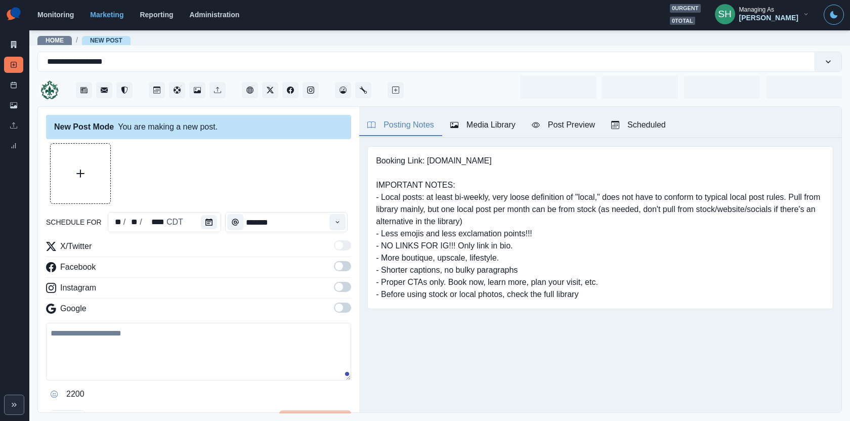
type input "********"
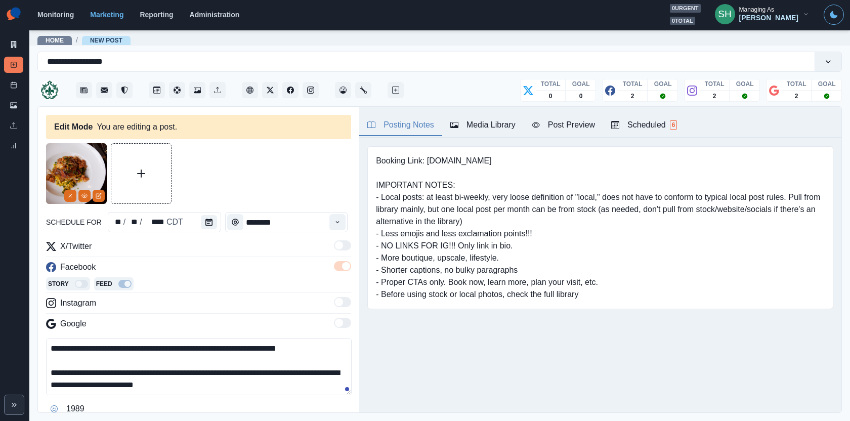
scroll to position [24, 0]
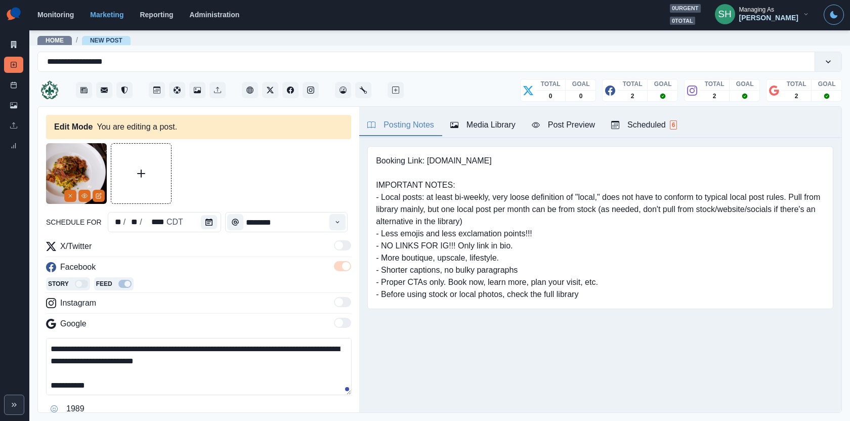
click at [180, 380] on textarea "**********" at bounding box center [199, 366] width 306 height 57
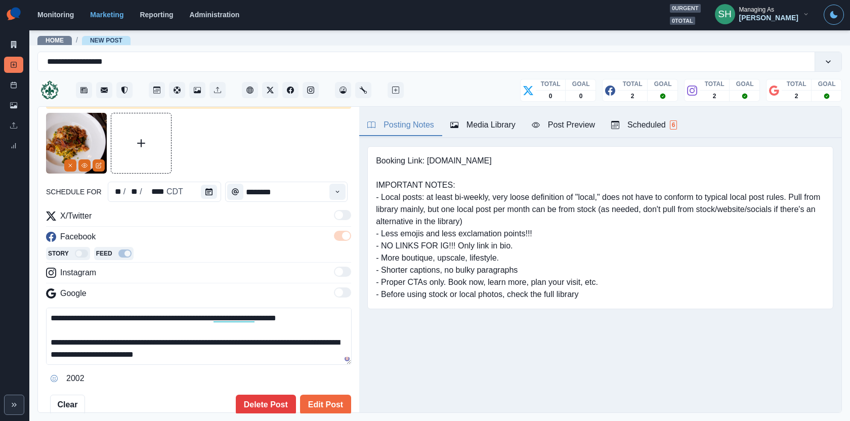
scroll to position [103, 0]
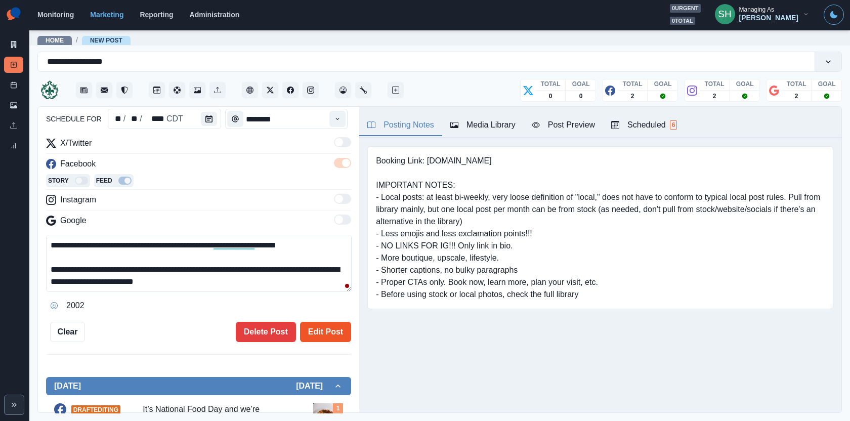
type textarea "**********"
click at [311, 330] on button "Edit Post" at bounding box center [325, 332] width 51 height 20
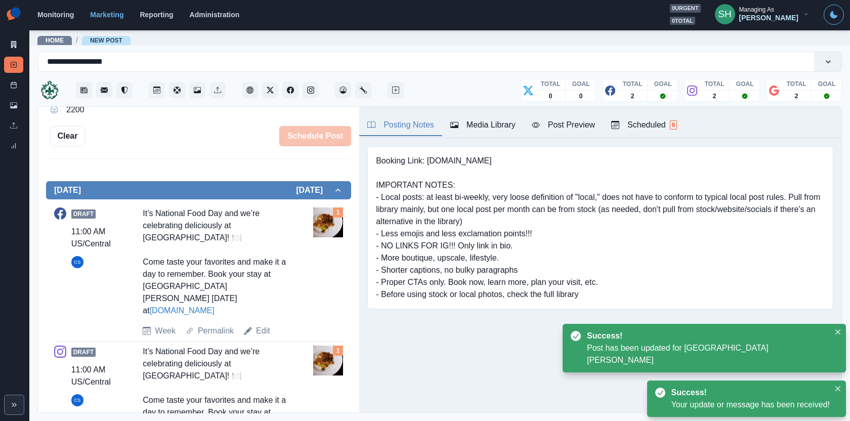
scroll to position [390, 0]
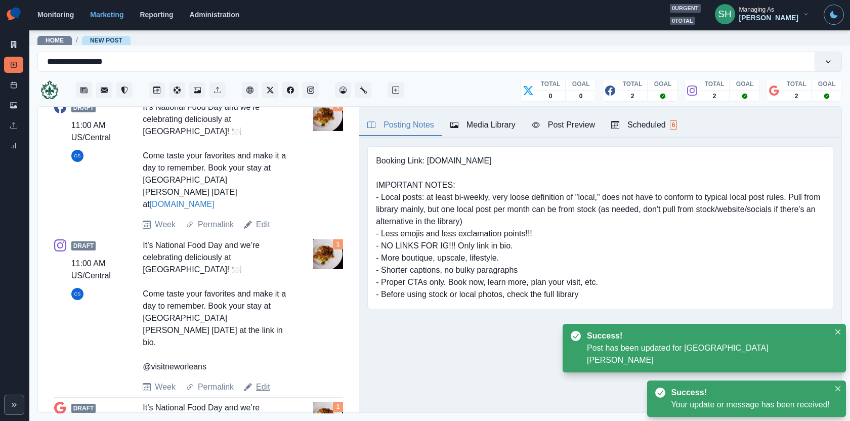
click at [263, 381] on link "Edit" at bounding box center [263, 387] width 14 height 12
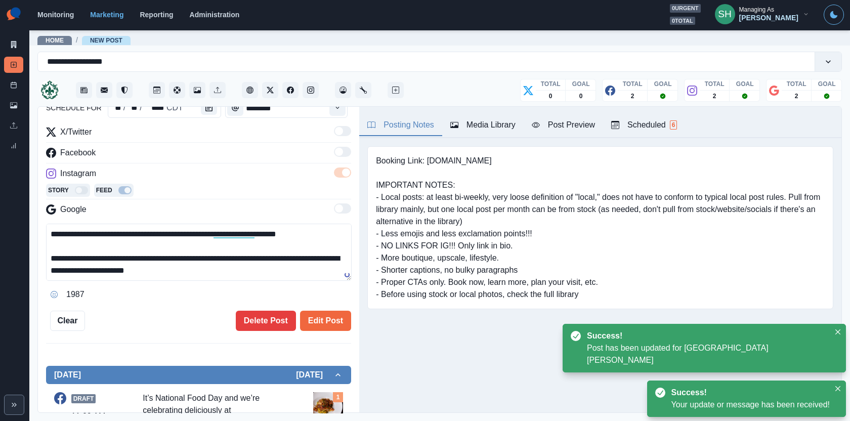
scroll to position [24, 0]
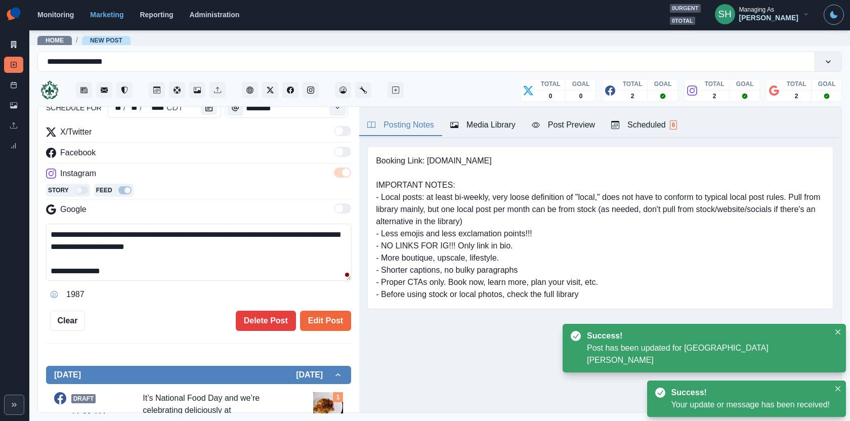
click at [178, 272] on textarea "**********" at bounding box center [199, 252] width 306 height 57
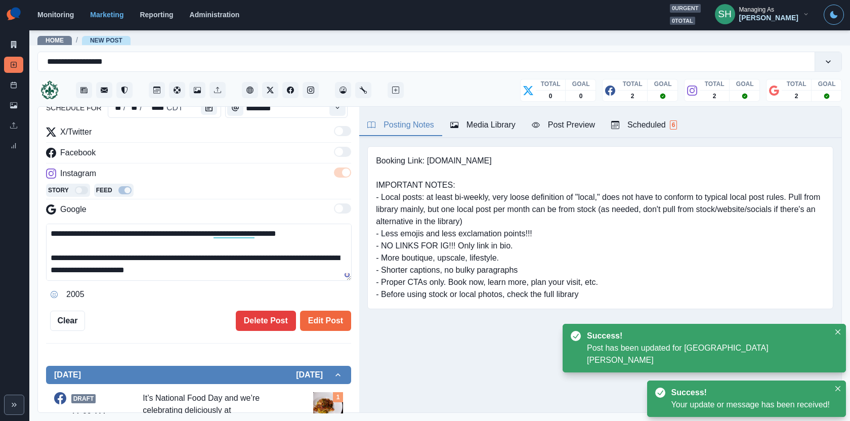
scroll to position [0, 0]
type textarea "**********"
click at [323, 312] on button "Edit Post" at bounding box center [325, 321] width 51 height 20
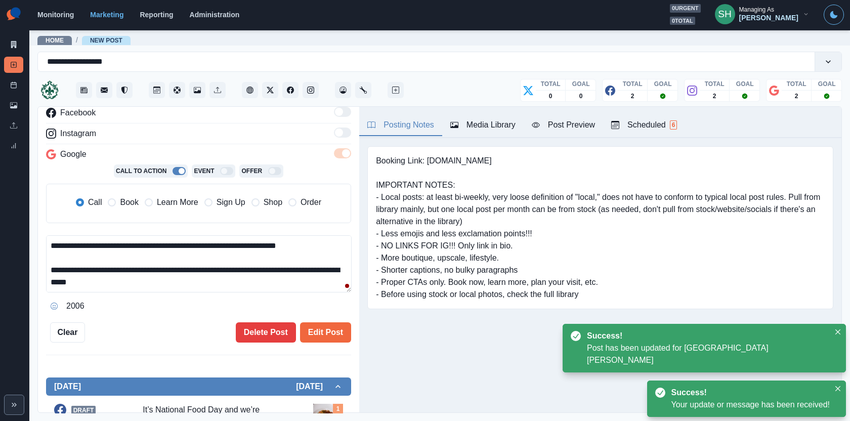
scroll to position [66, 0]
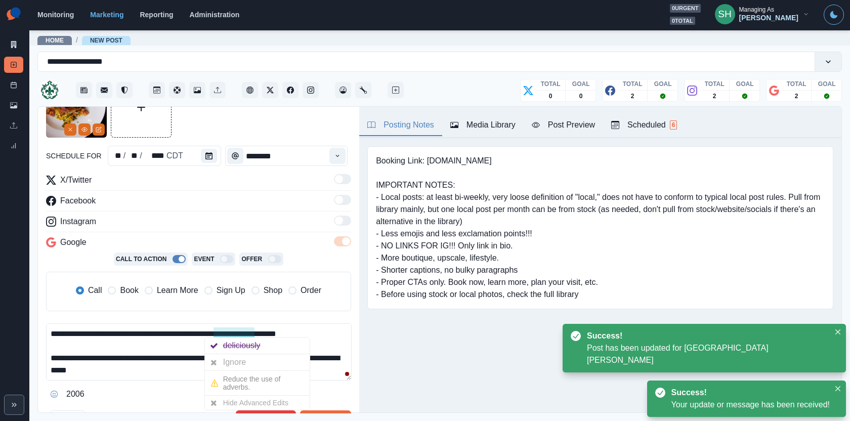
click at [171, 371] on textarea "**********" at bounding box center [199, 351] width 306 height 57
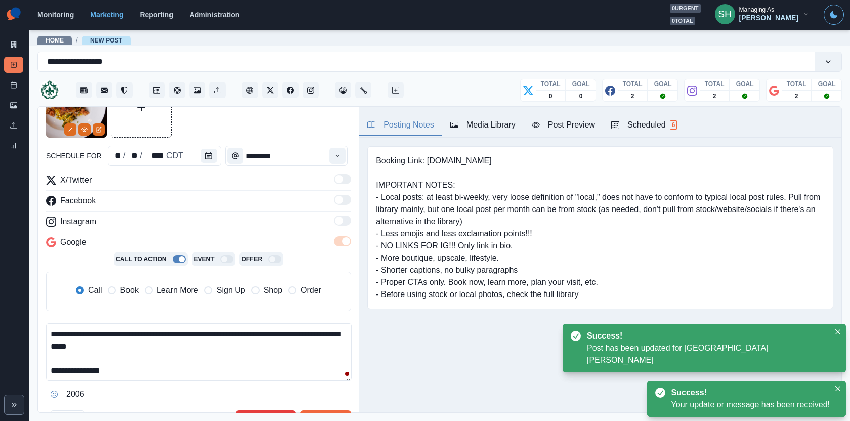
click at [167, 371] on textarea "**********" at bounding box center [199, 351] width 306 height 57
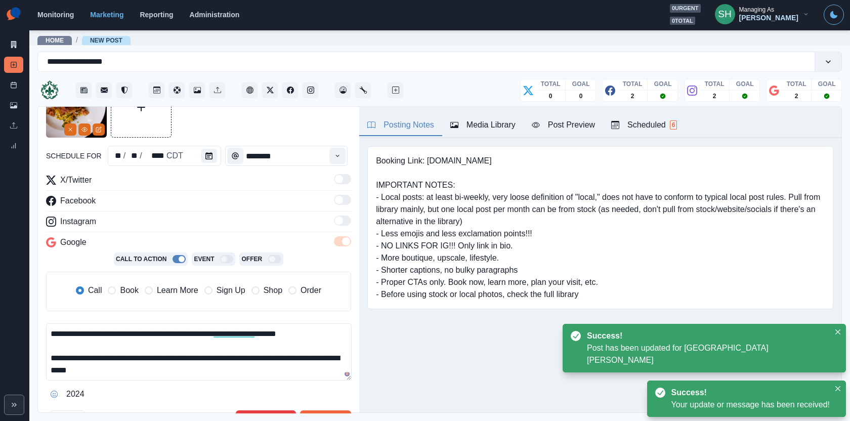
click at [131, 288] on span "Book" at bounding box center [129, 290] width 18 height 12
type textarea "**********"
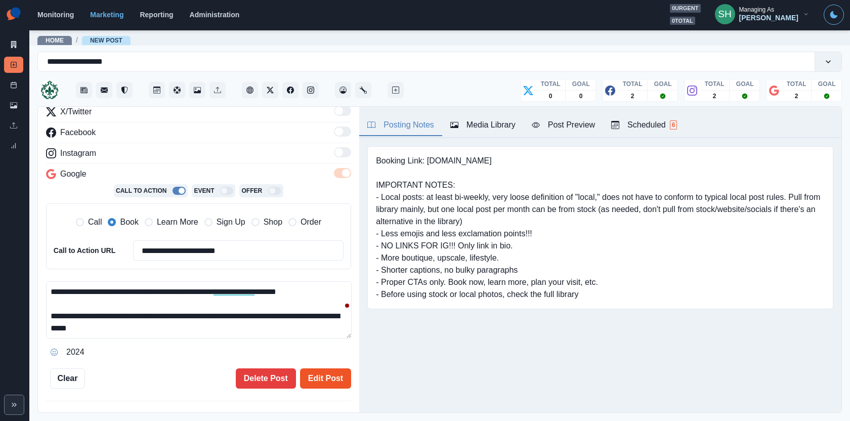
click at [325, 369] on button "Edit Post" at bounding box center [325, 379] width 51 height 20
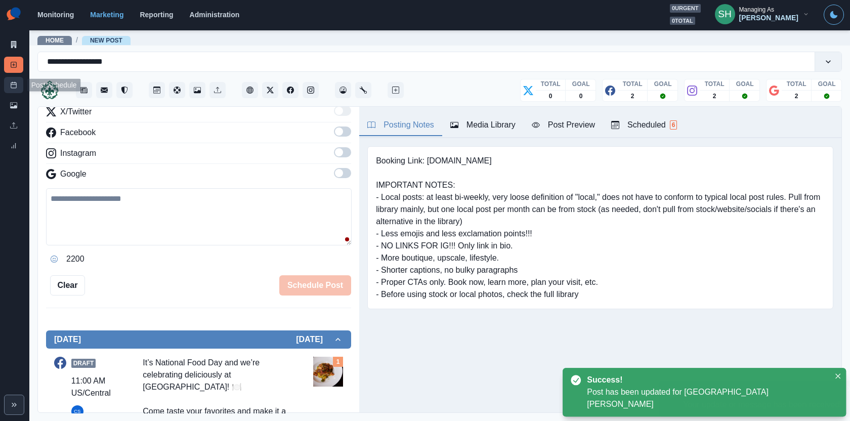
click at [12, 80] on link "Post Schedule" at bounding box center [13, 85] width 19 height 16
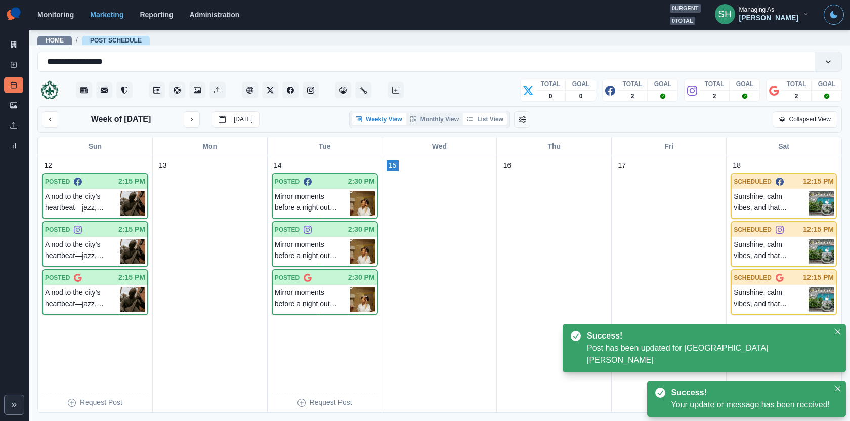
click at [478, 118] on button "List View" at bounding box center [485, 119] width 45 height 12
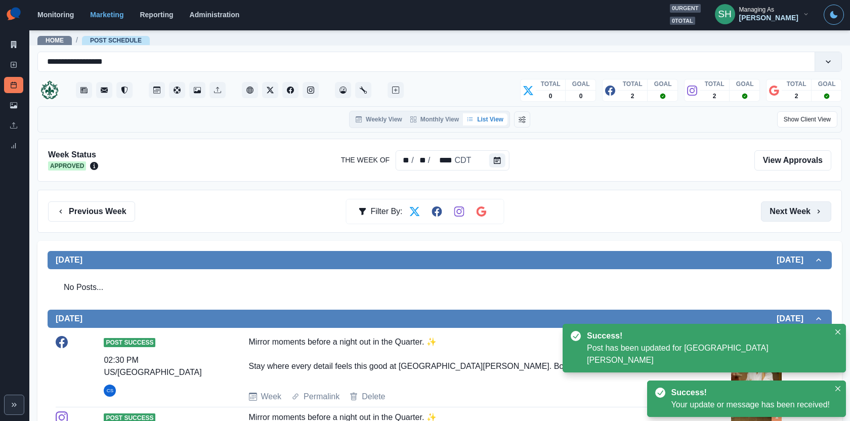
click at [788, 218] on button "Next Week" at bounding box center [796, 211] width 70 height 20
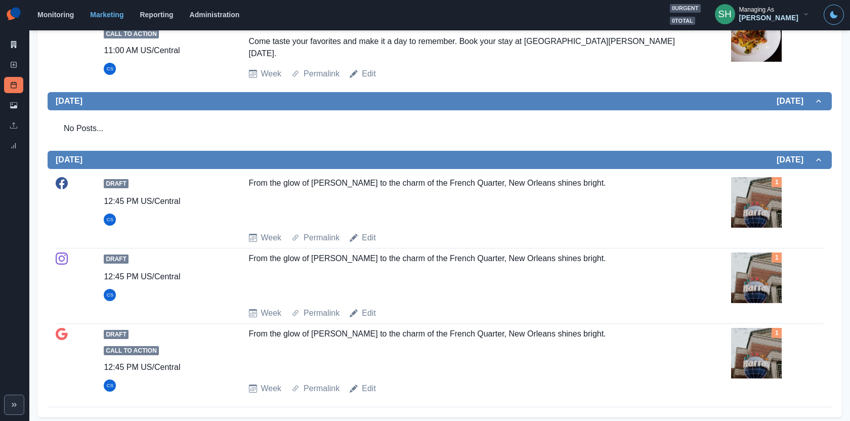
click at [765, 196] on img at bounding box center [756, 202] width 51 height 51
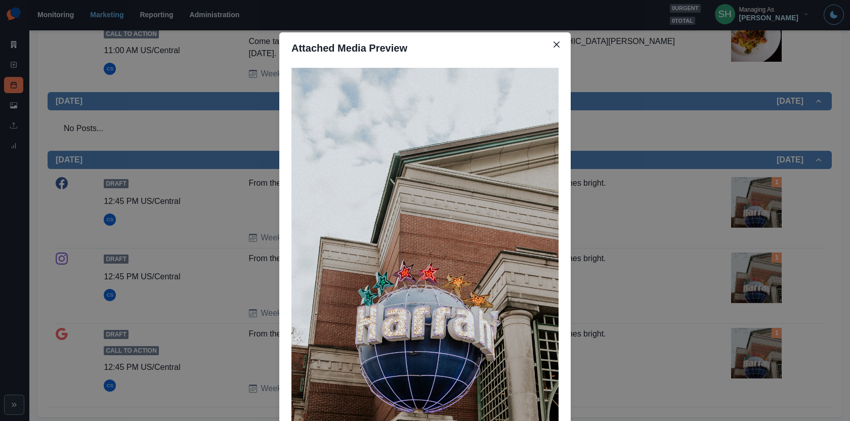
click at [765, 196] on div "Attached Media Preview" at bounding box center [425, 210] width 850 height 421
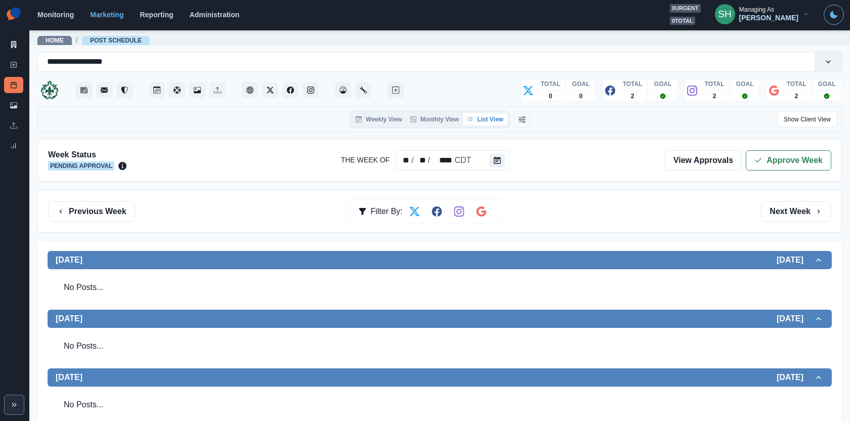
click at [763, 169] on button "Approve Week" at bounding box center [789, 160] width 86 height 20
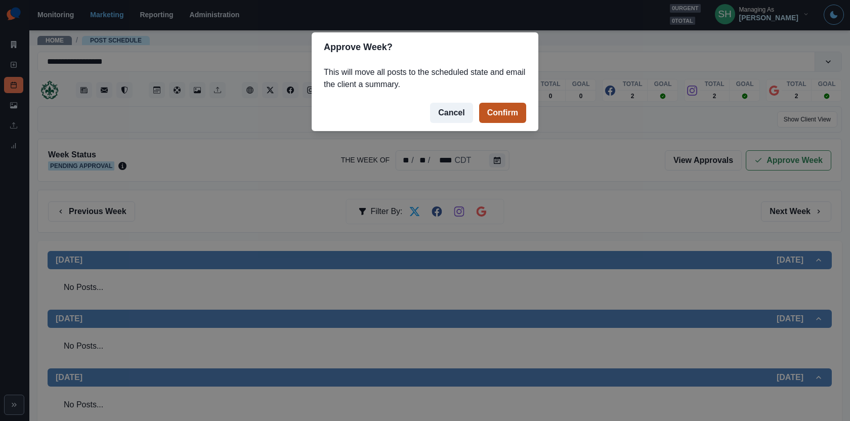
click at [507, 112] on button "Confirm" at bounding box center [502, 113] width 47 height 20
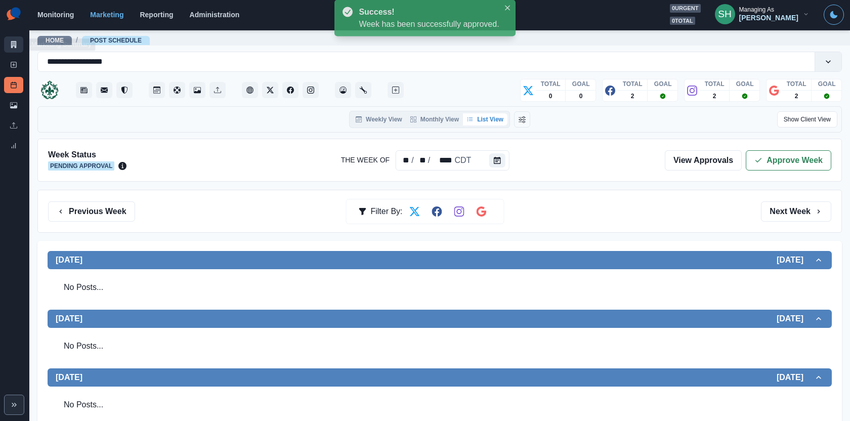
click at [14, 45] on icon at bounding box center [13, 44] width 7 height 7
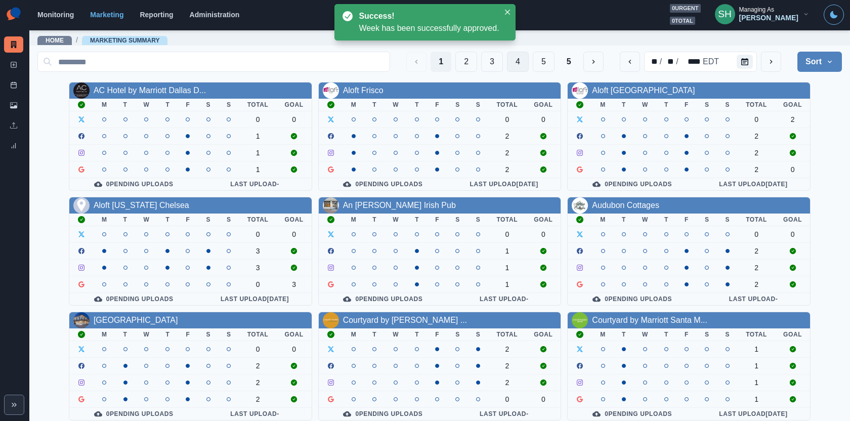
click at [508, 63] on button "4" at bounding box center [518, 62] width 22 height 20
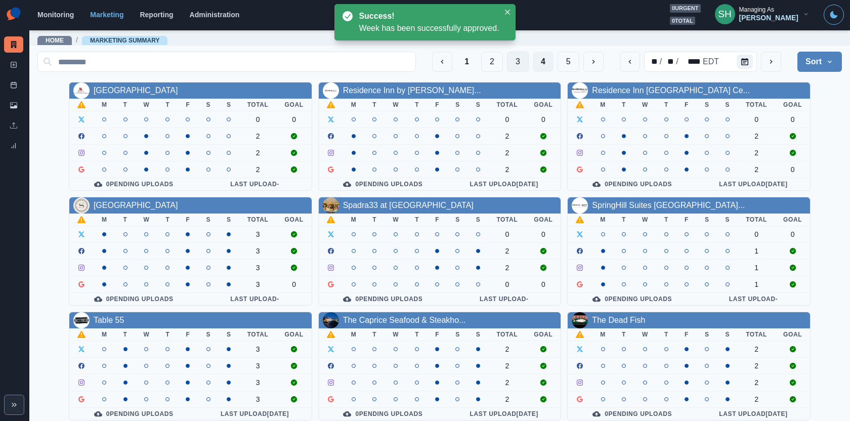
click at [514, 68] on button "3" at bounding box center [518, 62] width 22 height 20
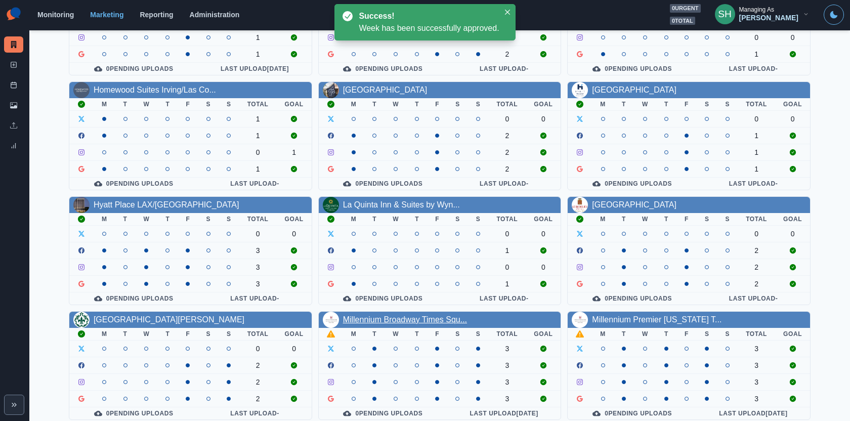
click at [390, 316] on link "Millennium Broadway Times Squ..." at bounding box center [405, 319] width 124 height 9
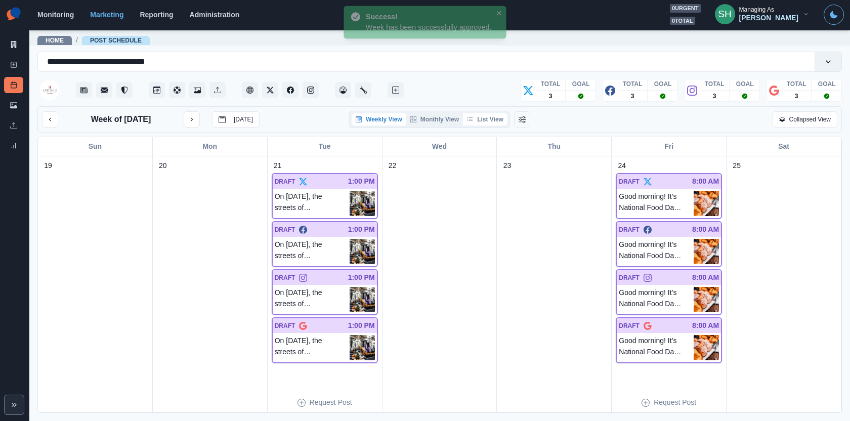
click at [498, 117] on button "List View" at bounding box center [485, 119] width 45 height 12
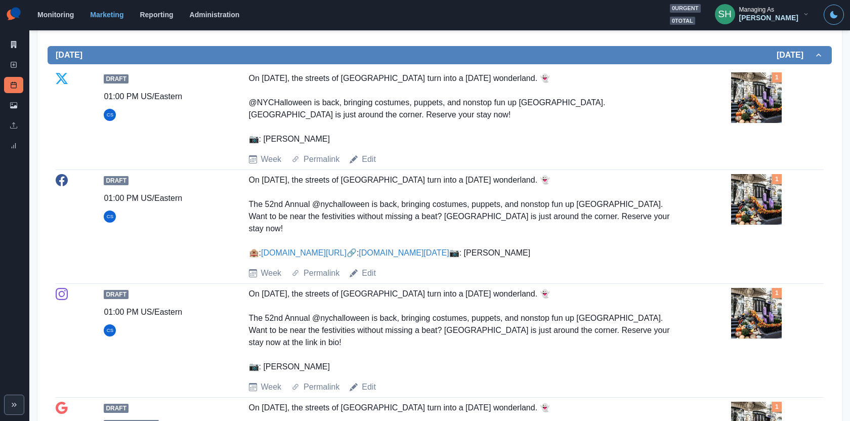
click at [771, 118] on img at bounding box center [756, 97] width 51 height 51
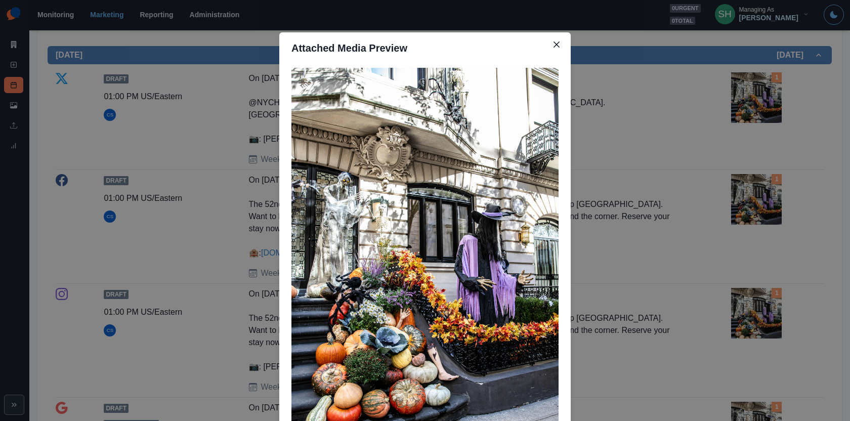
click at [723, 106] on div "Attached Media Preview" at bounding box center [425, 210] width 850 height 421
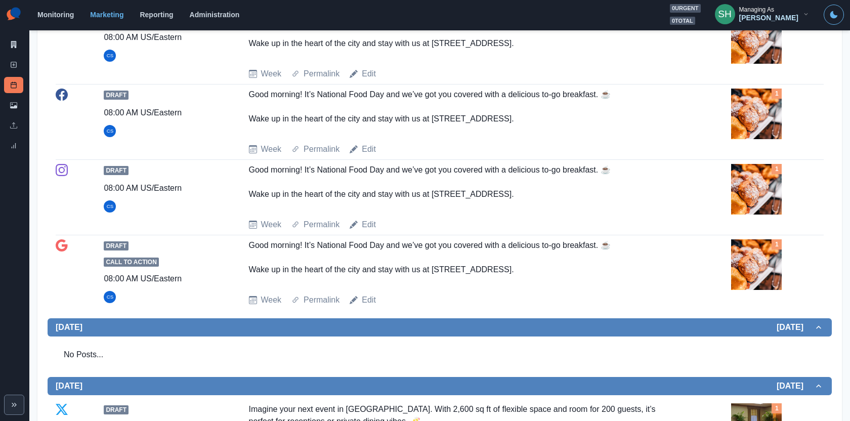
click at [749, 64] on img at bounding box center [756, 38] width 51 height 51
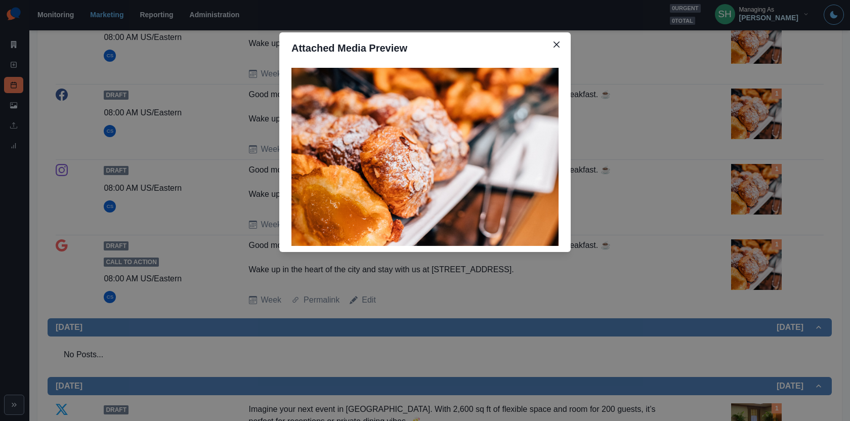
click at [749, 77] on div "Attached Media Preview" at bounding box center [425, 210] width 850 height 421
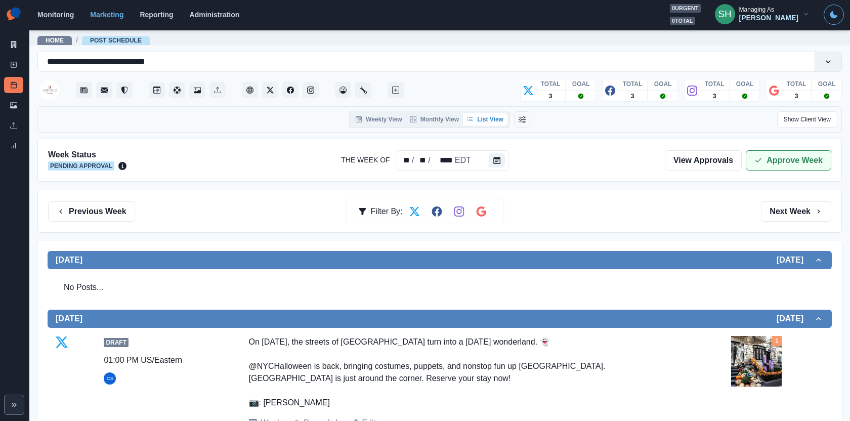
click at [755, 159] on button "Approve Week" at bounding box center [789, 160] width 86 height 20
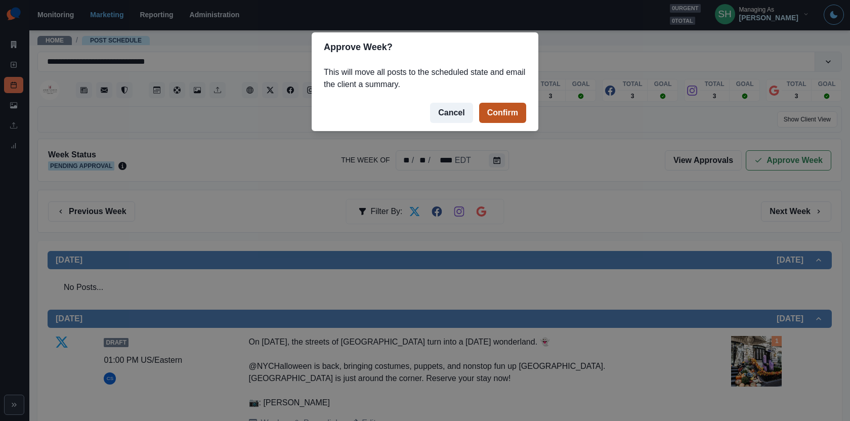
click at [511, 121] on button "Confirm" at bounding box center [502, 113] width 47 height 20
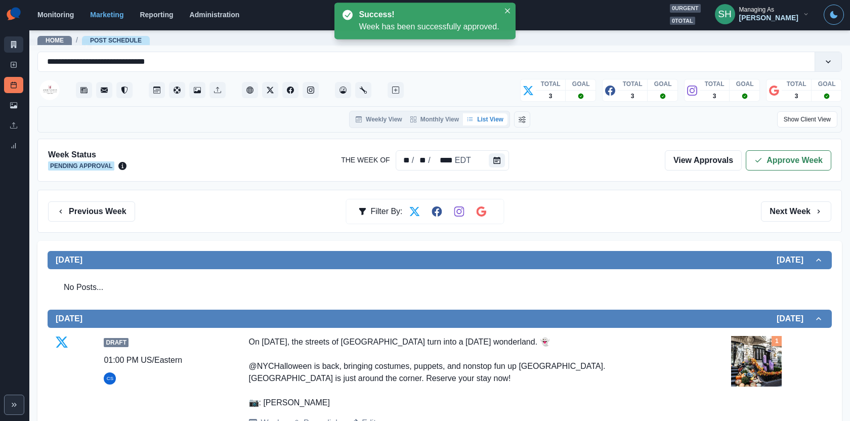
click at [10, 43] on link "Marketing Summary" at bounding box center [13, 44] width 19 height 16
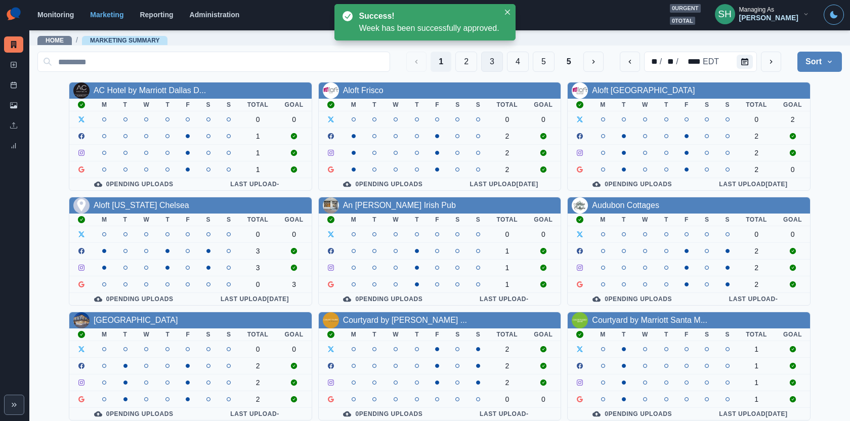
click at [488, 59] on button "3" at bounding box center [492, 62] width 22 height 20
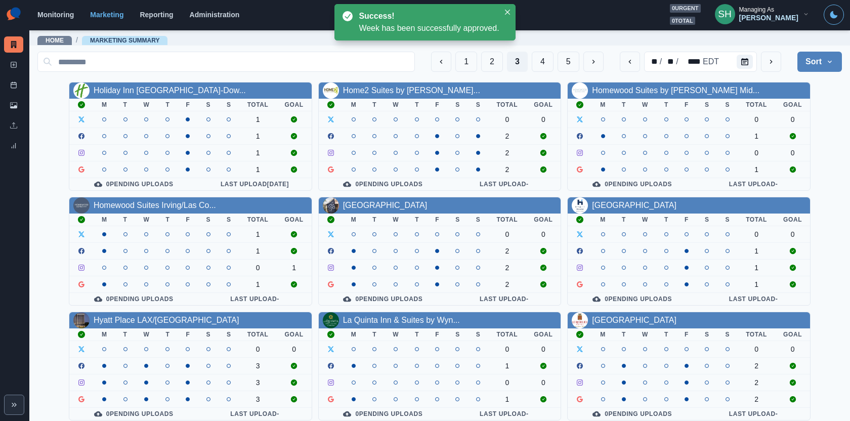
scroll to position [115, 0]
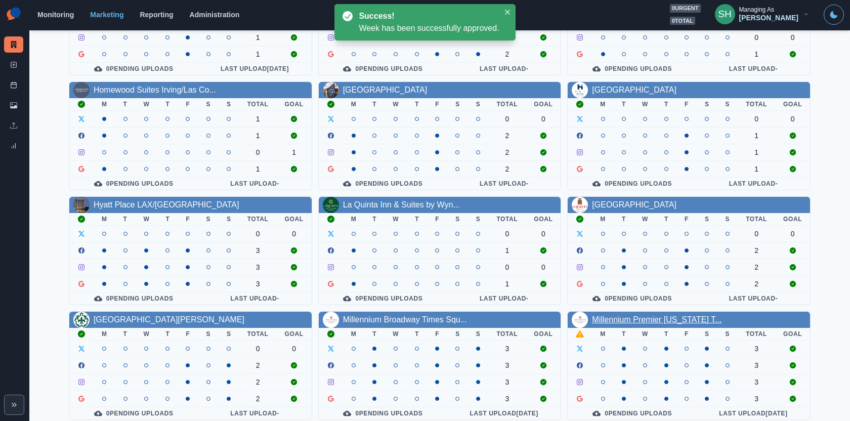
click at [652, 318] on link "Millennium Premier New York T..." at bounding box center [657, 319] width 130 height 9
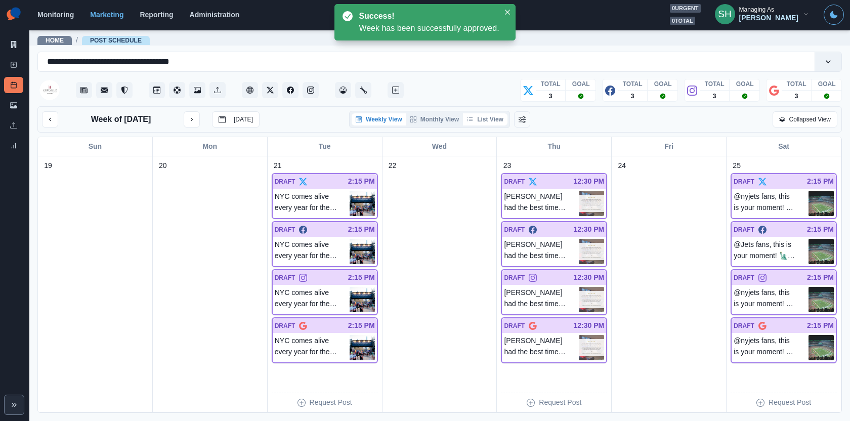
click at [496, 116] on button "List View" at bounding box center [485, 119] width 45 height 12
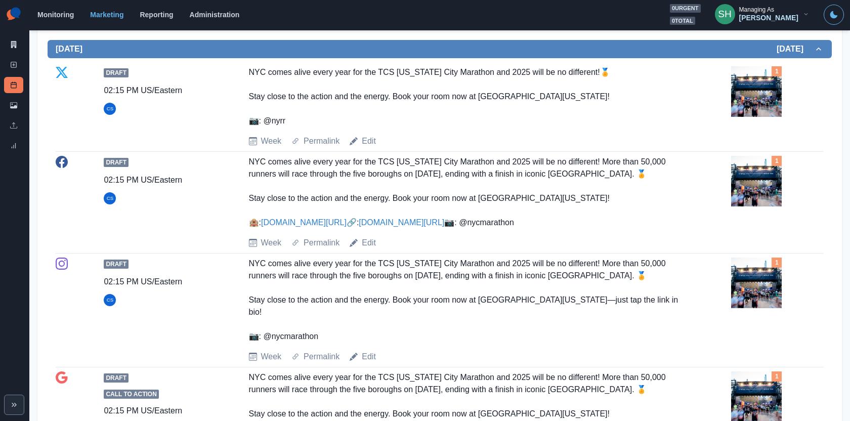
scroll to position [271, 0]
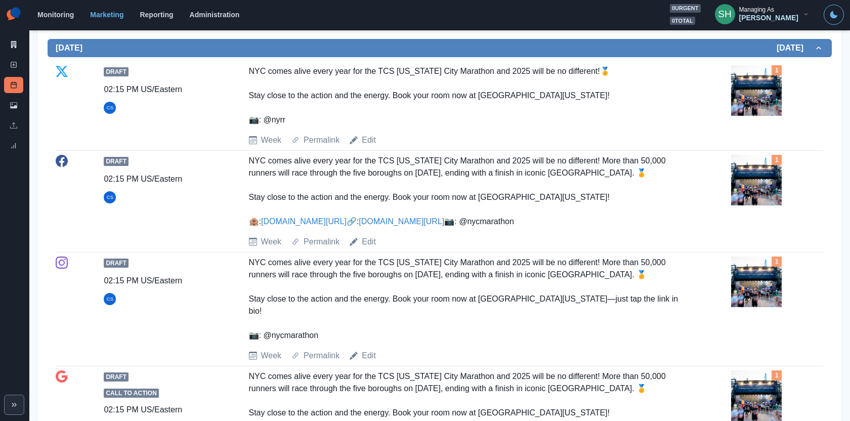
click at [743, 91] on img at bounding box center [756, 90] width 51 height 51
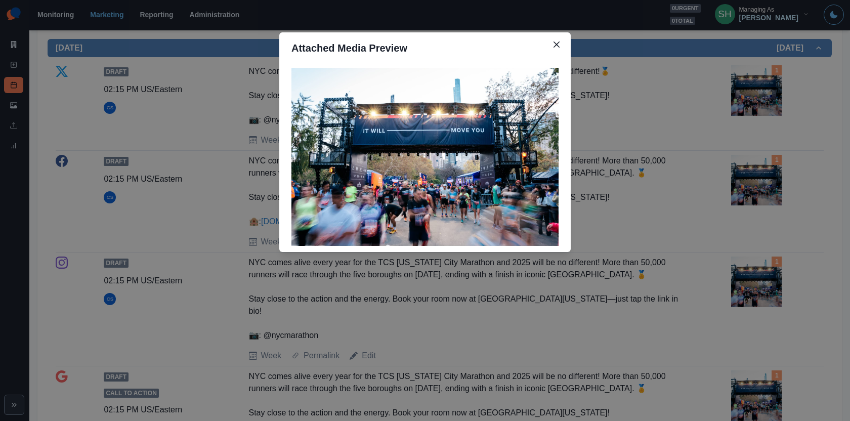
click at [692, 105] on div "Attached Media Preview" at bounding box center [425, 210] width 850 height 421
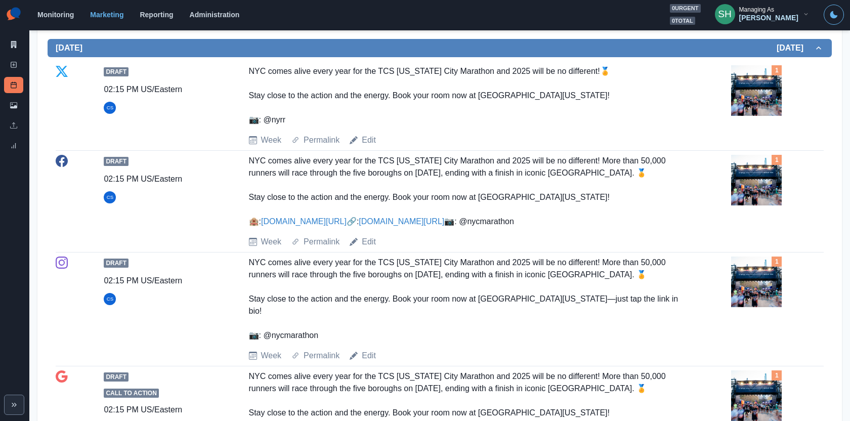
click at [761, 190] on img at bounding box center [756, 180] width 51 height 51
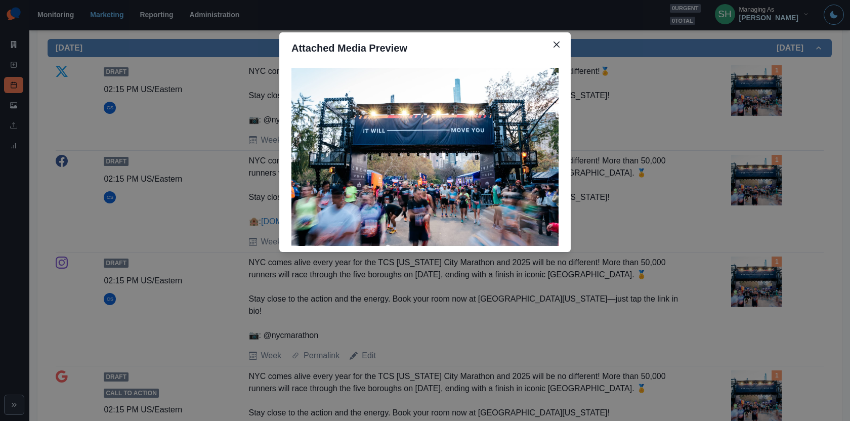
click at [687, 86] on div "Attached Media Preview" at bounding box center [425, 210] width 850 height 421
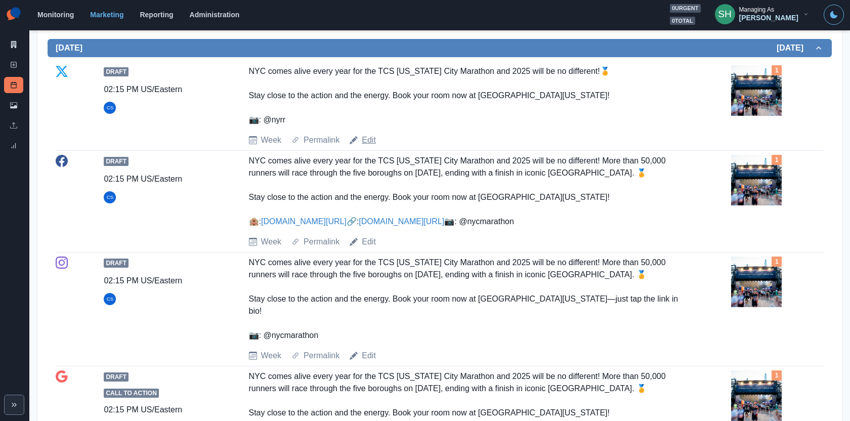
click at [364, 139] on link "Edit" at bounding box center [369, 140] width 14 height 12
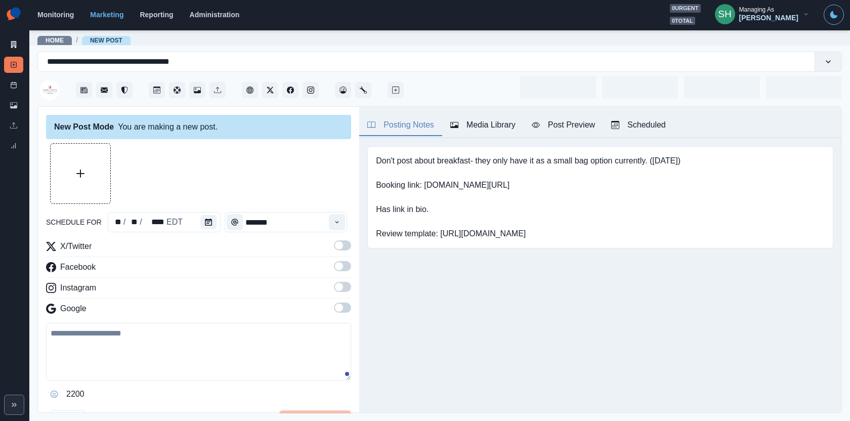
type input "*******"
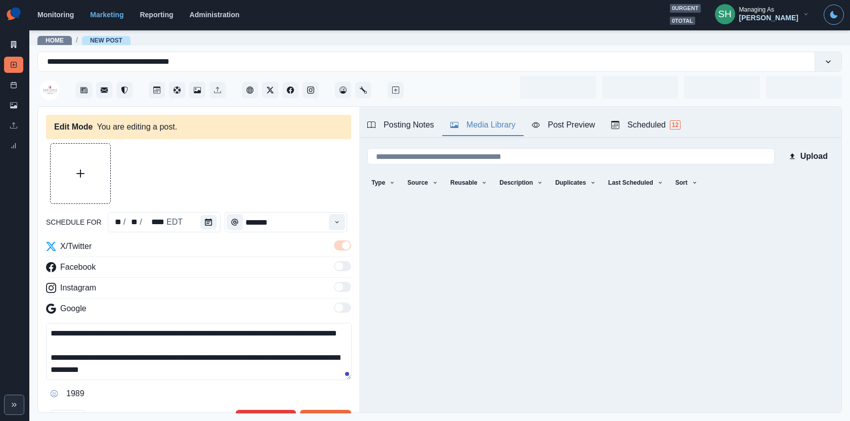
click at [485, 128] on div "Media Library" at bounding box center [483, 125] width 65 height 12
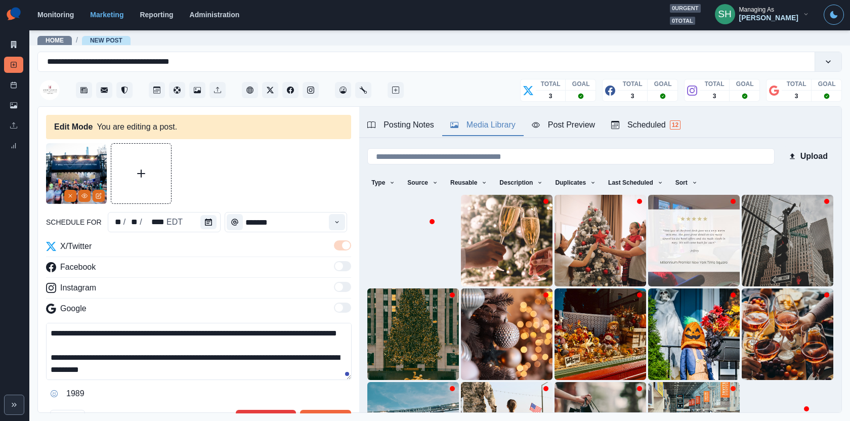
scroll to position [126, 0]
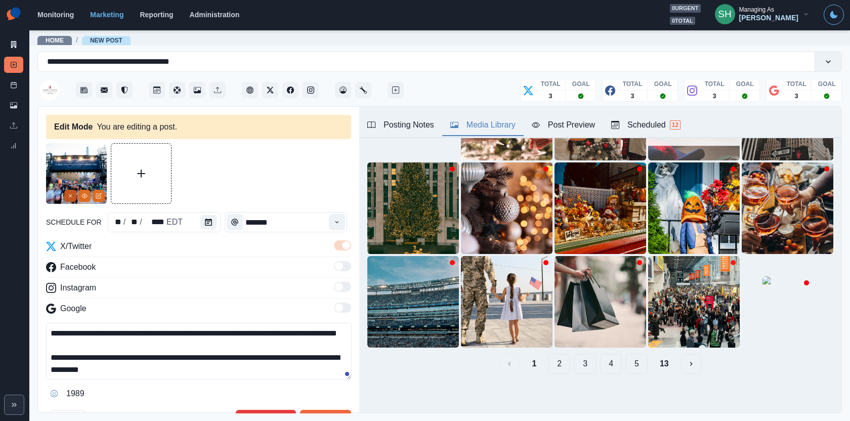
click at [68, 193] on icon "Remove" at bounding box center [70, 196] width 6 height 6
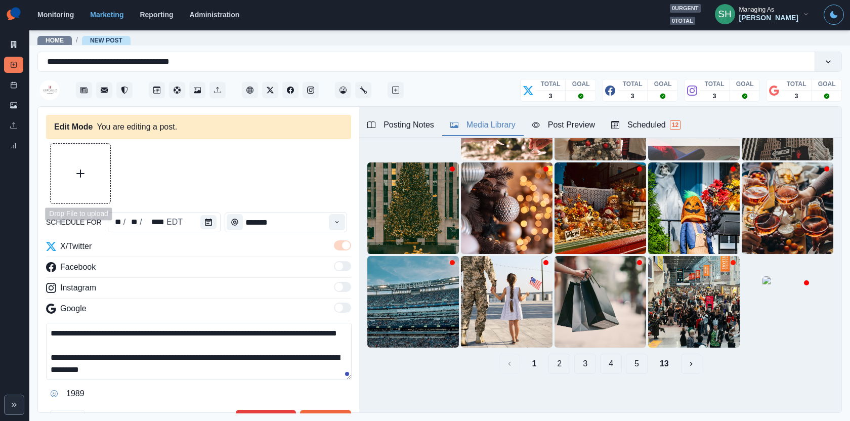
click at [68, 180] on button "Upload Media" at bounding box center [81, 174] width 60 height 60
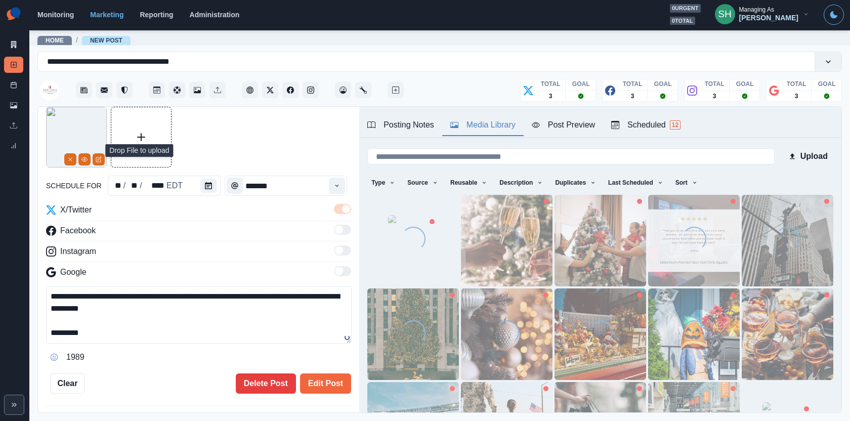
scroll to position [147, 0]
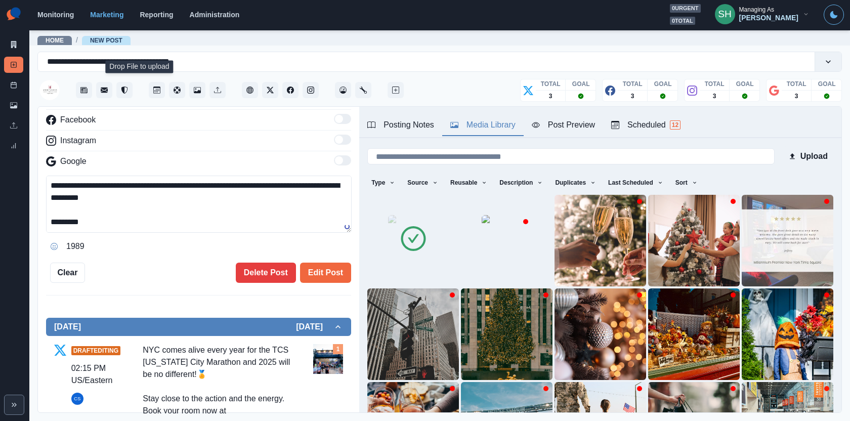
drag, startPoint x: 131, startPoint y: 220, endPoint x: 15, endPoint y: 220, distance: 115.9
click at [15, 220] on div "**********" at bounding box center [425, 210] width 850 height 421
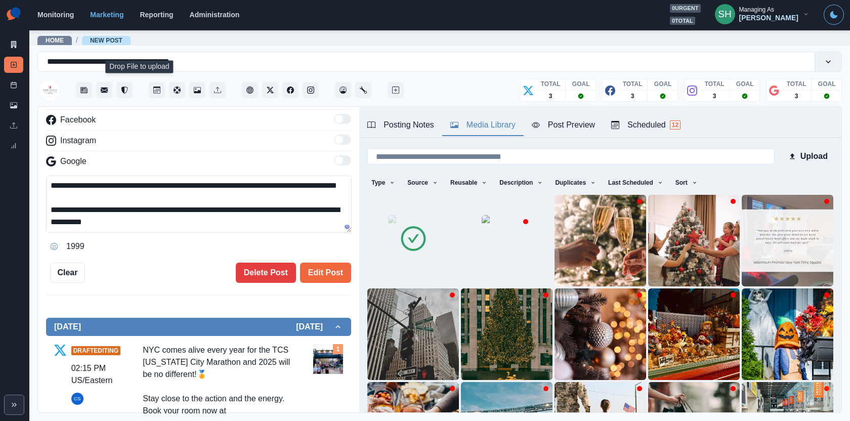
scroll to position [12, 0]
click at [398, 135] on button "Posting Notes" at bounding box center [400, 125] width 83 height 21
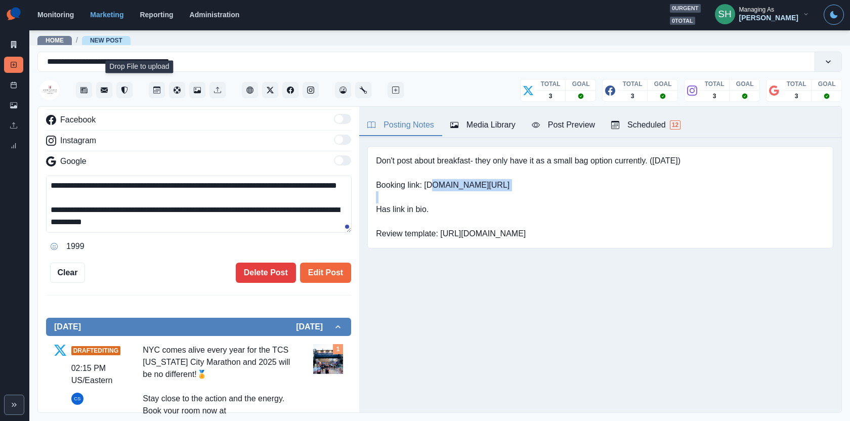
drag, startPoint x: 498, startPoint y: 188, endPoint x: 426, endPoint y: 187, distance: 71.4
click at [426, 187] on pre "Don't post about breakfast- they only have it as a small bag option currently. …" at bounding box center [528, 197] width 305 height 85
copy pre "www.bit.ly/3Amk5YA"
click at [269, 223] on textarea "**********" at bounding box center [199, 204] width 306 height 57
paste textarea "**********"
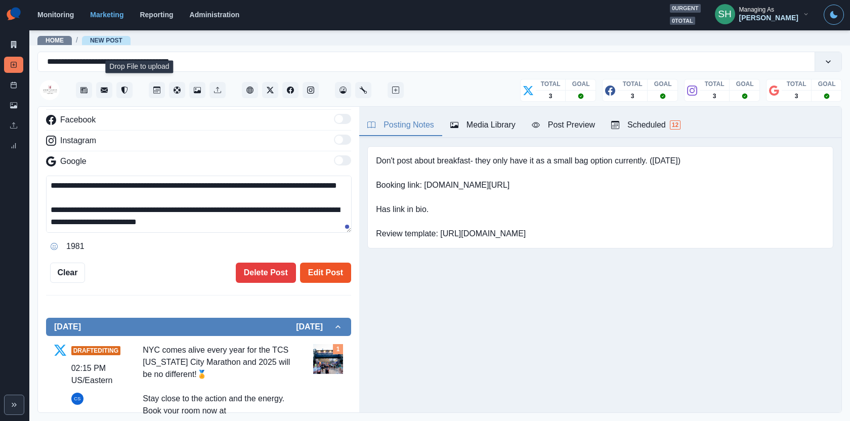
type textarea "**********"
click at [323, 269] on button "Edit Post" at bounding box center [325, 273] width 51 height 20
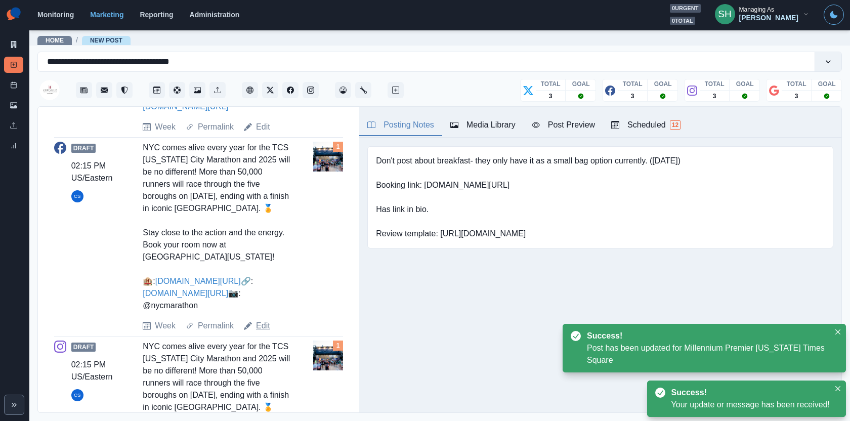
click at [258, 332] on link "Edit" at bounding box center [263, 326] width 14 height 12
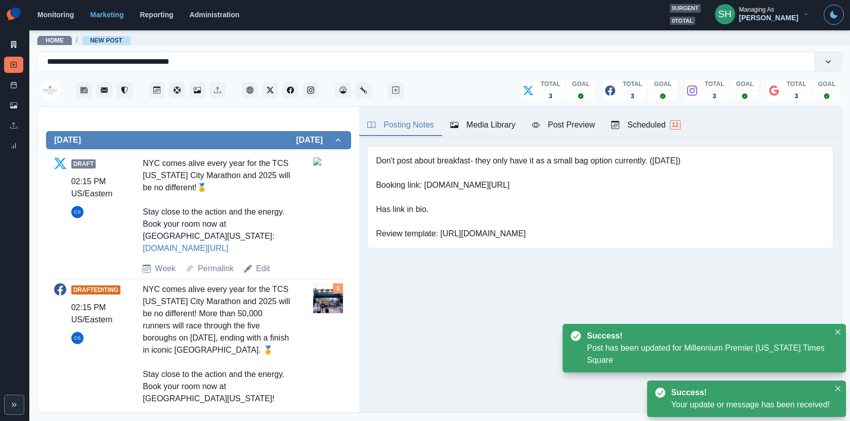
scroll to position [102, 0]
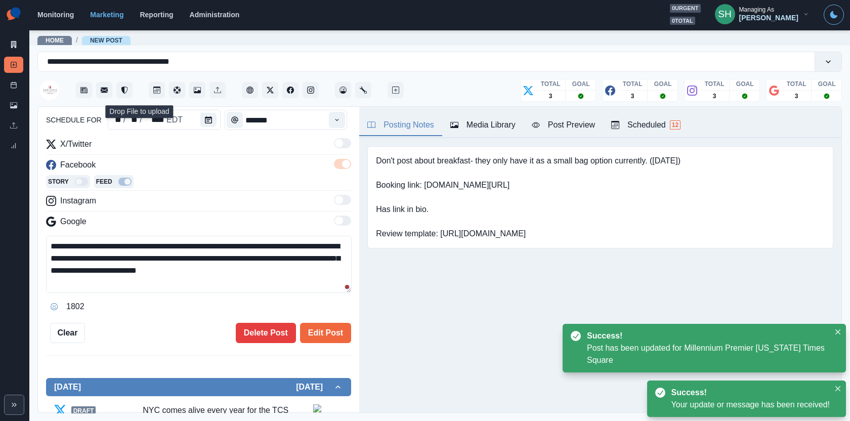
click at [474, 115] on button "Media Library" at bounding box center [482, 125] width 81 height 21
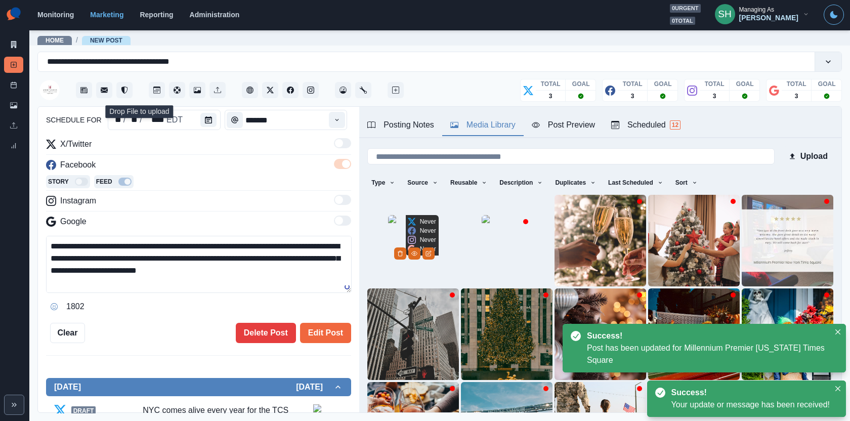
click at [405, 252] on img at bounding box center [413, 240] width 51 height 51
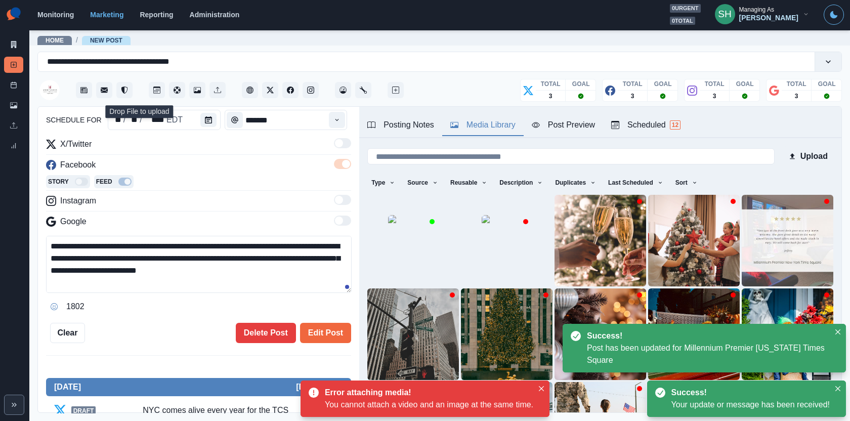
scroll to position [85, 0]
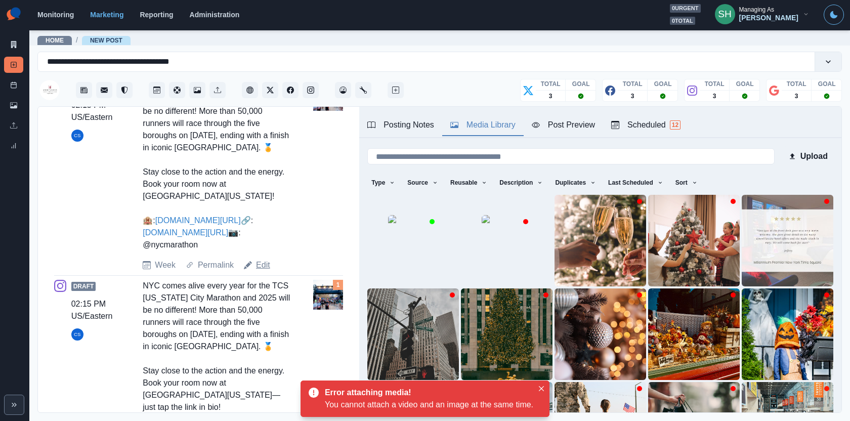
click at [264, 271] on link "Edit" at bounding box center [263, 265] width 14 height 12
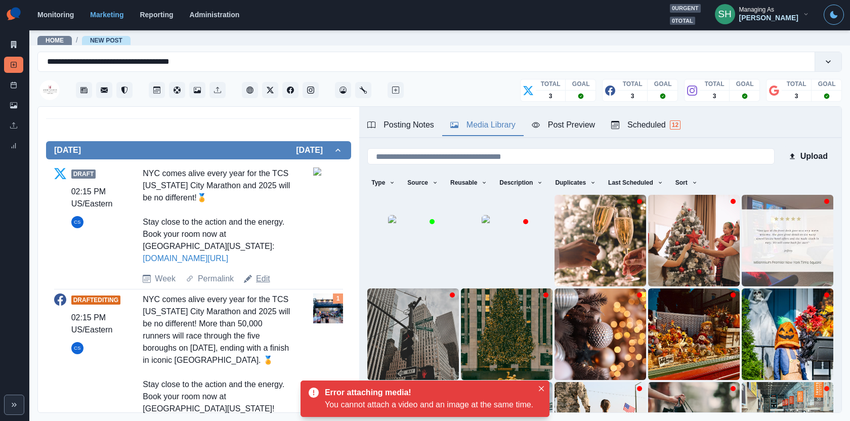
click at [263, 275] on link "Edit" at bounding box center [263, 279] width 14 height 12
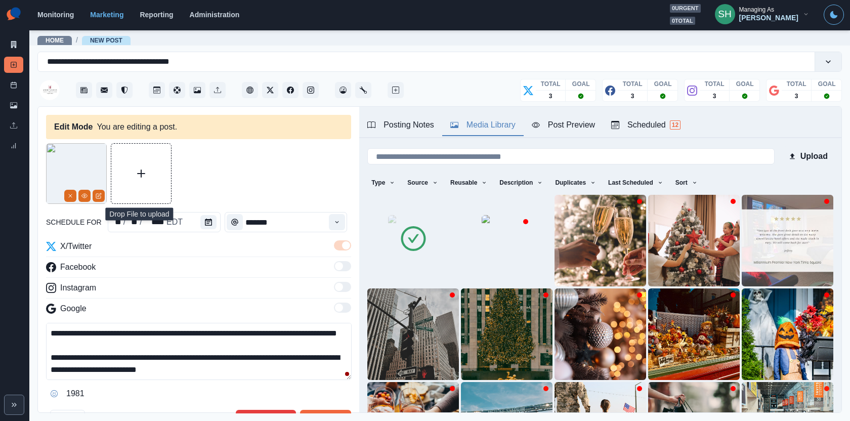
drag, startPoint x: 287, startPoint y: 332, endPoint x: 183, endPoint y: 333, distance: 103.8
click at [183, 333] on textarea "**********" at bounding box center [199, 351] width 306 height 57
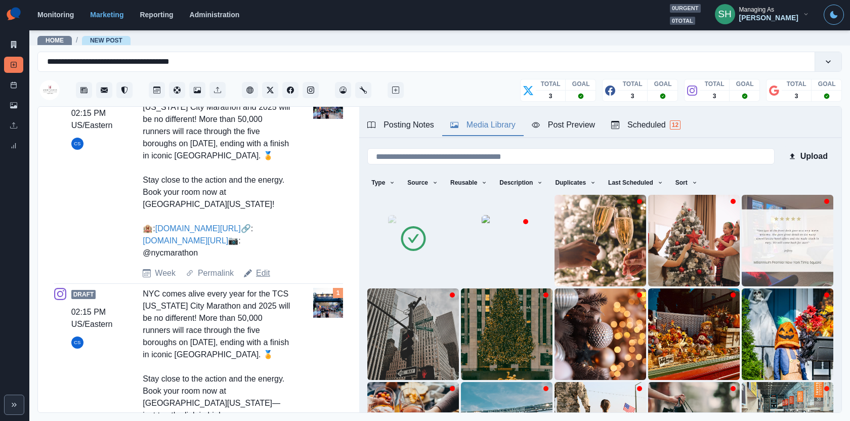
click at [262, 279] on link "Edit" at bounding box center [263, 273] width 14 height 12
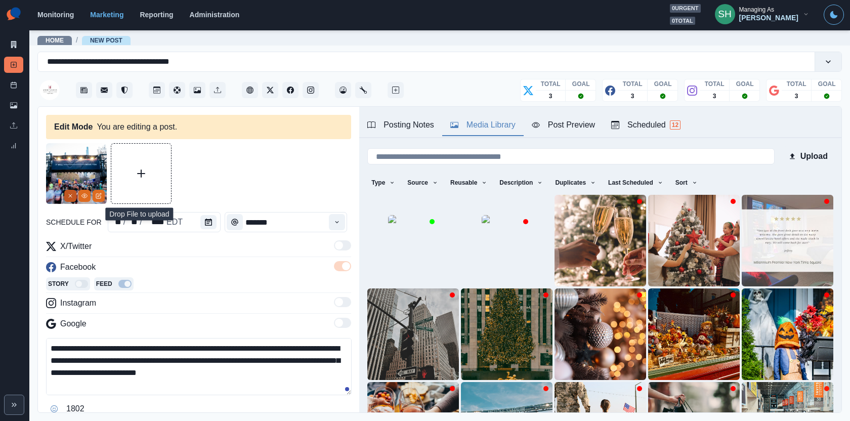
click at [69, 191] on button "Remove" at bounding box center [70, 196] width 12 height 12
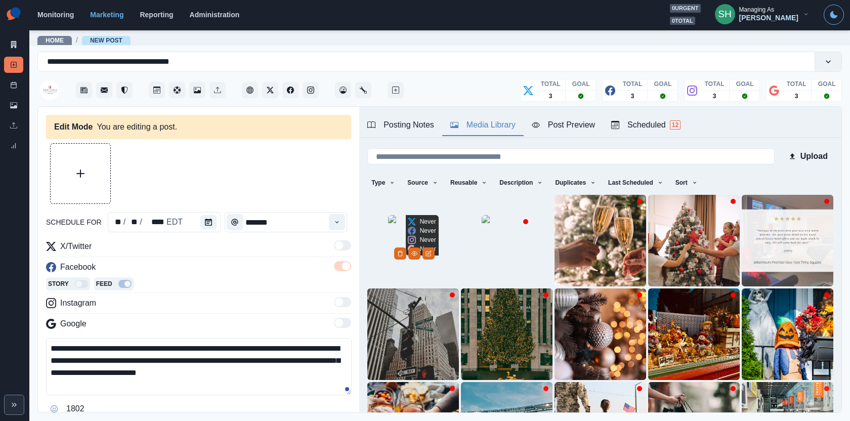
click at [429, 238] on img at bounding box center [413, 240] width 51 height 51
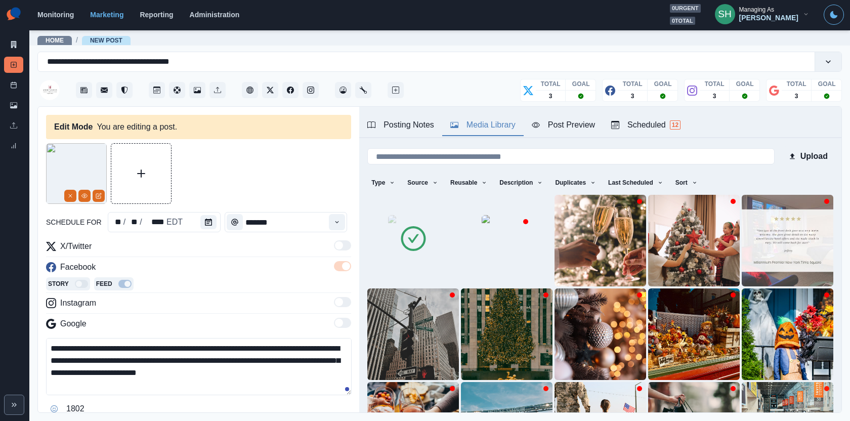
scroll to position [85, 0]
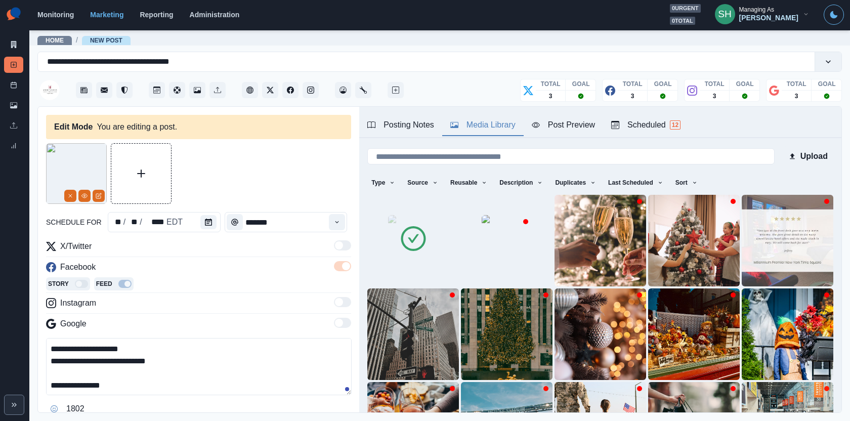
drag, startPoint x: 63, startPoint y: 385, endPoint x: 5, endPoint y: 380, distance: 57.9
click at [5, 380] on div "**********" at bounding box center [425, 210] width 850 height 421
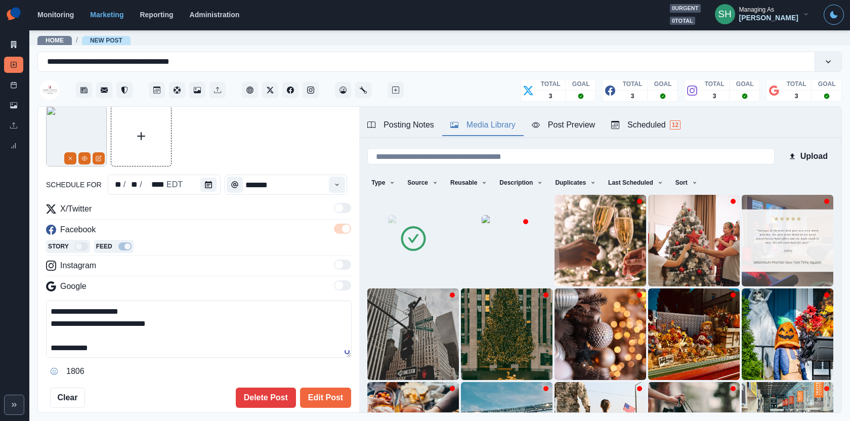
scroll to position [68, 0]
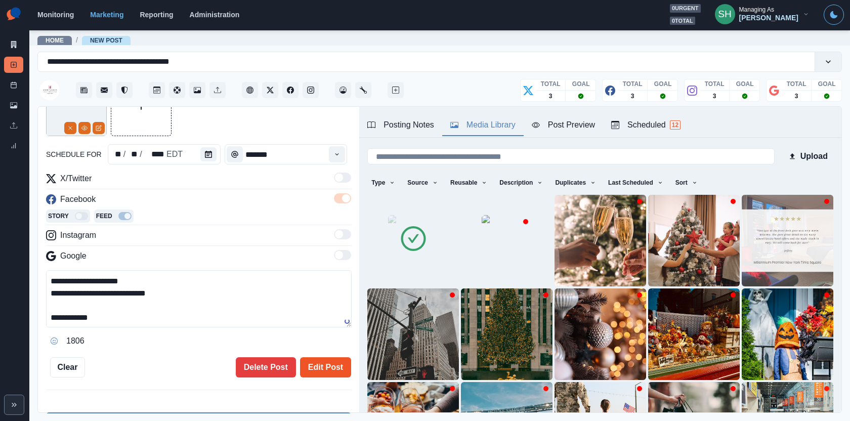
type textarea "**********"
click at [325, 373] on button "Edit Post" at bounding box center [325, 367] width 51 height 20
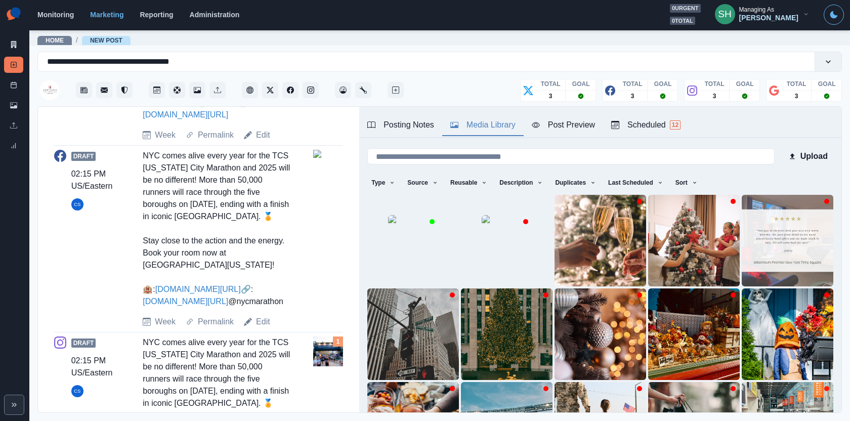
scroll to position [621, 0]
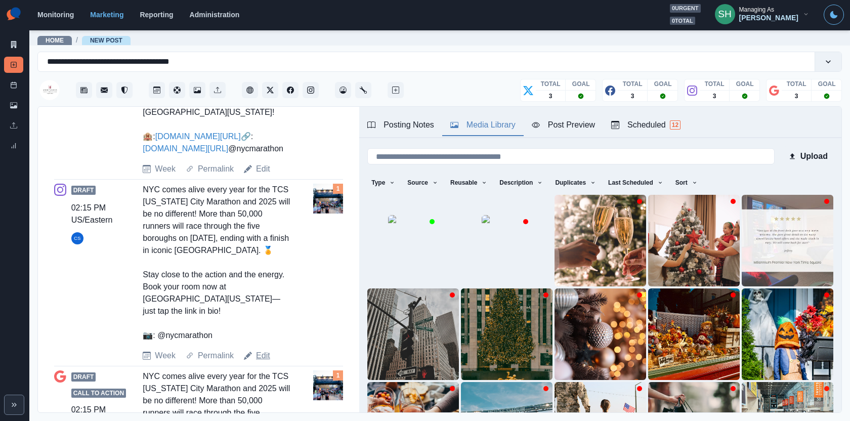
click at [257, 362] on link "Edit" at bounding box center [263, 356] width 14 height 12
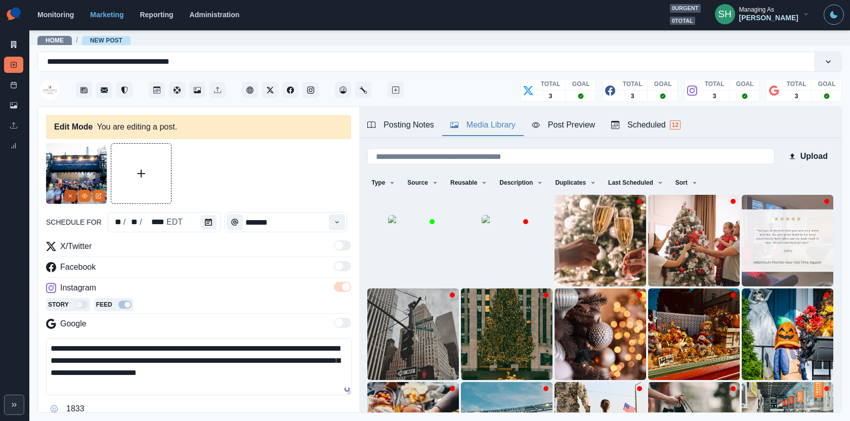
click at [67, 200] on button "Remove" at bounding box center [70, 196] width 12 height 12
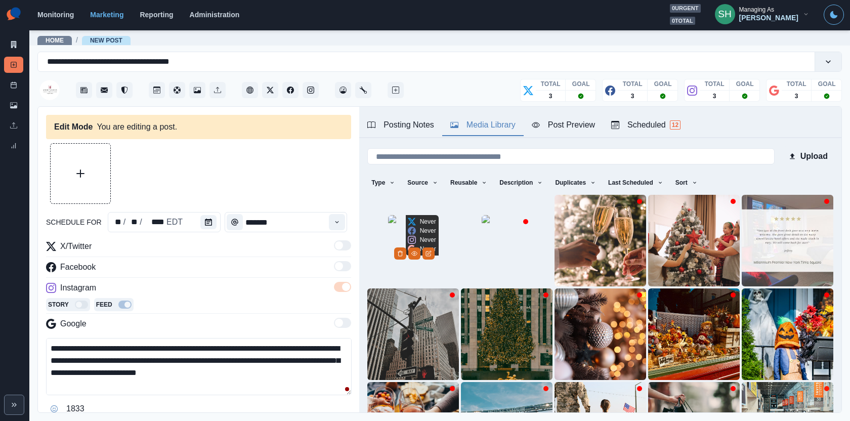
click at [396, 241] on img at bounding box center [413, 240] width 51 height 51
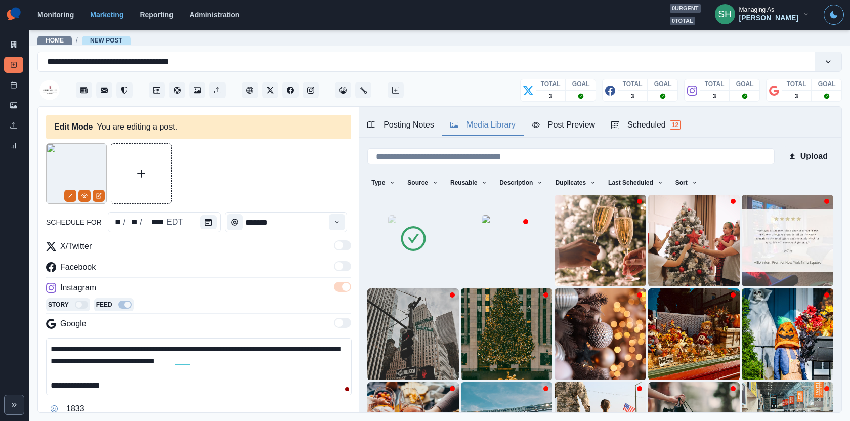
drag, startPoint x: 64, startPoint y: 384, endPoint x: 14, endPoint y: 384, distance: 50.1
click at [28, 384] on div "**********" at bounding box center [425, 210] width 850 height 421
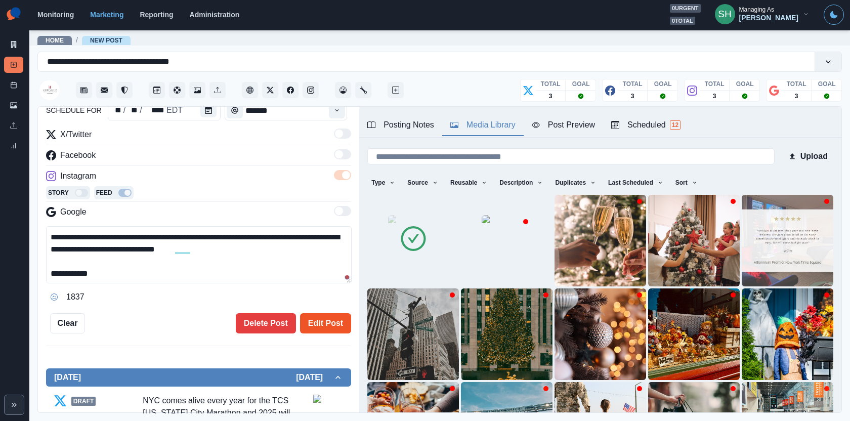
type textarea "**********"
click at [307, 325] on button "Edit Post" at bounding box center [325, 323] width 51 height 20
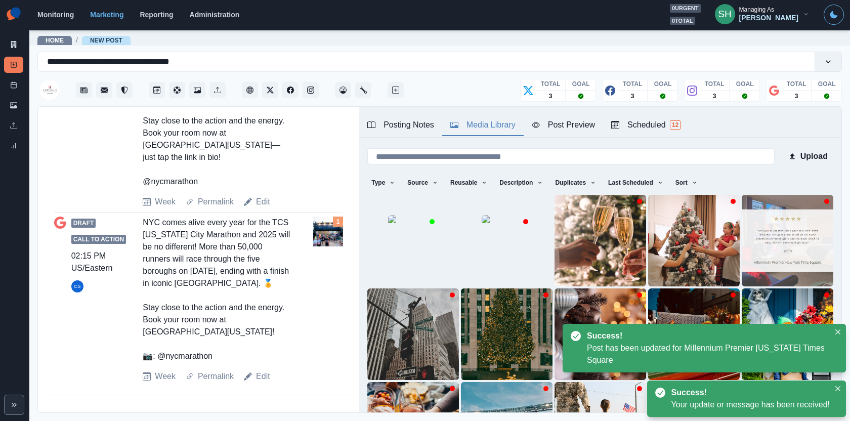
click at [254, 377] on div "Edit" at bounding box center [257, 377] width 26 height 12
click at [265, 379] on link "Edit" at bounding box center [263, 377] width 14 height 12
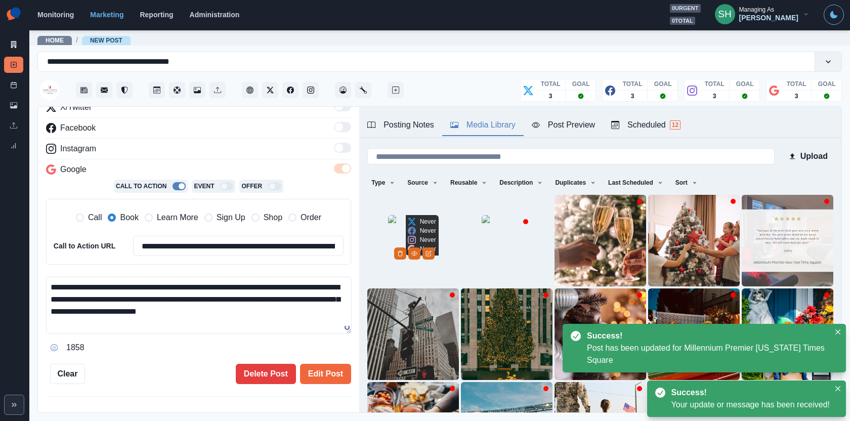
click at [388, 254] on img at bounding box center [413, 240] width 51 height 51
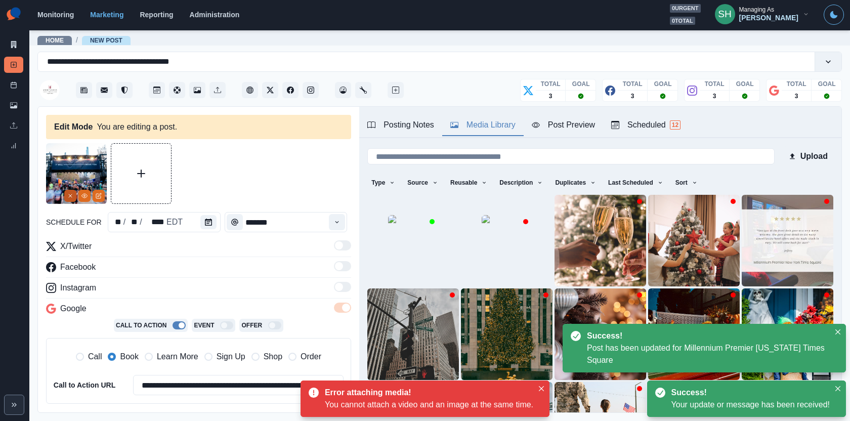
click at [73, 199] on button "Remove" at bounding box center [70, 196] width 12 height 12
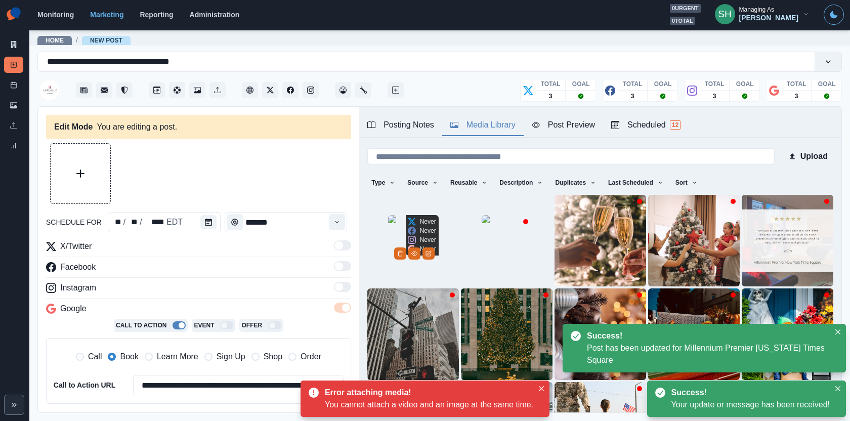
click at [423, 239] on img at bounding box center [413, 240] width 51 height 51
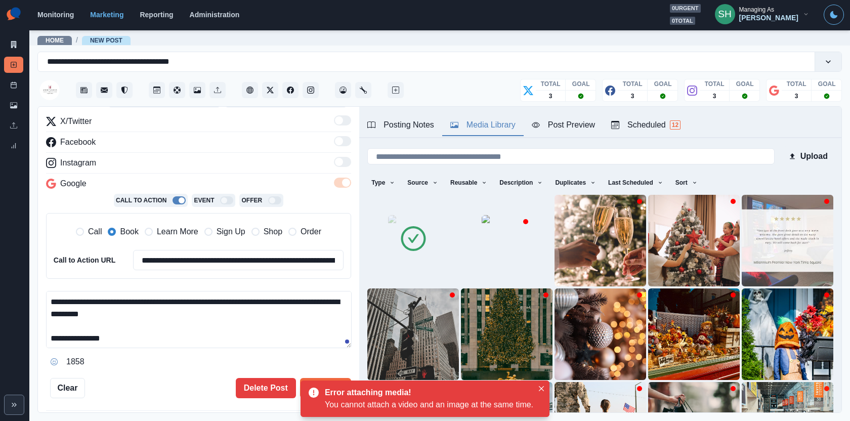
drag, startPoint x: 65, startPoint y: 333, endPoint x: 16, endPoint y: 333, distance: 49.1
click at [16, 333] on div "**********" at bounding box center [425, 210] width 850 height 421
type textarea "**********"
click at [328, 381] on div "Error attaching media! You cannot attach a video and an image at the same time." at bounding box center [425, 399] width 249 height 36
click at [323, 378] on button "Edit Post" at bounding box center [325, 388] width 51 height 20
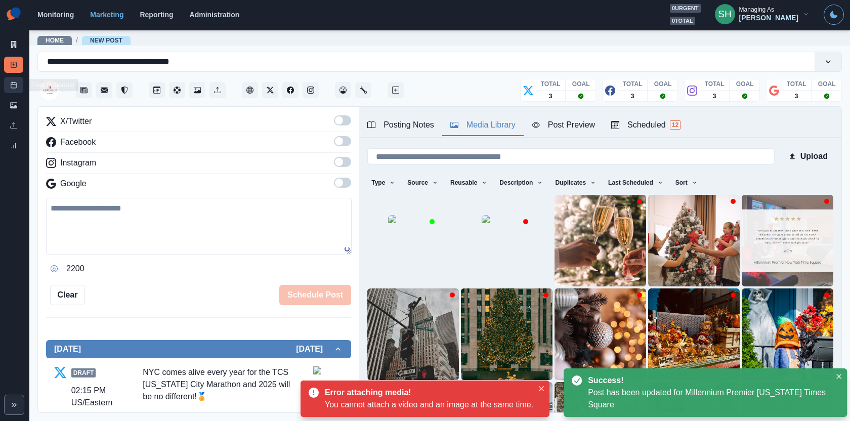
click at [14, 81] on icon at bounding box center [13, 84] width 7 height 7
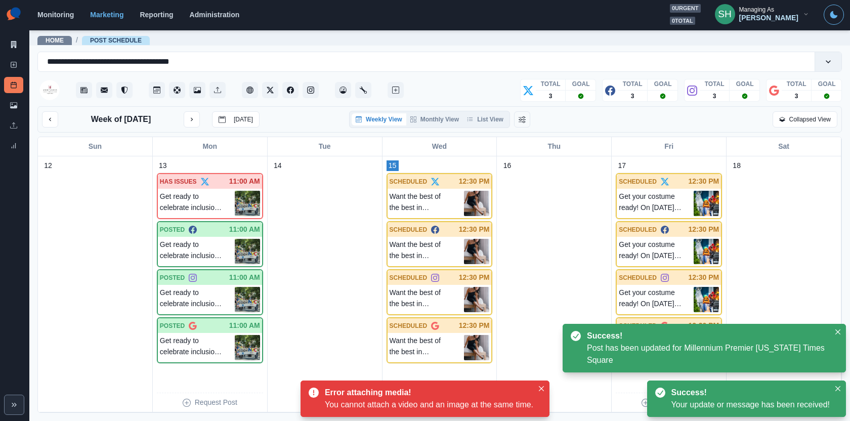
click at [486, 111] on div "Weekly View Monthly View List View" at bounding box center [429, 119] width 161 height 17
click at [486, 114] on button "List View" at bounding box center [485, 119] width 45 height 12
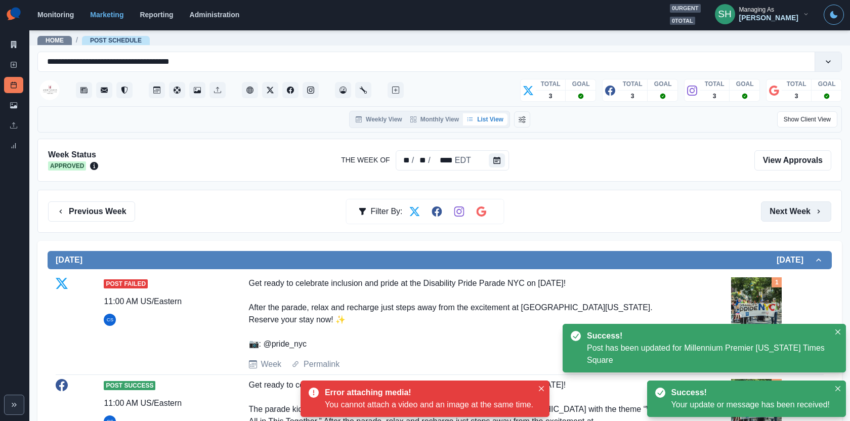
click at [805, 209] on button "Next Week" at bounding box center [796, 211] width 70 height 20
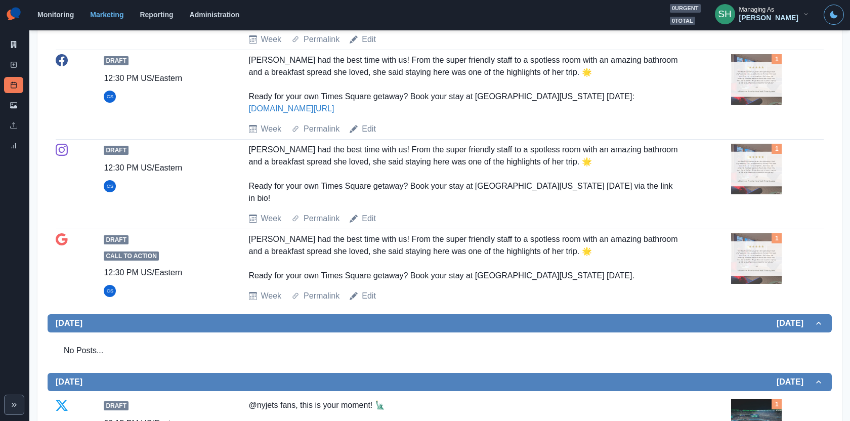
click at [734, 105] on img at bounding box center [756, 79] width 51 height 51
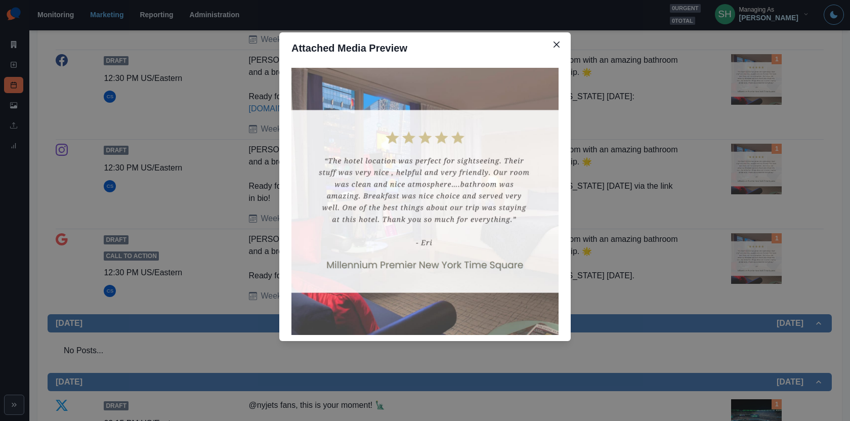
click at [734, 132] on div "Attached Media Preview" at bounding box center [425, 210] width 850 height 421
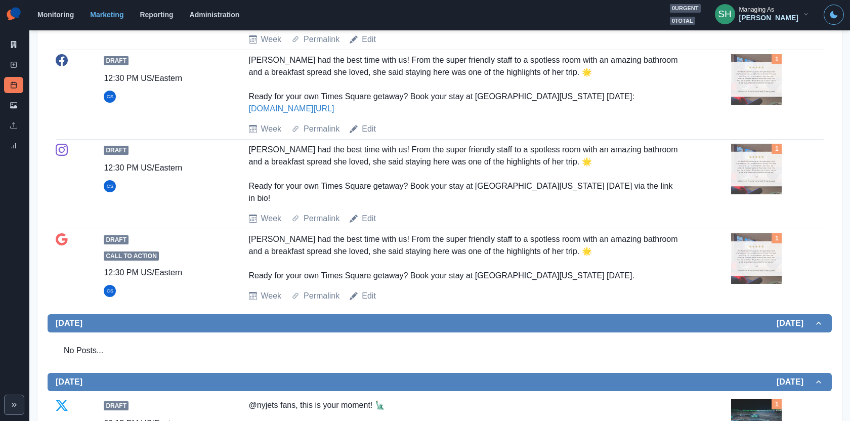
click at [734, 105] on img at bounding box center [756, 79] width 51 height 51
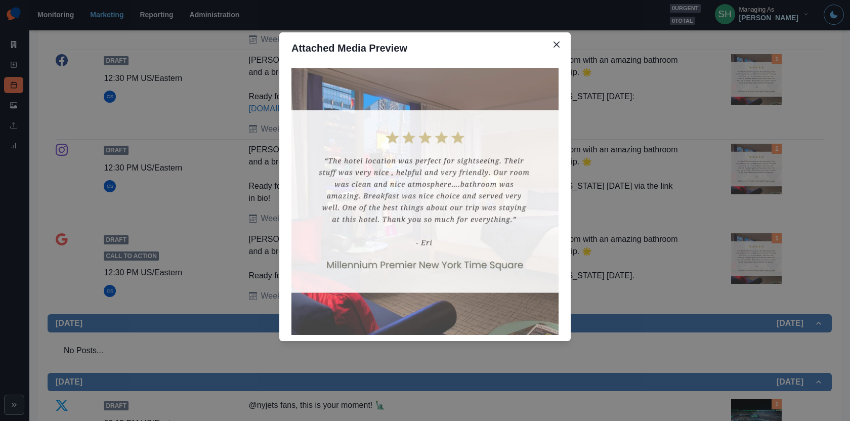
click at [734, 132] on div "Attached Media Preview" at bounding box center [425, 210] width 850 height 421
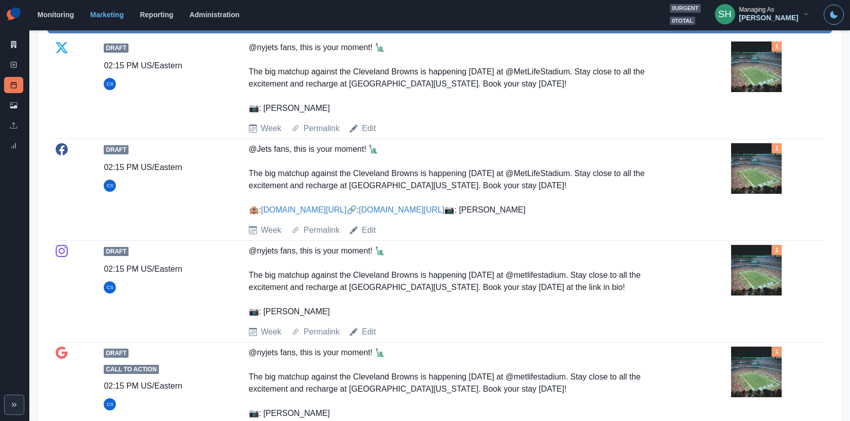
scroll to position [1233, 0]
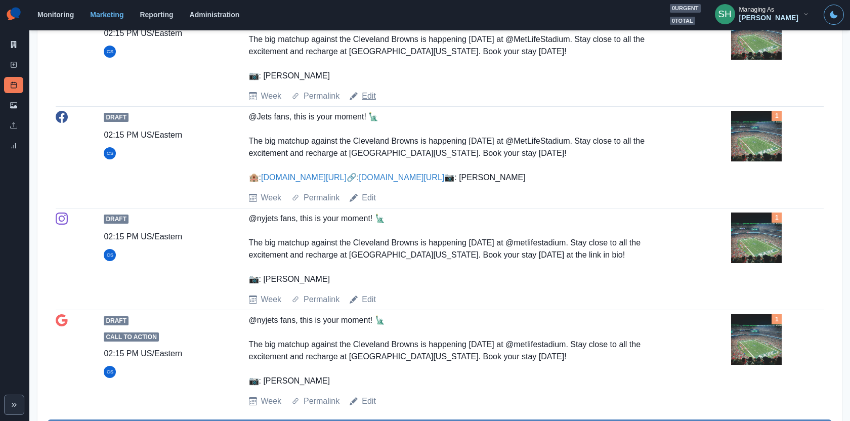
click at [370, 102] on link "Edit" at bounding box center [369, 96] width 14 height 12
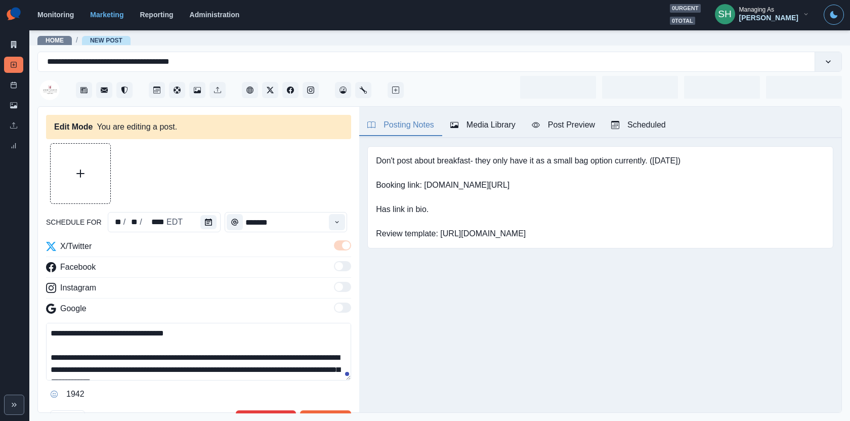
type input "*******"
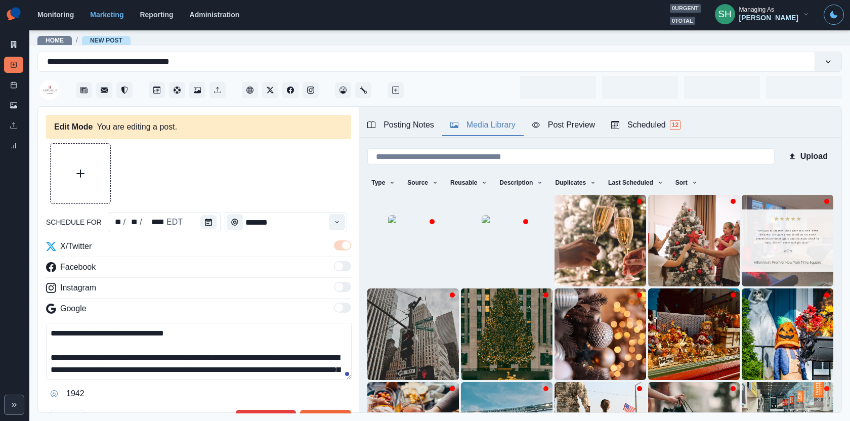
click at [499, 134] on button "Media Library" at bounding box center [482, 125] width 81 height 21
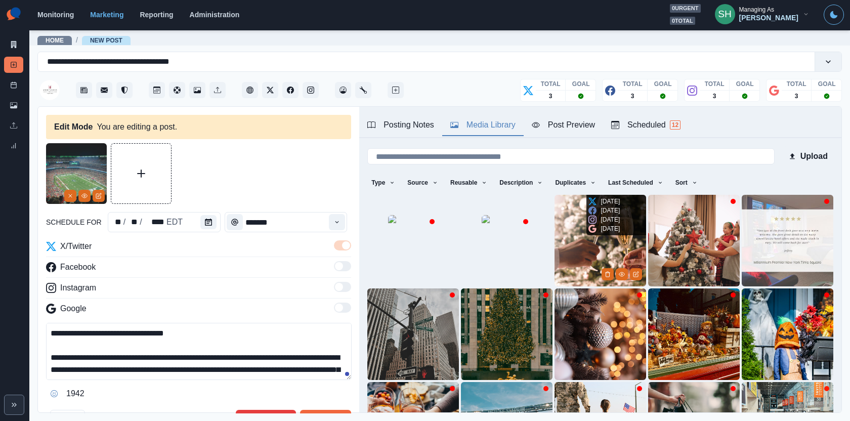
scroll to position [126, 0]
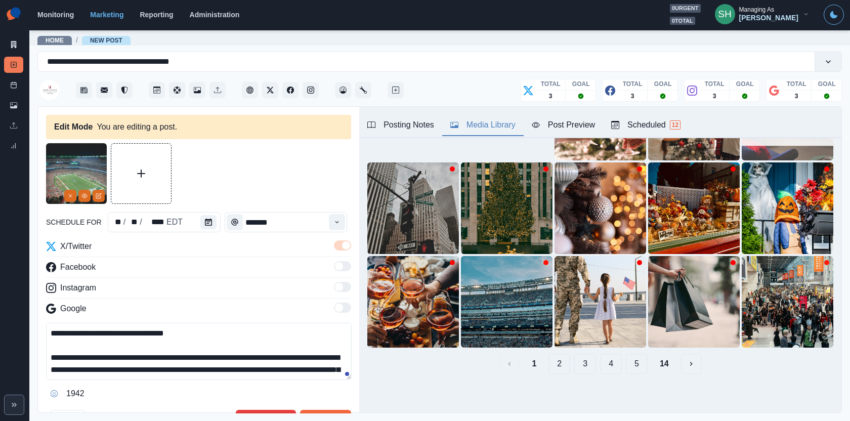
click at [561, 358] on button "2" at bounding box center [560, 364] width 22 height 20
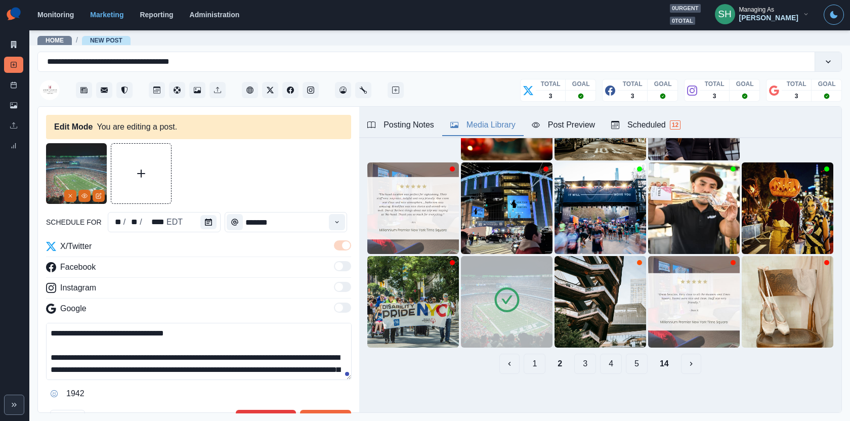
click at [510, 319] on img at bounding box center [507, 302] width 92 height 92
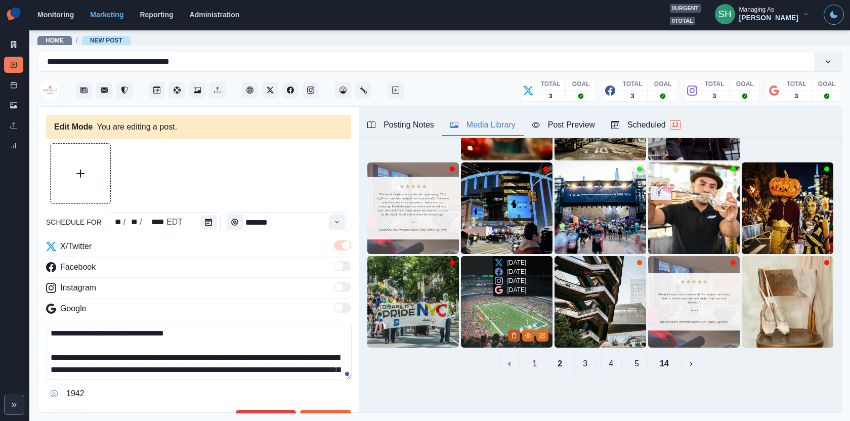
click at [511, 332] on button "Delete Media" at bounding box center [514, 336] width 12 height 12
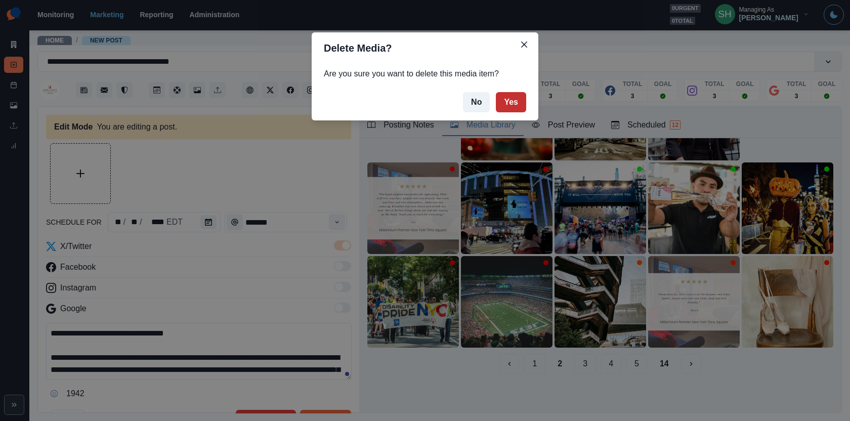
click at [506, 97] on button "Yes" at bounding box center [511, 102] width 30 height 20
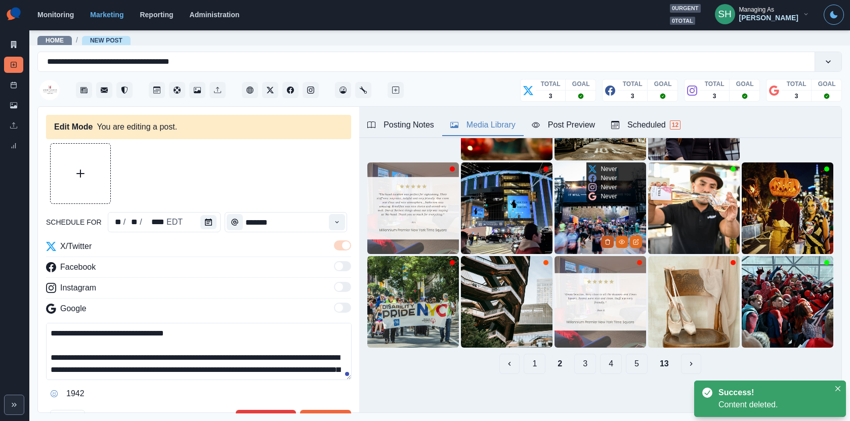
click at [607, 240] on polyline "Delete Media" at bounding box center [608, 240] width 5 height 0
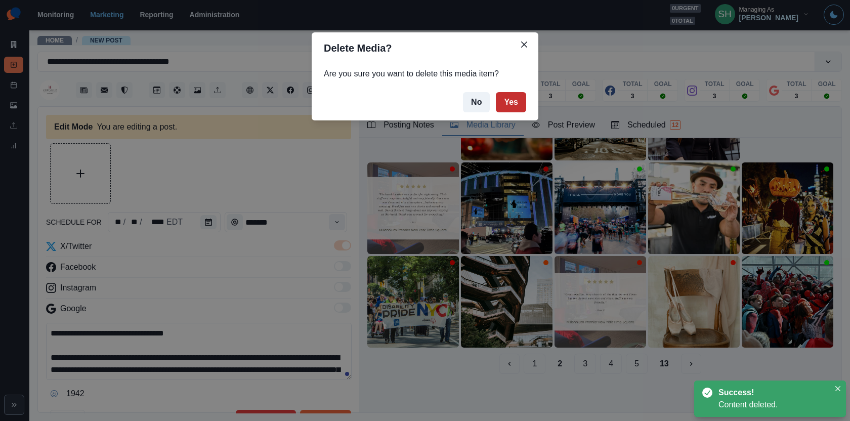
click at [516, 92] on button "Yes" at bounding box center [511, 102] width 30 height 20
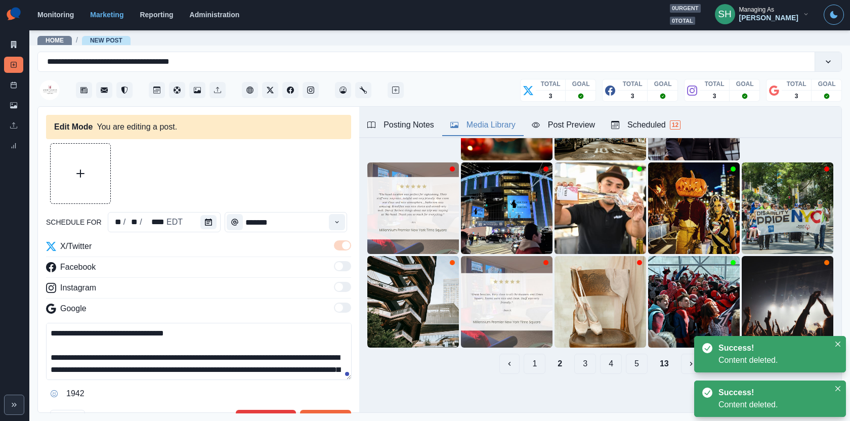
click at [529, 358] on button "1" at bounding box center [535, 364] width 22 height 20
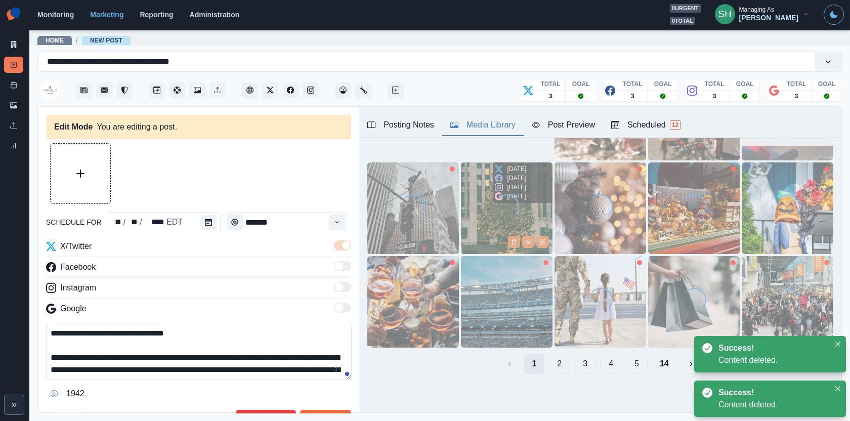
scroll to position [0, 0]
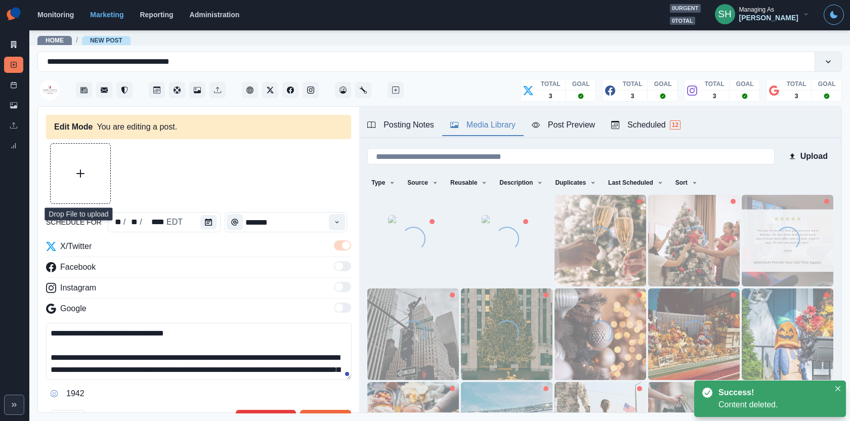
click at [76, 179] on button "Upload Media" at bounding box center [81, 174] width 60 height 60
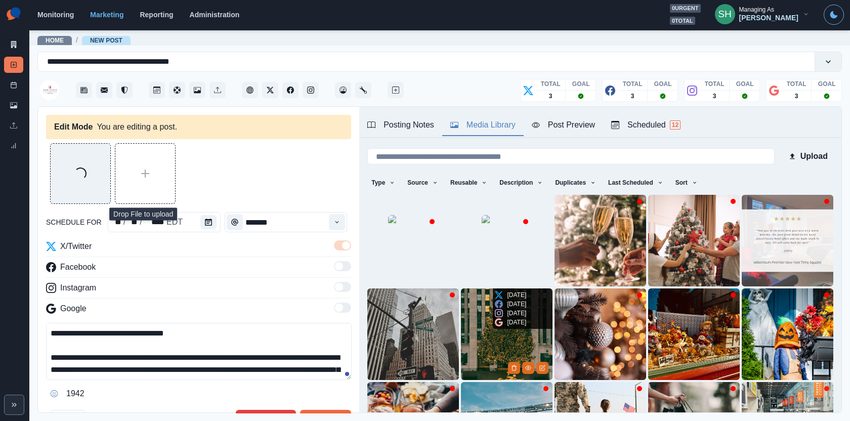
scroll to position [126, 0]
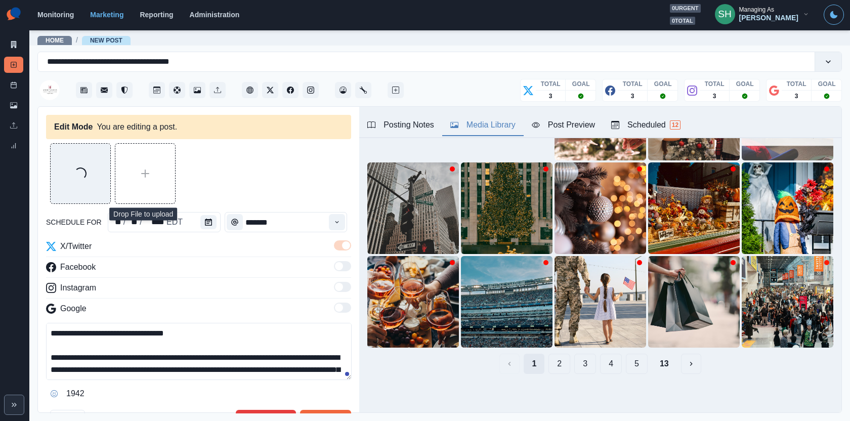
click at [540, 364] on button "1" at bounding box center [534, 364] width 21 height 20
drag, startPoint x: 78, startPoint y: 335, endPoint x: 44, endPoint y: 335, distance: 34.4
click at [46, 335] on textarea "**********" at bounding box center [199, 351] width 306 height 57
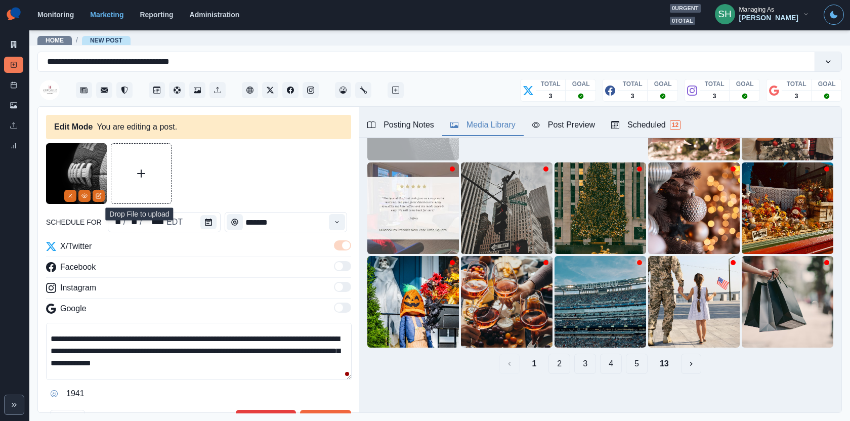
scroll to position [21, 0]
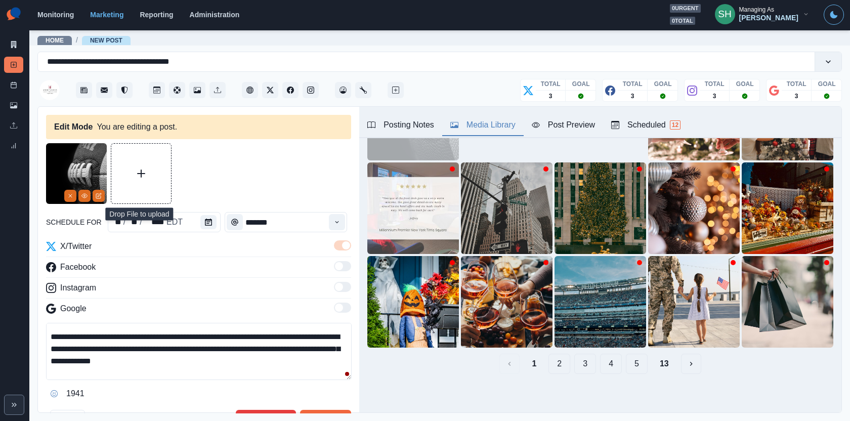
drag, startPoint x: 338, startPoint y: 332, endPoint x: 40, endPoint y: 331, distance: 297.1
click at [40, 331] on div "**********" at bounding box center [198, 260] width 321 height 307
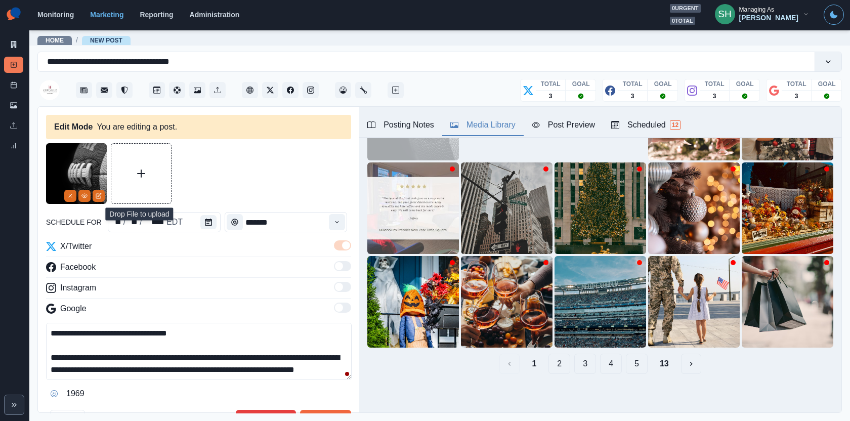
scroll to position [36, 0]
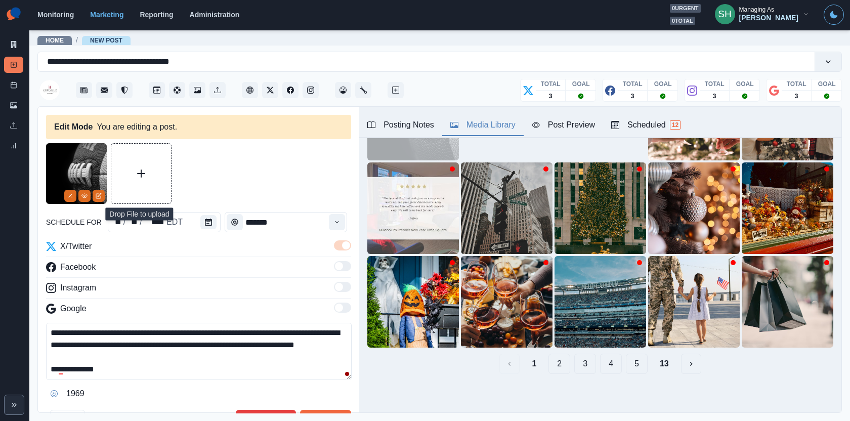
click at [0, 364] on div "**********" at bounding box center [425, 210] width 850 height 421
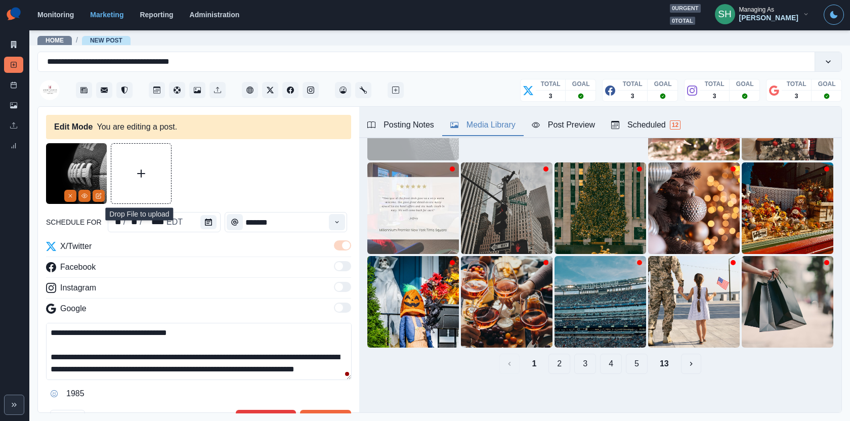
scroll to position [12, 0]
drag, startPoint x: 147, startPoint y: 368, endPoint x: 103, endPoint y: 253, distance: 123.2
click at [103, 253] on div "**********" at bounding box center [198, 320] width 305 height 161
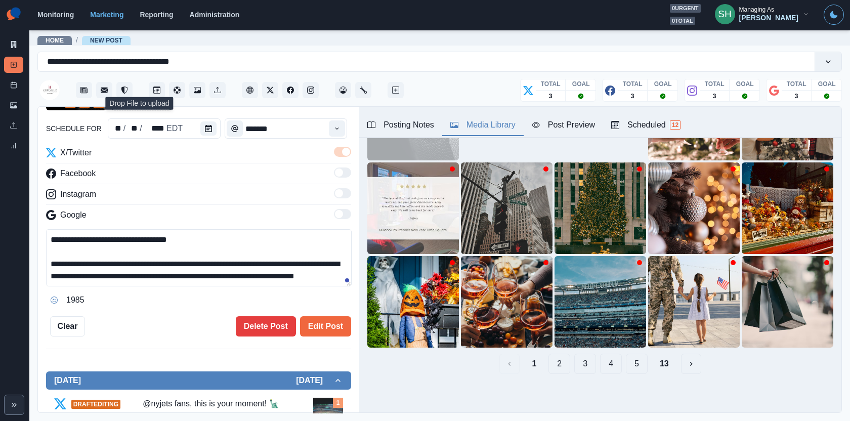
scroll to position [110, 0]
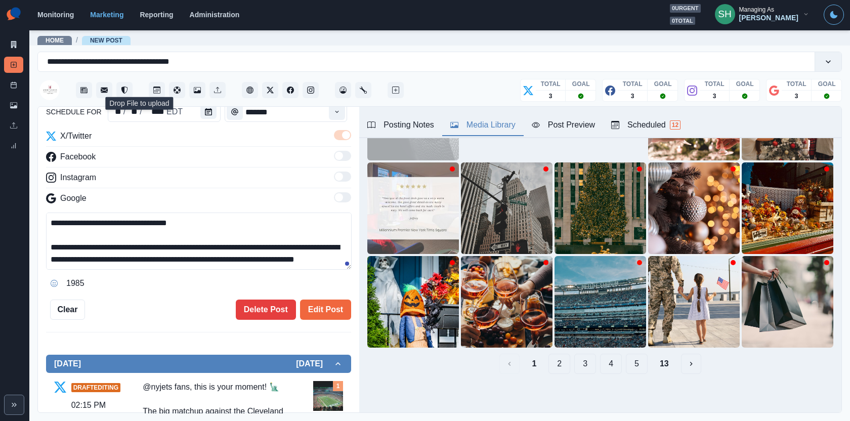
type textarea "**********"
click at [329, 319] on div "**********" at bounding box center [198, 260] width 321 height 307
click at [322, 309] on button "Edit Post" at bounding box center [325, 310] width 51 height 20
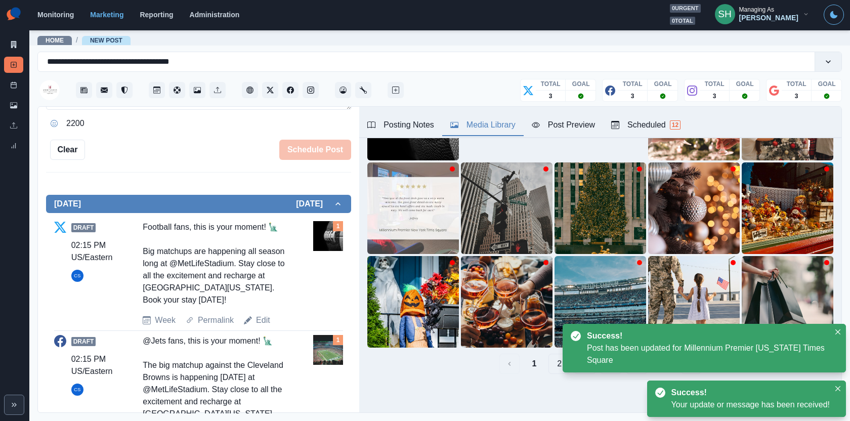
scroll to position [398, 0]
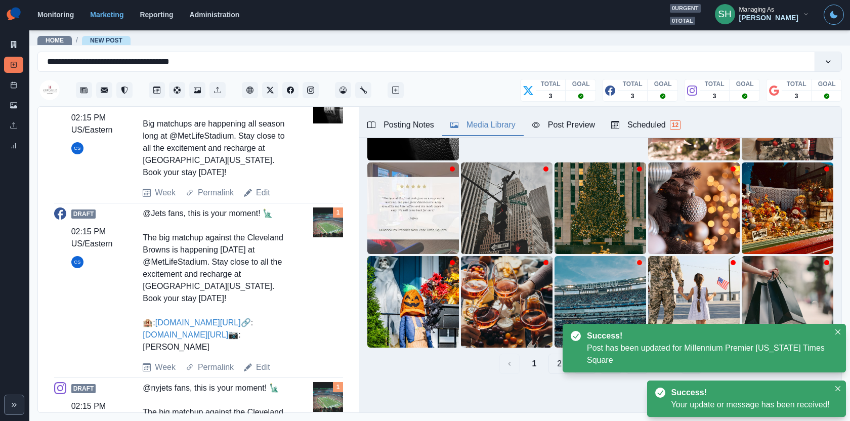
click at [261, 370] on div "Draft 02:15 PM US/Eastern CS @Jets fans, this is your moment! 🗽 The big matchup…" at bounding box center [198, 291] width 289 height 166
click at [261, 374] on link "Edit" at bounding box center [263, 367] width 14 height 12
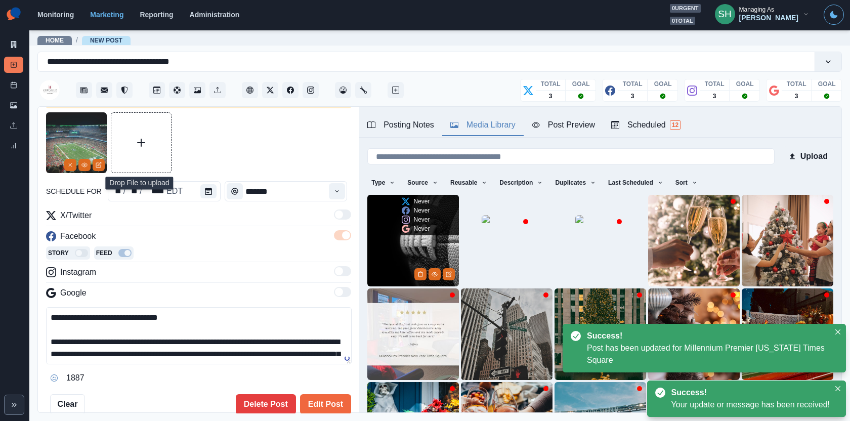
click at [384, 256] on img at bounding box center [413, 241] width 92 height 92
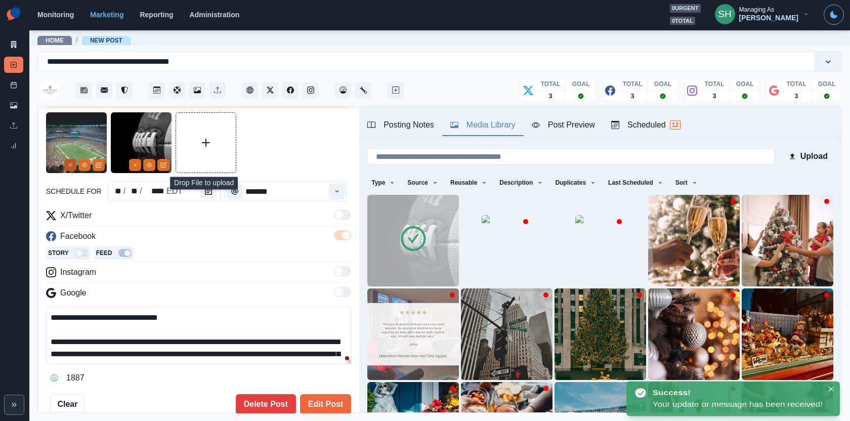
click at [67, 169] on button "Remove" at bounding box center [70, 165] width 12 height 12
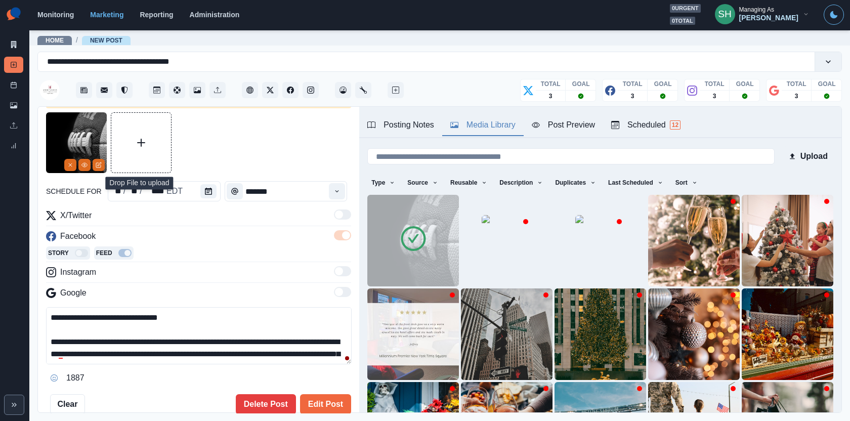
scroll to position [72, 0]
drag, startPoint x: 146, startPoint y: 350, endPoint x: 130, endPoint y: 218, distance: 132.5
click at [130, 218] on div "**********" at bounding box center [198, 298] width 305 height 177
paste textarea "**********"
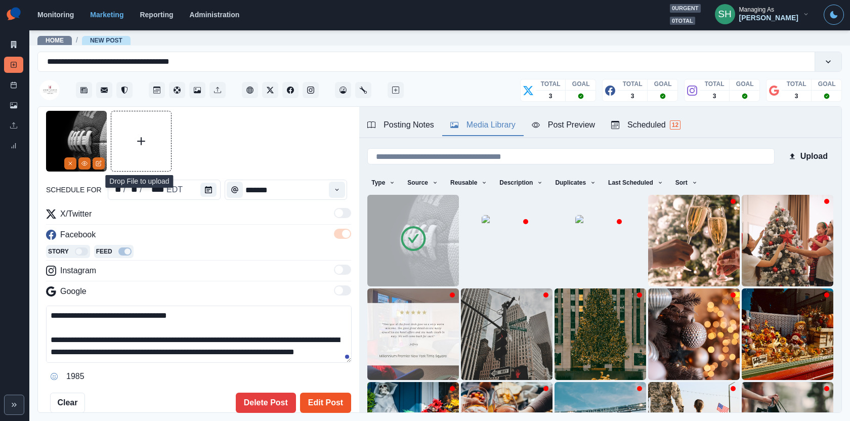
type textarea "**********"
click at [334, 401] on button "Edit Post" at bounding box center [325, 403] width 51 height 20
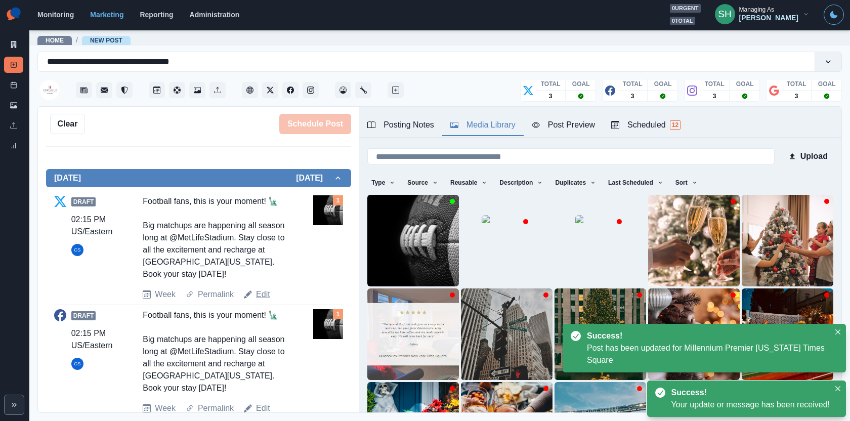
click at [263, 292] on link "Edit" at bounding box center [263, 295] width 14 height 12
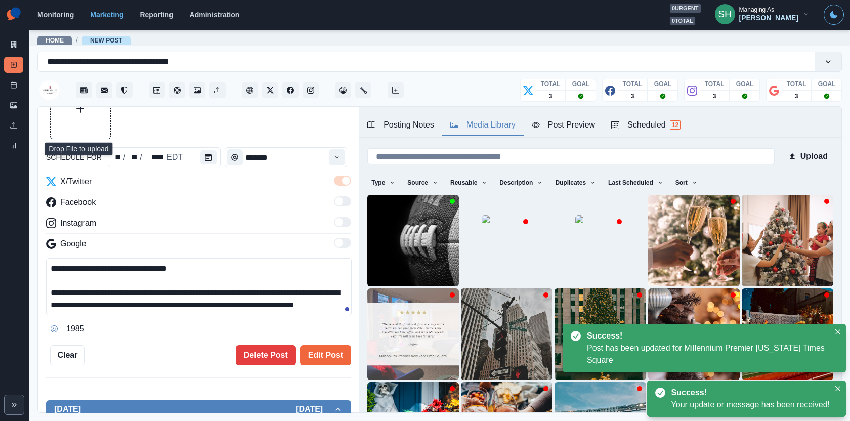
click at [416, 123] on div "Posting Notes" at bounding box center [400, 125] width 67 height 12
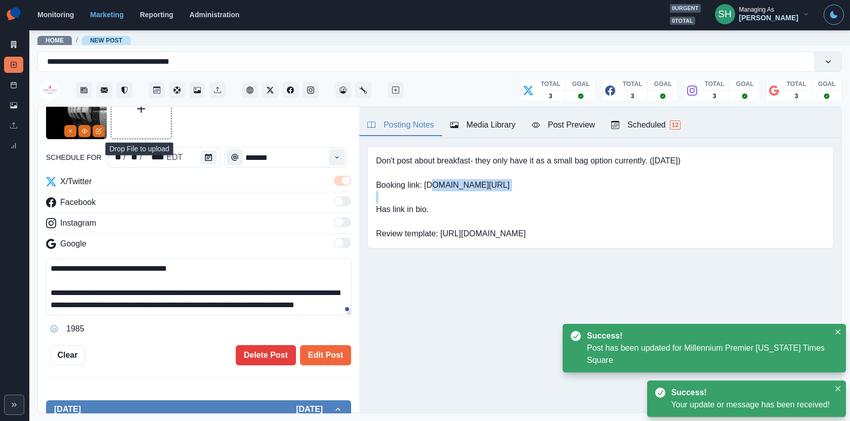
drag, startPoint x: 499, startPoint y: 182, endPoint x: 424, endPoint y: 182, distance: 74.4
click at [424, 182] on pre "Don't post about breakfast- they only have it as a small bag option currently. …" at bounding box center [528, 197] width 305 height 85
copy pre "www.bit.ly/3Amk5YA"
click at [223, 305] on textarea "**********" at bounding box center [199, 286] width 306 height 57
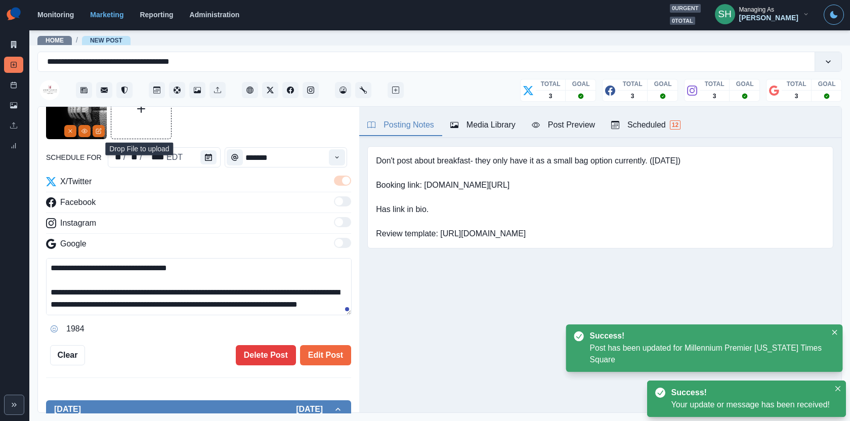
paste textarea "**********"
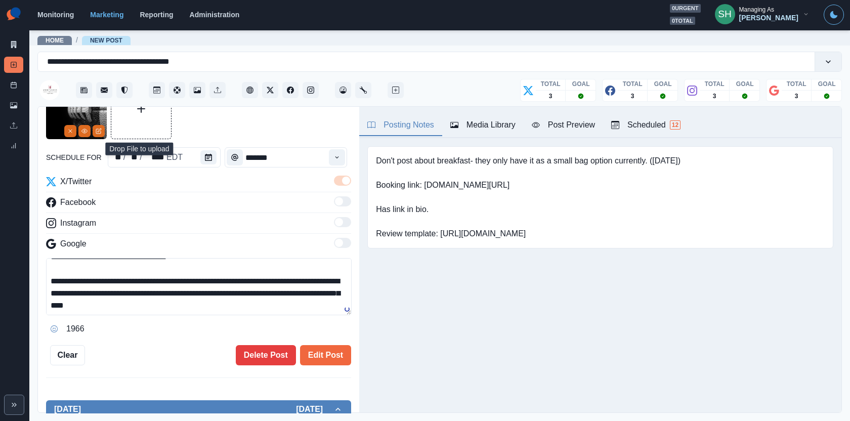
drag, startPoint x: 230, startPoint y: 310, endPoint x: 232, endPoint y: 189, distance: 120.5
click at [232, 189] on div "**********" at bounding box center [198, 256] width 305 height 161
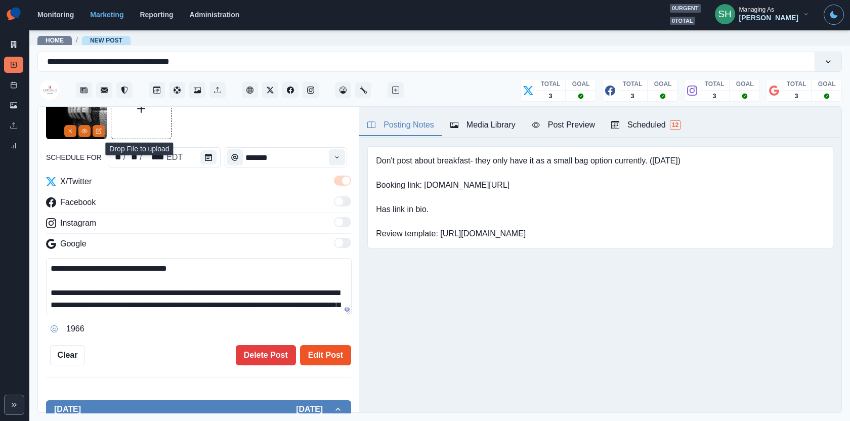
type textarea "**********"
click at [312, 346] on button "Edit Post" at bounding box center [325, 355] width 51 height 20
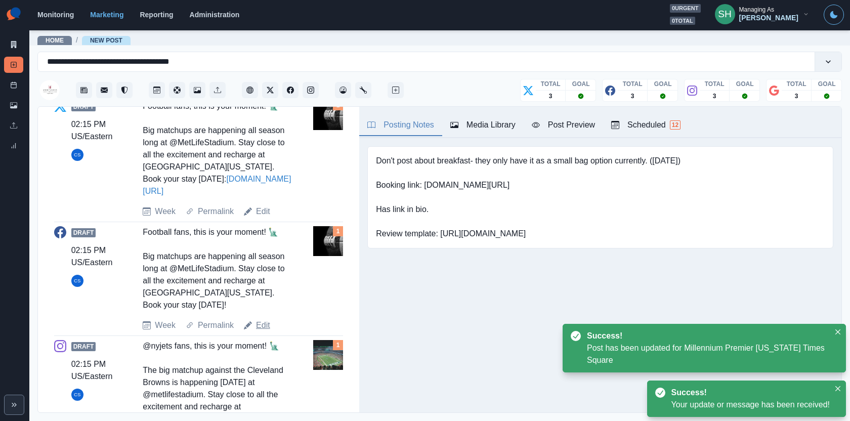
click at [260, 323] on link "Edit" at bounding box center [263, 325] width 14 height 12
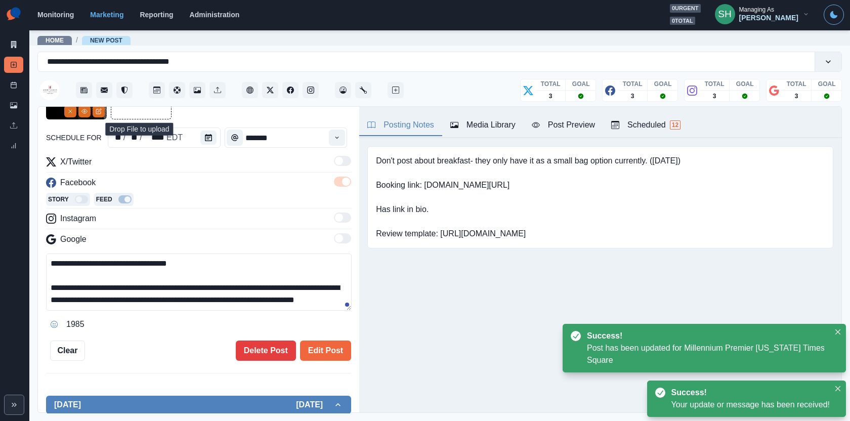
drag, startPoint x: 225, startPoint y: 307, endPoint x: 216, endPoint y: 193, distance: 114.3
click at [216, 193] on div "**********" at bounding box center [198, 244] width 305 height 177
paste textarea "**********"
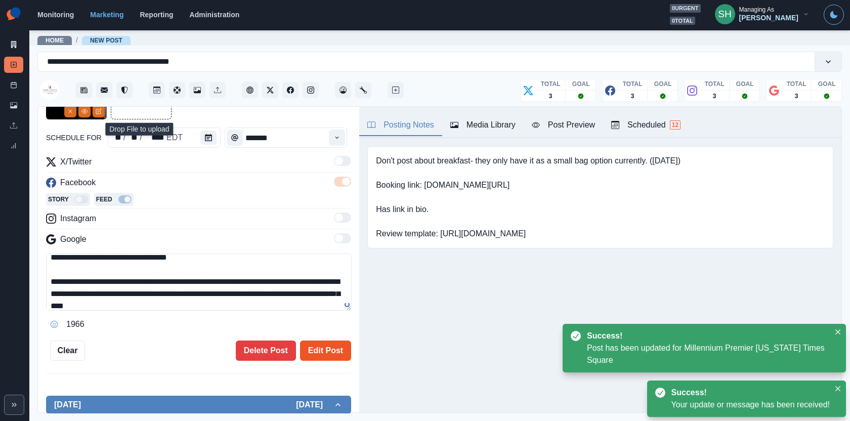
type textarea "**********"
click at [317, 341] on button "Edit Post" at bounding box center [325, 351] width 51 height 20
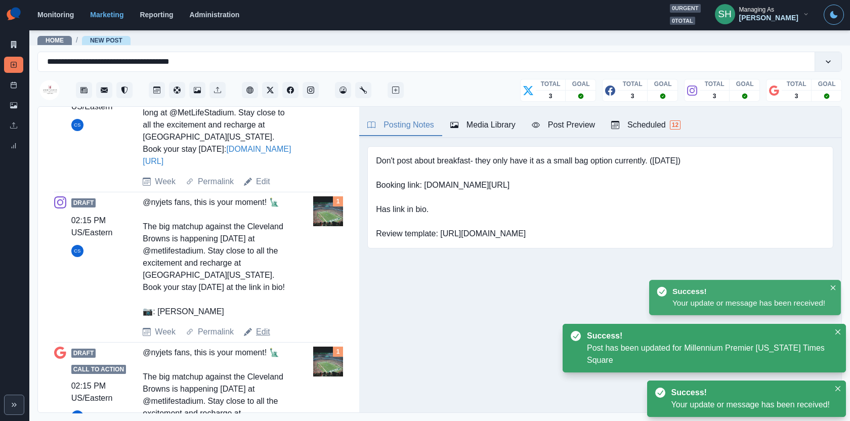
click at [265, 329] on link "Edit" at bounding box center [263, 332] width 14 height 12
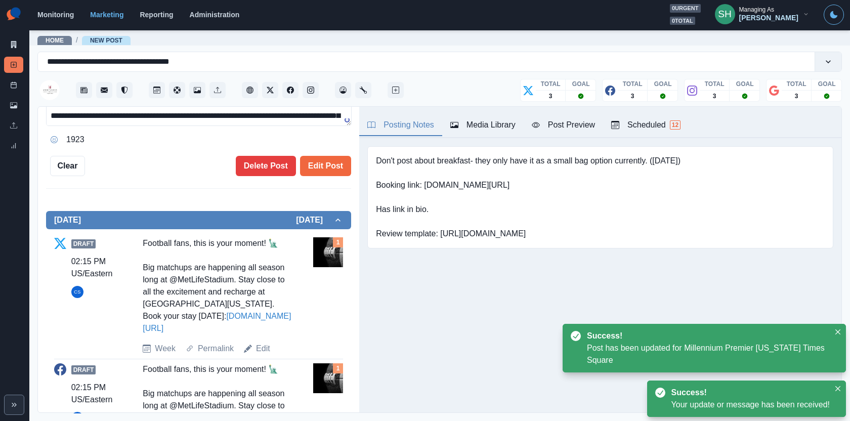
click at [472, 120] on div "Media Library" at bounding box center [483, 125] width 65 height 12
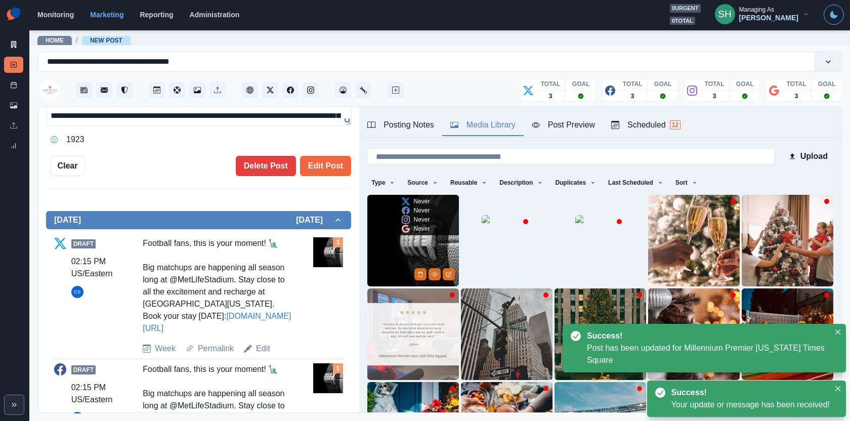
click at [398, 253] on img at bounding box center [413, 241] width 92 height 92
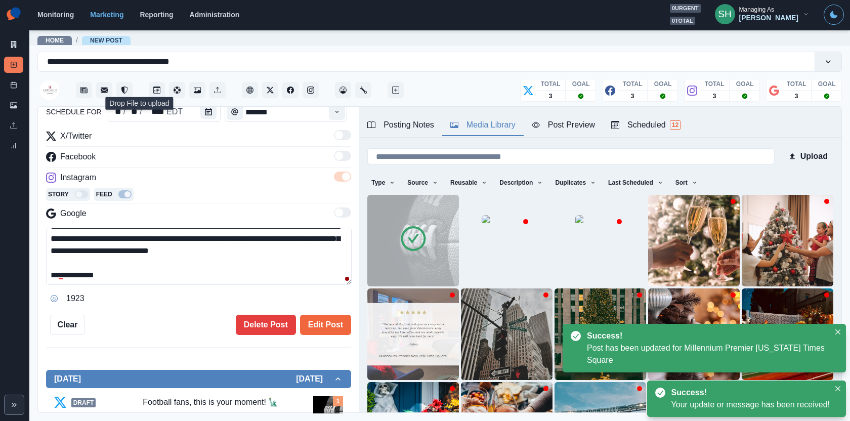
drag, startPoint x: 172, startPoint y: 274, endPoint x: 171, endPoint y: 144, distance: 130.6
click at [171, 146] on div "**********" at bounding box center [198, 218] width 305 height 177
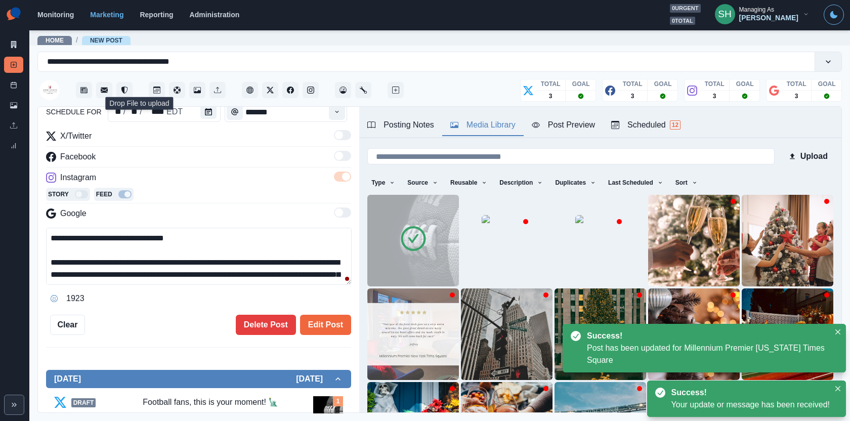
paste textarea "**********"
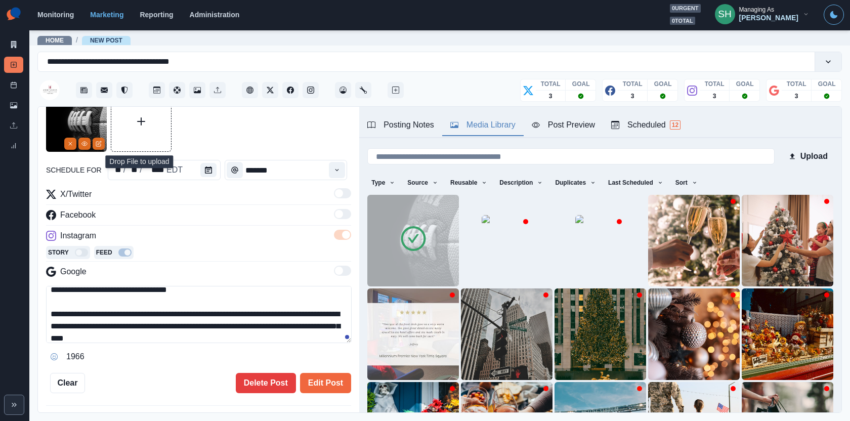
drag, startPoint x: 220, startPoint y: 334, endPoint x: 130, endPoint y: 334, distance: 90.1
click at [130, 334] on textarea "**********" at bounding box center [199, 314] width 306 height 57
type textarea "**********"
click at [324, 383] on button "Edit Post" at bounding box center [325, 383] width 51 height 20
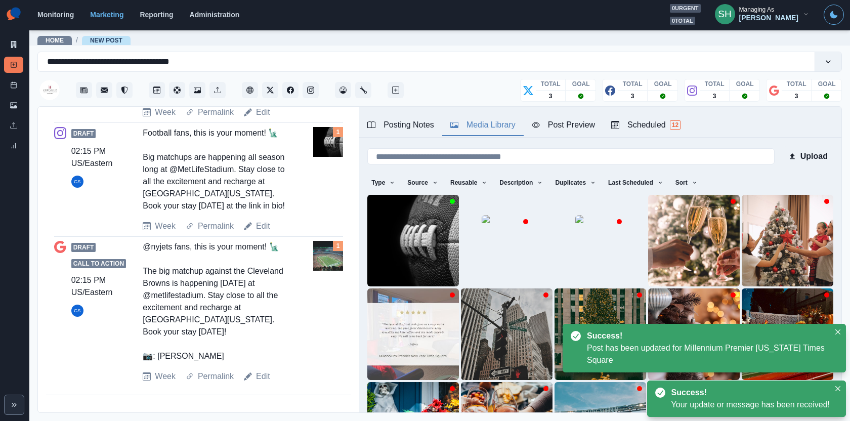
click at [264, 383] on div "Draft Call to Action 02:15 PM US/Eastern CS @nyjets fans, this is your moment! …" at bounding box center [198, 312] width 289 height 150
click at [261, 370] on div "Draft Call to Action 02:15 PM US/Eastern CS @nyjets fans, this is your moment! …" at bounding box center [198, 312] width 289 height 142
click at [261, 376] on link "Edit" at bounding box center [263, 377] width 14 height 12
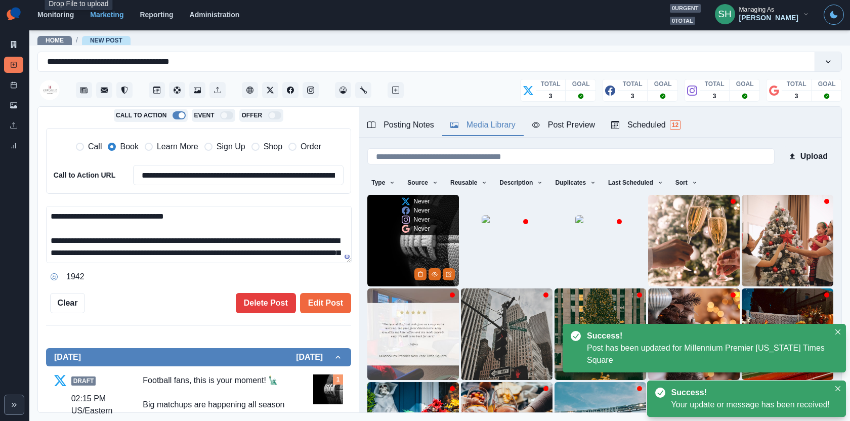
click at [381, 254] on img at bounding box center [413, 241] width 92 height 92
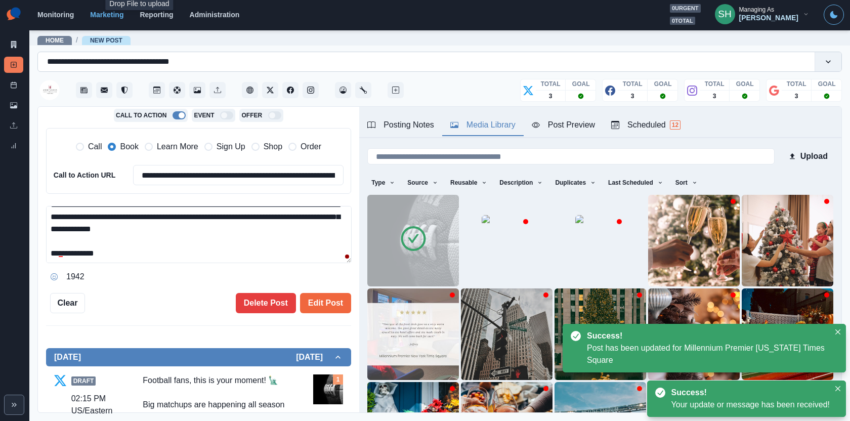
drag, startPoint x: 248, startPoint y: 258, endPoint x: 244, endPoint y: 60, distance: 198.0
click at [242, 72] on div "**********" at bounding box center [439, 230] width 805 height 365
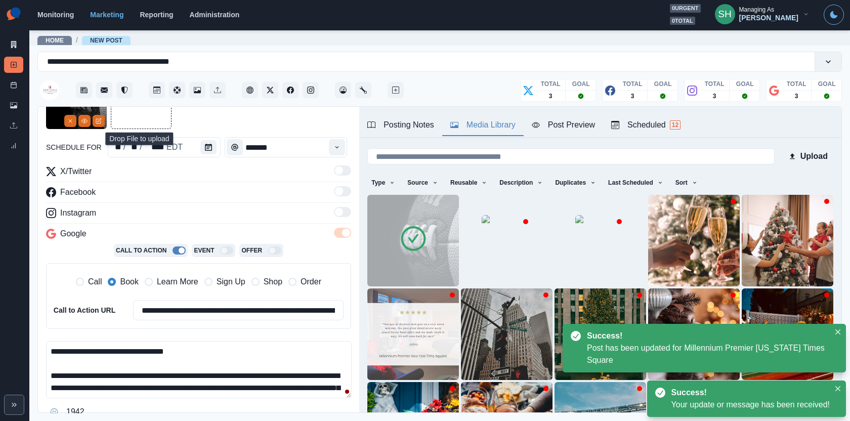
paste textarea "**********"
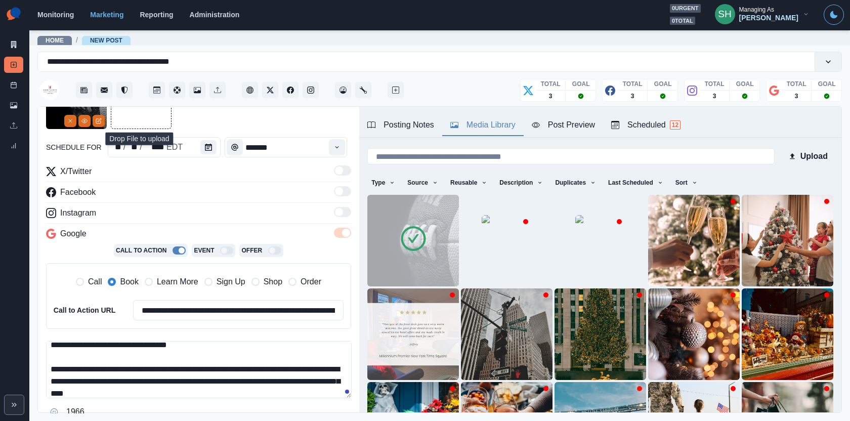
drag, startPoint x: 212, startPoint y: 388, endPoint x: 127, endPoint y: 389, distance: 85.0
click at [127, 389] on textarea "**********" at bounding box center [199, 369] width 306 height 57
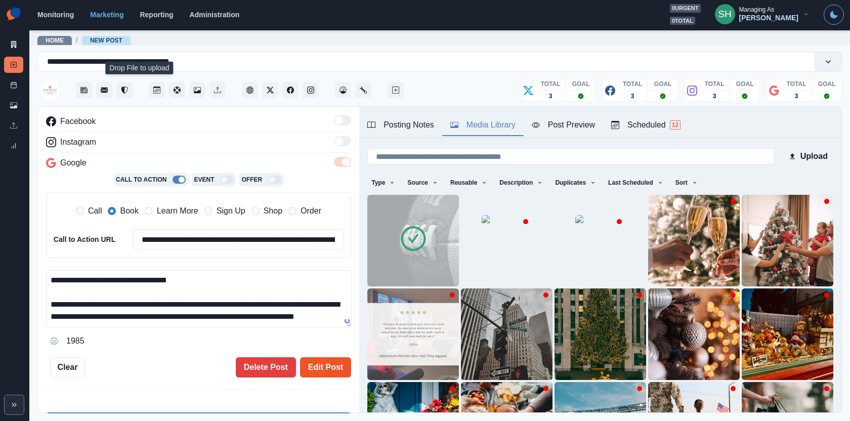
type textarea "**********"
click at [310, 367] on button "Edit Post" at bounding box center [325, 367] width 51 height 20
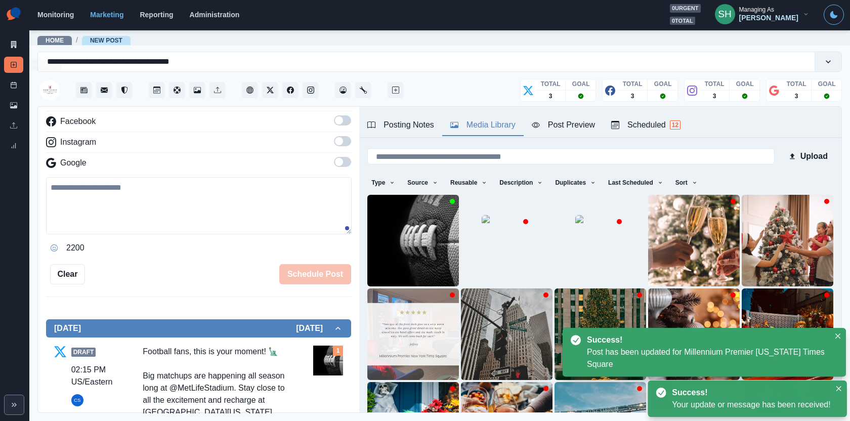
click at [13, 75] on div "New Post" at bounding box center [13, 67] width 19 height 20
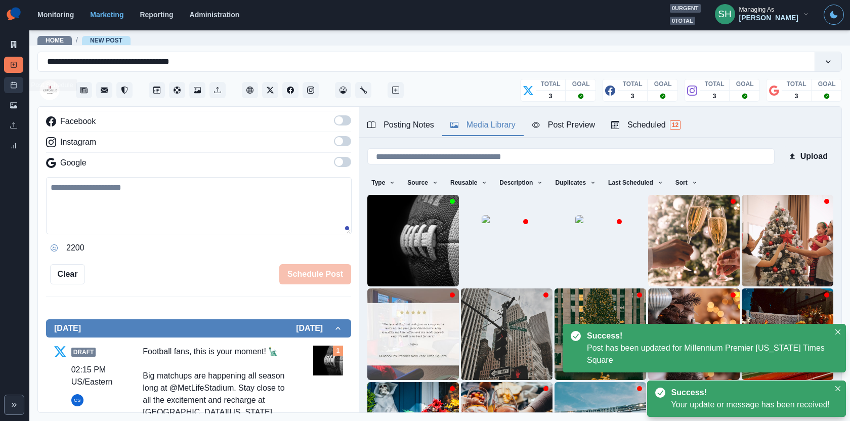
click at [13, 79] on link "Post Schedule" at bounding box center [13, 85] width 19 height 16
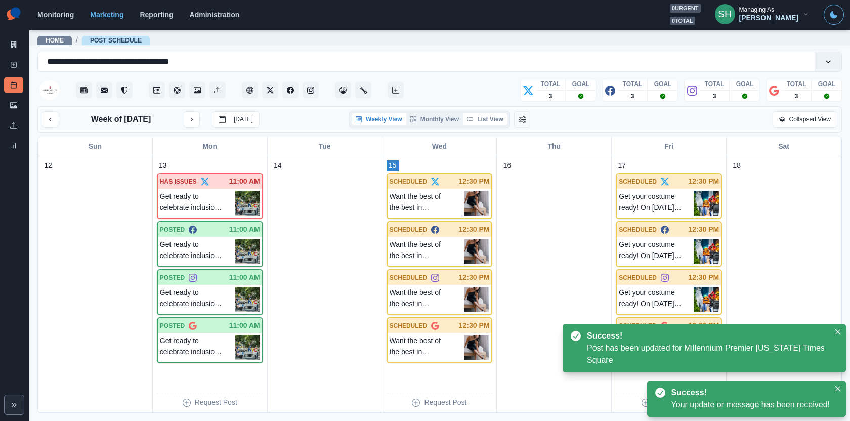
click at [489, 122] on button "List View" at bounding box center [485, 119] width 45 height 12
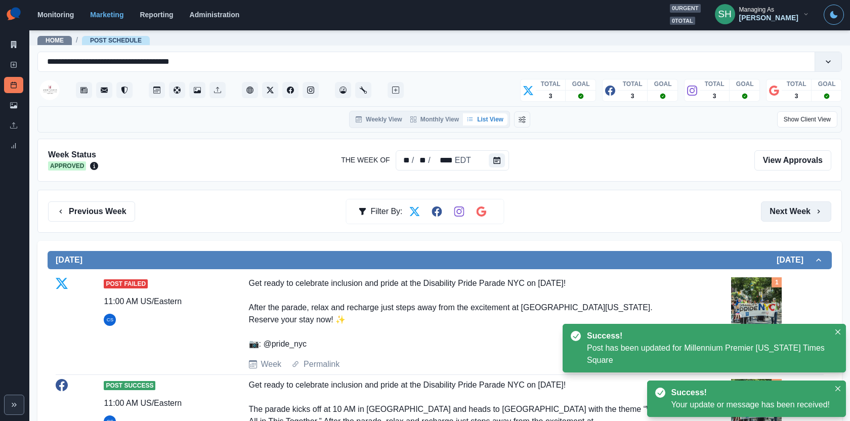
click at [781, 215] on button "Next Week" at bounding box center [796, 211] width 70 height 20
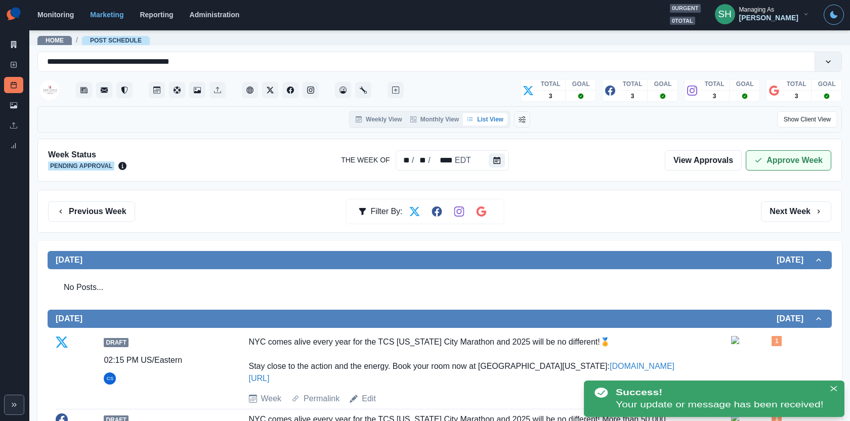
click at [790, 156] on button "Approve Week" at bounding box center [789, 160] width 86 height 20
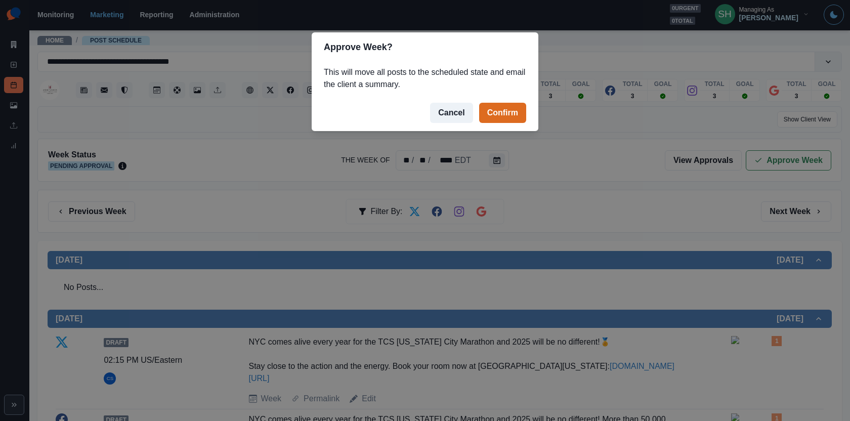
click at [478, 106] on footer "Cancel Confirm" at bounding box center [425, 113] width 227 height 36
click at [489, 110] on button "Confirm" at bounding box center [502, 113] width 47 height 20
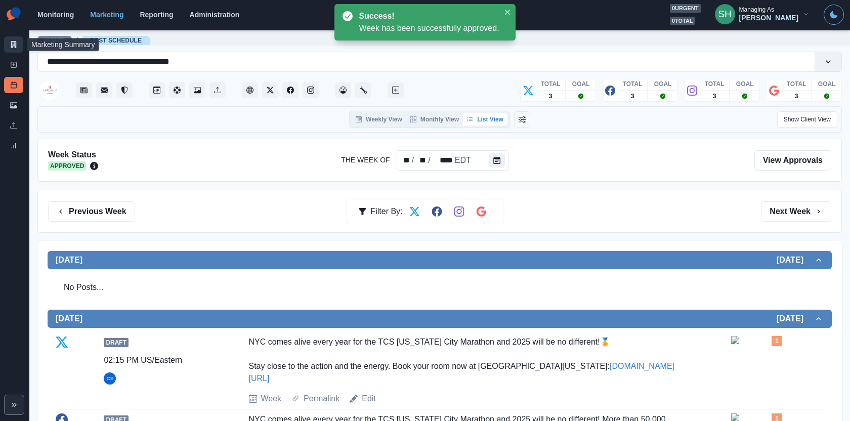
click at [17, 40] on link "Marketing Summary" at bounding box center [13, 44] width 19 height 16
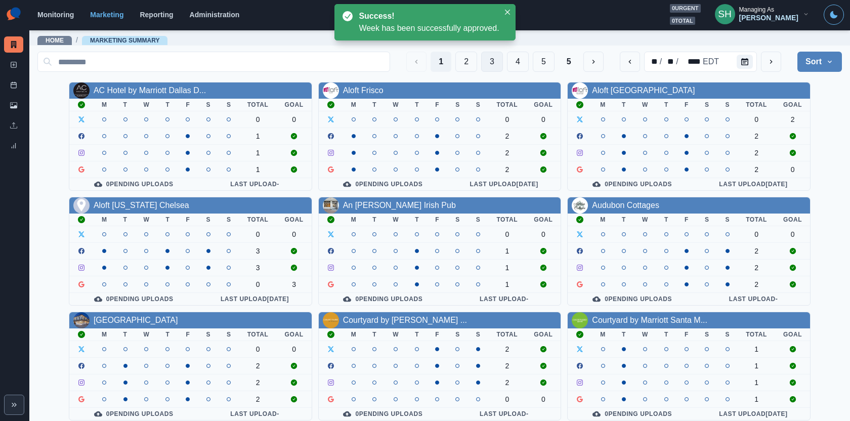
click at [494, 62] on button "3" at bounding box center [492, 62] width 22 height 20
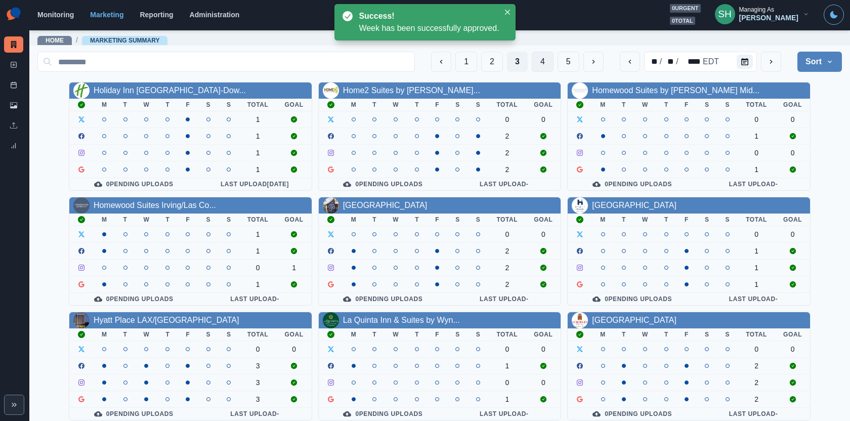
click at [550, 63] on button "4" at bounding box center [543, 62] width 22 height 20
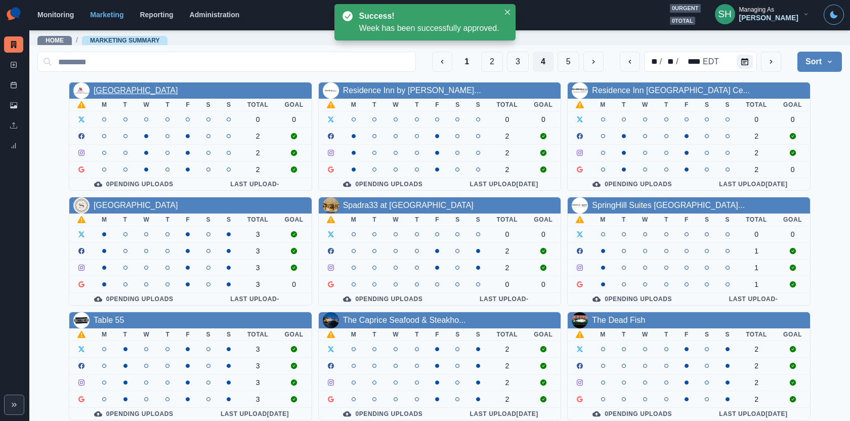
click at [156, 87] on link "[GEOGRAPHIC_DATA]" at bounding box center [136, 90] width 85 height 9
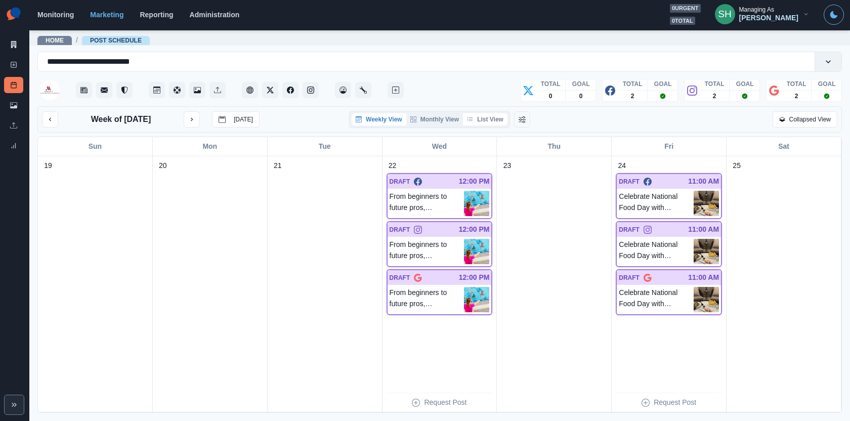
click at [498, 120] on button "List View" at bounding box center [485, 119] width 45 height 12
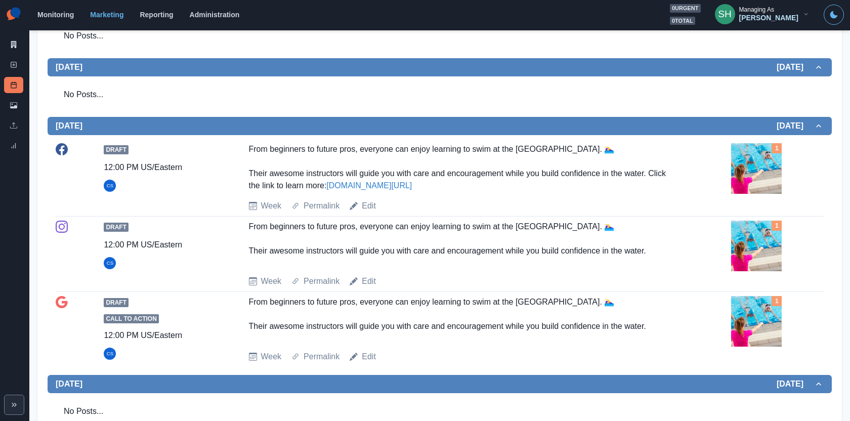
click at [759, 155] on img at bounding box center [756, 168] width 51 height 51
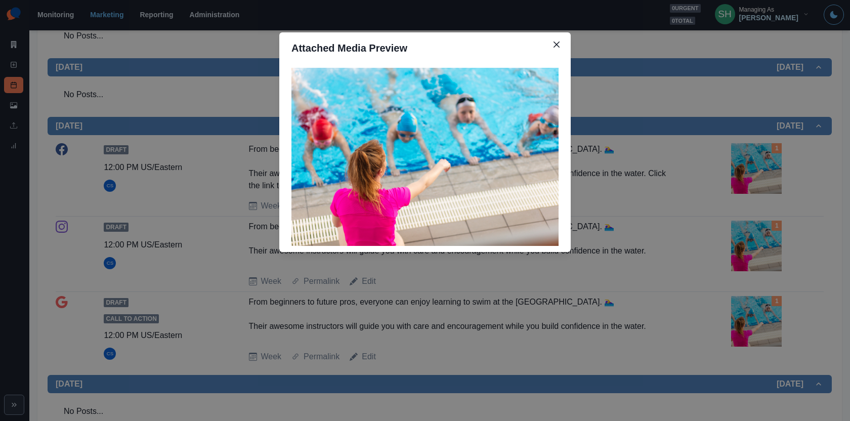
click at [759, 155] on div "Attached Media Preview" at bounding box center [425, 210] width 850 height 421
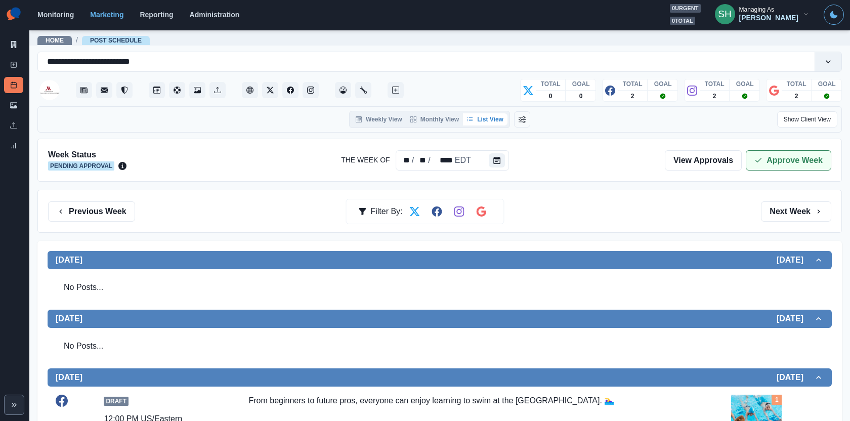
click at [771, 158] on button "Approve Week" at bounding box center [789, 160] width 86 height 20
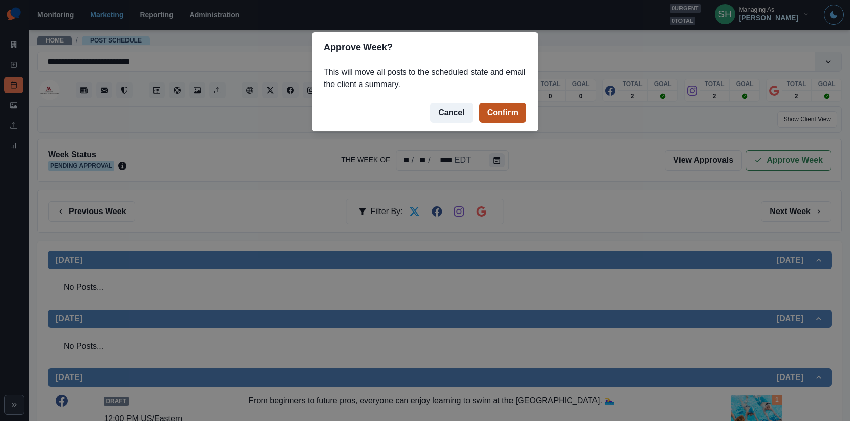
click at [507, 112] on button "Confirm" at bounding box center [502, 113] width 47 height 20
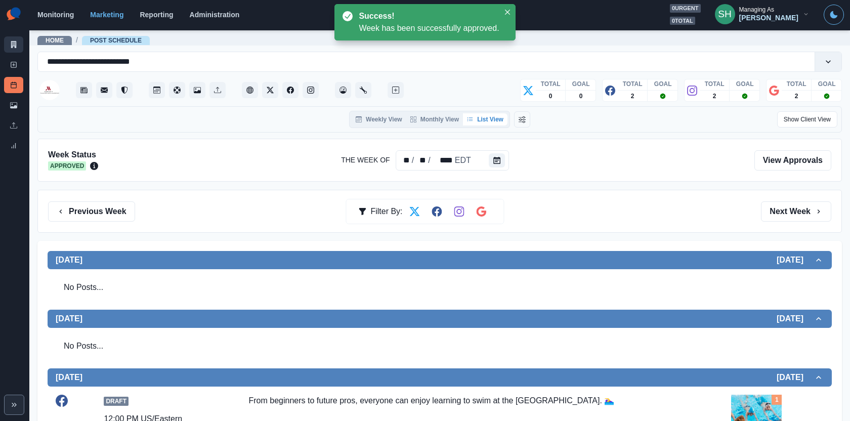
click at [10, 49] on link "Marketing Summary" at bounding box center [13, 44] width 19 height 16
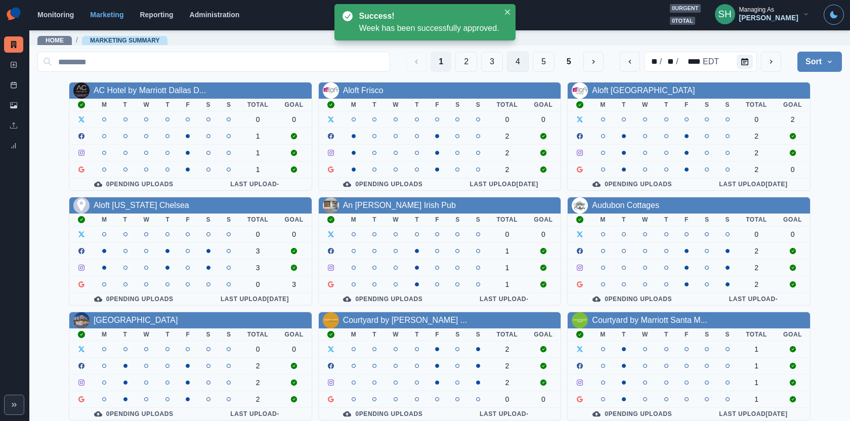
click at [515, 61] on button "4" at bounding box center [518, 62] width 22 height 20
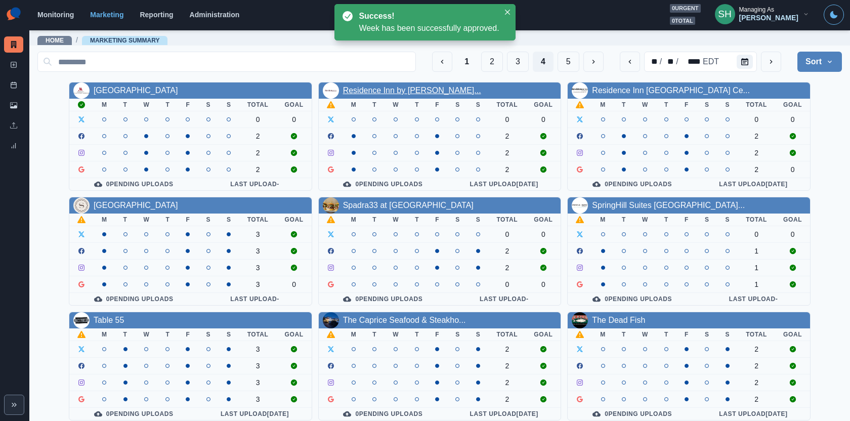
click at [415, 86] on link "Residence Inn by [PERSON_NAME]..." at bounding box center [412, 90] width 138 height 9
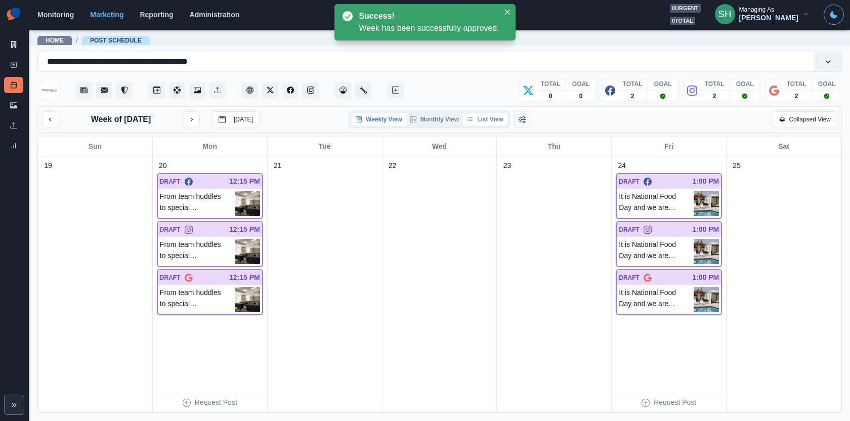
click at [500, 124] on button "List View" at bounding box center [485, 119] width 45 height 12
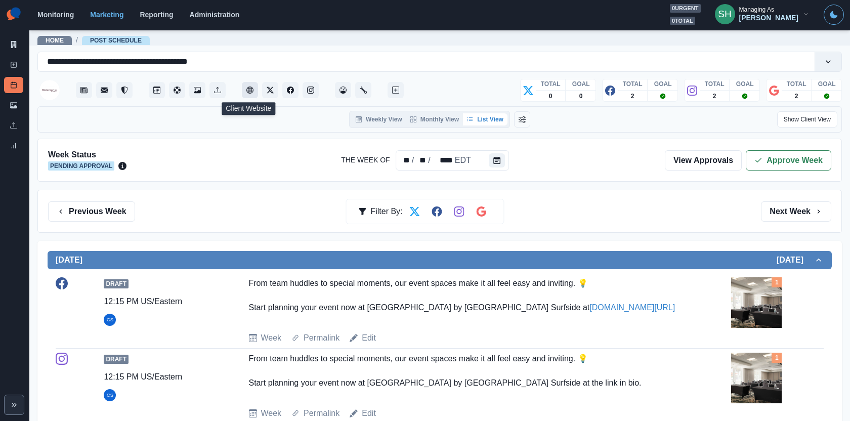
click at [254, 87] on button "Client Website" at bounding box center [250, 90] width 16 height 16
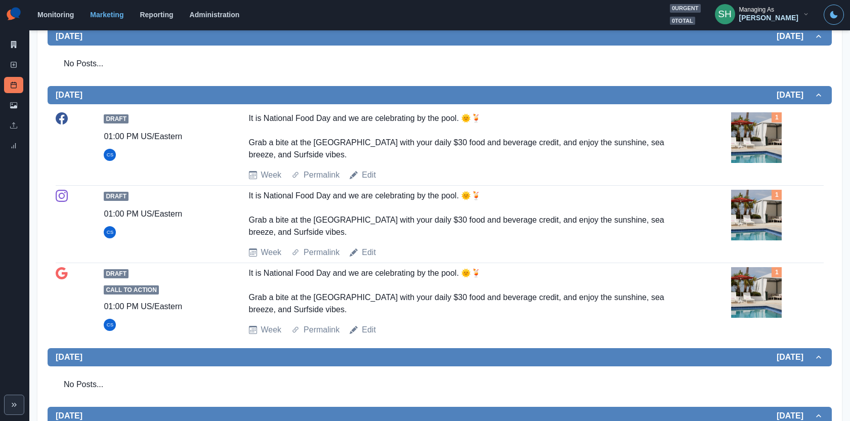
scroll to position [593, 0]
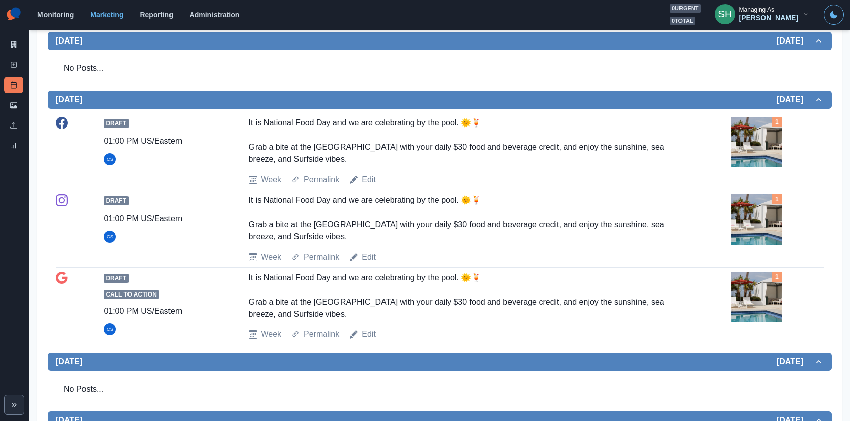
click at [378, 46] on button "Thursday October 23, 2025" at bounding box center [440, 41] width 785 height 18
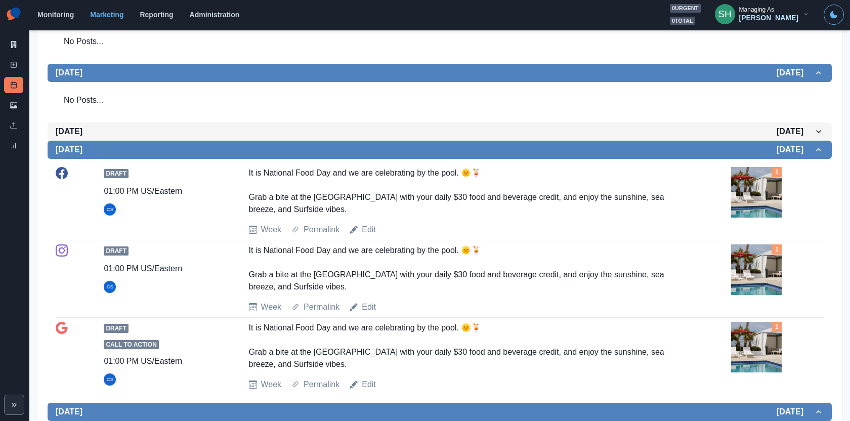
click at [357, 127] on span "Thursday October 23, 2025" at bounding box center [435, 132] width 758 height 10
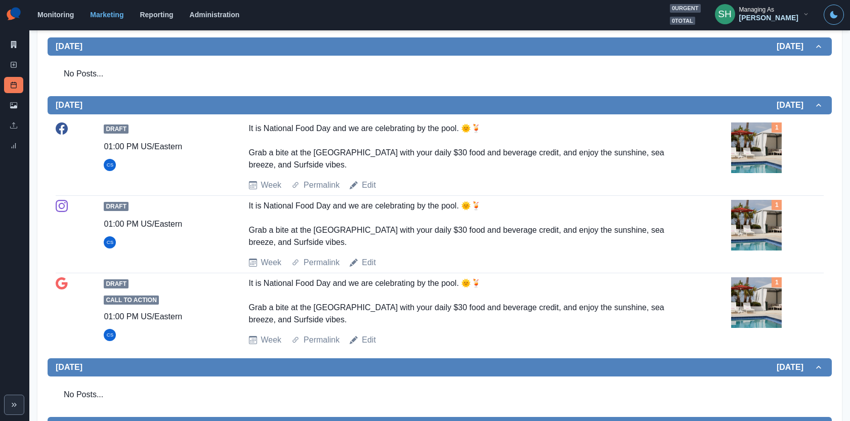
scroll to position [588, 0]
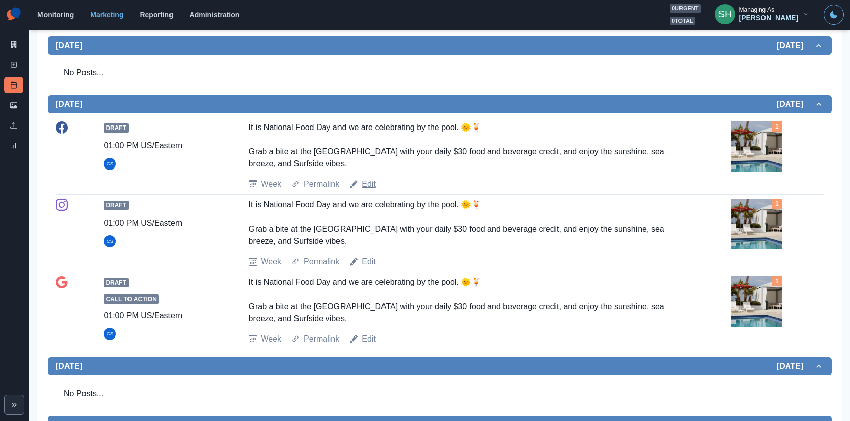
click at [376, 186] on link "Edit" at bounding box center [369, 184] width 14 height 12
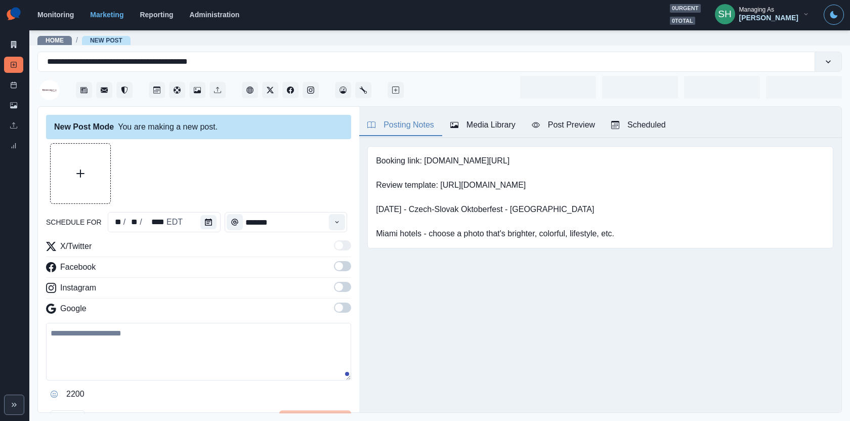
click at [370, 183] on div "Booking link: www.marriott.com/miaxb Review template: http://bit.ly/45WyrQT Oct…" at bounding box center [600, 197] width 466 height 102
type input "*******"
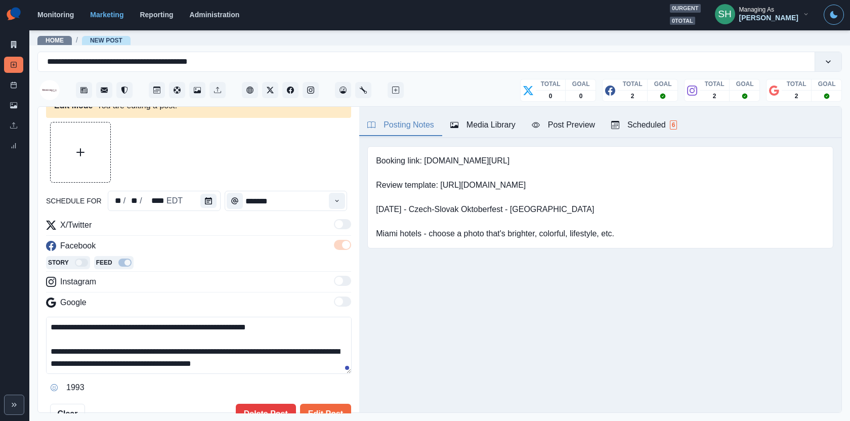
scroll to position [24, 0]
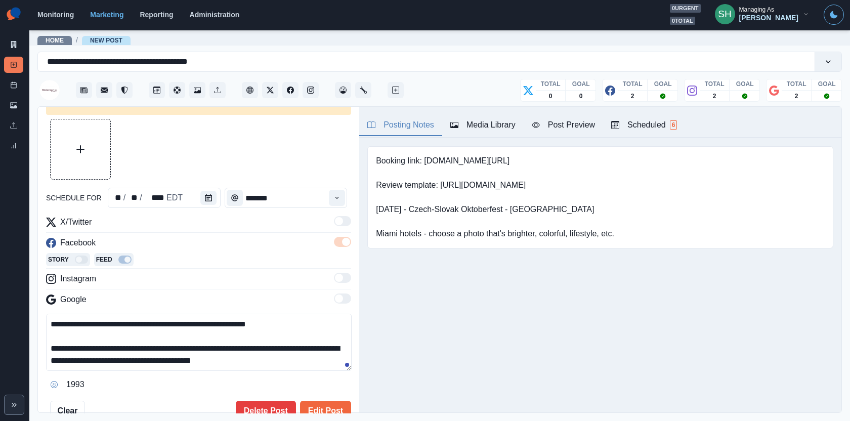
click at [196, 346] on textarea "**********" at bounding box center [199, 342] width 306 height 57
drag, startPoint x: 74, startPoint y: 359, endPoint x: 185, endPoint y: 348, distance: 111.0
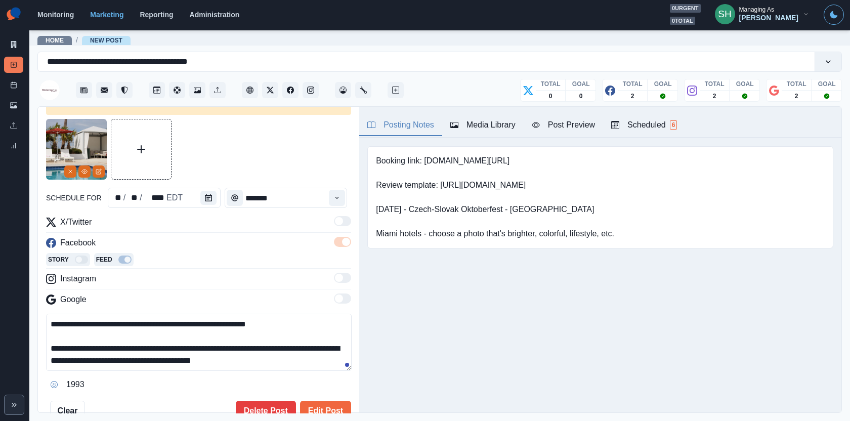
click at [185, 348] on textarea "**********" at bounding box center [199, 342] width 306 height 57
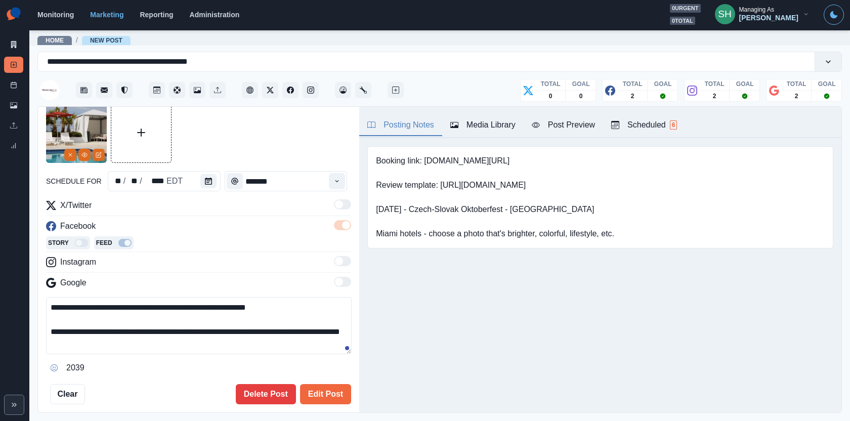
drag, startPoint x: 228, startPoint y: 343, endPoint x: 46, endPoint y: 322, distance: 183.4
click at [46, 322] on textarea "**********" at bounding box center [199, 325] width 306 height 57
click at [251, 346] on textarea "**********" at bounding box center [199, 325] width 306 height 57
drag, startPoint x: 248, startPoint y: 344, endPoint x: 242, endPoint y: 269, distance: 75.1
click at [242, 269] on div "**********" at bounding box center [198, 287] width 305 height 177
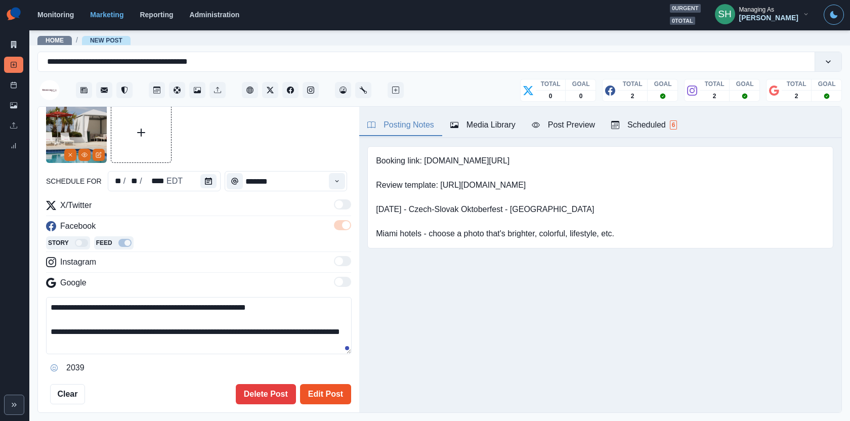
type textarea "**********"
click at [336, 399] on button "Edit Post" at bounding box center [325, 394] width 51 height 20
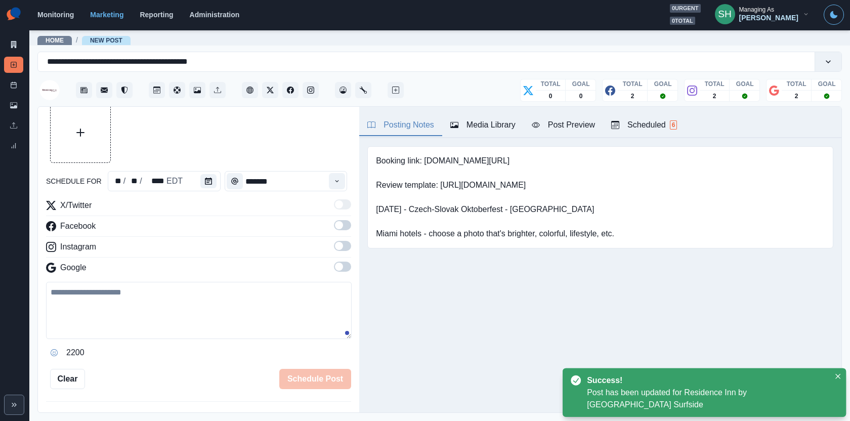
scroll to position [427, 0]
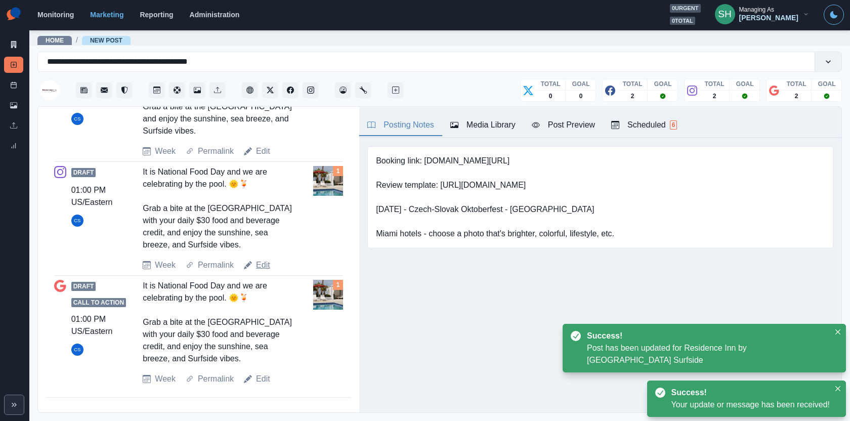
click at [260, 266] on link "Edit" at bounding box center [263, 265] width 14 height 12
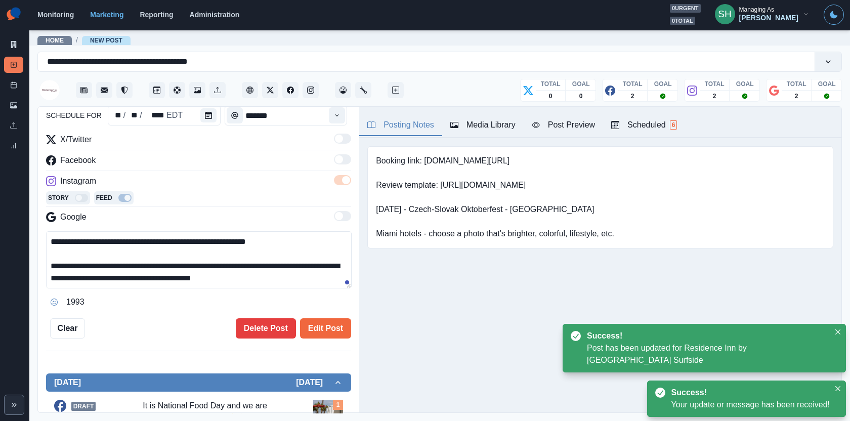
scroll to position [92, 0]
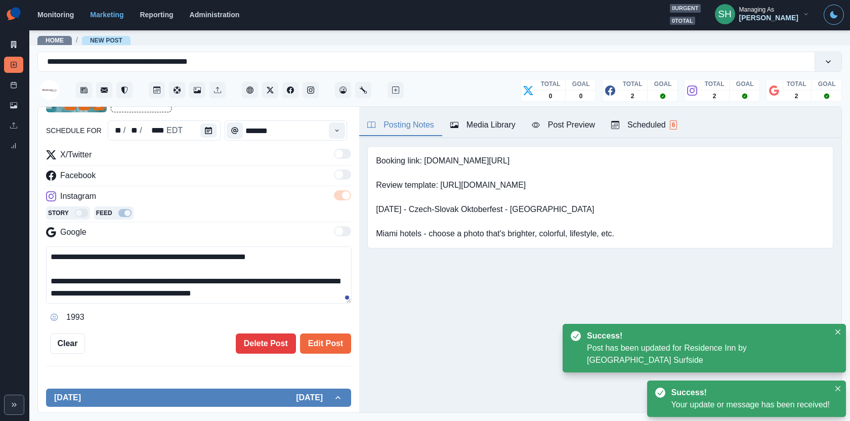
drag, startPoint x: 291, startPoint y: 292, endPoint x: 267, endPoint y: 168, distance: 126.3
click at [267, 172] on div "**********" at bounding box center [198, 237] width 305 height 177
paste textarea
type textarea "**********"
click at [322, 337] on button "Edit Post" at bounding box center [325, 344] width 51 height 20
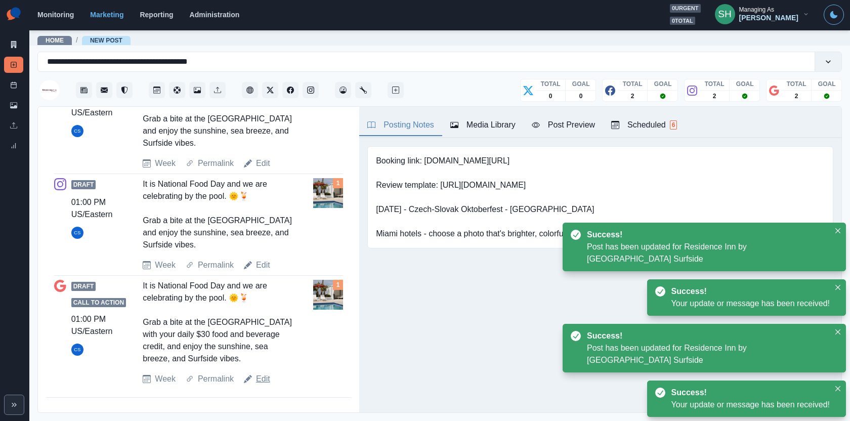
click at [261, 377] on link "Edit" at bounding box center [263, 379] width 14 height 12
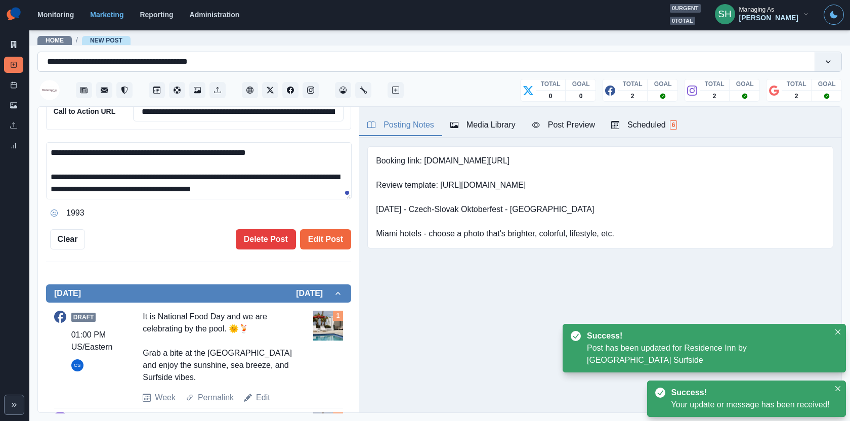
drag, startPoint x: 292, startPoint y: 188, endPoint x: 272, endPoint y: 65, distance: 124.7
click at [272, 65] on div "**********" at bounding box center [439, 230] width 805 height 365
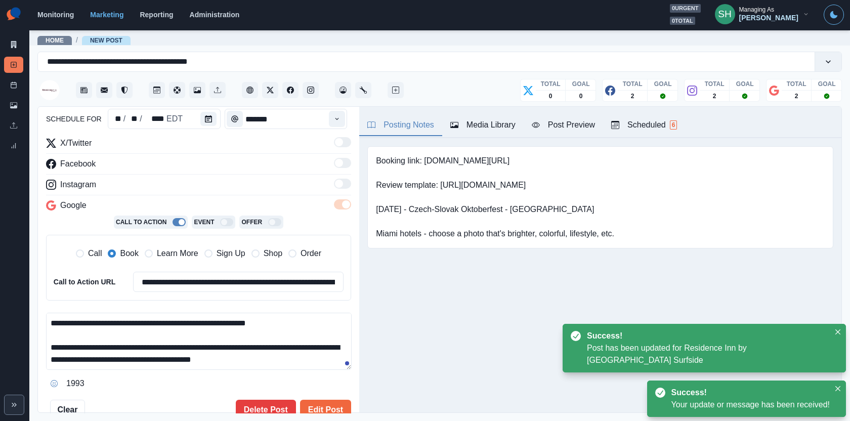
paste textarea
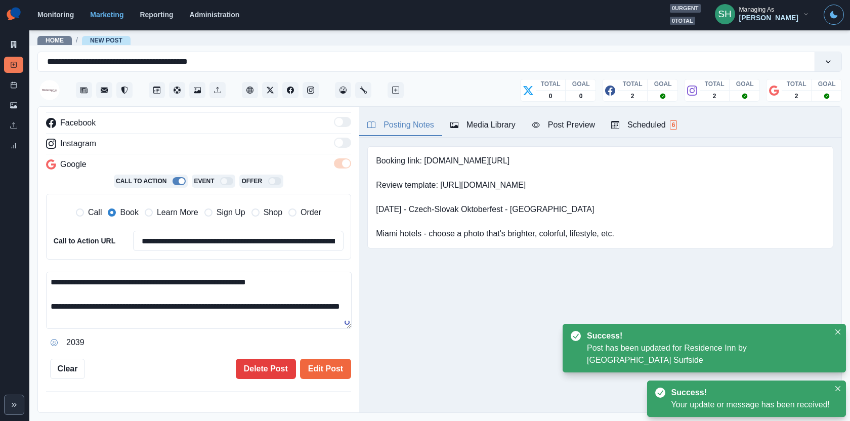
scroll to position [181, 0]
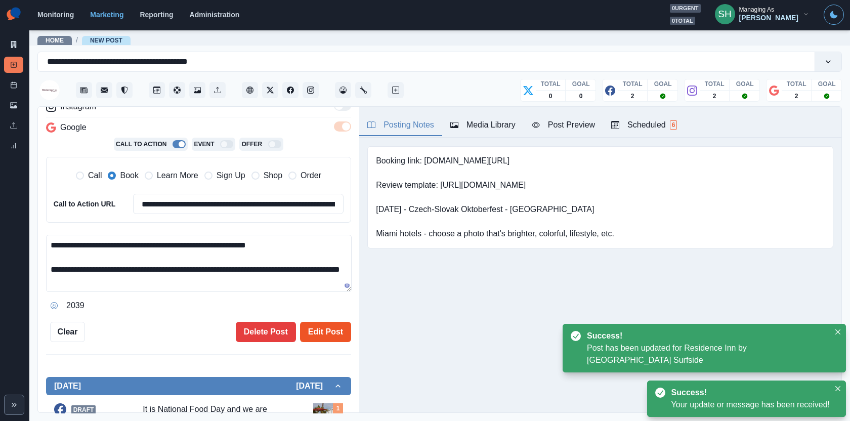
type textarea "**********"
click at [321, 338] on button "Edit Post" at bounding box center [325, 332] width 51 height 20
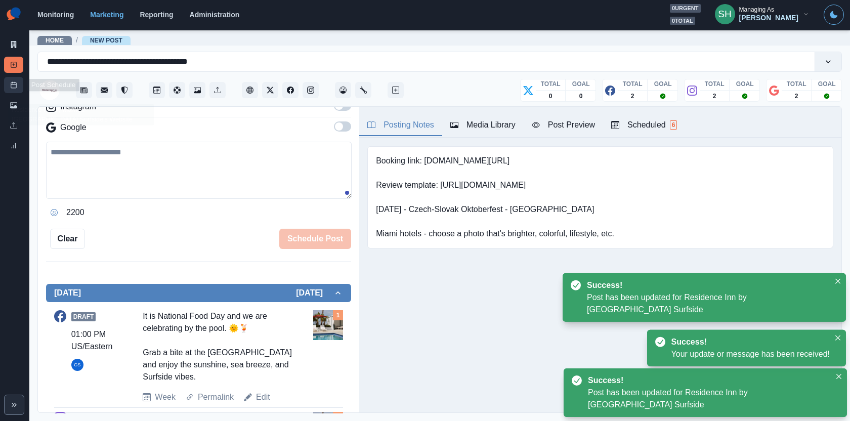
click at [7, 86] on link "Post Schedule" at bounding box center [13, 85] width 19 height 16
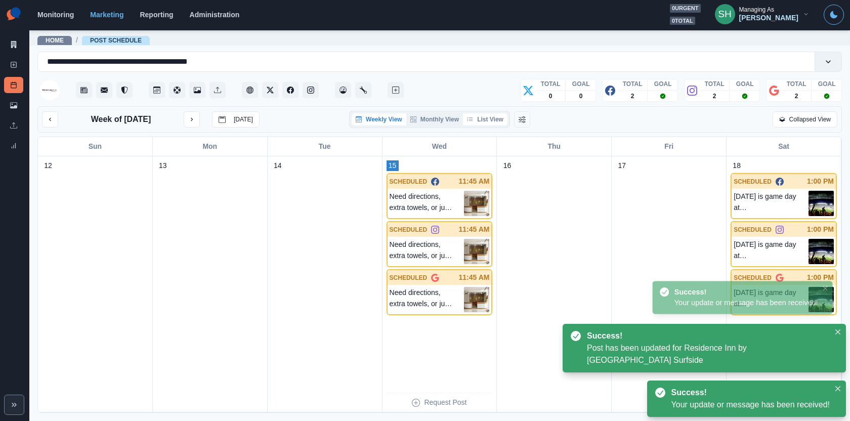
click at [487, 114] on button "List View" at bounding box center [485, 119] width 45 height 12
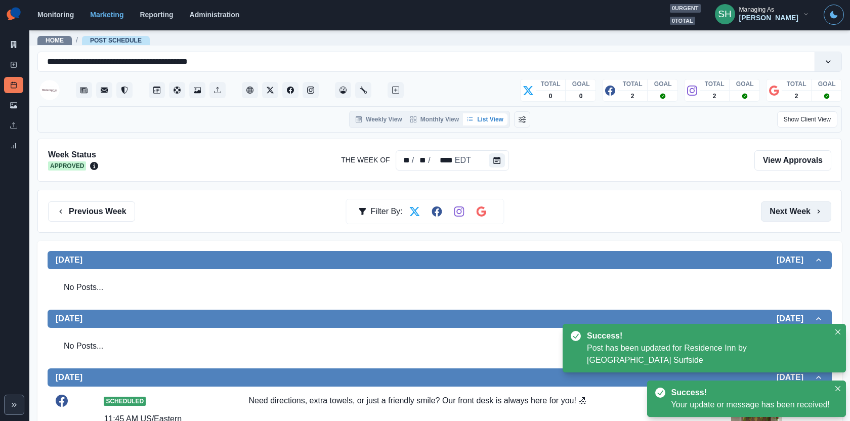
click at [797, 210] on button "Next Week" at bounding box center [796, 211] width 70 height 20
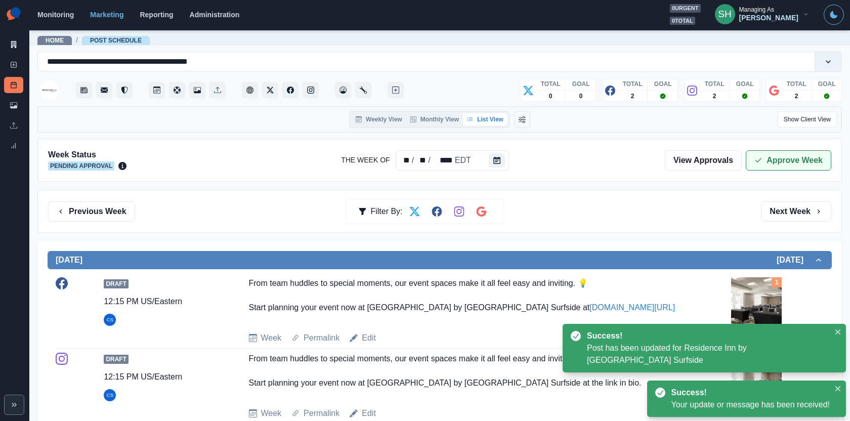
click at [781, 167] on button "Approve Week" at bounding box center [789, 160] width 86 height 20
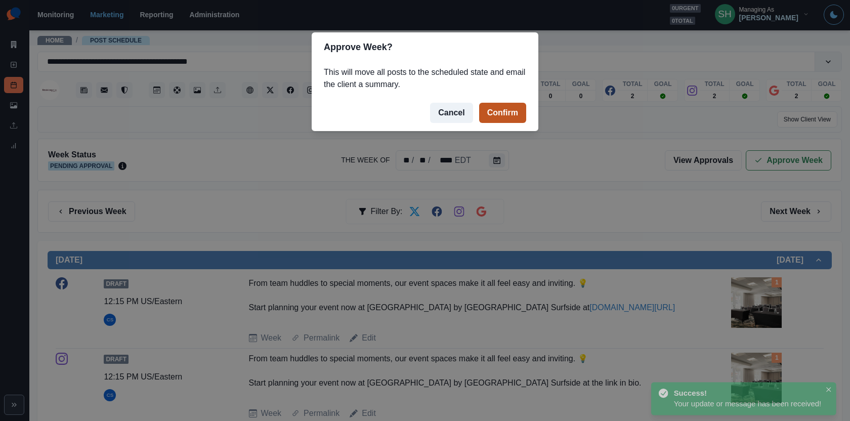
click at [506, 116] on button "Confirm" at bounding box center [502, 113] width 47 height 20
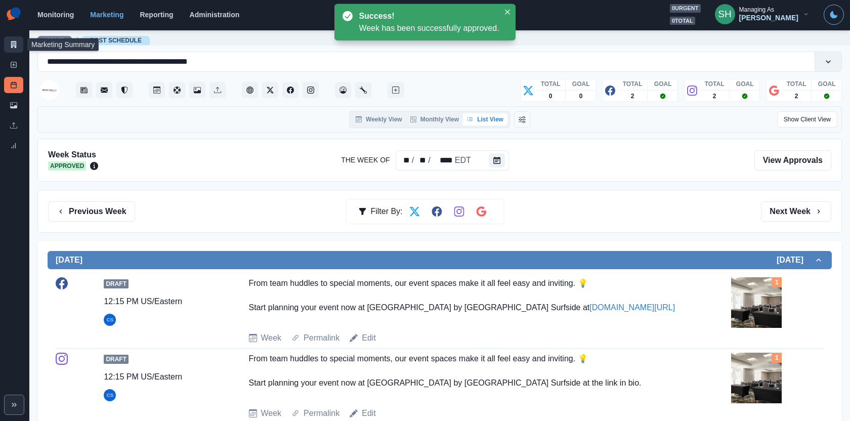
click at [13, 38] on link "Marketing Summary" at bounding box center [13, 44] width 19 height 16
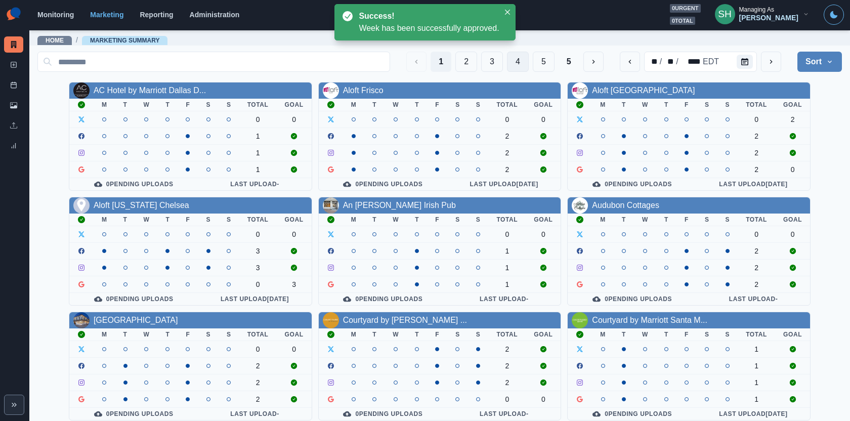
click at [520, 57] on button "4" at bounding box center [518, 62] width 22 height 20
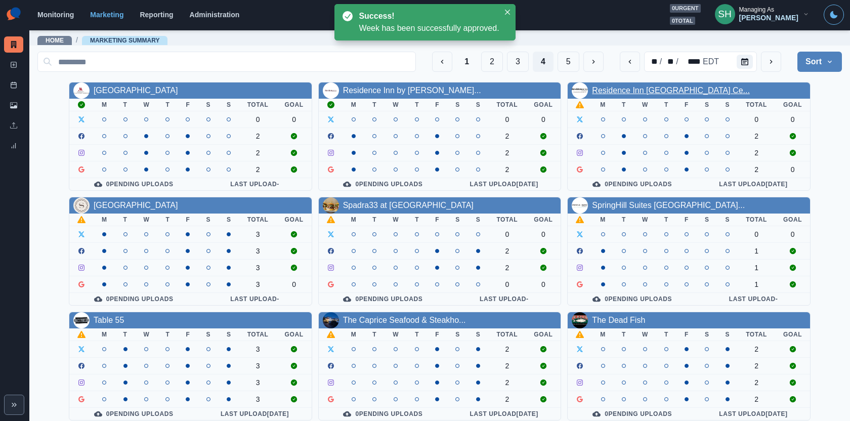
click at [656, 92] on link "Residence Inn [GEOGRAPHIC_DATA] Ce..." at bounding box center [671, 90] width 158 height 9
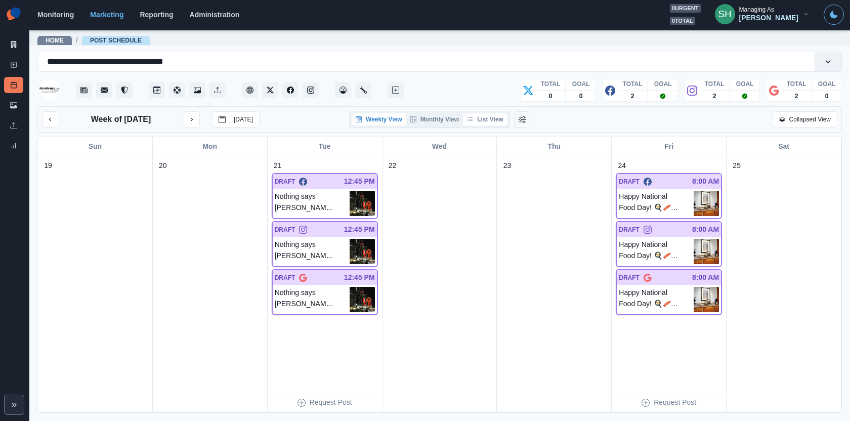
click at [491, 119] on button "List View" at bounding box center [485, 119] width 45 height 12
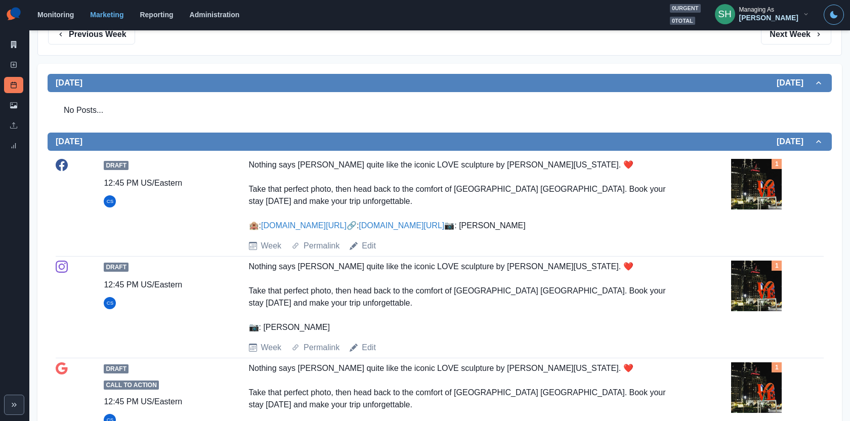
scroll to position [219, 0]
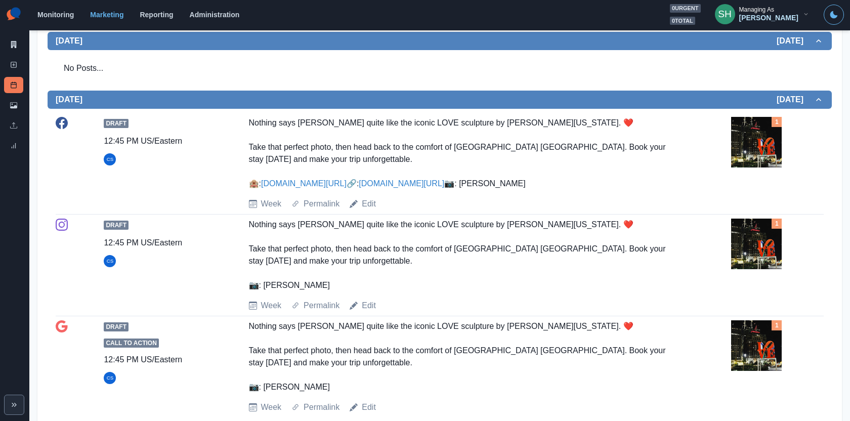
click at [359, 188] on link "www.tinyurl.com/mrxe8cyy" at bounding box center [402, 183] width 86 height 9
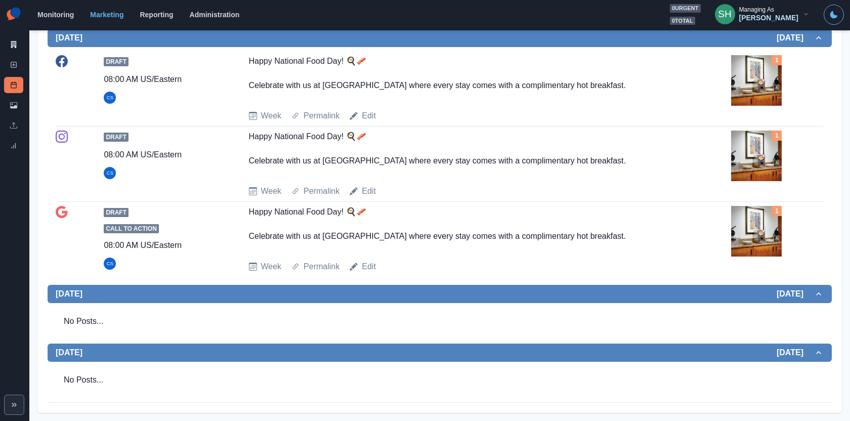
scroll to position [773, 0]
click at [736, 153] on img at bounding box center [756, 156] width 51 height 51
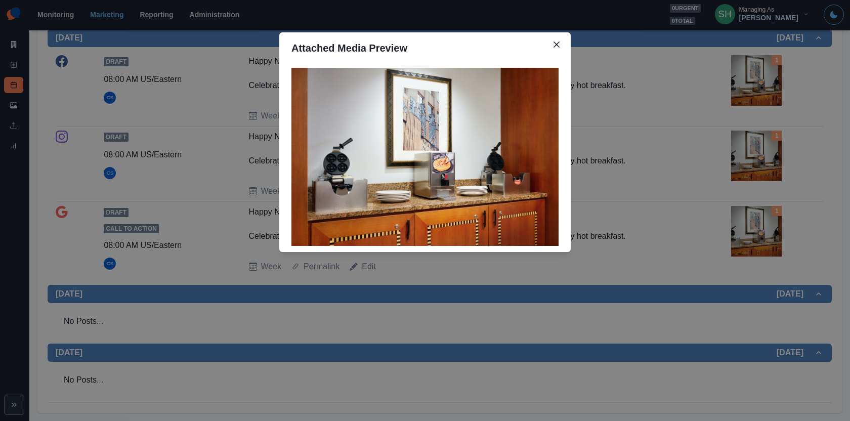
click at [763, 155] on div "Attached Media Preview" at bounding box center [425, 210] width 850 height 421
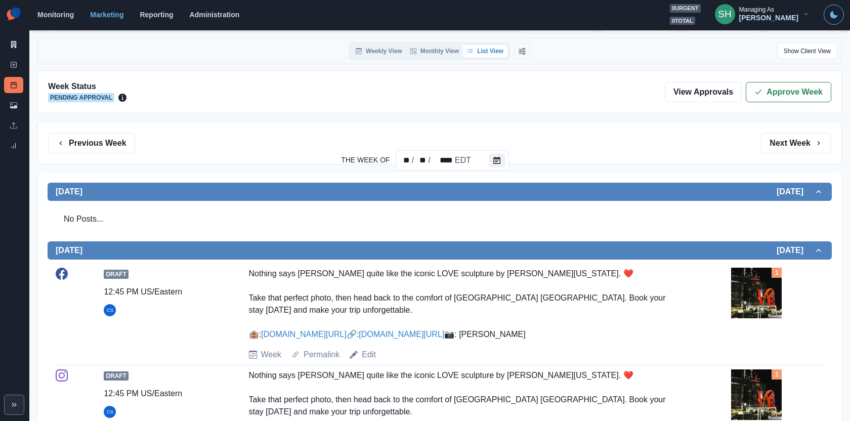
scroll to position [0, 0]
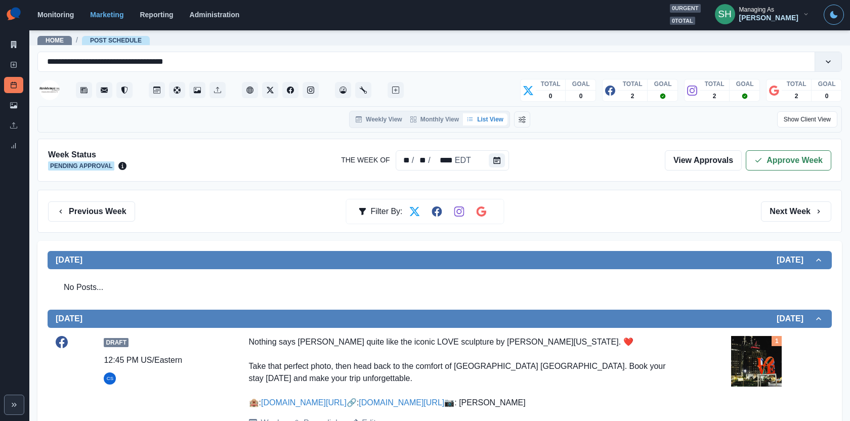
click at [763, 156] on icon "button" at bounding box center [759, 160] width 8 height 8
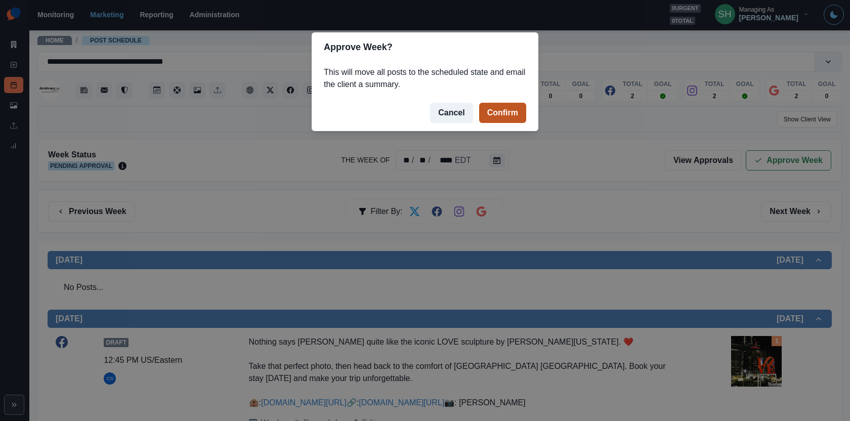
click at [503, 106] on button "Confirm" at bounding box center [502, 113] width 47 height 20
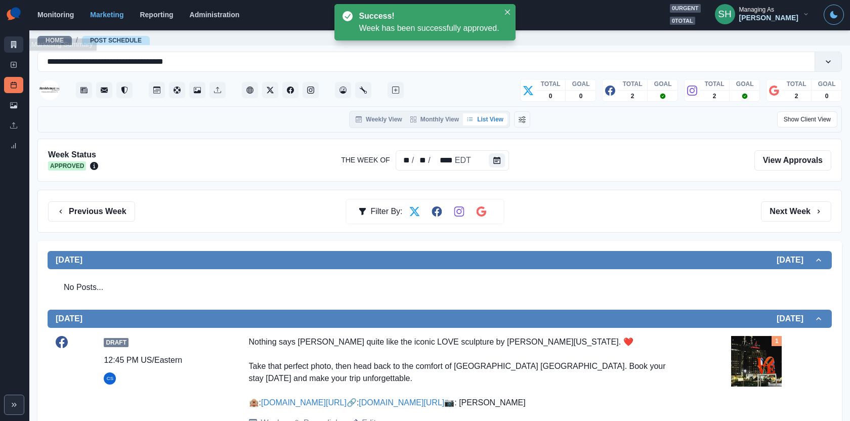
click at [13, 40] on link "Marketing Summary" at bounding box center [13, 44] width 19 height 16
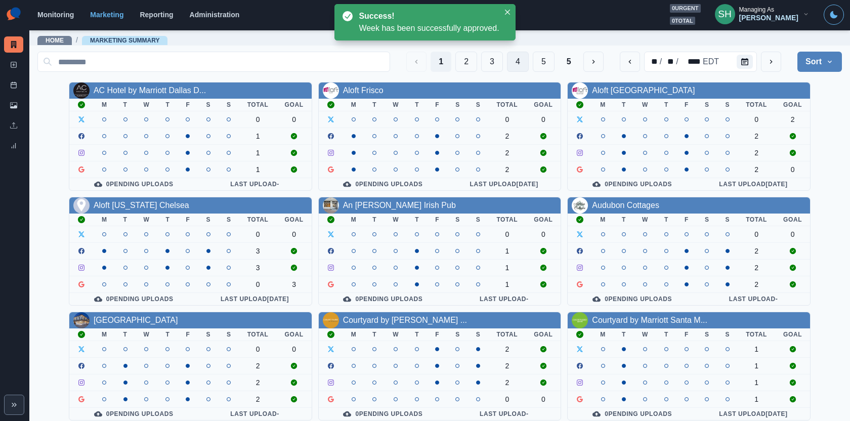
click at [529, 59] on button "4" at bounding box center [518, 62] width 22 height 20
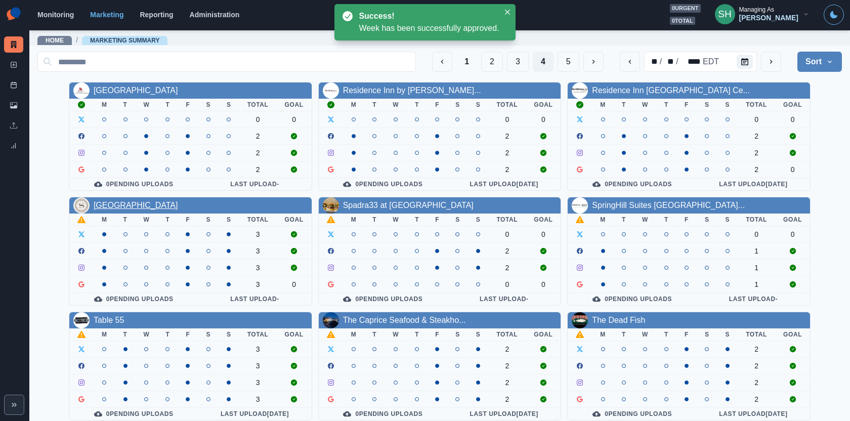
click at [178, 205] on link "[GEOGRAPHIC_DATA]" at bounding box center [136, 205] width 85 height 9
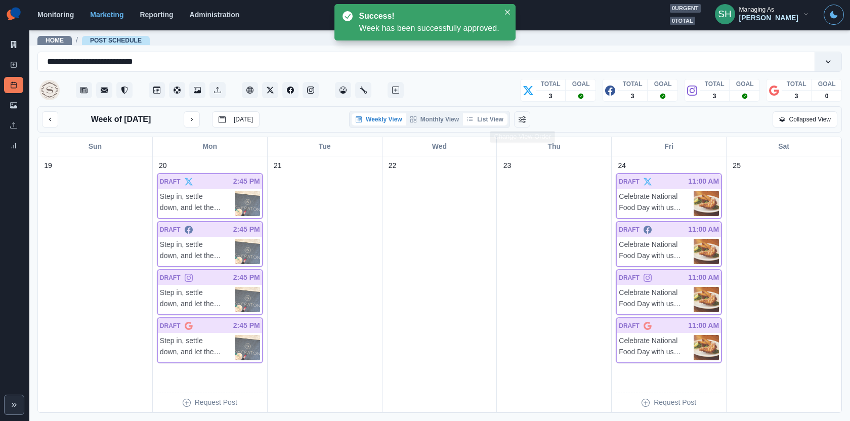
click at [501, 118] on button "List View" at bounding box center [485, 119] width 45 height 12
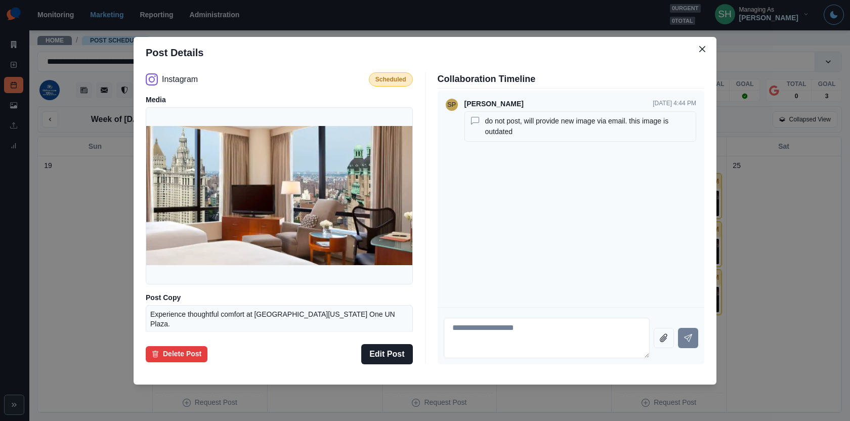
scroll to position [28, 0]
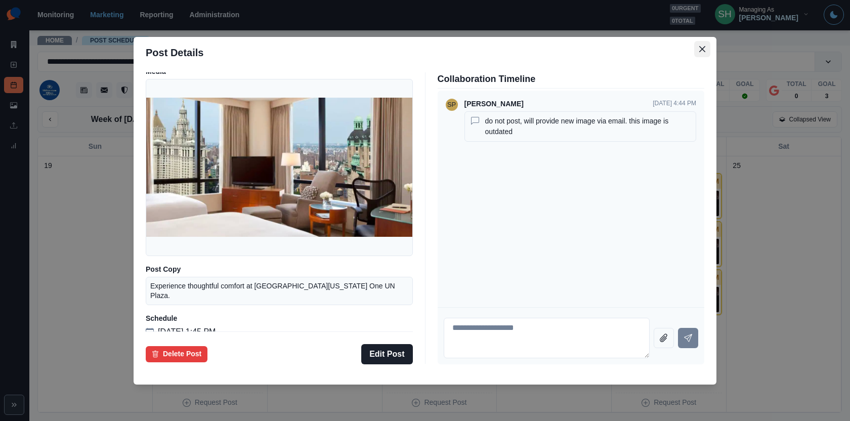
click at [704, 50] on icon "Close" at bounding box center [703, 49] width 6 height 6
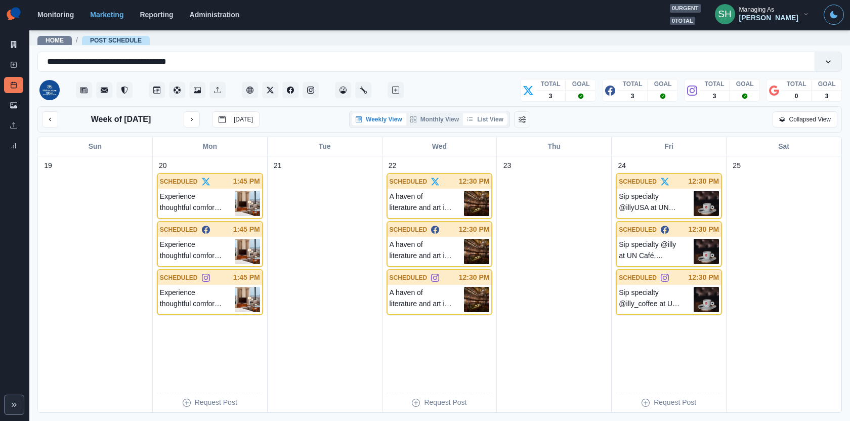
click at [495, 116] on button "List View" at bounding box center [485, 119] width 45 height 12
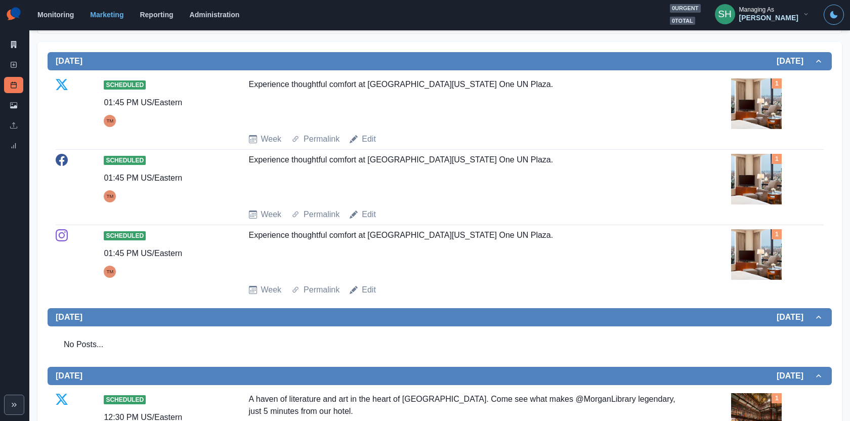
scroll to position [173, 0]
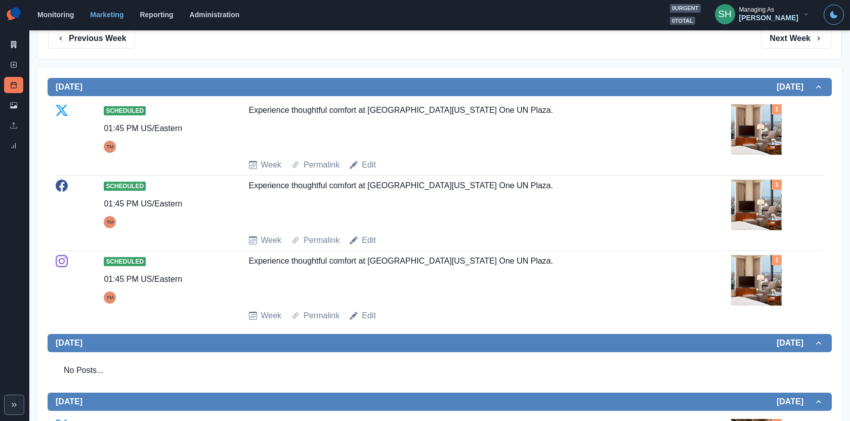
click at [363, 258] on div "Experience thoughtful comfort at Millennium Hilton New York One UN Plaza." at bounding box center [464, 278] width 430 height 47
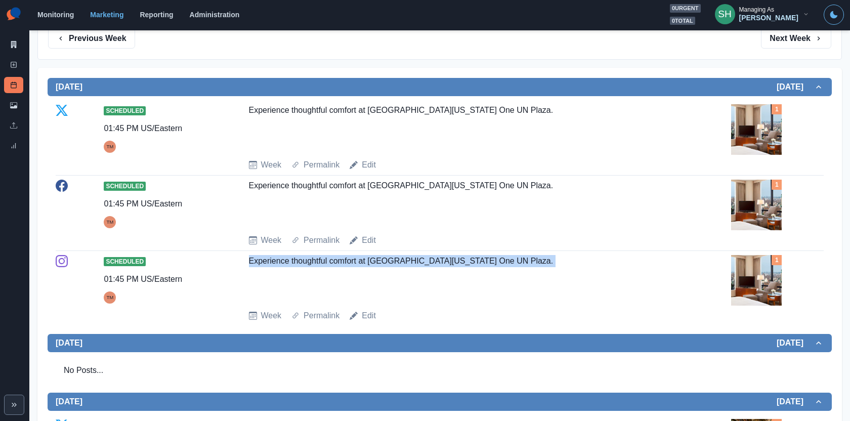
click at [363, 258] on div "Experience thoughtful comfort at Millennium Hilton New York One UN Plaza." at bounding box center [464, 278] width 430 height 47
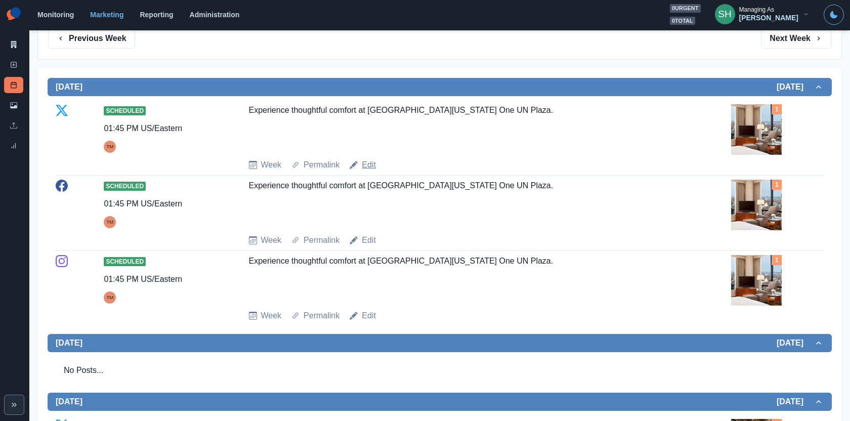
click at [369, 162] on link "Edit" at bounding box center [369, 165] width 14 height 12
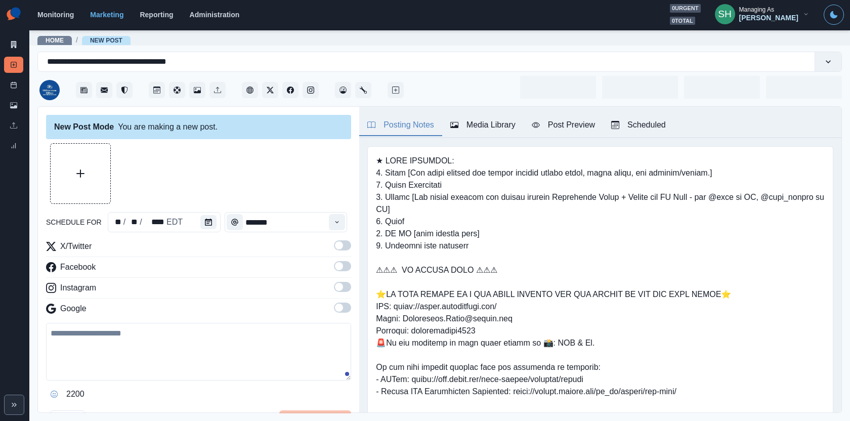
type input "*******"
type textarea "**********"
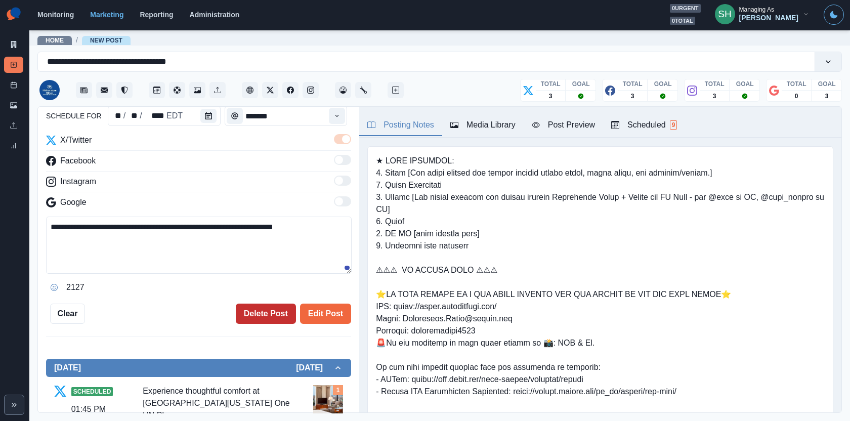
scroll to position [106, 0]
click at [267, 311] on button "Delete Post" at bounding box center [266, 314] width 60 height 20
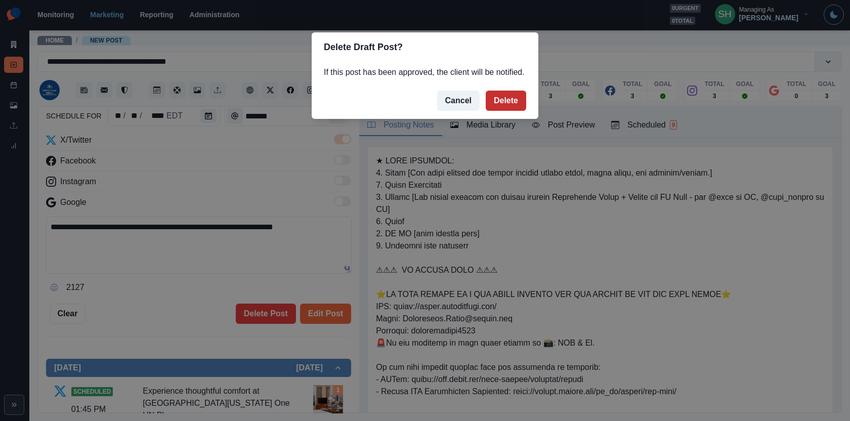
click at [494, 111] on button "Delete" at bounding box center [506, 101] width 40 height 20
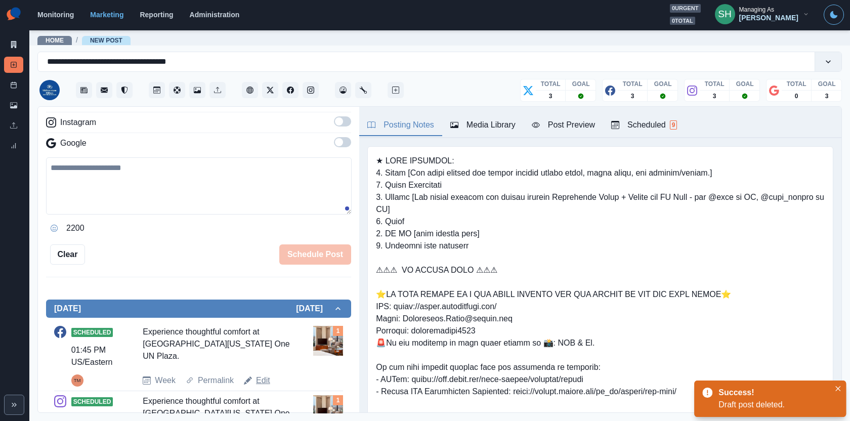
scroll to position [237, 0]
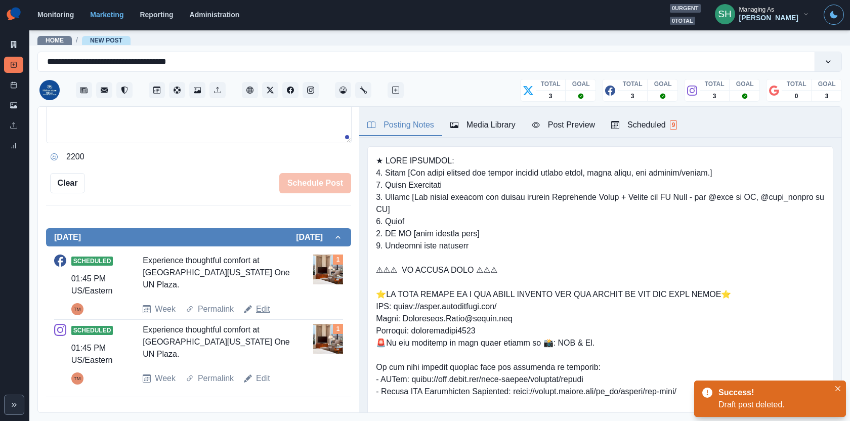
click at [258, 310] on link "Edit" at bounding box center [263, 309] width 14 height 12
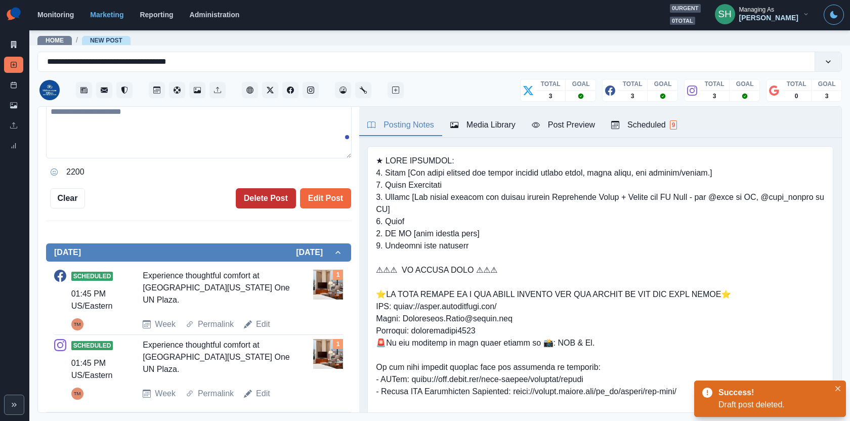
type textarea "**********"
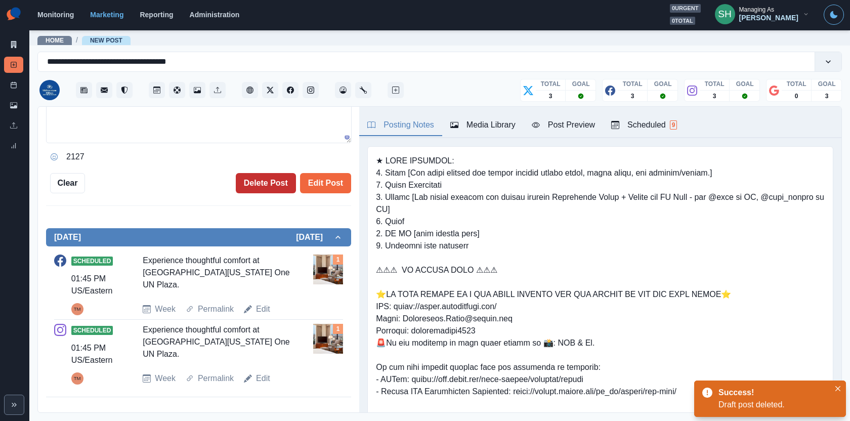
click at [268, 178] on button "Delete Post" at bounding box center [266, 183] width 60 height 20
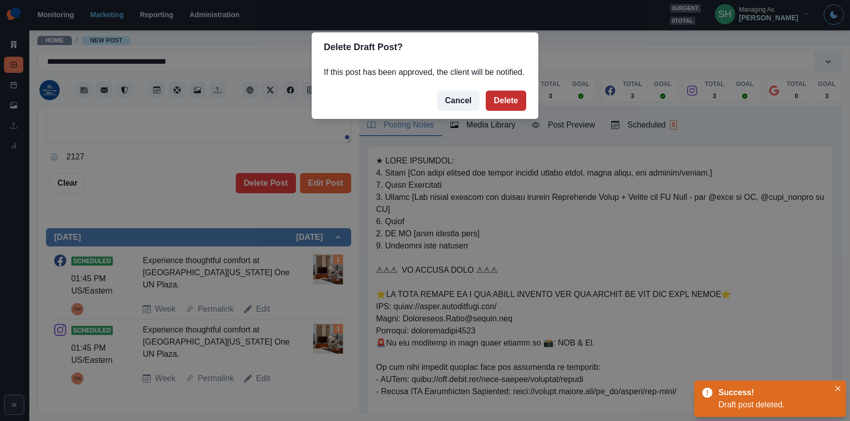
click at [500, 108] on button "Delete" at bounding box center [506, 101] width 40 height 20
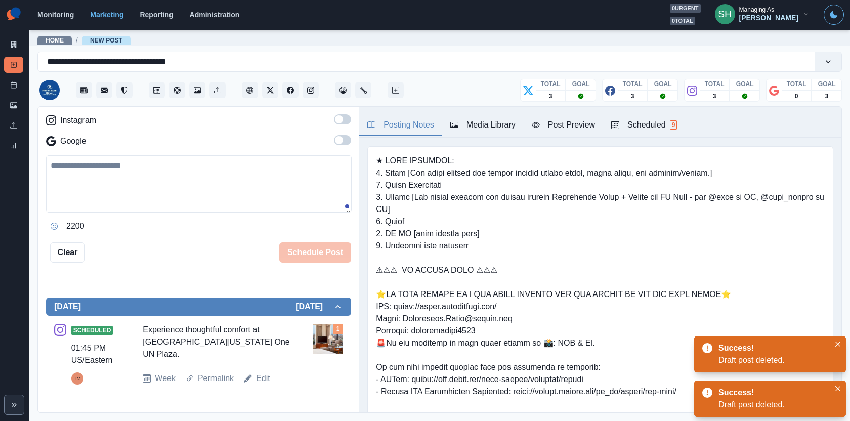
click at [259, 376] on link "Edit" at bounding box center [263, 379] width 14 height 12
type textarea "**********"
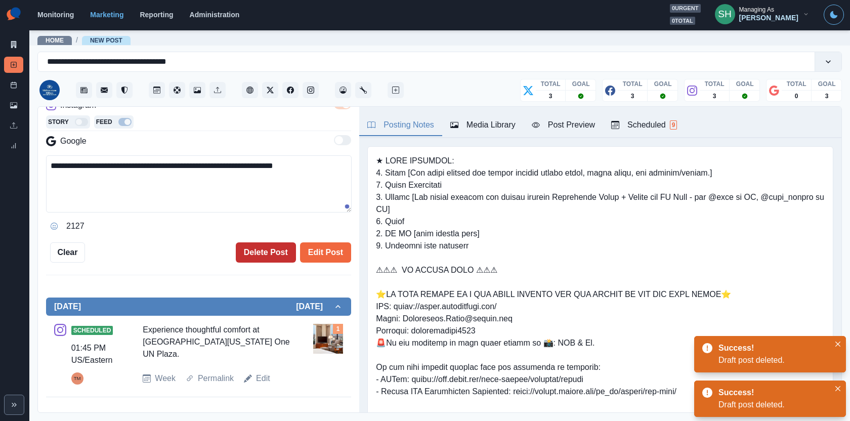
click at [258, 251] on button "Delete Post" at bounding box center [266, 252] width 60 height 20
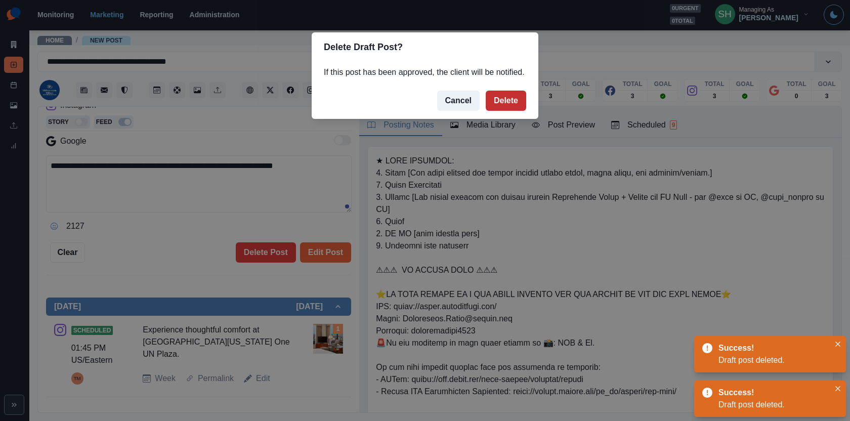
click at [507, 103] on button "Delete" at bounding box center [506, 101] width 40 height 20
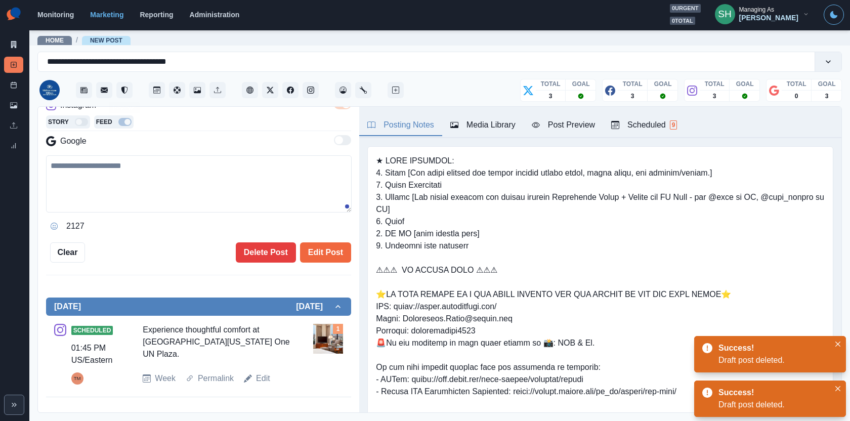
scroll to position [168, 0]
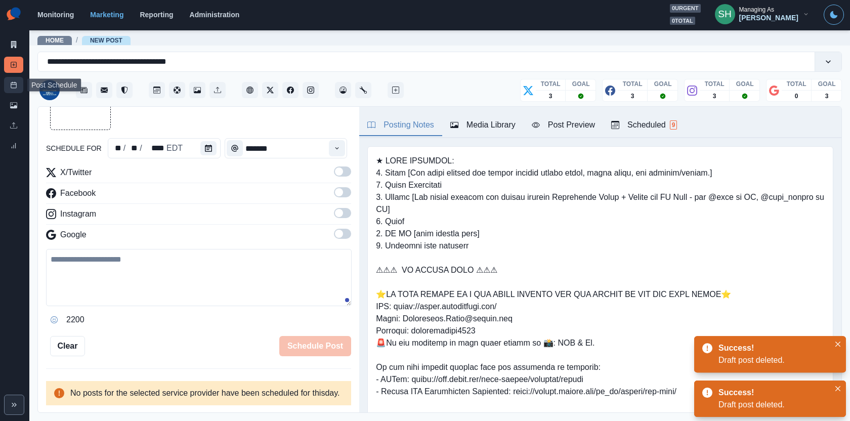
click at [5, 86] on link "Post Schedule" at bounding box center [13, 85] width 19 height 16
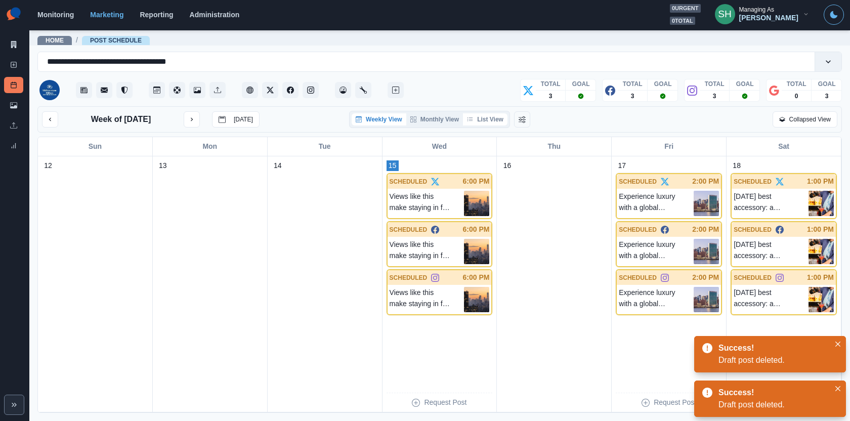
click at [486, 116] on button "List View" at bounding box center [485, 119] width 45 height 12
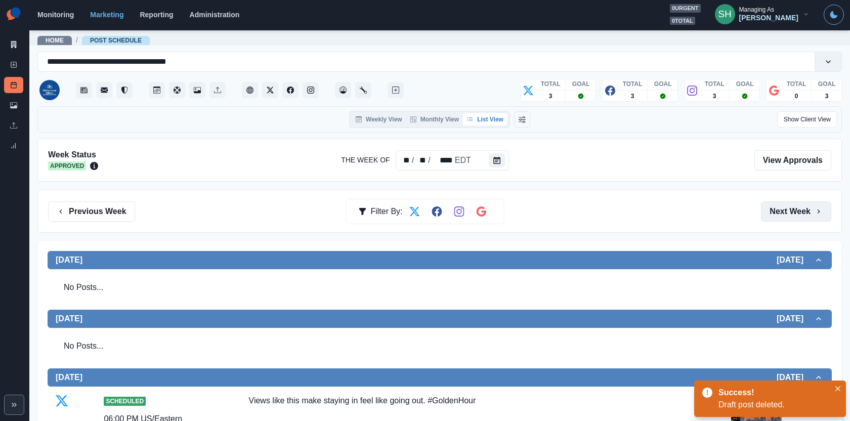
click at [779, 208] on button "Next Week" at bounding box center [796, 211] width 70 height 20
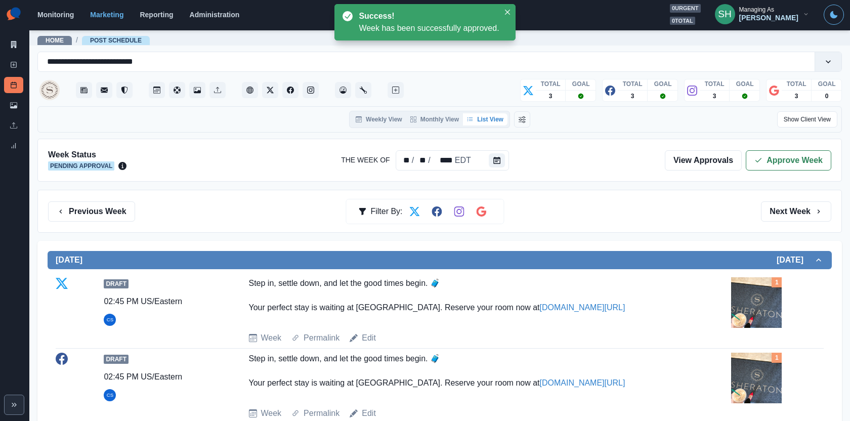
scroll to position [213, 0]
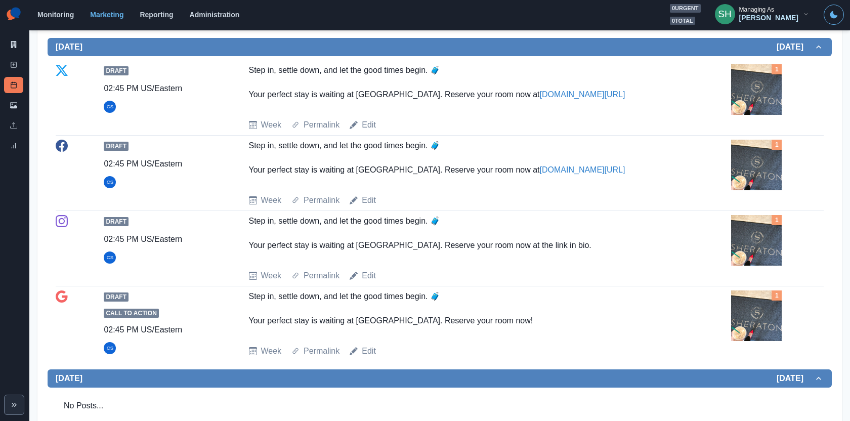
click at [757, 155] on img at bounding box center [756, 165] width 51 height 51
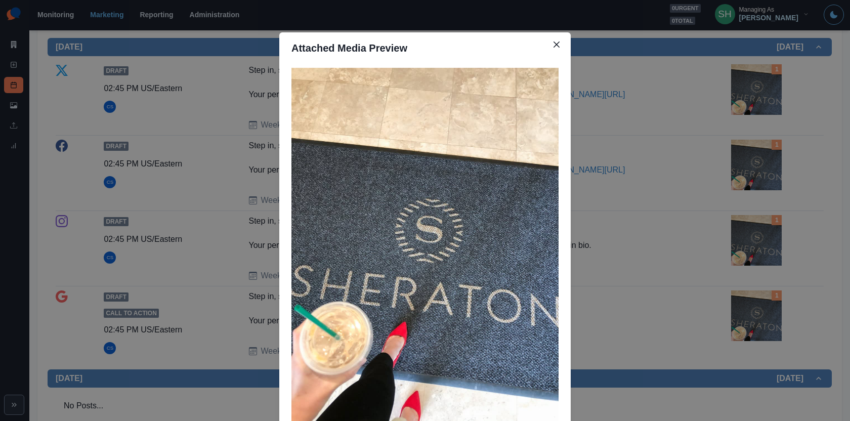
click at [757, 155] on div "Attached Media Preview" at bounding box center [425, 210] width 850 height 421
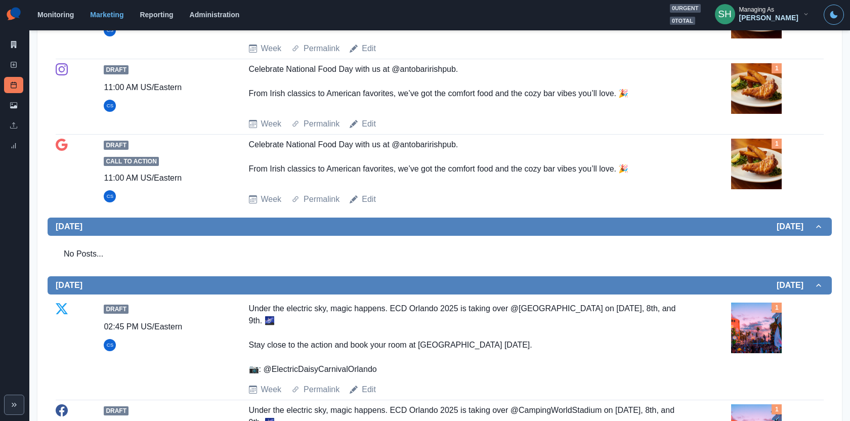
scroll to position [1066, 0]
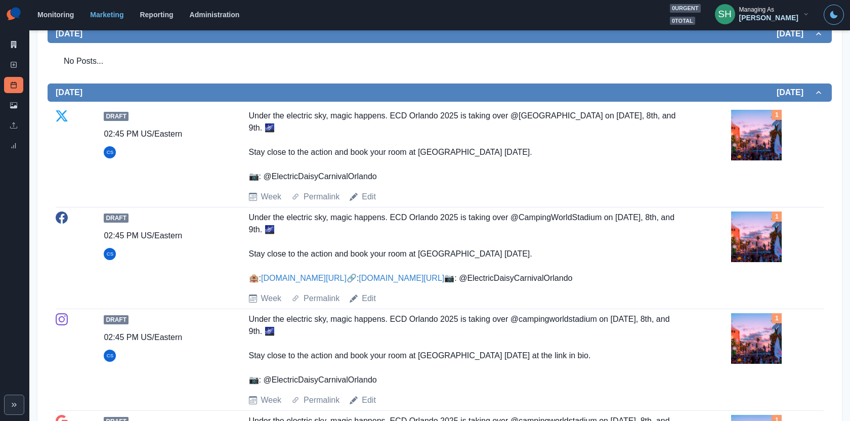
click at [749, 140] on img at bounding box center [756, 135] width 51 height 51
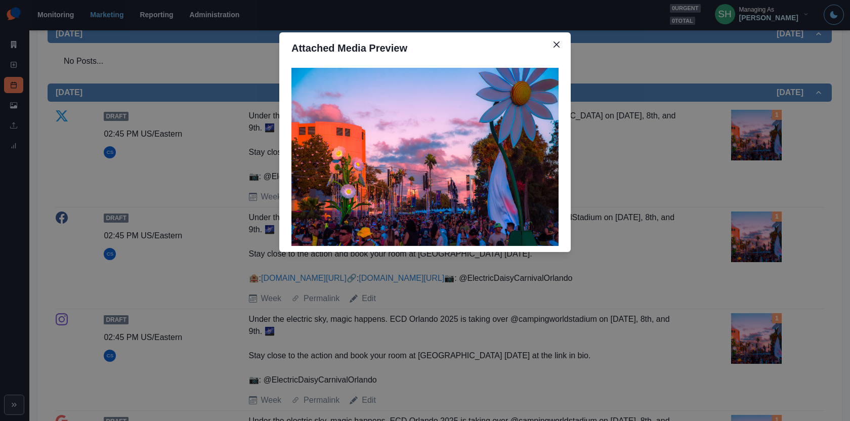
click at [708, 143] on div "Attached Media Preview" at bounding box center [425, 210] width 850 height 421
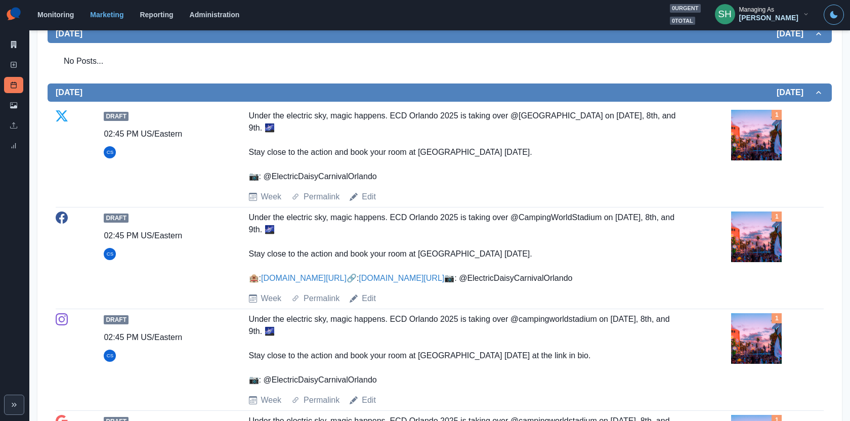
click at [748, 130] on img at bounding box center [756, 135] width 51 height 51
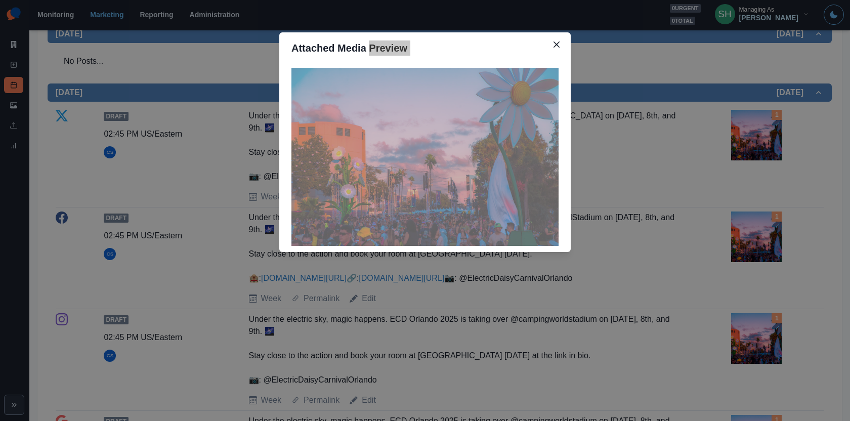
click at [725, 169] on div "Attached Media Preview" at bounding box center [425, 210] width 850 height 421
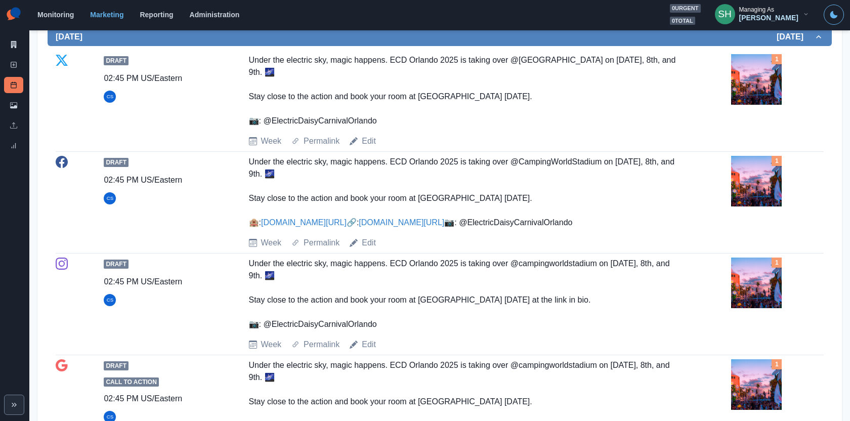
scroll to position [1116, 0]
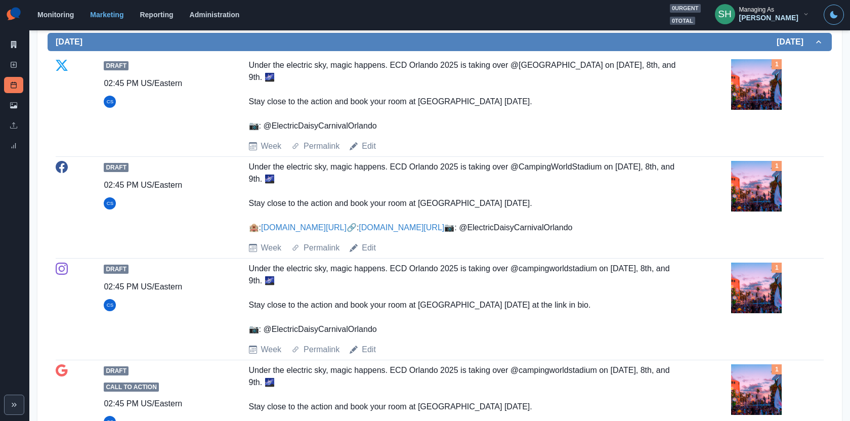
click at [739, 78] on img at bounding box center [756, 84] width 51 height 51
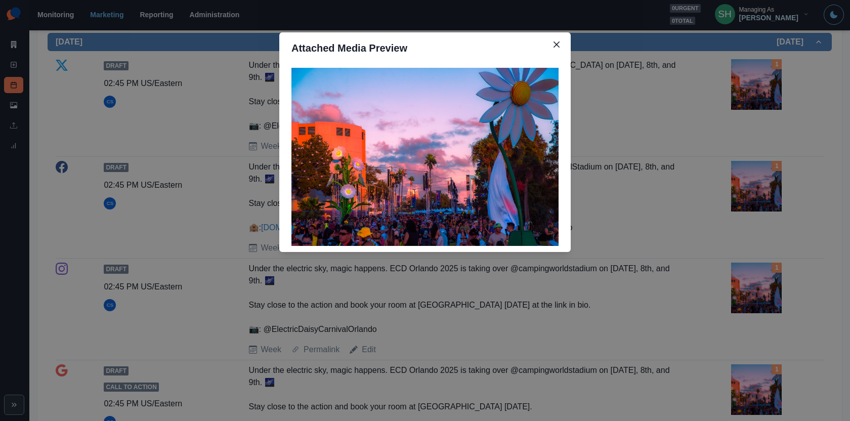
click at [701, 110] on div "Attached Media Preview" at bounding box center [425, 210] width 850 height 421
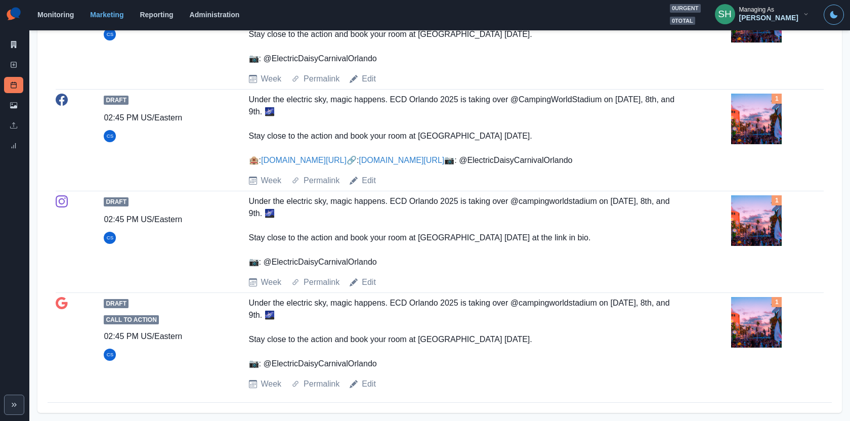
scroll to position [1216, 0]
click at [362, 285] on link "Edit" at bounding box center [369, 282] width 14 height 12
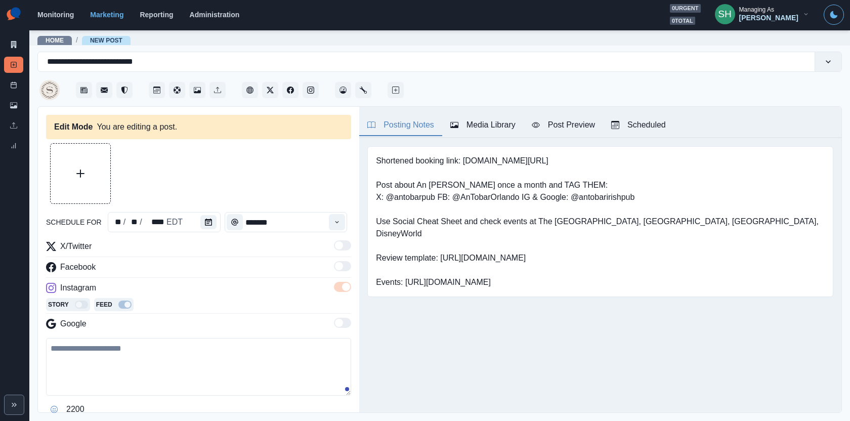
type input "*******"
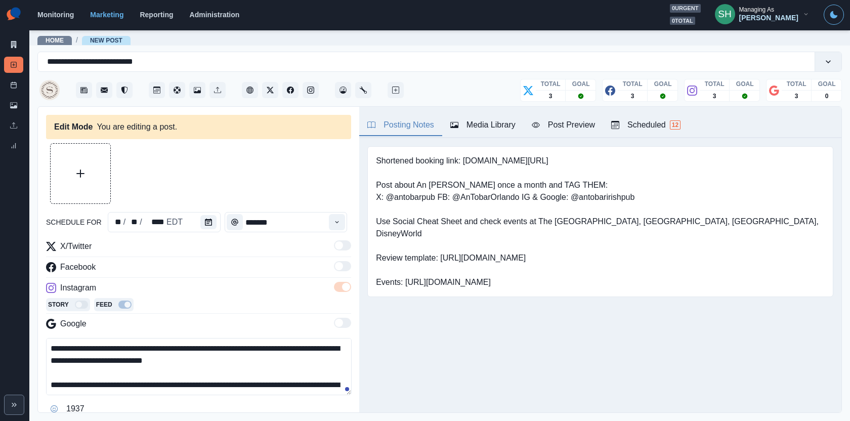
scroll to position [36, 0]
drag, startPoint x: 177, startPoint y: 385, endPoint x: 69, endPoint y: 384, distance: 107.8
click at [69, 384] on textarea "**********" at bounding box center [199, 366] width 306 height 57
paste textarea
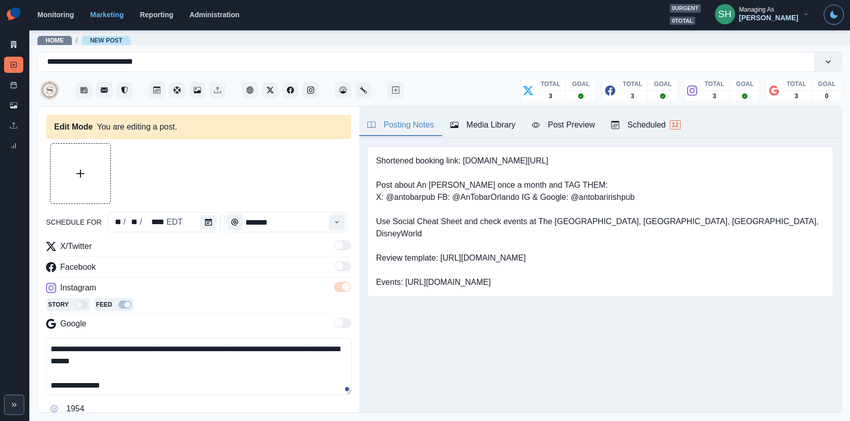
scroll to position [76, 0]
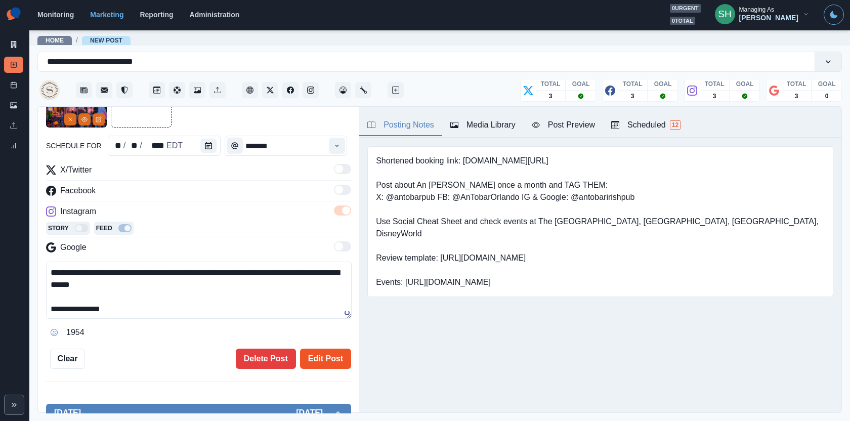
type textarea "**********"
click at [331, 358] on button "Edit Post" at bounding box center [325, 359] width 51 height 20
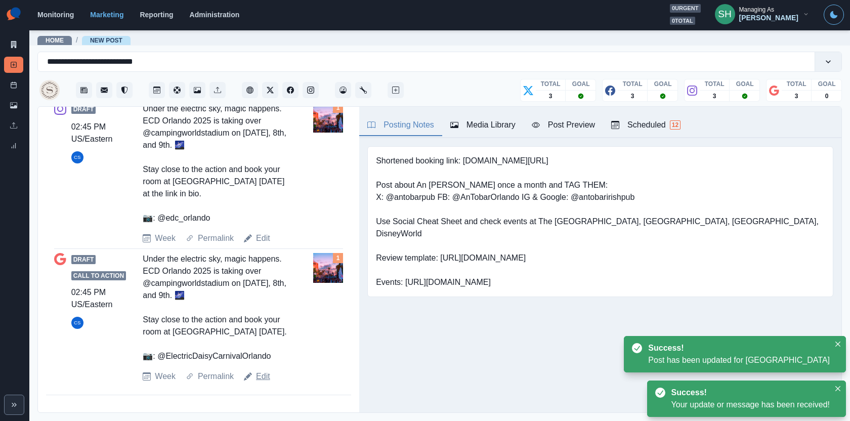
click at [263, 372] on link "Edit" at bounding box center [263, 377] width 14 height 12
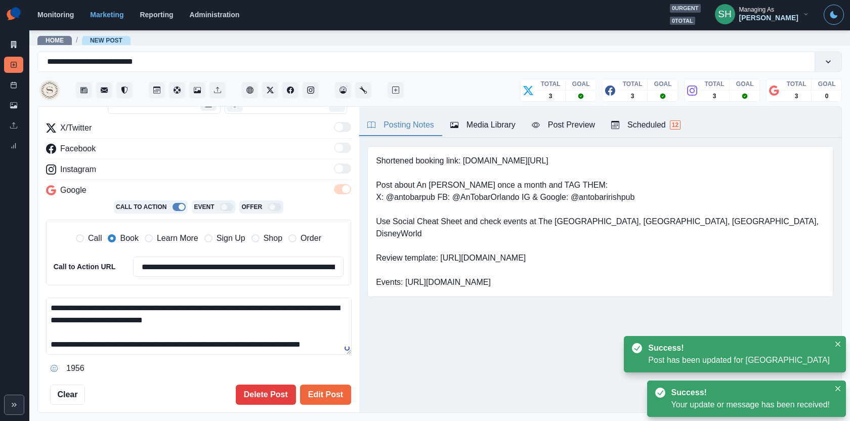
scroll to position [36, 0]
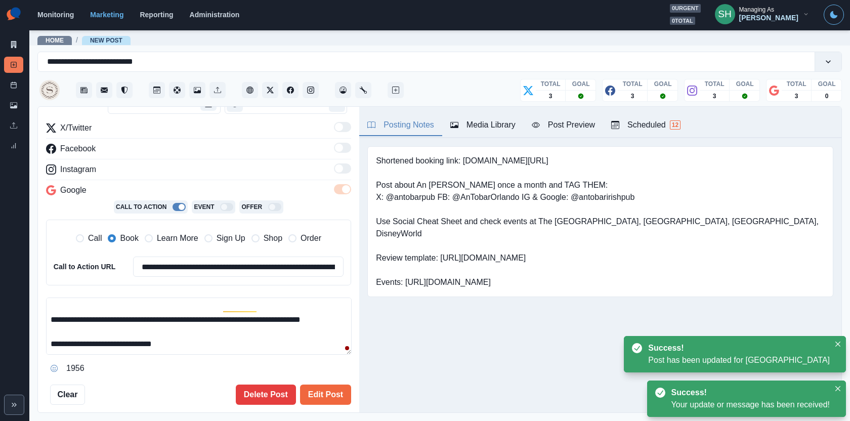
drag, startPoint x: 218, startPoint y: 347, endPoint x: 68, endPoint y: 345, distance: 149.8
click at [68, 345] on textarea "**********" at bounding box center [199, 326] width 306 height 57
paste textarea
type textarea "**********"
click at [335, 400] on button "Edit Post" at bounding box center [325, 395] width 51 height 20
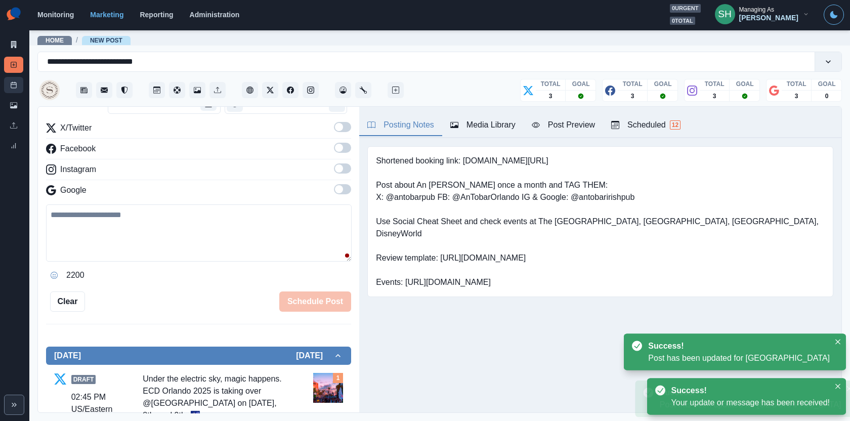
click at [10, 86] on link "Post Schedule" at bounding box center [13, 85] width 19 height 16
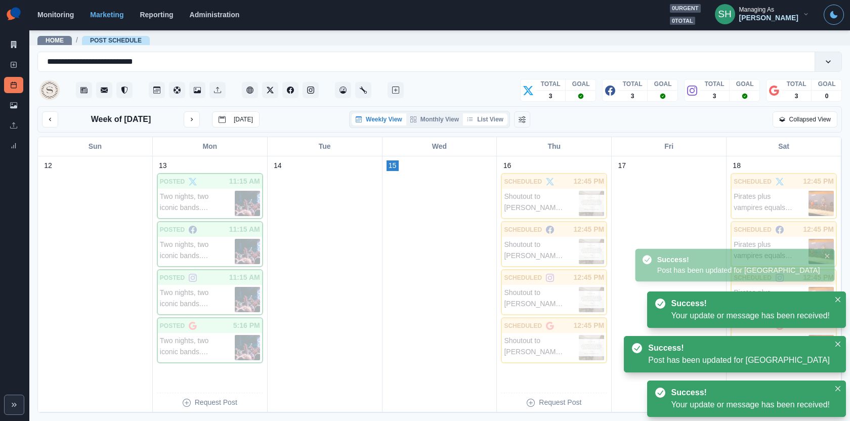
click at [503, 117] on button "List View" at bounding box center [485, 119] width 45 height 12
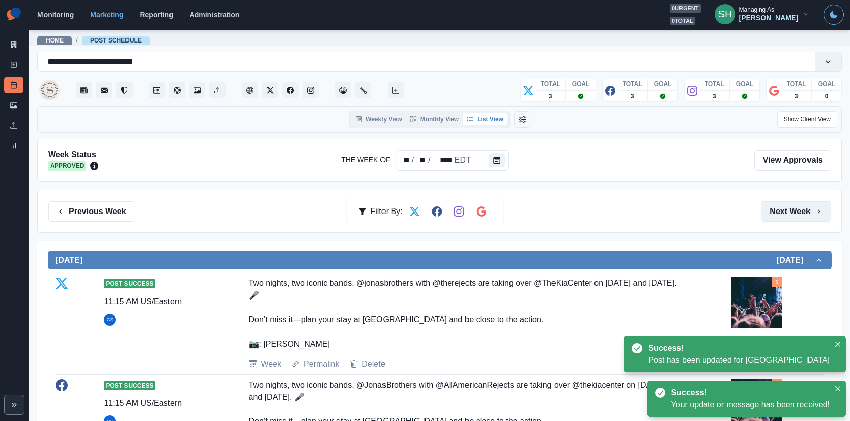
click at [795, 209] on button "Next Week" at bounding box center [796, 211] width 70 height 20
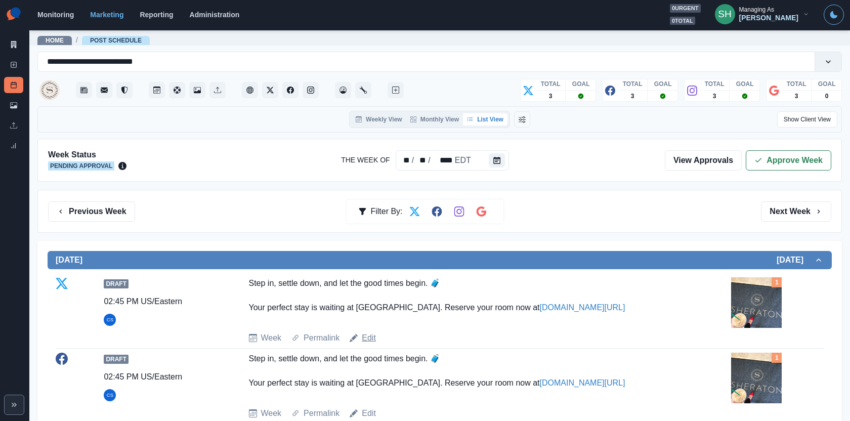
click at [365, 334] on link "Edit" at bounding box center [369, 338] width 14 height 12
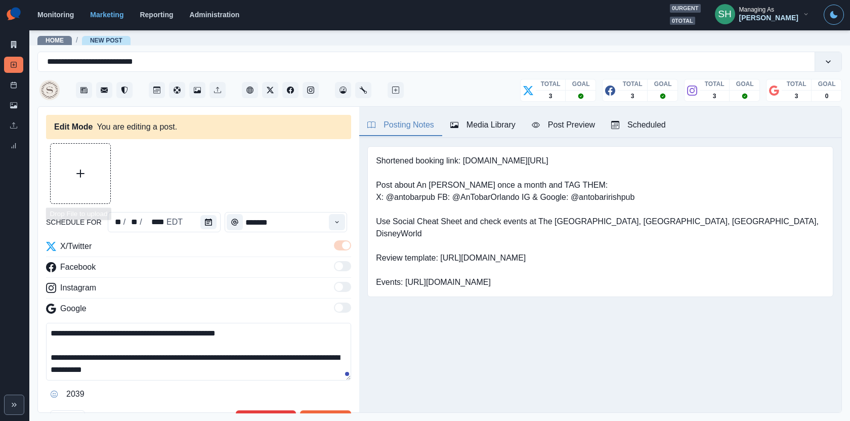
type input "*******"
type textarea "**********"
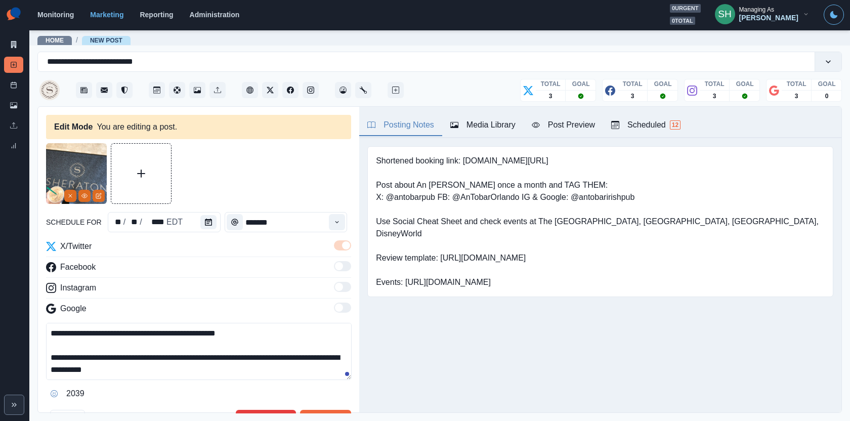
click at [84, 197] on icon "View Media" at bounding box center [84, 196] width 6 height 6
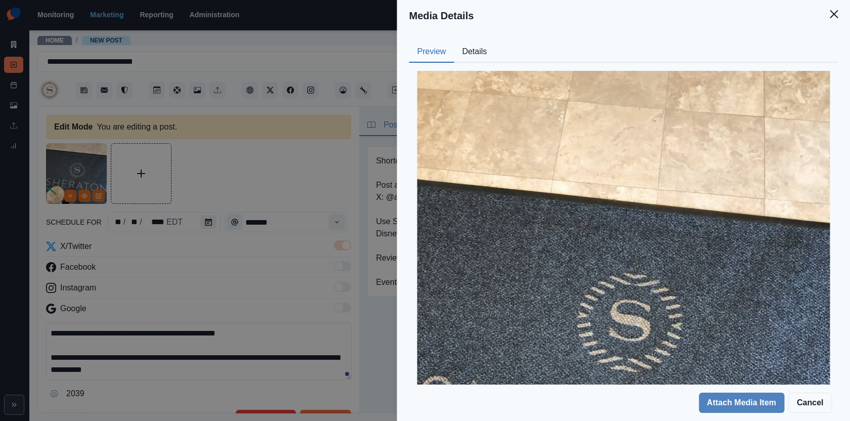
click at [478, 44] on button "Details" at bounding box center [474, 52] width 41 height 21
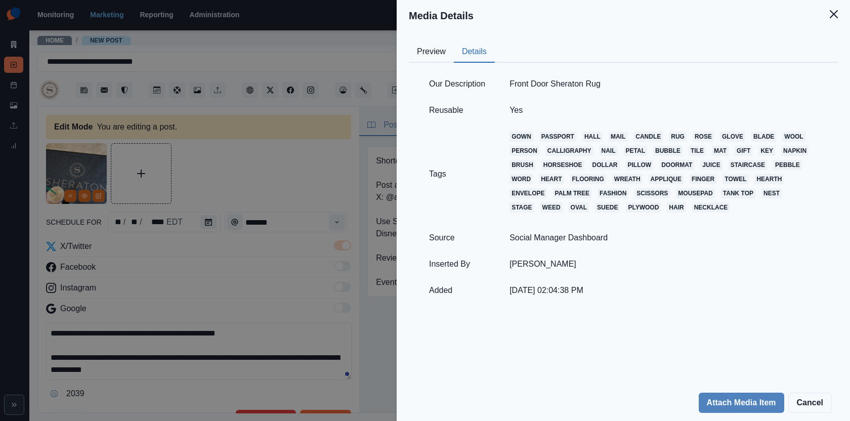
click at [299, 172] on div "Media Details Preview Details Our Description Front Door Sheraton Rug Reusable …" at bounding box center [425, 210] width 850 height 421
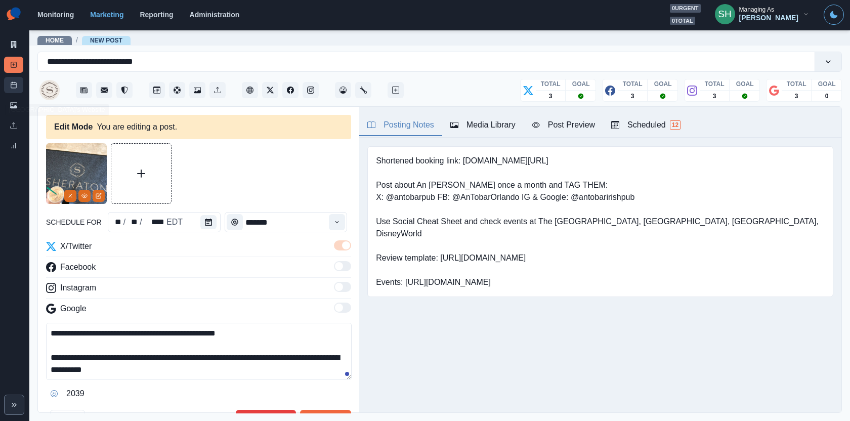
click at [18, 79] on link "Post Schedule" at bounding box center [13, 85] width 19 height 16
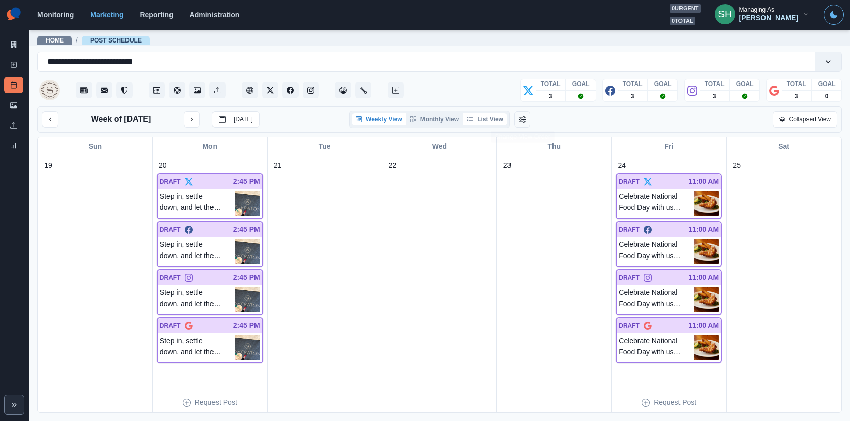
click at [489, 117] on button "List View" at bounding box center [485, 119] width 45 height 12
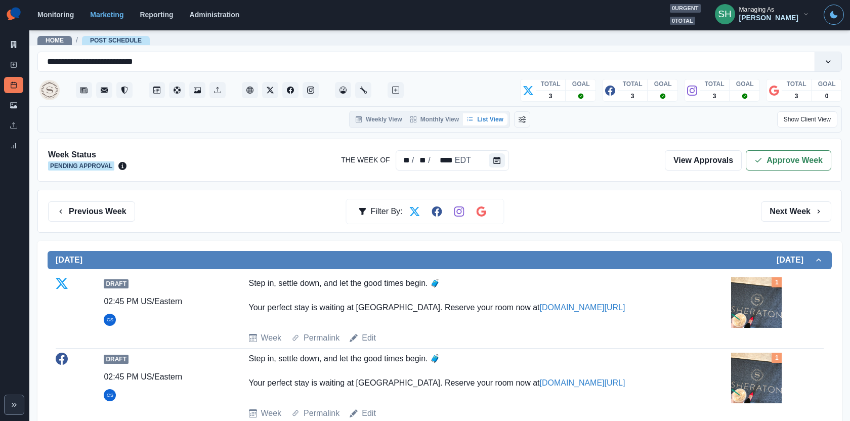
click at [773, 174] on div "Week Status Pending Approval The Week Of ** / ** / **** EDT View Approvals Appr…" at bounding box center [439, 160] width 805 height 43
click at [767, 162] on button "Approve Week" at bounding box center [789, 160] width 86 height 20
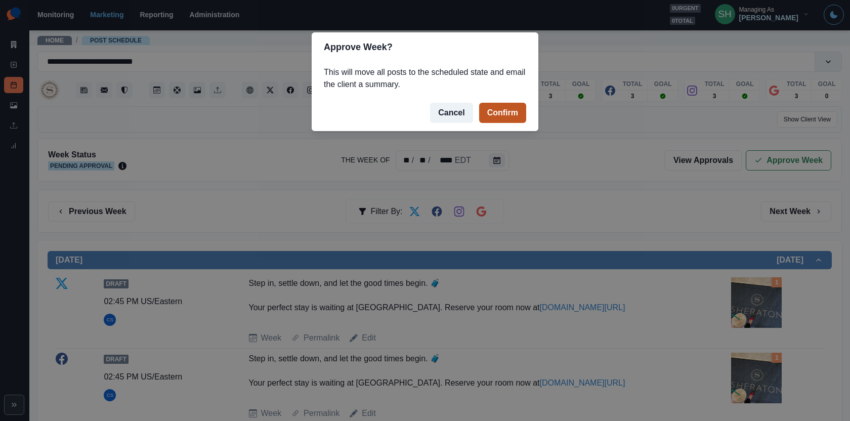
click at [525, 119] on button "Confirm" at bounding box center [502, 113] width 47 height 20
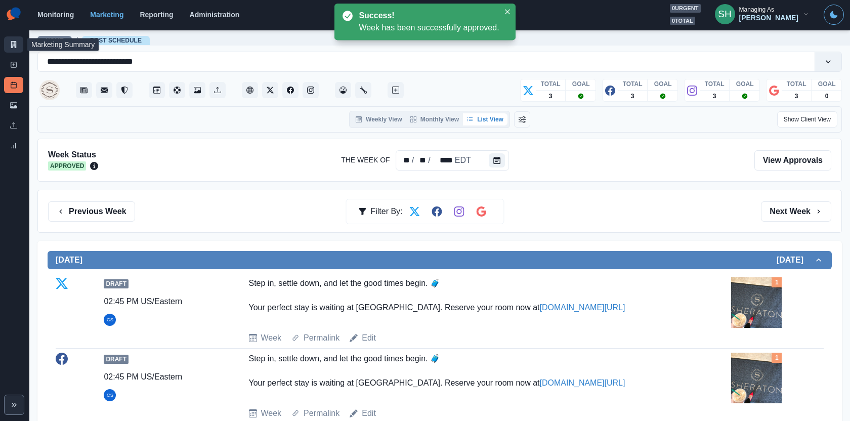
click at [8, 45] on link "Marketing Summary" at bounding box center [13, 44] width 19 height 16
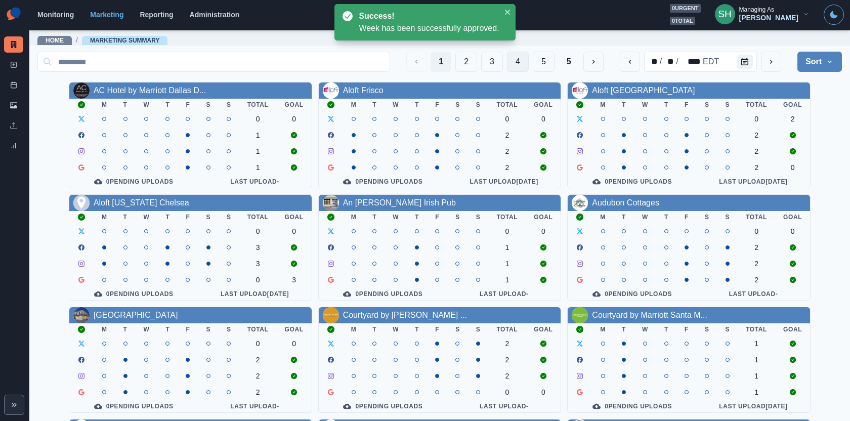
click at [524, 64] on button "4" at bounding box center [518, 62] width 22 height 20
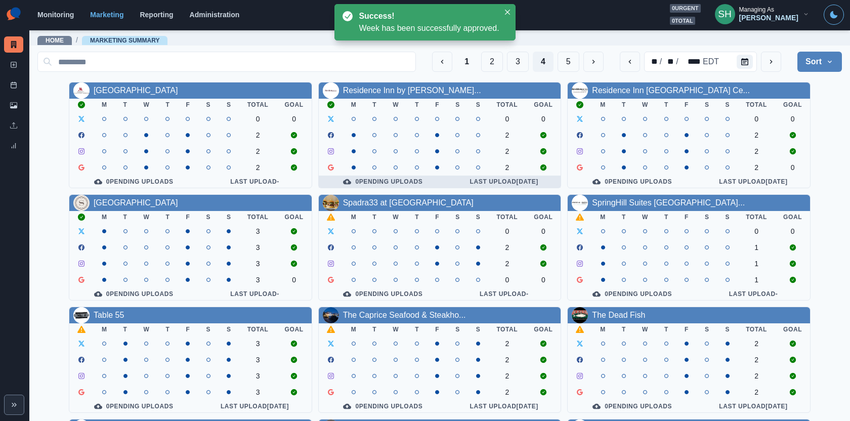
scroll to position [115, 0]
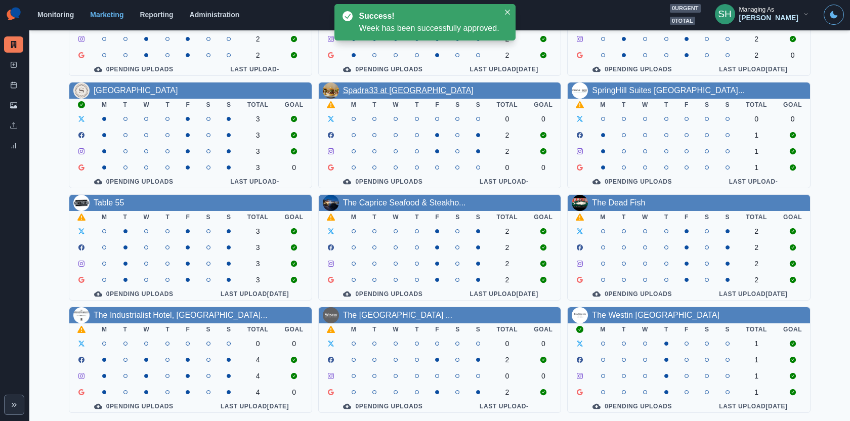
click at [400, 88] on link "Spadra33 at [GEOGRAPHIC_DATA]" at bounding box center [408, 90] width 131 height 9
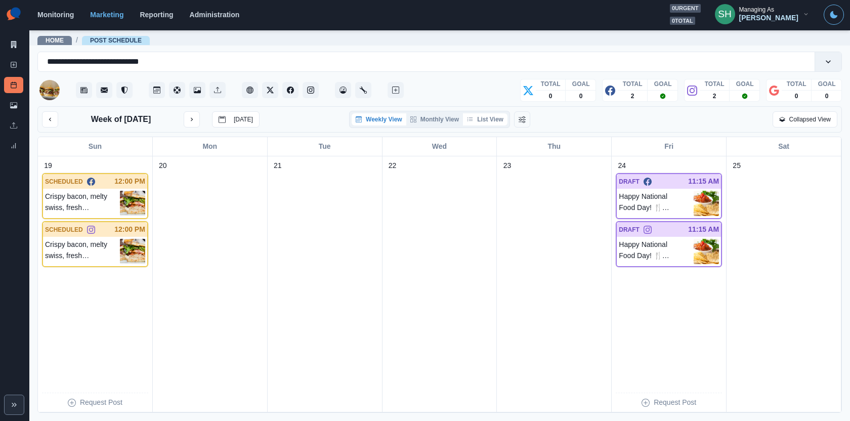
click at [494, 114] on button "List View" at bounding box center [485, 119] width 45 height 12
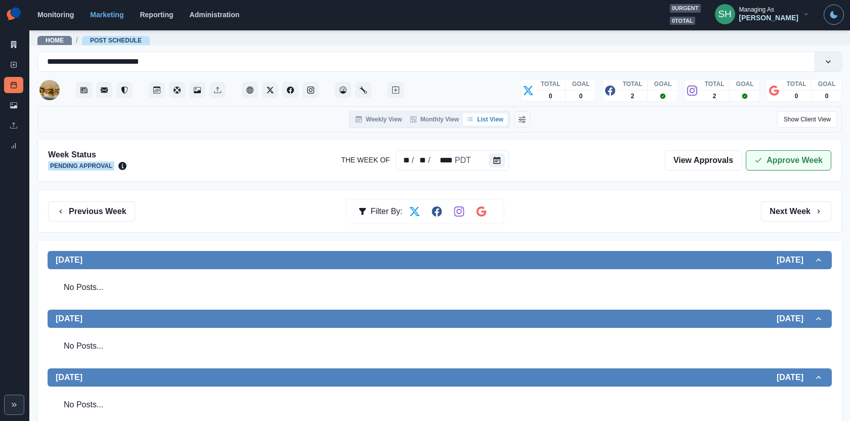
click at [769, 158] on button "Approve Week" at bounding box center [789, 160] width 86 height 20
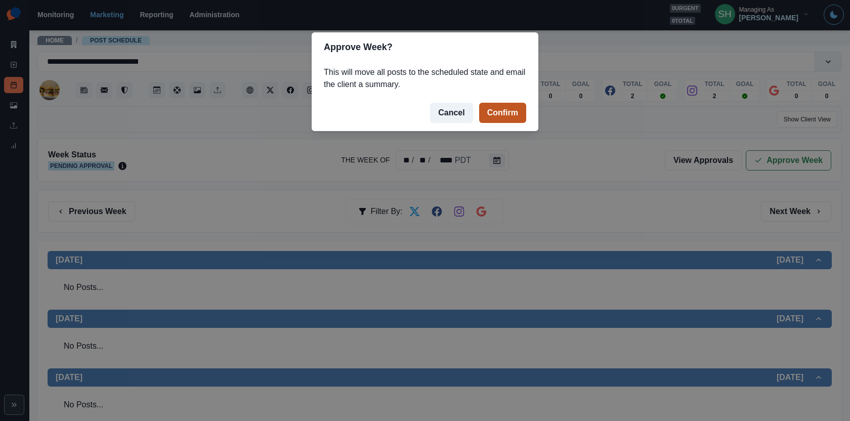
click at [511, 107] on button "Confirm" at bounding box center [502, 113] width 47 height 20
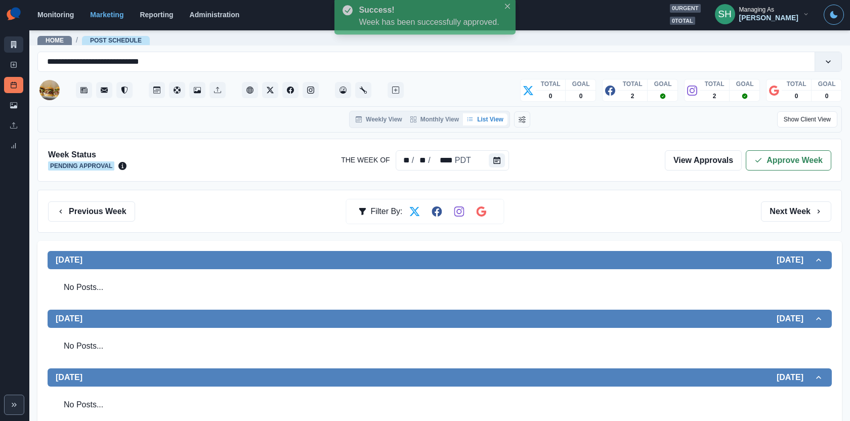
click at [14, 45] on icon at bounding box center [14, 44] width 6 height 7
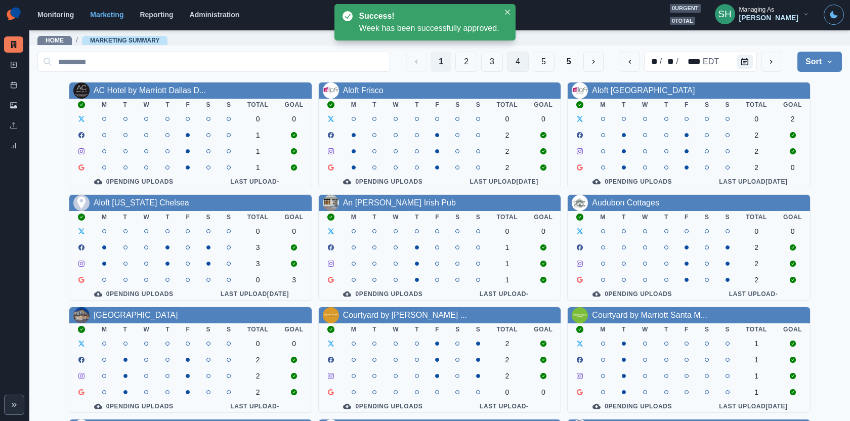
click at [517, 62] on button "4" at bounding box center [518, 62] width 22 height 20
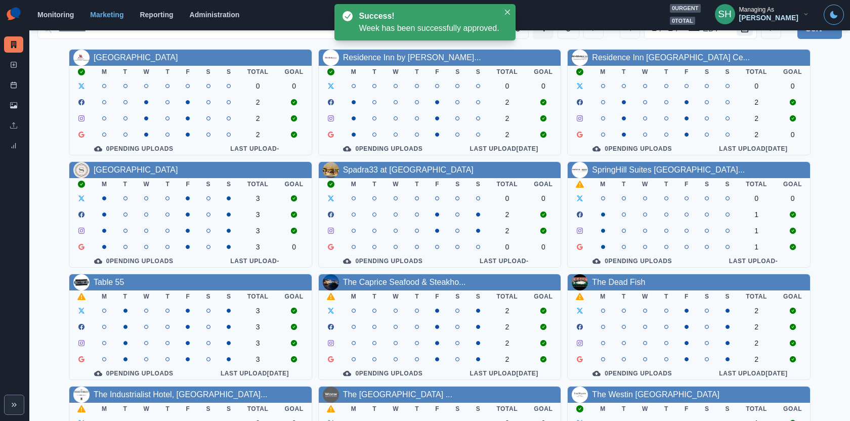
scroll to position [50, 0]
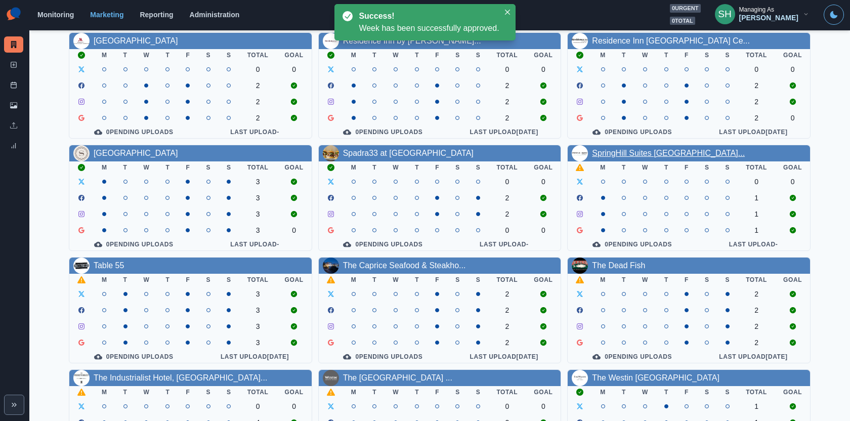
click at [616, 154] on link "SpringHill Suites [GEOGRAPHIC_DATA]..." at bounding box center [668, 153] width 153 height 9
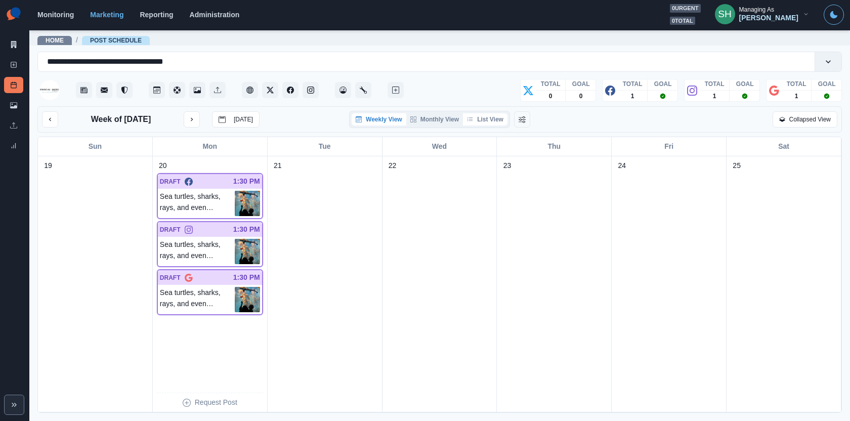
click at [487, 118] on button "List View" at bounding box center [485, 119] width 45 height 12
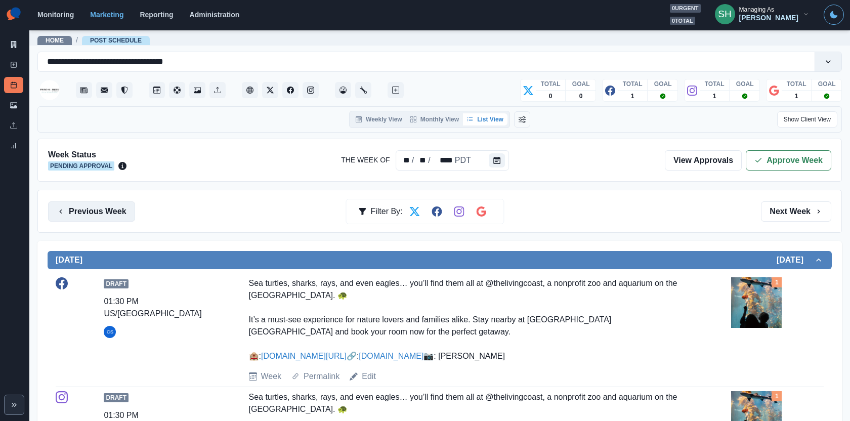
click at [112, 202] on button "Previous Week" at bounding box center [91, 211] width 87 height 20
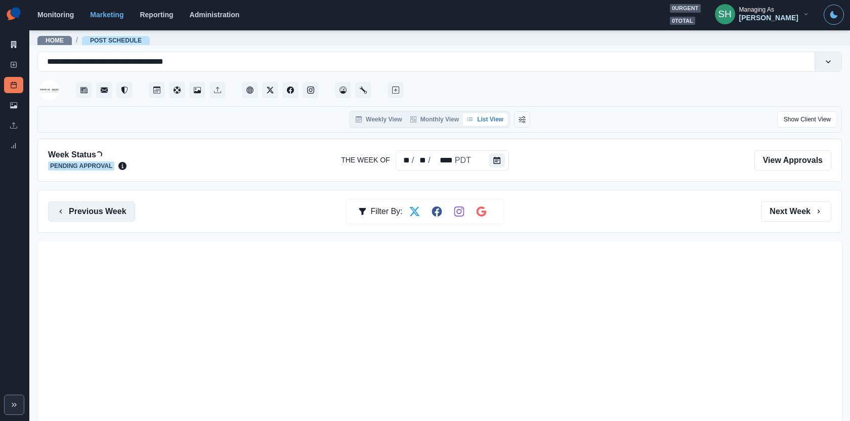
click at [112, 202] on button "Previous Week" at bounding box center [91, 211] width 87 height 20
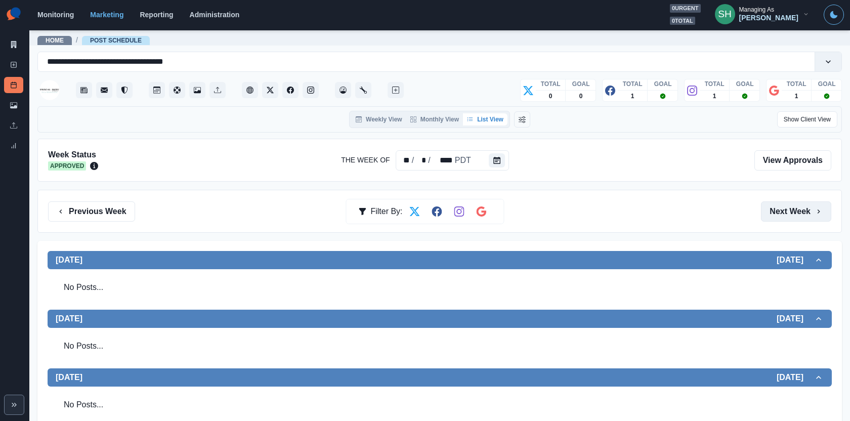
click at [829, 206] on button "Next Week" at bounding box center [796, 211] width 70 height 20
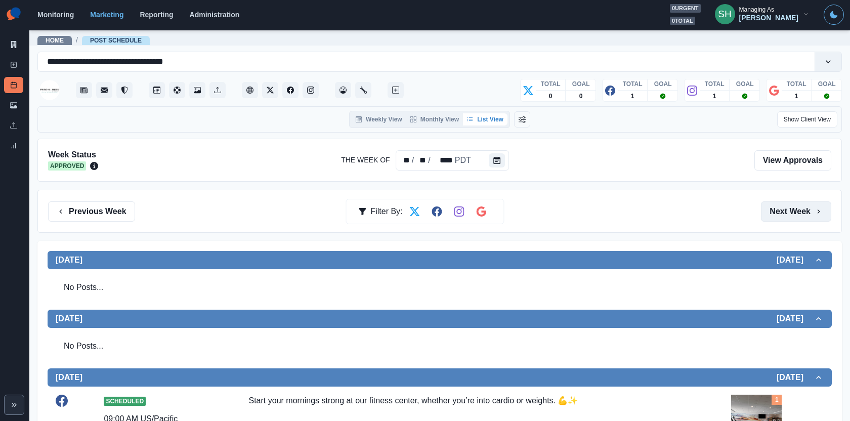
click at [829, 206] on button "Next Week" at bounding box center [796, 211] width 70 height 20
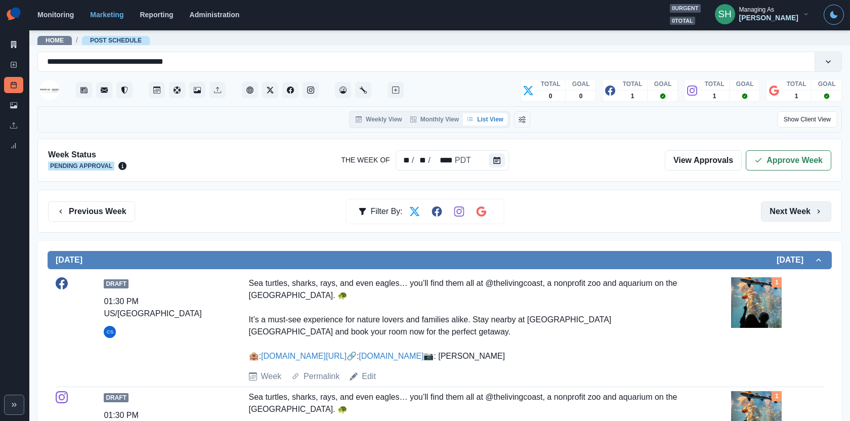
click at [829, 206] on button "Next Week" at bounding box center [796, 211] width 70 height 20
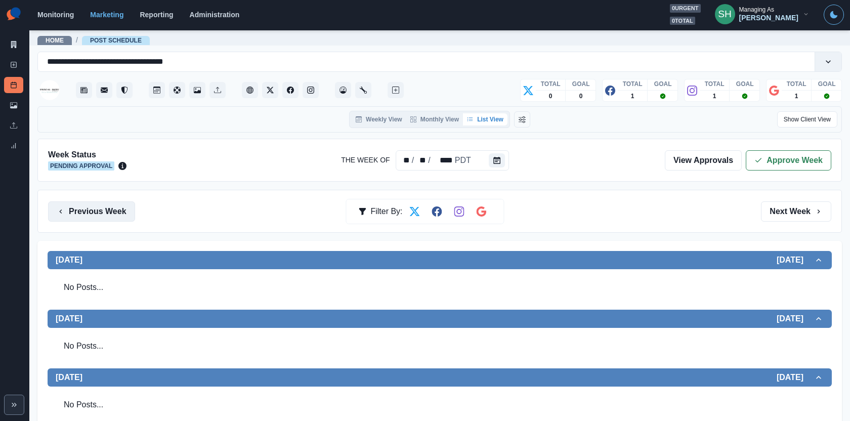
click at [125, 208] on button "Previous Week" at bounding box center [91, 211] width 87 height 20
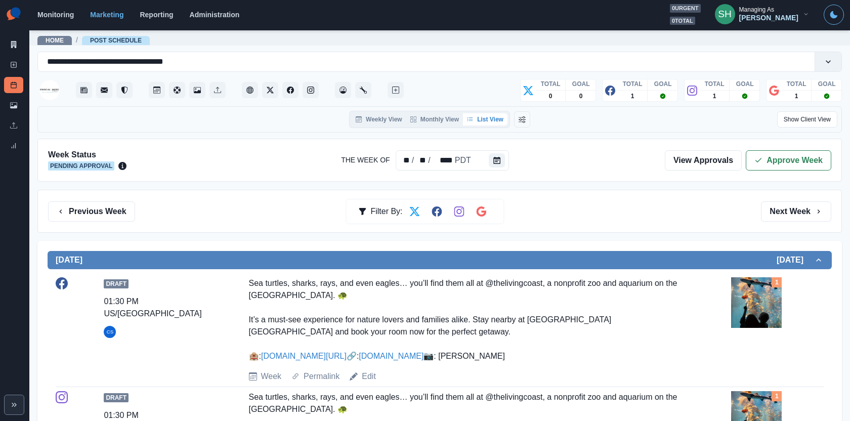
scroll to position [215, 0]
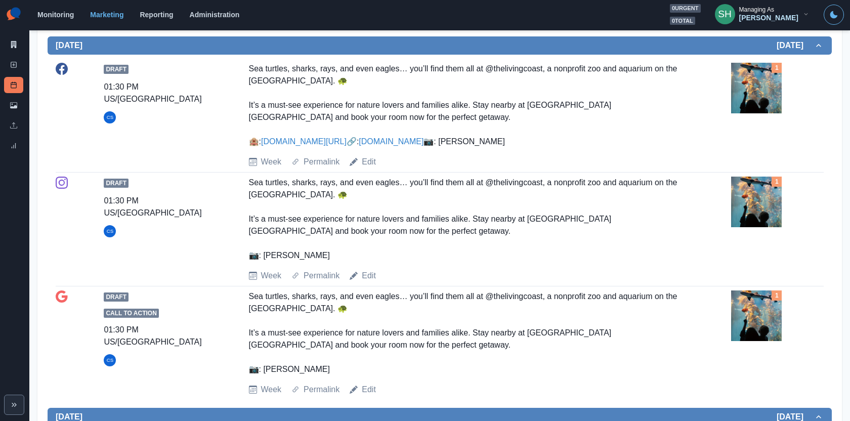
click at [747, 94] on img at bounding box center [756, 88] width 51 height 51
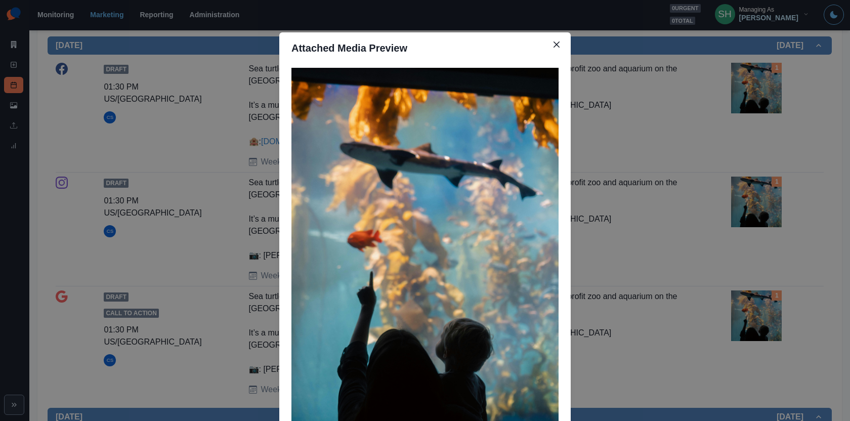
scroll to position [86, 0]
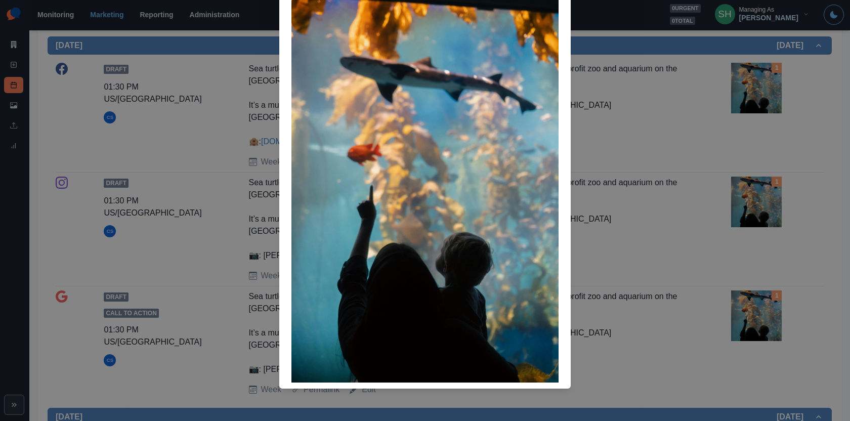
click at [664, 149] on div "Attached Media Preview" at bounding box center [425, 210] width 850 height 421
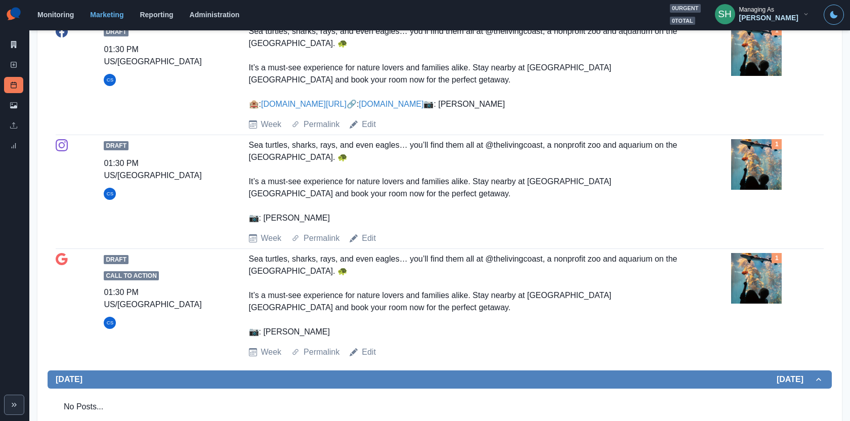
scroll to position [0, 0]
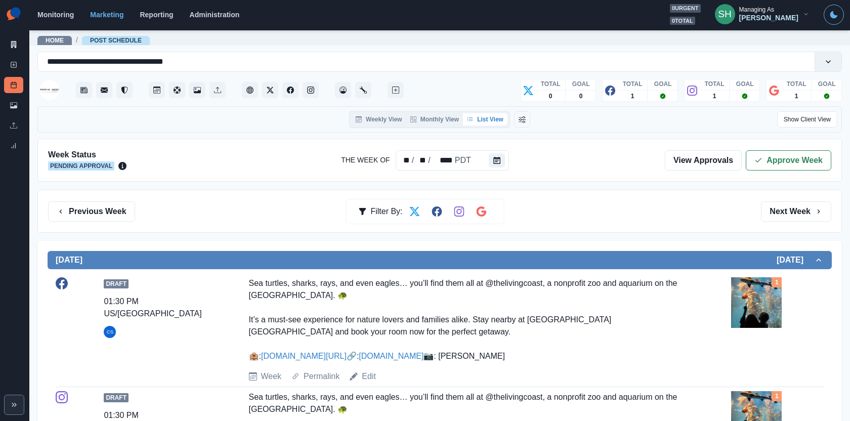
click at [762, 144] on div "Week Status Pending Approval The Week Of ** / ** / **** PDT View Approvals Appr…" at bounding box center [439, 160] width 805 height 43
click at [762, 161] on icon "button" at bounding box center [759, 160] width 8 height 8
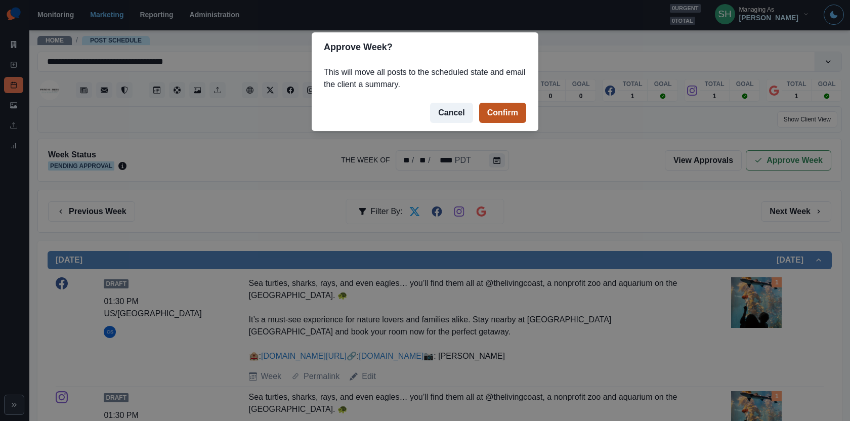
click at [509, 106] on button "Confirm" at bounding box center [502, 113] width 47 height 20
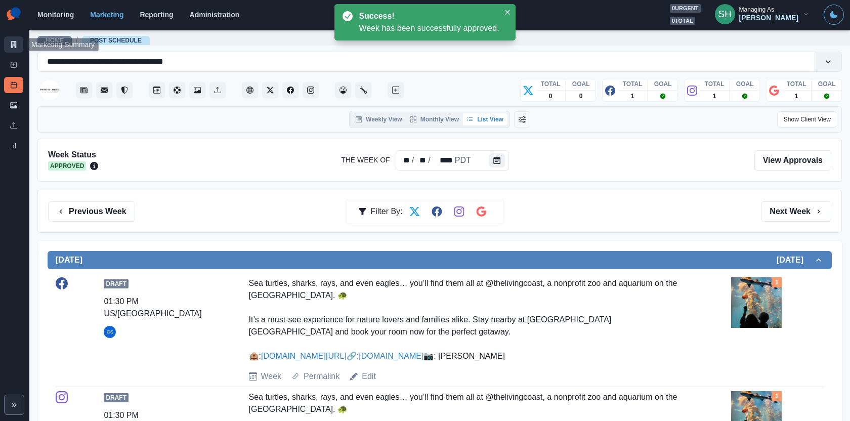
click at [17, 49] on link "Marketing Summary" at bounding box center [13, 44] width 19 height 16
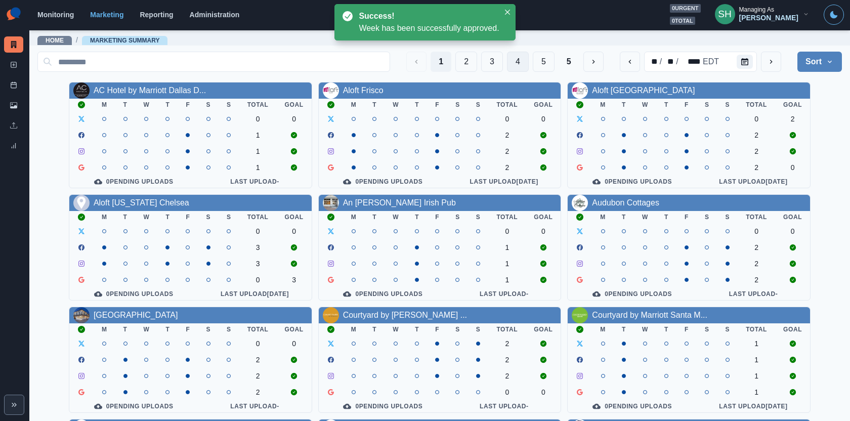
click at [518, 62] on button "4" at bounding box center [518, 62] width 22 height 20
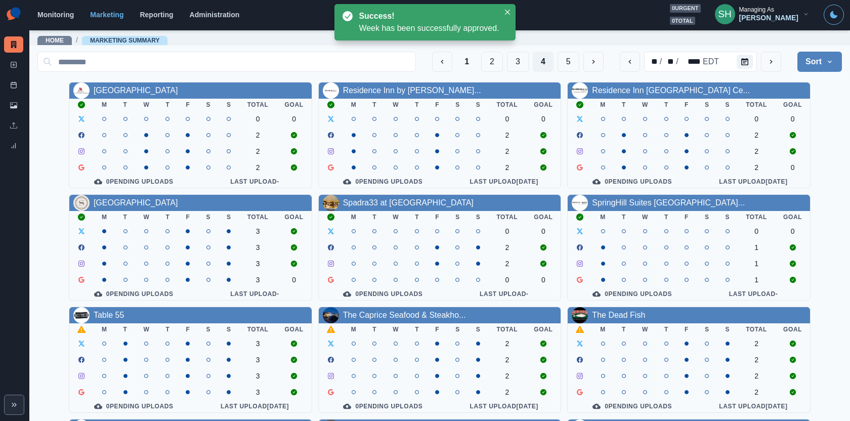
scroll to position [115, 0]
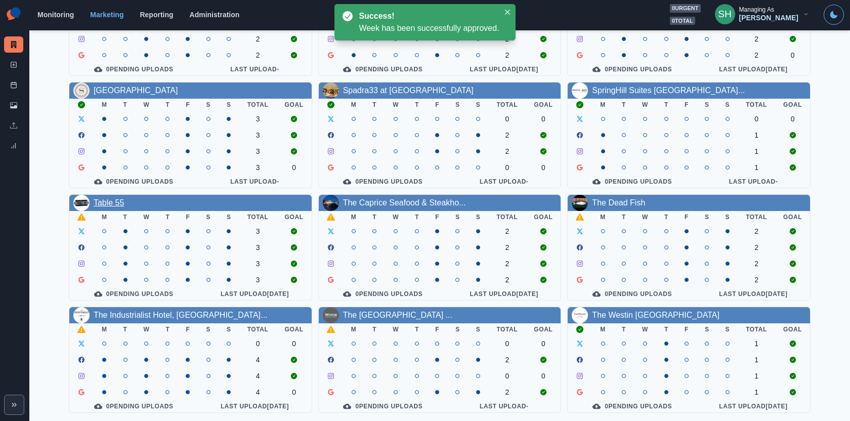
click at [115, 199] on link "Table 55" at bounding box center [109, 202] width 31 height 9
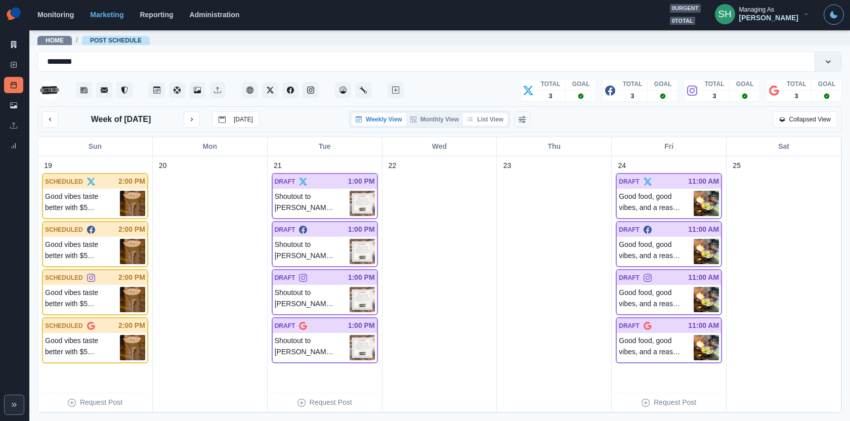
click at [494, 115] on button "List View" at bounding box center [485, 119] width 45 height 12
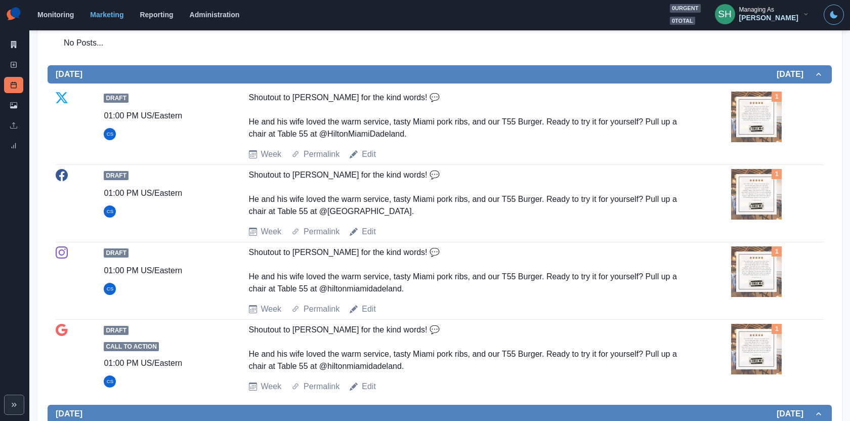
scroll to position [249, 0]
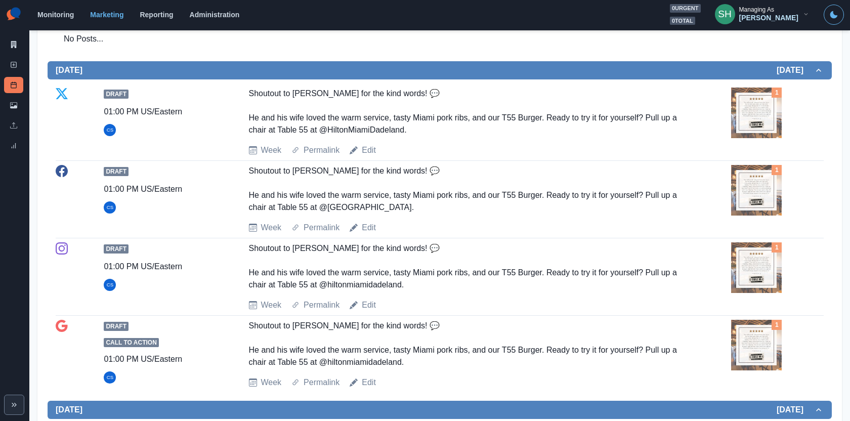
click at [759, 126] on img at bounding box center [756, 113] width 51 height 51
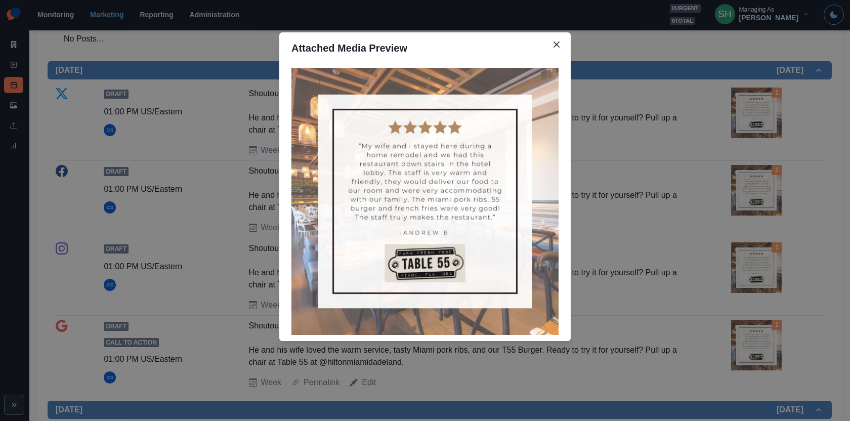
click at [647, 217] on div "Attached Media Preview" at bounding box center [425, 210] width 850 height 421
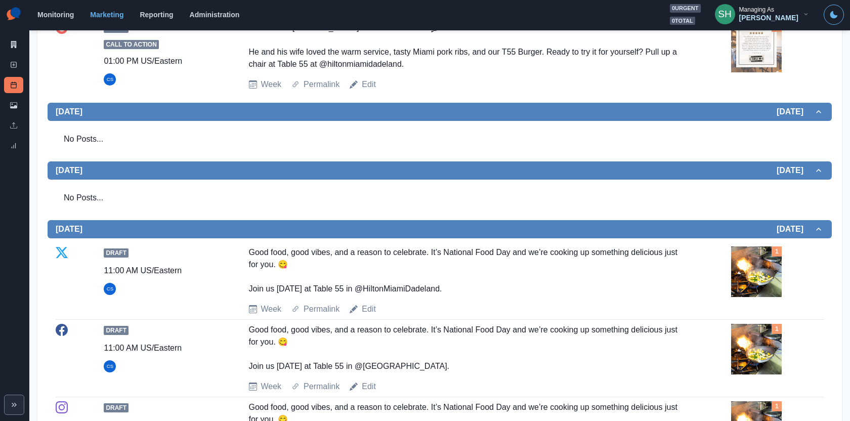
scroll to position [343, 0]
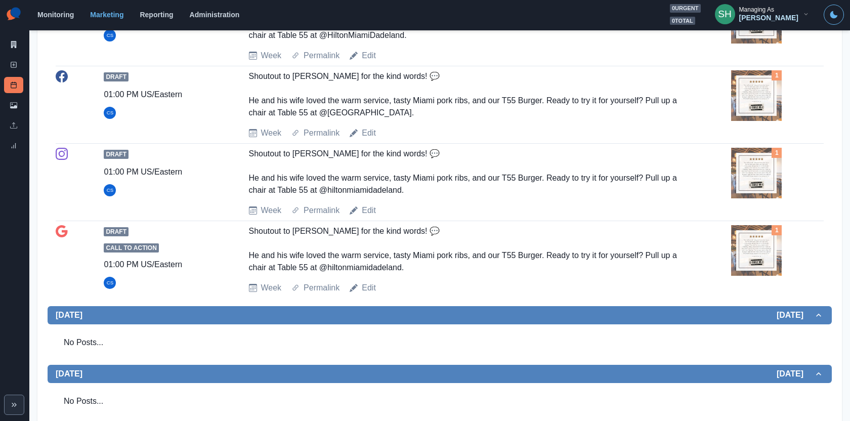
click at [763, 130] on div "Draft 01:00 PM US/Eastern CS Shoutout to [PERSON_NAME] for the kind words! 💬 He…" at bounding box center [440, 104] width 768 height 69
click at [752, 97] on img at bounding box center [756, 95] width 51 height 51
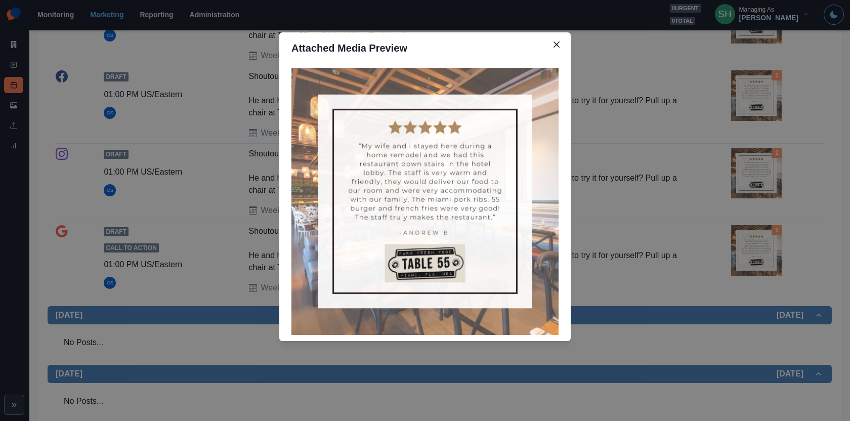
click at [758, 127] on div "Attached Media Preview" at bounding box center [425, 210] width 850 height 421
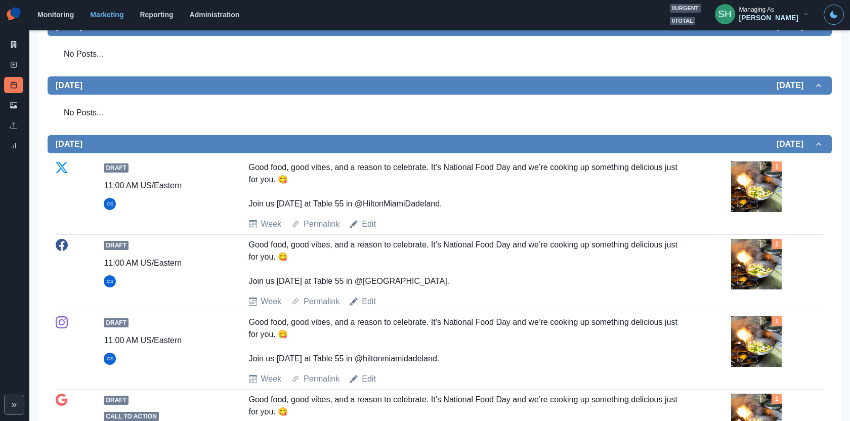
scroll to position [690, 0]
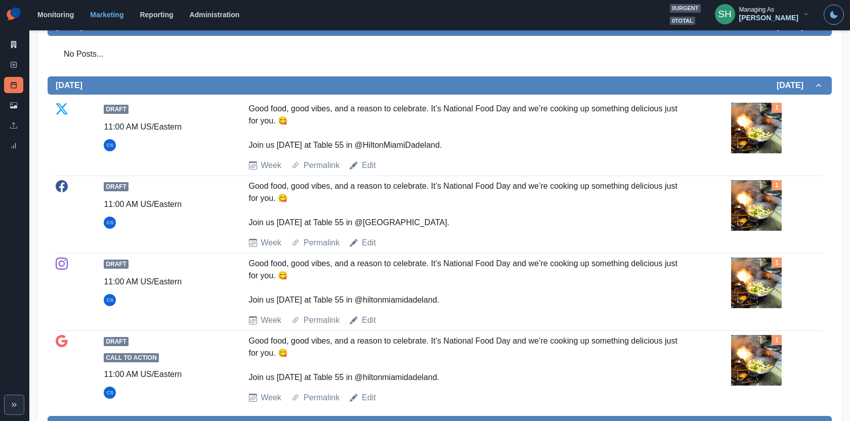
click at [758, 127] on img at bounding box center [756, 128] width 51 height 51
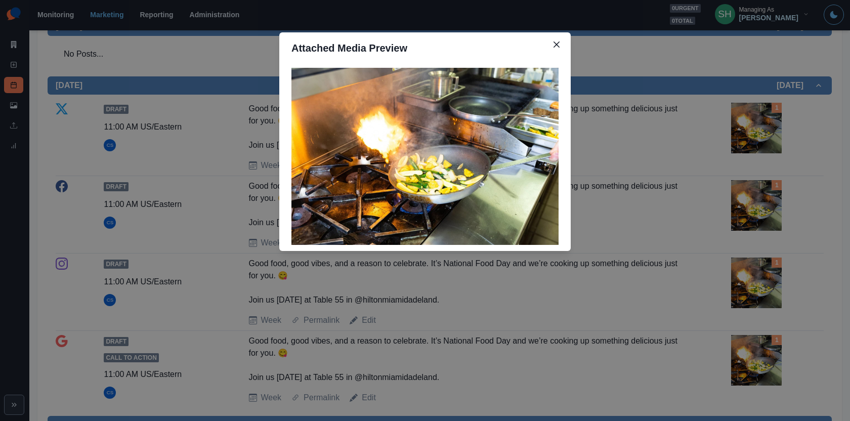
click at [758, 127] on div "Attached Media Preview" at bounding box center [425, 210] width 850 height 421
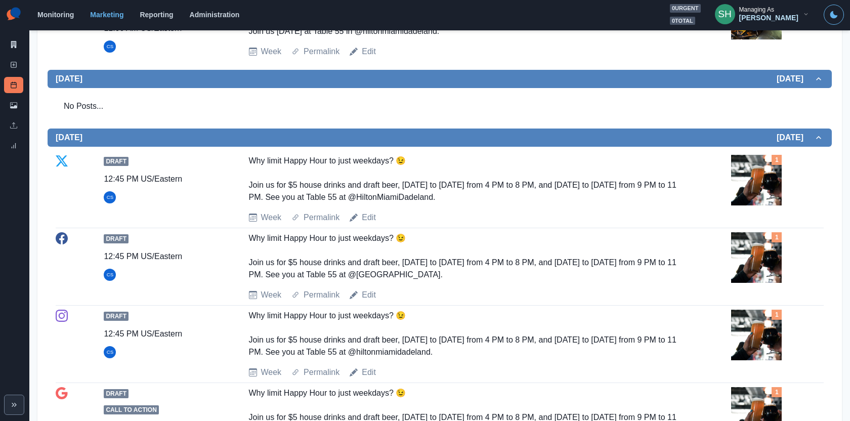
scroll to position [1098, 0]
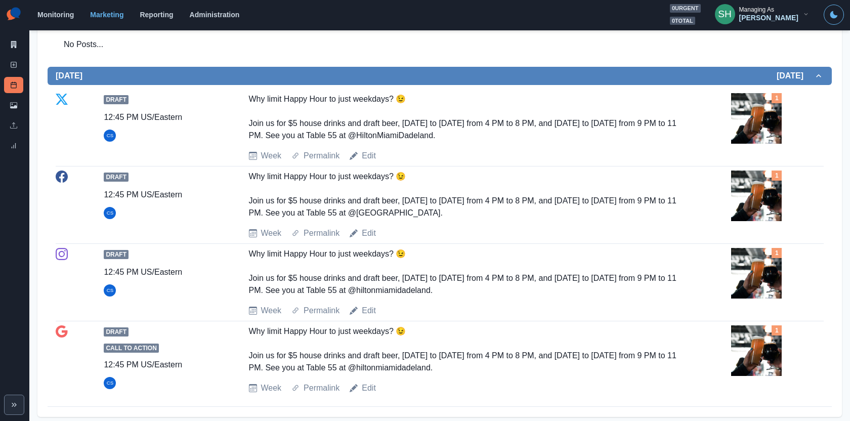
click at [782, 108] on div "1" at bounding box center [777, 118] width 93 height 51
click at [770, 109] on img at bounding box center [756, 118] width 51 height 51
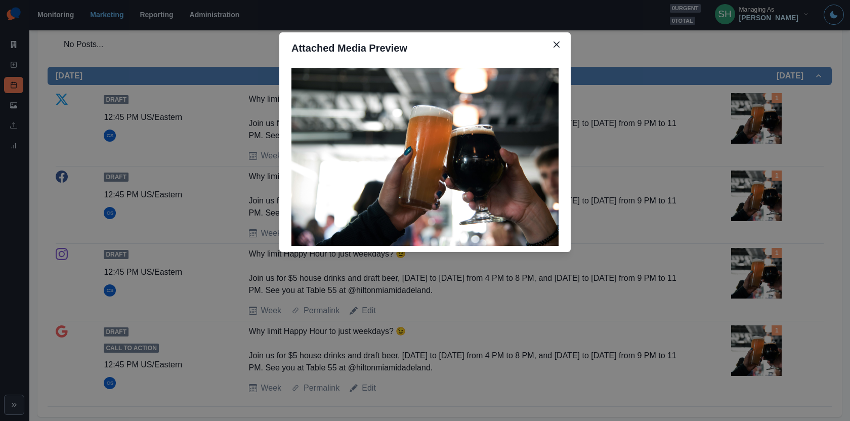
click at [711, 145] on div "Attached Media Preview" at bounding box center [425, 210] width 850 height 421
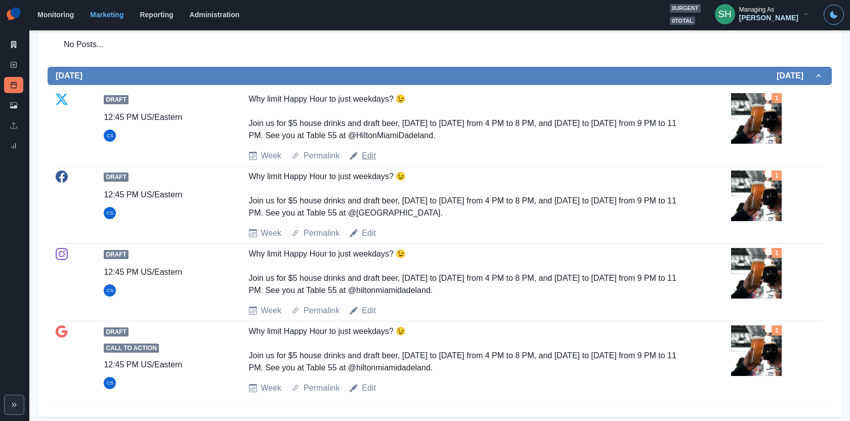
click at [366, 153] on link "Edit" at bounding box center [369, 156] width 14 height 12
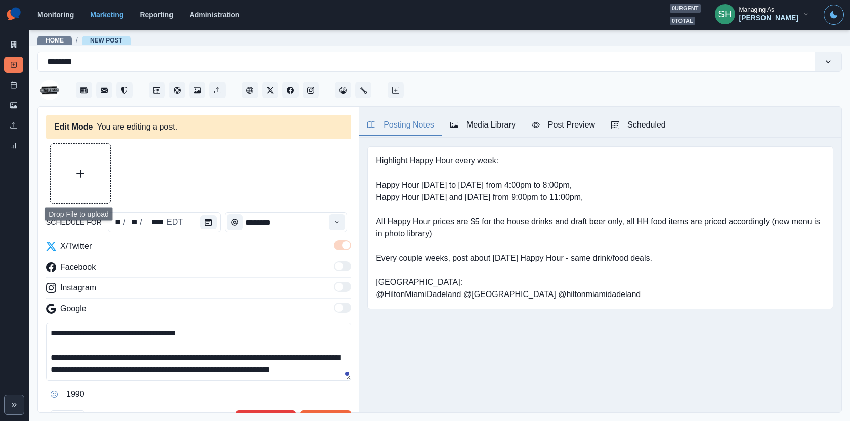
type input "********"
type textarea "**********"
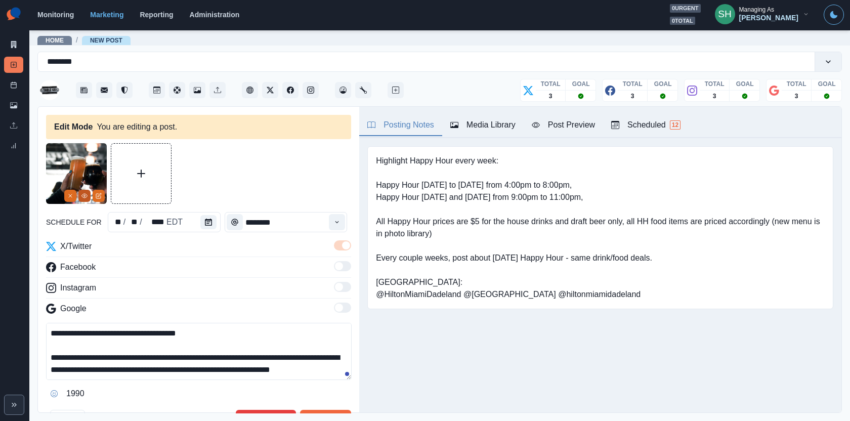
click at [87, 195] on icon "View Media" at bounding box center [85, 196] width 6 height 4
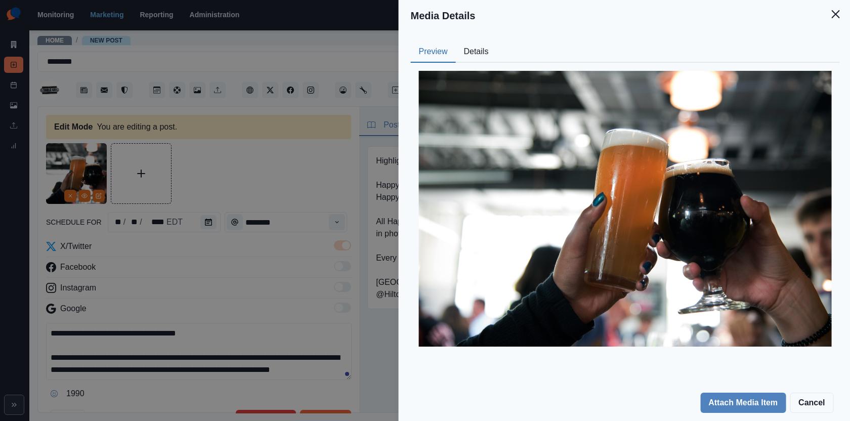
click at [476, 48] on button "Details" at bounding box center [476, 52] width 41 height 21
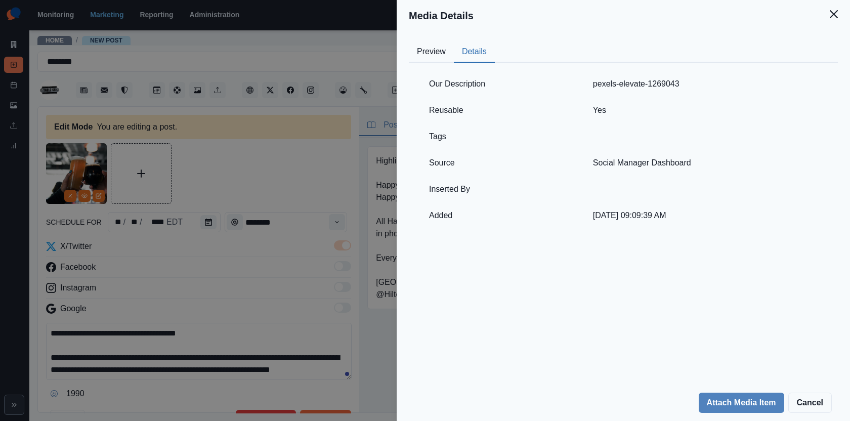
click at [279, 140] on div "Media Details Preview Details Our Description pexels-elevate-1269043 Reusable Y…" at bounding box center [425, 210] width 850 height 421
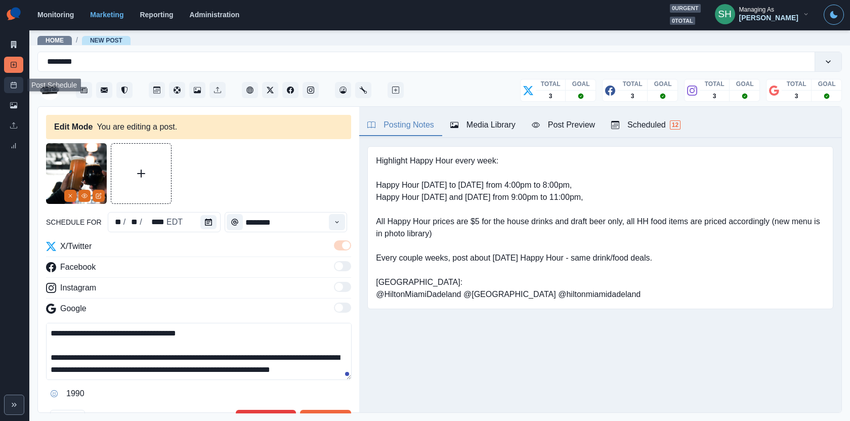
click at [17, 83] on link "Post Schedule" at bounding box center [13, 85] width 19 height 16
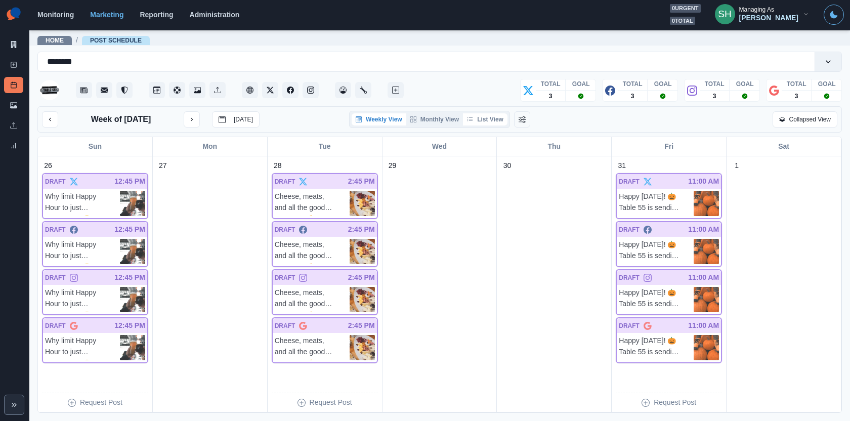
click at [496, 119] on button "List View" at bounding box center [485, 119] width 45 height 12
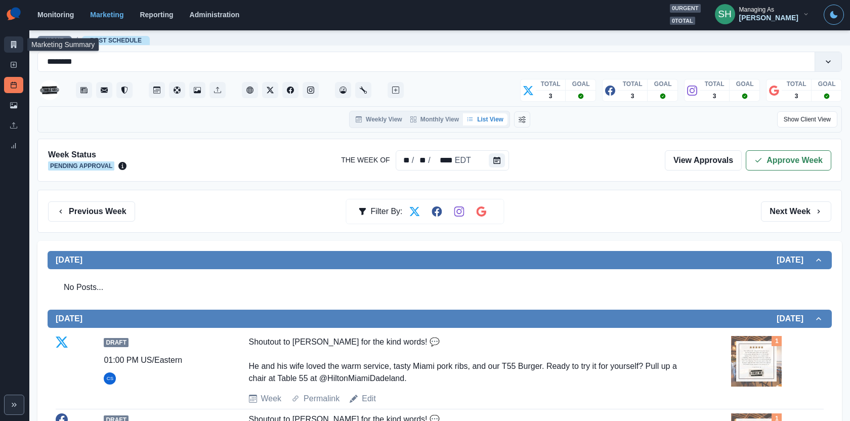
click at [15, 36] on link "Marketing Summary" at bounding box center [13, 44] width 19 height 16
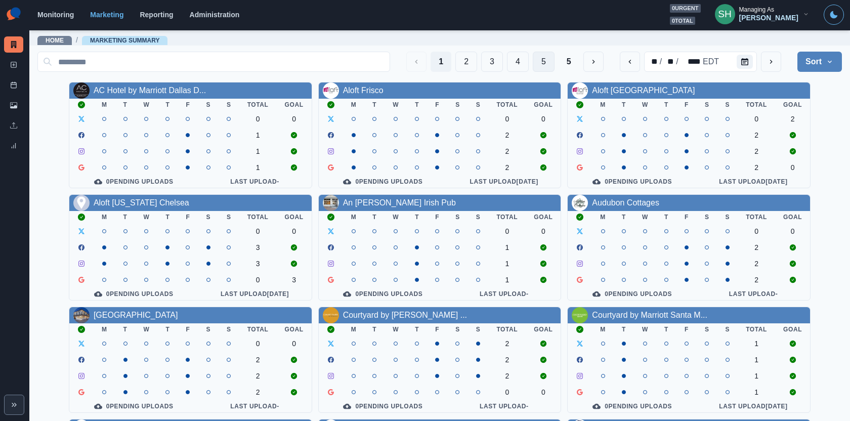
click at [550, 64] on button "5" at bounding box center [544, 62] width 22 height 20
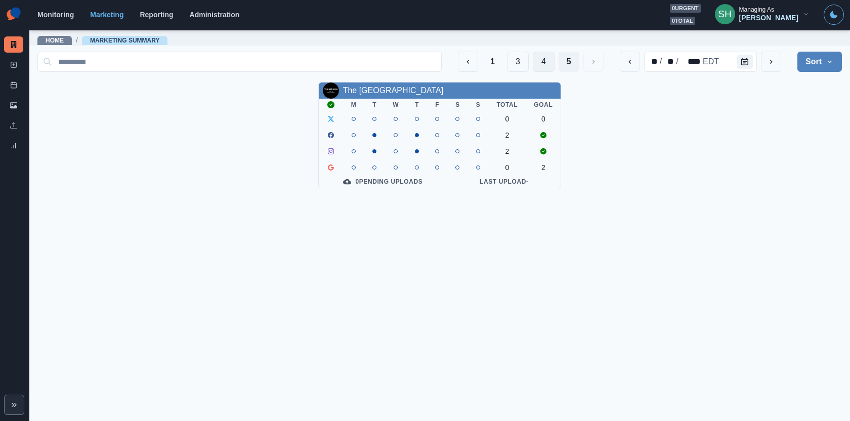
click at [549, 64] on button "4" at bounding box center [544, 62] width 22 height 20
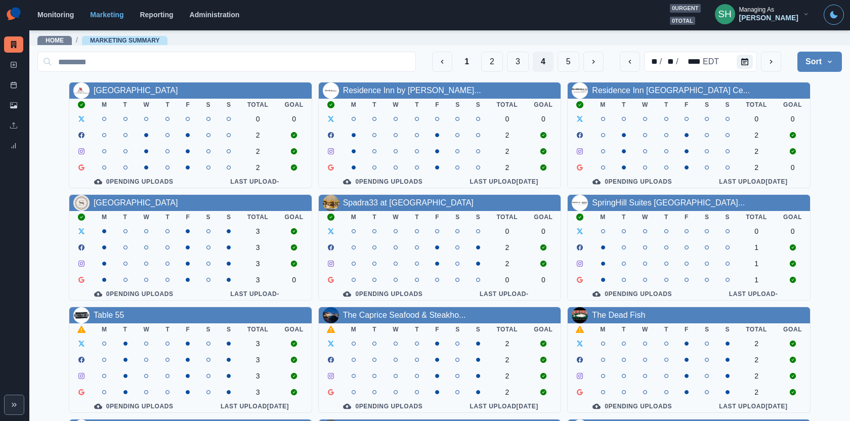
scroll to position [115, 0]
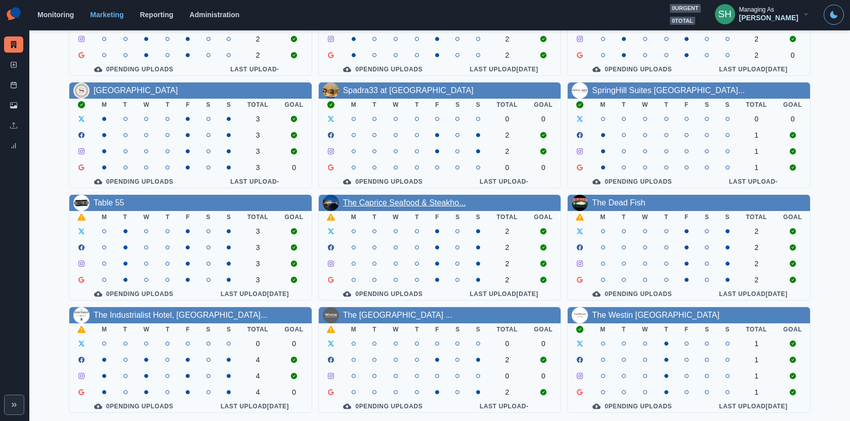
click at [399, 198] on link "The Caprice Seafood & Steakho..." at bounding box center [404, 202] width 123 height 9
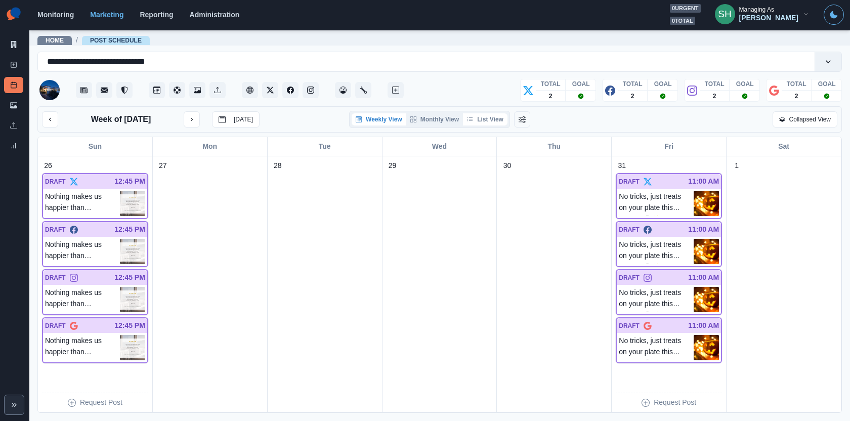
click at [495, 123] on button "List View" at bounding box center [485, 119] width 45 height 12
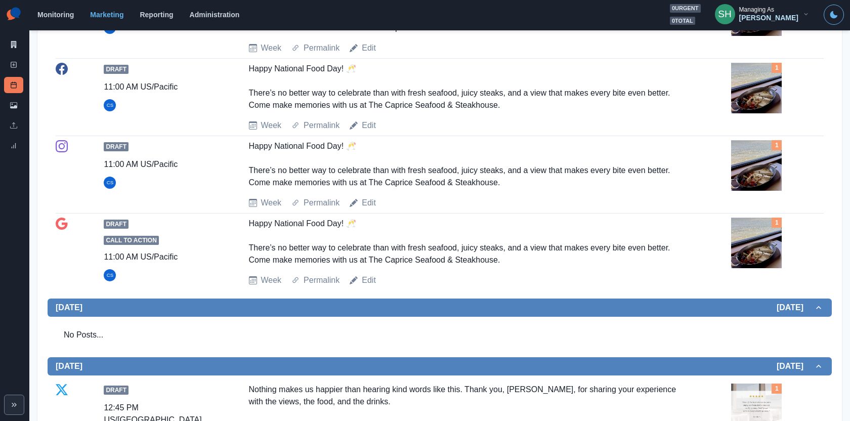
scroll to position [819, 0]
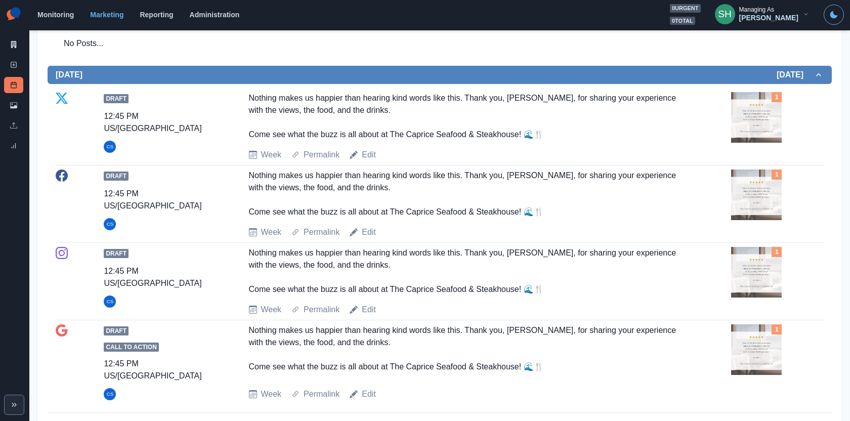
click at [742, 131] on img at bounding box center [756, 117] width 51 height 51
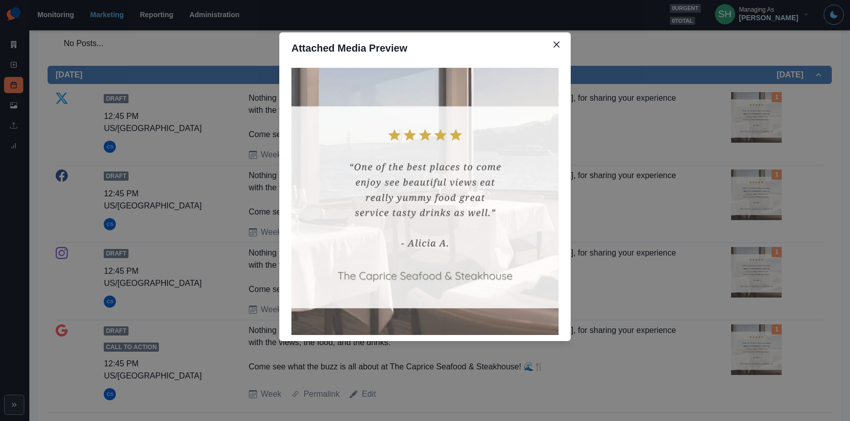
click at [659, 172] on div "Attached Media Preview" at bounding box center [425, 210] width 850 height 421
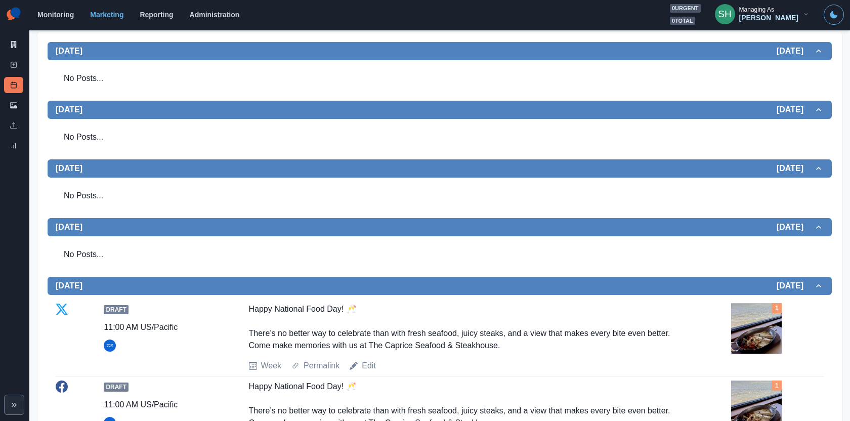
scroll to position [66, 0]
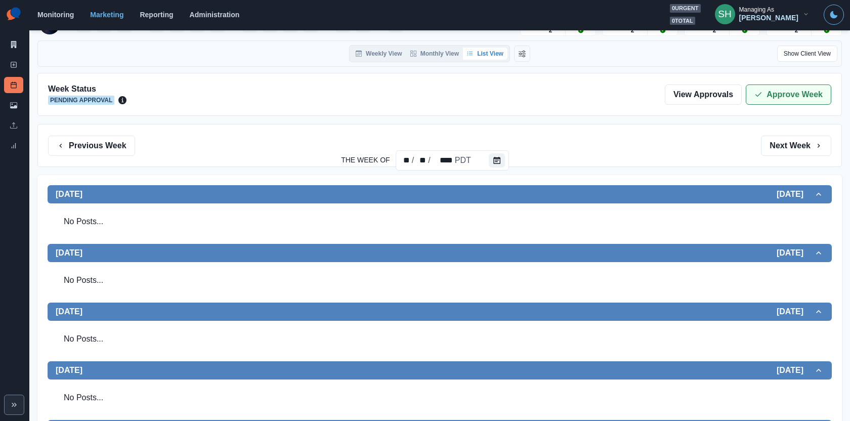
click at [767, 100] on button "Approve Week" at bounding box center [789, 95] width 86 height 20
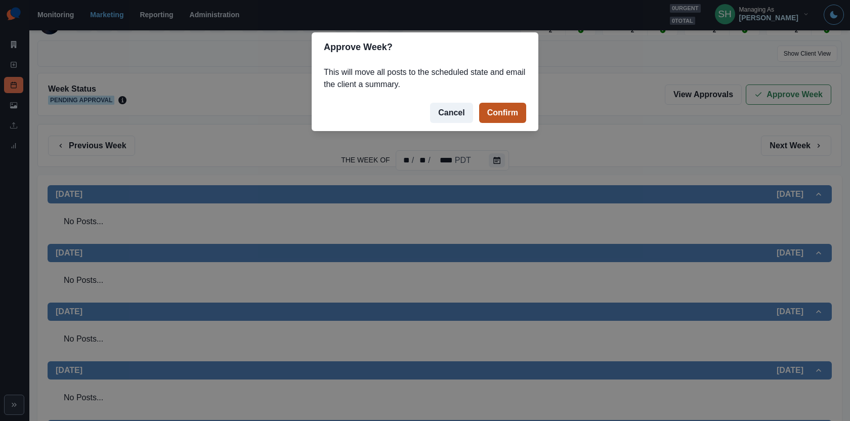
click at [496, 106] on button "Confirm" at bounding box center [502, 113] width 47 height 20
click at [8, 48] on div "Approve Week? This will move all posts to the scheduled state and email the cli…" at bounding box center [425, 210] width 850 height 421
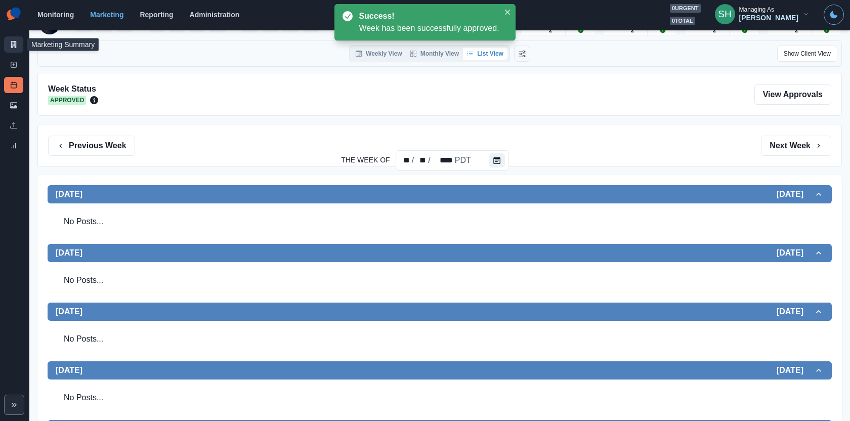
click at [13, 46] on icon at bounding box center [14, 44] width 6 height 7
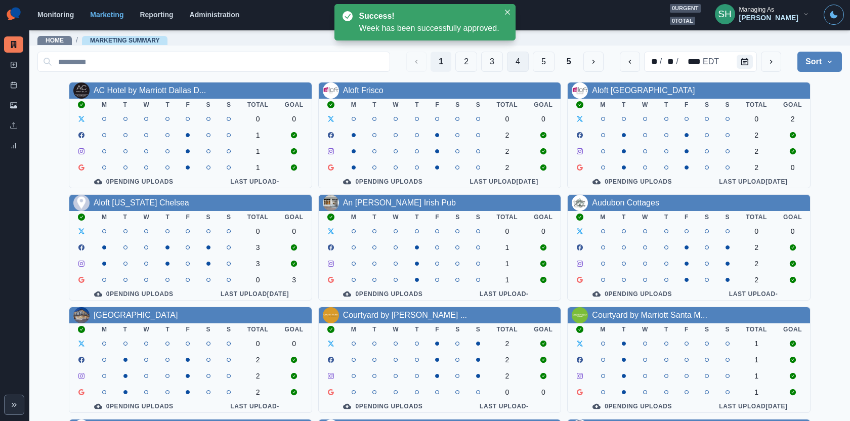
click at [520, 63] on button "4" at bounding box center [518, 62] width 22 height 20
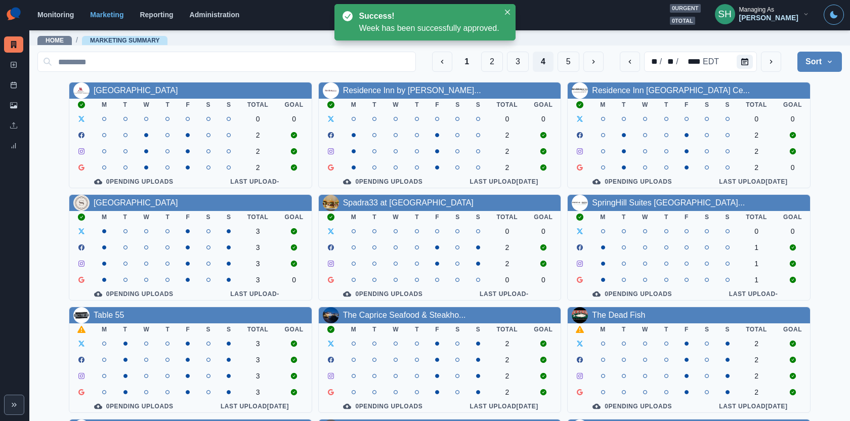
scroll to position [115, 0]
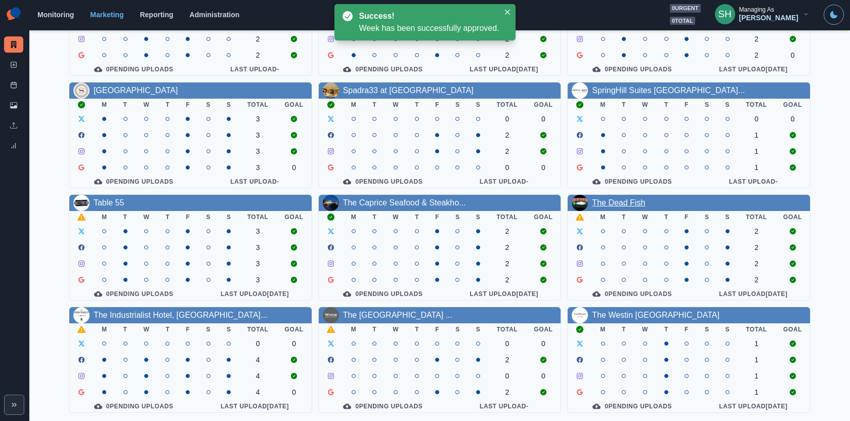
click at [639, 203] on link "The Dead Fish" at bounding box center [618, 202] width 53 height 9
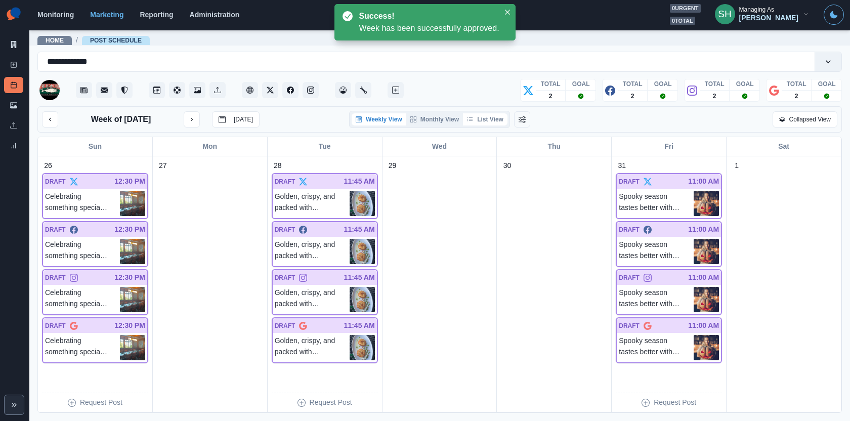
click at [492, 124] on button "List View" at bounding box center [485, 119] width 45 height 12
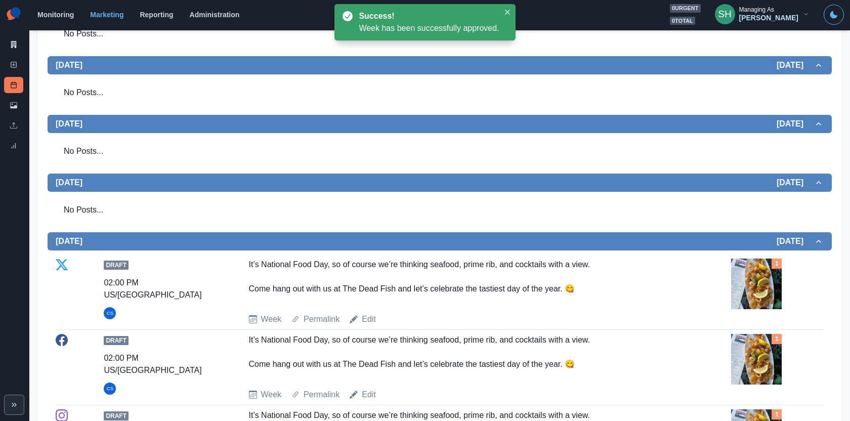
scroll to position [486, 0]
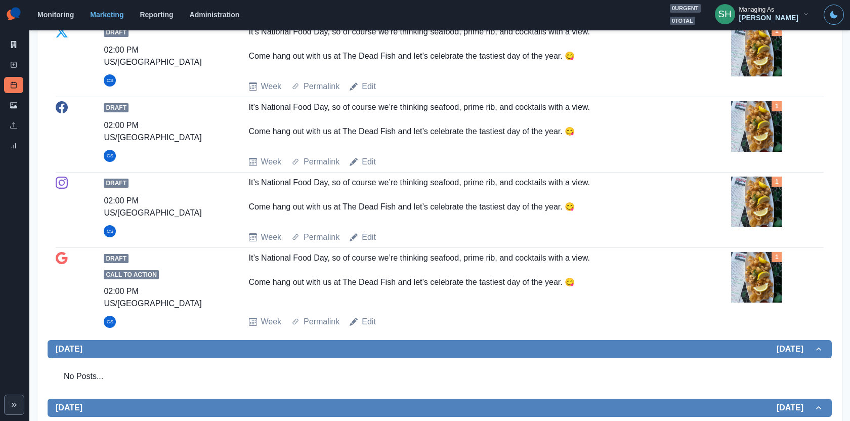
click at [765, 200] on img at bounding box center [756, 202] width 51 height 51
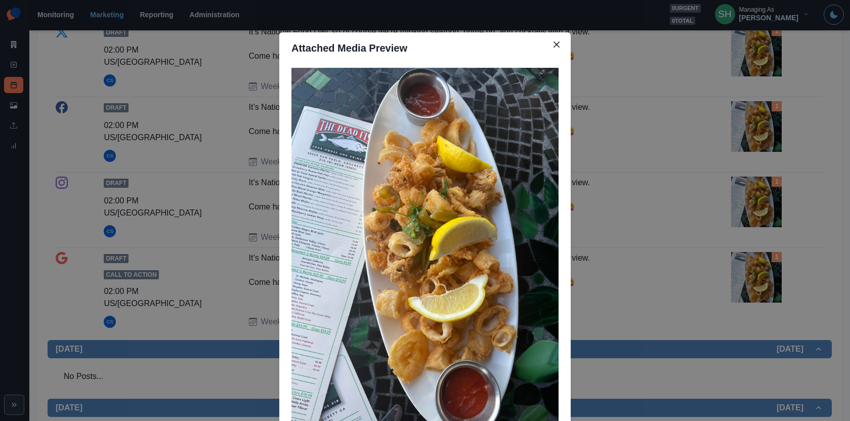
click at [765, 200] on div "Attached Media Preview" at bounding box center [425, 210] width 850 height 421
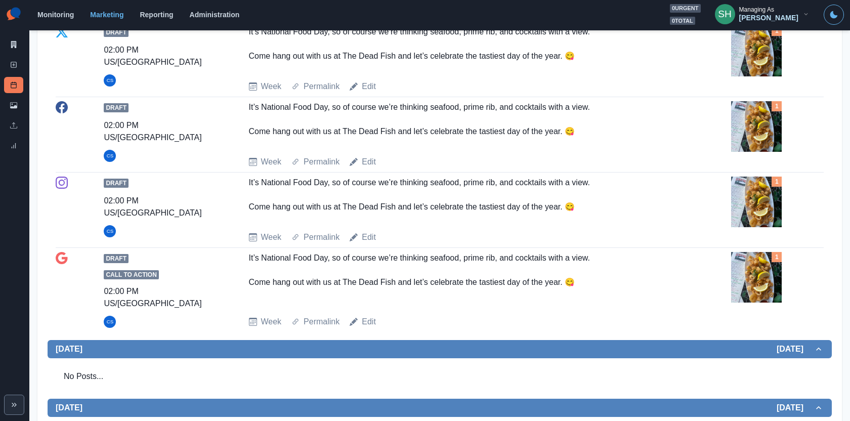
scroll to position [810, 0]
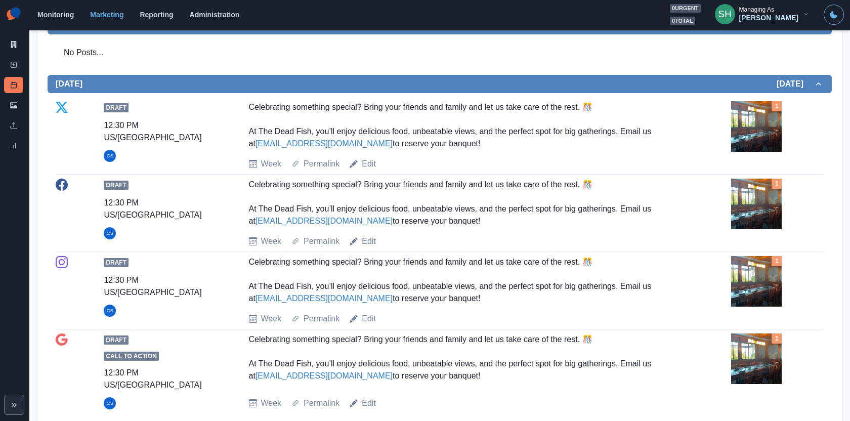
click at [760, 132] on img at bounding box center [756, 126] width 51 height 51
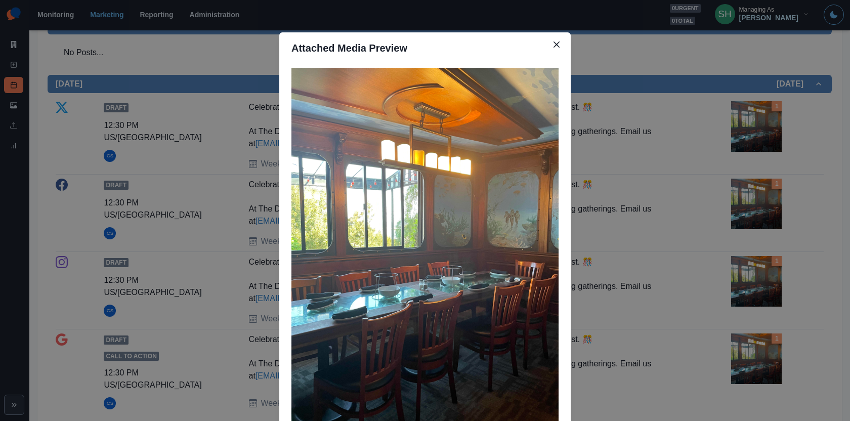
click at [760, 132] on div "Attached Media Preview" at bounding box center [425, 210] width 850 height 421
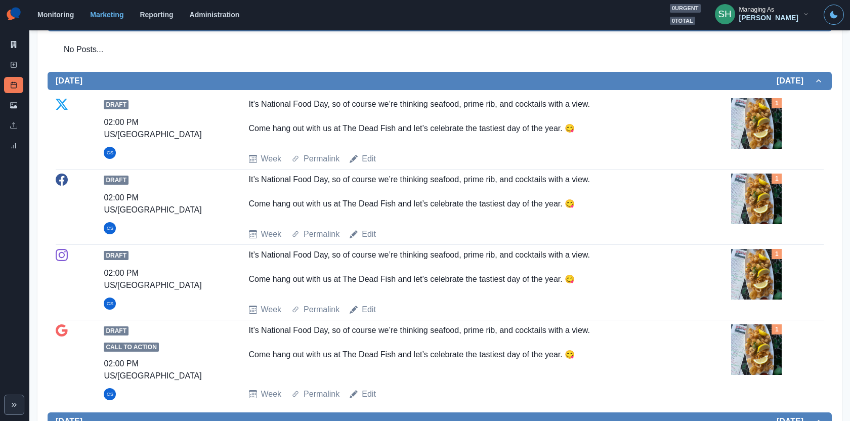
scroll to position [0, 0]
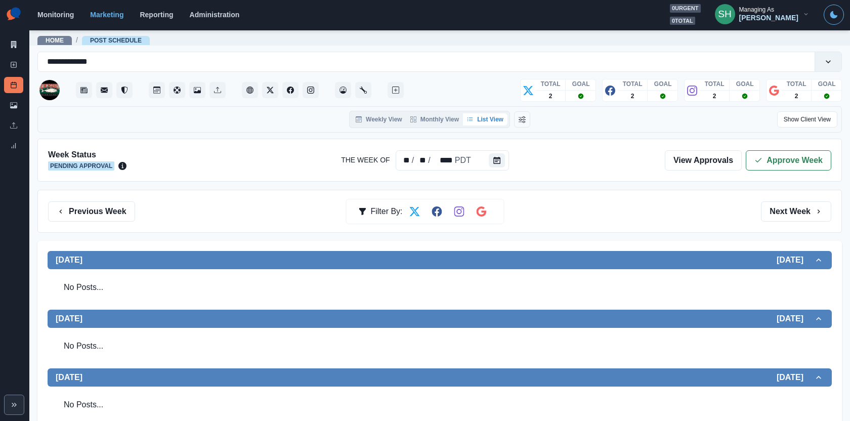
click at [760, 160] on icon "button" at bounding box center [759, 160] width 8 height 8
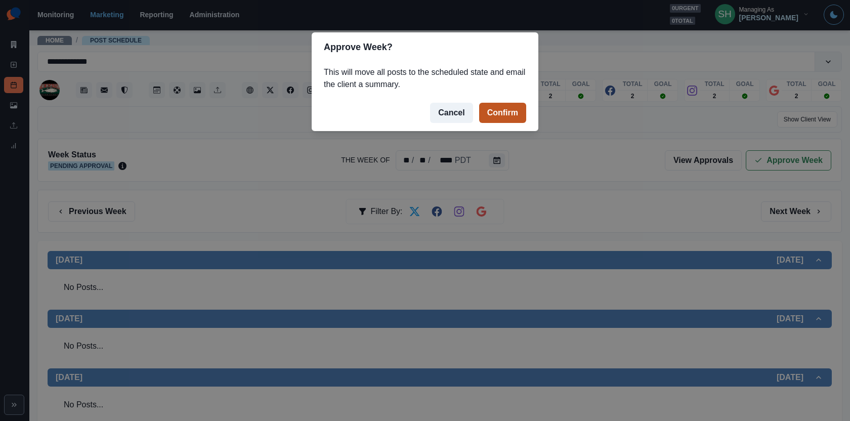
click at [501, 104] on button "Confirm" at bounding box center [502, 113] width 47 height 20
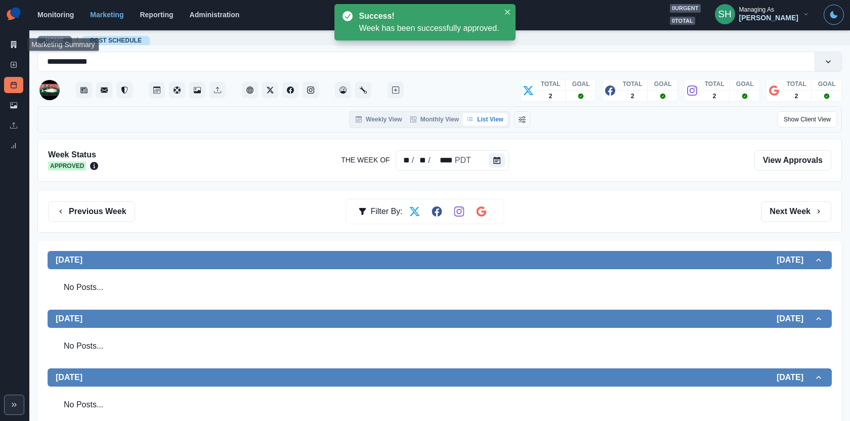
click at [3, 43] on div "Marketing Summary New Post Post Schedule Media Library Uploads Review Summary" at bounding box center [14, 79] width 29 height 158
click at [14, 44] on icon at bounding box center [14, 44] width 6 height 7
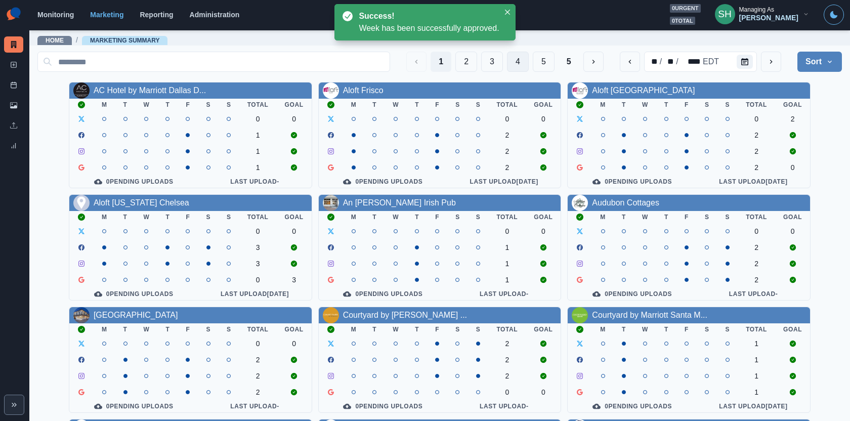
click at [508, 68] on button "4" at bounding box center [518, 62] width 22 height 20
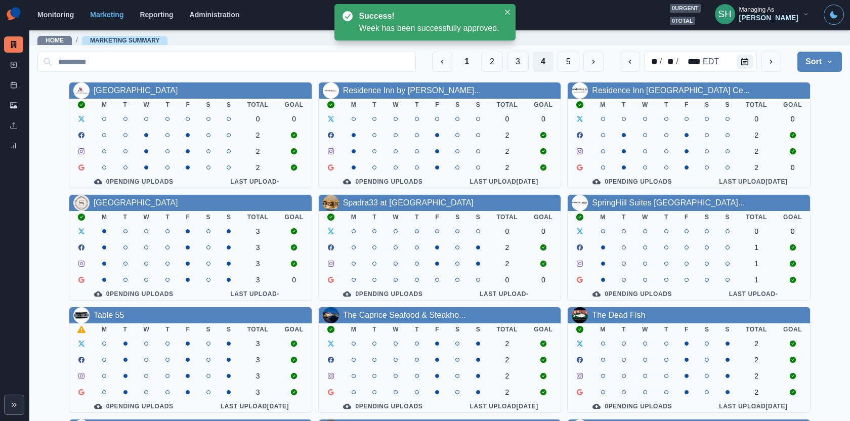
scroll to position [115, 0]
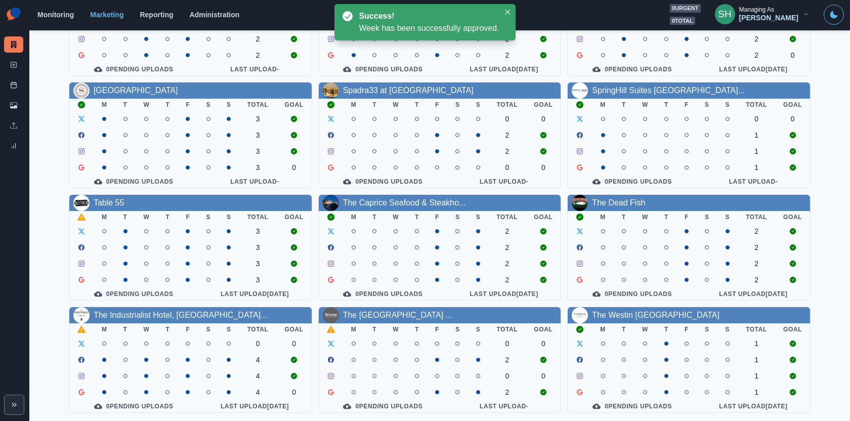
click at [160, 323] on th "T" at bounding box center [167, 329] width 20 height 12
click at [156, 316] on link "The Industrialist Hotel, [GEOGRAPHIC_DATA]..." at bounding box center [181, 315] width 174 height 9
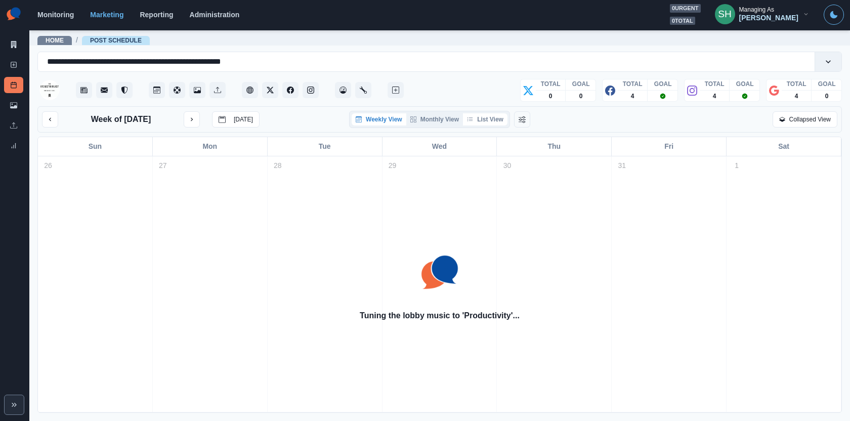
click at [499, 121] on button "List View" at bounding box center [485, 119] width 45 height 12
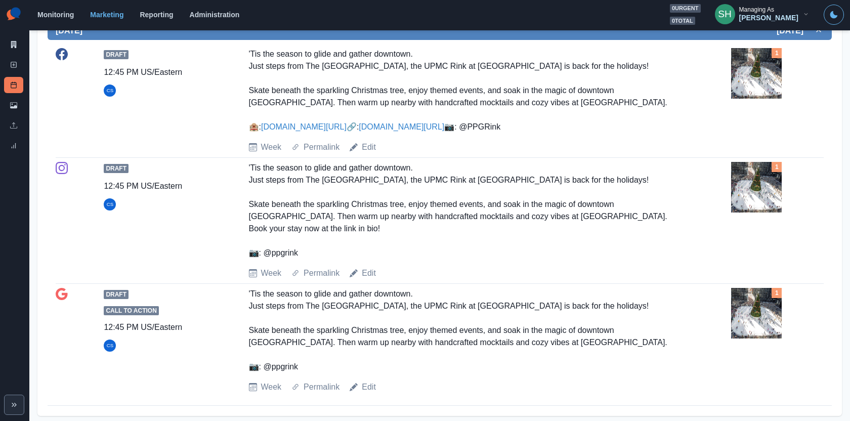
scroll to position [1154, 0]
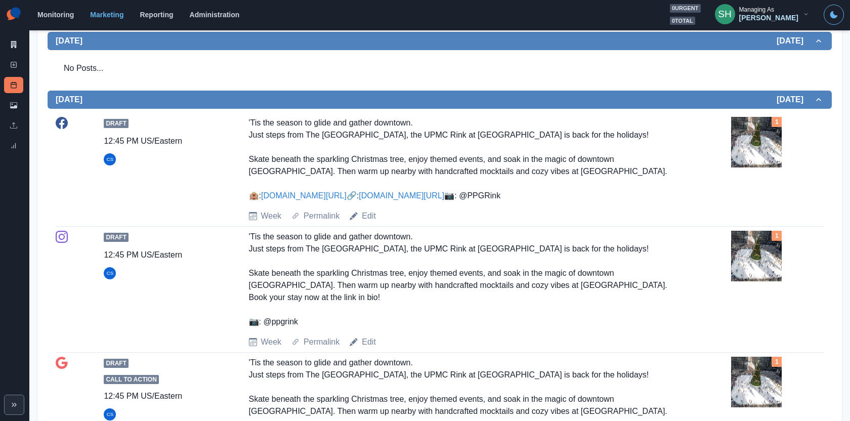
click at [759, 151] on img at bounding box center [756, 142] width 51 height 51
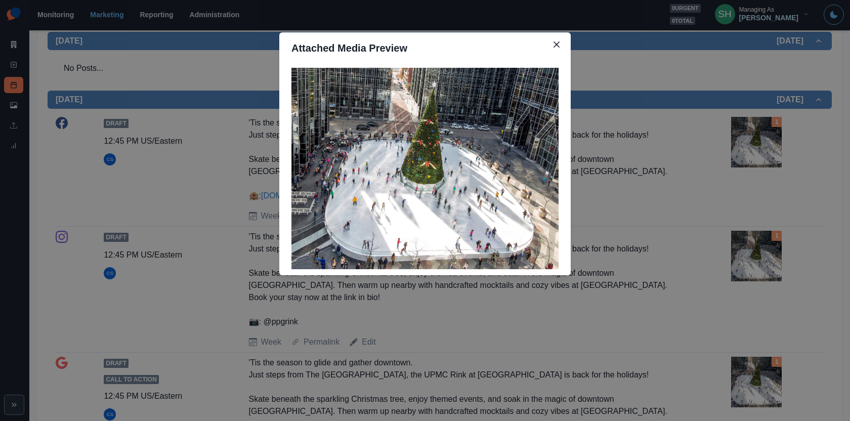
click at [788, 88] on div "Attached Media Preview" at bounding box center [425, 210] width 850 height 421
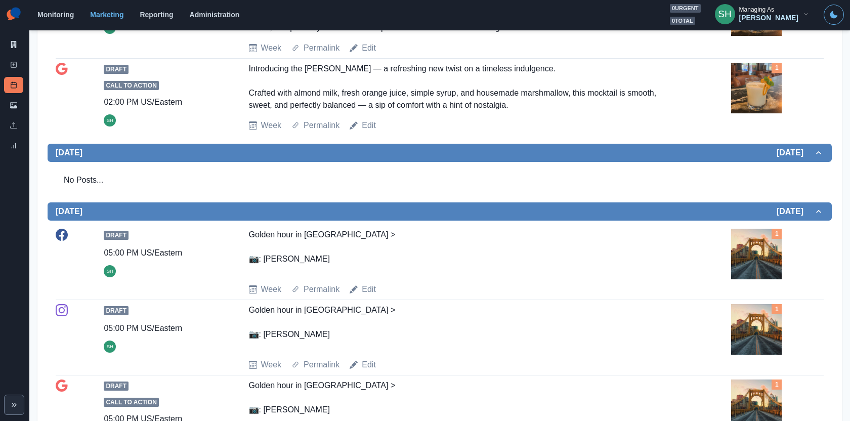
scroll to position [3, 0]
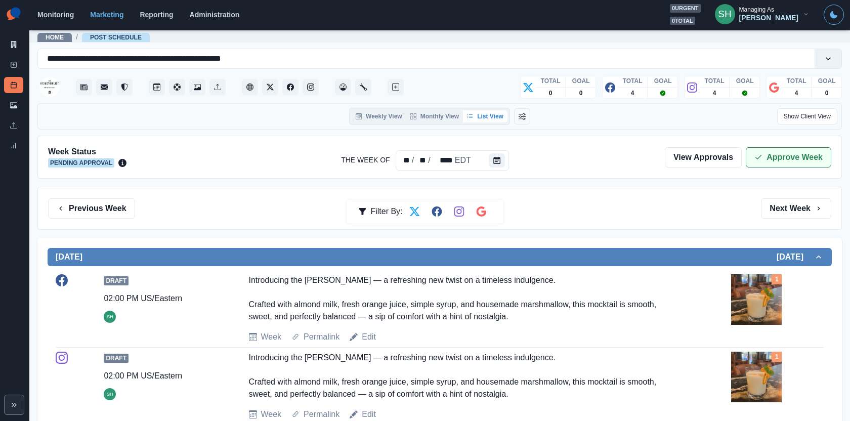
click at [767, 155] on button "Approve Week" at bounding box center [789, 157] width 86 height 20
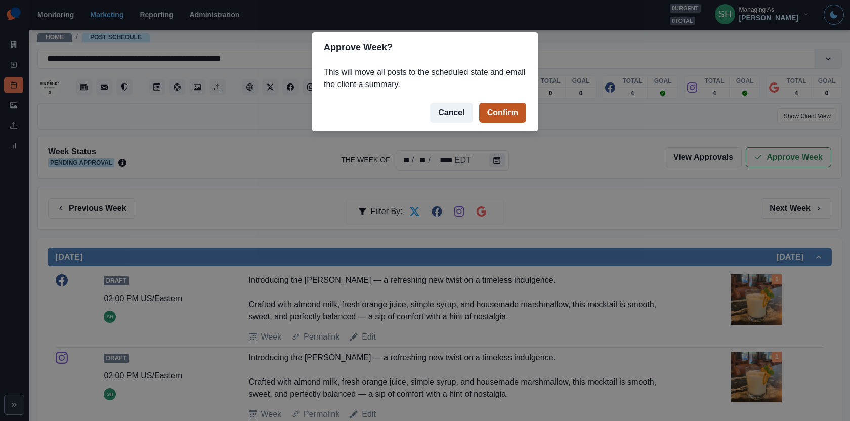
click at [522, 121] on button "Confirm" at bounding box center [502, 113] width 47 height 20
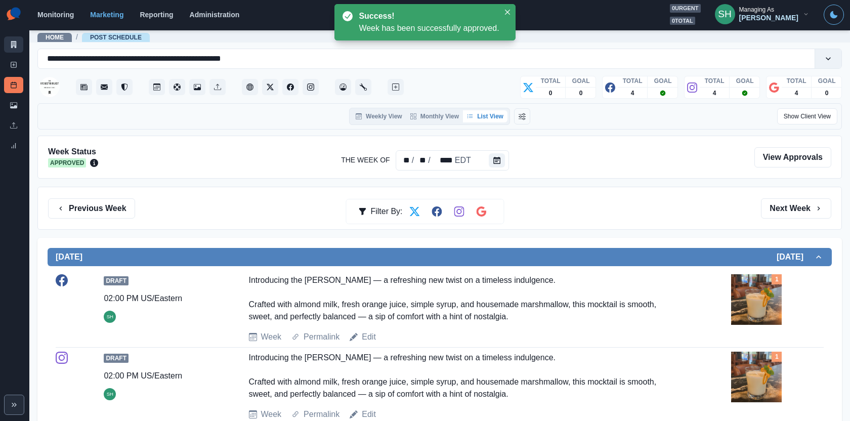
click at [9, 42] on link "Marketing Summary" at bounding box center [13, 44] width 19 height 16
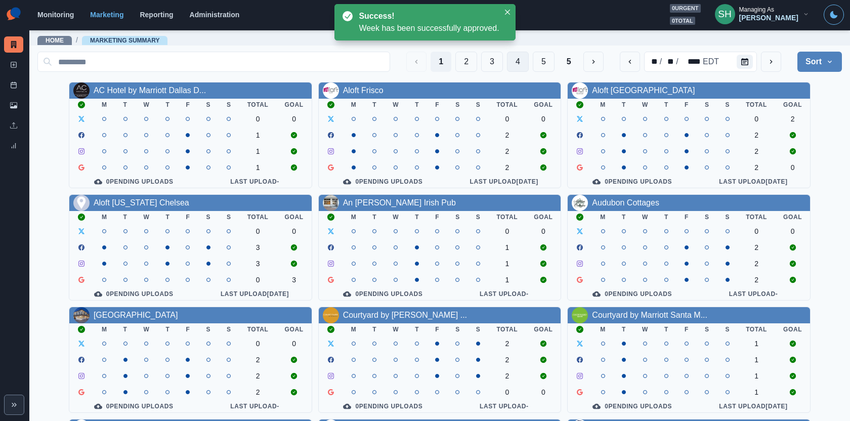
click at [518, 57] on button "4" at bounding box center [518, 62] width 22 height 20
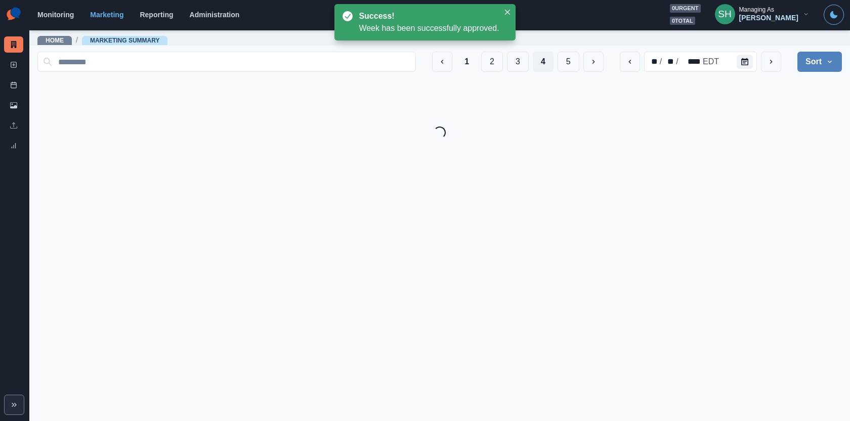
scroll to position [115, 0]
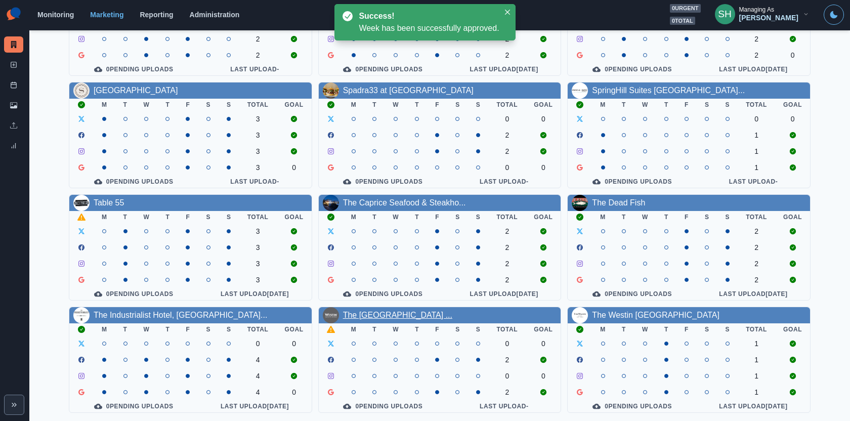
click at [406, 315] on link "The [GEOGRAPHIC_DATA] ..." at bounding box center [397, 315] width 109 height 9
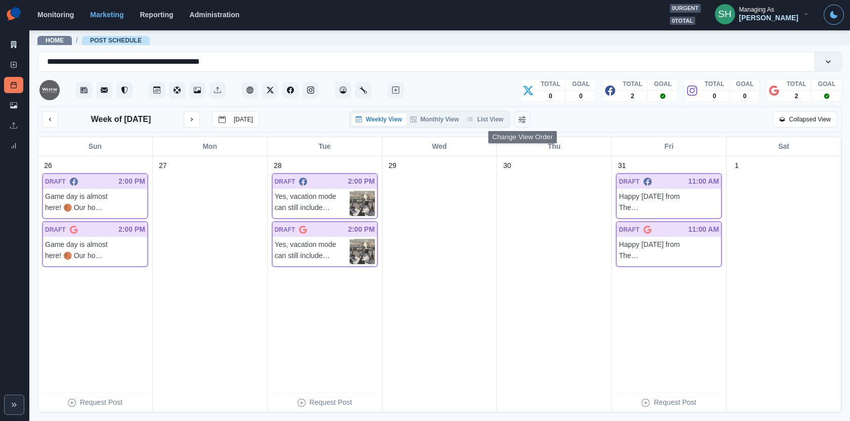
click at [501, 127] on div "Week of [DATE] [DATE] Weekly View Monthly View List View Collapsed View" at bounding box center [439, 119] width 805 height 26
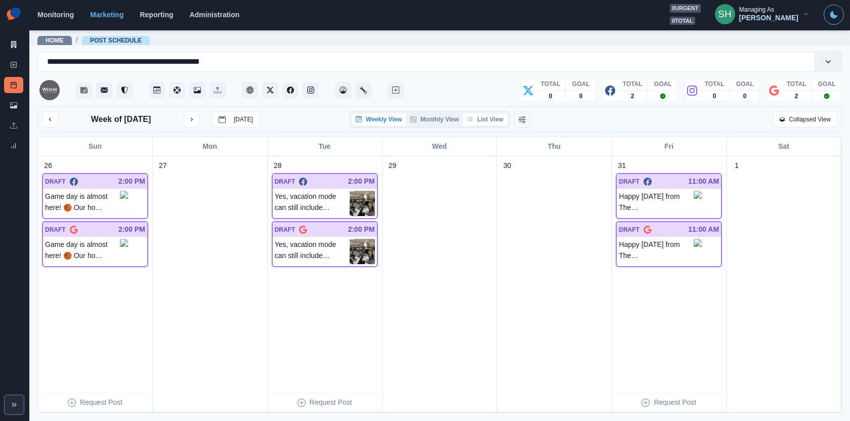
click at [498, 122] on button "List View" at bounding box center [485, 119] width 45 height 12
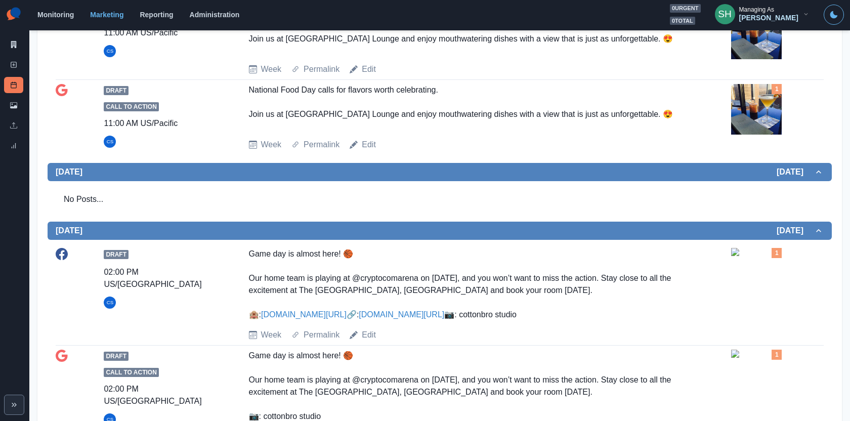
scroll to position [591, 0]
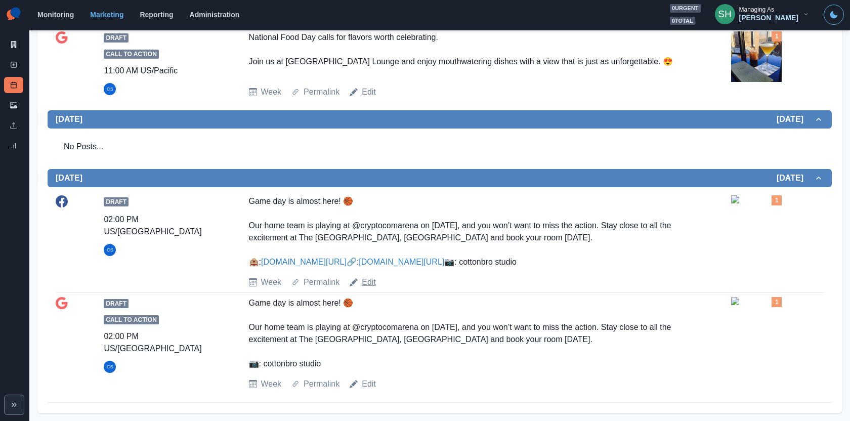
click at [373, 281] on link "Edit" at bounding box center [369, 282] width 14 height 12
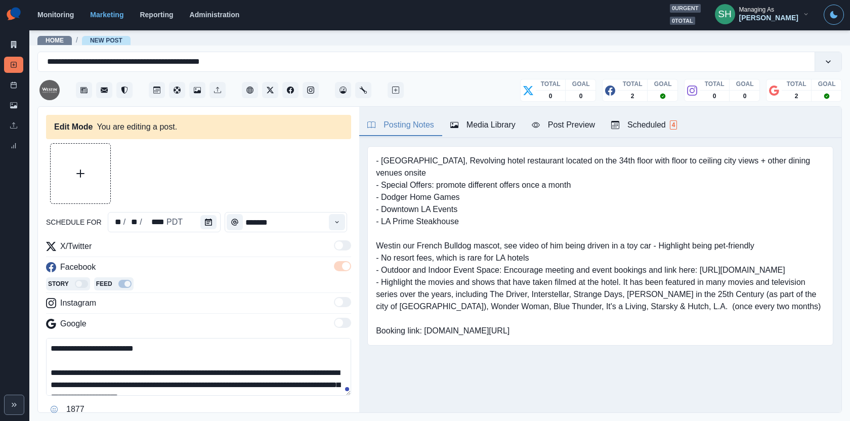
type input "*******"
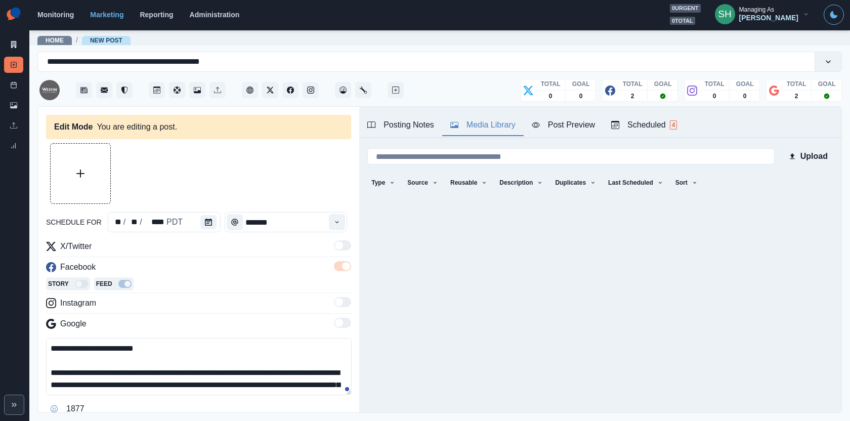
click at [483, 118] on button "Media Library" at bounding box center [482, 125] width 81 height 21
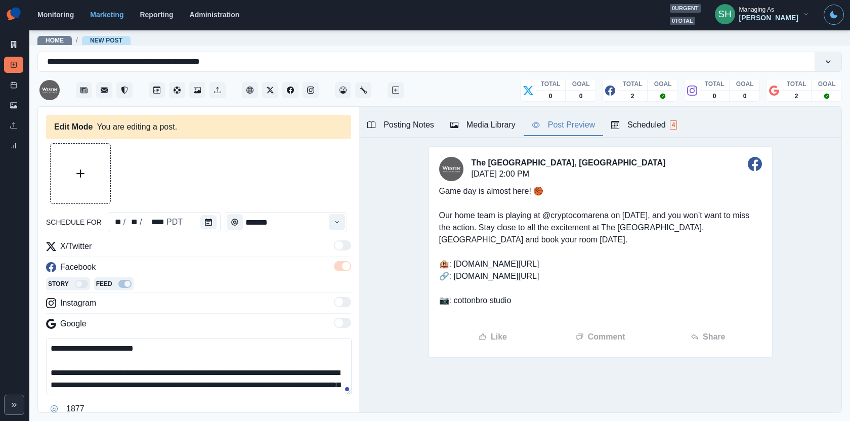
click at [594, 132] on button "Post Preview" at bounding box center [563, 125] width 79 height 21
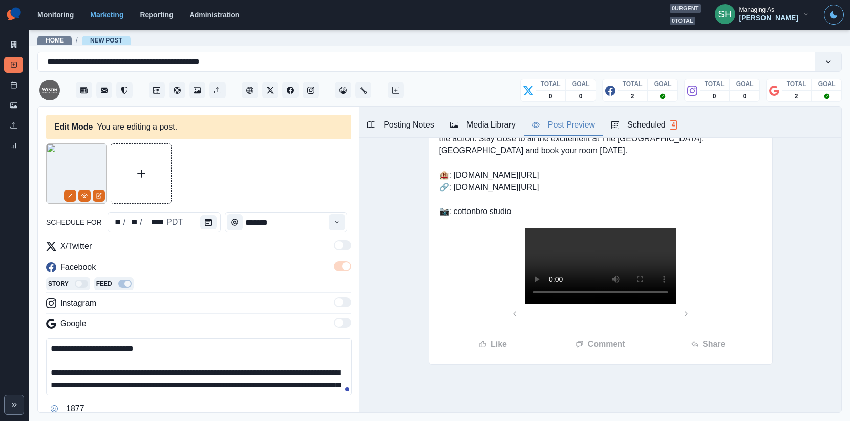
click at [593, 287] on video at bounding box center [601, 266] width 152 height 76
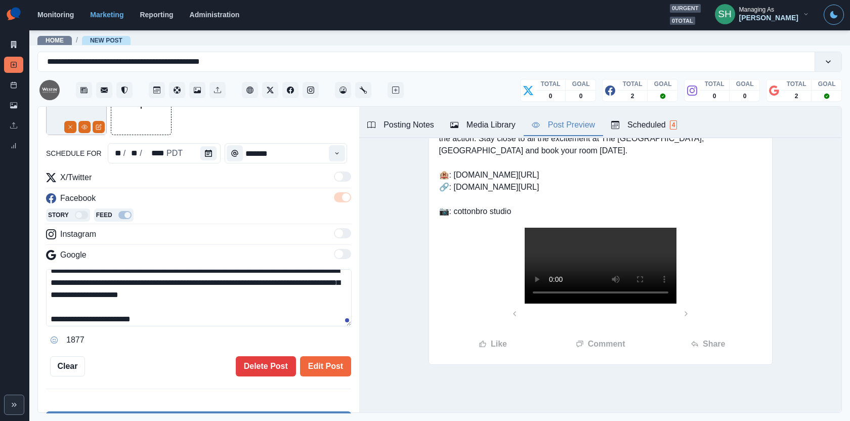
scroll to position [72, 0]
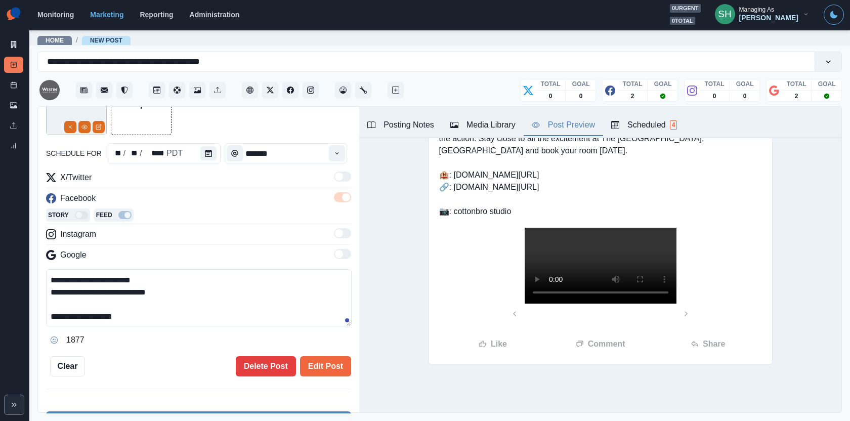
click at [85, 293] on textarea "**********" at bounding box center [199, 297] width 306 height 57
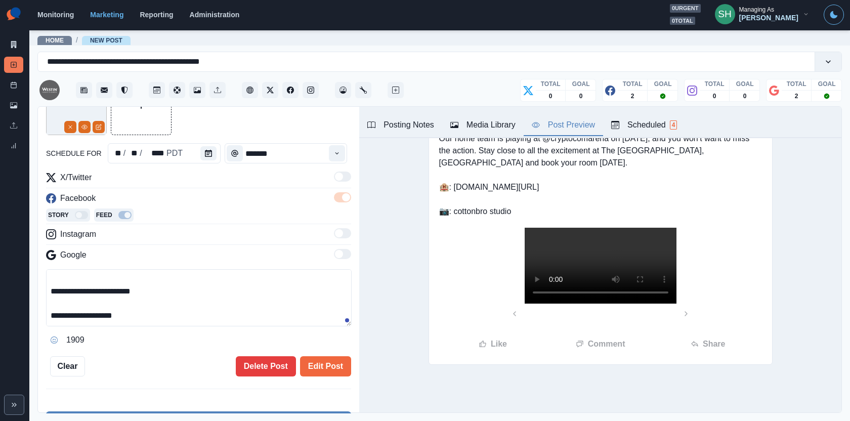
scroll to position [60, 0]
click at [57, 312] on textarea "**********" at bounding box center [199, 297] width 306 height 57
drag, startPoint x: 65, startPoint y: 290, endPoint x: 30, endPoint y: 290, distance: 34.4
click at [30, 290] on main "**********" at bounding box center [439, 225] width 821 height 392
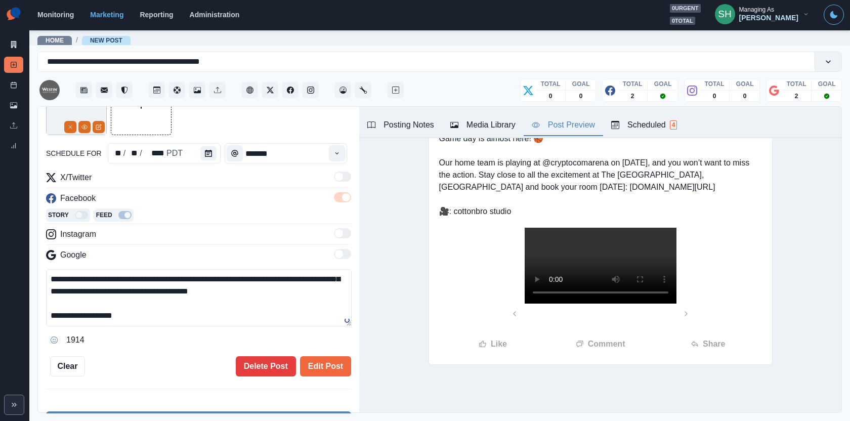
scroll to position [0, 0]
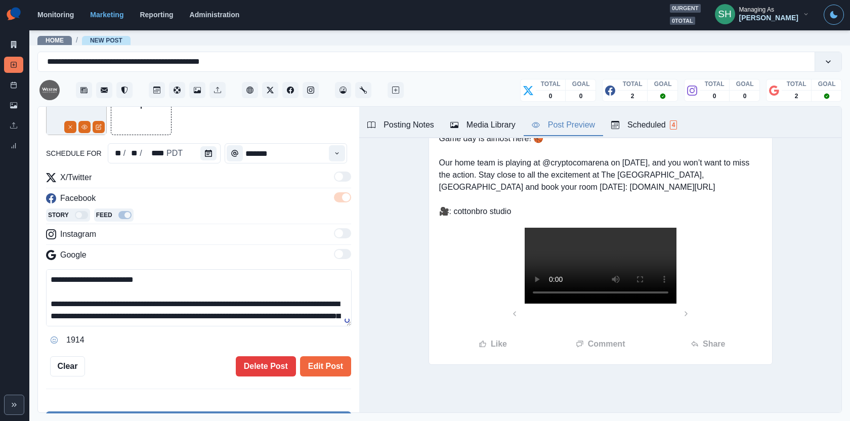
drag, startPoint x: 136, startPoint y: 315, endPoint x: 108, endPoint y: 210, distance: 109.3
click at [108, 210] on div "**********" at bounding box center [198, 260] width 305 height 177
type textarea "**********"
click at [329, 364] on button "Edit Post" at bounding box center [325, 366] width 51 height 20
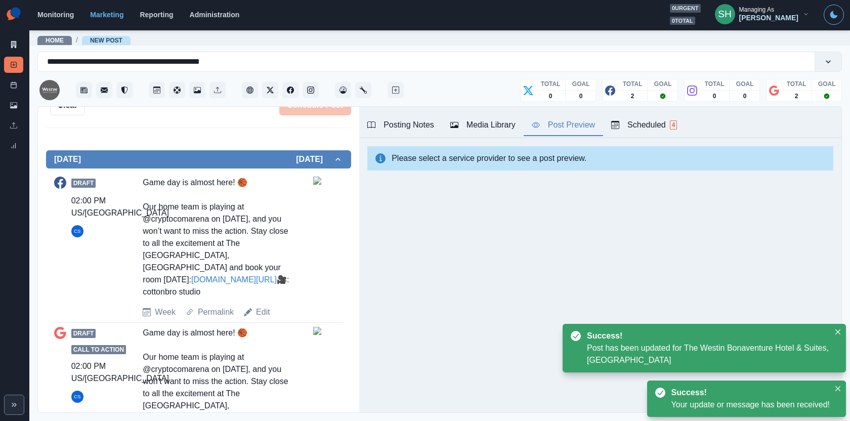
scroll to position [411, 0]
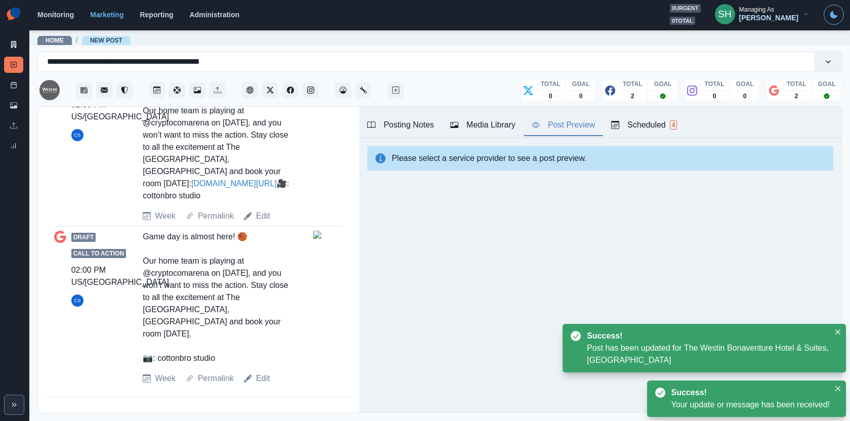
click at [263, 369] on div "Draft Call to Action 02:00 PM US/Pacific CS Game day is almost here! 🏀 Our home…" at bounding box center [198, 308] width 289 height 154
click at [263, 376] on link "Edit" at bounding box center [263, 379] width 14 height 12
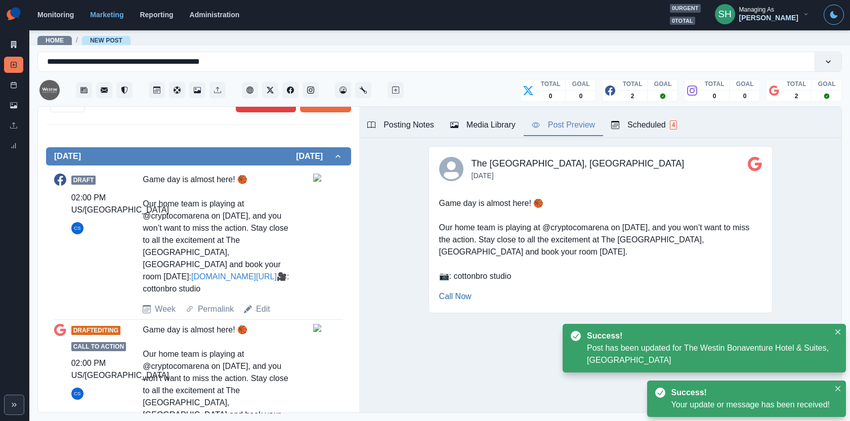
scroll to position [236, 0]
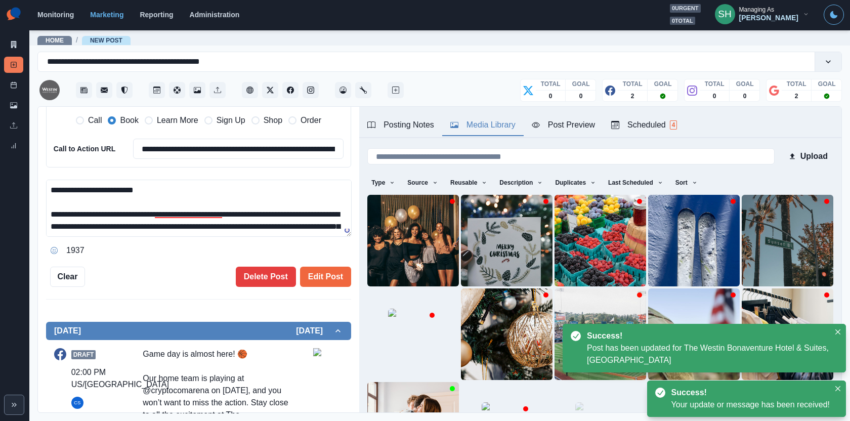
click at [476, 115] on button "Media Library" at bounding box center [482, 125] width 81 height 21
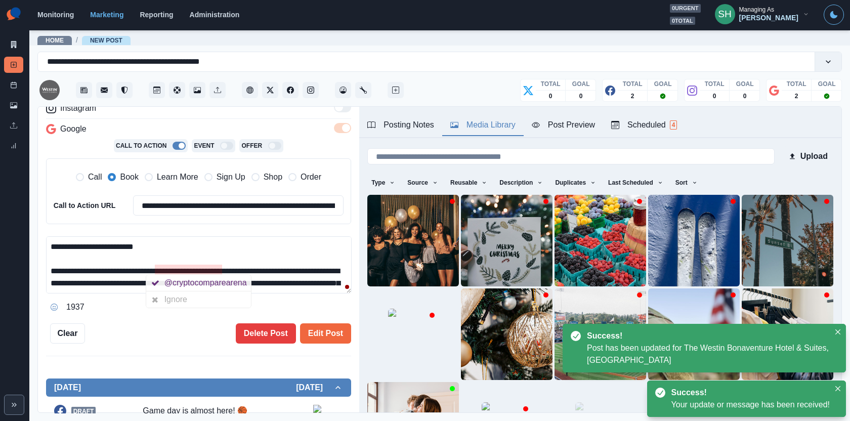
scroll to position [36, 0]
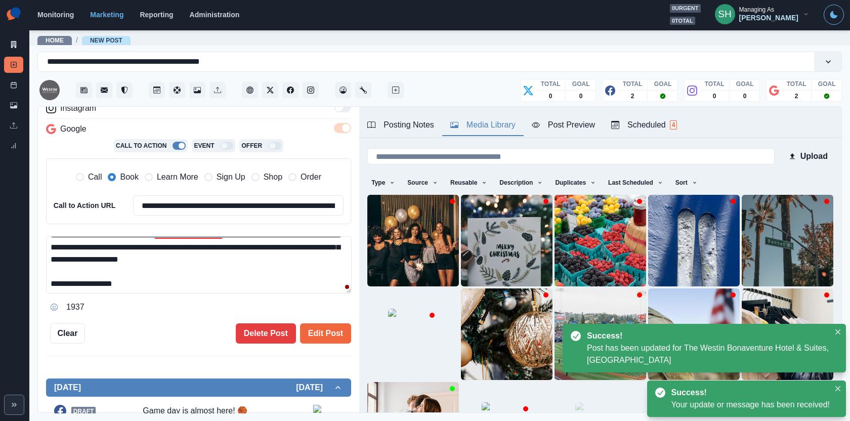
drag, startPoint x: 176, startPoint y: 284, endPoint x: 168, endPoint y: 166, distance: 118.7
click at [168, 168] on div "**********" at bounding box center [198, 188] width 305 height 255
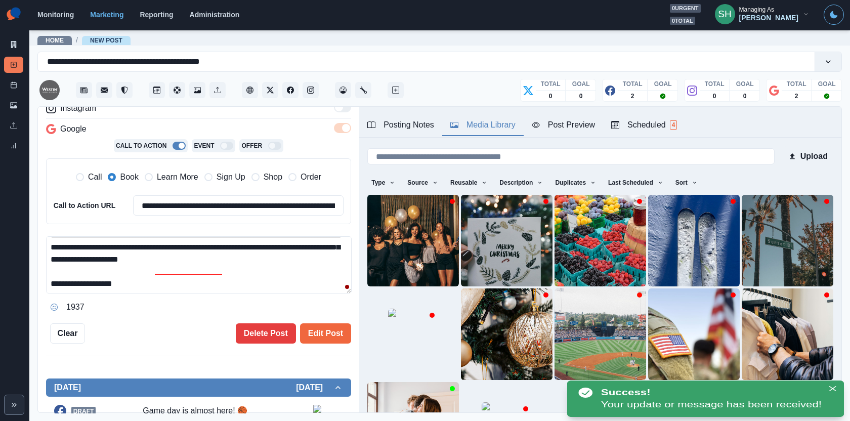
scroll to position [0, 0]
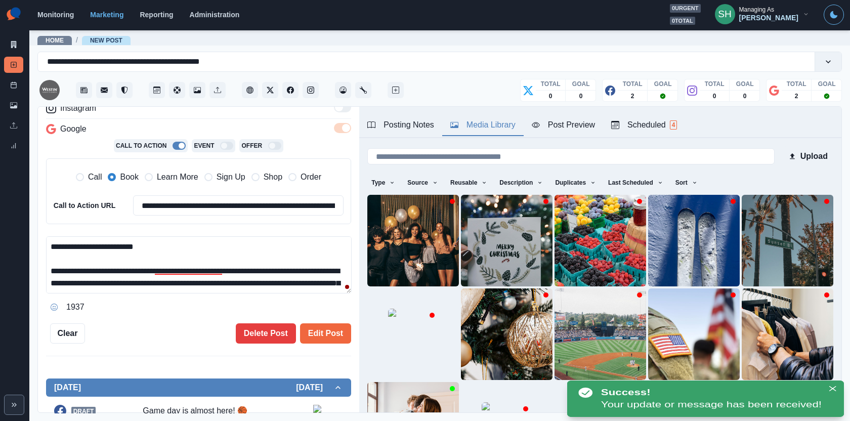
paste textarea "**********"
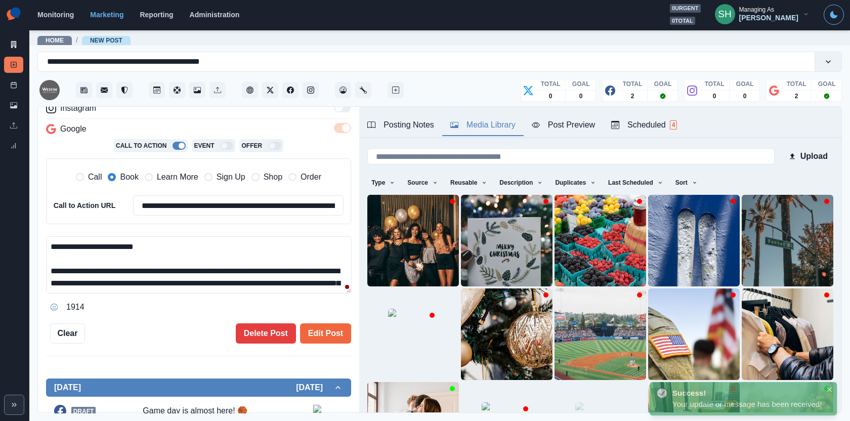
scroll to position [43, 0]
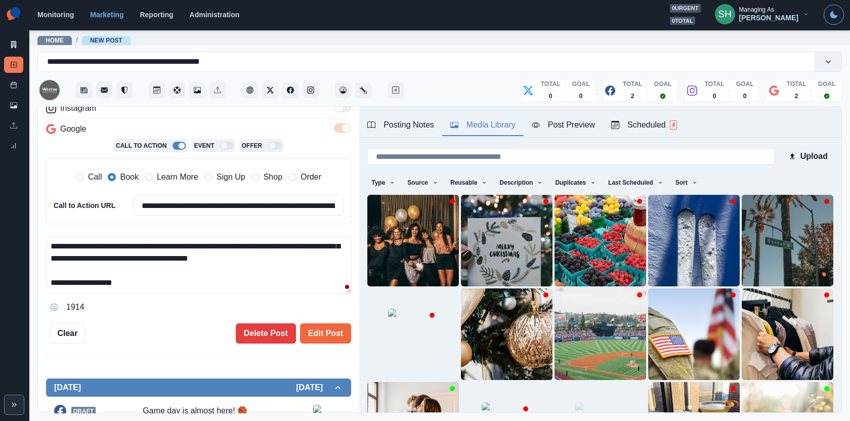
drag, startPoint x: 154, startPoint y: 264, endPoint x: 0, endPoint y: 264, distance: 154.4
click at [0, 264] on div "**********" at bounding box center [425, 210] width 850 height 421
type textarea "**********"
click at [320, 333] on button "Edit Post" at bounding box center [325, 333] width 51 height 20
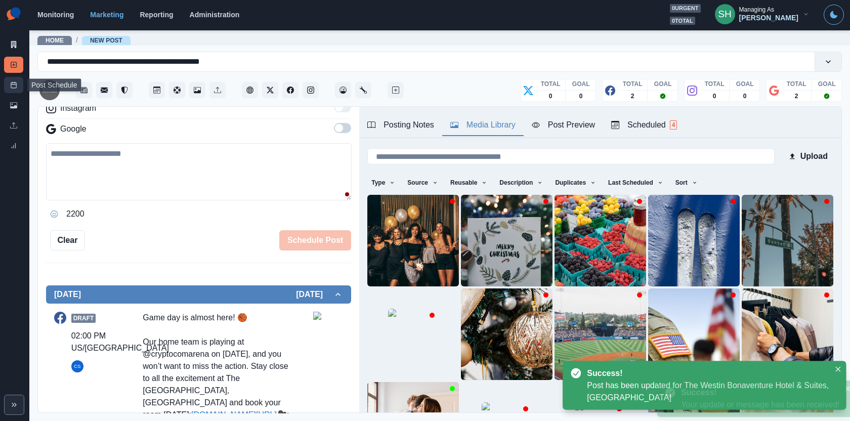
click at [14, 87] on icon at bounding box center [13, 84] width 7 height 7
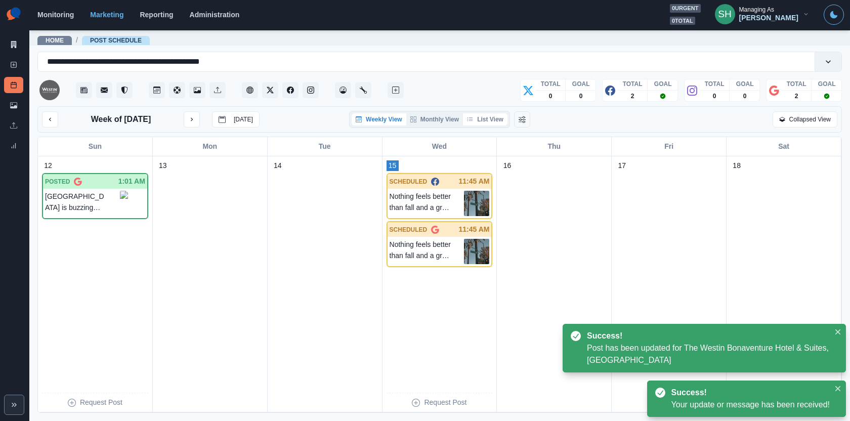
click at [501, 119] on button "List View" at bounding box center [485, 119] width 45 height 12
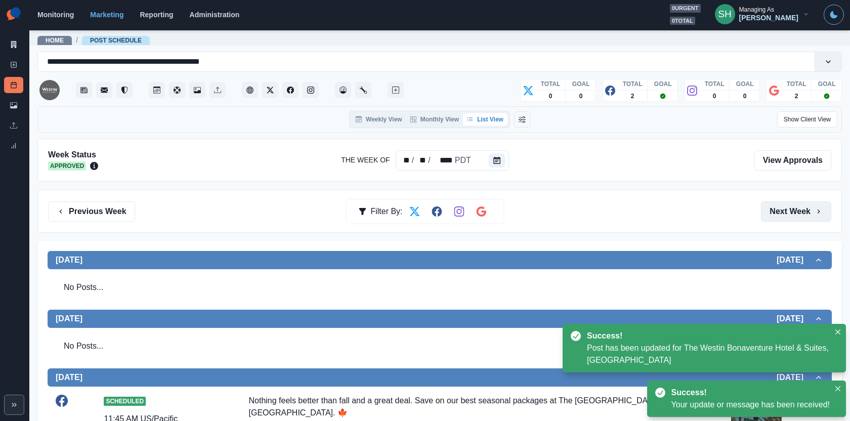
click at [807, 214] on button "Next Week" at bounding box center [796, 211] width 70 height 20
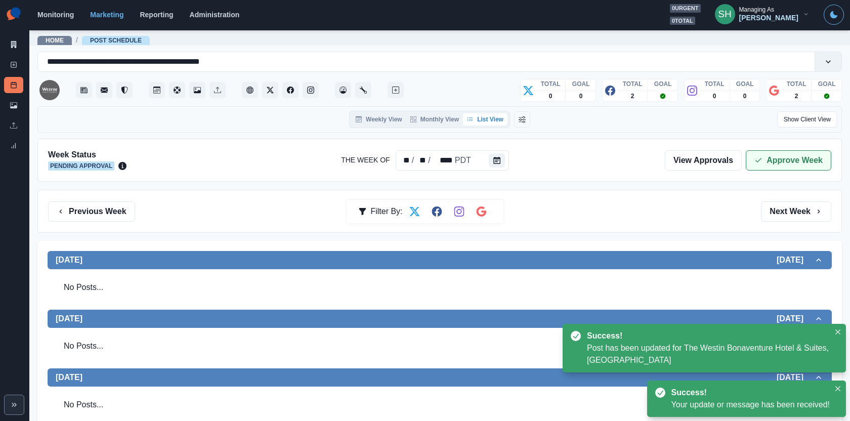
click at [771, 157] on button "Approve Week" at bounding box center [789, 160] width 86 height 20
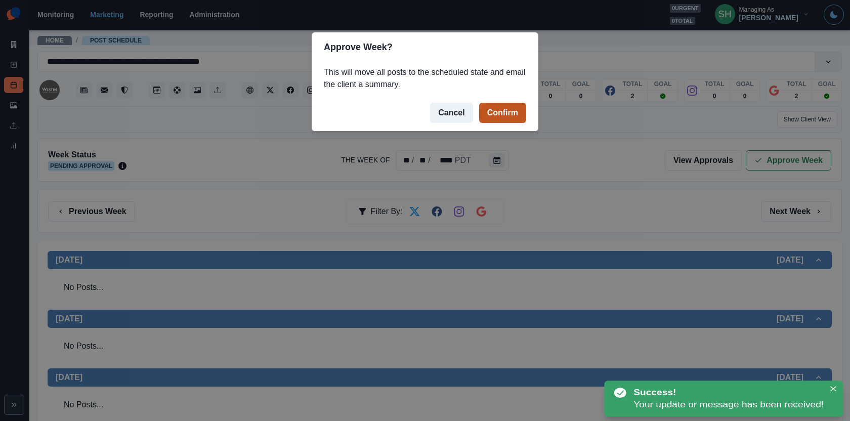
click at [483, 113] on button "Confirm" at bounding box center [502, 113] width 47 height 20
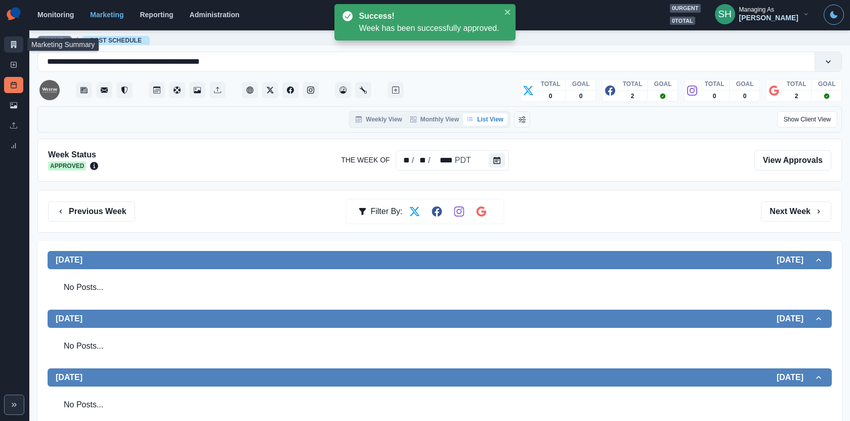
click at [13, 43] on icon at bounding box center [13, 44] width 7 height 7
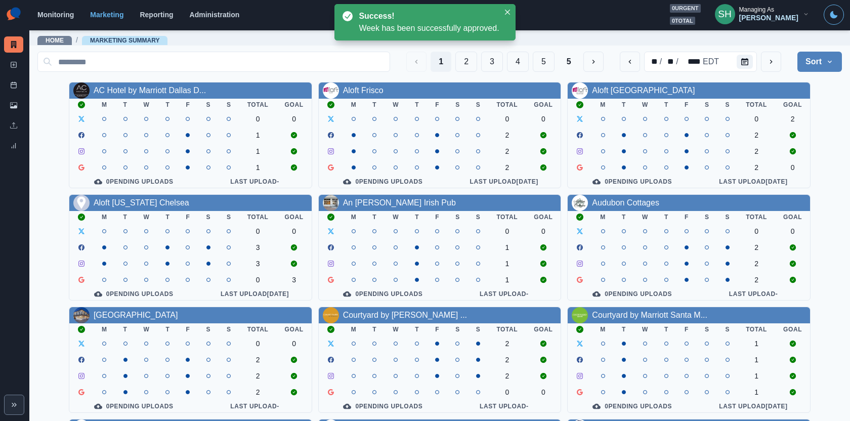
click at [528, 72] on div "1 2 3 4 5 5 ** / ** / **** EDT Sort Client Name Uploads Pending Post Approval" at bounding box center [439, 62] width 805 height 28
click at [510, 48] on div "1 2 3 4 5 5 ** / ** / **** EDT Sort Client Name Uploads Pending Post Approval" at bounding box center [439, 62] width 805 height 28
click at [512, 55] on button "4" at bounding box center [518, 62] width 22 height 20
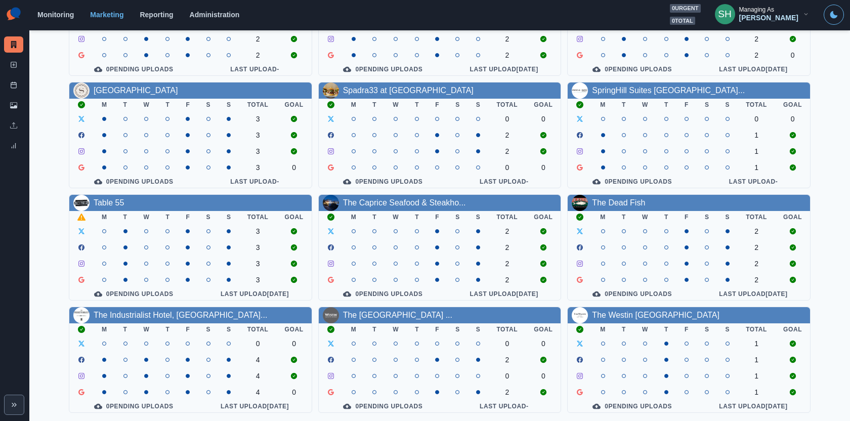
click at [425, 323] on th "T" at bounding box center [417, 329] width 20 height 12
click at [423, 312] on link "The [GEOGRAPHIC_DATA] ..." at bounding box center [397, 315] width 109 height 9
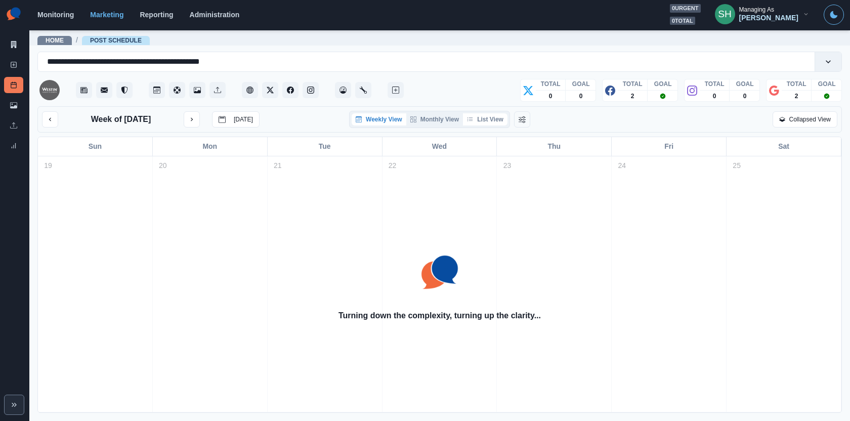
click at [487, 125] on button "List View" at bounding box center [485, 119] width 45 height 12
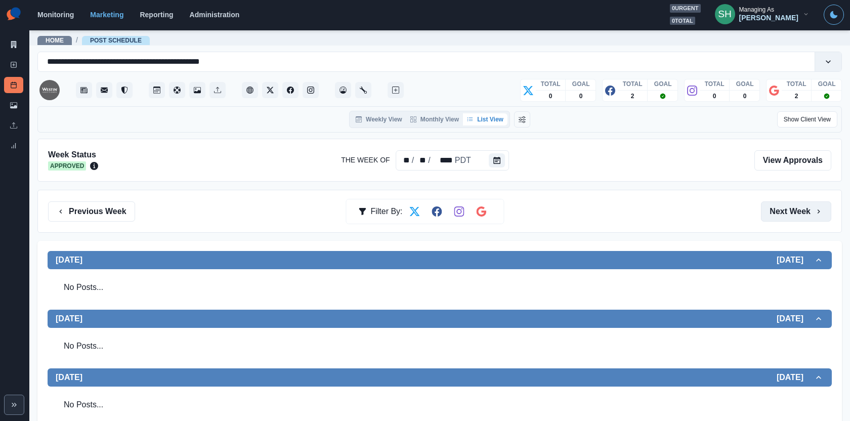
click at [806, 208] on button "Next Week" at bounding box center [796, 211] width 70 height 20
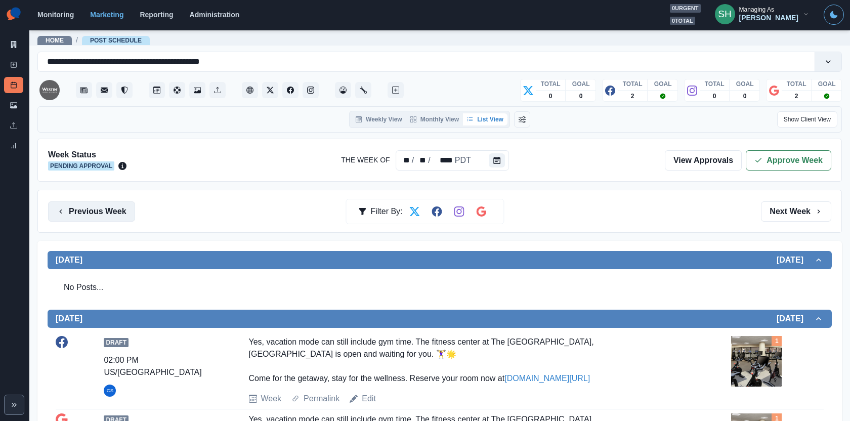
click at [93, 212] on button "Previous Week" at bounding box center [91, 211] width 87 height 20
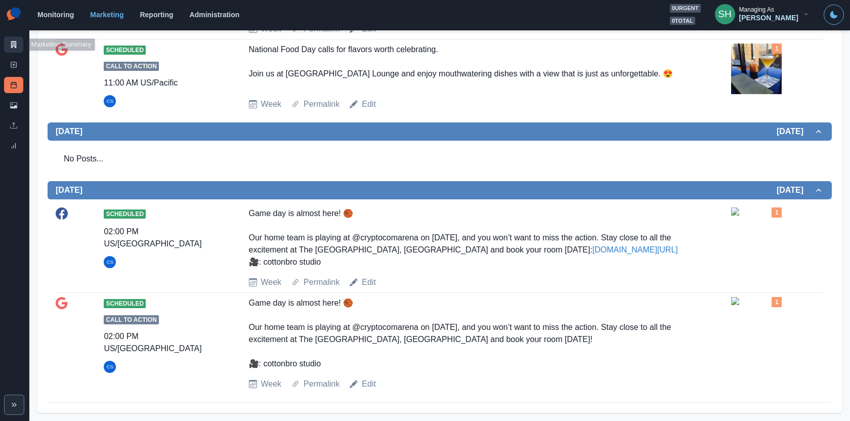
click at [17, 38] on link "Marketing Summary" at bounding box center [13, 44] width 19 height 16
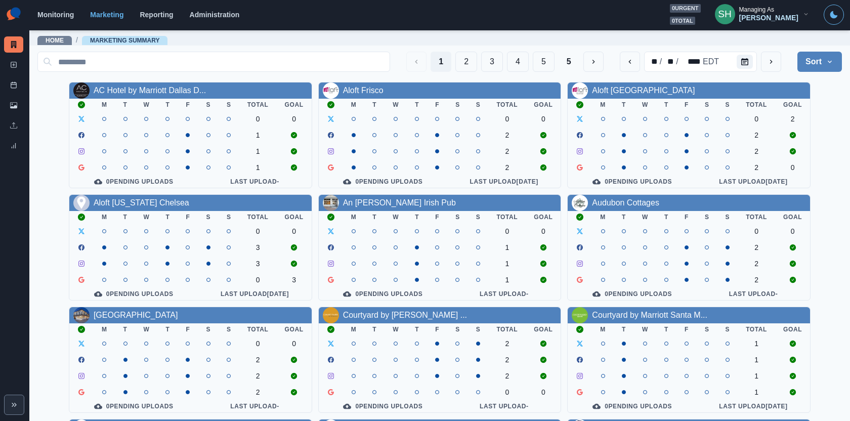
click at [829, 72] on div "1 2 3 4 5 5 ** / ** / **** EDT Sort Client Name Uploads Pending Post Approval" at bounding box center [439, 62] width 805 height 28
click at [822, 66] on button "Sort" at bounding box center [820, 62] width 45 height 20
click at [770, 121] on span "Pending Post Approval" at bounding box center [792, 126] width 88 height 12
